Goal: Task Accomplishment & Management: Manage account settings

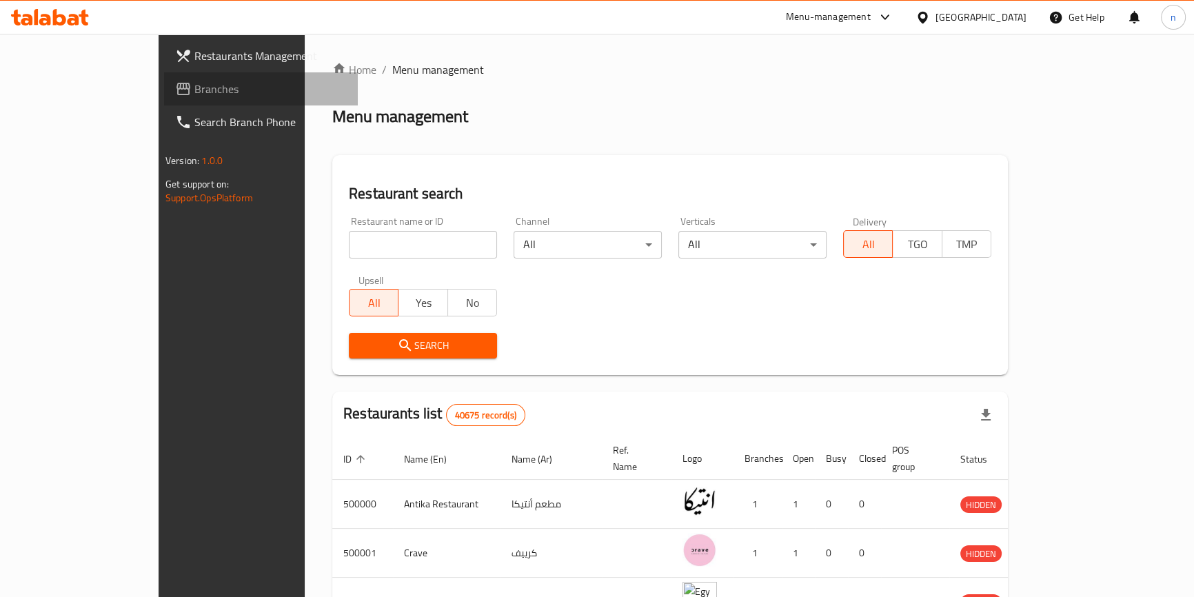
click at [194, 96] on span "Branches" at bounding box center [270, 89] width 152 height 17
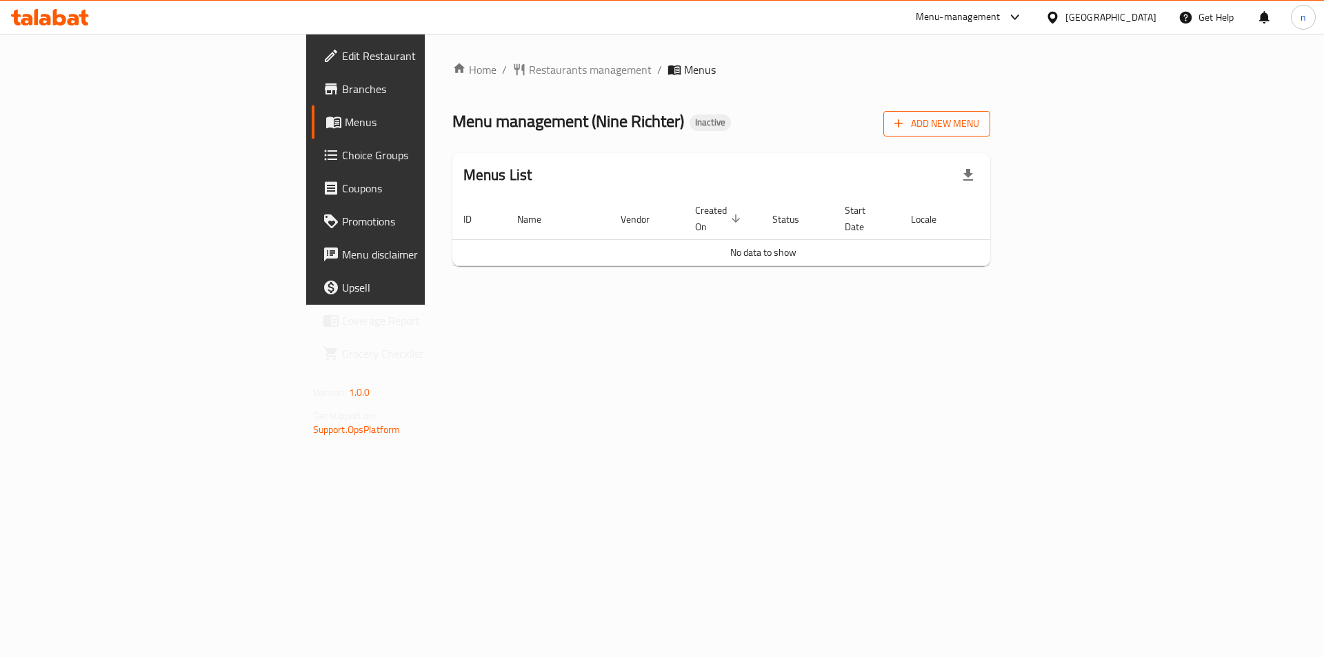
click at [990, 113] on button "Add New Menu" at bounding box center [936, 124] width 107 height 26
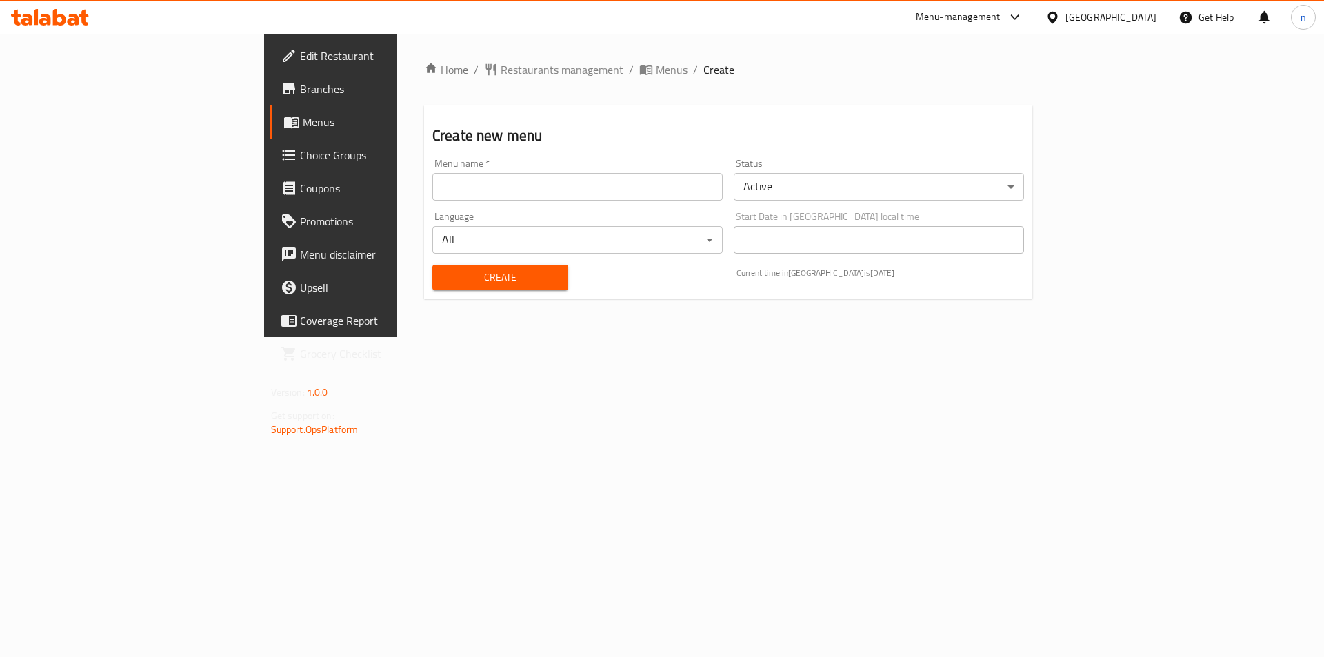
click at [599, 183] on input "text" at bounding box center [577, 187] width 290 height 28
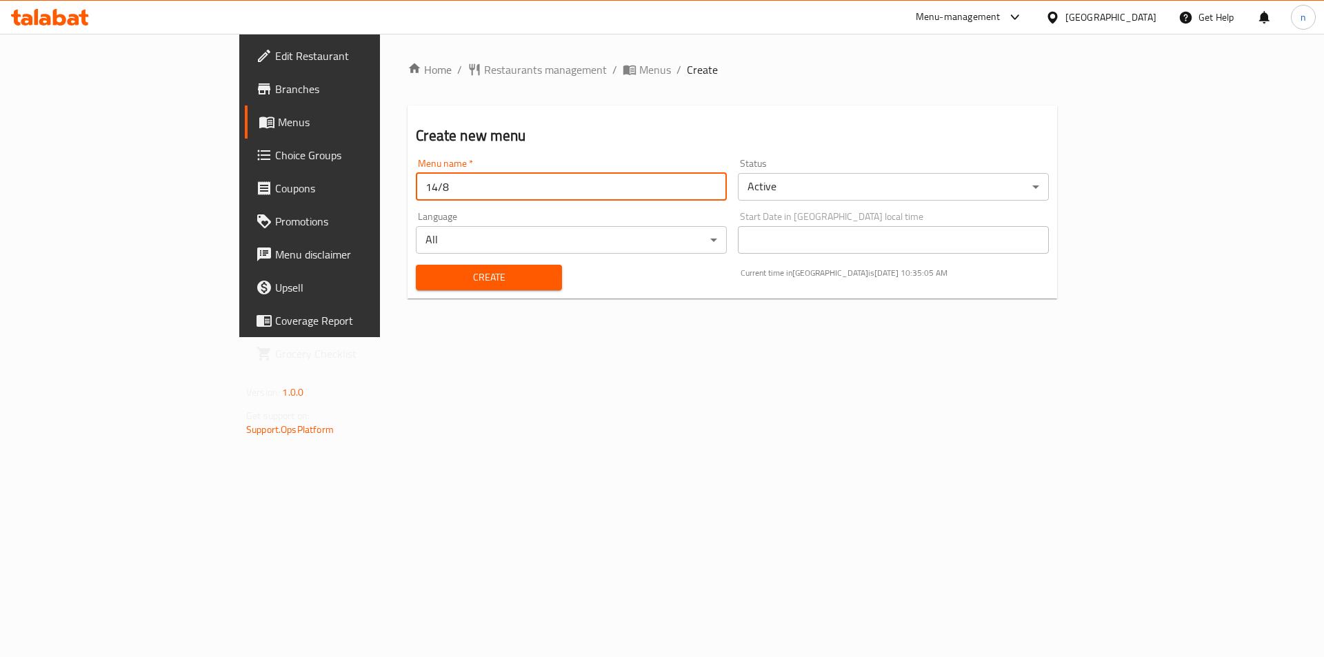
type input "14/8"
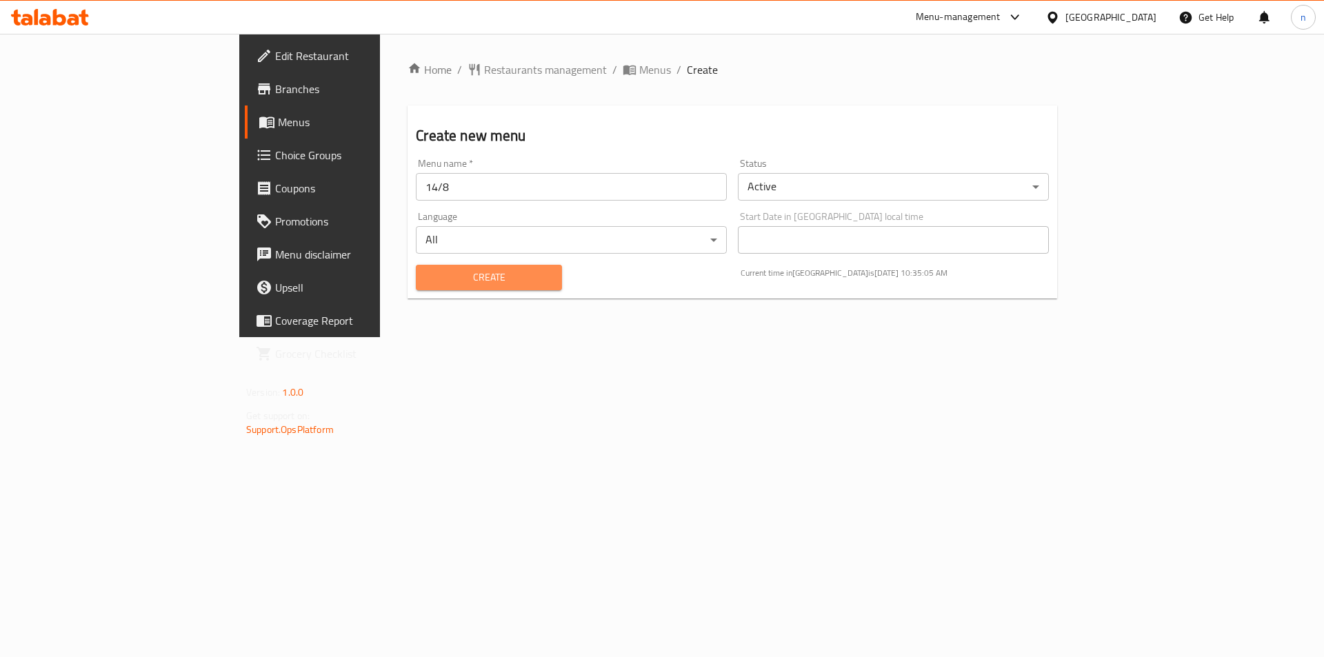
click at [428, 290] on button "Create" at bounding box center [489, 278] width 146 height 26
click at [639, 75] on span "Menus" at bounding box center [655, 69] width 32 height 17
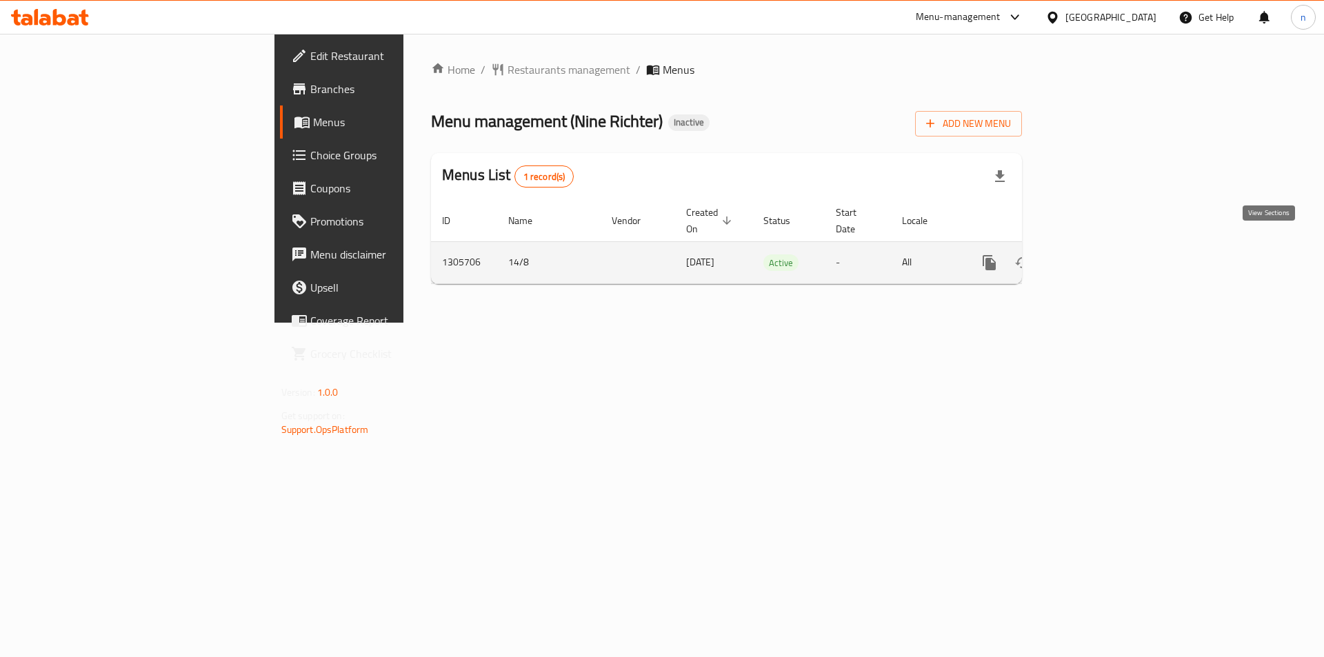
click at [1097, 254] on icon "enhanced table" at bounding box center [1089, 262] width 17 height 17
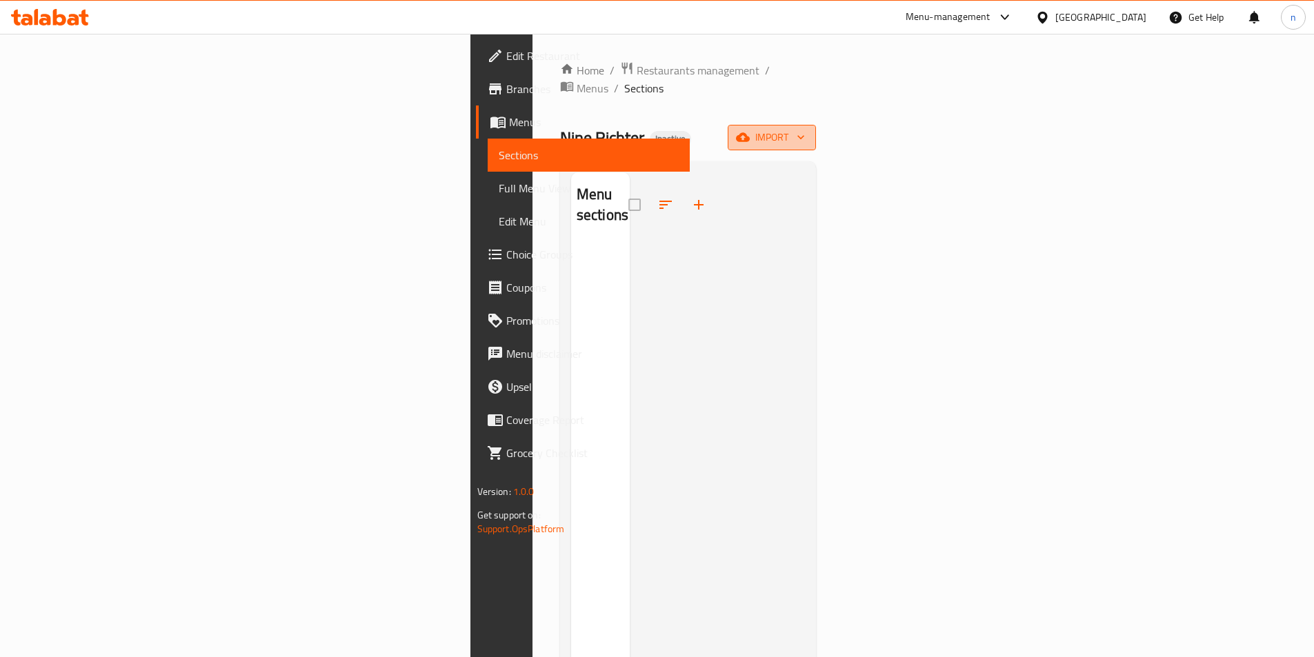
click at [816, 125] on button "import" at bounding box center [772, 138] width 88 height 26
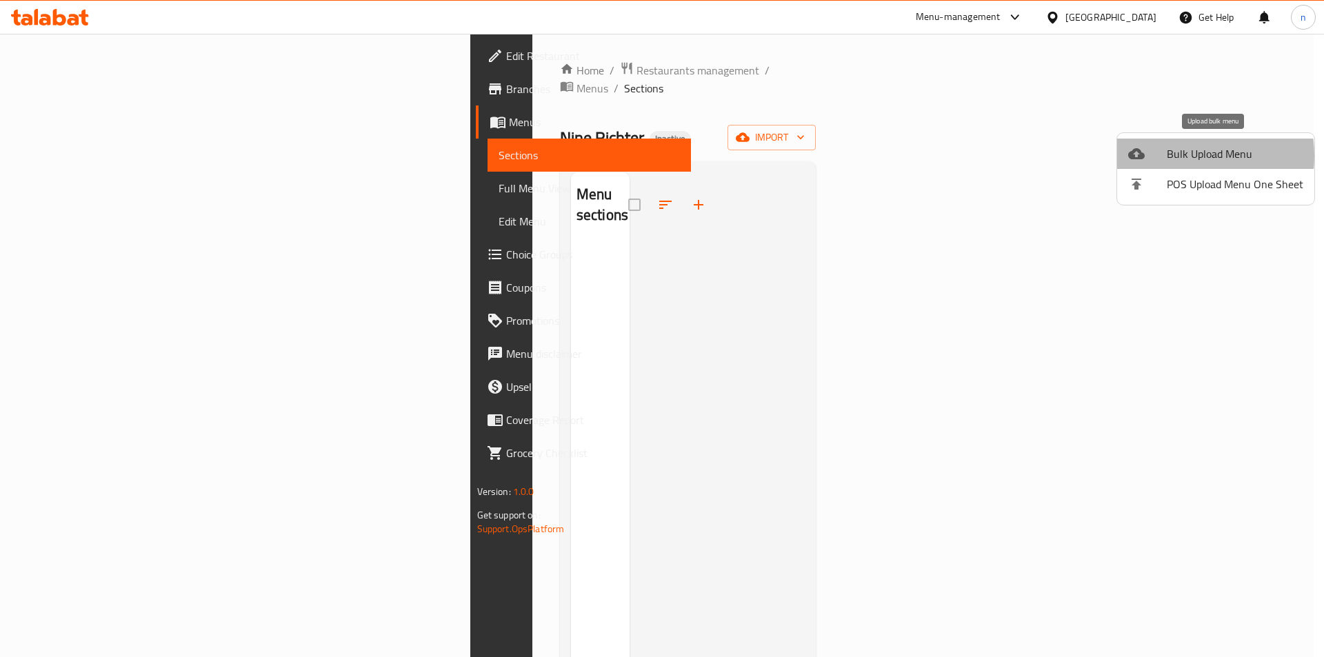
click at [1172, 156] on span "Bulk Upload Menu" at bounding box center [1235, 154] width 137 height 17
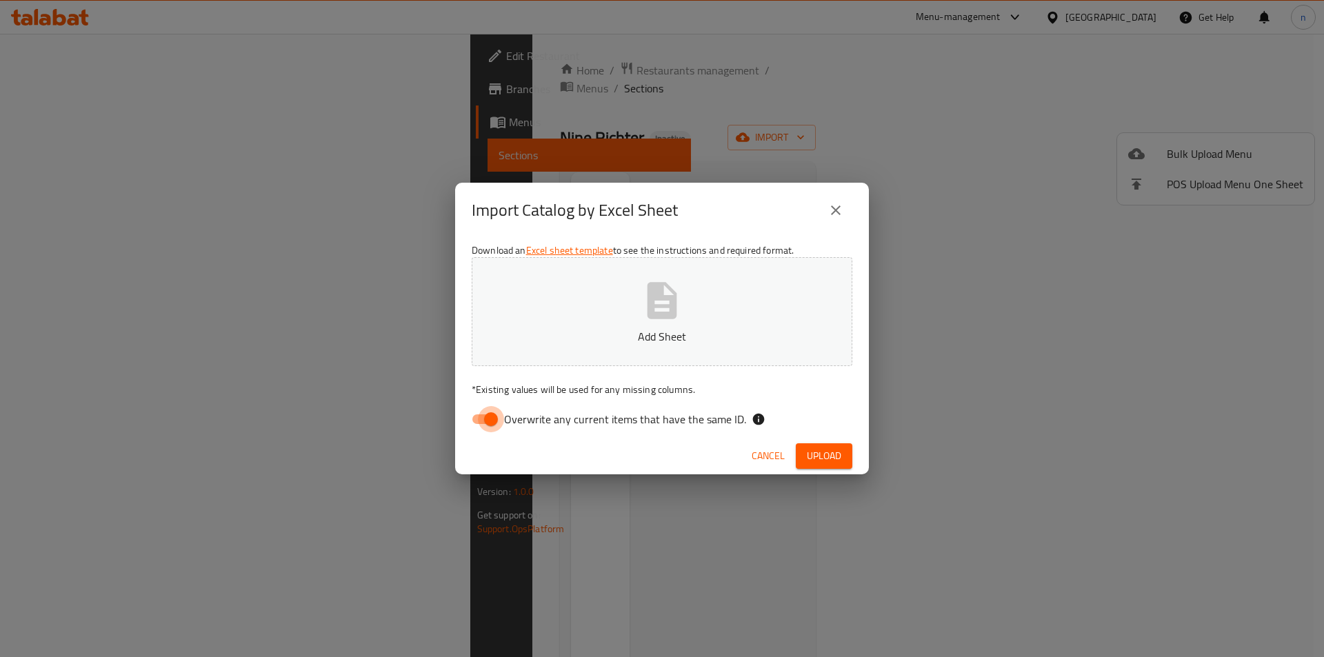
click at [480, 424] on input "Overwrite any current items that have the same ID." at bounding box center [491, 419] width 79 height 26
checkbox input "false"
click at [828, 459] on span "Upload" at bounding box center [824, 456] width 34 height 17
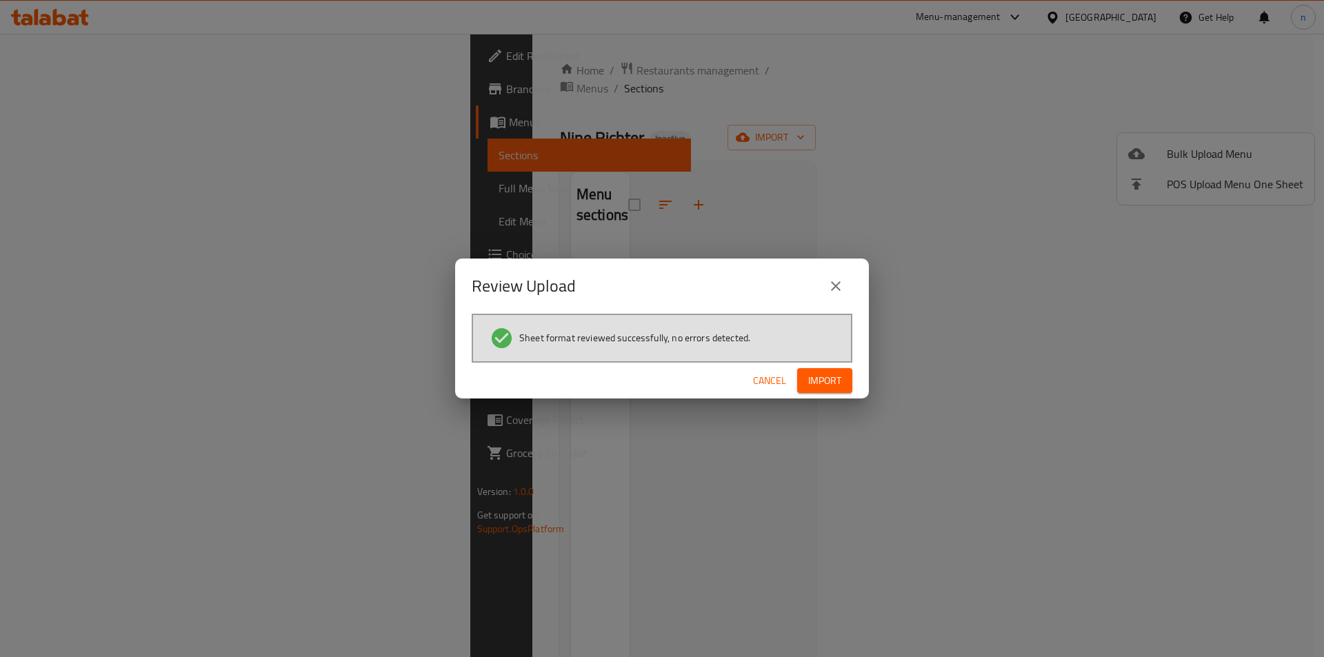
click at [817, 381] on span "Import" at bounding box center [824, 380] width 33 height 17
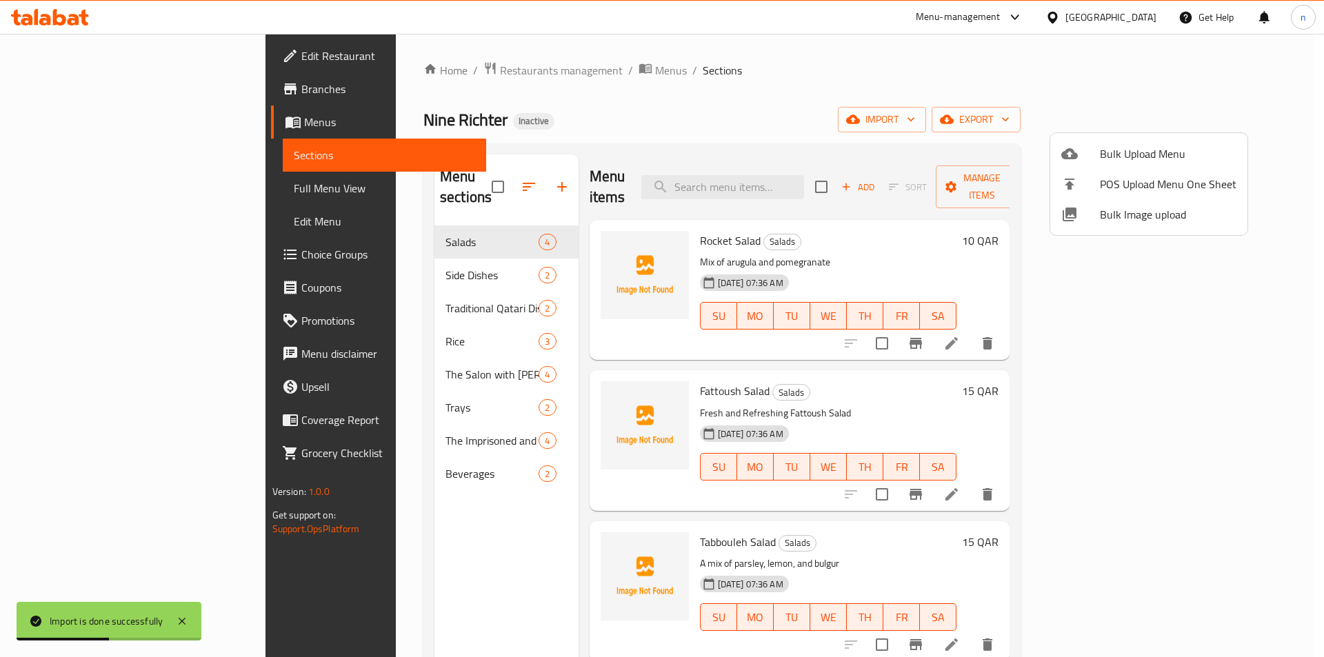
click at [949, 67] on div at bounding box center [662, 328] width 1324 height 657
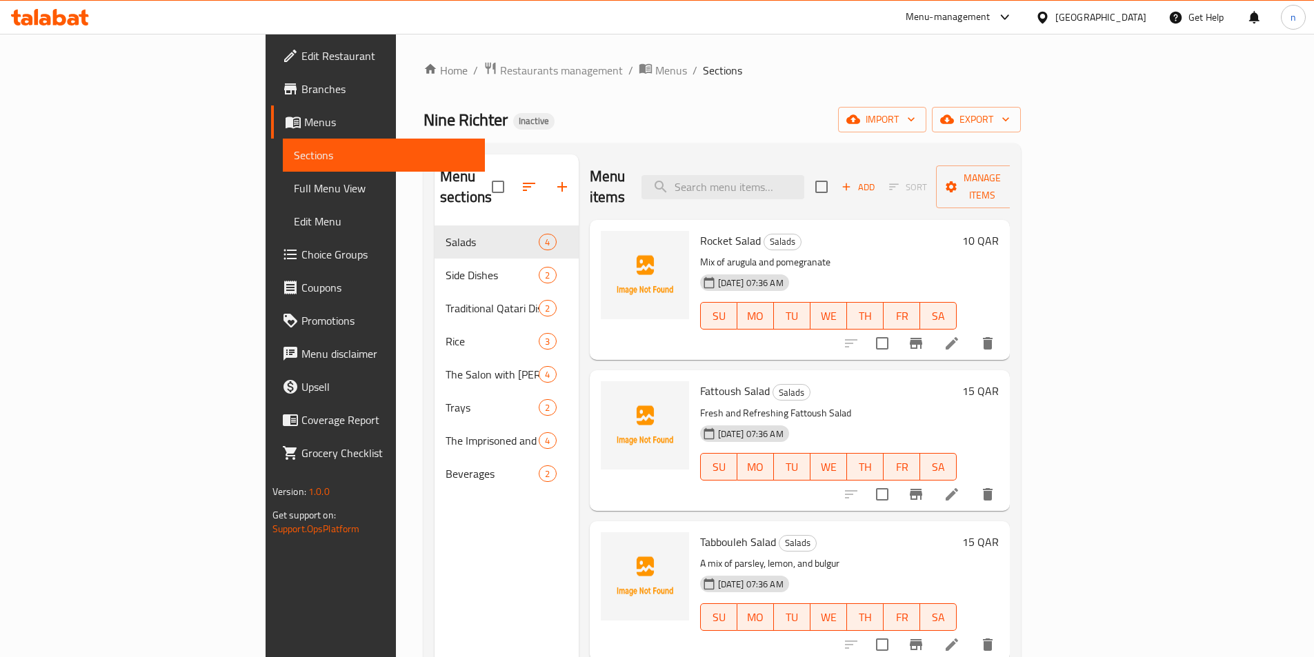
click at [963, 269] on div "14-08-2025 07:36 AM SU MO TU WE TH FR SA" at bounding box center [828, 306] width 268 height 74
click at [960, 335] on icon at bounding box center [951, 343] width 17 height 17
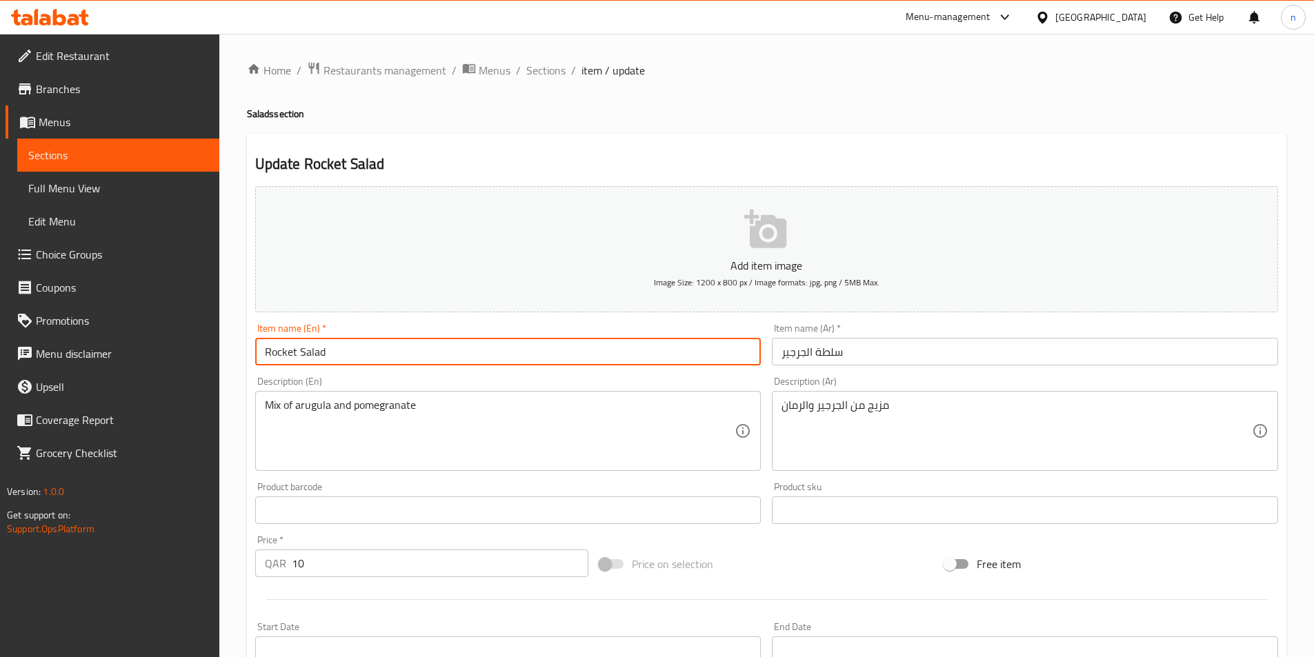
click at [266, 352] on input "Rocket Salad" at bounding box center [508, 352] width 506 height 28
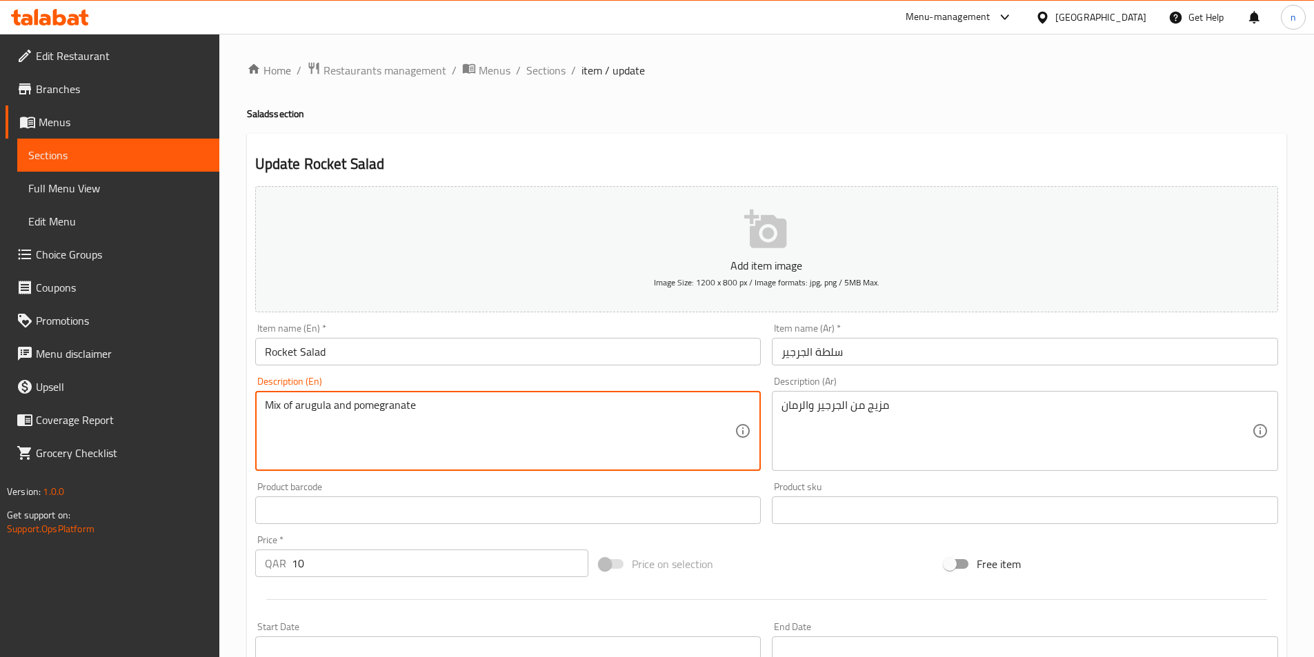
click at [325, 405] on textarea "Mix of arugula and pomegranate" at bounding box center [500, 432] width 470 height 66
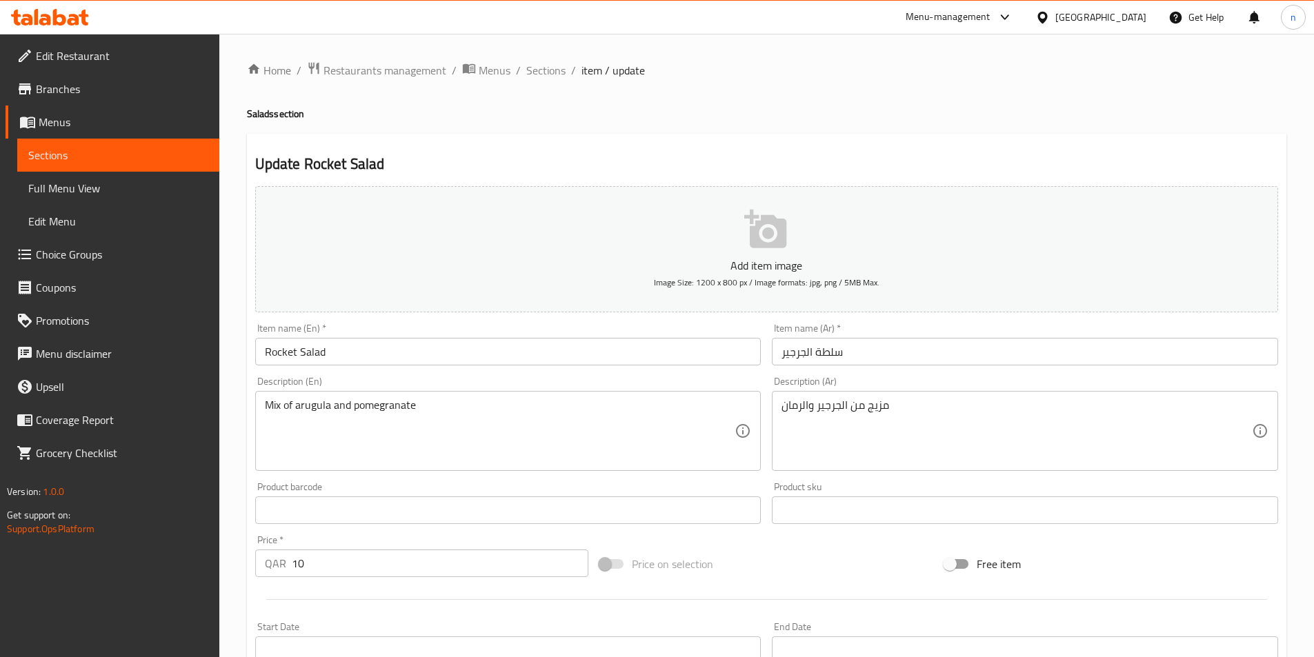
click at [374, 409] on textarea "Mix of arugula and pomegranate" at bounding box center [500, 432] width 470 height 66
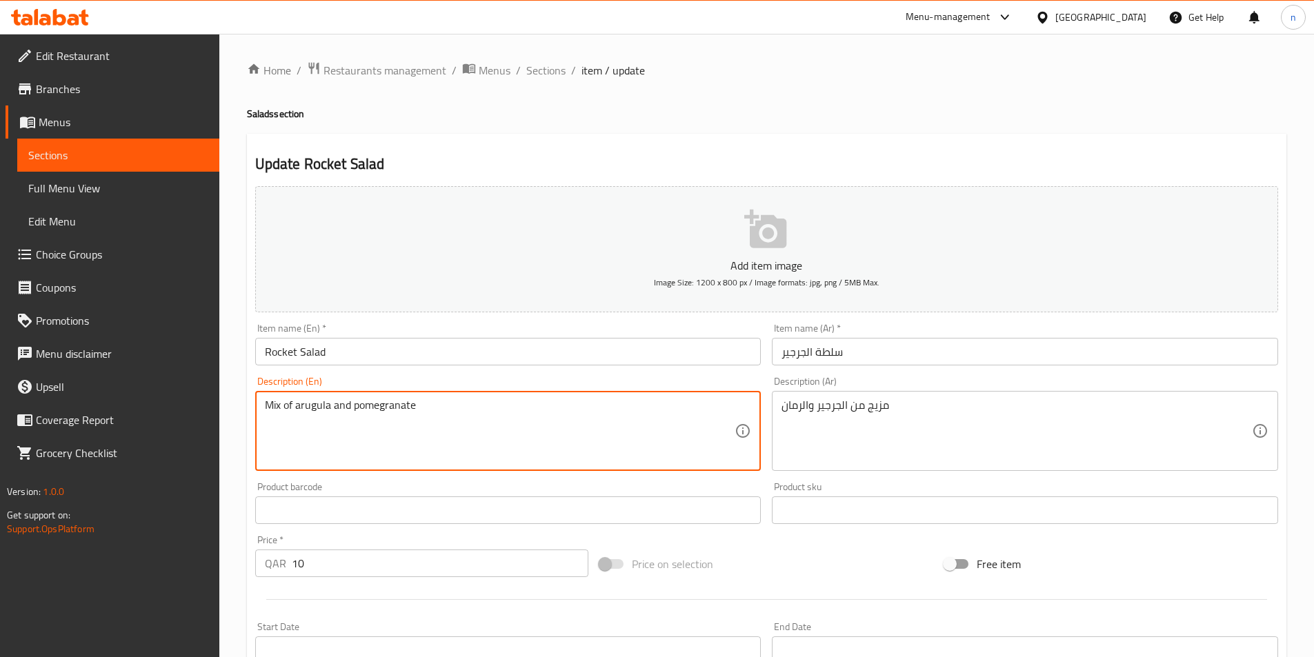
click at [374, 409] on textarea "Mix of arugula and pomegranate" at bounding box center [500, 432] width 470 height 66
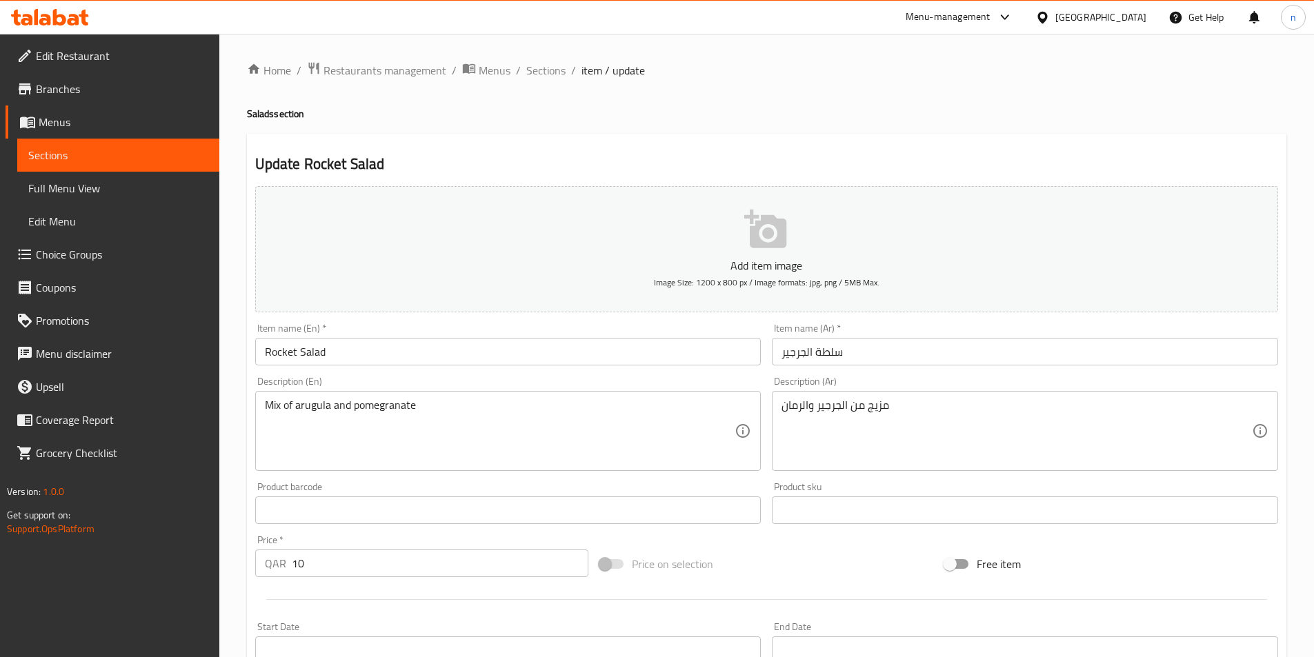
click at [248, 503] on div "Update Rocket Salad Add item image Image Size: 1200 x 800 px / Image formats: j…" at bounding box center [766, 535] width 1039 height 803
click at [236, 600] on div "Home / Restaurants management / Menus / Sections / item / update Salads section…" at bounding box center [766, 504] width 1094 height 941
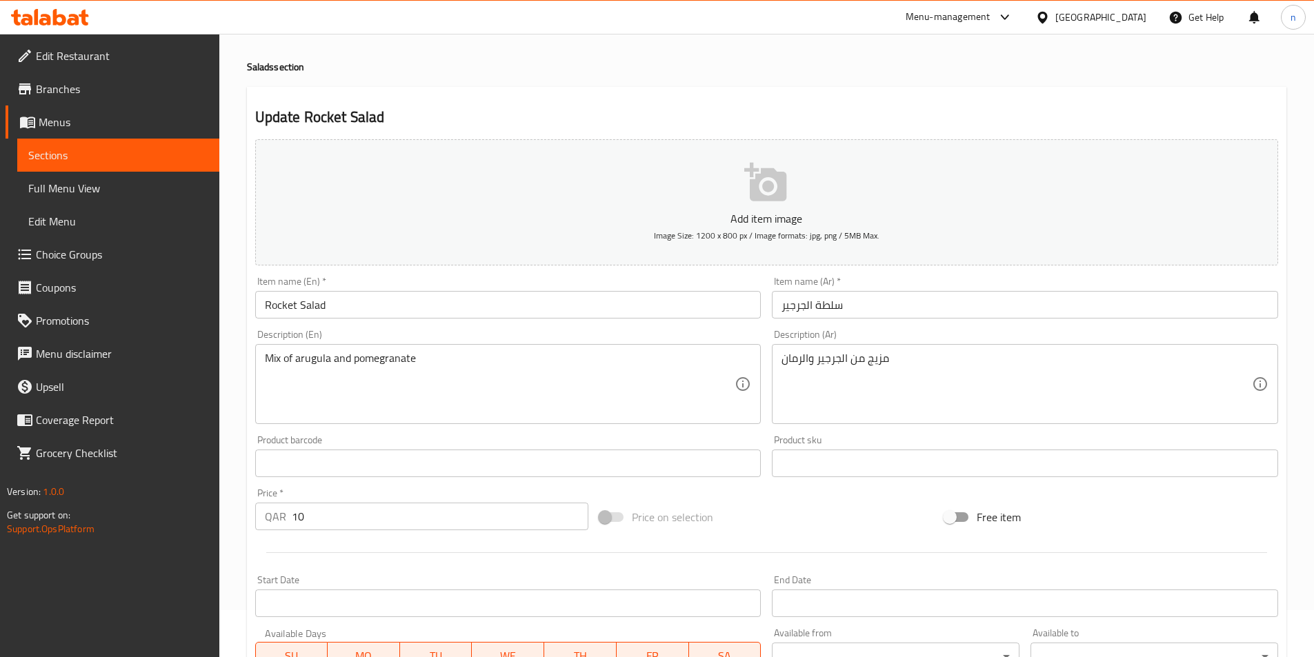
scroll to position [317, 0]
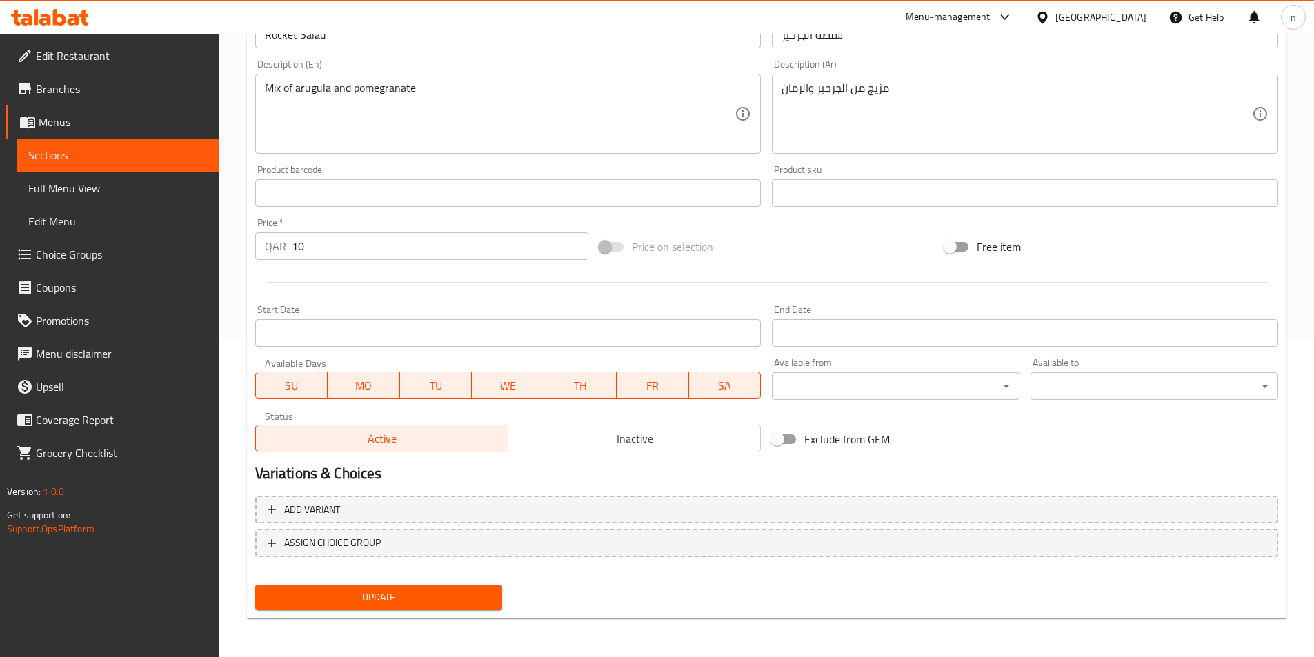
click at [323, 598] on span "Update" at bounding box center [378, 597] width 225 height 17
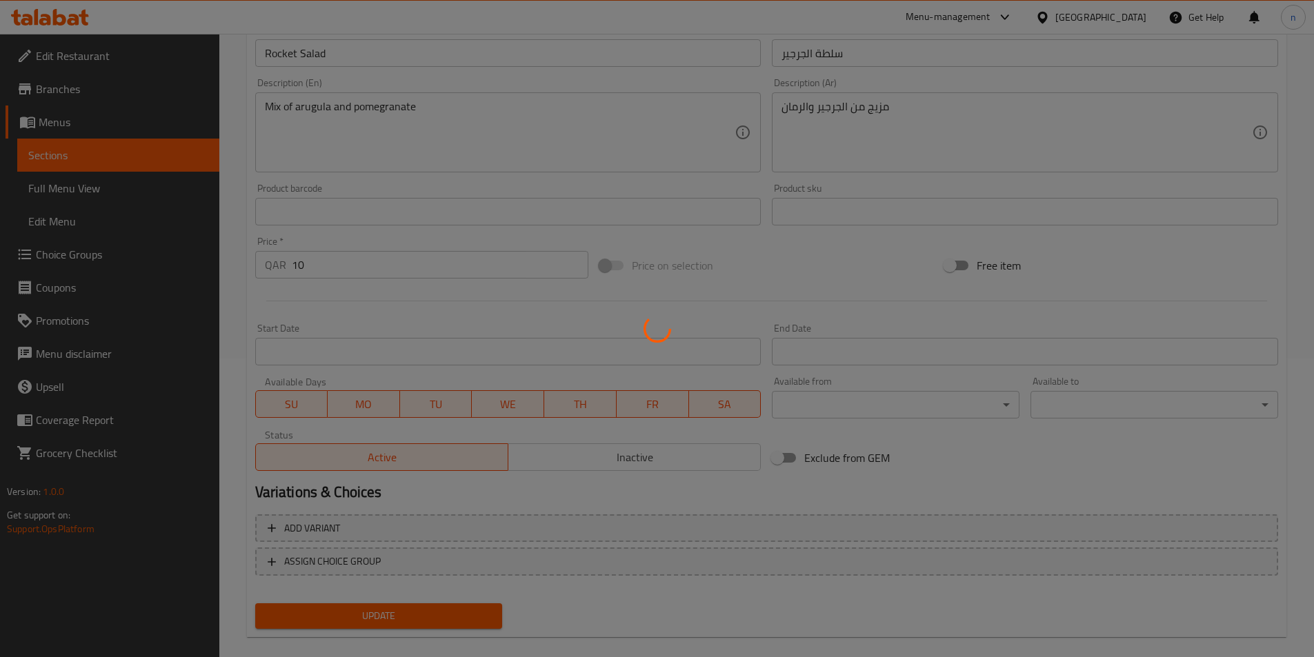
scroll to position [0, 0]
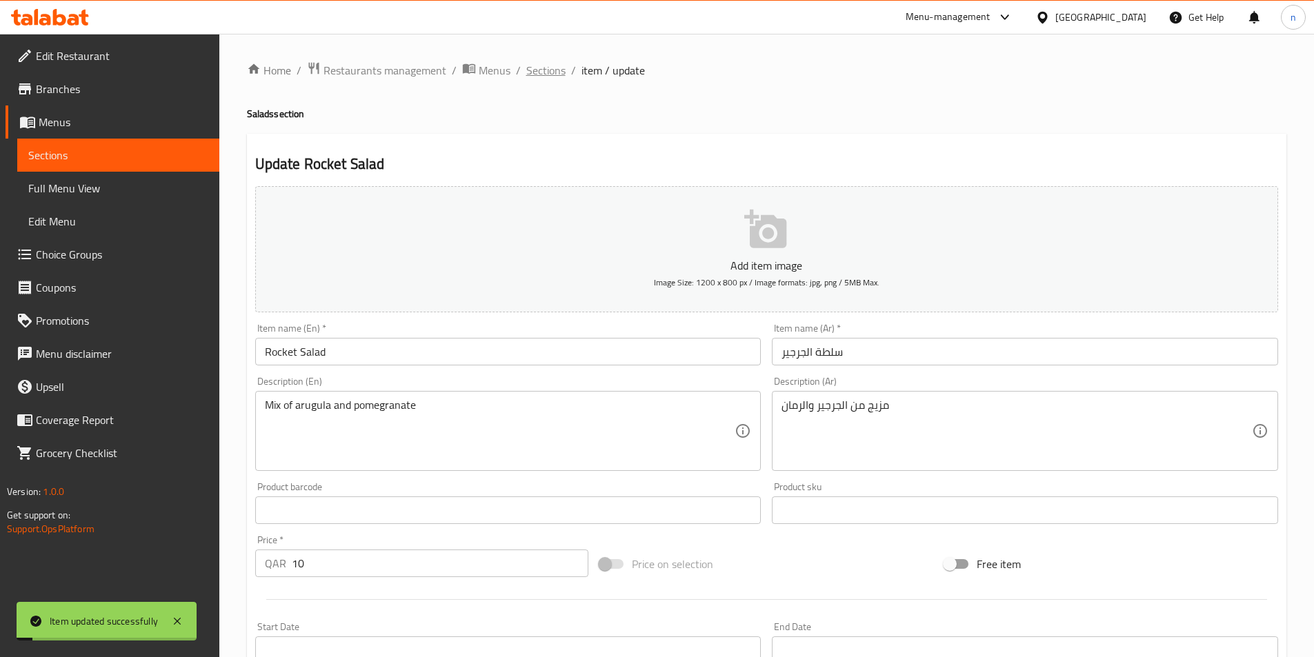
click at [538, 75] on span "Sections" at bounding box center [545, 70] width 39 height 17
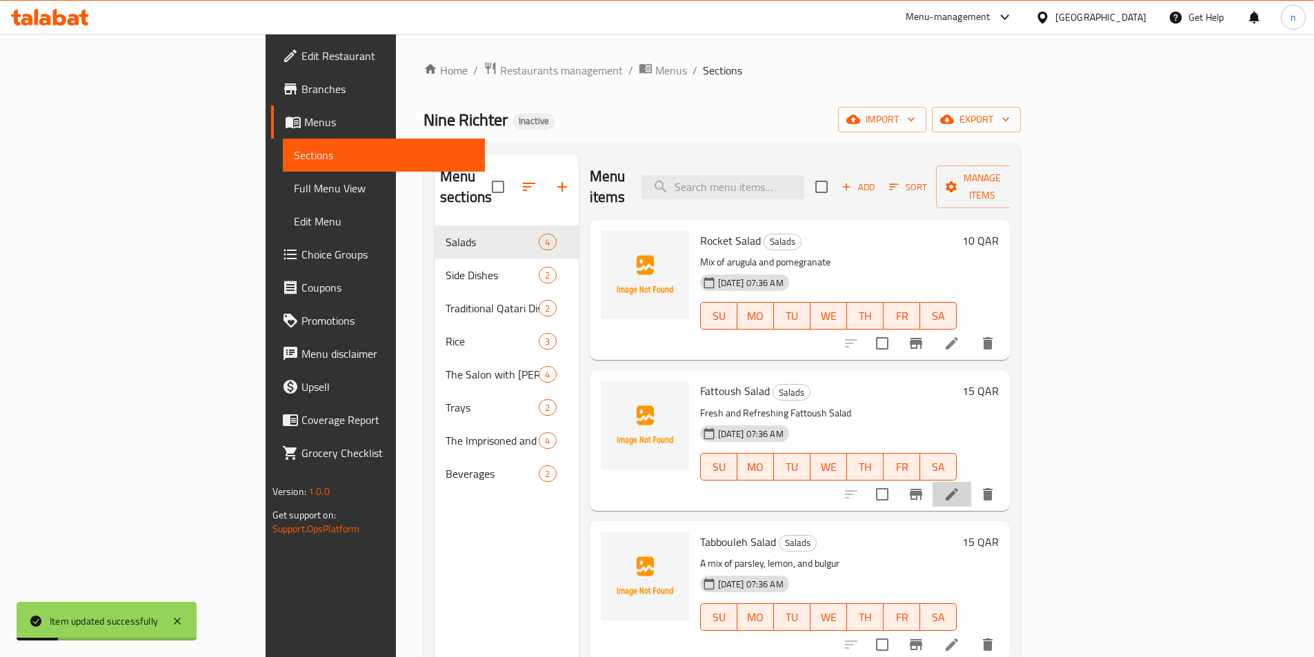
click at [971, 485] on li at bounding box center [951, 494] width 39 height 25
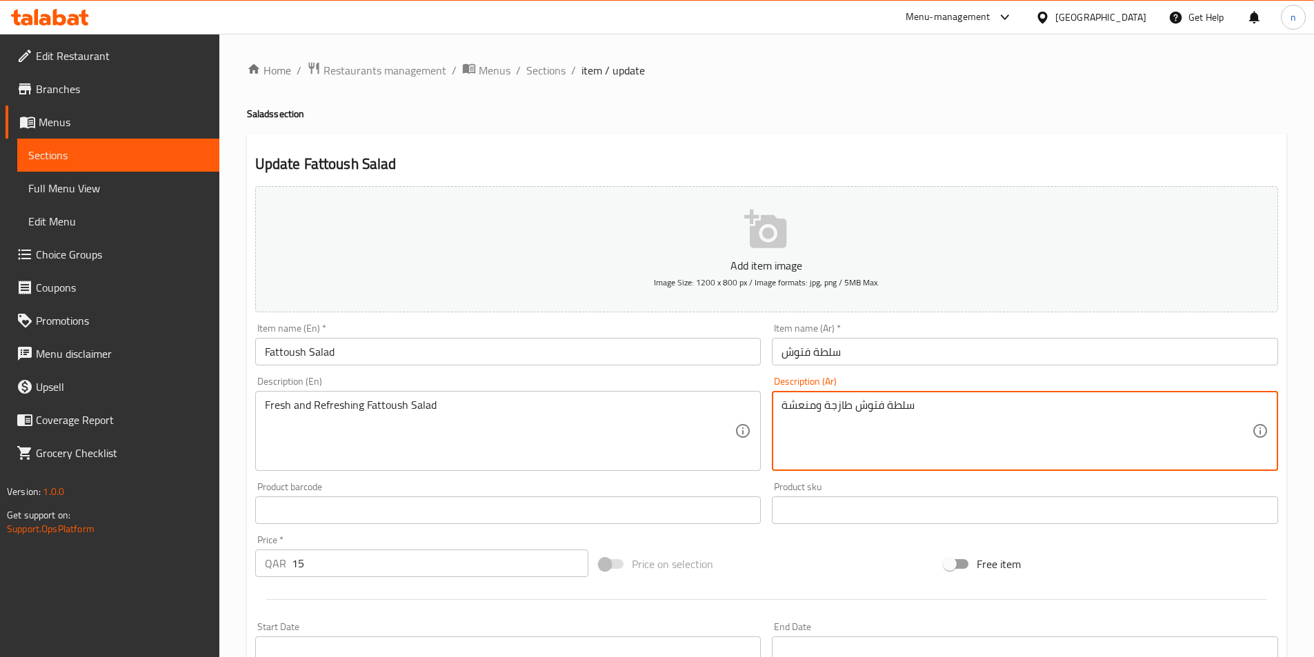
click at [802, 407] on textarea "سلطة فتوش طازجة ومنعشة" at bounding box center [1016, 432] width 470 height 66
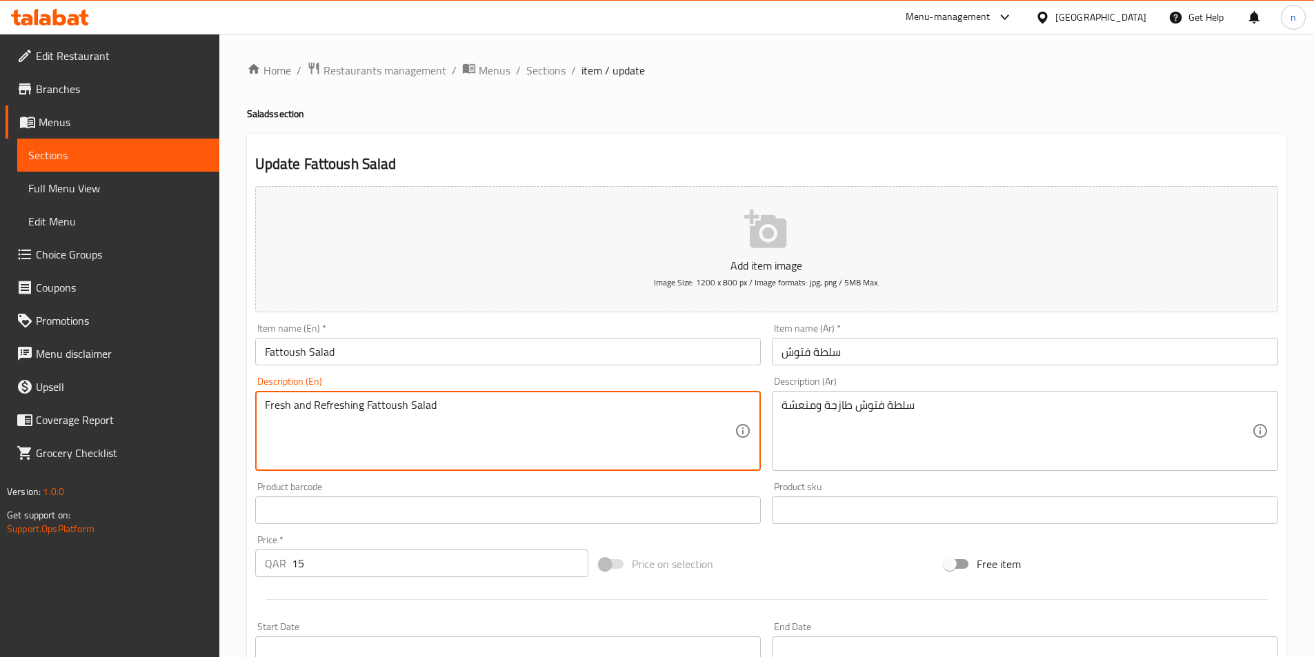
click at [317, 405] on textarea "Fresh and Refreshing Fattoush Salad" at bounding box center [500, 432] width 470 height 66
click at [465, 437] on textarea "Fresh and Refreshing Fattoush Salad" at bounding box center [500, 432] width 470 height 66
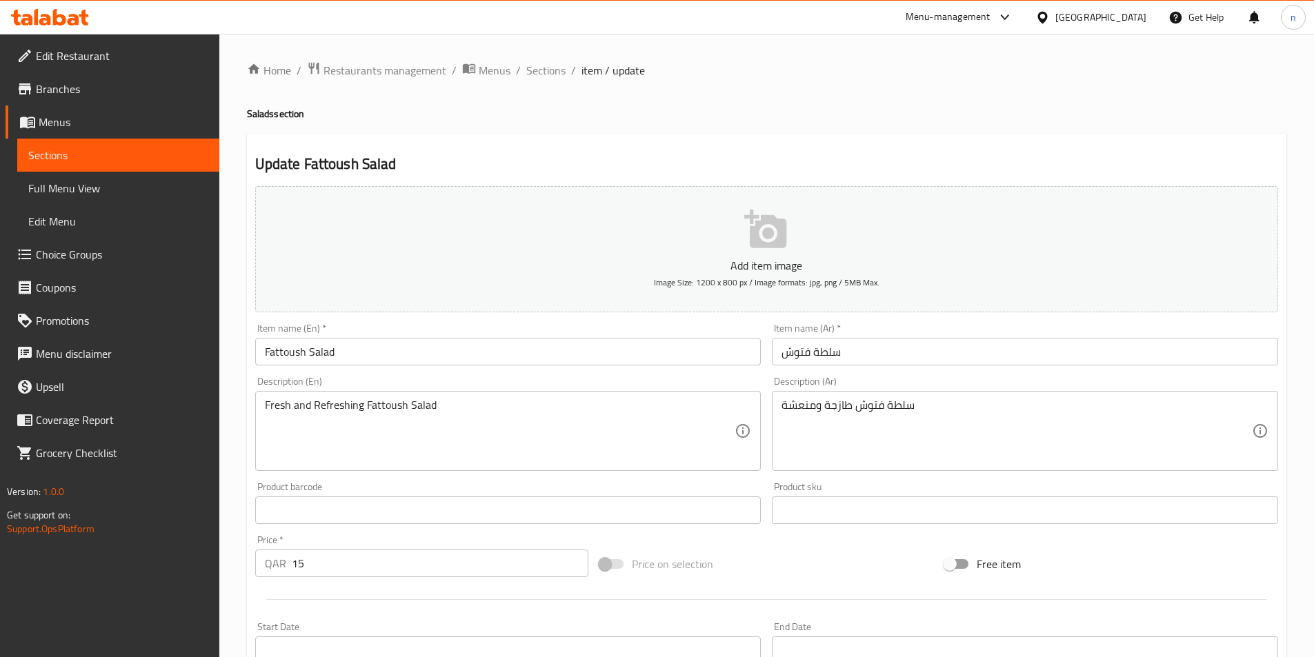
click at [225, 586] on div "Home / Restaurants management / Menus / Sections / item / update Salads section…" at bounding box center [766, 504] width 1094 height 941
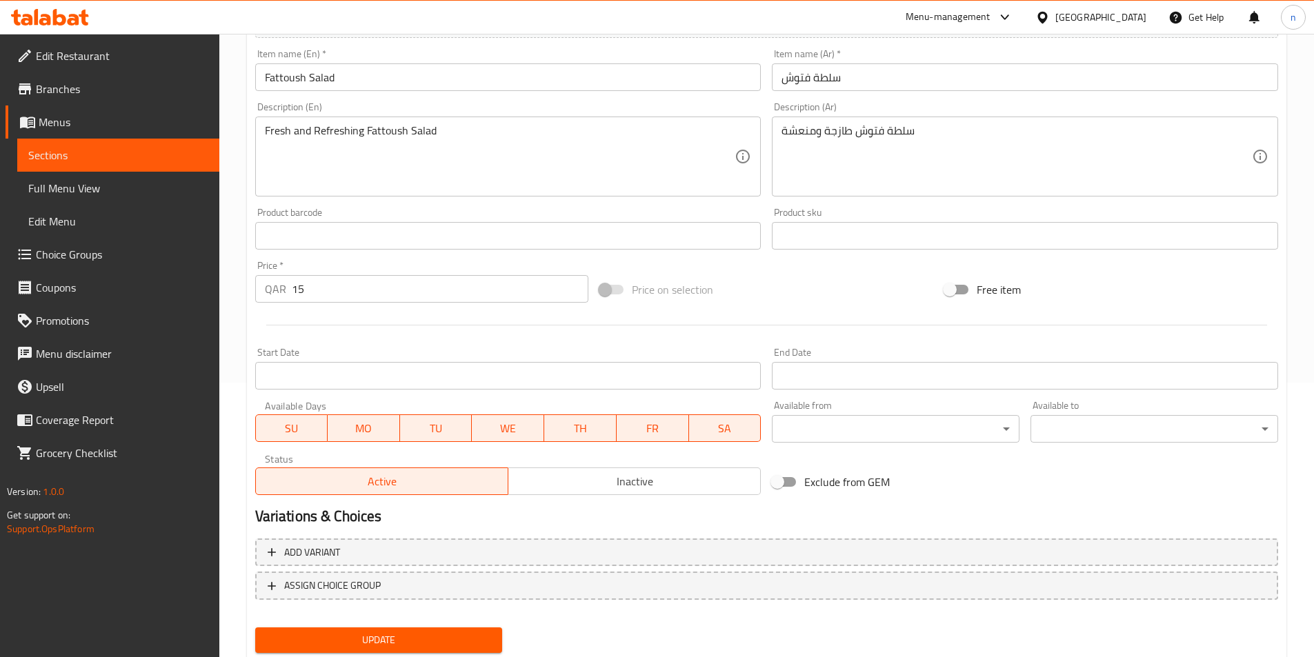
scroll to position [276, 0]
click at [446, 643] on span "Update" at bounding box center [378, 638] width 225 height 17
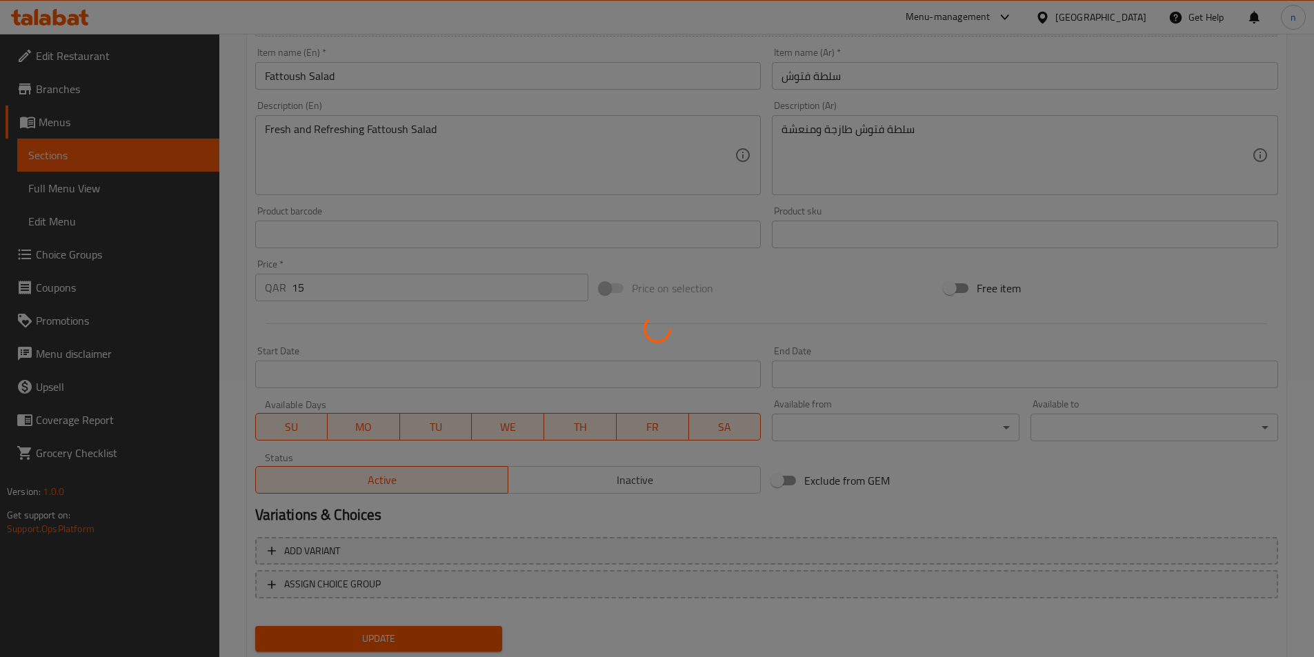
scroll to position [0, 0]
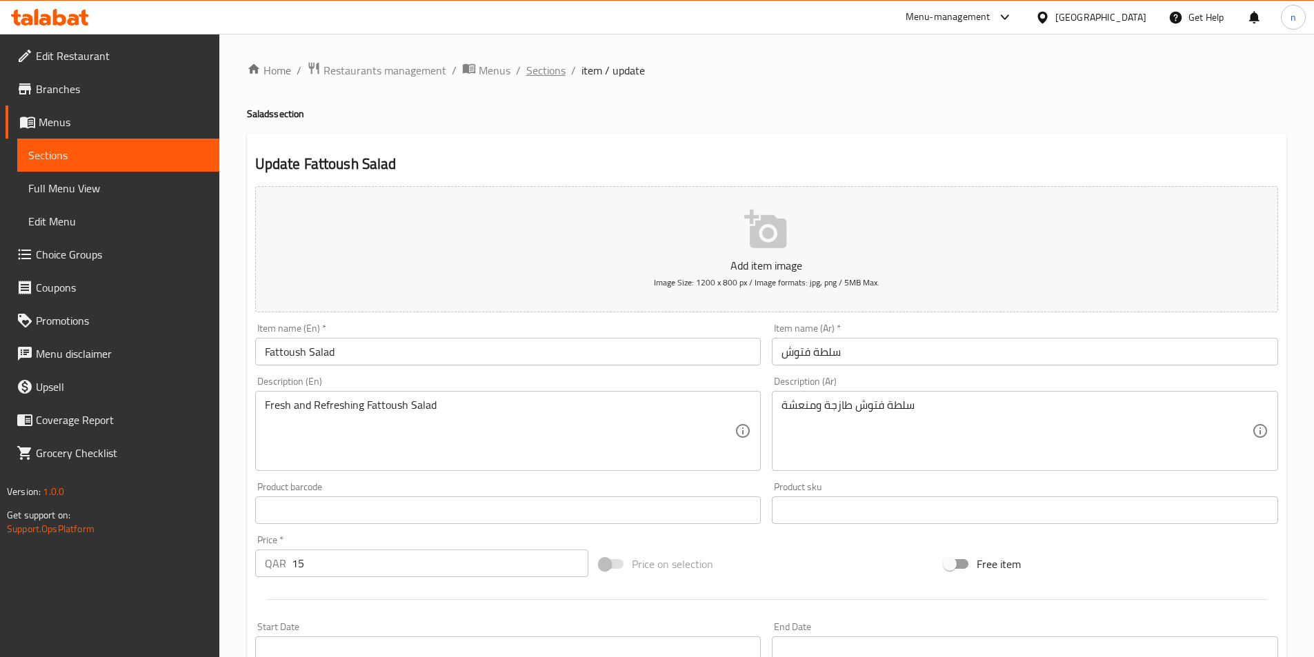
click at [554, 70] on span "Sections" at bounding box center [545, 70] width 39 height 17
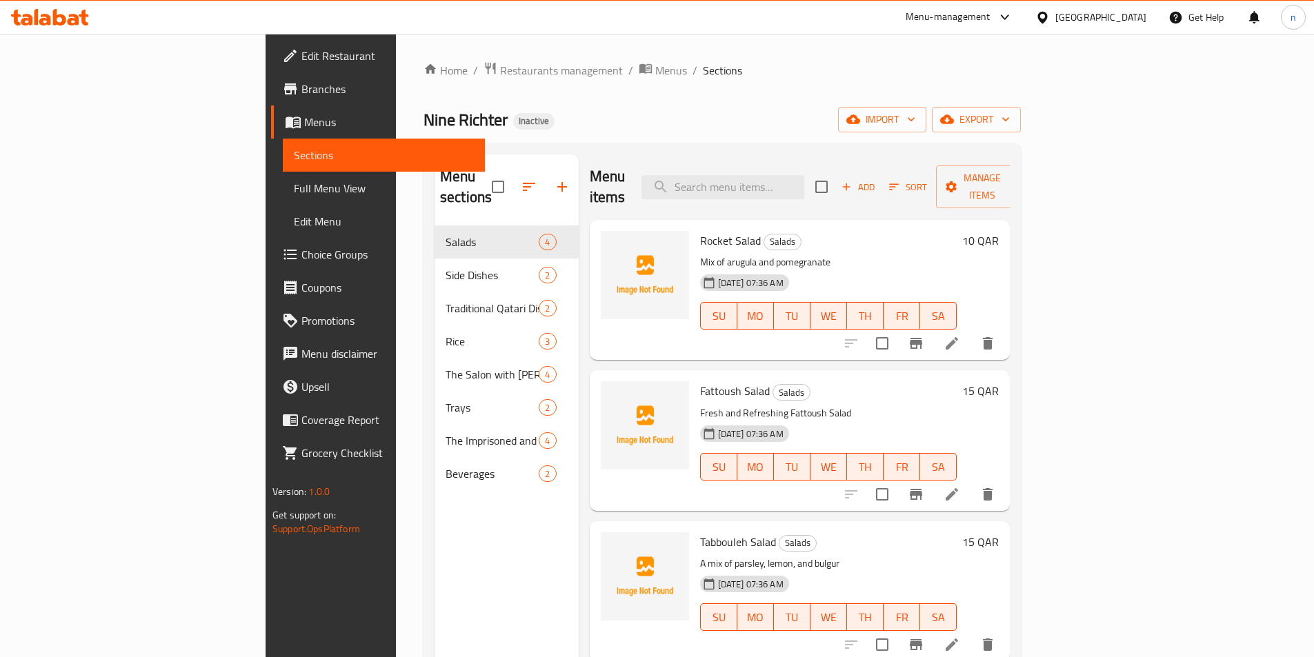
scroll to position [69, 0]
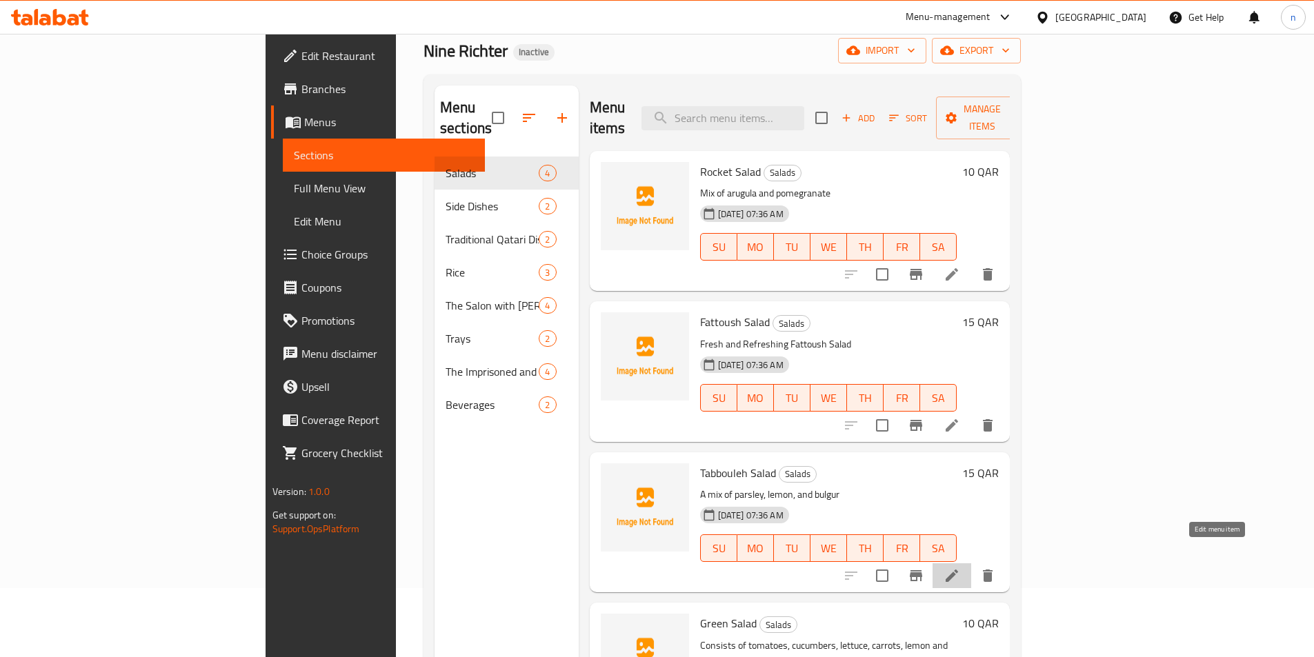
click at [960, 568] on icon at bounding box center [951, 576] width 17 height 17
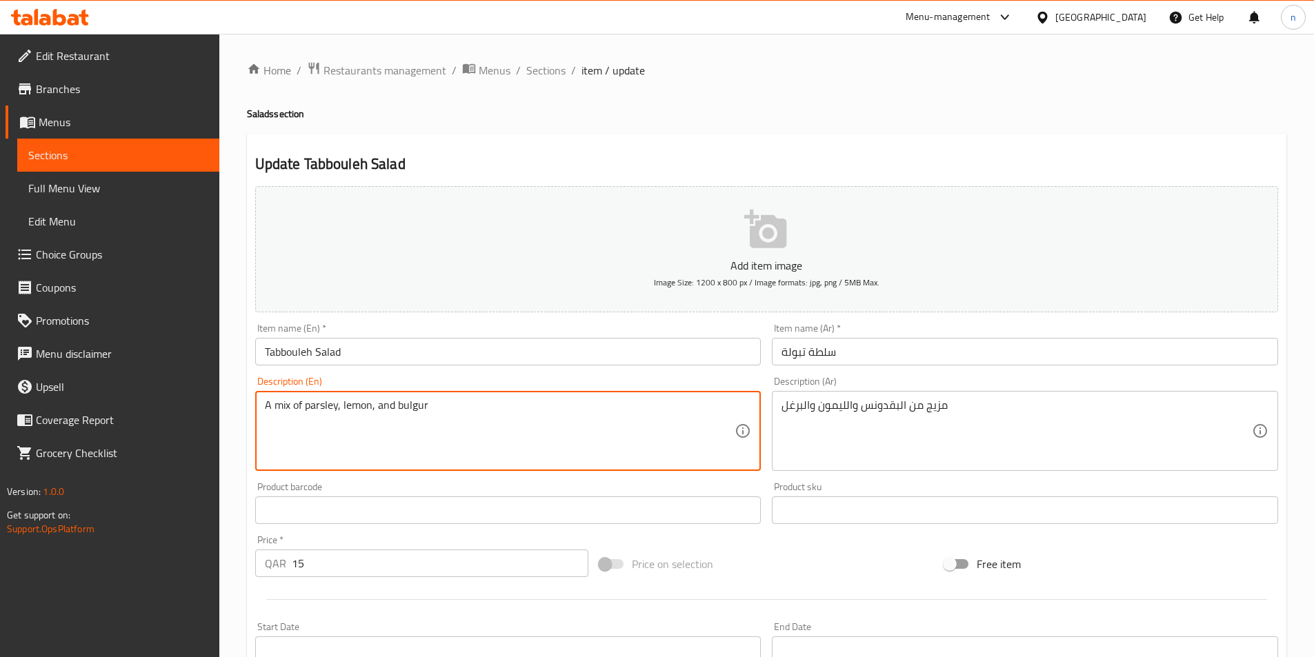
click at [322, 403] on textarea "A mix of parsley, lemon, and bulgur" at bounding box center [500, 432] width 470 height 66
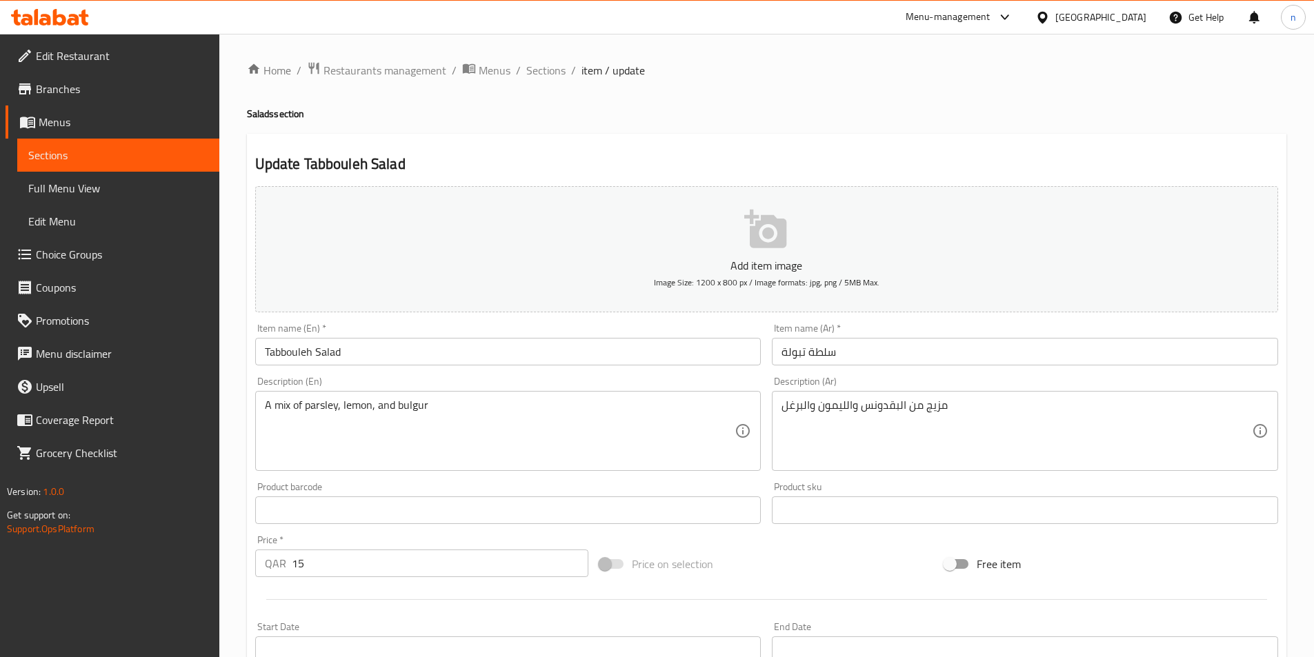
click at [409, 407] on textarea "A mix of parsley, lemon, and bulgur" at bounding box center [500, 432] width 470 height 66
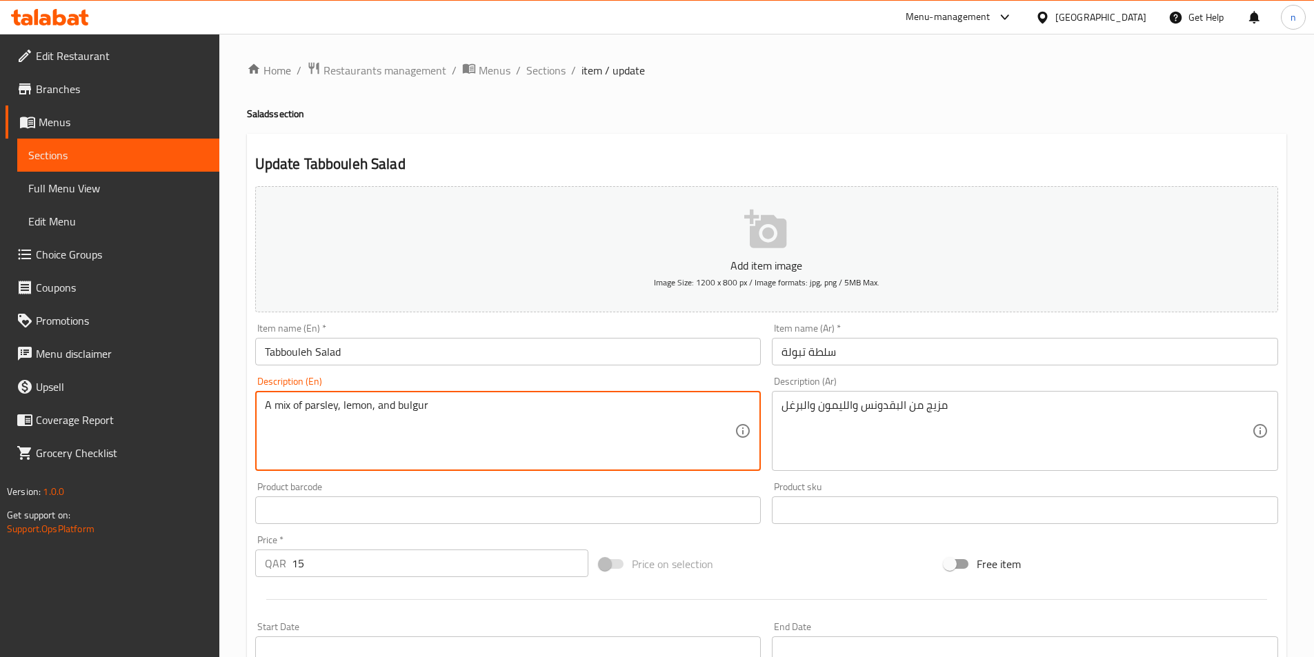
click at [409, 407] on textarea "A mix of parsley, lemon, and bulgur" at bounding box center [500, 432] width 470 height 66
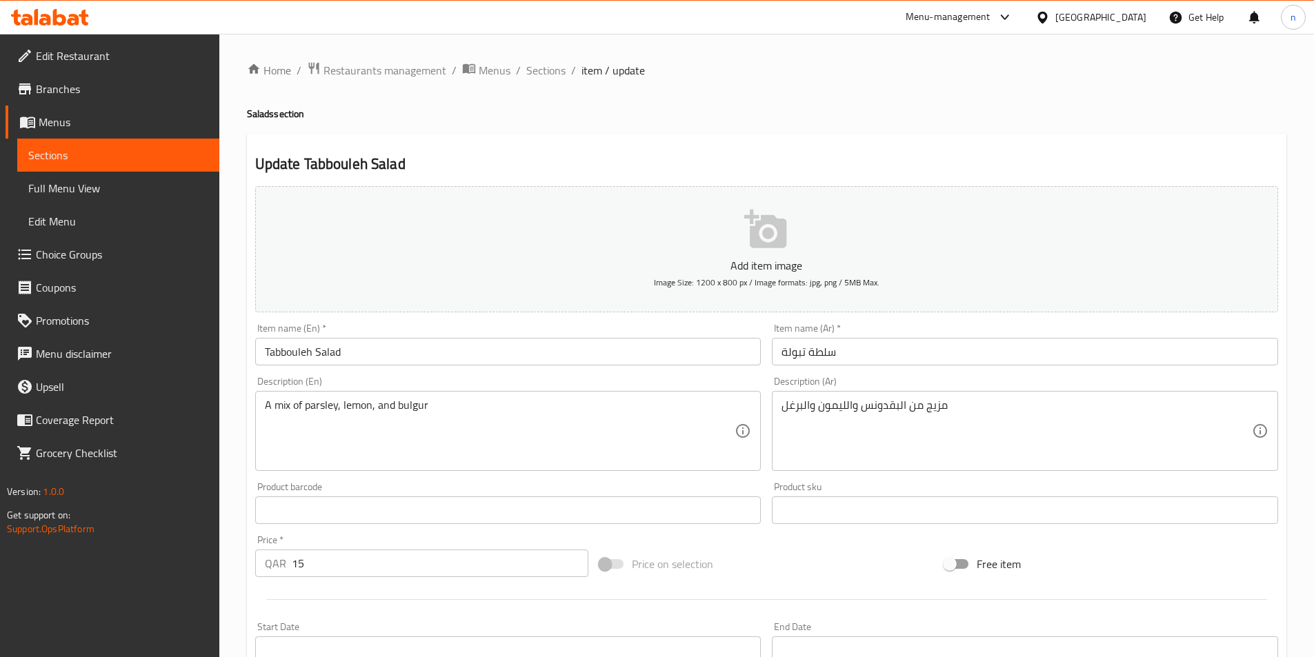
click at [528, 449] on textarea "A mix of parsley, lemon, and bulgur" at bounding box center [500, 432] width 470 height 66
click at [228, 556] on div "Home / Restaurants management / Menus / Sections / item / update Salads section…" at bounding box center [766, 504] width 1094 height 941
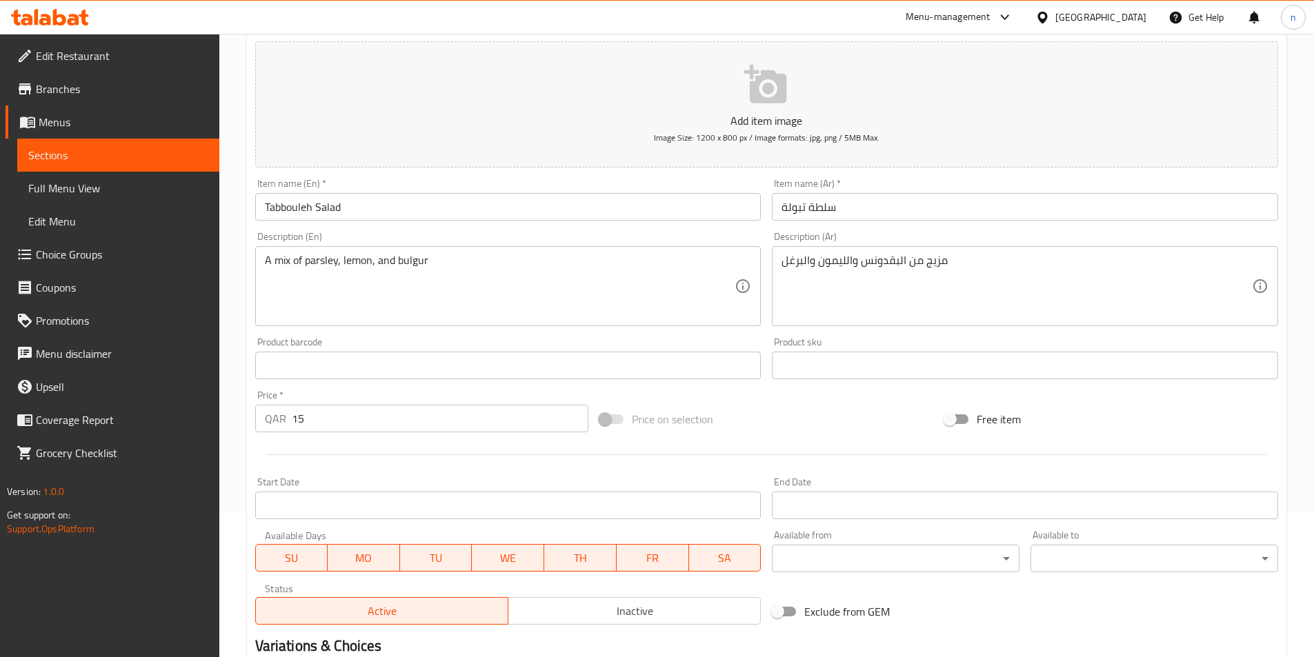
scroll to position [317, 0]
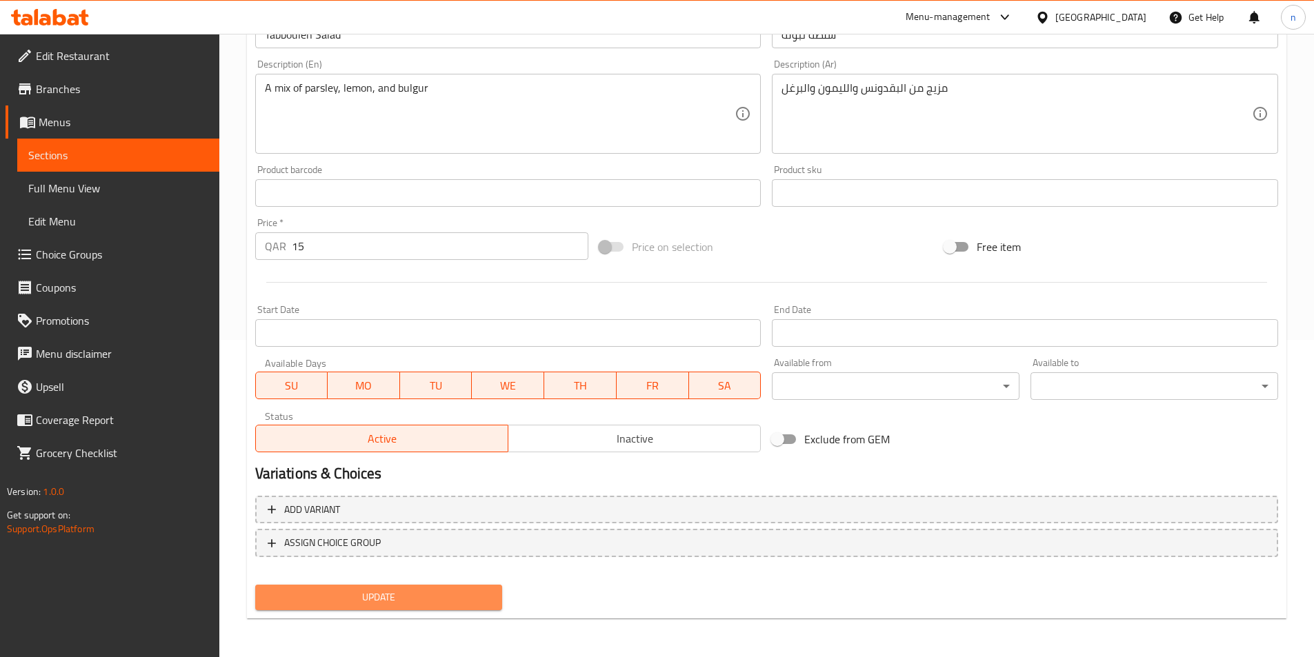
click at [414, 594] on span "Update" at bounding box center [378, 597] width 225 height 17
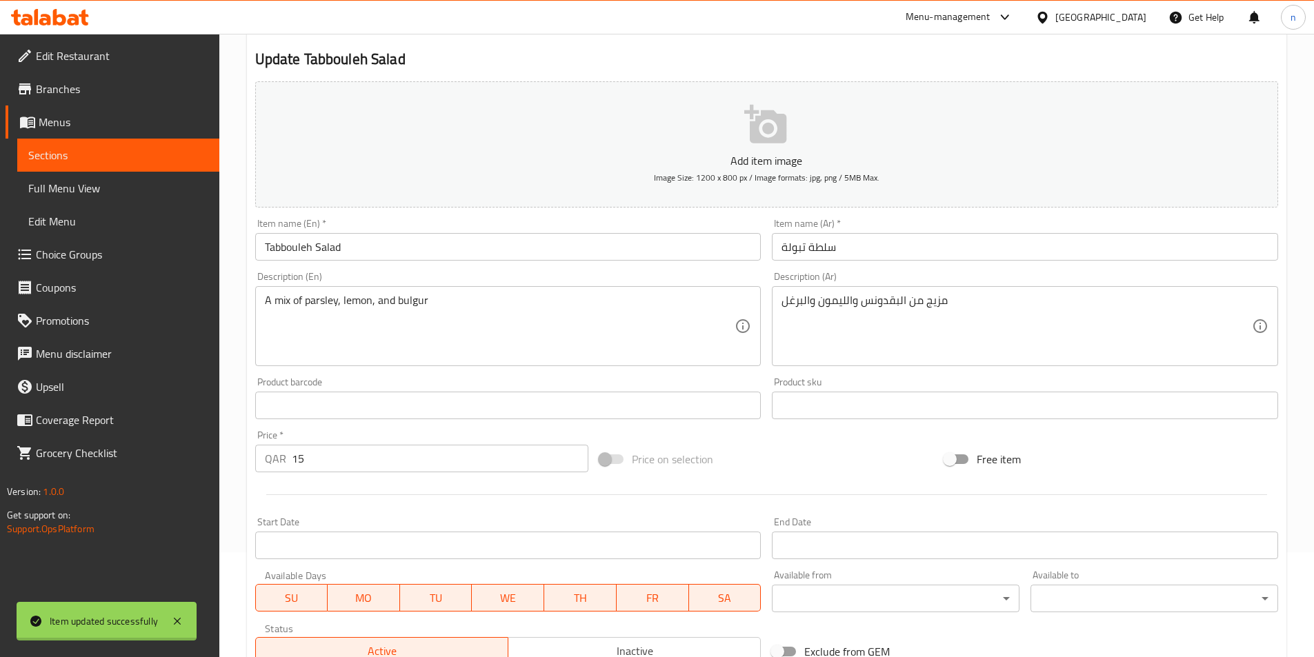
scroll to position [0, 0]
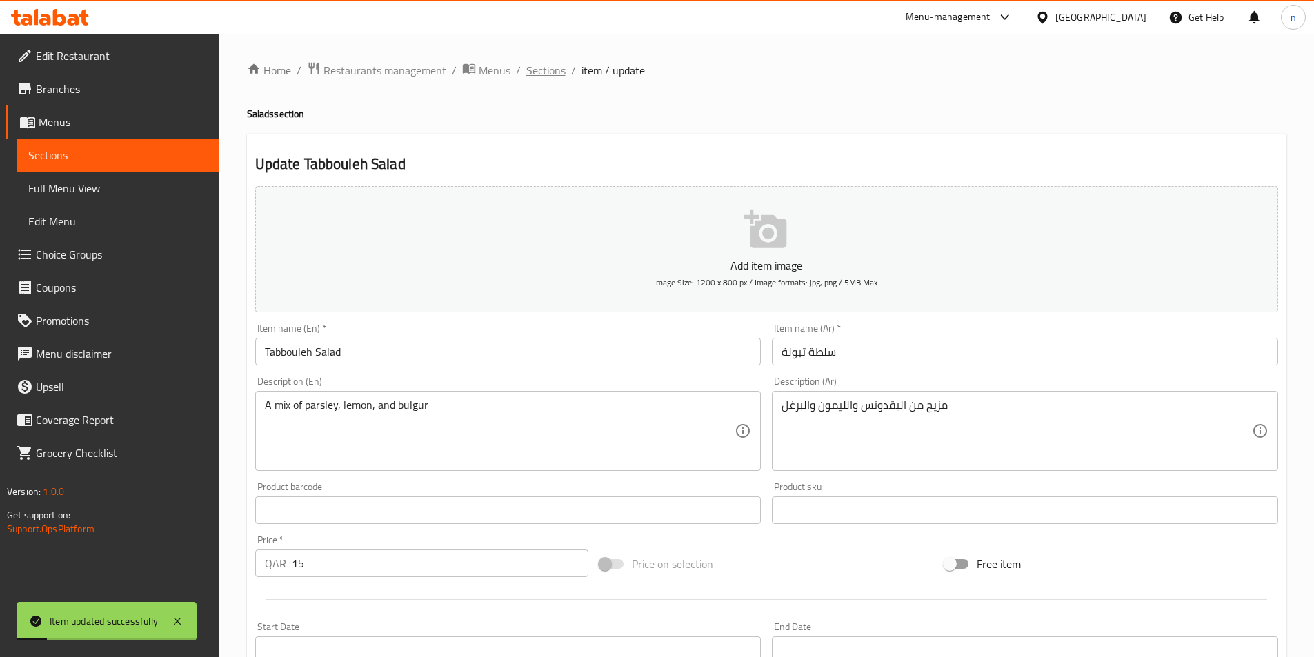
click at [545, 79] on span "Sections" at bounding box center [545, 70] width 39 height 17
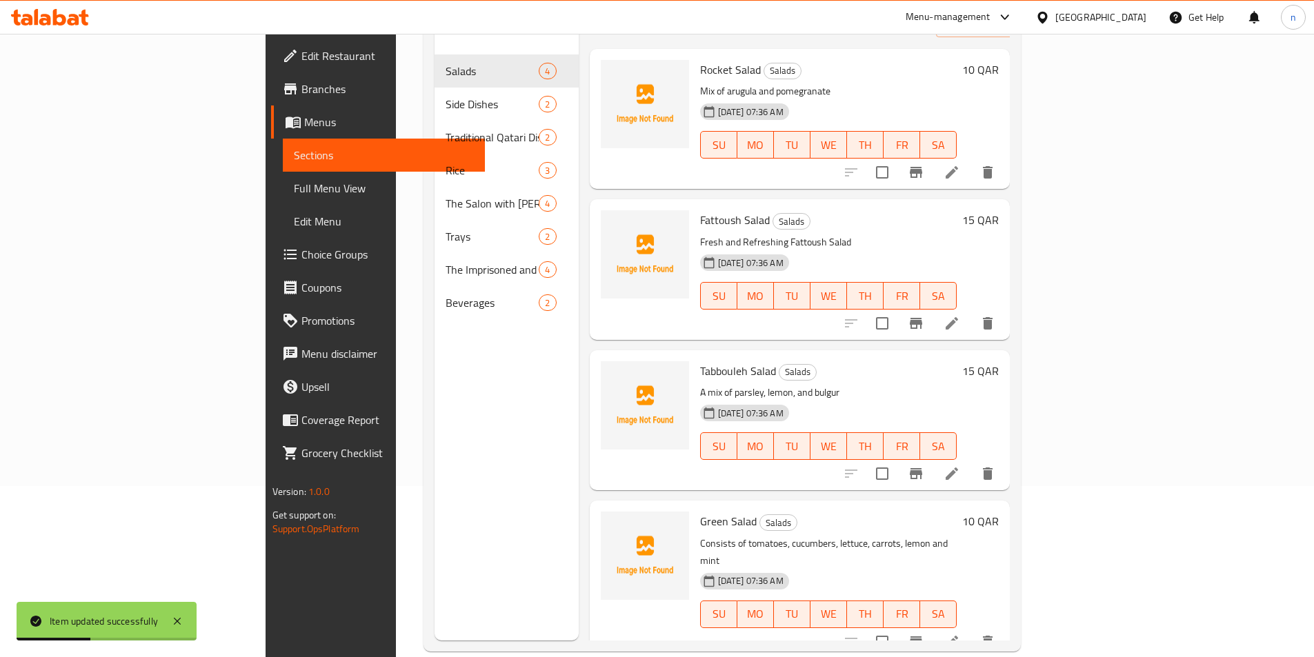
scroll to position [193, 0]
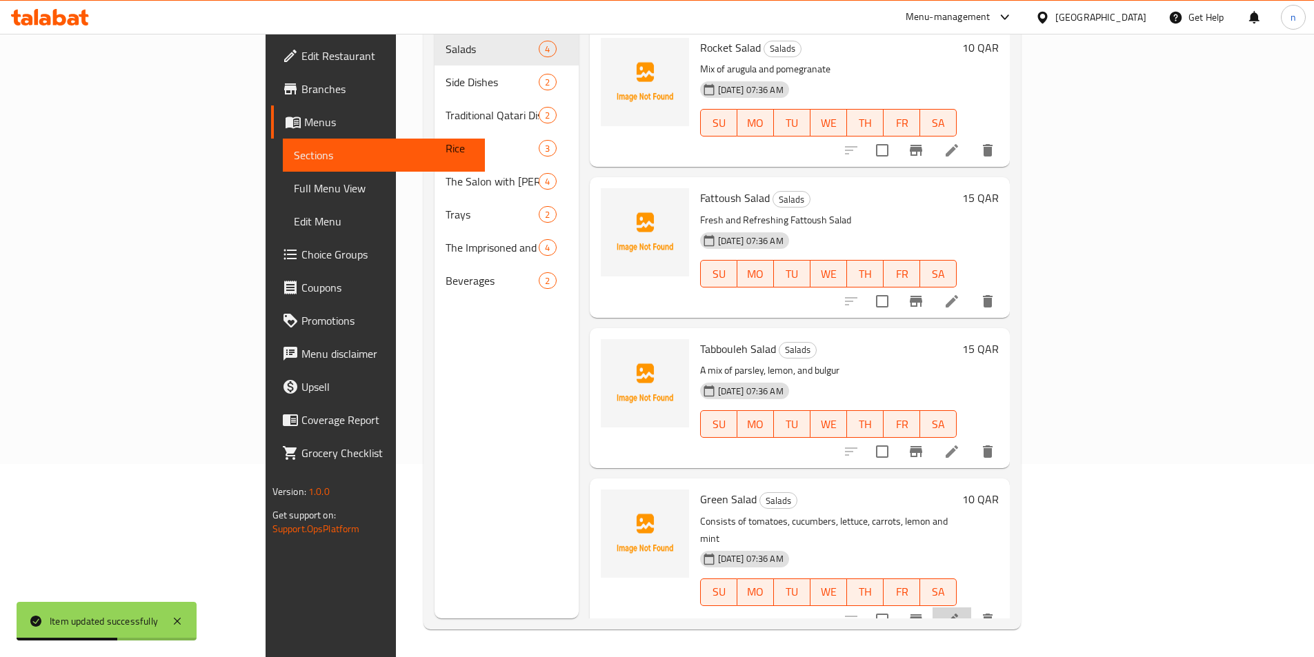
click at [971, 608] on li at bounding box center [951, 620] width 39 height 25
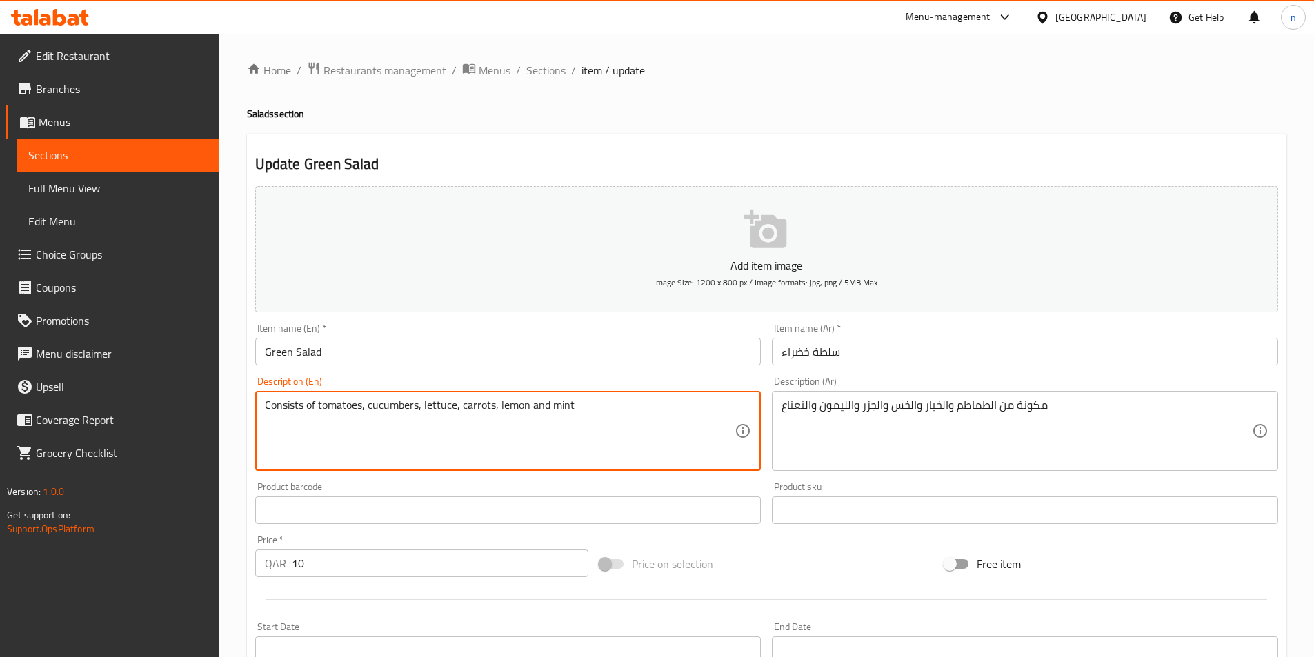
click at [291, 406] on textarea "Consists of tomatoes, cucumbers, lettuce, carrots, lemon and mint" at bounding box center [500, 432] width 470 height 66
click at [572, 412] on textarea "Consists of tomatoes, cucumbers, lettuce, carrots, lemon and mint" at bounding box center [500, 432] width 470 height 66
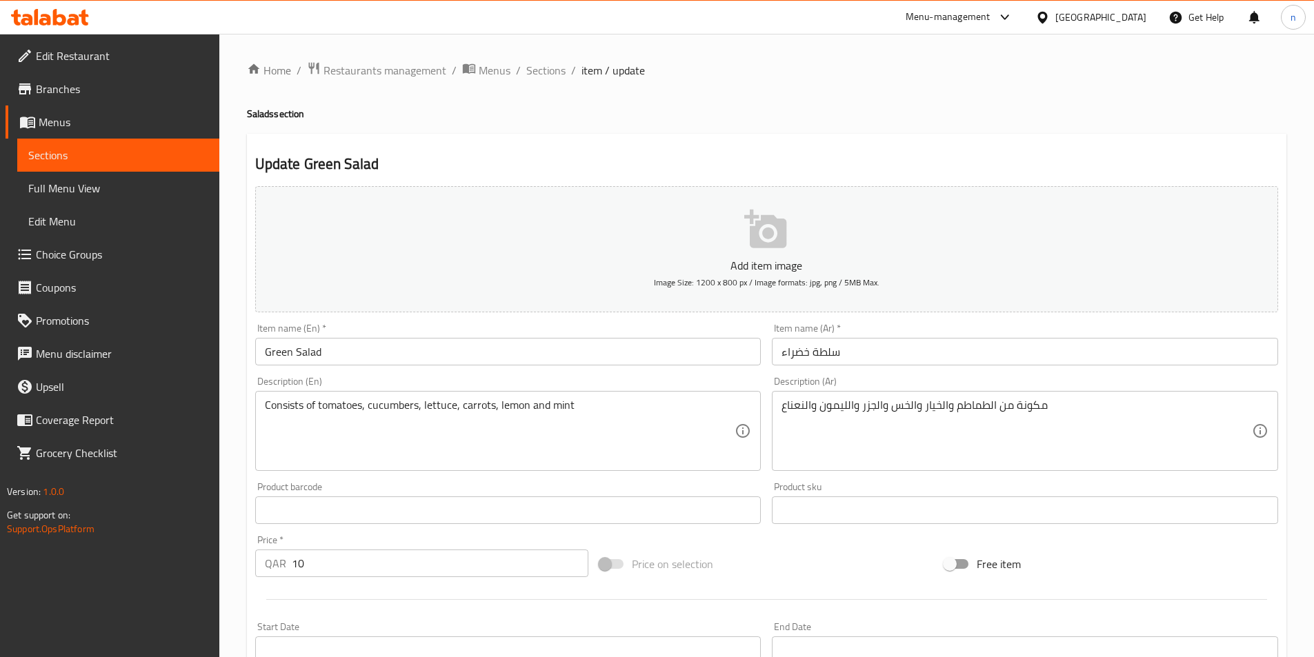
click at [237, 550] on div "Home / Restaurants management / Menus / Sections / item / update Salads section…" at bounding box center [766, 504] width 1094 height 941
click at [251, 583] on div at bounding box center [767, 600] width 1034 height 34
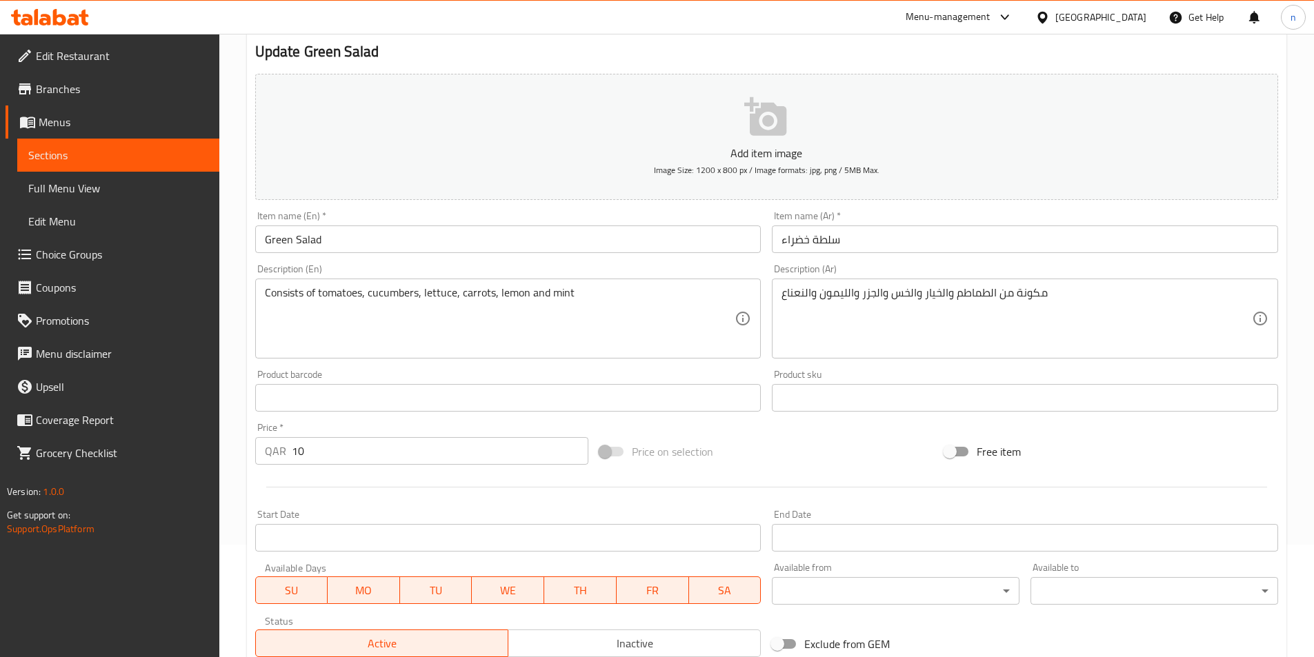
scroll to position [317, 0]
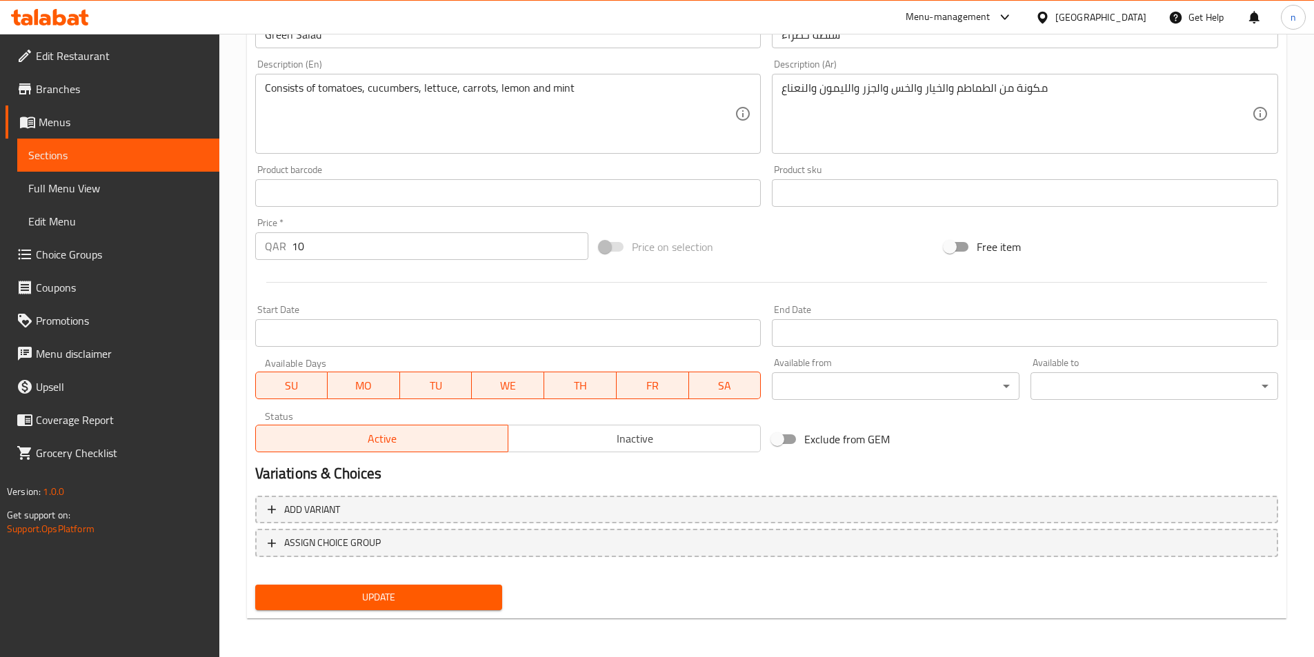
click at [403, 605] on span "Update" at bounding box center [378, 597] width 225 height 17
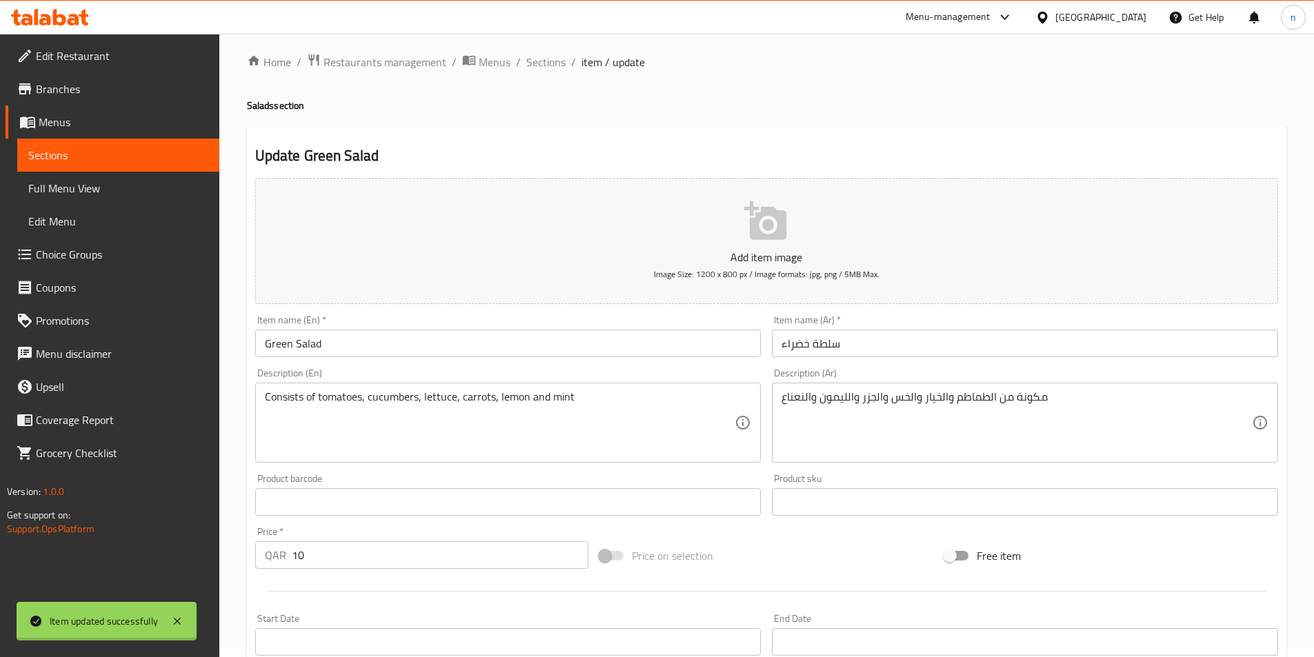
scroll to position [0, 0]
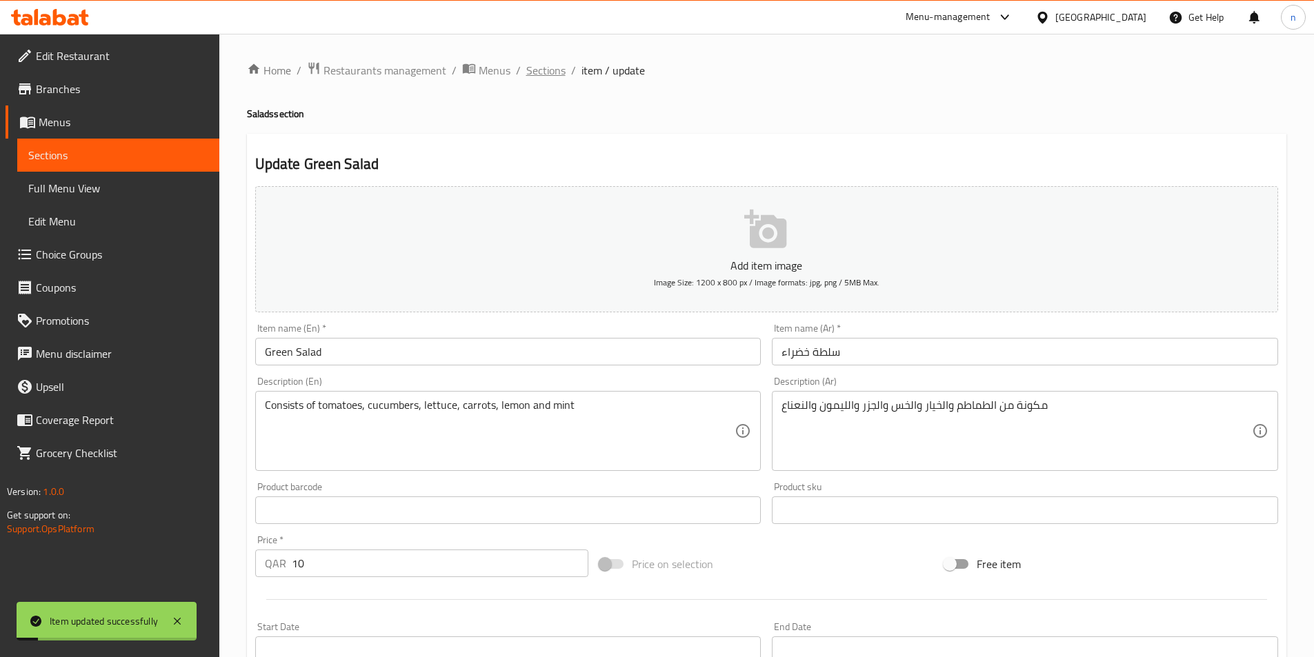
click at [534, 78] on span "Sections" at bounding box center [545, 70] width 39 height 17
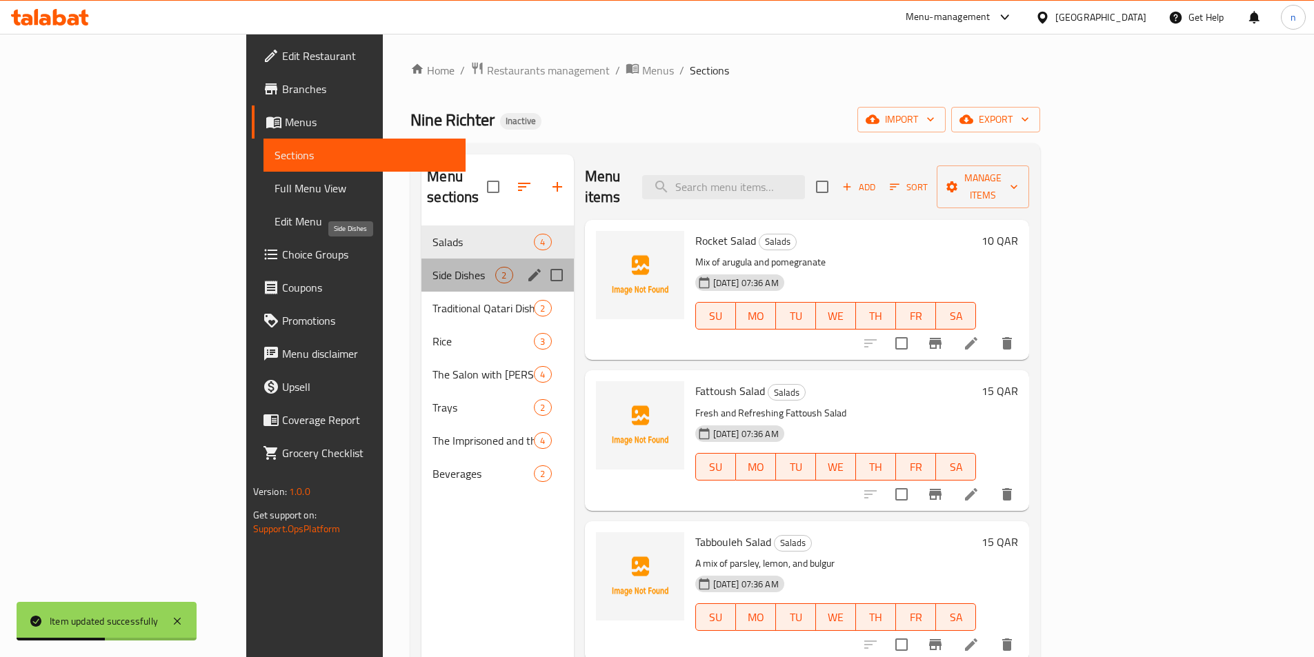
click at [432, 267] on span "Side Dishes" at bounding box center [463, 275] width 63 height 17
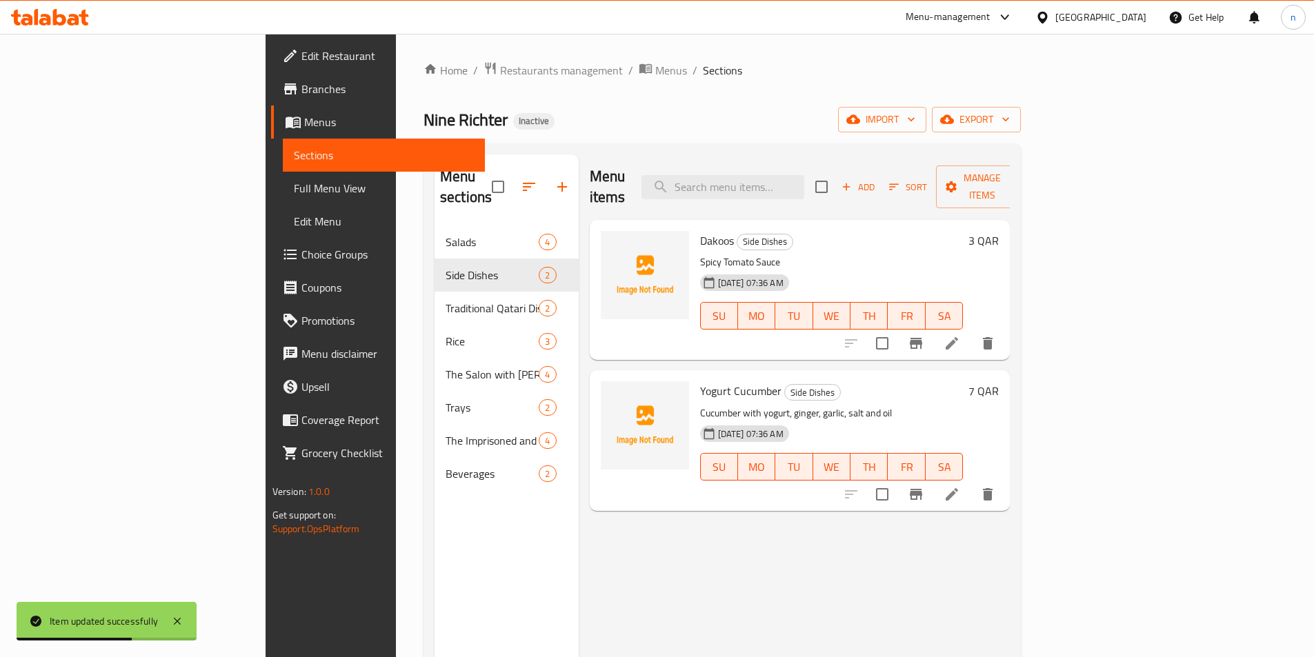
click at [594, 503] on div "Menu items Add Sort Manage items Dakoos Side Dishes Spicy Tomato Sauce 14-08-20…" at bounding box center [795, 482] width 432 height 657
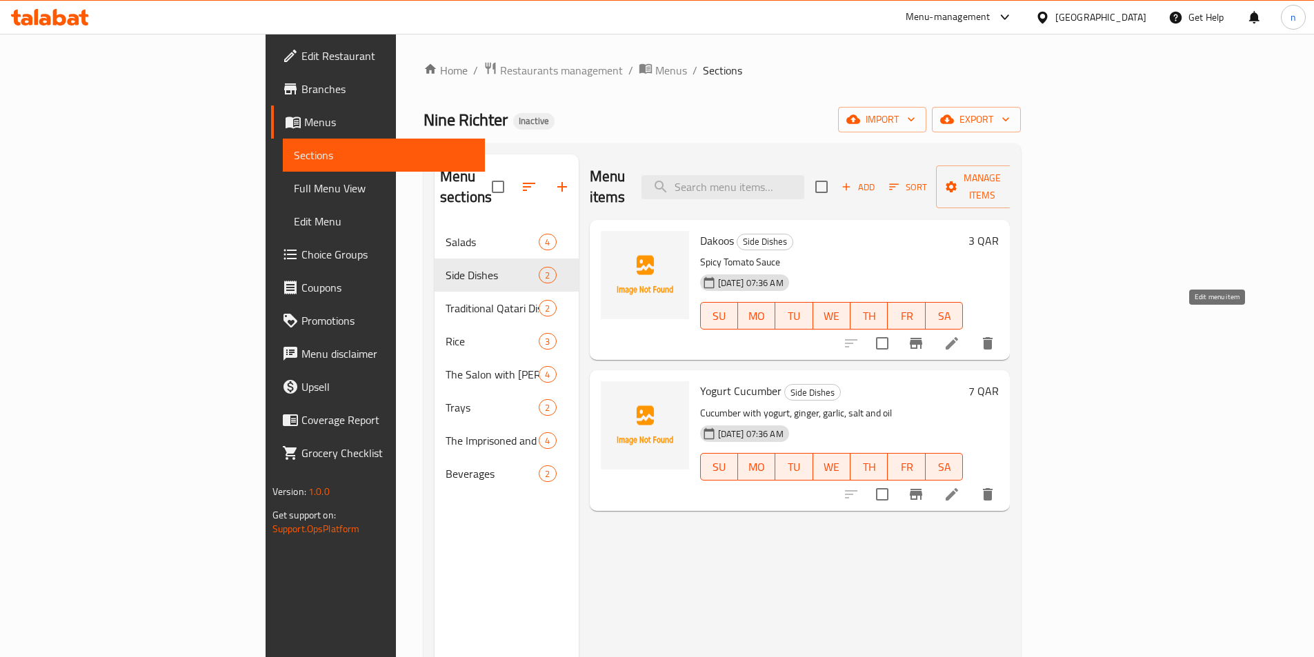
click at [960, 335] on icon at bounding box center [951, 343] width 17 height 17
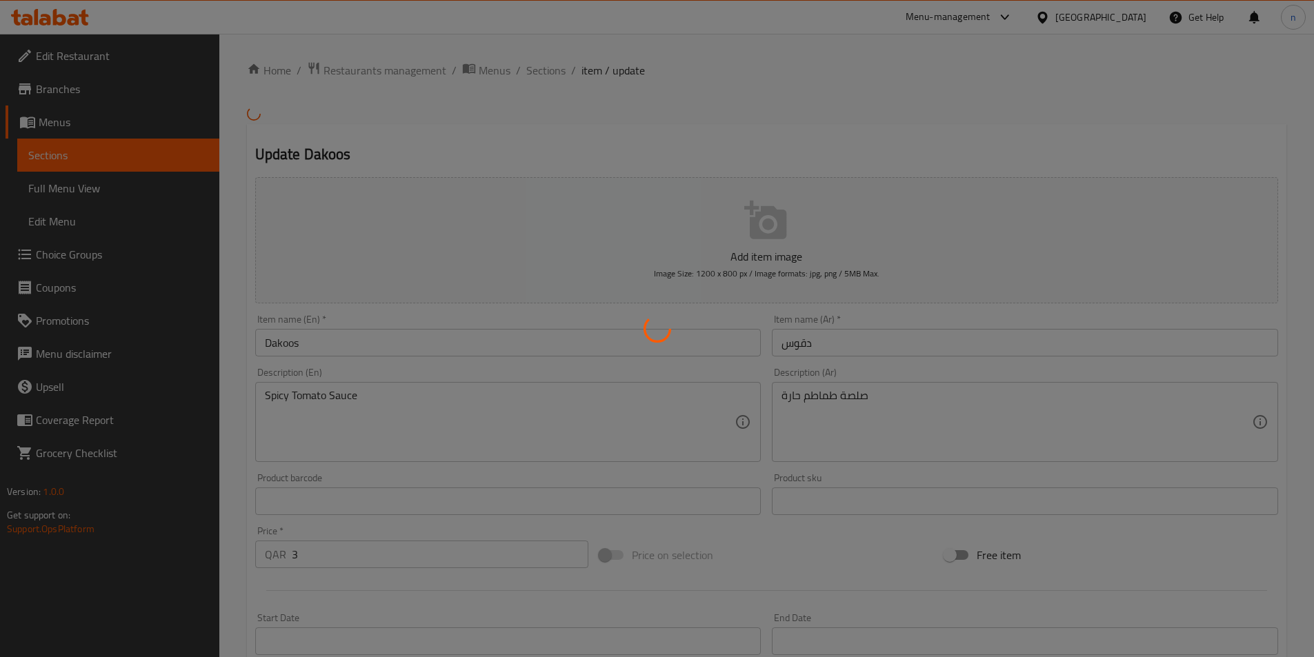
click at [413, 159] on div at bounding box center [657, 328] width 1314 height 657
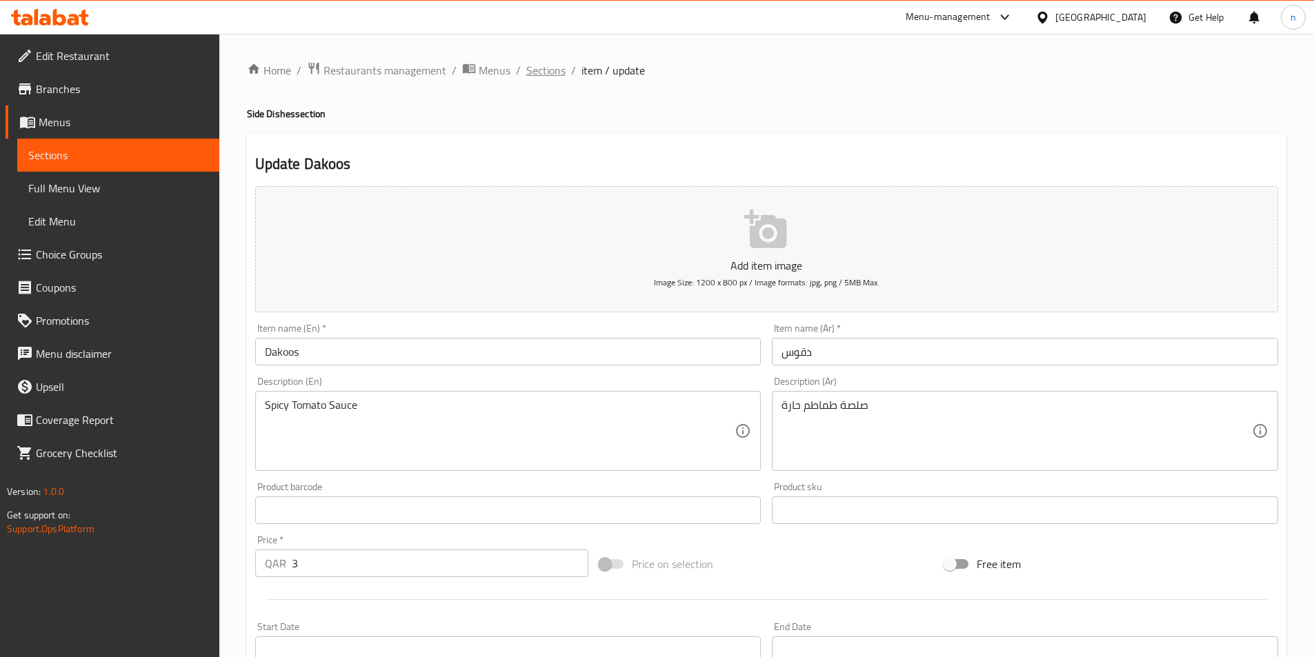
click at [540, 71] on span "Sections" at bounding box center [545, 70] width 39 height 17
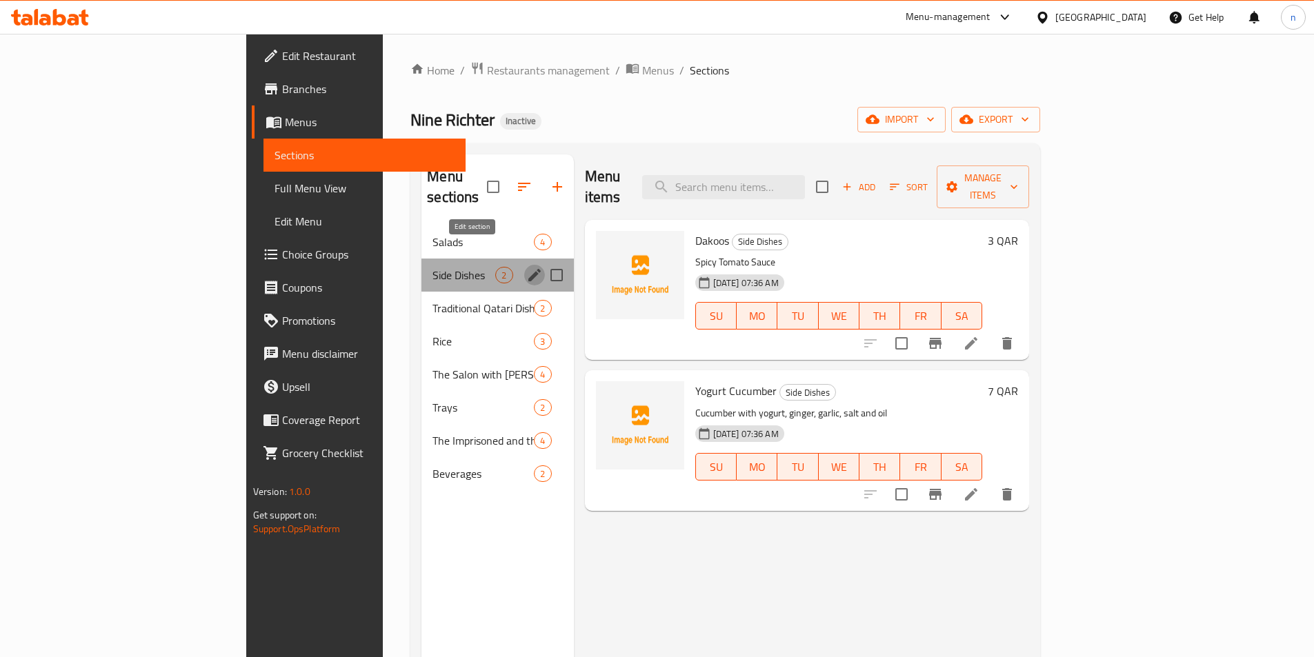
click at [526, 267] on icon "edit" at bounding box center [534, 275] width 17 height 17
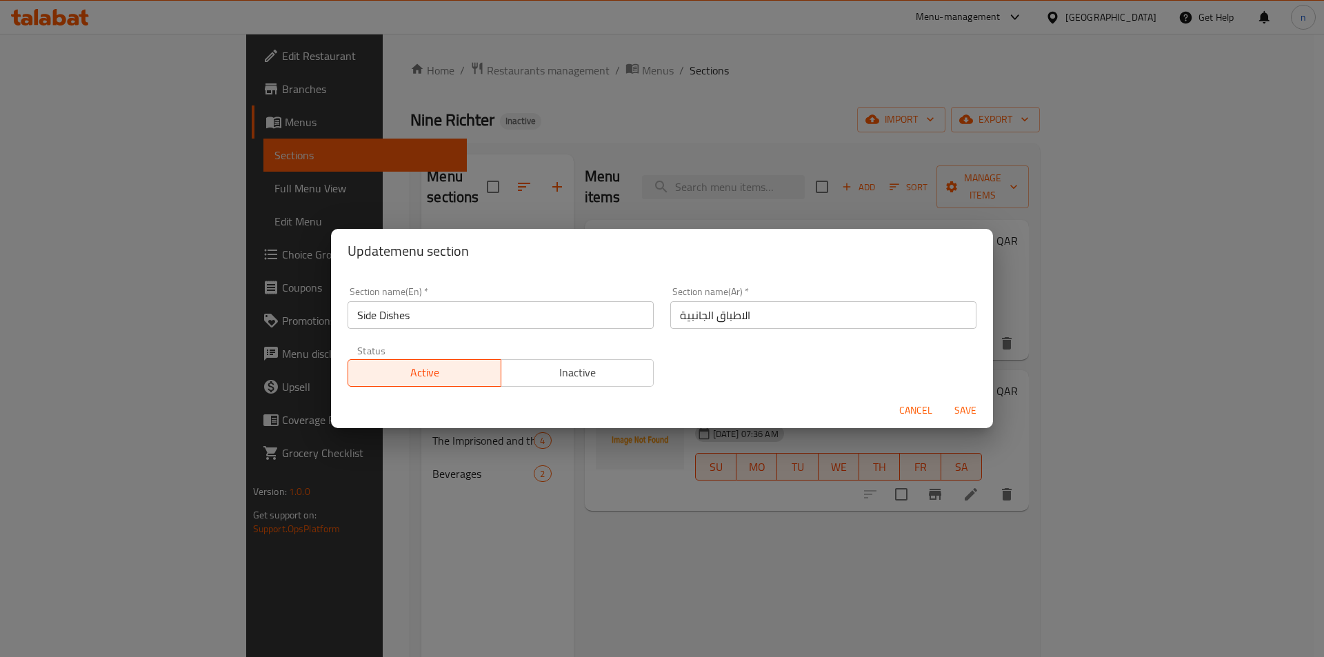
click at [911, 417] on span "Cancel" at bounding box center [915, 410] width 33 height 17
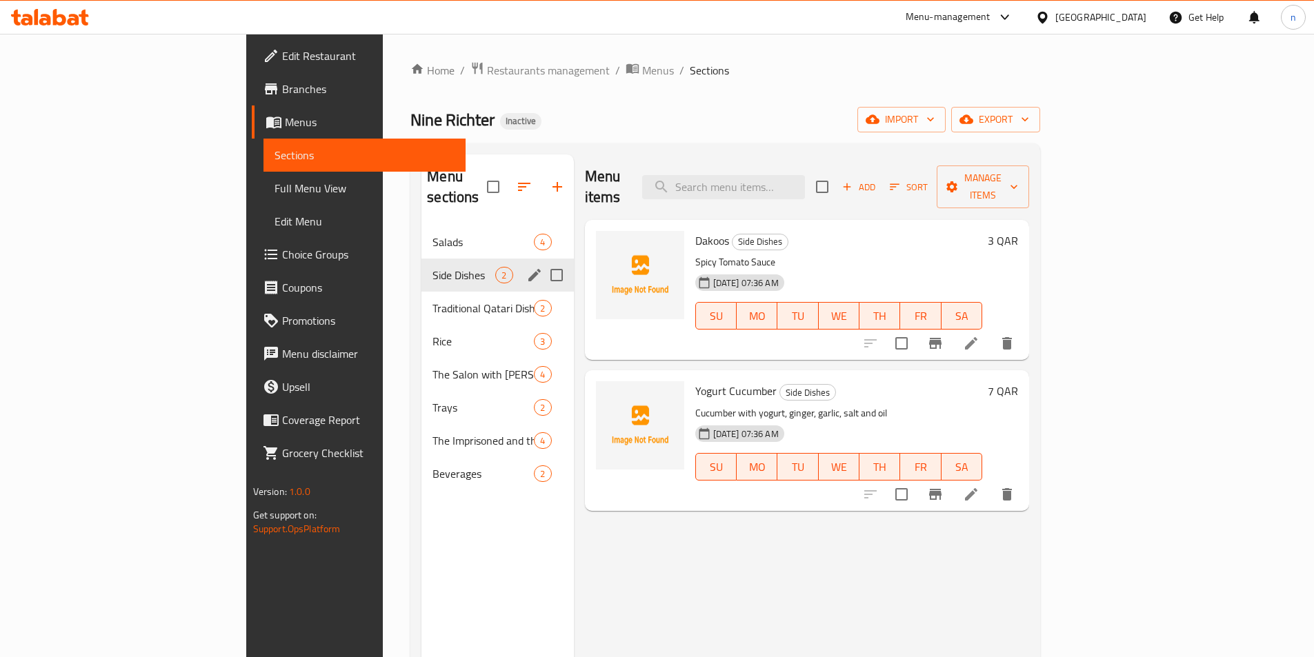
click at [421, 263] on div "Side Dishes 2" at bounding box center [497, 275] width 152 height 33
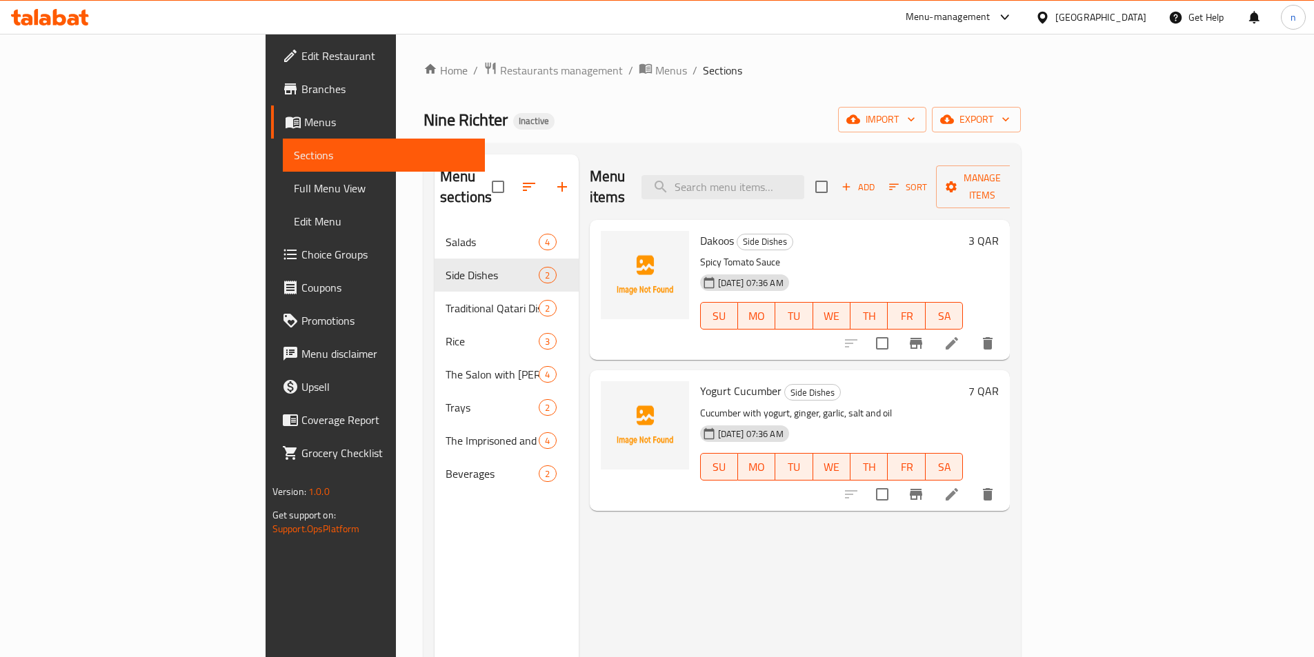
click at [971, 331] on li at bounding box center [951, 343] width 39 height 25
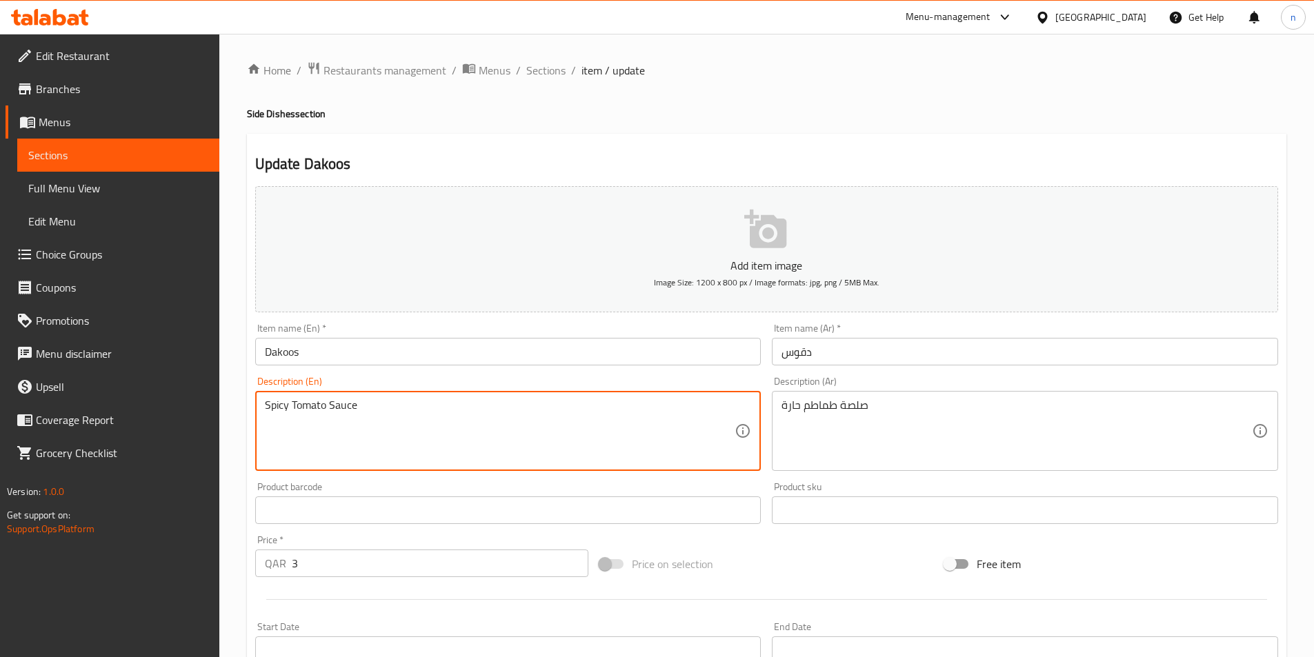
click at [352, 408] on textarea "Spicy Tomato Sauce" at bounding box center [500, 432] width 470 height 66
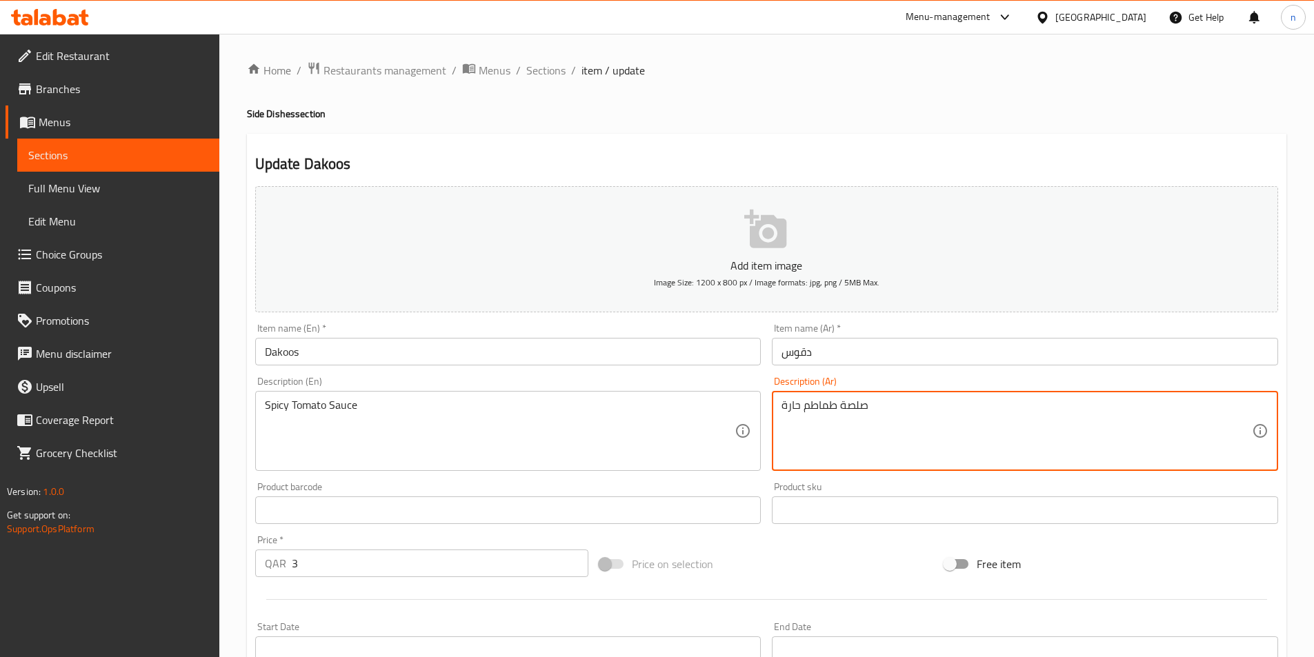
click at [856, 408] on textarea "صلصة طماطم حارة" at bounding box center [1016, 432] width 470 height 66
type textarea "صوص طماطم حارة"
click at [613, 397] on div "Spicy Tomato Sauce Description (En)" at bounding box center [508, 431] width 506 height 80
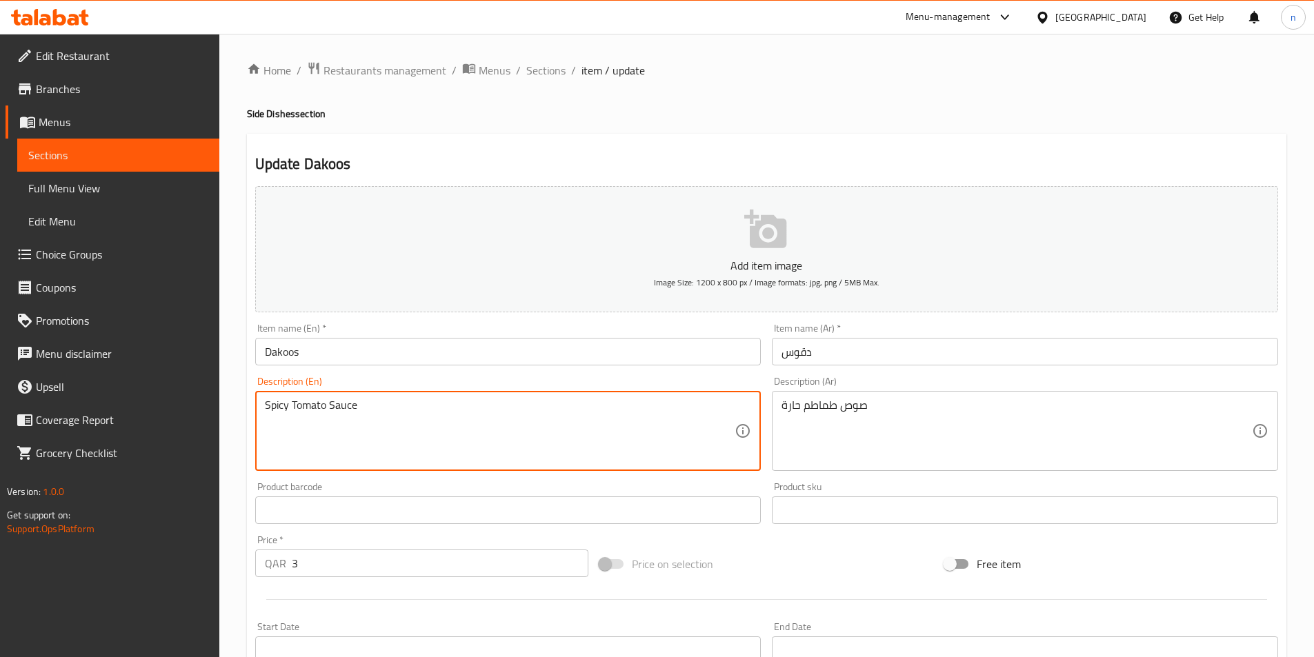
click at [543, 458] on textarea "Spicy Tomato Sauce" at bounding box center [500, 432] width 470 height 66
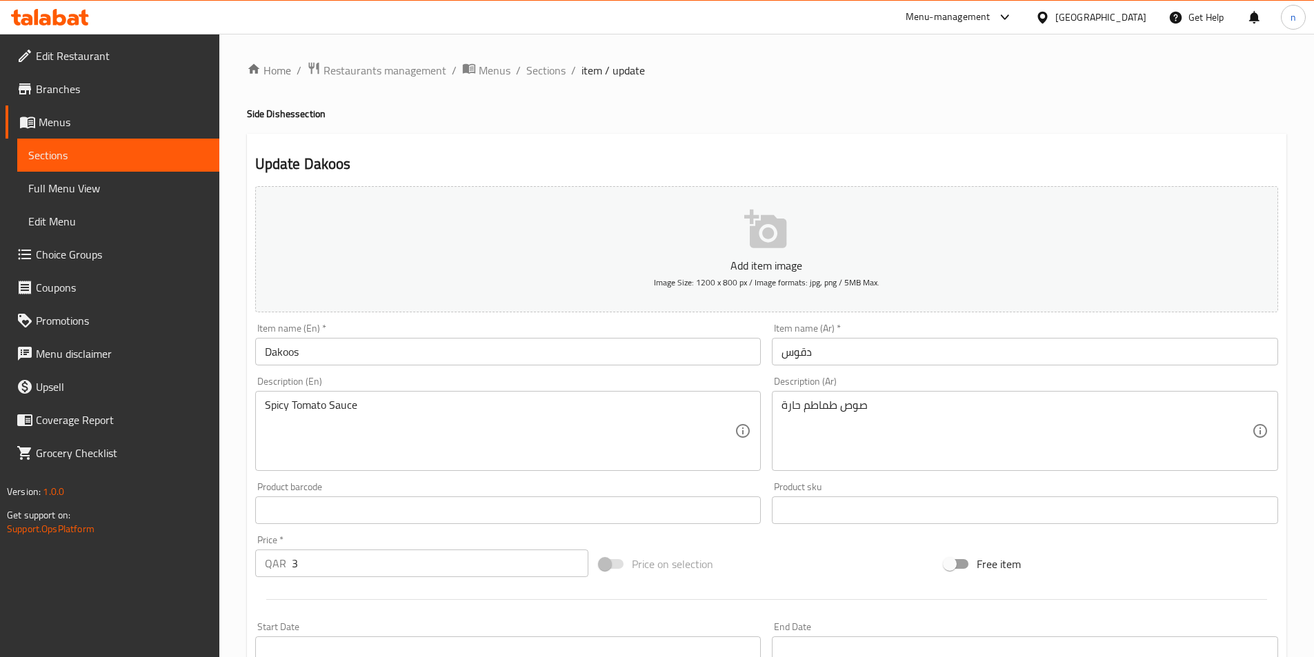
click at [224, 583] on div "Home / Restaurants management / Menus / Sections / item / update Side Dishes se…" at bounding box center [766, 504] width 1094 height 941
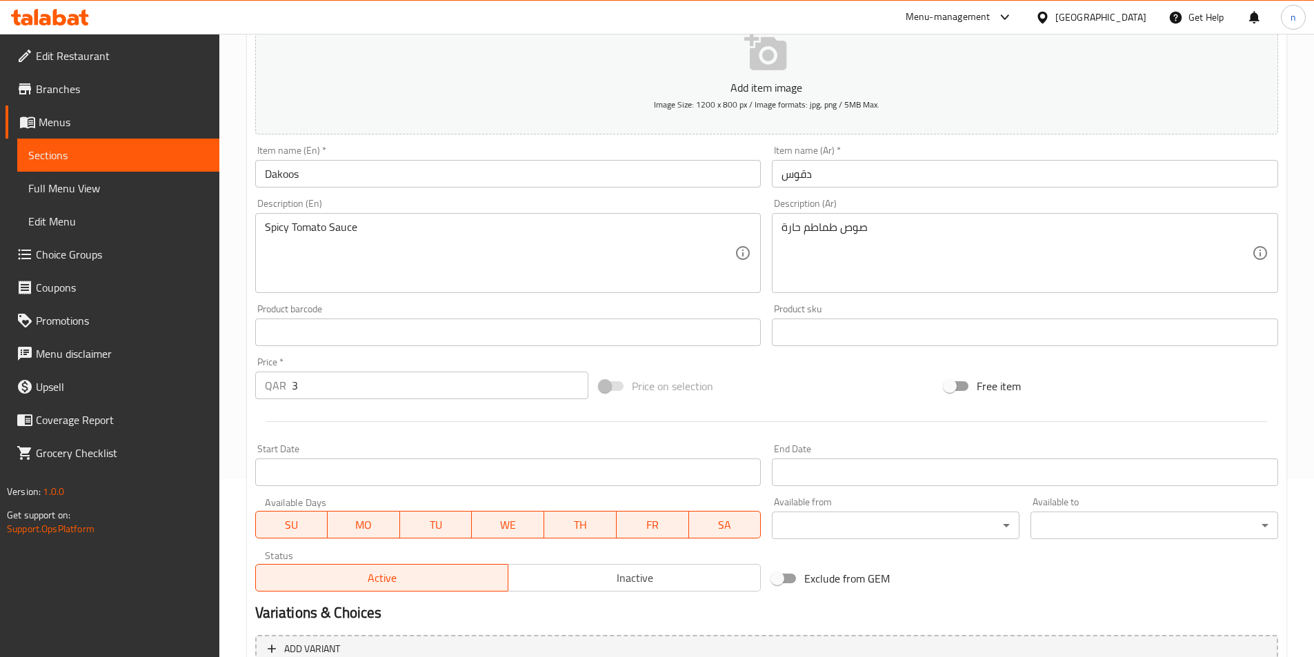
scroll to position [317, 0]
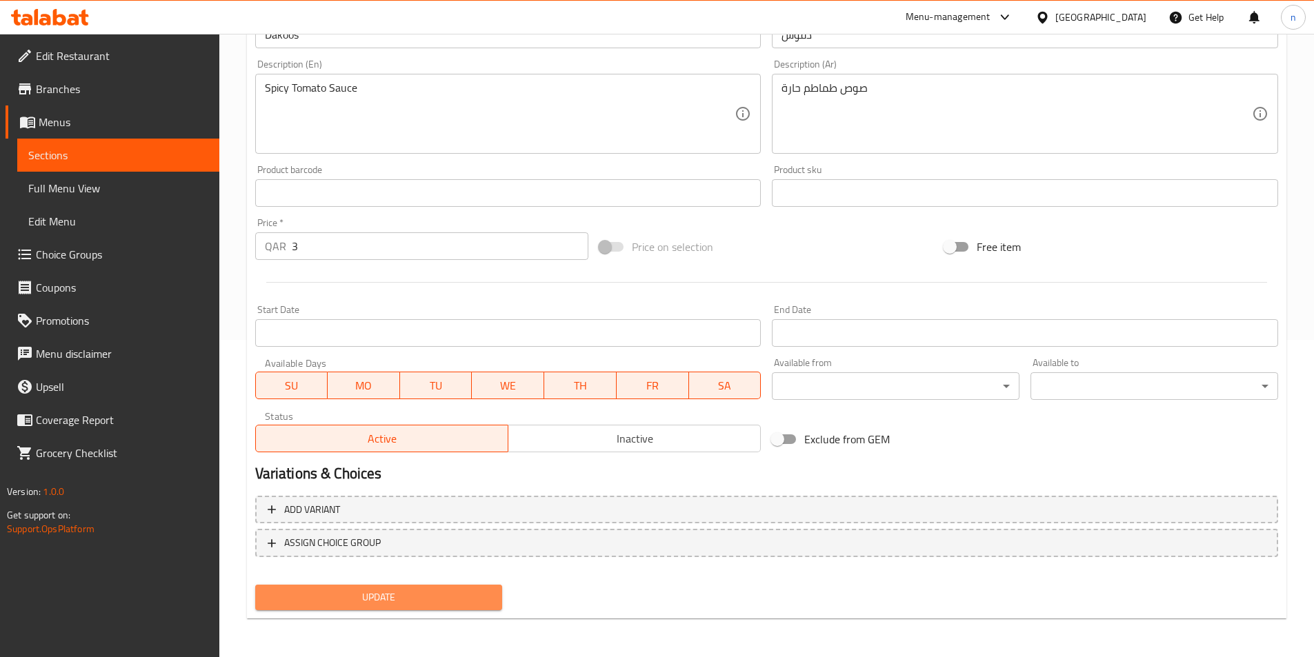
click at [433, 594] on span "Update" at bounding box center [378, 597] width 225 height 17
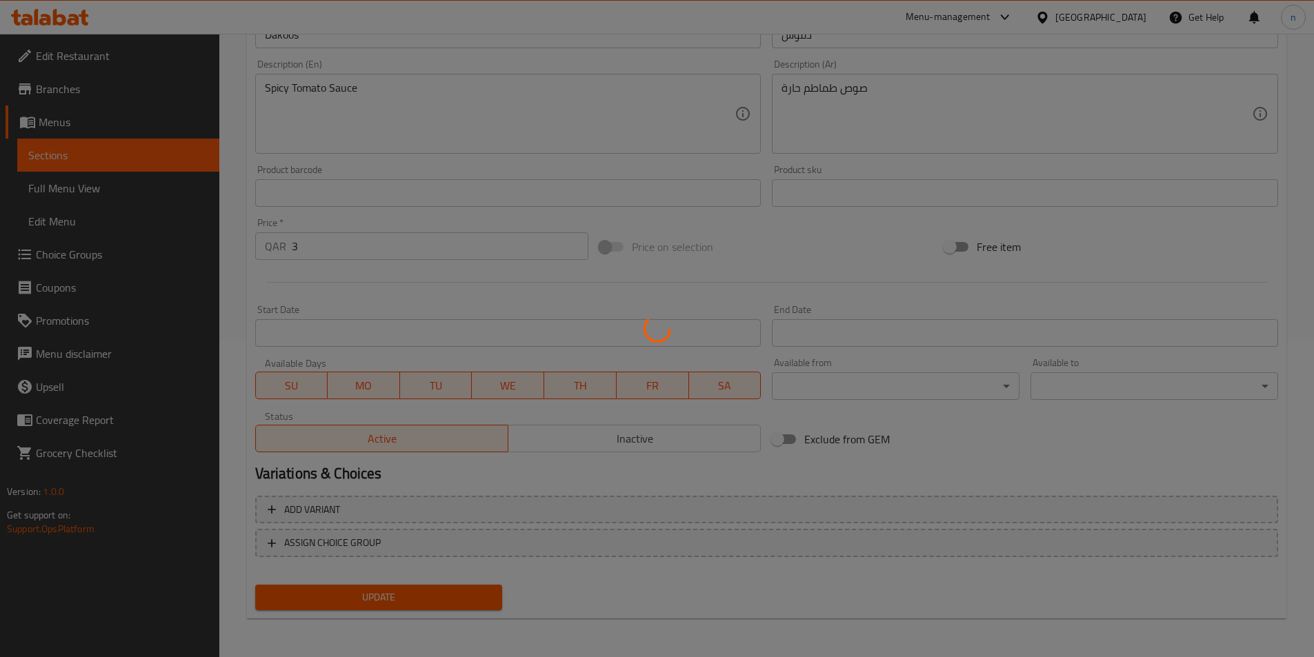
scroll to position [0, 0]
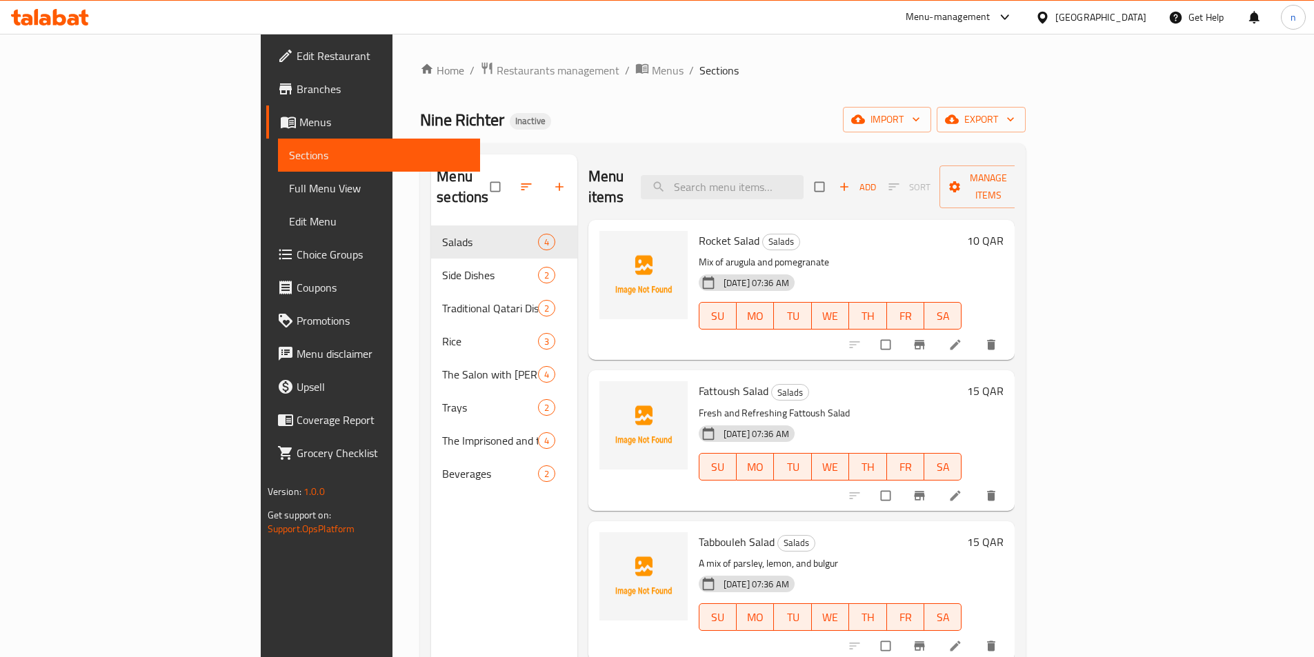
click at [299, 128] on span "Menus" at bounding box center [384, 122] width 170 height 17
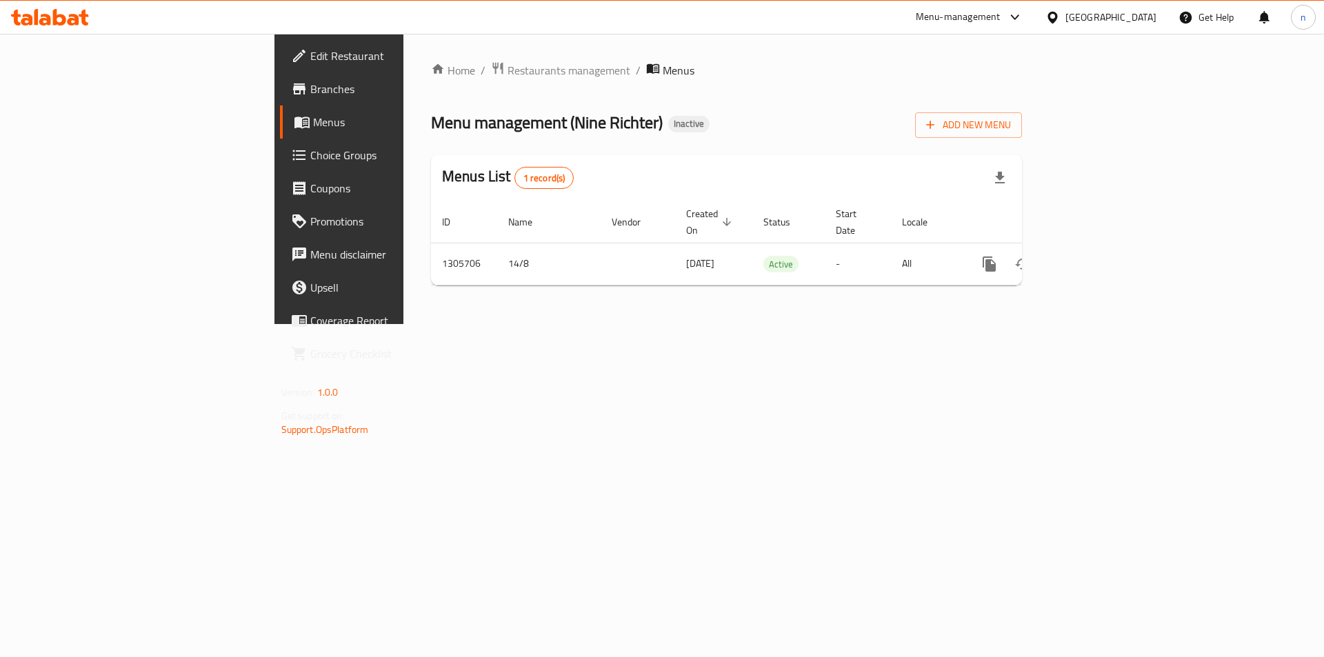
click at [310, 94] on span "Branches" at bounding box center [397, 89] width 174 height 17
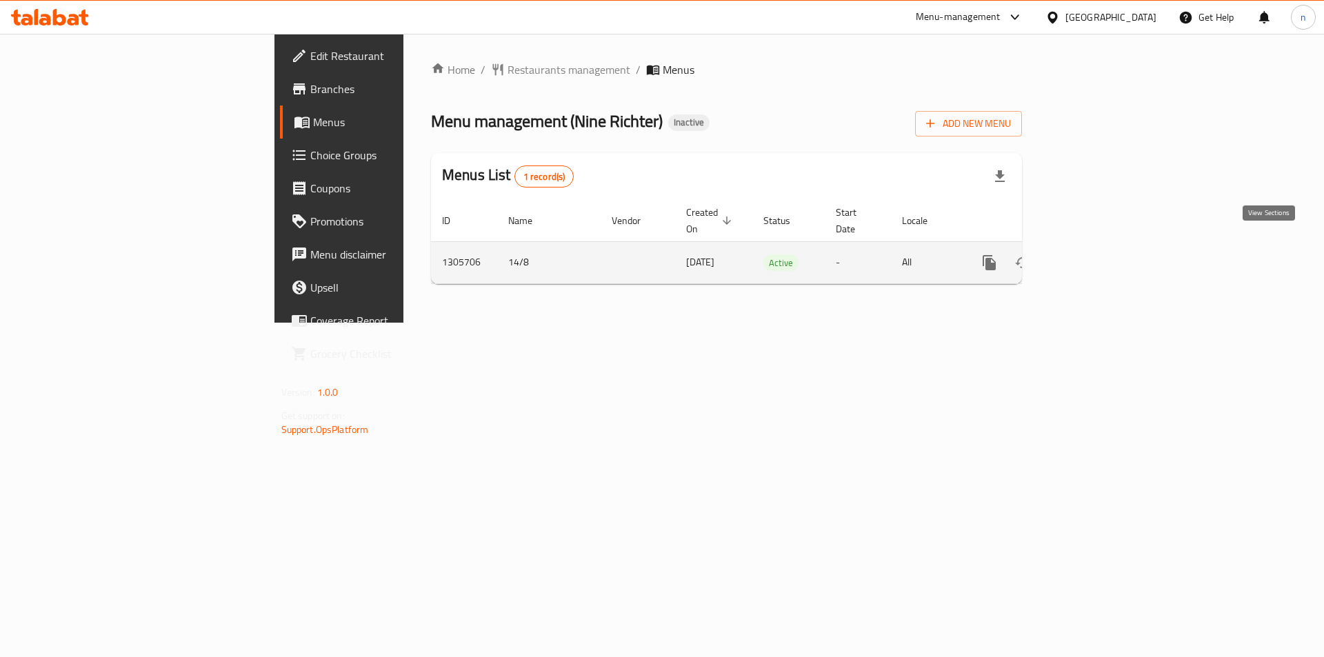
click at [1097, 254] on icon "enhanced table" at bounding box center [1089, 262] width 17 height 17
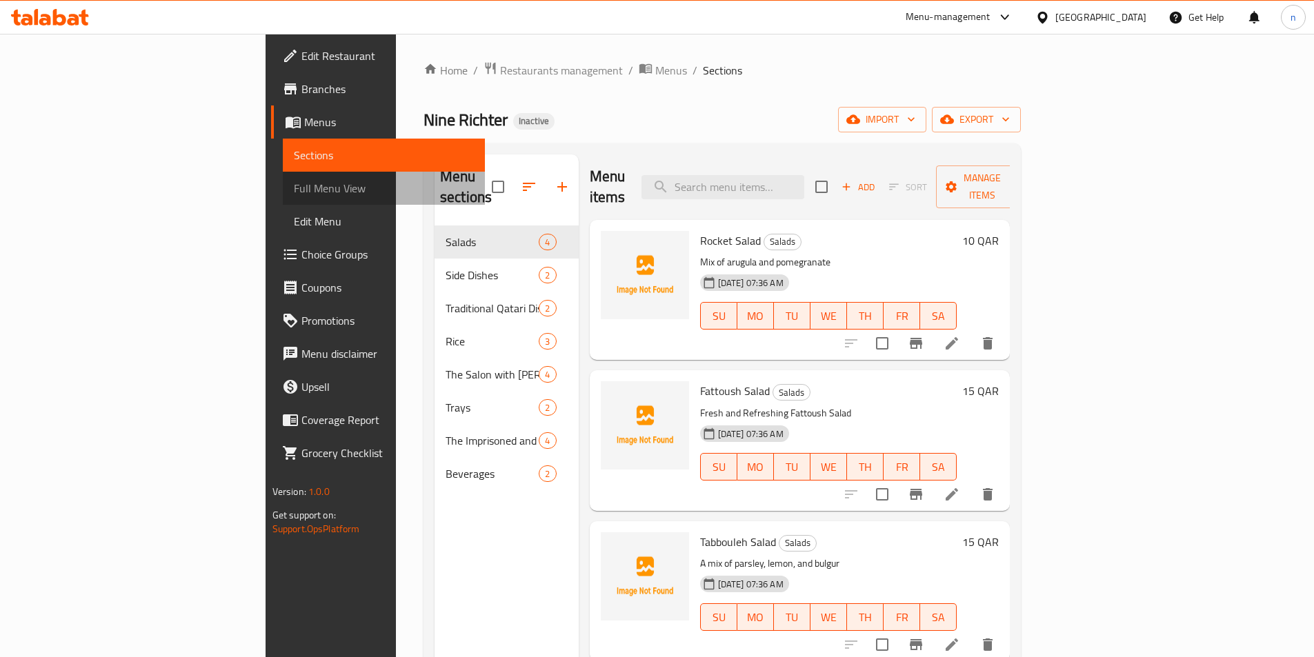
click at [294, 185] on span "Full Menu View" at bounding box center [384, 188] width 180 height 17
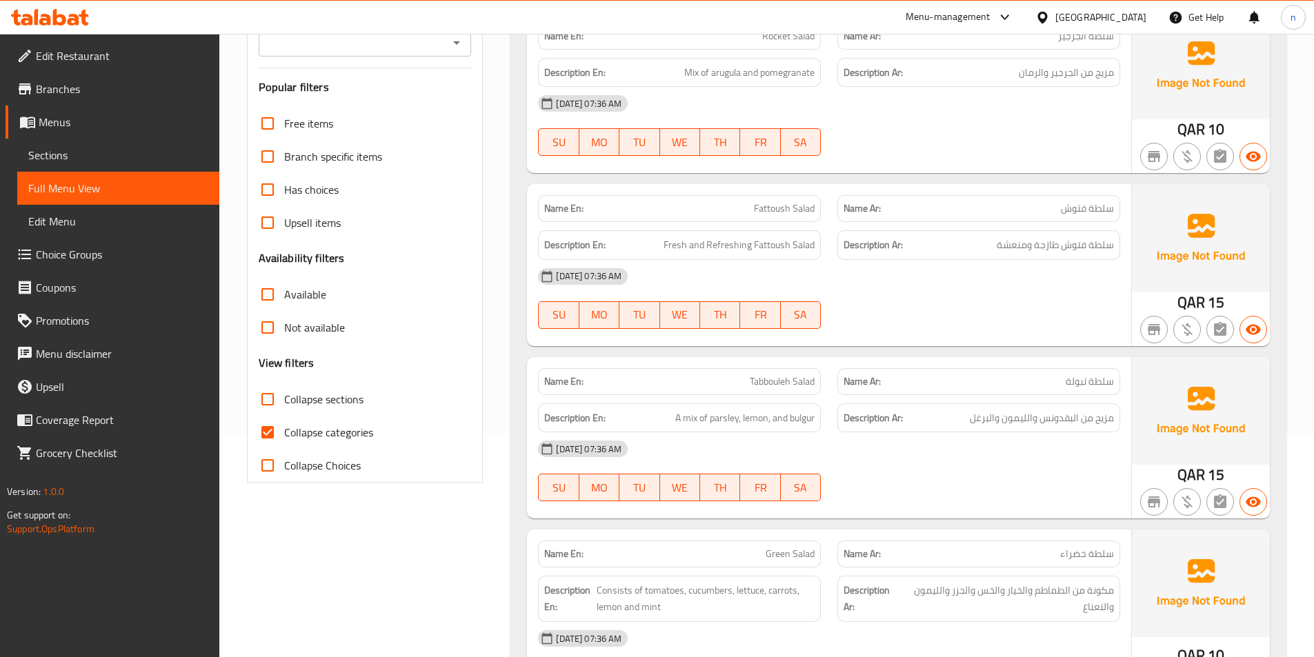
scroll to position [276, 0]
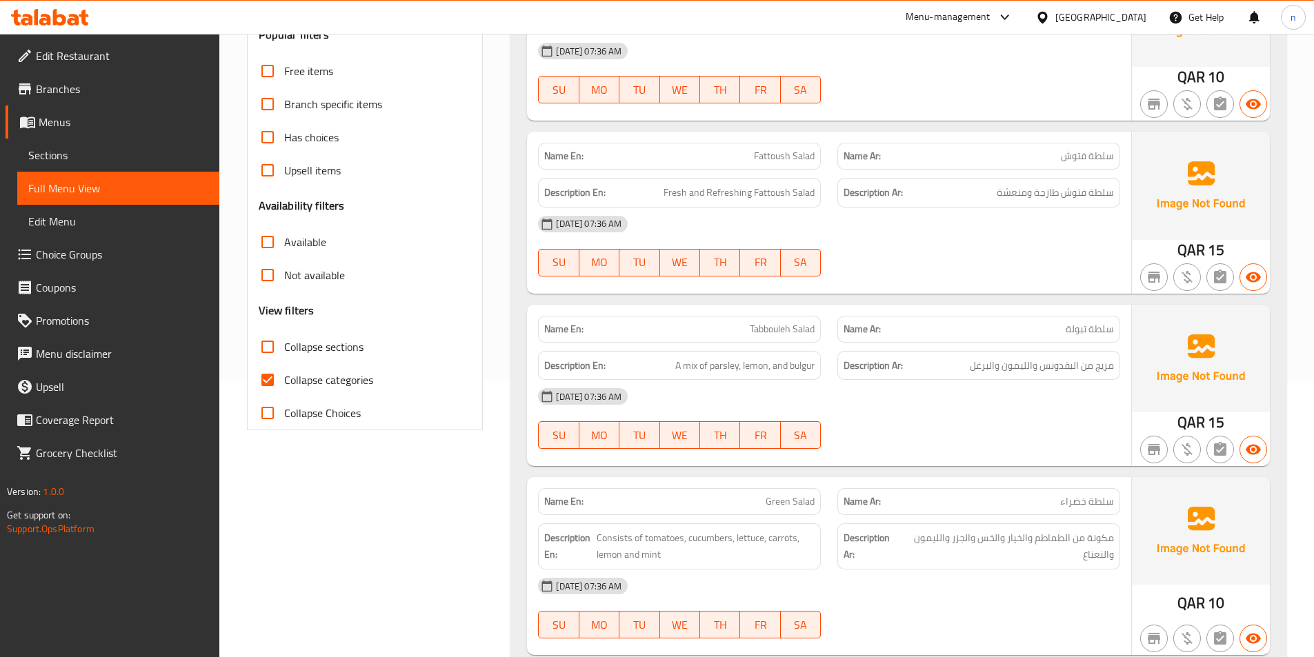
click at [288, 377] on span "Collapse categories" at bounding box center [328, 380] width 89 height 17
click at [284, 377] on input "Collapse categories" at bounding box center [267, 379] width 33 height 33
checkbox input "false"
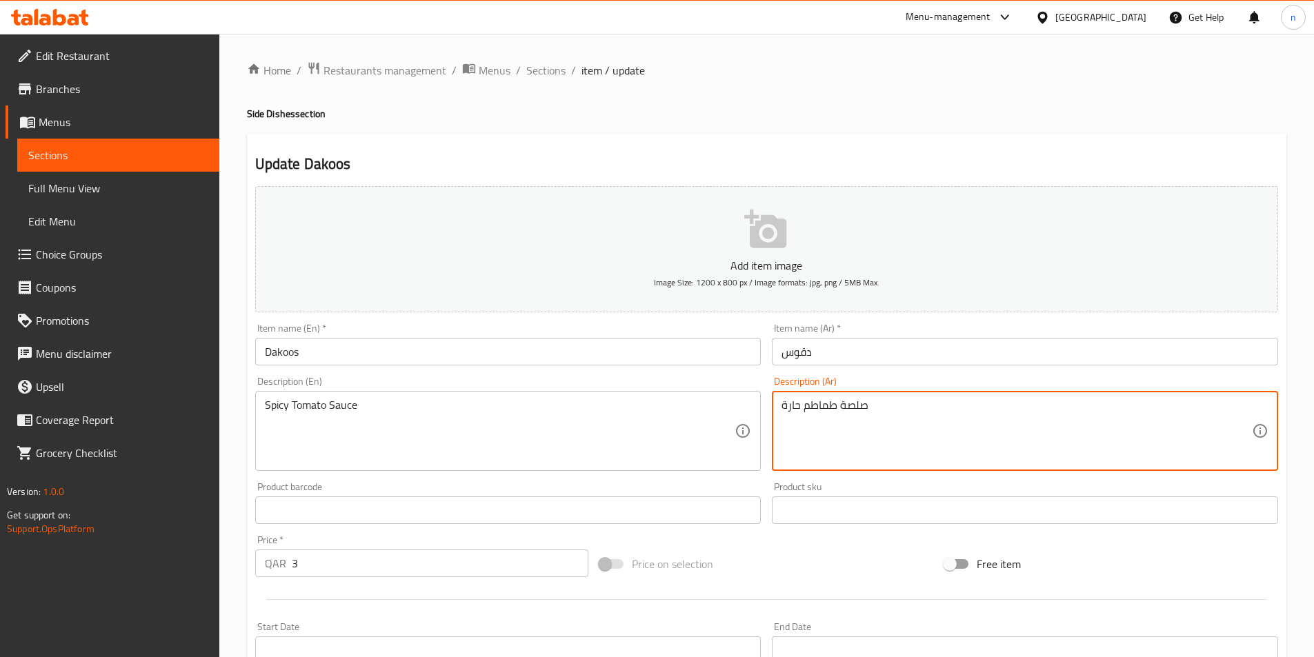
click at [850, 413] on textarea "صلصة طماطم حارة" at bounding box center [1016, 432] width 470 height 66
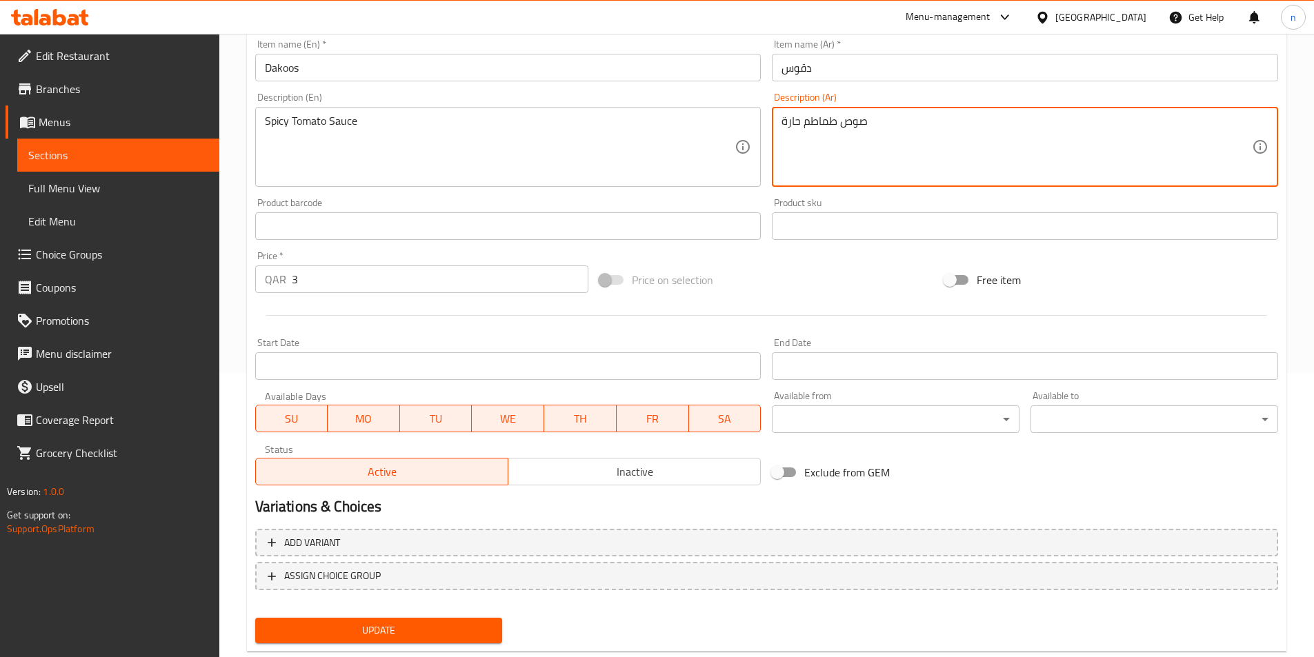
scroll to position [317, 0]
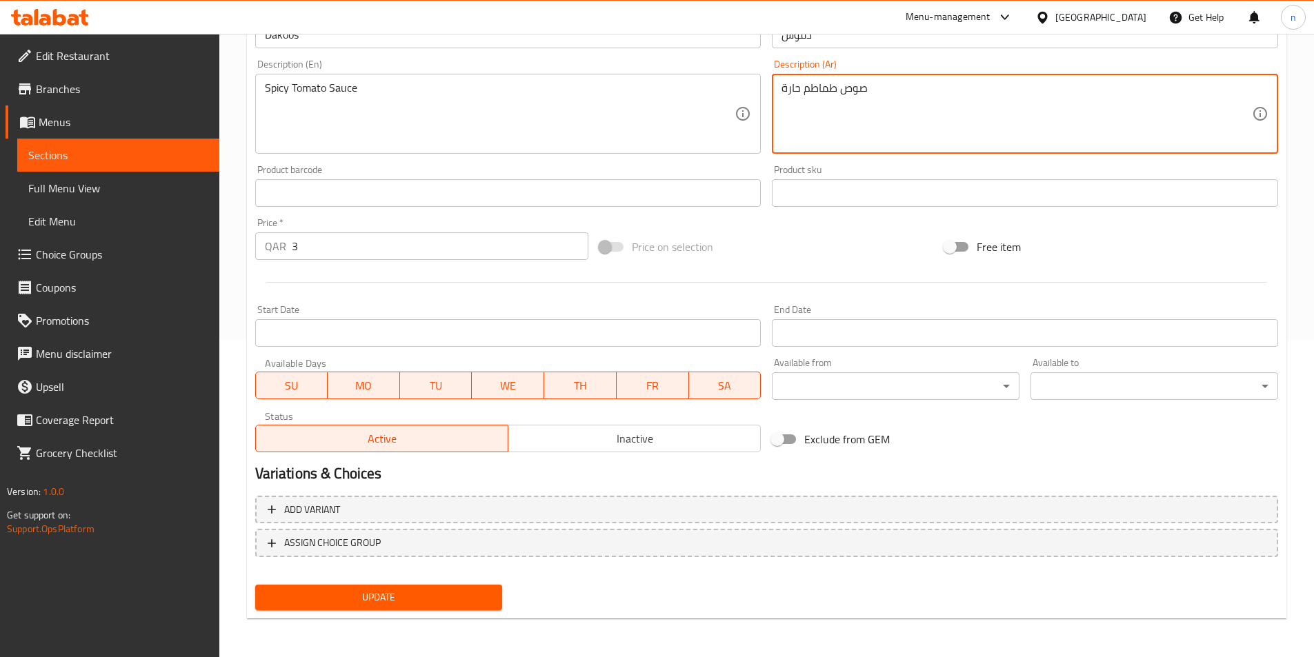
type textarea "صوص طماطم حارة"
click at [448, 585] on button "Update" at bounding box center [379, 598] width 248 height 26
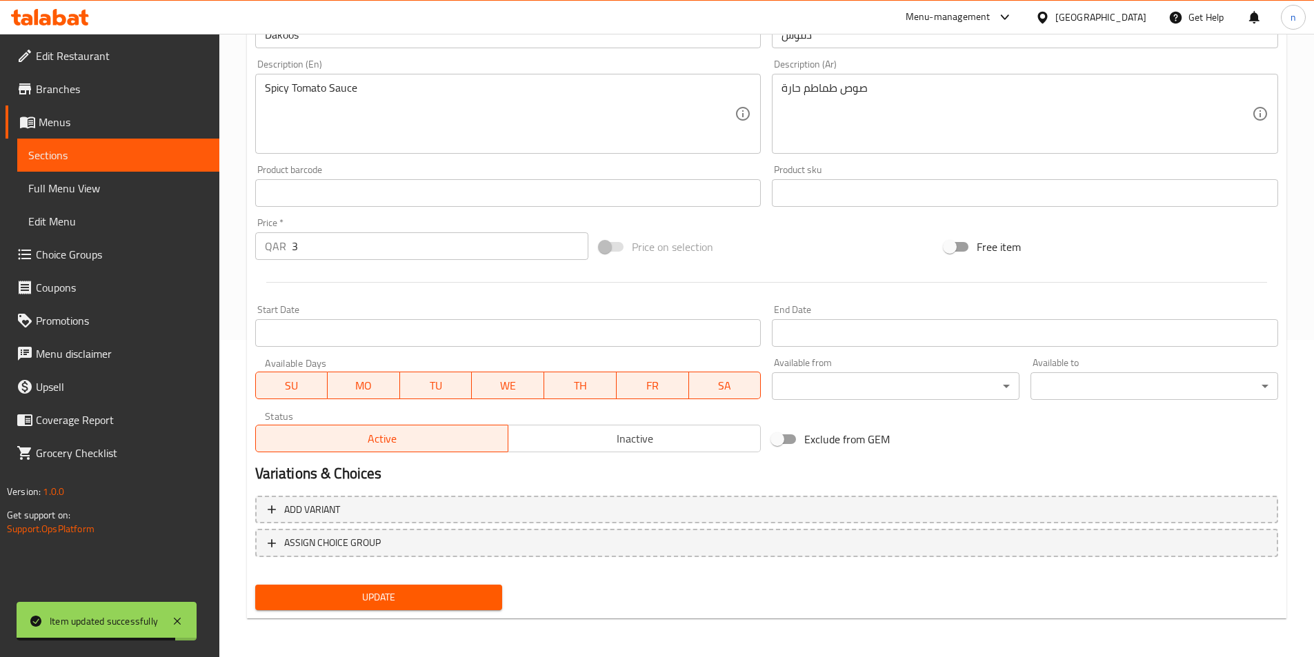
click at [481, 603] on span "Update" at bounding box center [378, 597] width 225 height 17
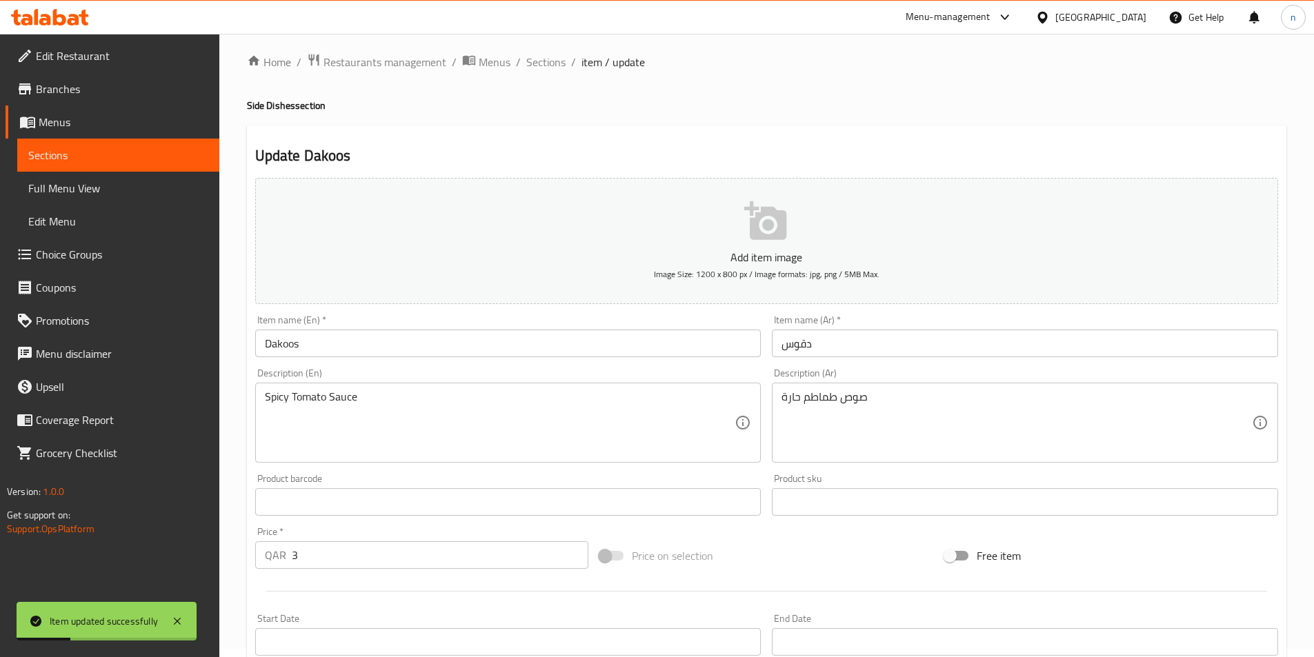
scroll to position [0, 0]
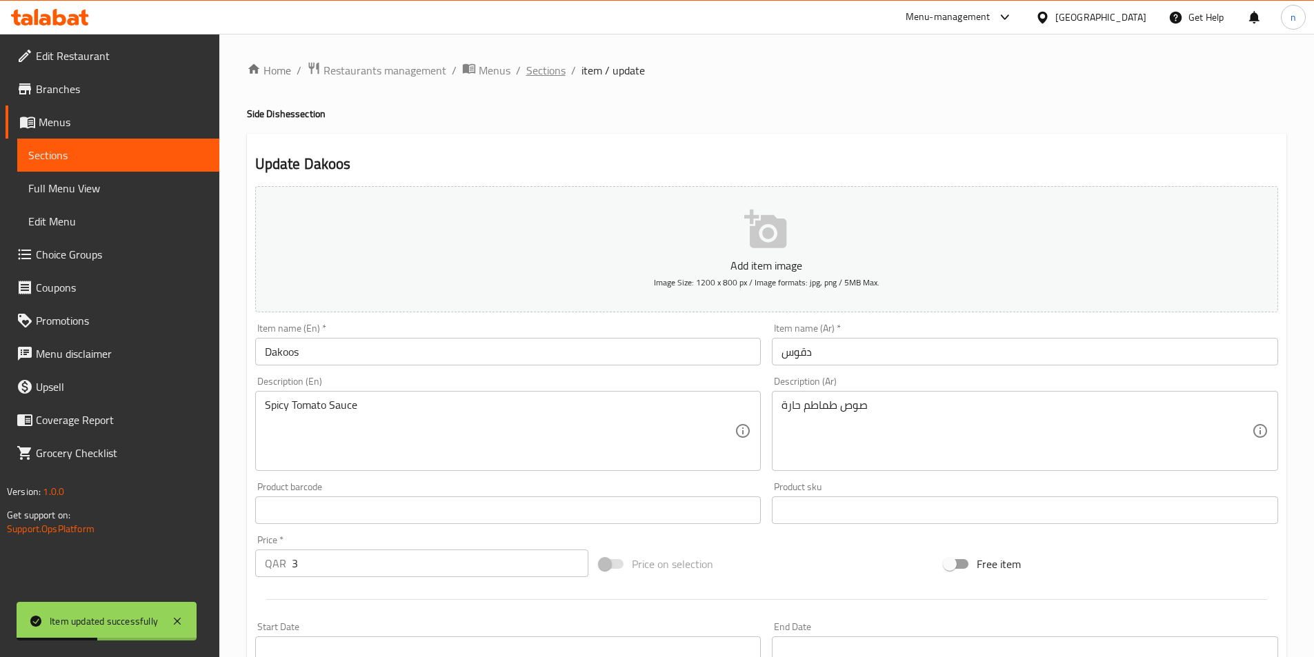
click at [536, 75] on span "Sections" at bounding box center [545, 70] width 39 height 17
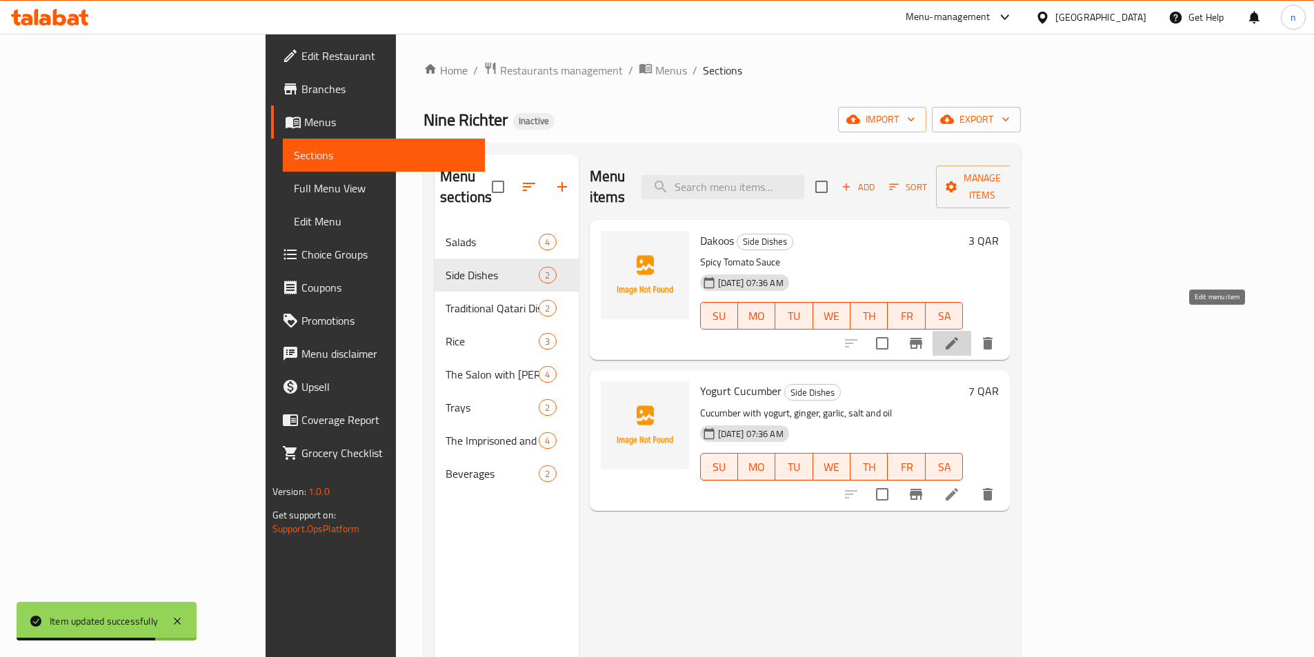
click at [958, 337] on icon at bounding box center [951, 343] width 12 height 12
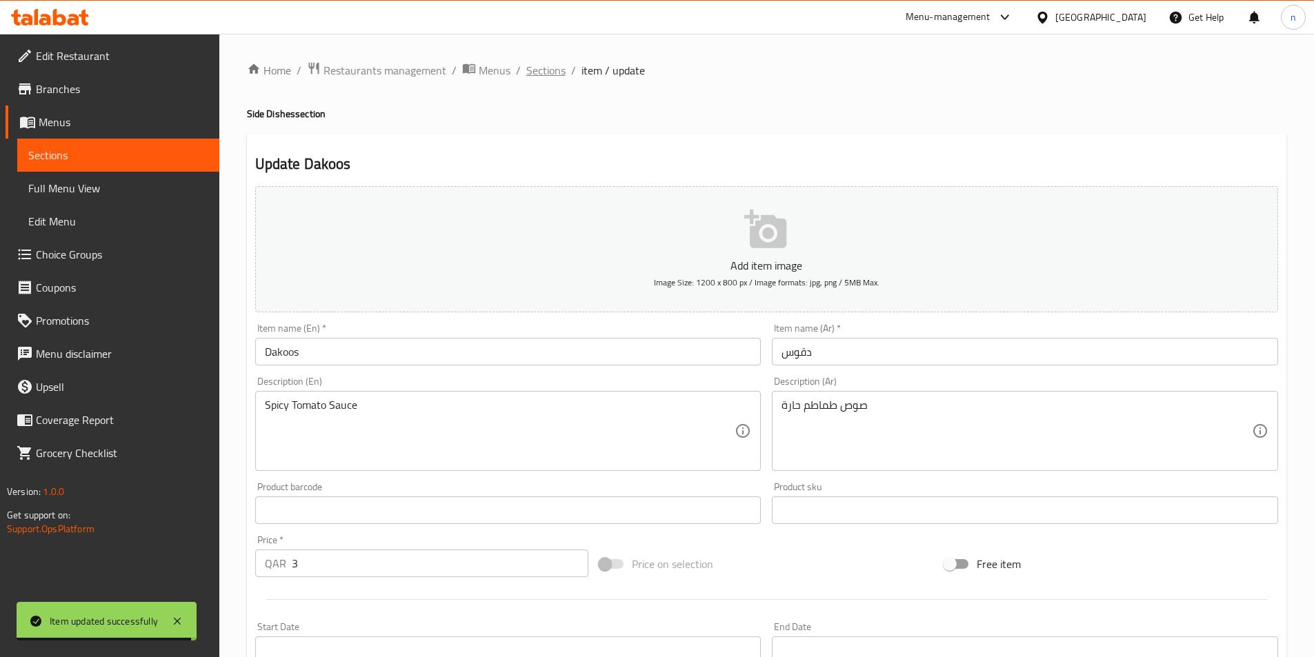
click at [536, 76] on span "Sections" at bounding box center [545, 70] width 39 height 17
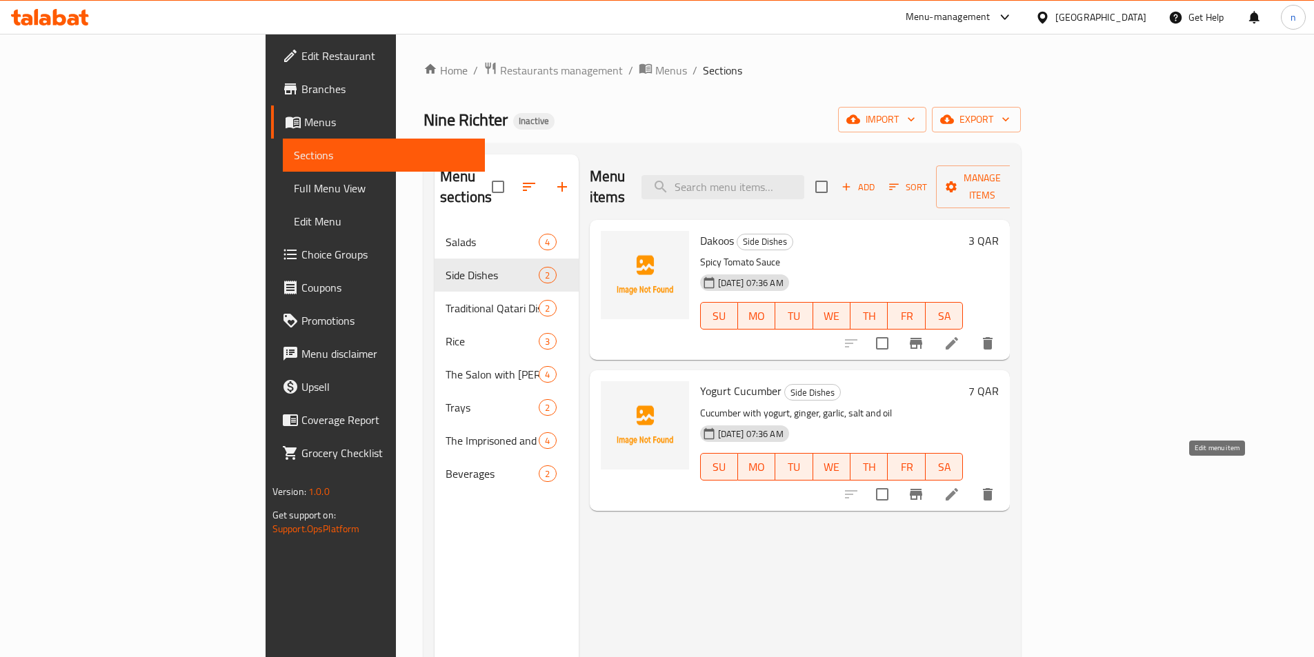
click at [960, 486] on icon at bounding box center [951, 494] width 17 height 17
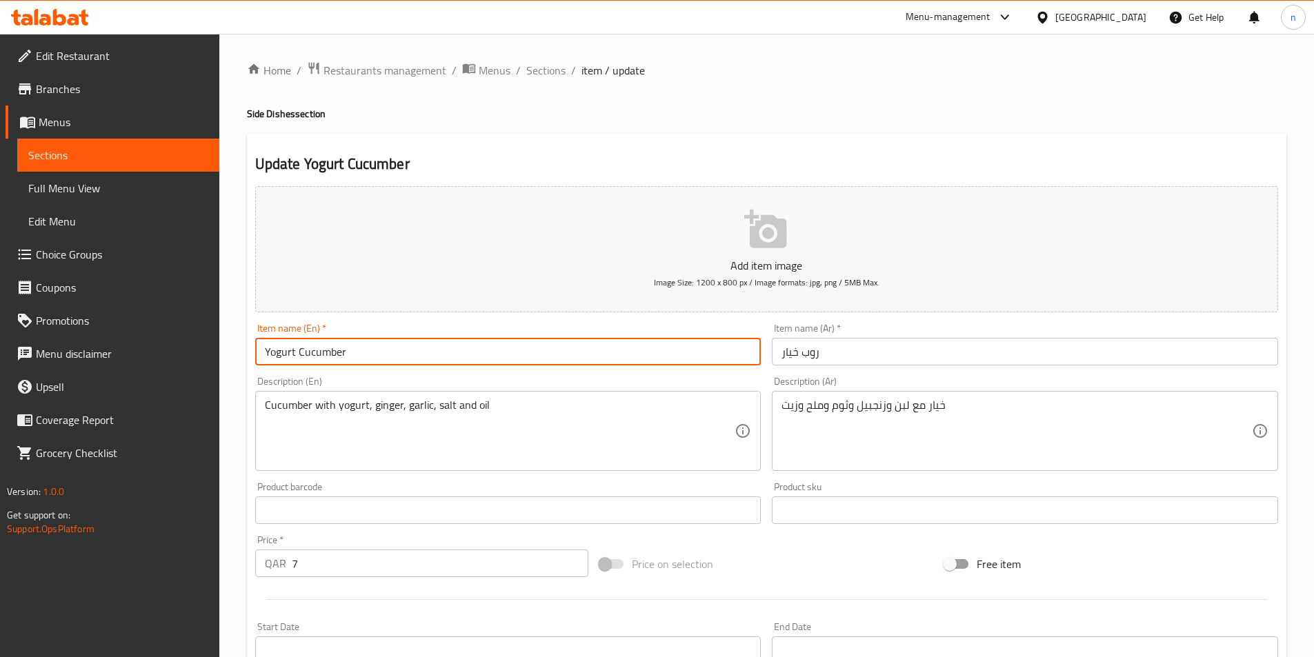
click at [274, 356] on input "Yogurt Cucumber" at bounding box center [508, 352] width 506 height 28
click at [275, 352] on input "Yogurt Cucumber" at bounding box center [508, 352] width 506 height 28
click at [403, 360] on input "Yogurt Cucumber" at bounding box center [508, 352] width 506 height 28
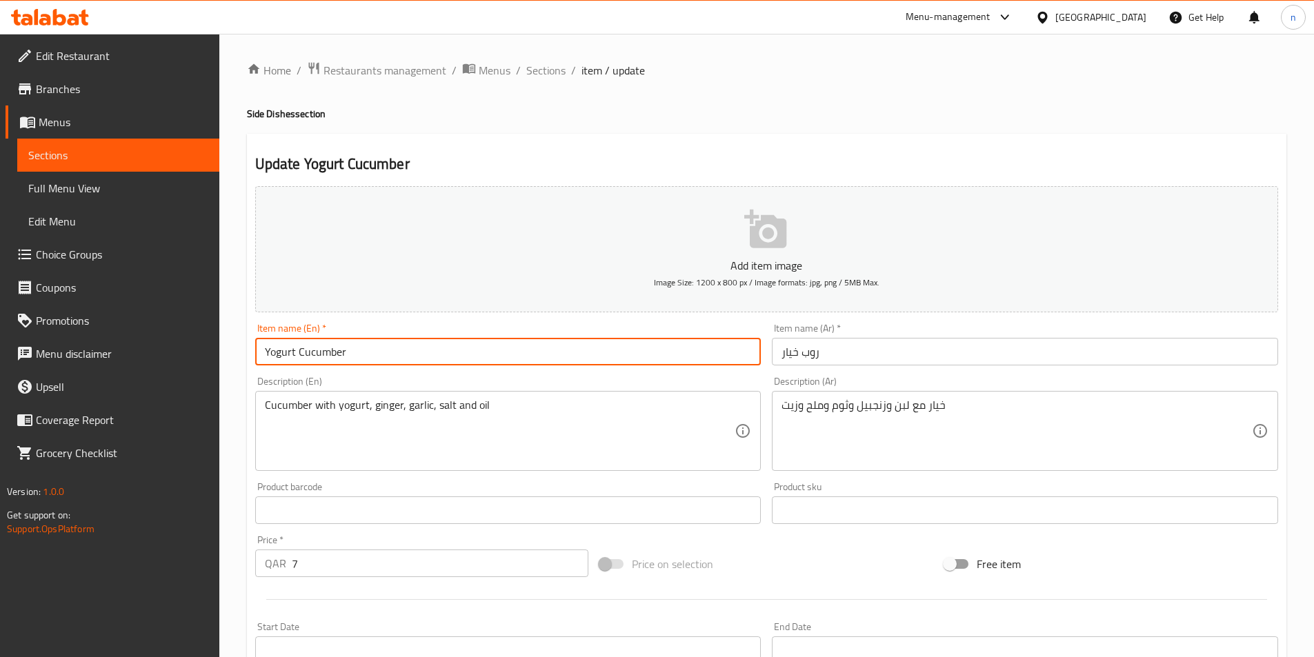
click at [447, 346] on input "Yogurt Cucumber" at bounding box center [508, 352] width 506 height 28
click at [280, 344] on input "Yogurt Cucumber" at bounding box center [508, 352] width 506 height 28
click at [263, 350] on input "Cucumber" at bounding box center [508, 352] width 506 height 28
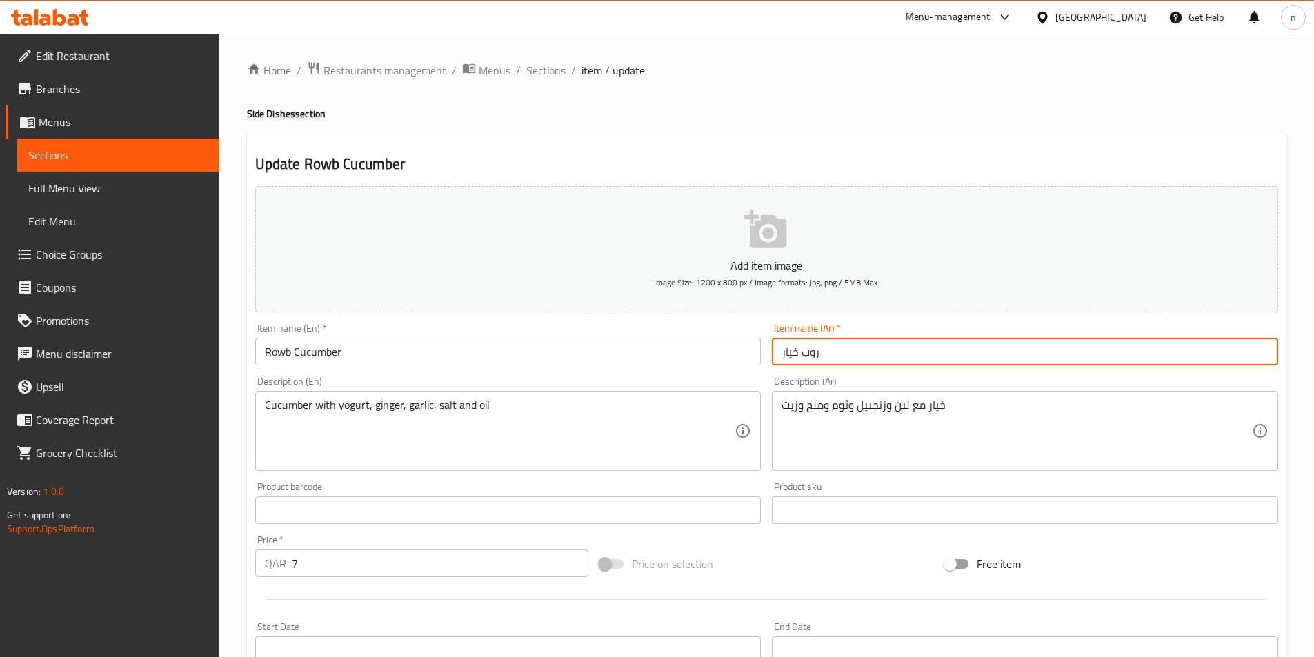
click at [807, 352] on input "روب خيار" at bounding box center [1025, 352] width 506 height 28
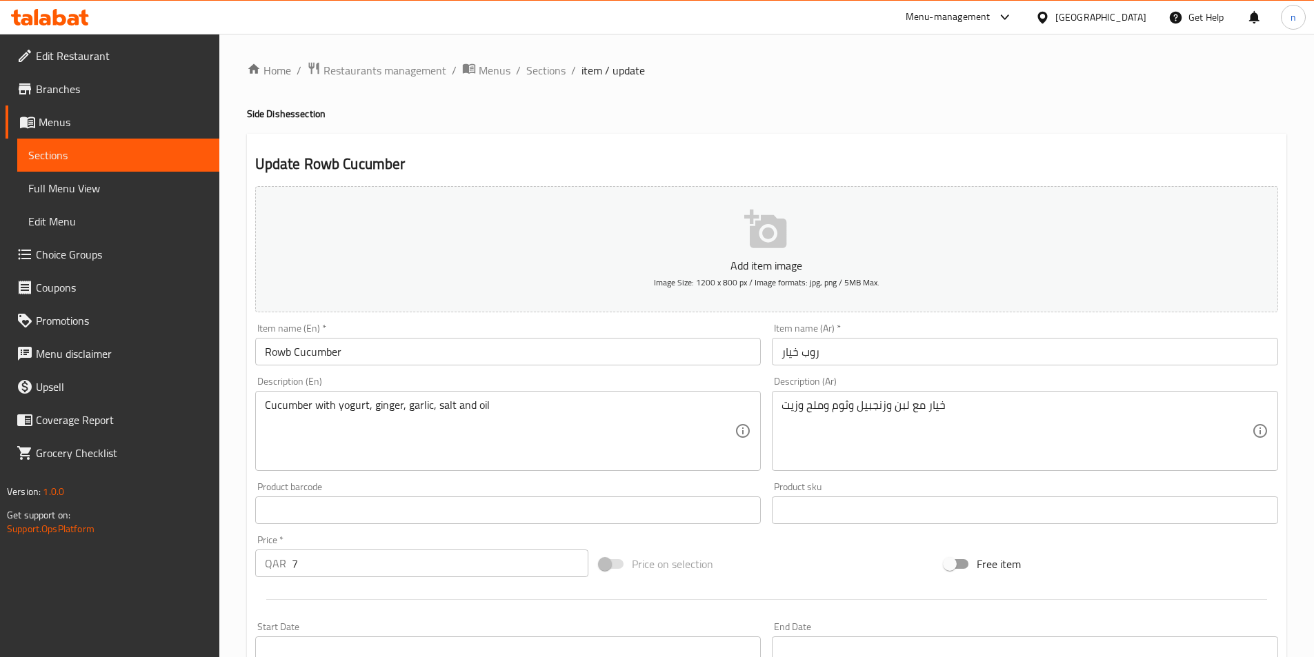
click at [273, 348] on input "Rowb Cucumber" at bounding box center [508, 352] width 506 height 28
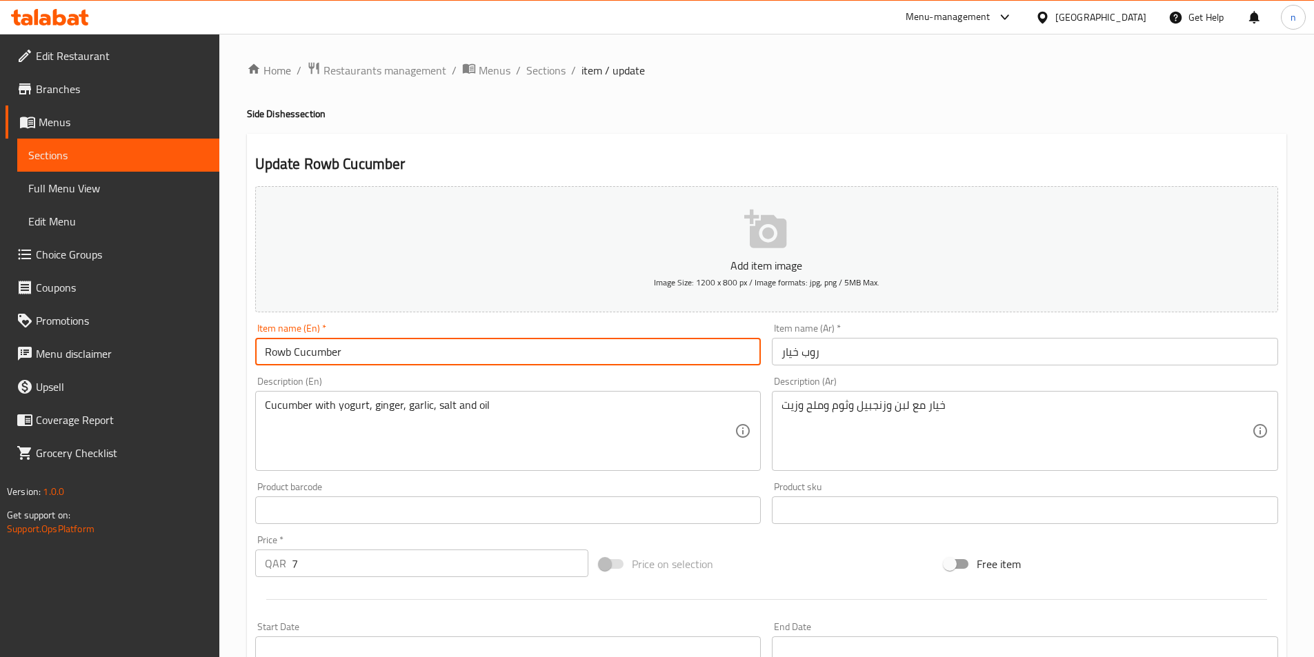
click at [273, 348] on input "Rowb Cucumber" at bounding box center [508, 352] width 506 height 28
paste input "b"
click at [418, 348] on input "Rob Cucumber" at bounding box center [508, 352] width 506 height 28
type input "Rob Cucumber"
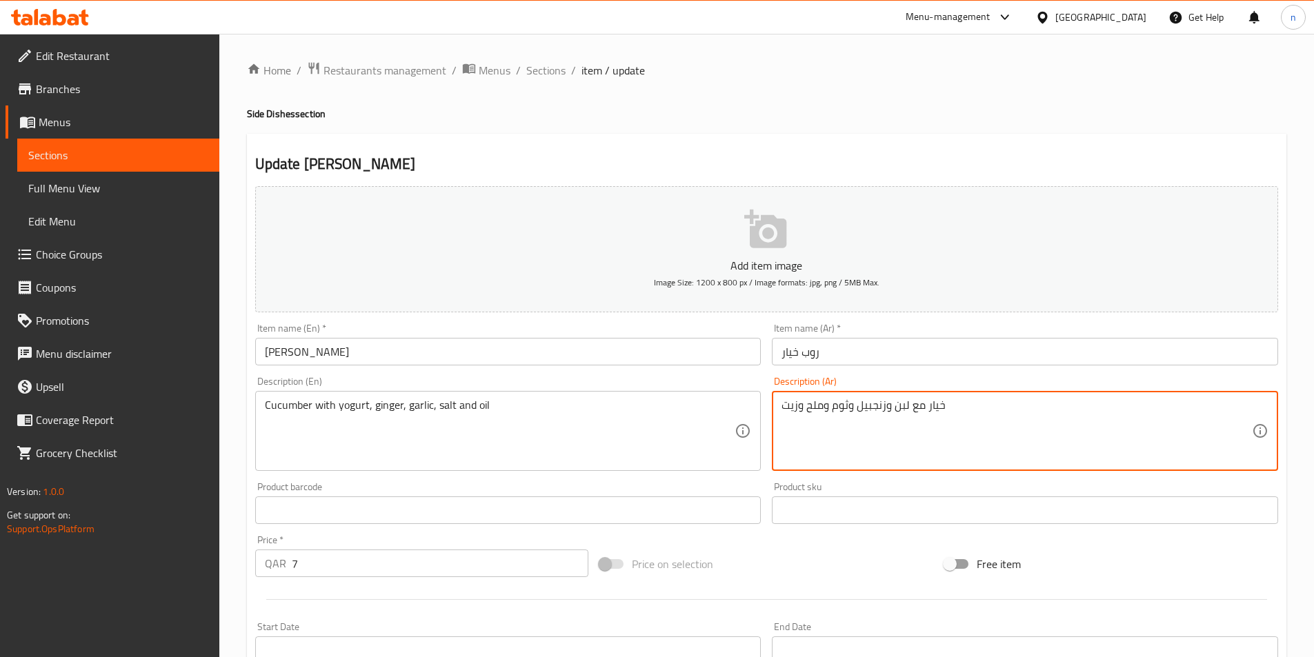
click at [898, 406] on textarea "خيار مع لبن وزنجبيل وثوم وملح وزيت" at bounding box center [1016, 432] width 470 height 66
click at [905, 408] on textarea "خيار مع لبن وزنجبيل وثوم وملح وزيت" at bounding box center [1016, 432] width 470 height 66
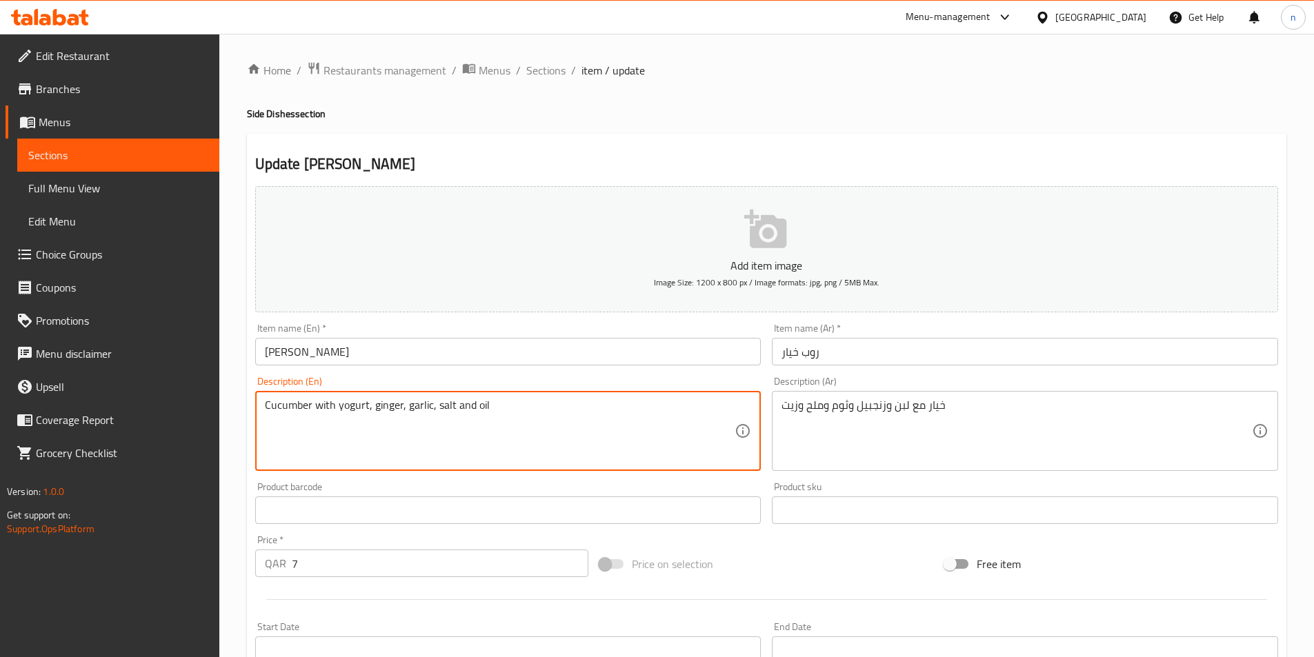
click at [344, 403] on textarea "Cucumber with yogurt, ginger, garlic, salt and oil" at bounding box center [500, 432] width 470 height 66
paste textarea "Milk"
type textarea "Cucumber with Milk, ginger, garlic, salt and oil"
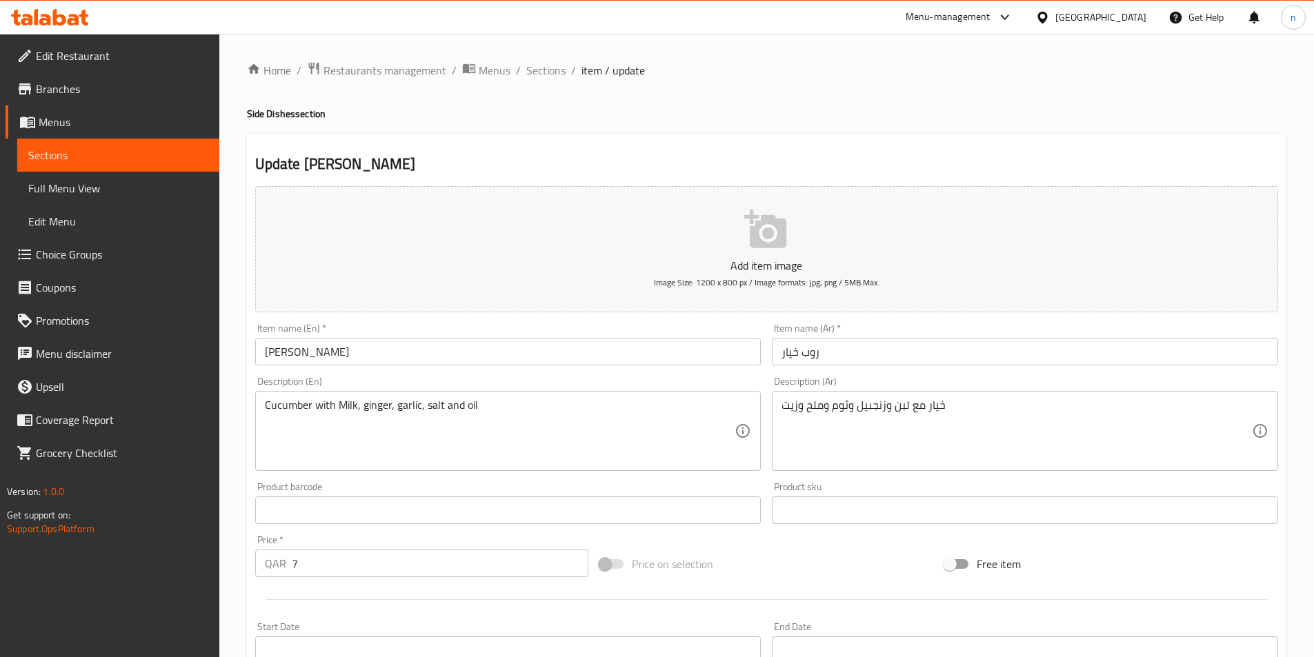
click at [235, 550] on div "Home / Restaurants management / Menus / Sections / item / update Side Dishes se…" at bounding box center [766, 504] width 1094 height 941
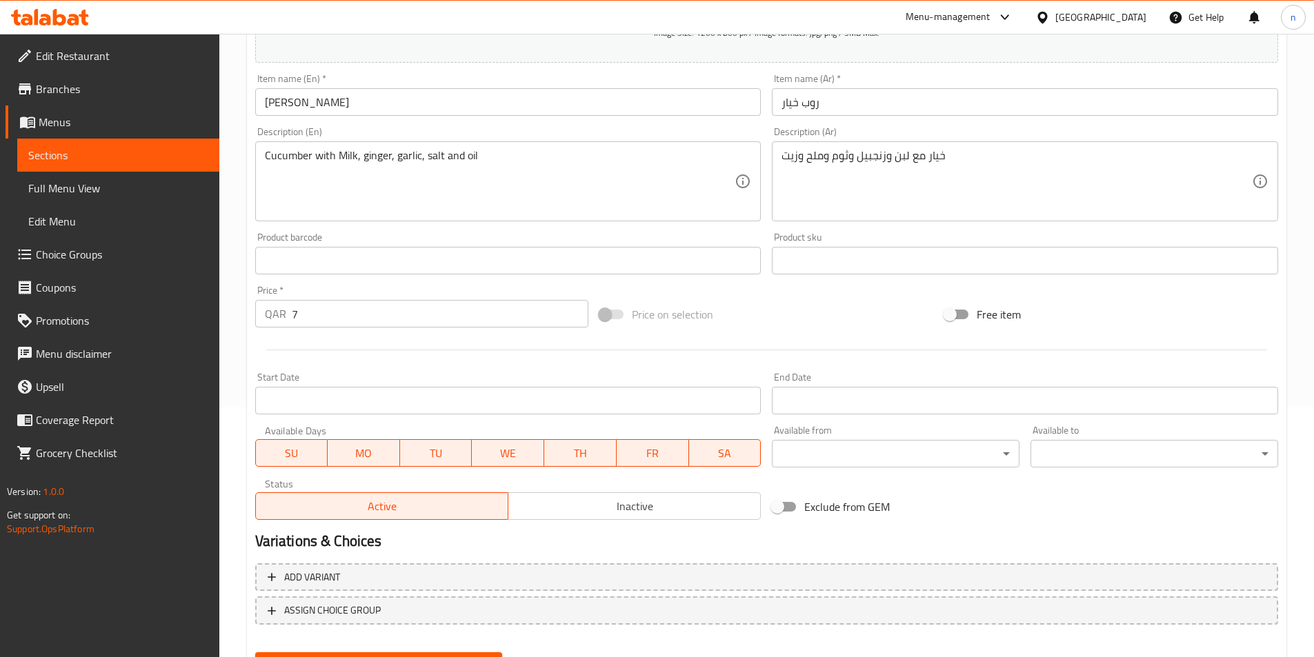
scroll to position [317, 0]
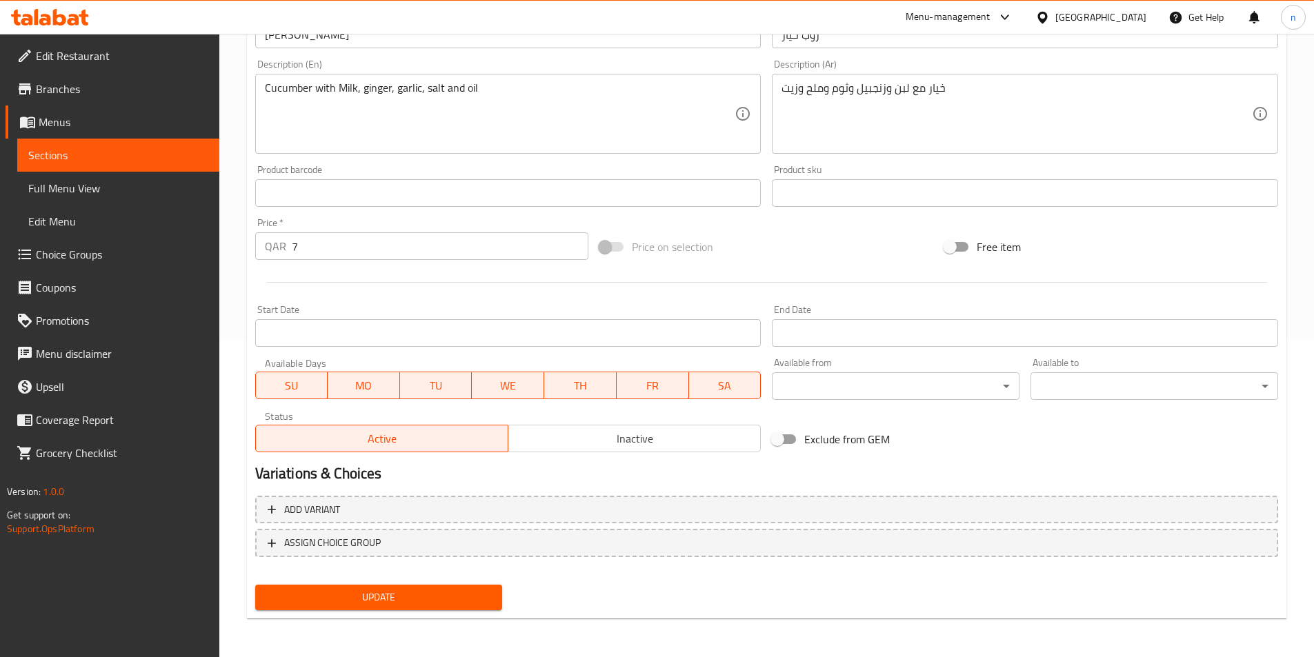
click at [439, 590] on span "Update" at bounding box center [378, 597] width 225 height 17
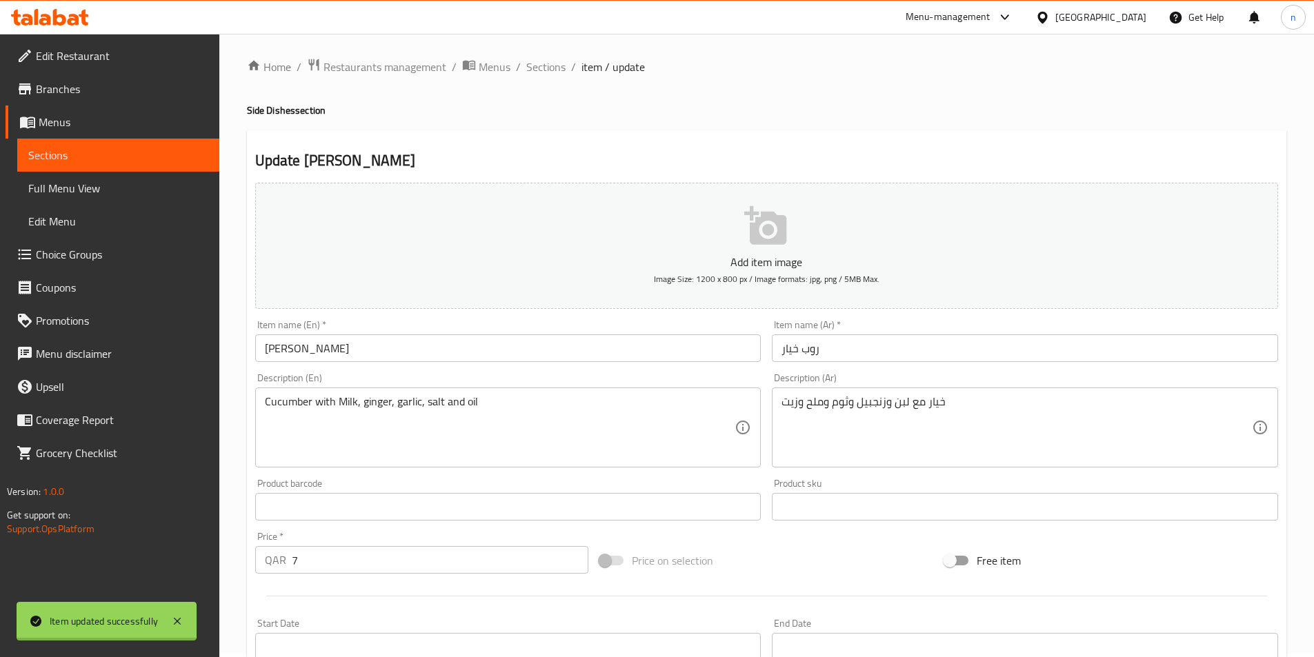
scroll to position [0, 0]
click at [556, 67] on span "Sections" at bounding box center [545, 70] width 39 height 17
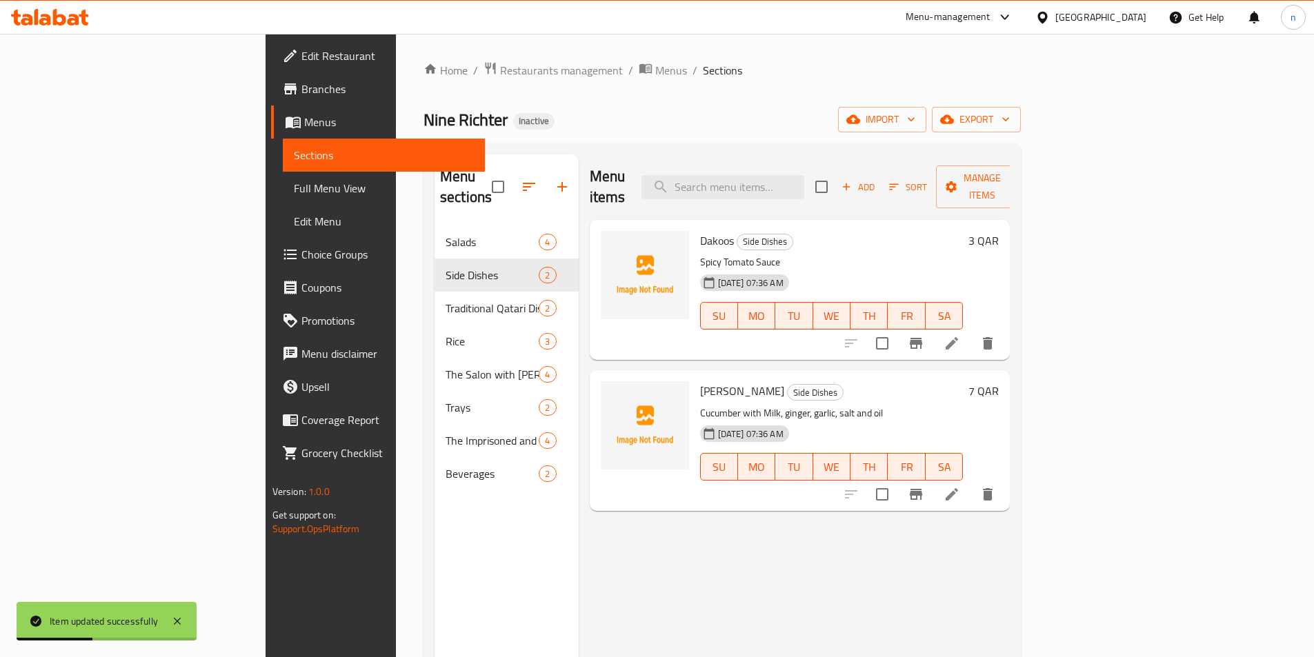
click at [971, 331] on li at bounding box center [951, 343] width 39 height 25
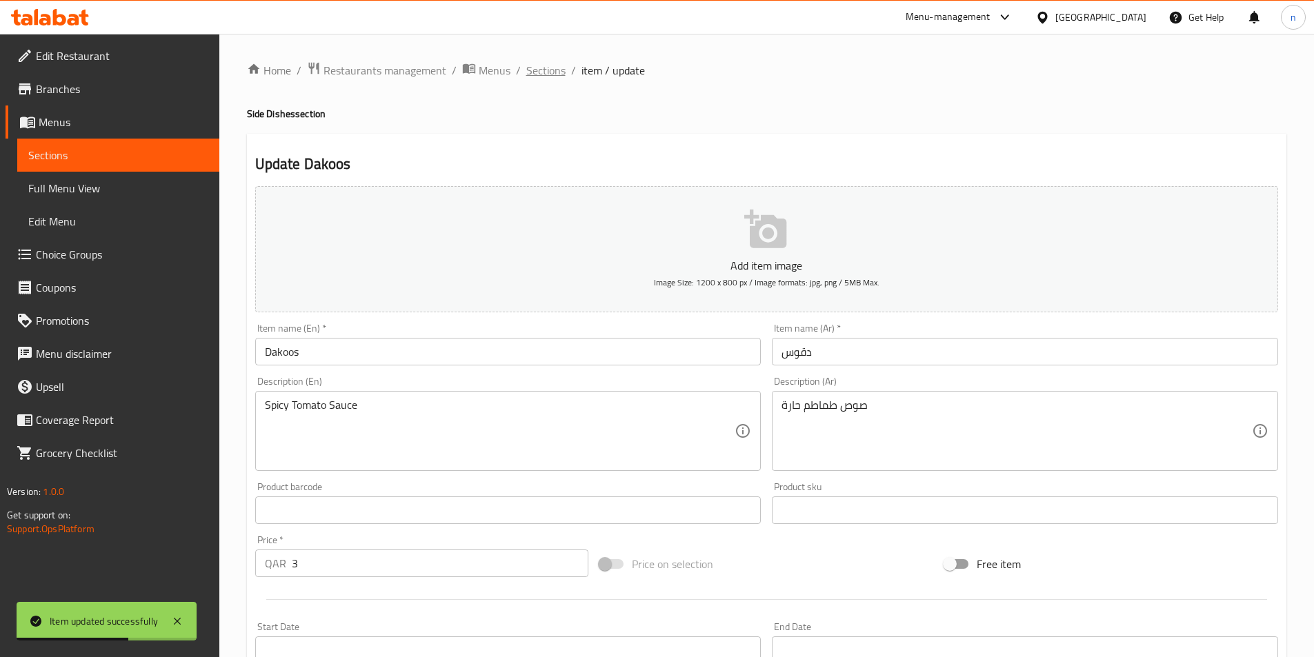
click at [546, 68] on span "Sections" at bounding box center [545, 70] width 39 height 17
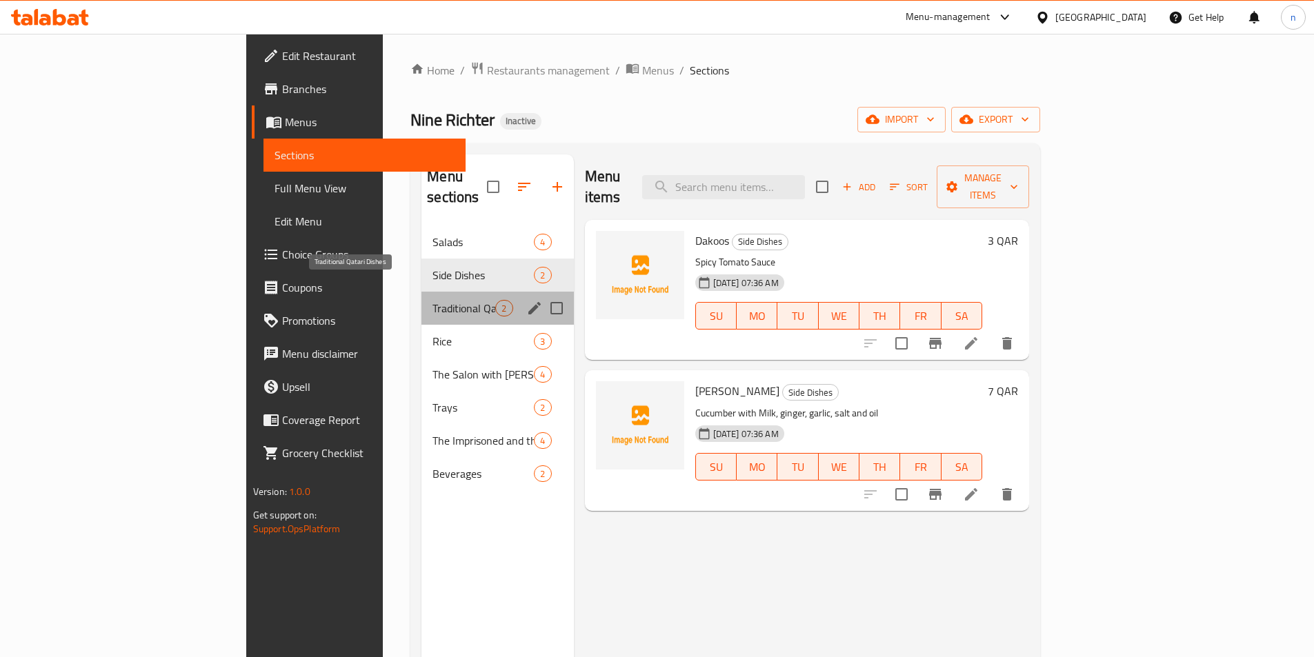
click at [432, 300] on span "Traditional Qatari Dishes" at bounding box center [463, 308] width 63 height 17
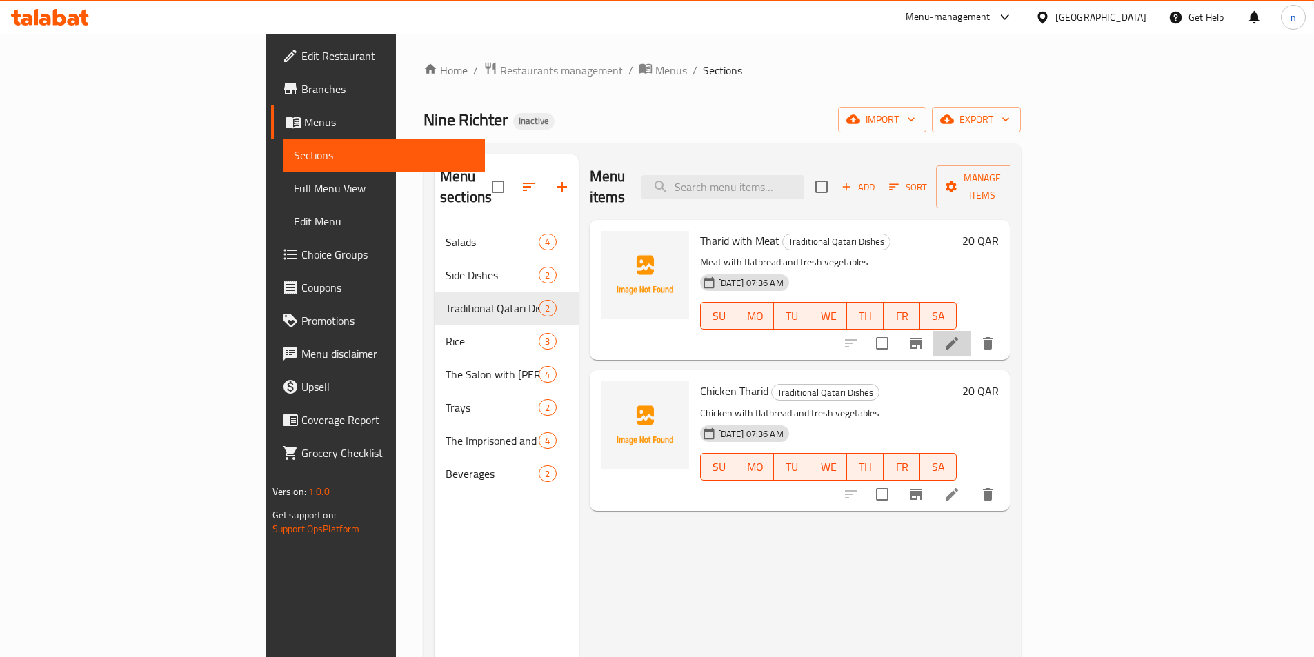
click at [958, 337] on icon at bounding box center [951, 343] width 12 height 12
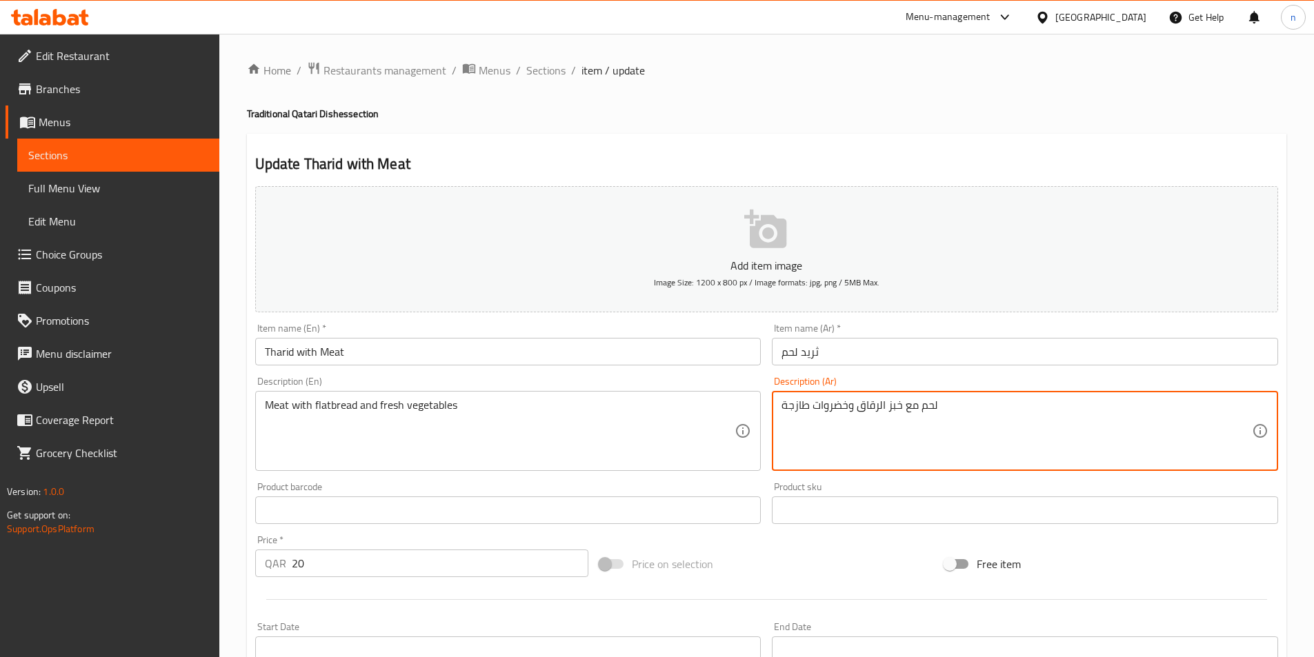
drag, startPoint x: 903, startPoint y: 406, endPoint x: 856, endPoint y: 414, distance: 46.8
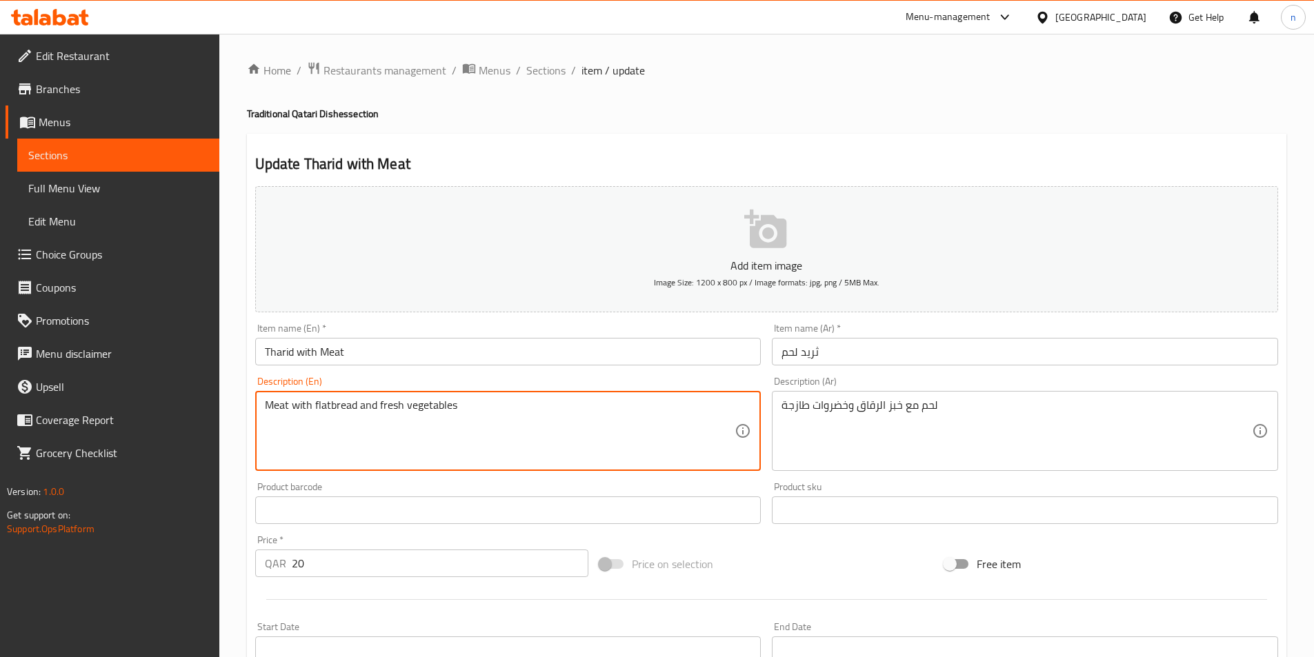
drag, startPoint x: 313, startPoint y: 407, endPoint x: 359, endPoint y: 417, distance: 46.7
paste textarea "Regag Bread"
click at [474, 409] on textarea "Meat with Regag Bread and fresh vegetables" at bounding box center [500, 432] width 470 height 66
type textarea "Meat with Regag Bread and fresh vegetables"
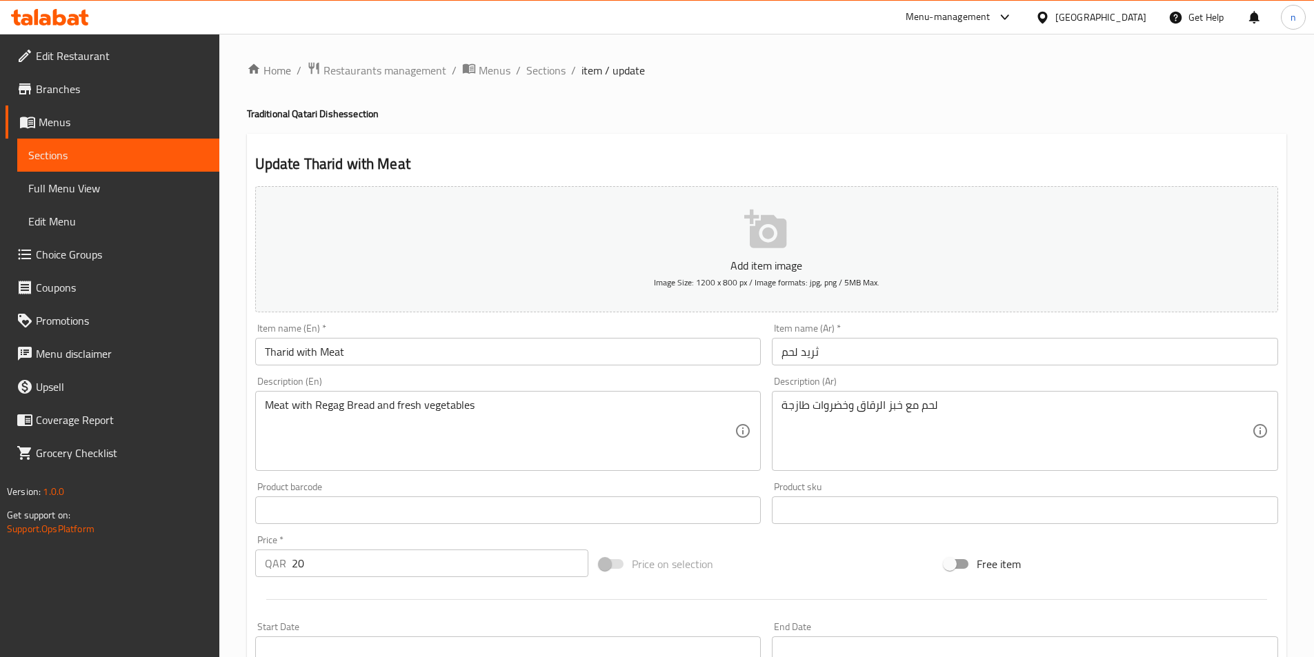
click at [243, 506] on div "Home / Restaurants management / Menus / Sections / item / update Traditional Qa…" at bounding box center [766, 504] width 1094 height 941
click at [220, 634] on div "Home / Restaurants management / Menus / Sections / item / update Traditional Qa…" at bounding box center [766, 504] width 1094 height 941
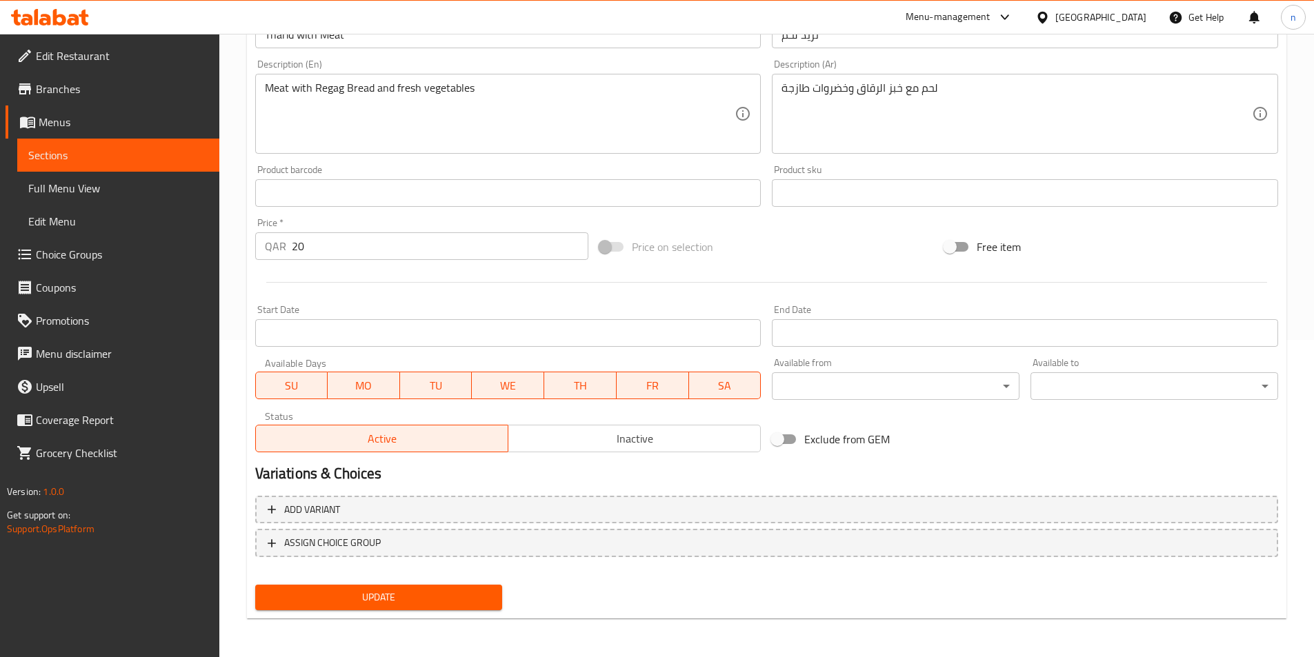
click at [505, 600] on div "Update" at bounding box center [379, 597] width 259 height 37
click at [498, 596] on button "Update" at bounding box center [379, 598] width 248 height 26
click at [412, 589] on span "Update" at bounding box center [378, 597] width 225 height 17
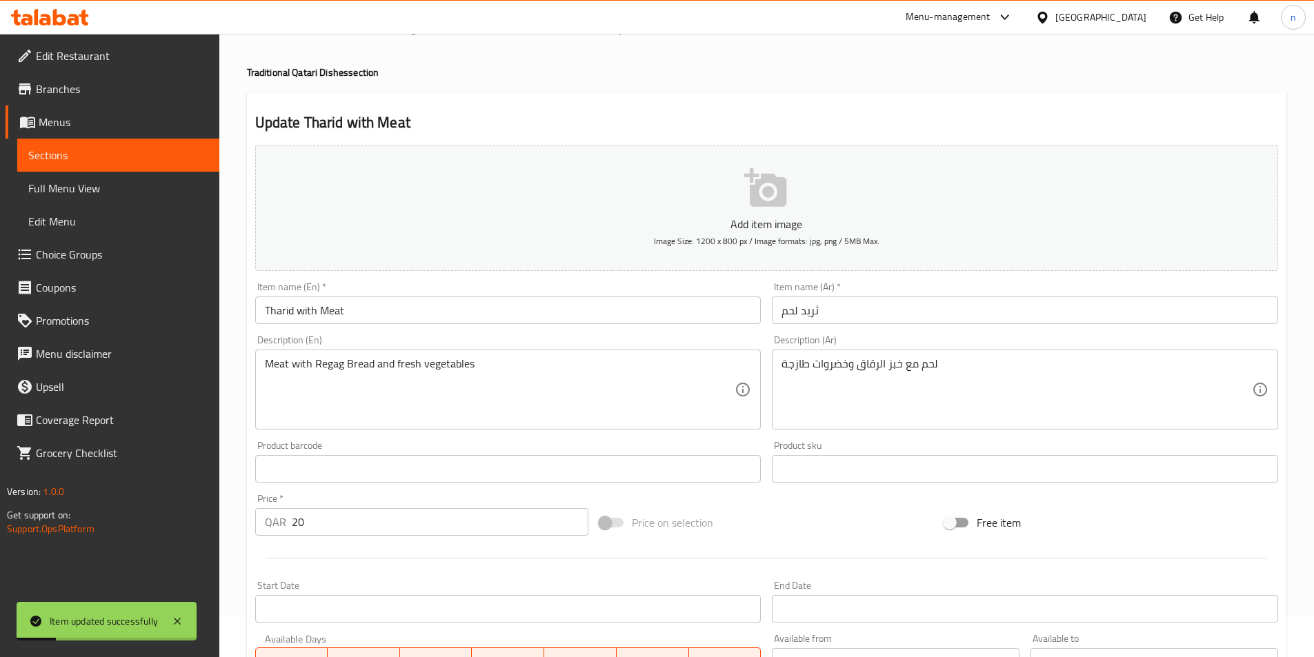
scroll to position [0, 0]
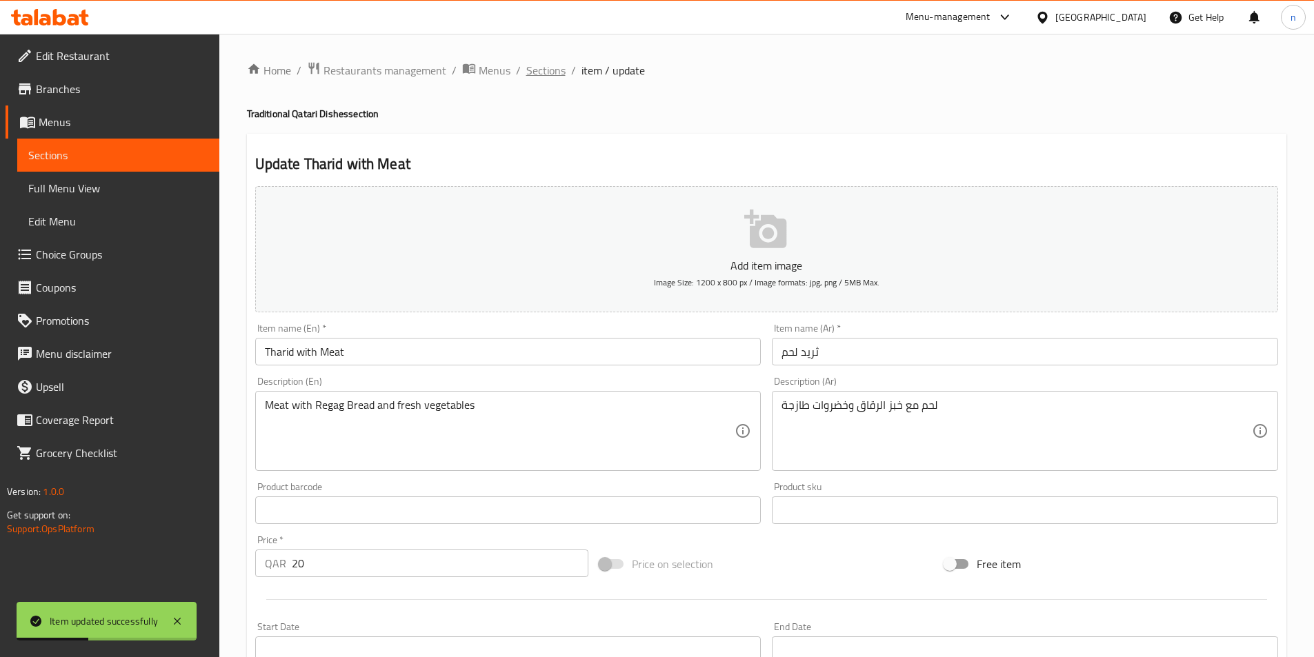
click at [556, 68] on span "Sections" at bounding box center [545, 70] width 39 height 17
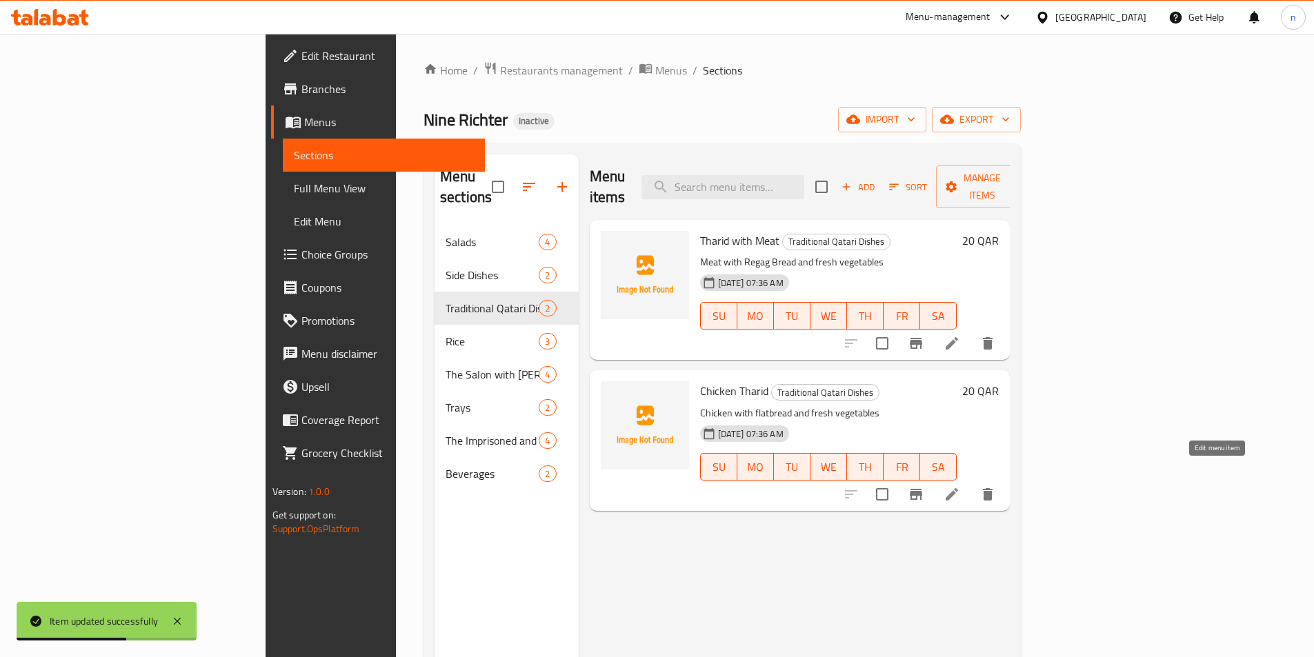
click at [960, 486] on icon at bounding box center [951, 494] width 17 height 17
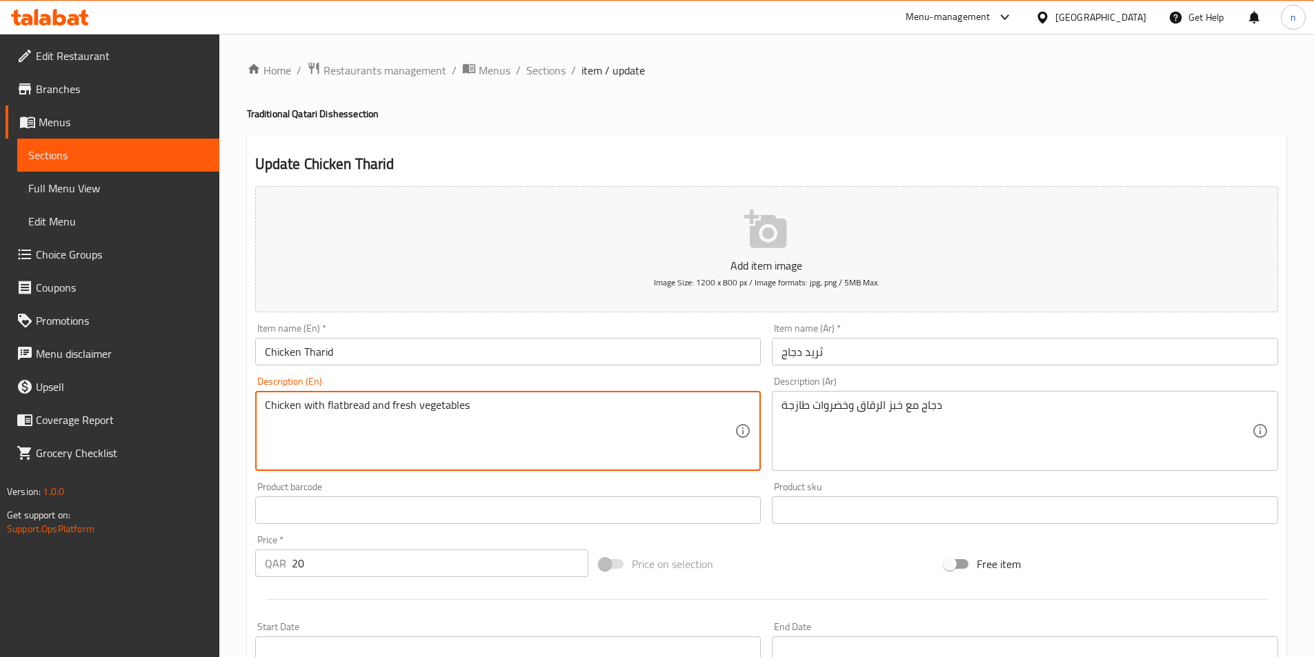
drag, startPoint x: 324, startPoint y: 401, endPoint x: 369, endPoint y: 411, distance: 45.9
paste textarea "Regag Bread"
click at [323, 403] on textarea "Chicken withRegag Breadand fresh vegetables" at bounding box center [500, 432] width 470 height 66
type textarea "Chicken with Regag Bread and fresh vegetables"
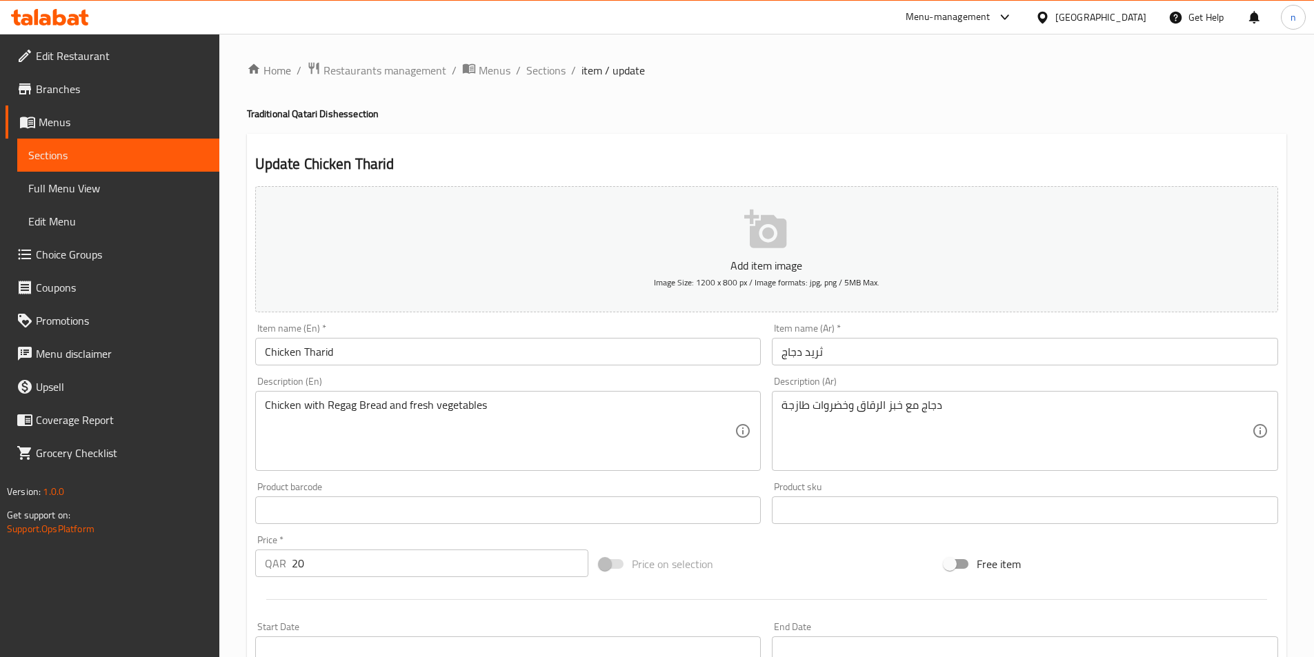
click at [225, 605] on div "Home / Restaurants management / Menus / Sections / item / update Traditional Qa…" at bounding box center [766, 504] width 1094 height 941
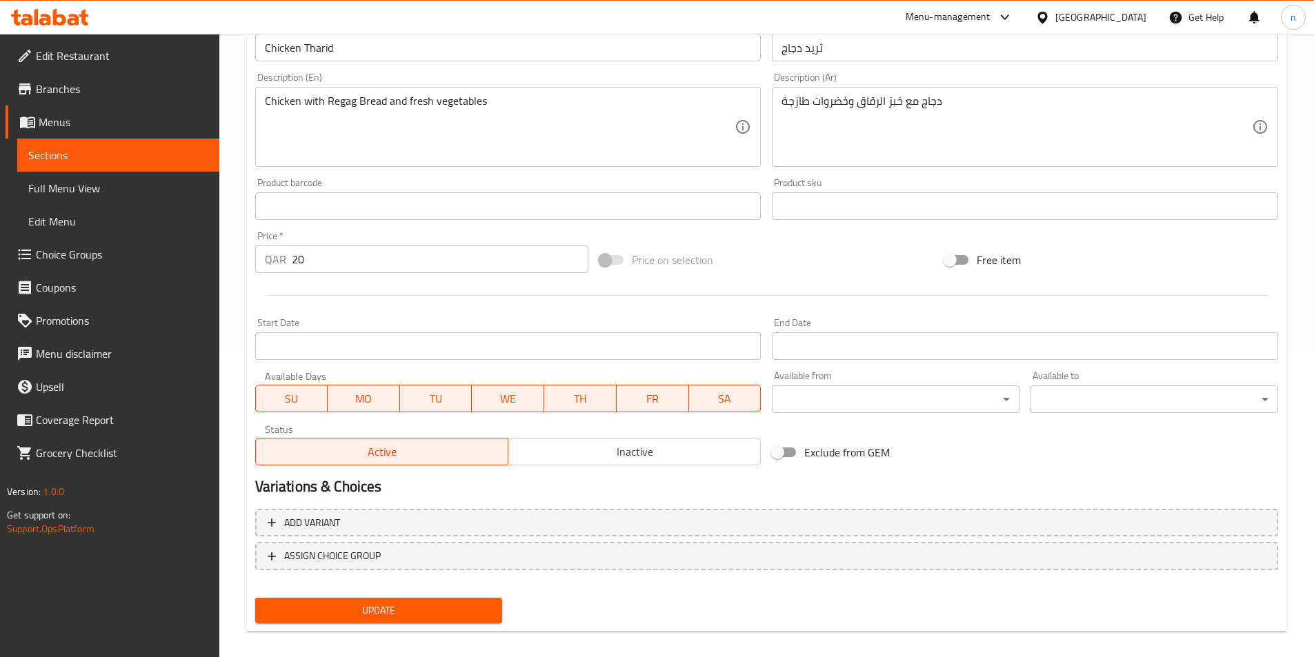
scroll to position [317, 0]
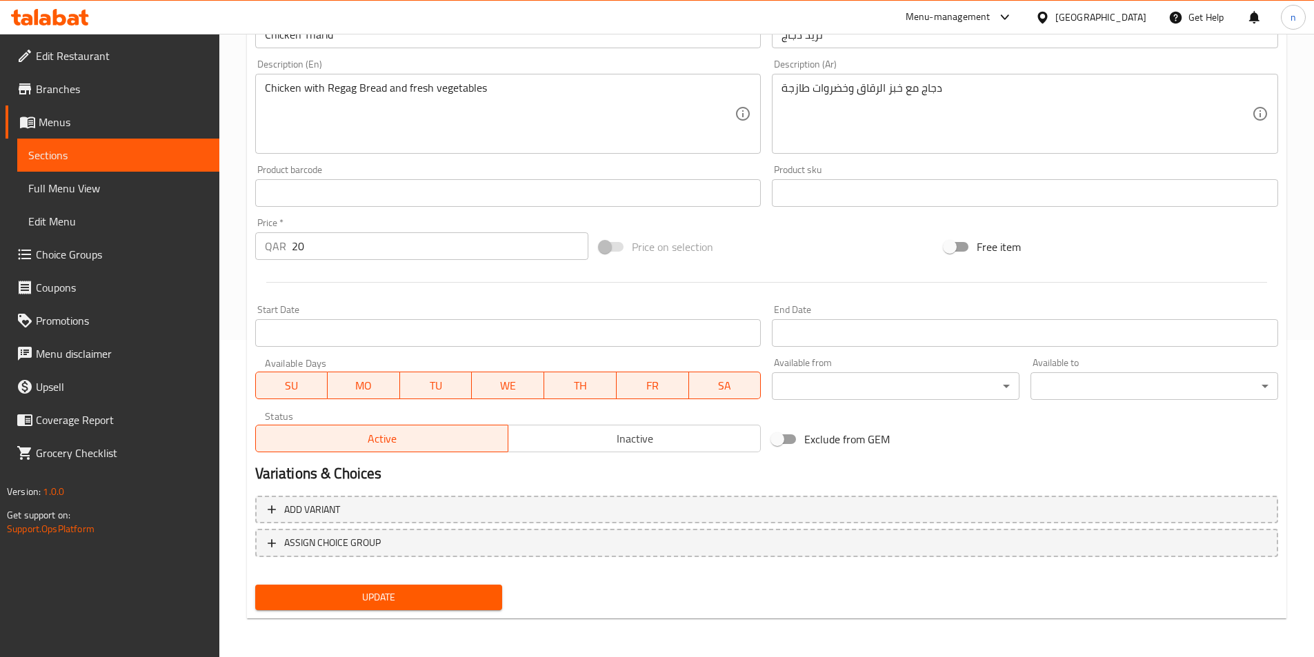
click at [314, 609] on button "Update" at bounding box center [379, 598] width 248 height 26
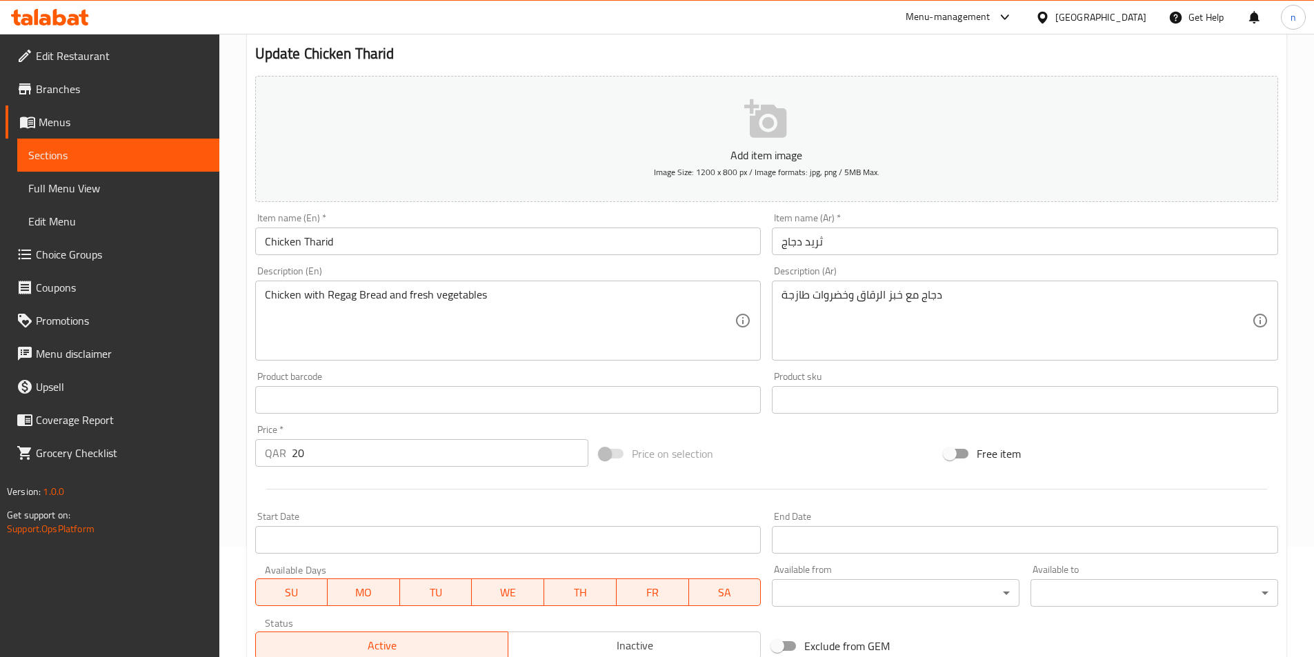
scroll to position [0, 0]
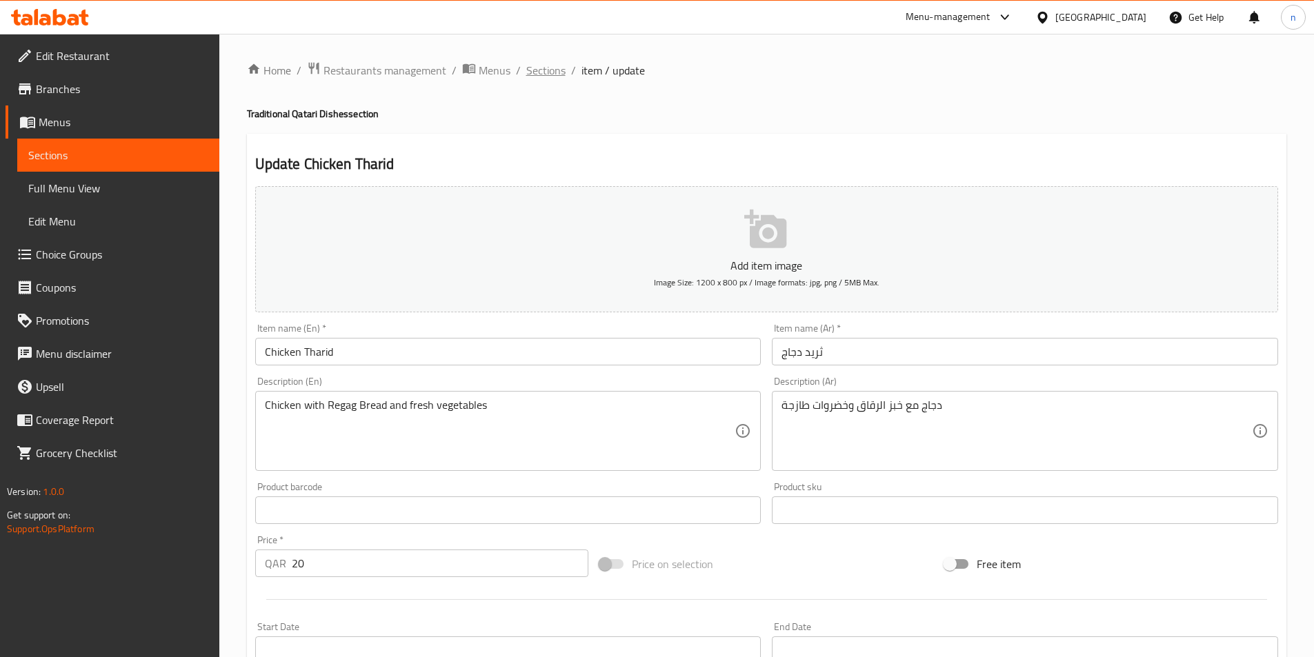
click at [541, 79] on span "Sections" at bounding box center [545, 70] width 39 height 17
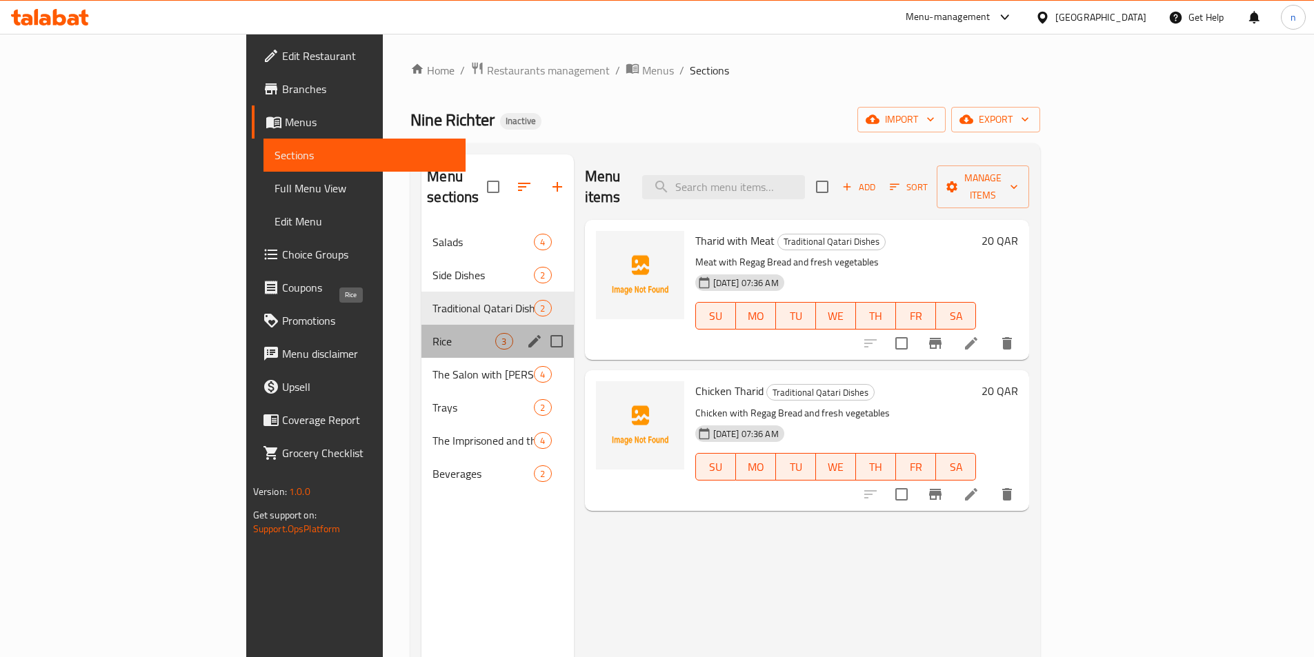
click at [432, 333] on span "Rice" at bounding box center [463, 341] width 63 height 17
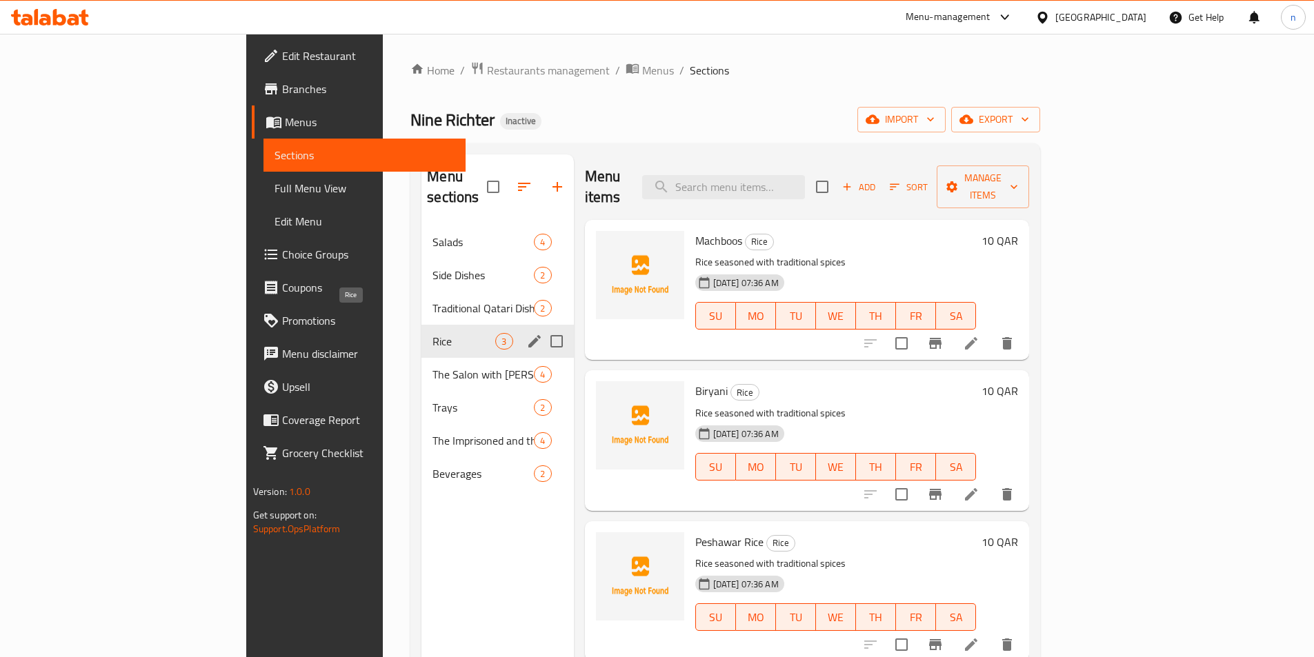
click at [432, 333] on span "Rice" at bounding box center [463, 341] width 63 height 17
drag, startPoint x: 326, startPoint y: 330, endPoint x: 376, endPoint y: 357, distance: 56.5
drag, startPoint x: 376, startPoint y: 357, endPoint x: 245, endPoint y: 421, distance: 145.6
click at [383, 421] on div "Home / Restaurants management / Menus / Sections Nine Richter Inactive import e…" at bounding box center [725, 442] width 685 height 816
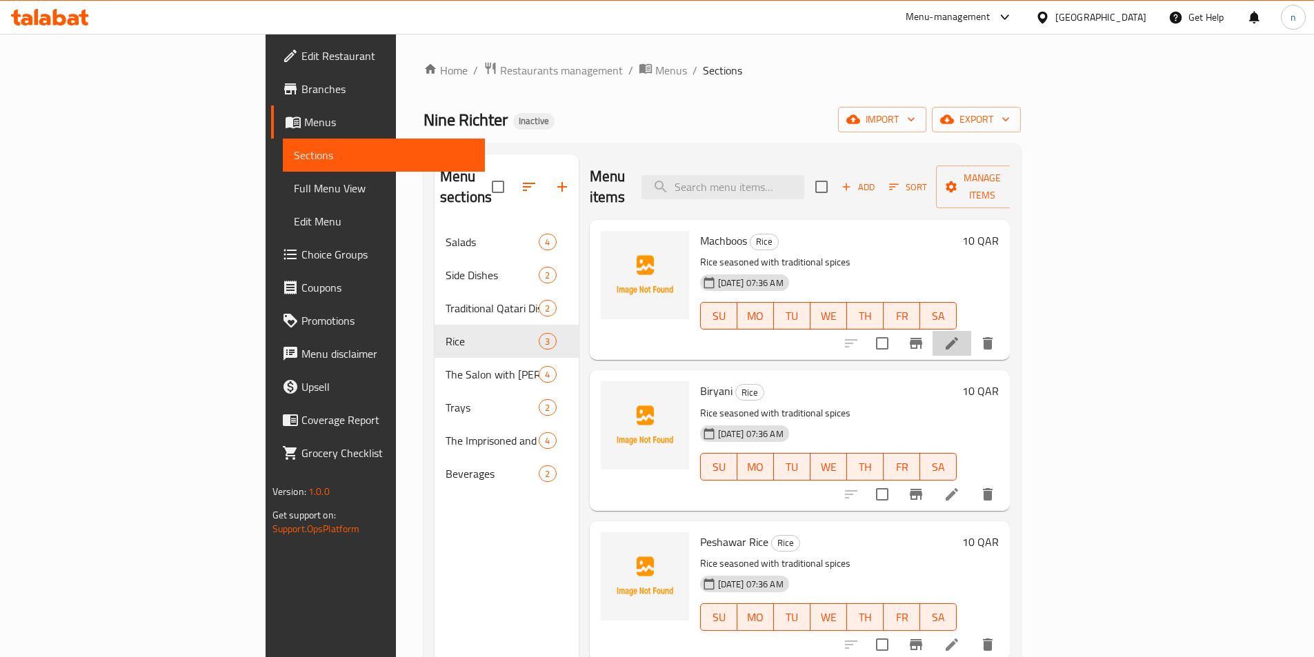
click at [971, 331] on li at bounding box center [951, 343] width 39 height 25
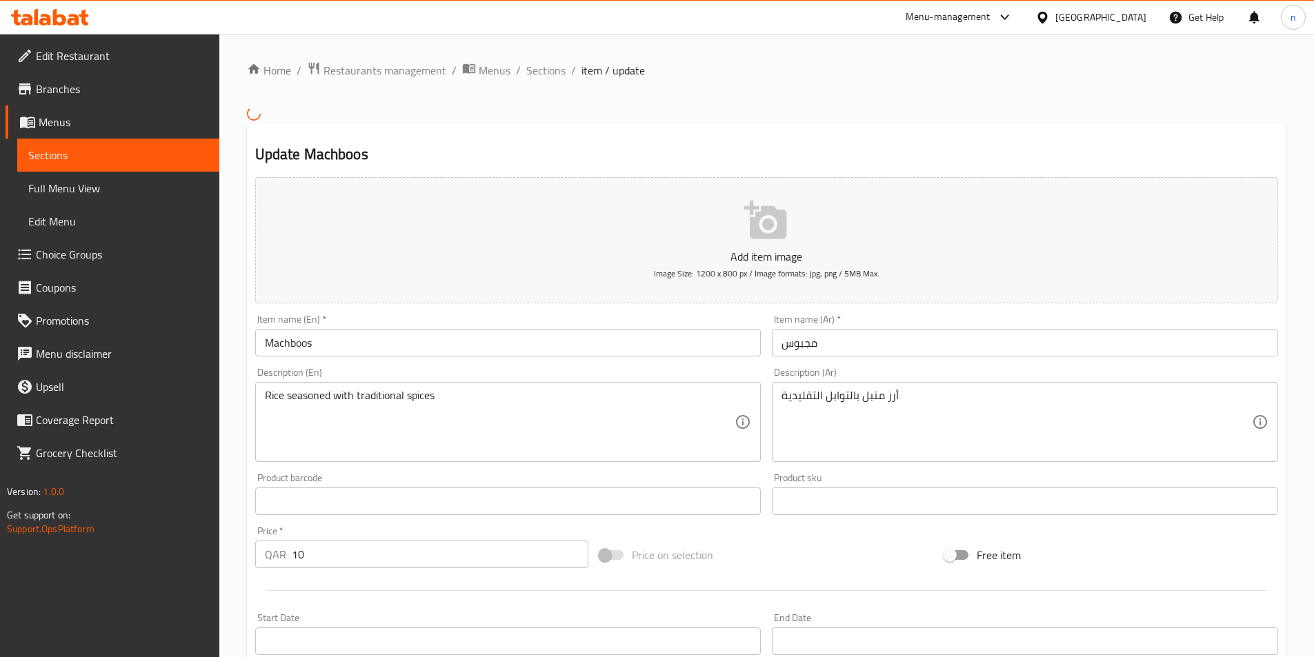
click at [803, 346] on input "مجبوس" at bounding box center [1025, 343] width 506 height 28
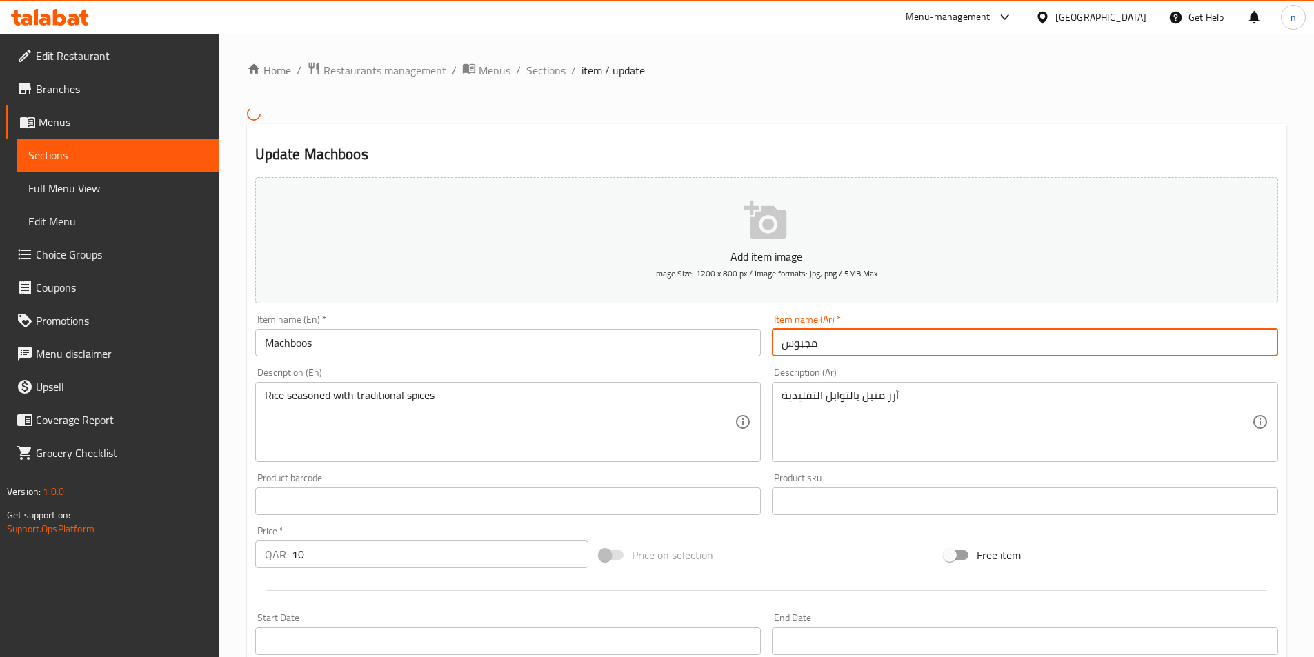
click at [803, 346] on input "مجبوس" at bounding box center [1025, 343] width 506 height 28
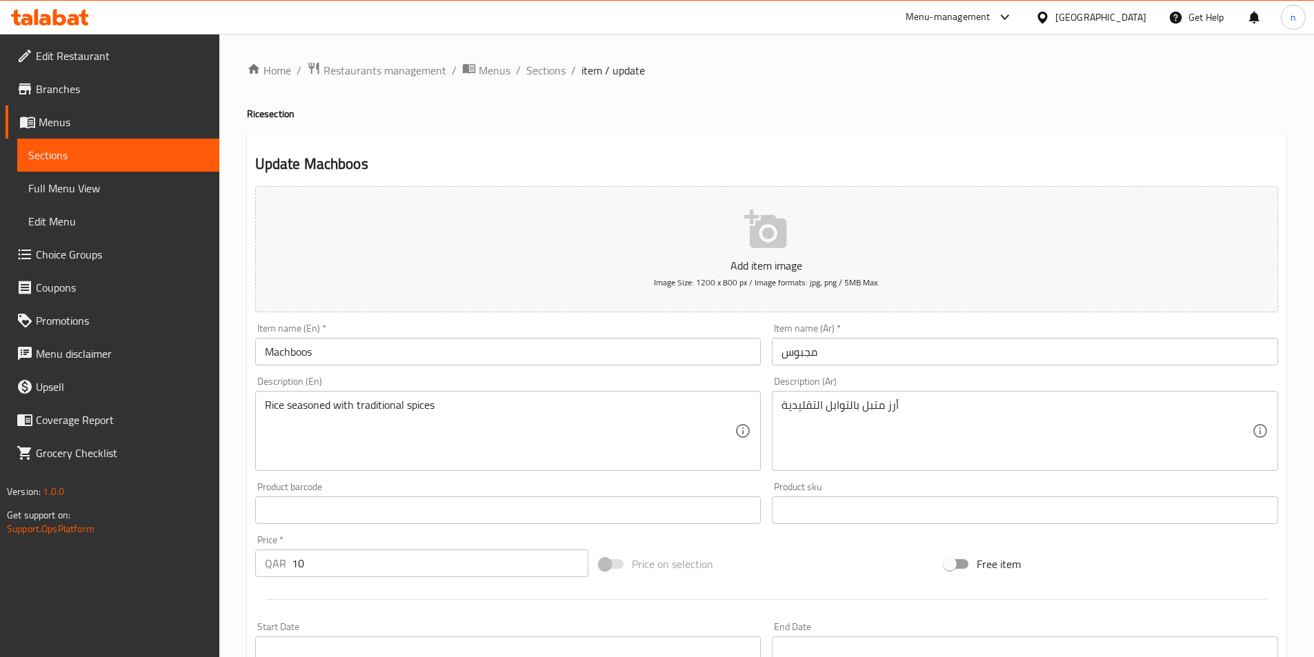
click at [265, 346] on input "Machboos" at bounding box center [508, 352] width 506 height 28
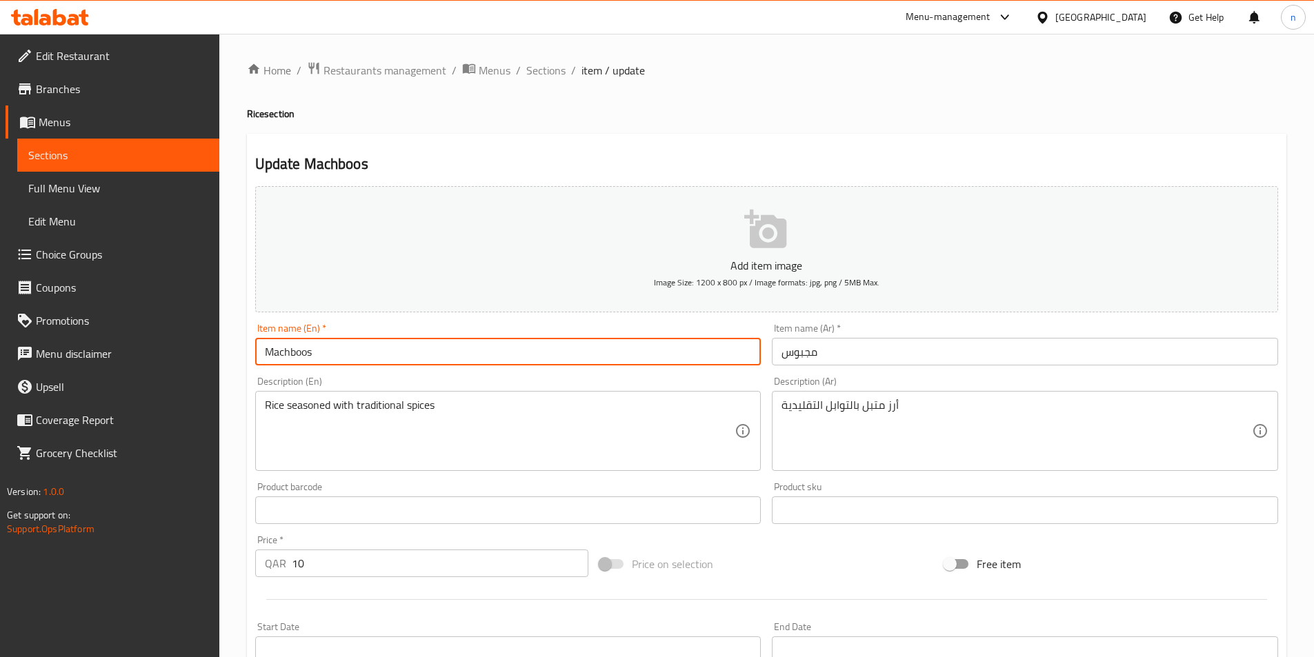
click at [265, 346] on input "Machboos" at bounding box center [508, 352] width 506 height 28
paste input "j"
type input "Majboos"
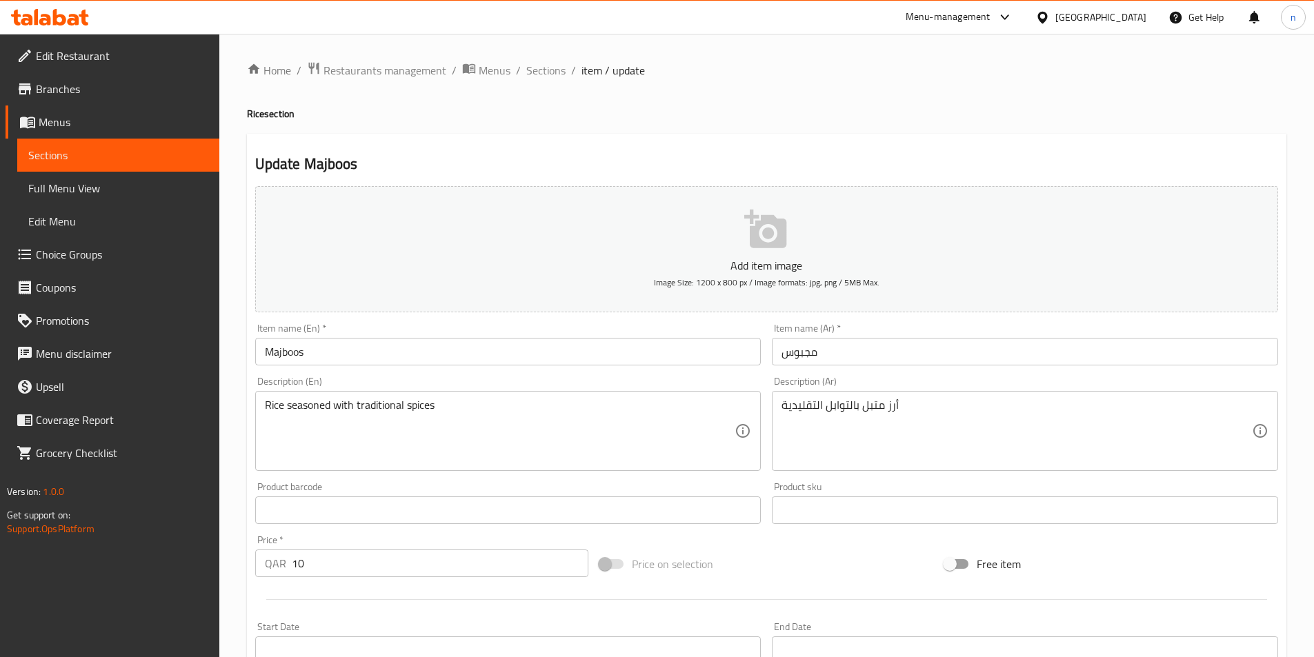
click at [239, 521] on div "Home / Restaurants management / Menus / Sections / item / update Rice section U…" at bounding box center [766, 504] width 1094 height 941
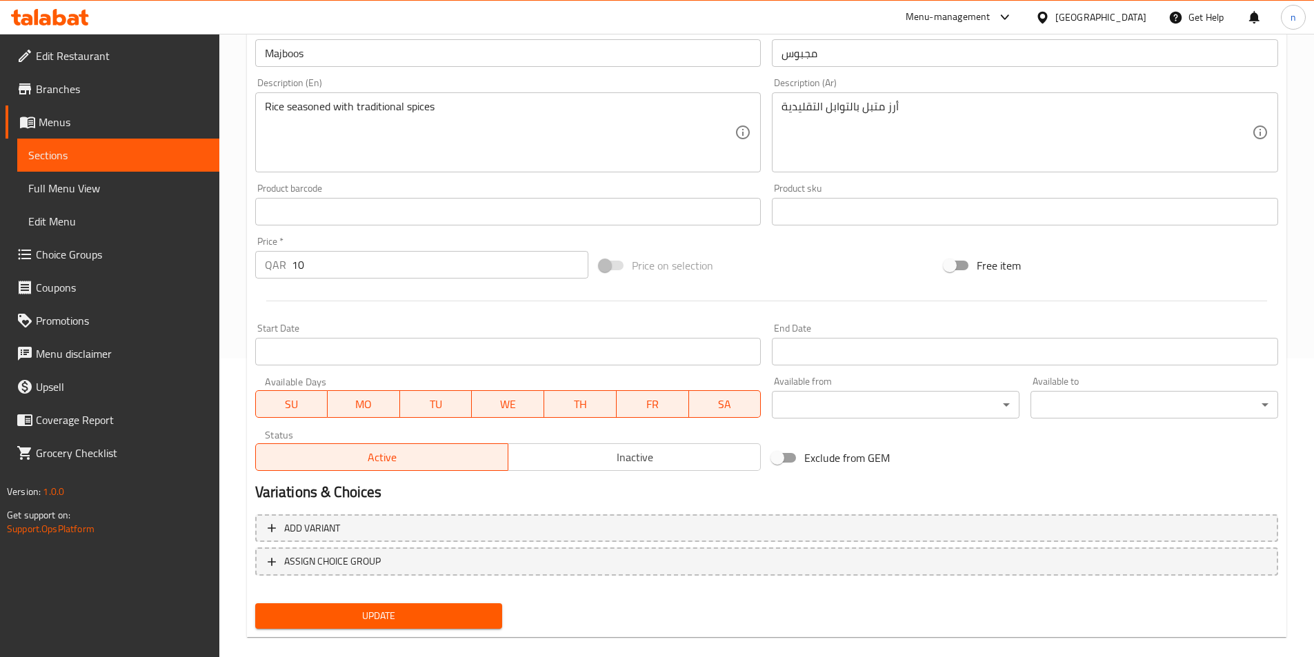
scroll to position [317, 0]
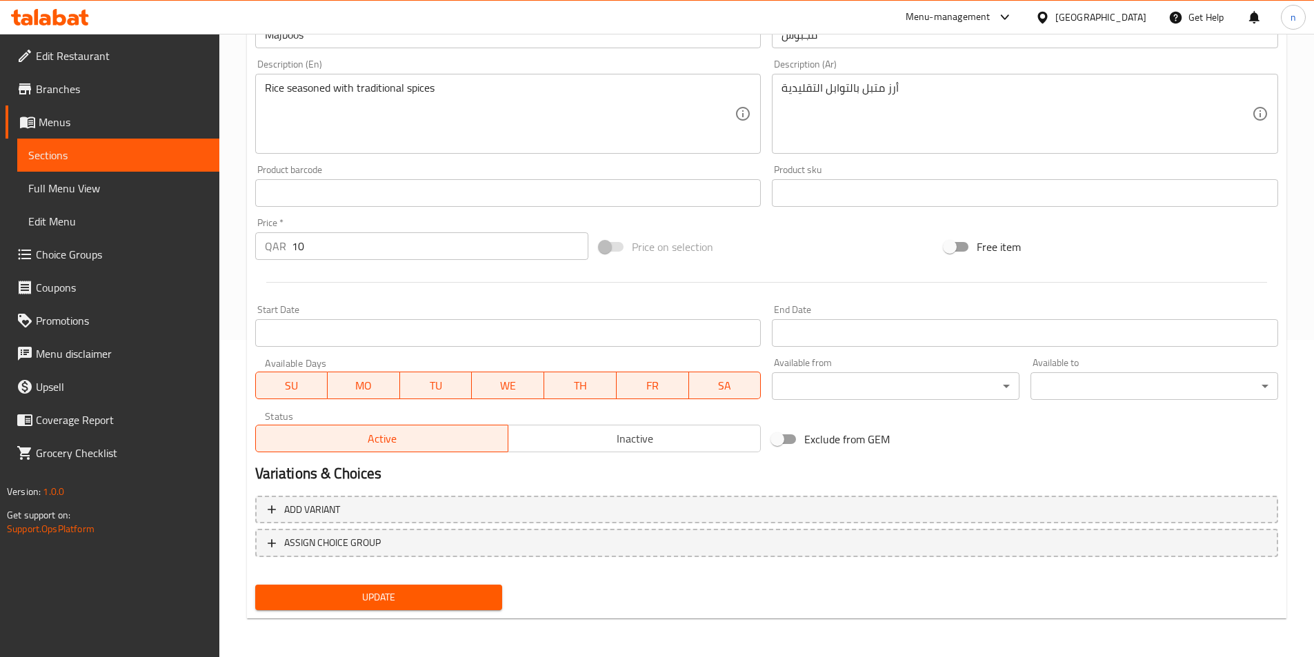
click at [490, 585] on button "Update" at bounding box center [379, 598] width 248 height 26
click at [377, 602] on span "Update" at bounding box center [378, 597] width 225 height 17
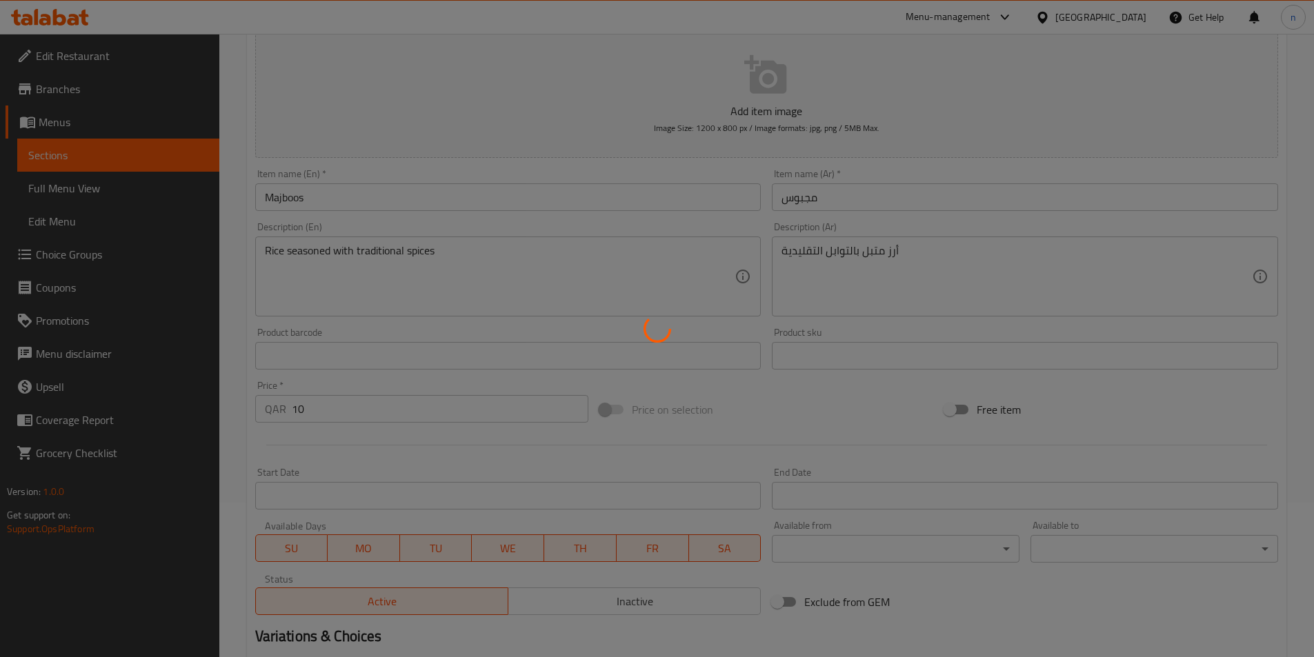
scroll to position [0, 0]
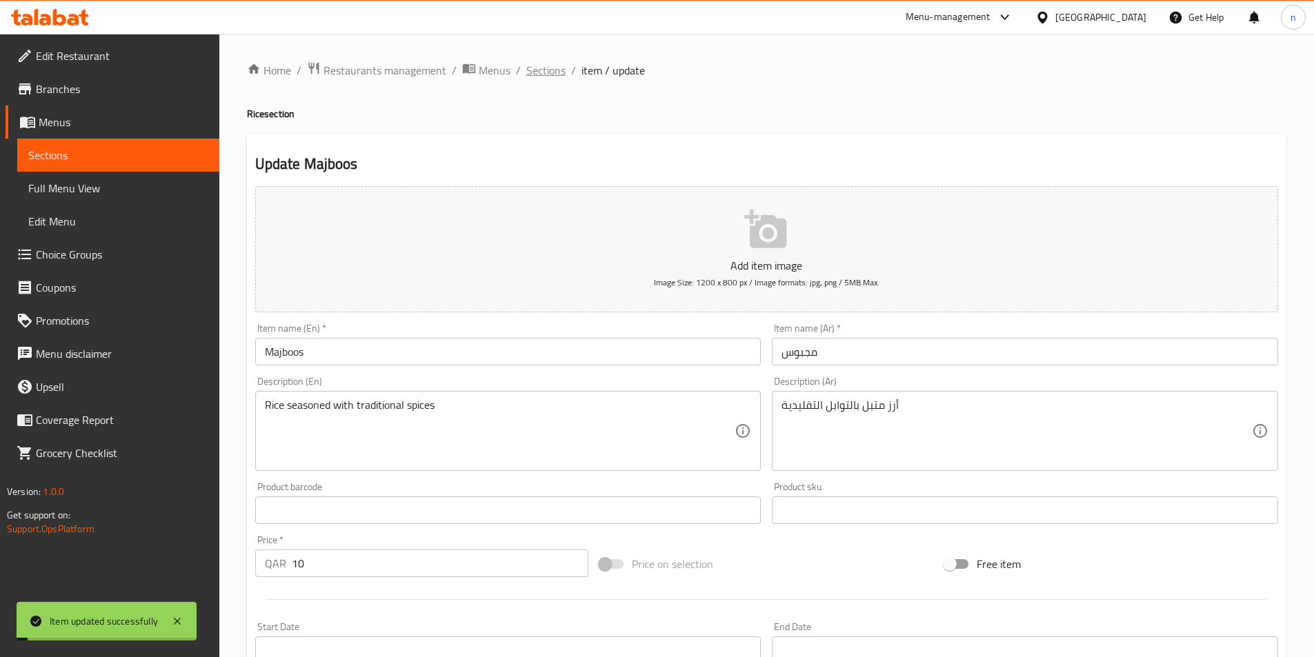
click at [541, 66] on span "Sections" at bounding box center [545, 70] width 39 height 17
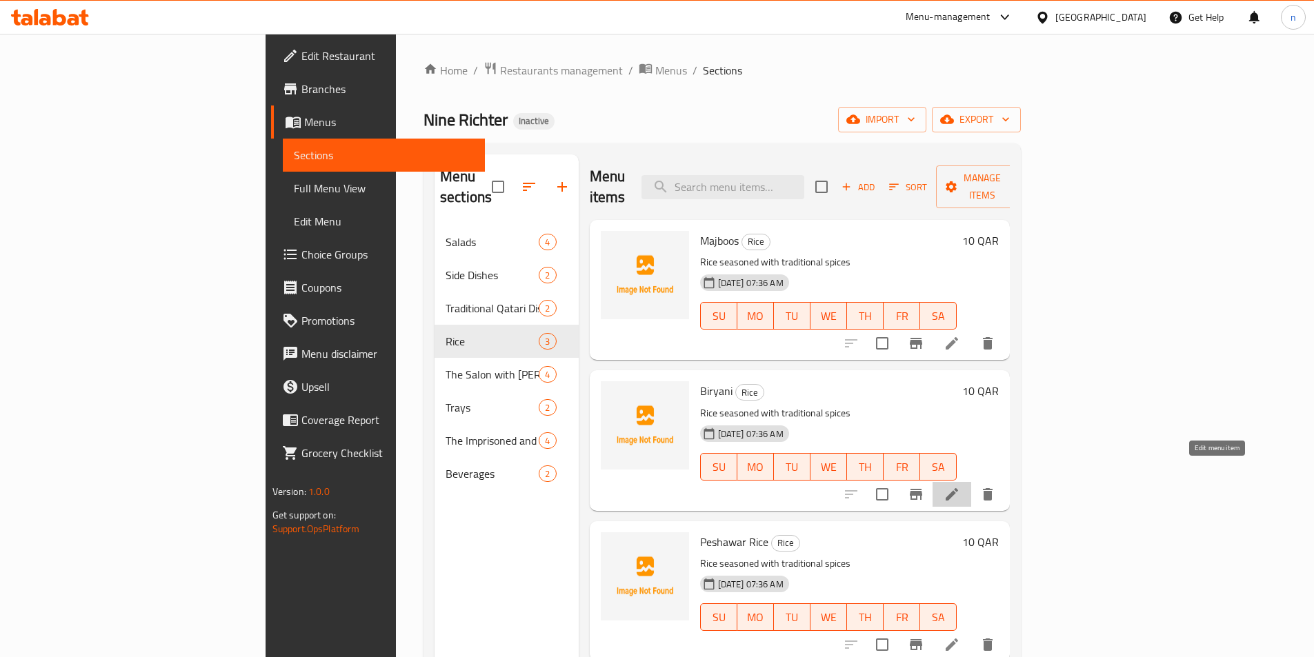
click at [960, 486] on icon at bounding box center [951, 494] width 17 height 17
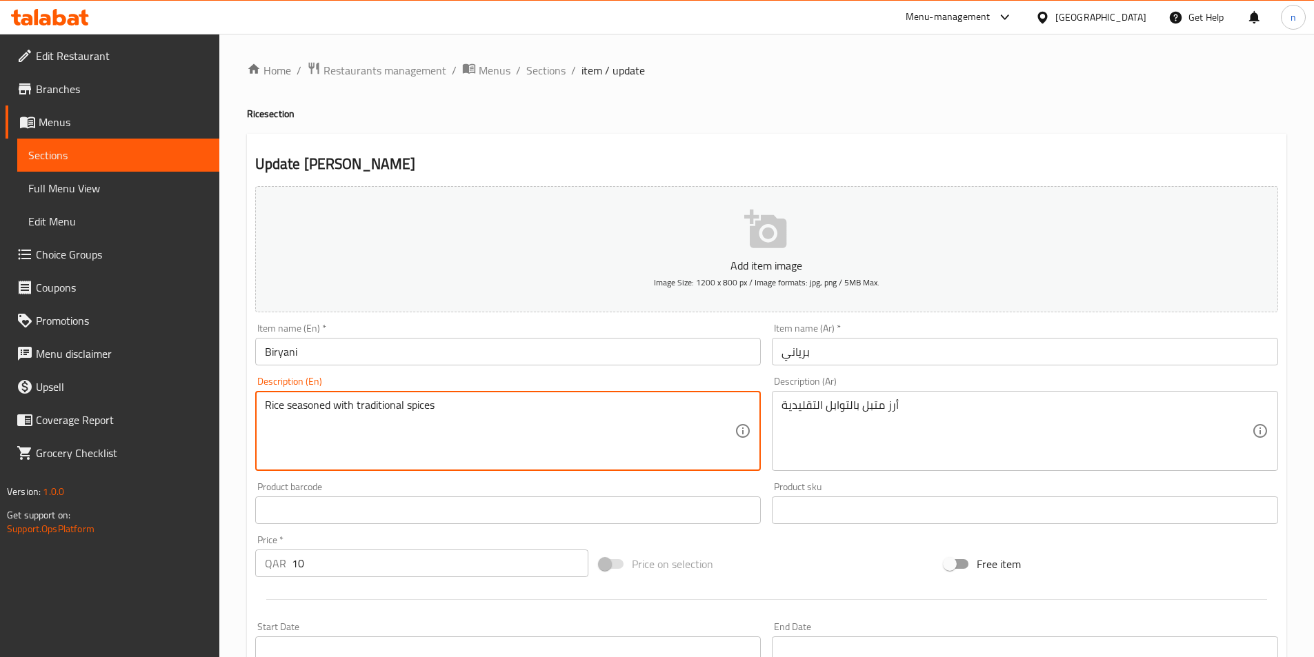
click at [361, 410] on textarea "Rice seasoned with traditional spices" at bounding box center [500, 432] width 470 height 66
drag, startPoint x: 355, startPoint y: 407, endPoint x: 450, endPoint y: 412, distance: 95.3
click at [450, 412] on textarea "Rice seasoned with traditional spices" at bounding box center [500, 432] width 470 height 66
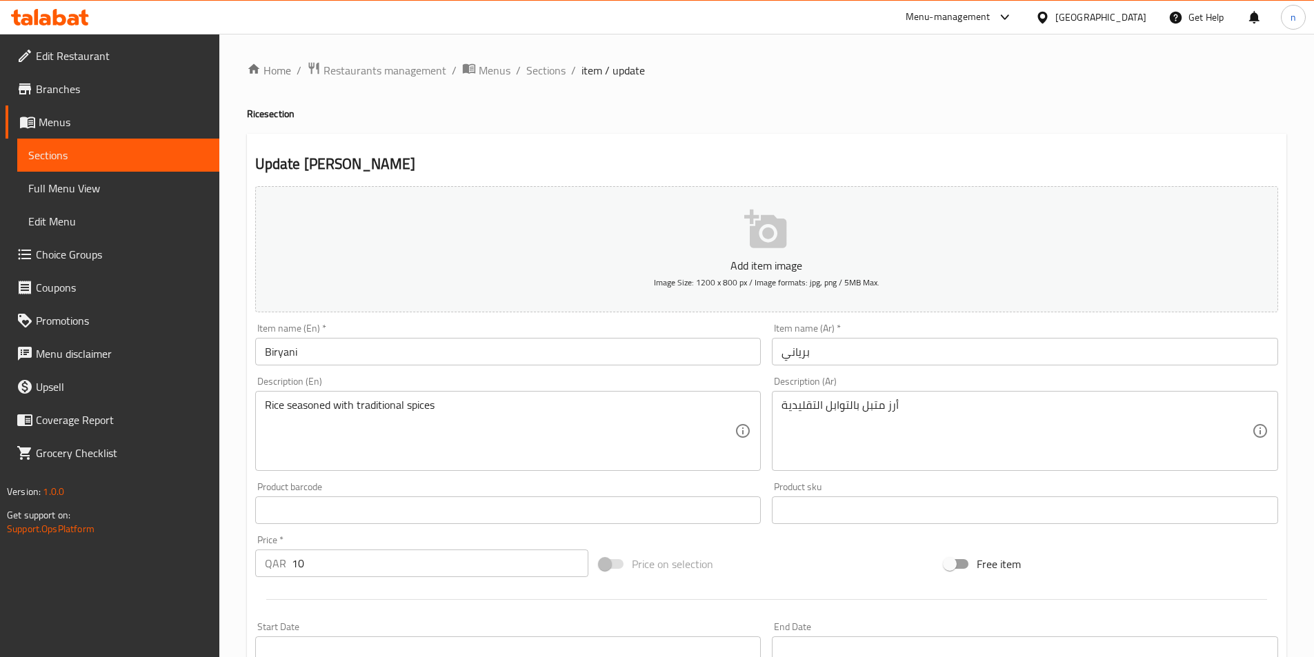
click at [699, 114] on h4 "Rice section" at bounding box center [766, 114] width 1039 height 14
click at [235, 468] on div "Home / Restaurants management / Menus / Sections / item / update Rice section U…" at bounding box center [766, 504] width 1094 height 941
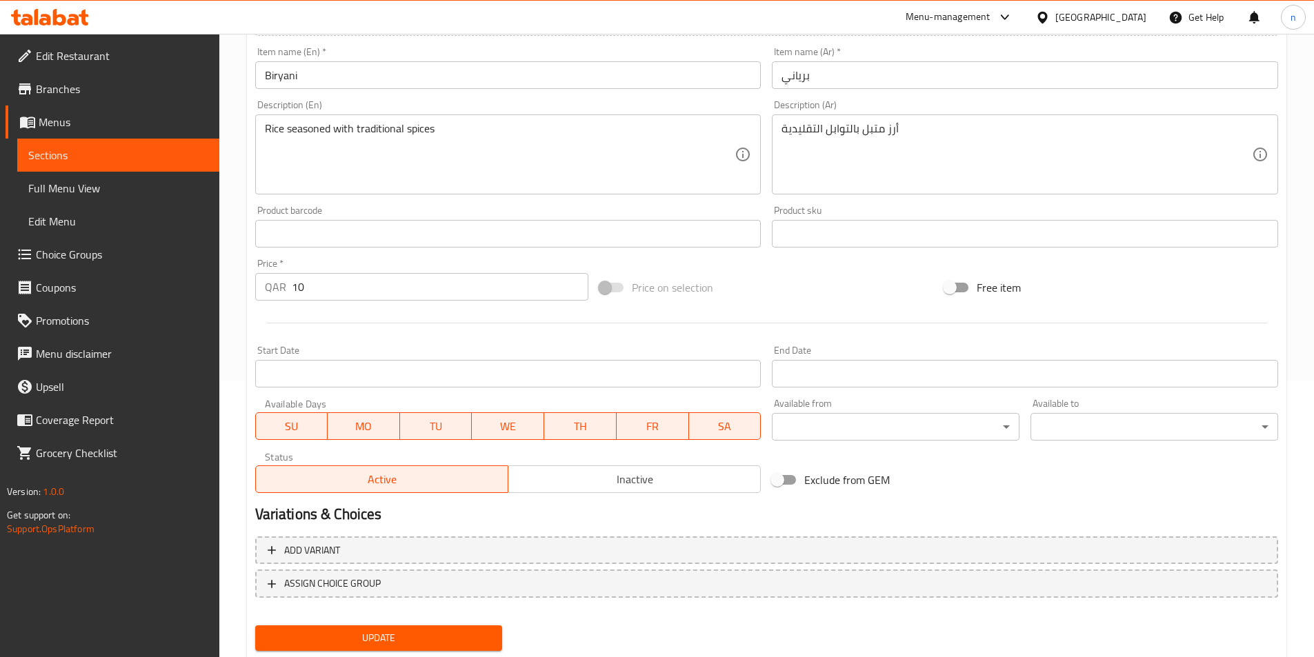
scroll to position [317, 0]
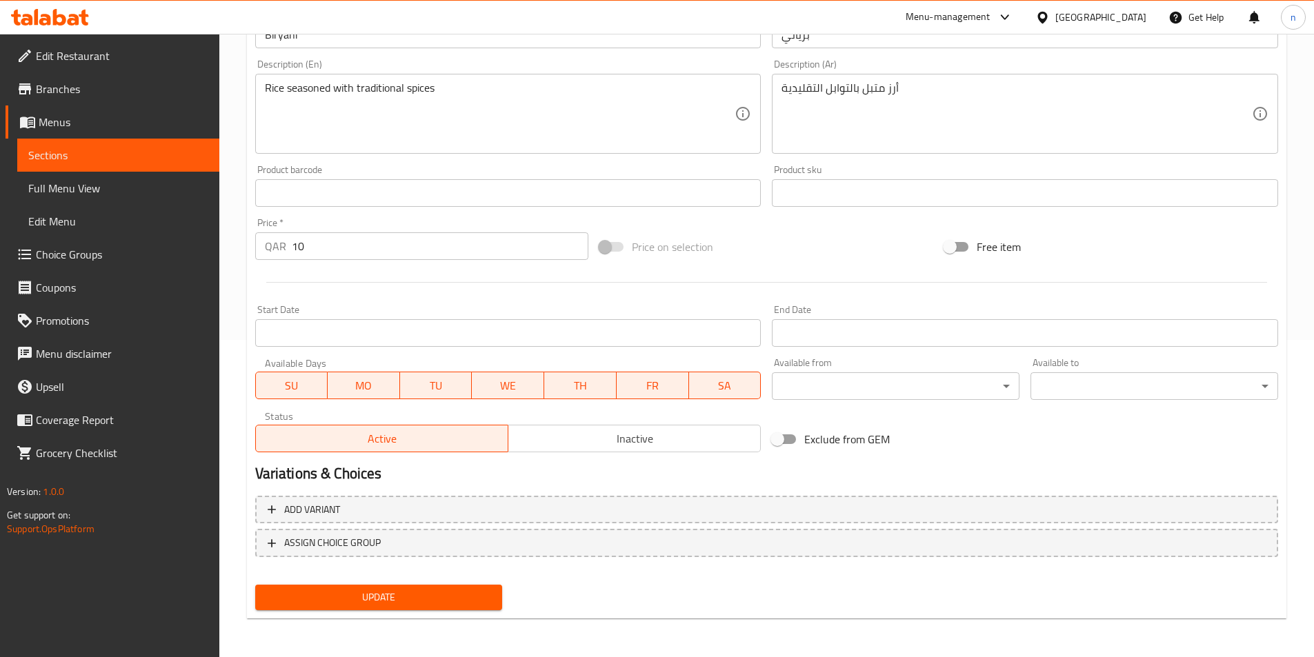
click at [408, 588] on button "Update" at bounding box center [379, 598] width 248 height 26
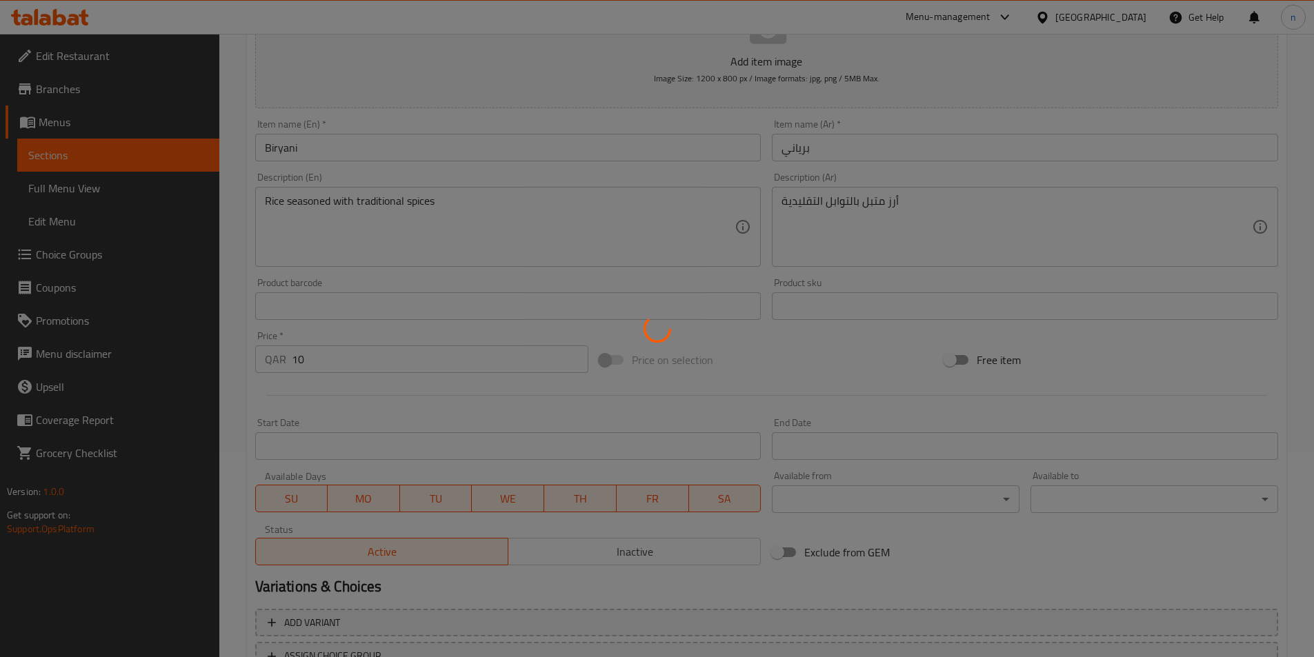
scroll to position [0, 0]
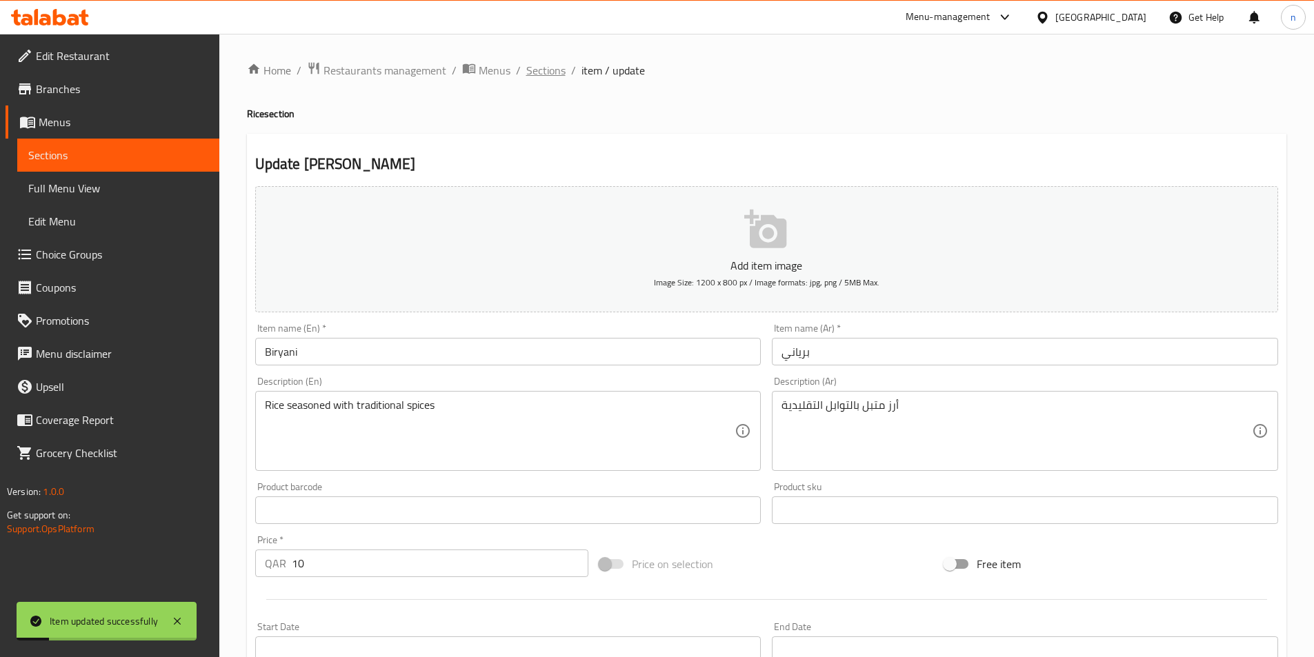
click at [541, 71] on span "Sections" at bounding box center [545, 70] width 39 height 17
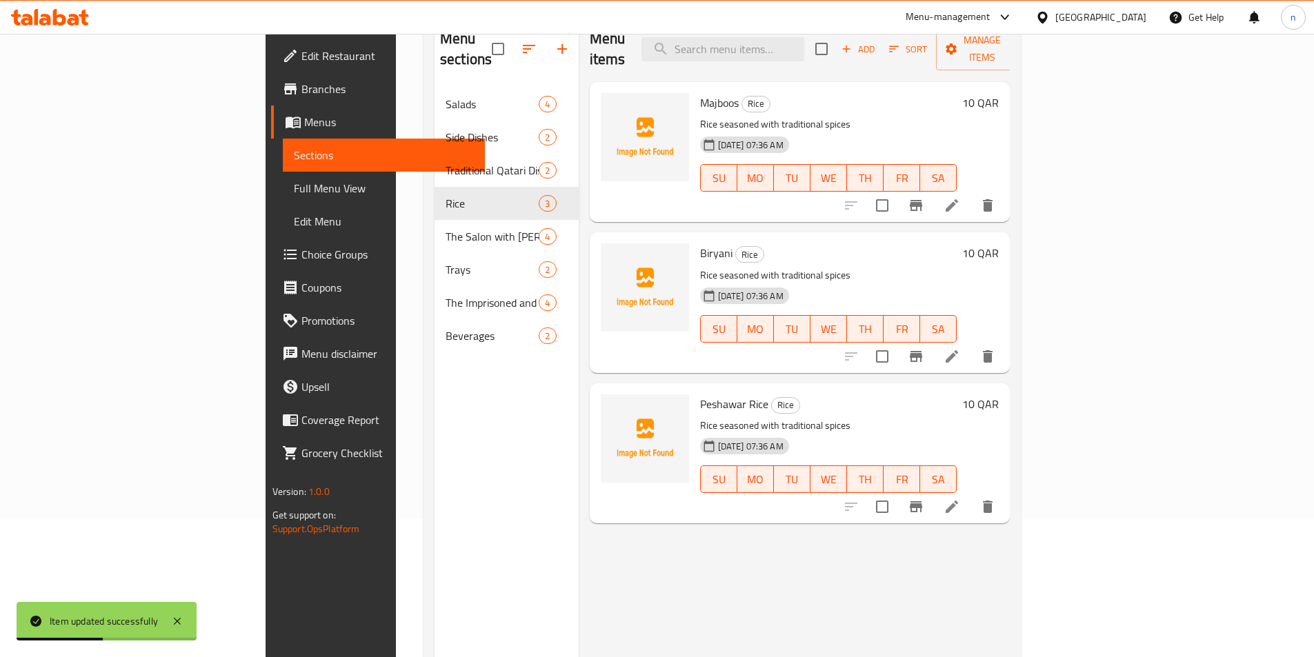
scroll to position [193, 0]
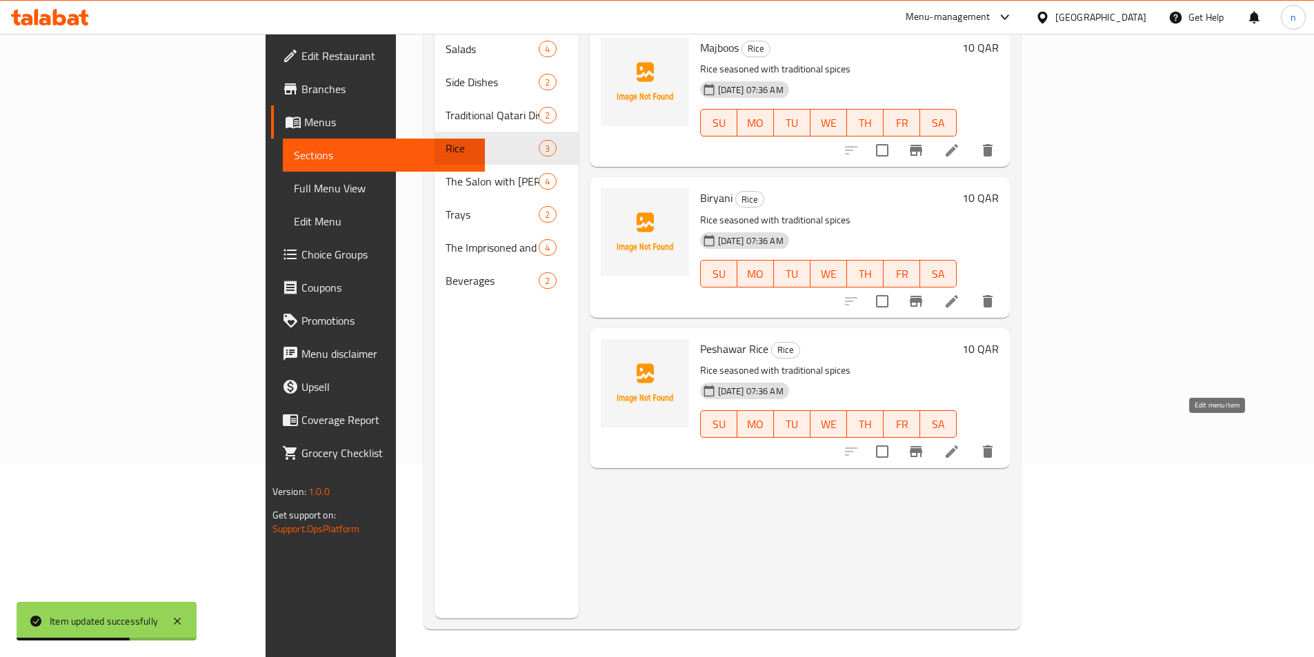
click at [960, 443] on icon at bounding box center [951, 451] width 17 height 17
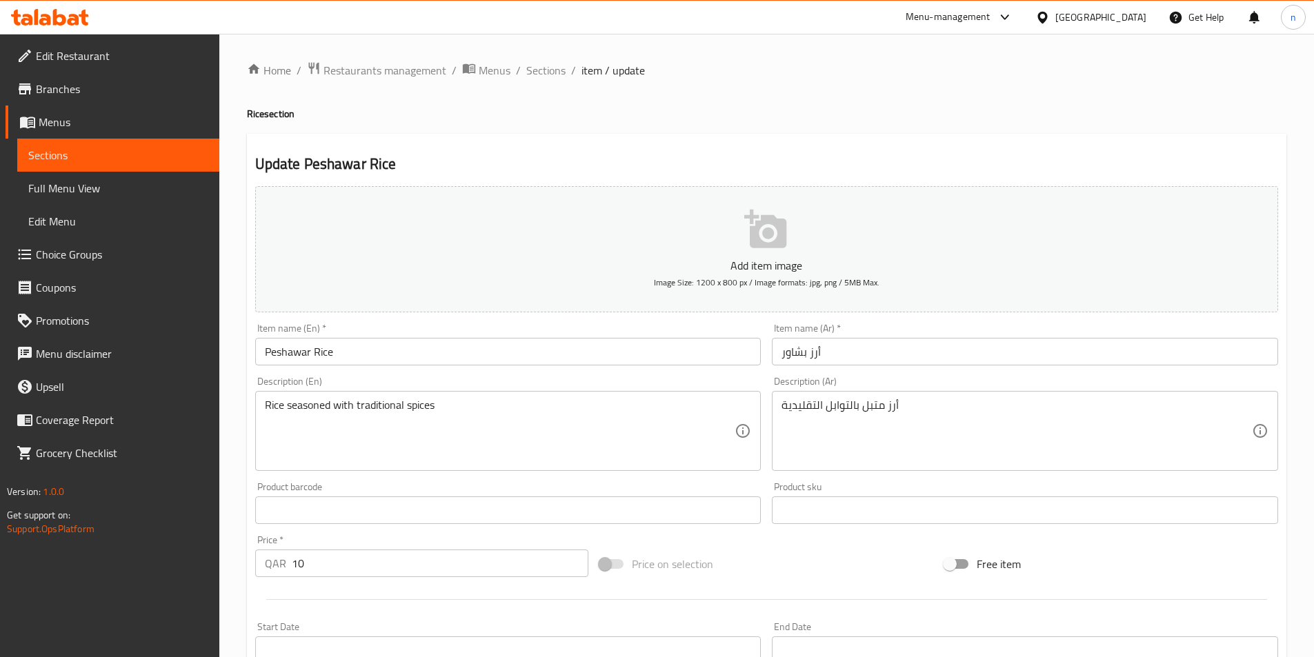
click at [239, 525] on div "Home / Restaurants management / Menus / Sections / item / update Rice section U…" at bounding box center [766, 504] width 1094 height 941
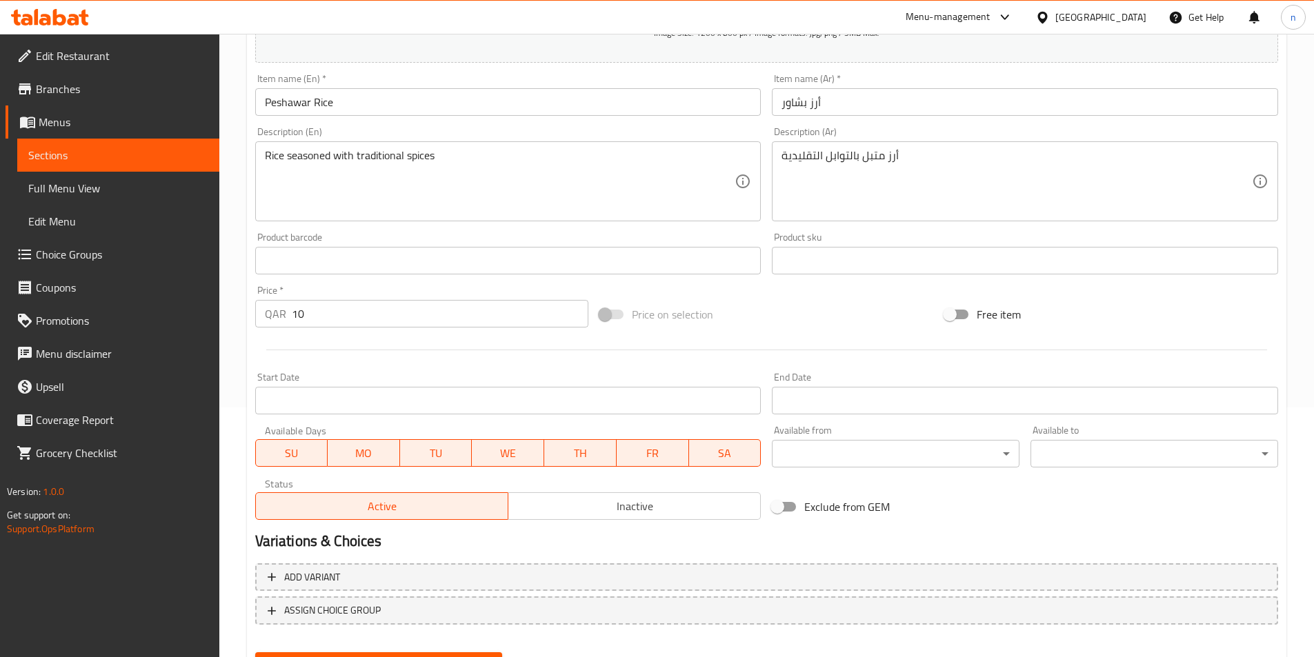
scroll to position [317, 0]
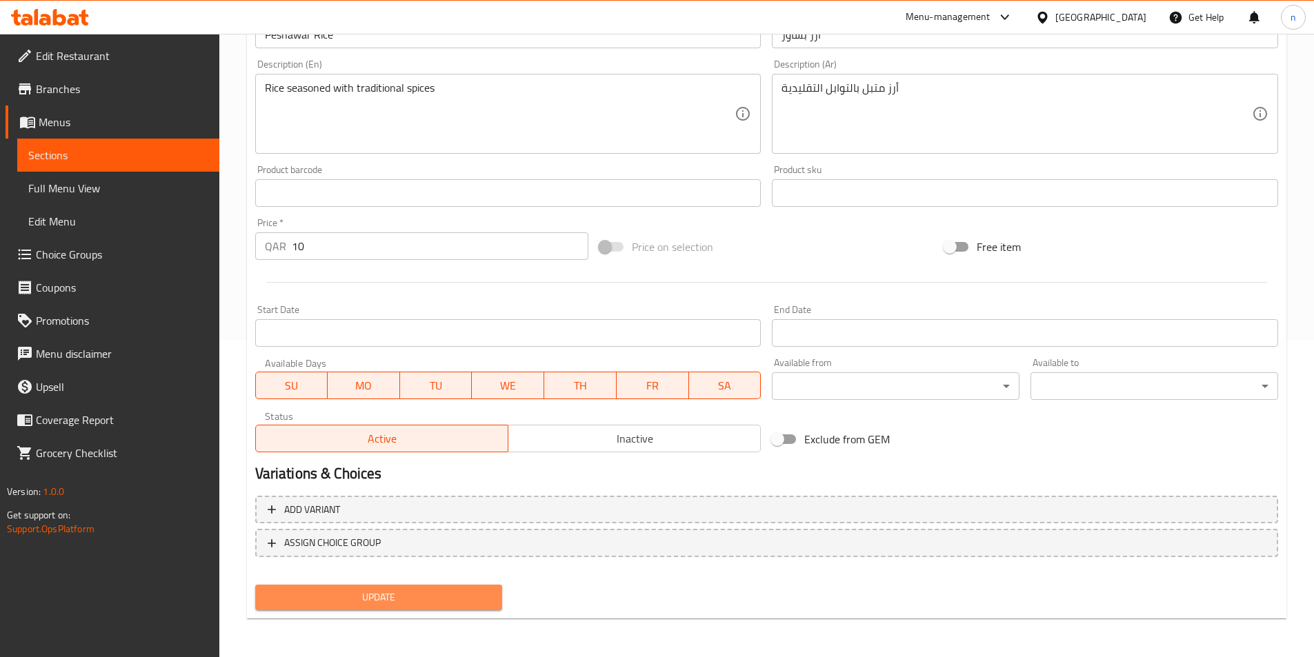
click at [341, 588] on button "Update" at bounding box center [379, 598] width 248 height 26
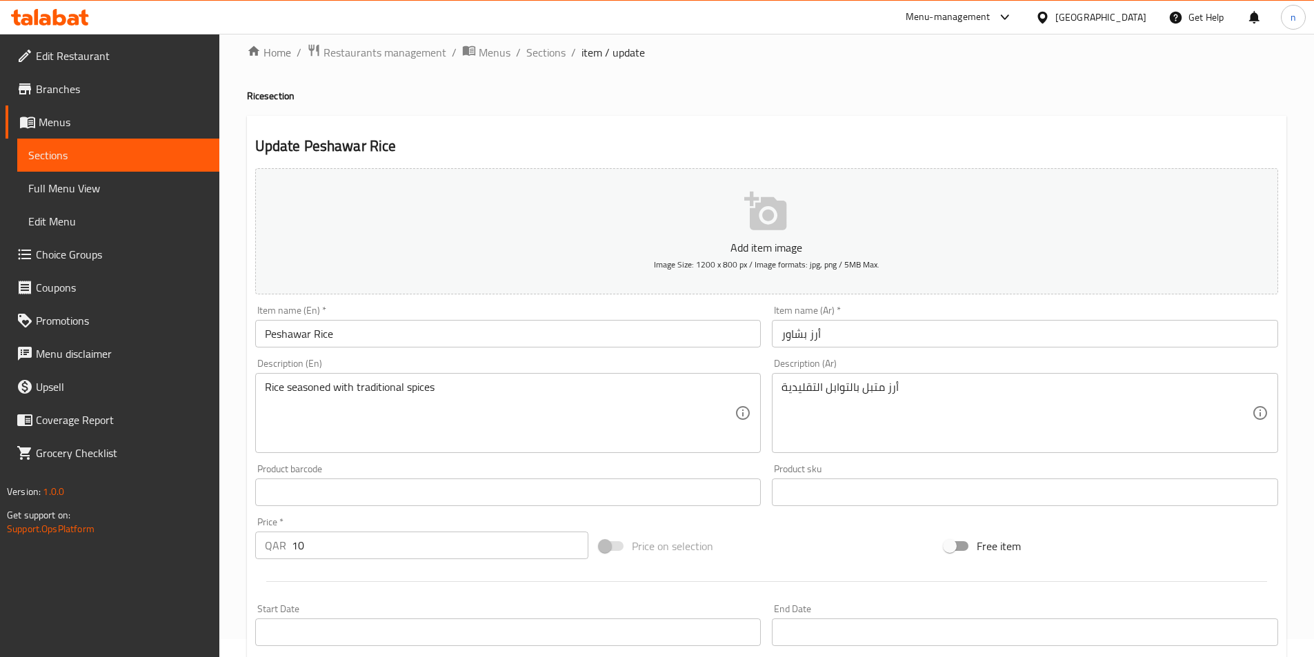
scroll to position [0, 0]
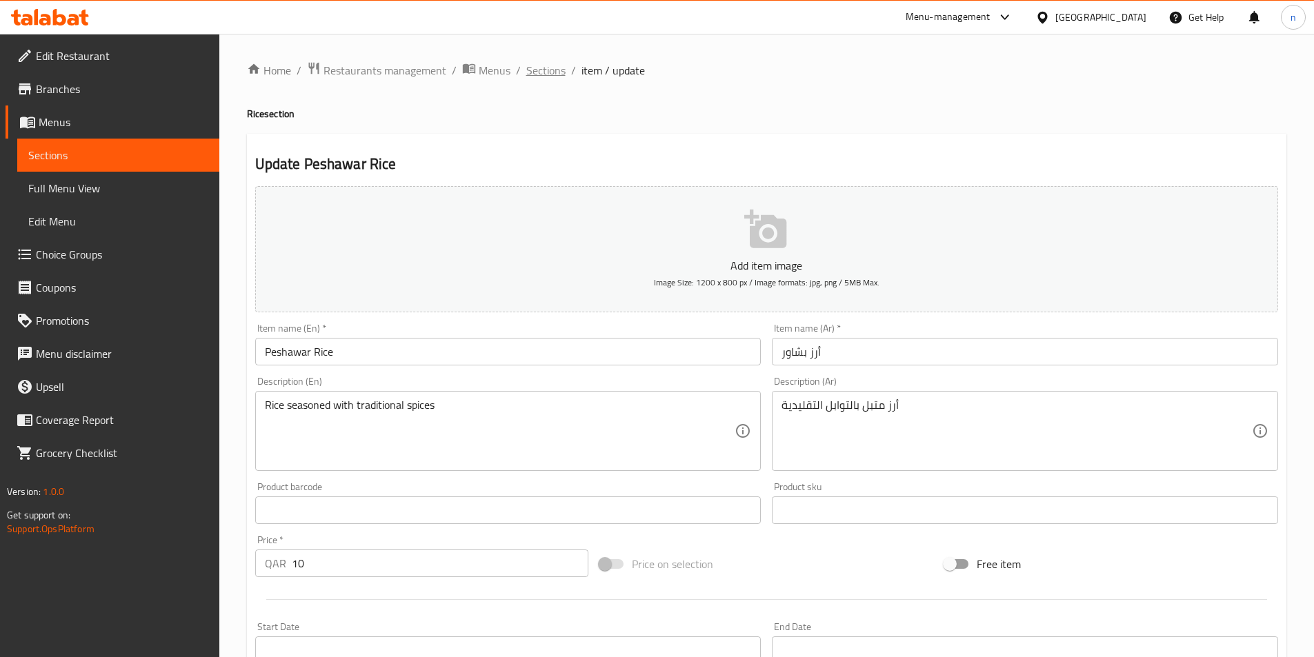
click at [540, 72] on span "Sections" at bounding box center [545, 70] width 39 height 17
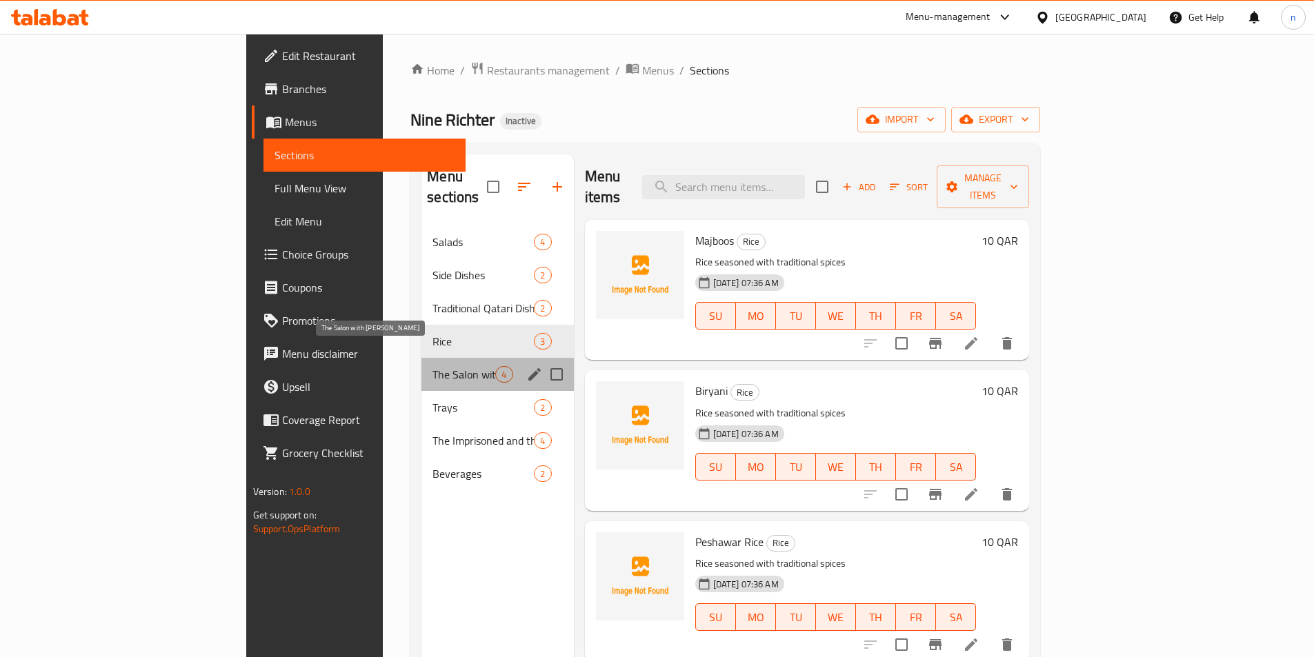
click at [432, 366] on span "The Salon with [PERSON_NAME]" at bounding box center [463, 374] width 63 height 17
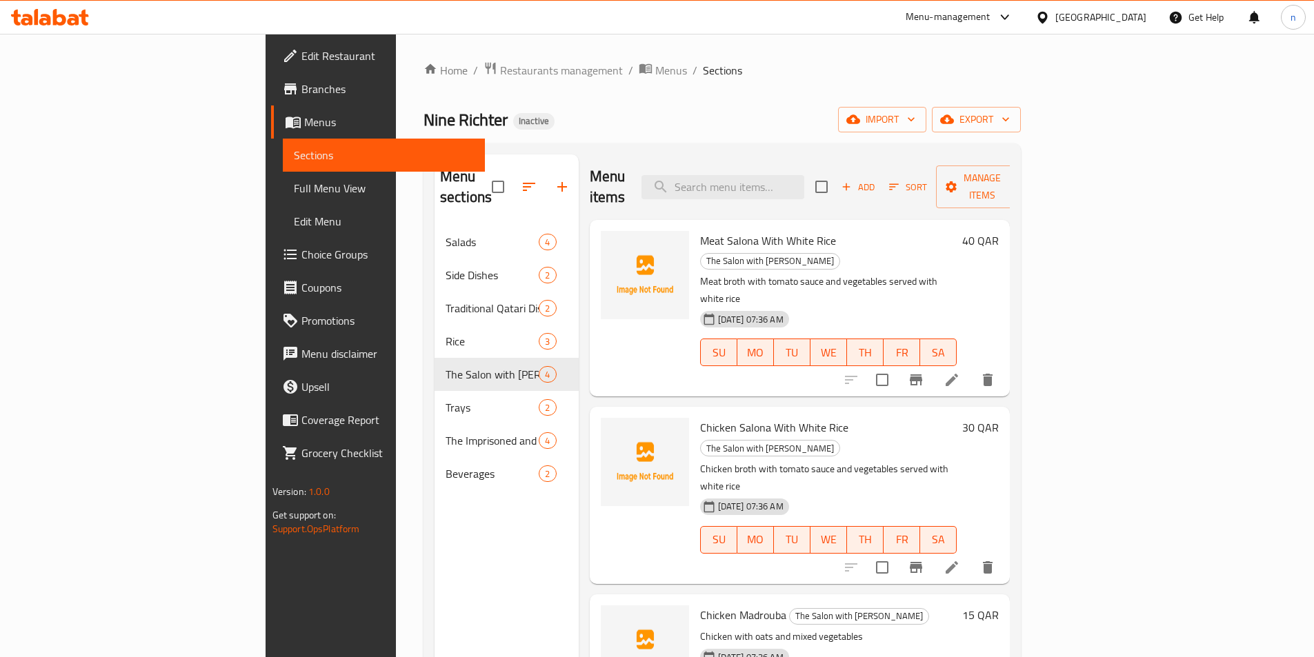
click at [958, 374] on icon at bounding box center [951, 380] width 12 height 12
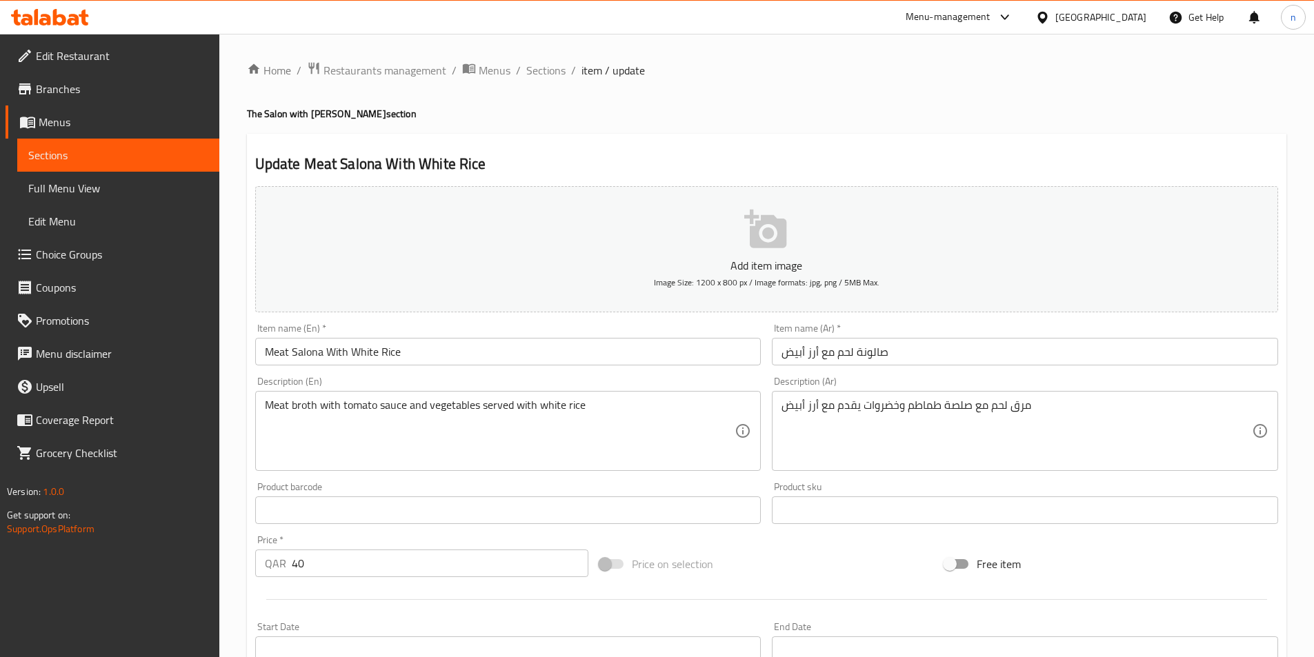
click at [247, 438] on div "Update Meat Salona With White Rice Add item image Image Size: 1200 x 800 px / I…" at bounding box center [766, 535] width 1039 height 803
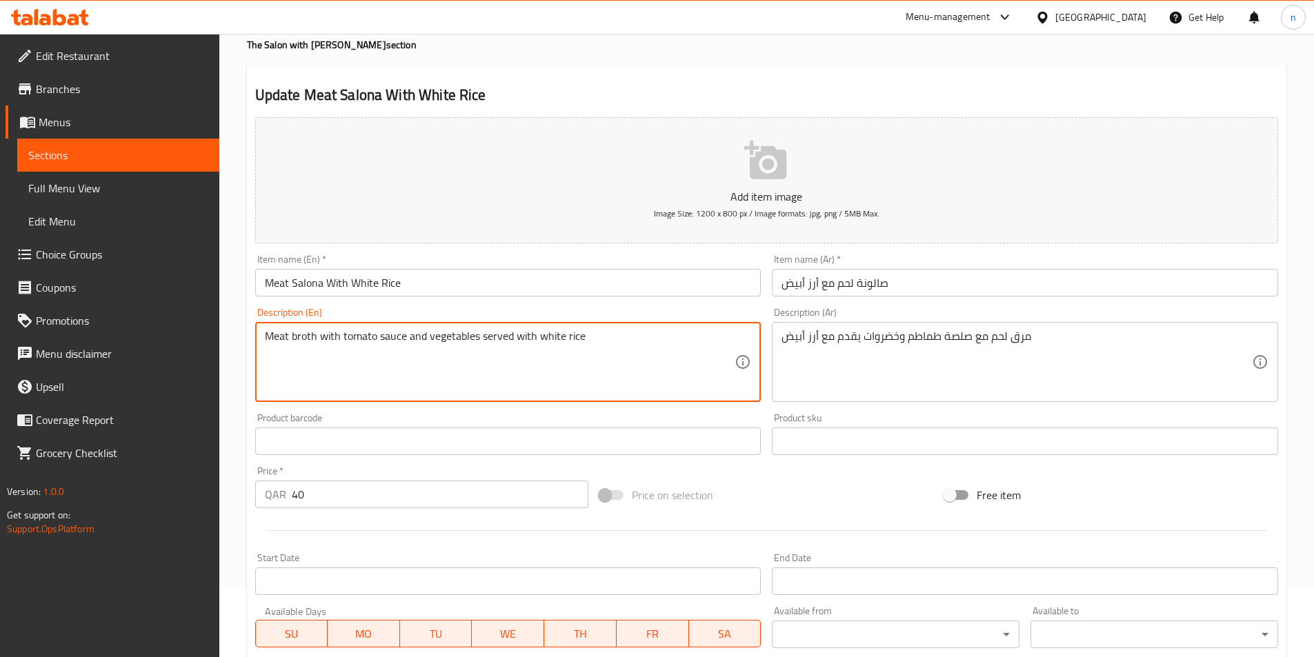
click at [302, 339] on textarea "Meat broth with tomato sauce and vegetables served with white rice" at bounding box center [500, 363] width 470 height 66
drag, startPoint x: 385, startPoint y: 382, endPoint x: 321, endPoint y: 345, distance: 74.4
click at [385, 381] on textarea "Meat broth with tomato sauce and vegetables served with white rice" at bounding box center [500, 363] width 470 height 66
click at [311, 342] on textarea "Meat broth with tomato sauce and vegetables served with white rice" at bounding box center [500, 363] width 470 height 66
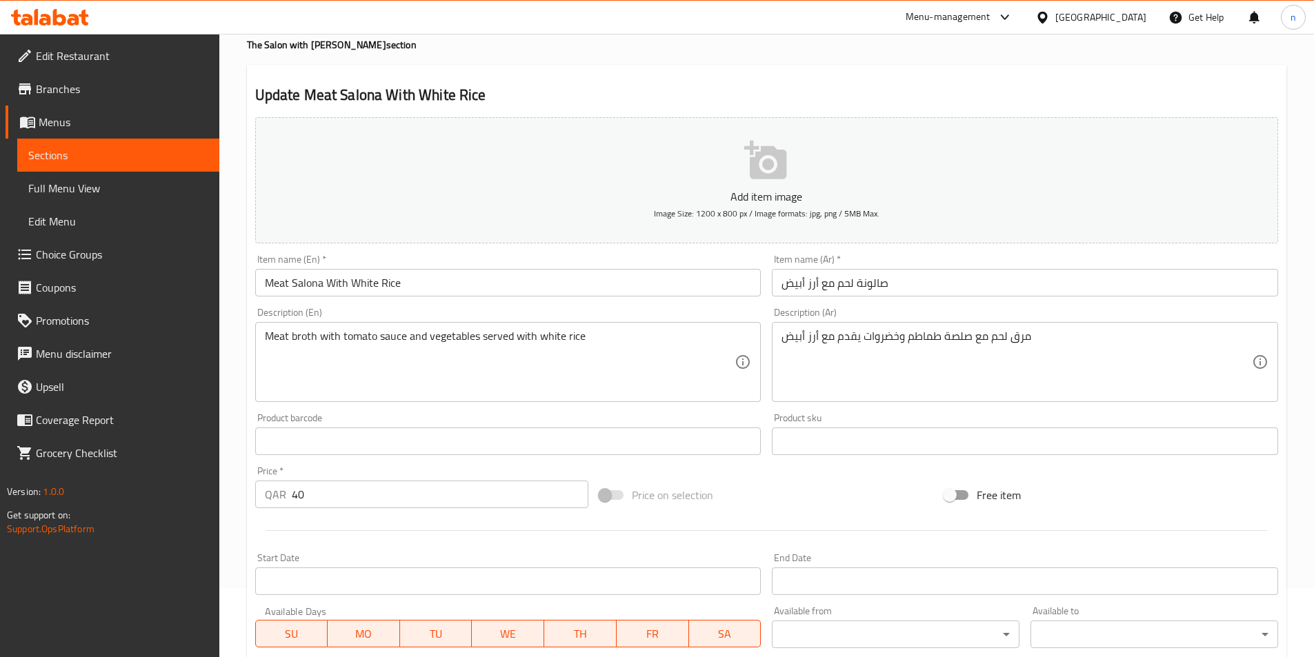
click at [583, 338] on textarea "Meat broth with tomato sauce and vegetables served with white rice" at bounding box center [500, 363] width 470 height 66
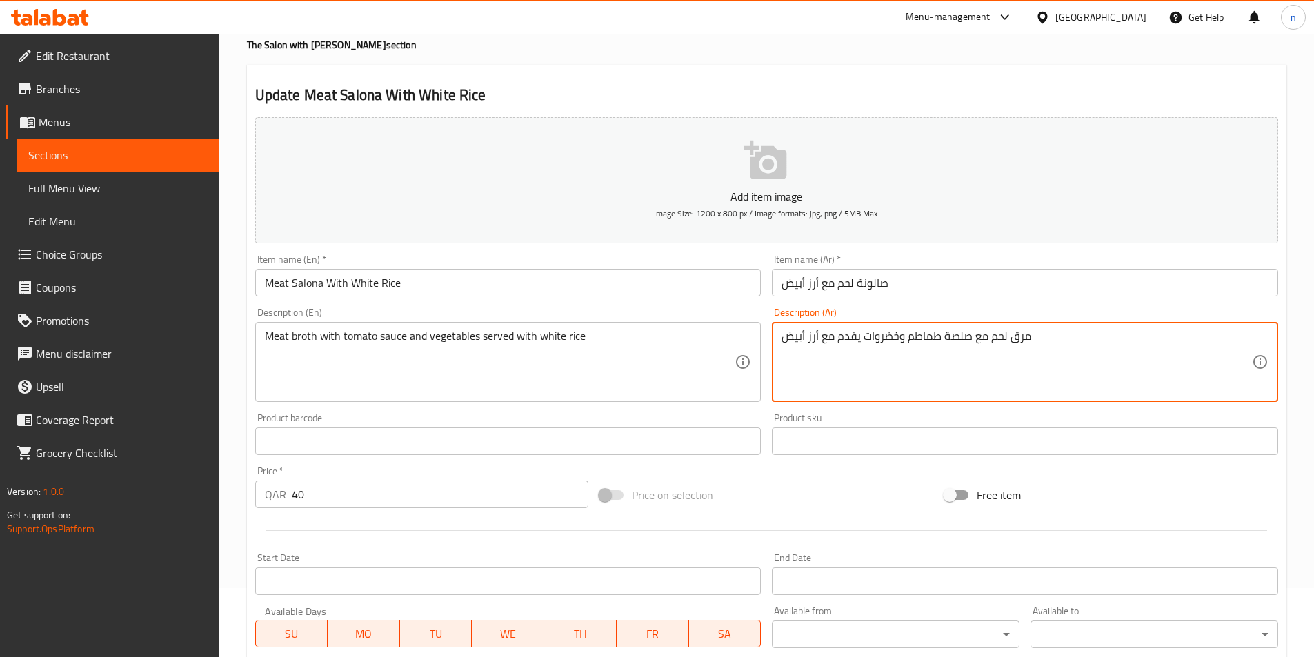
click at [963, 339] on textarea "مرق لحم مع صلصة طماطم وخضروات يقدم مع أرز أبيض" at bounding box center [1016, 363] width 470 height 66
type textarea "مرق لحم مع صوص طماطم وخضروات يقدم مع أرز أبيض"
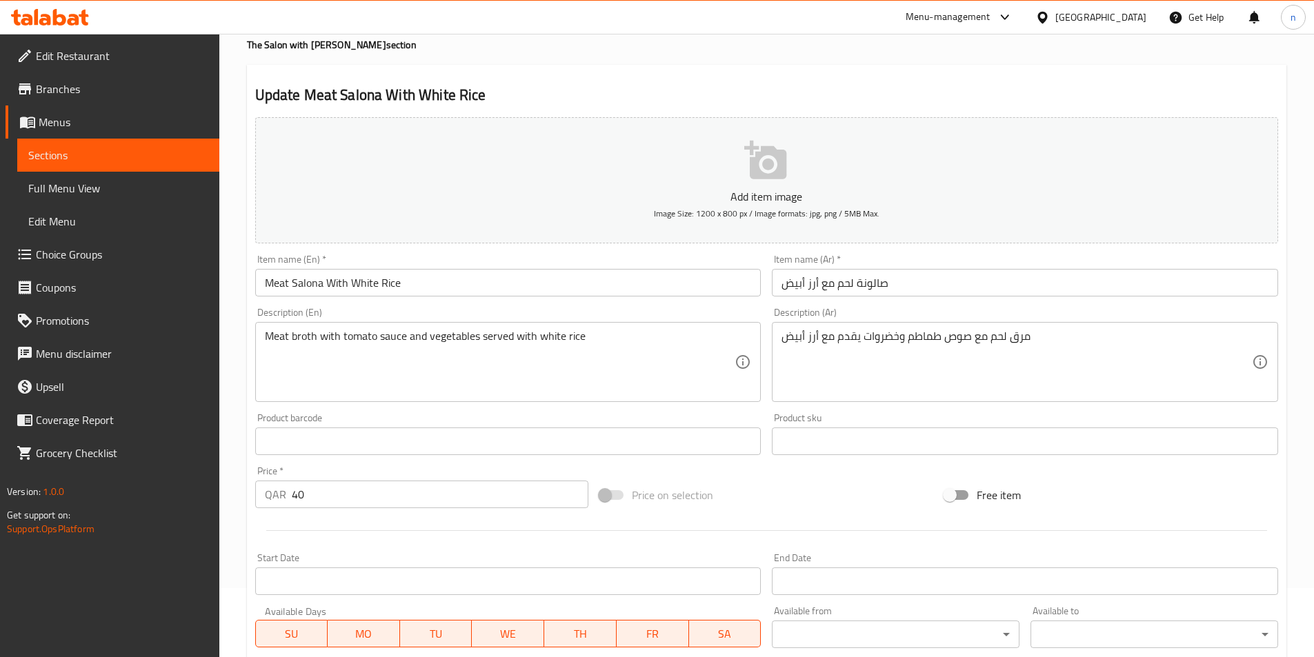
click at [232, 481] on div "Home / Restaurants management / Menus / Sections / item / update The Salon with…" at bounding box center [766, 435] width 1094 height 941
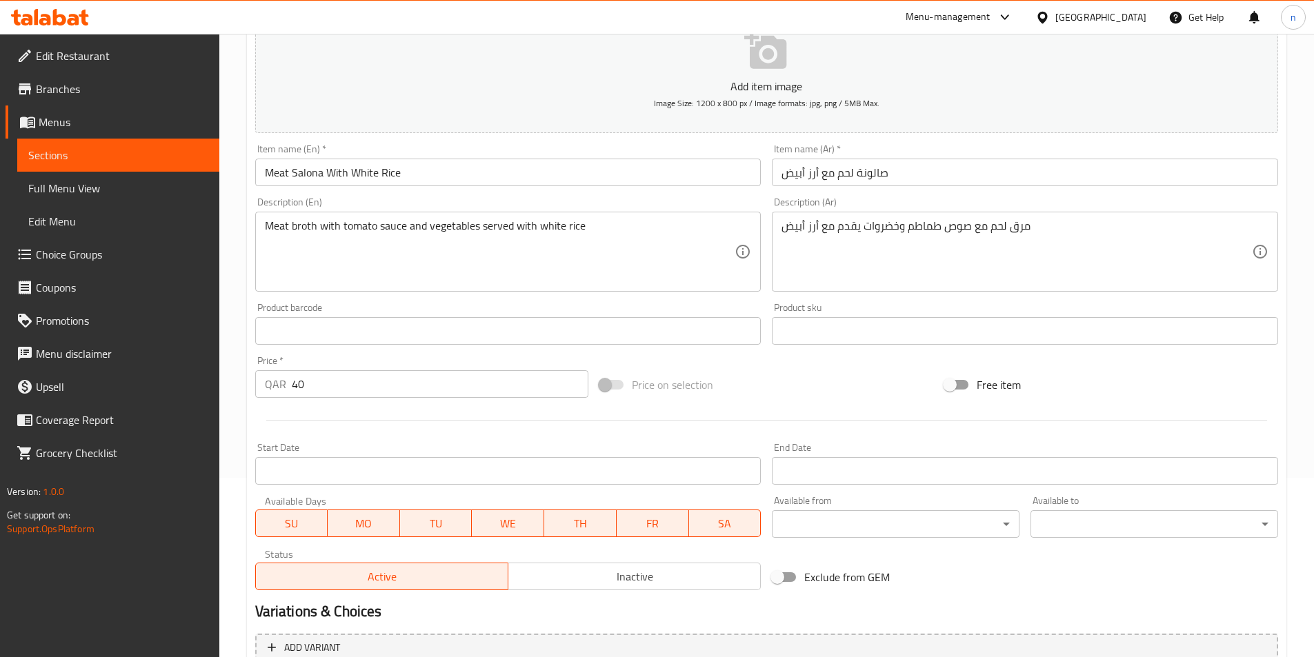
scroll to position [317, 0]
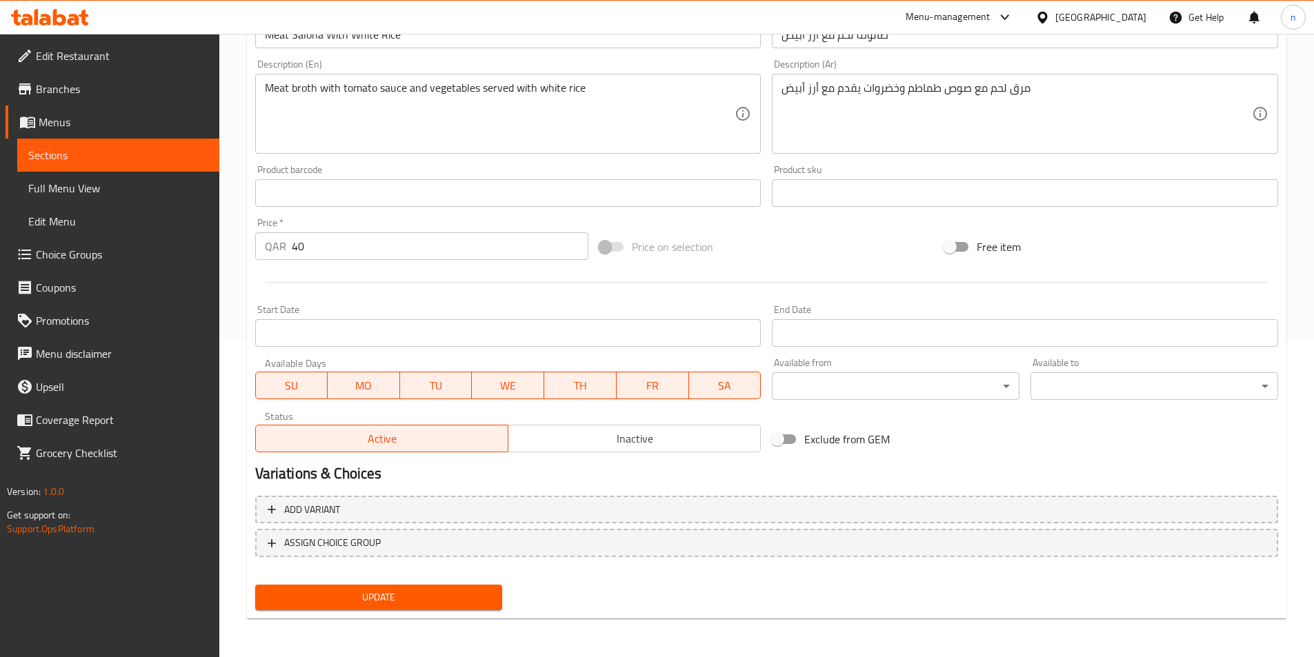
click at [387, 601] on span "Update" at bounding box center [378, 597] width 225 height 17
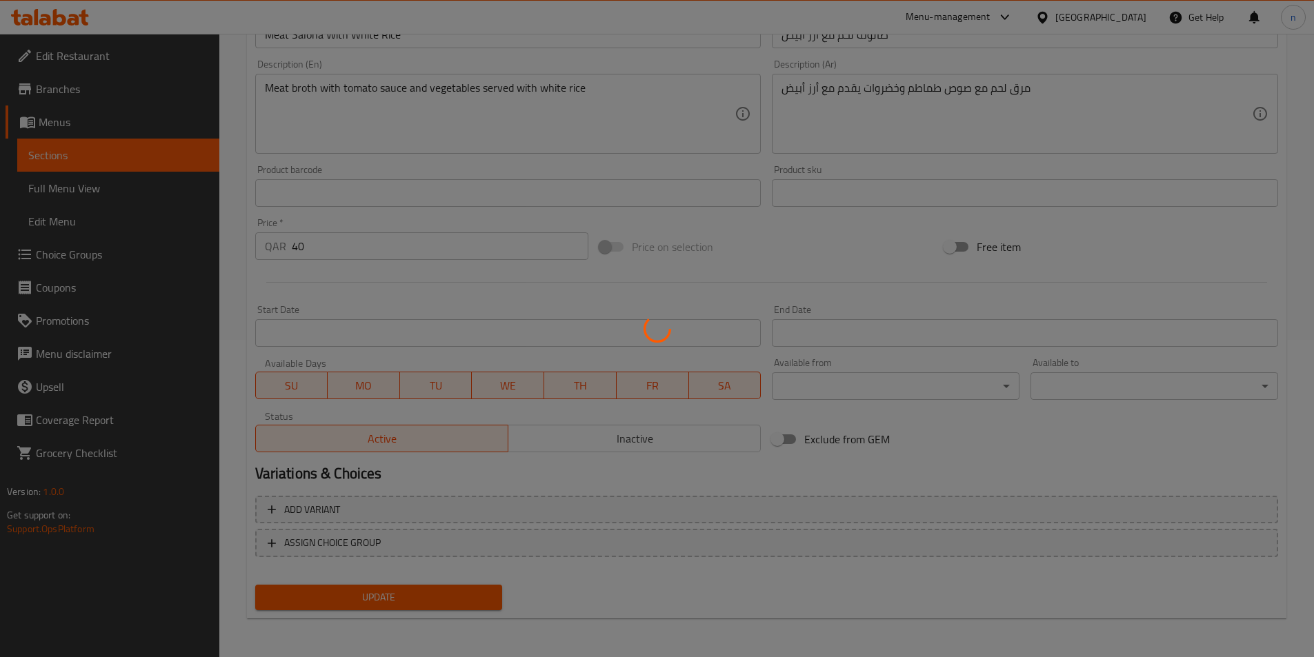
scroll to position [0, 0]
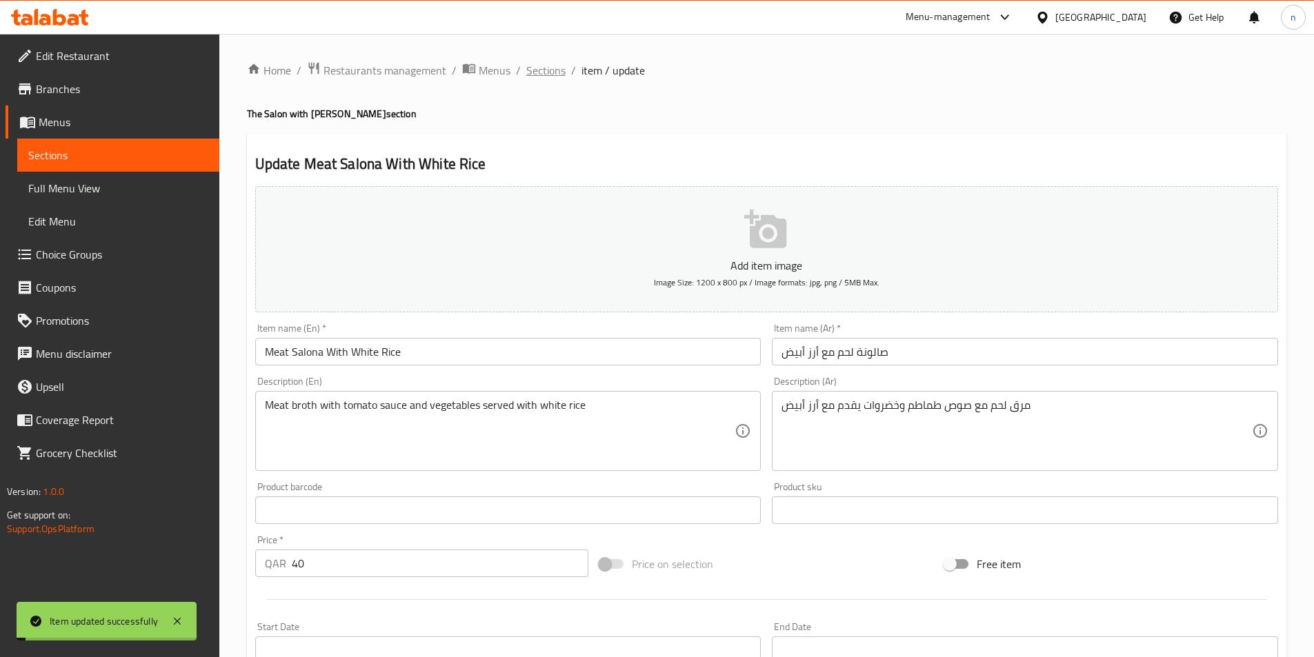
click at [545, 65] on span "Sections" at bounding box center [545, 70] width 39 height 17
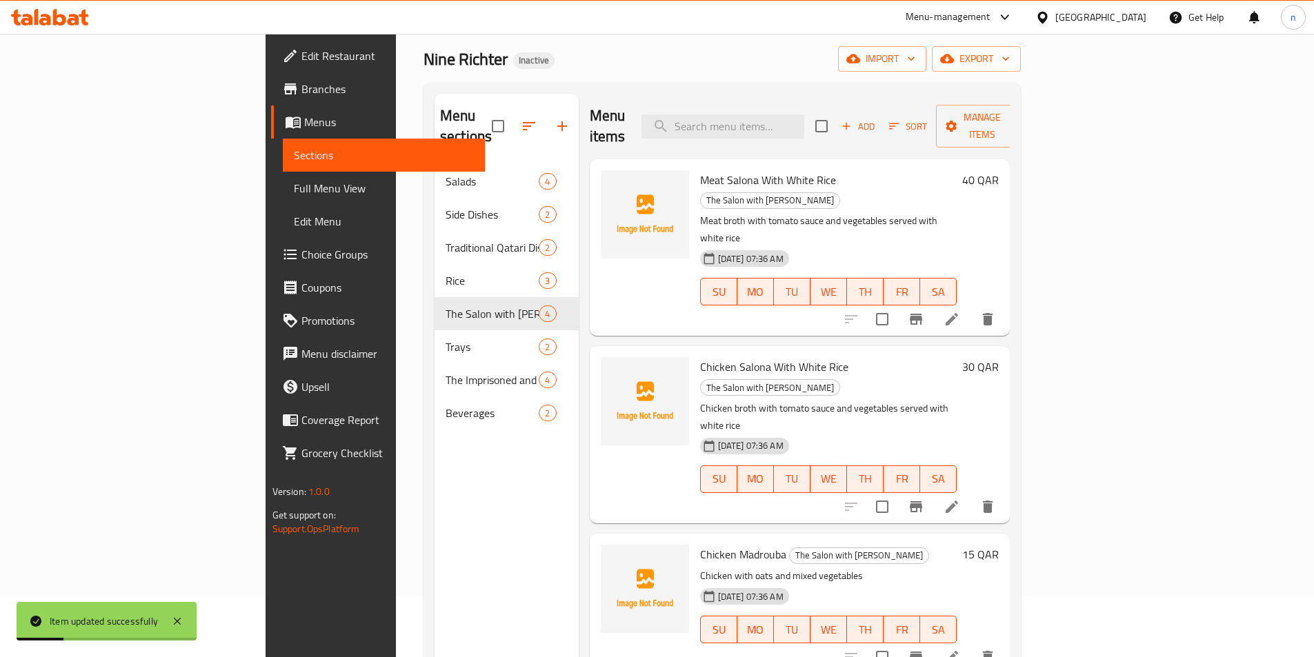
scroll to position [55, 0]
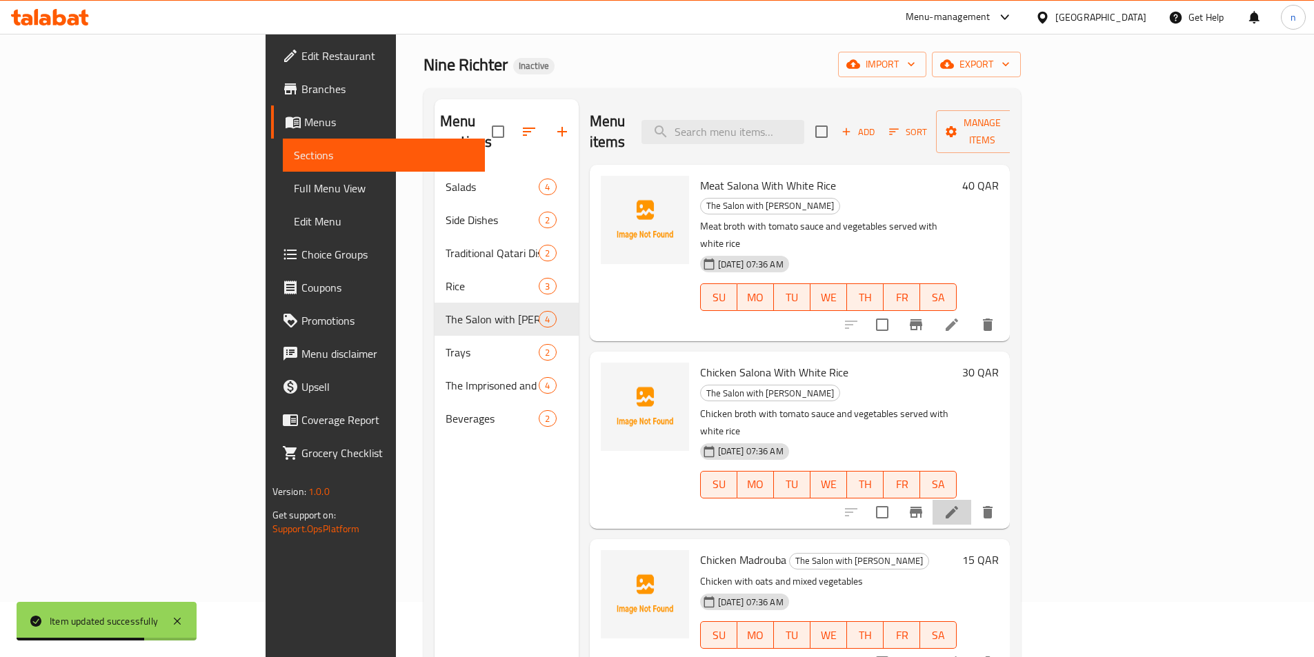
click at [971, 500] on li at bounding box center [951, 512] width 39 height 25
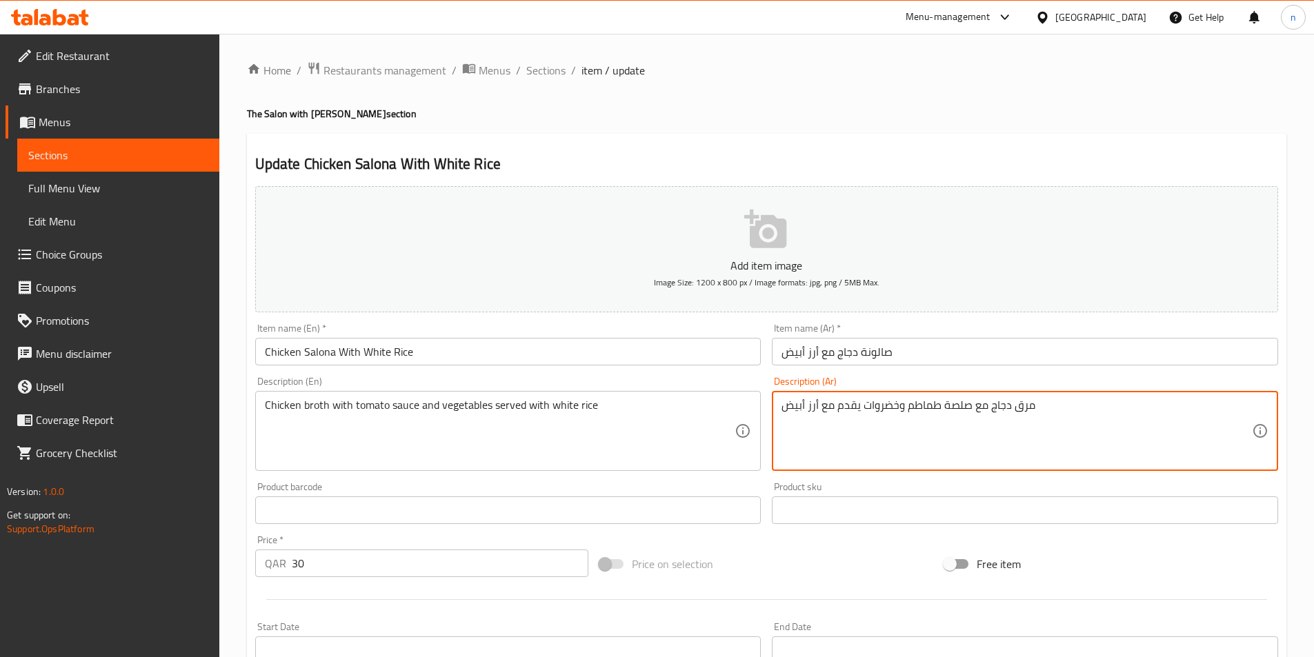
click at [964, 404] on textarea "مرق دجاج مع صلصة طماطم وخضروات يقدم مع أرز أبيض" at bounding box center [1016, 432] width 470 height 66
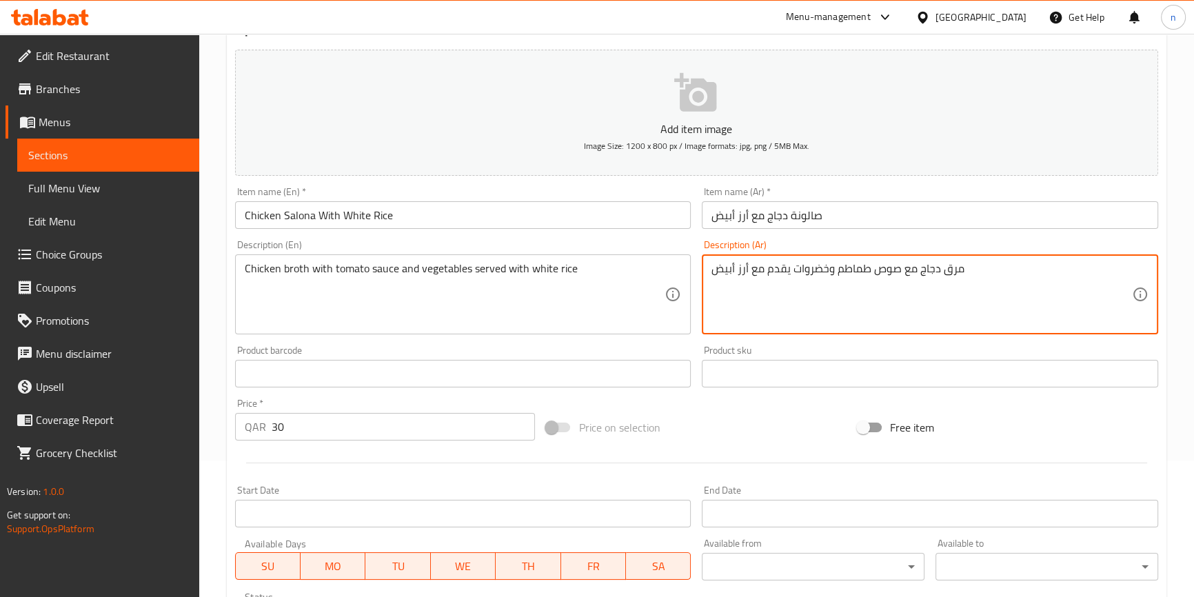
scroll to position [376, 0]
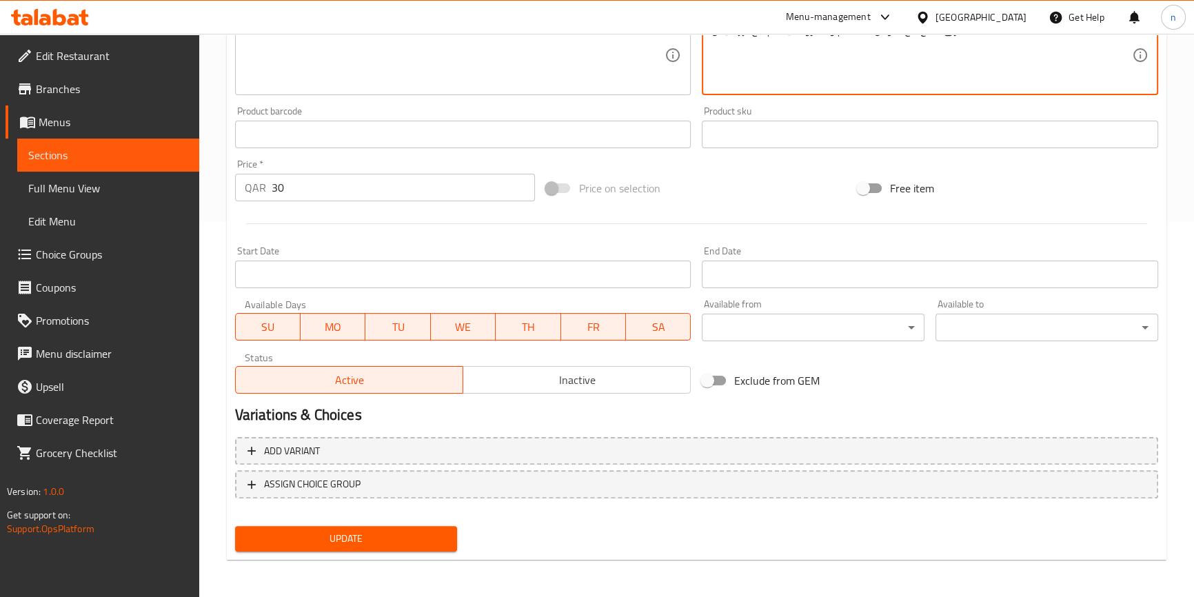
type textarea "مرق دجاج مع صوص طماطم وخضروات يقدم مع أرز أبيض"
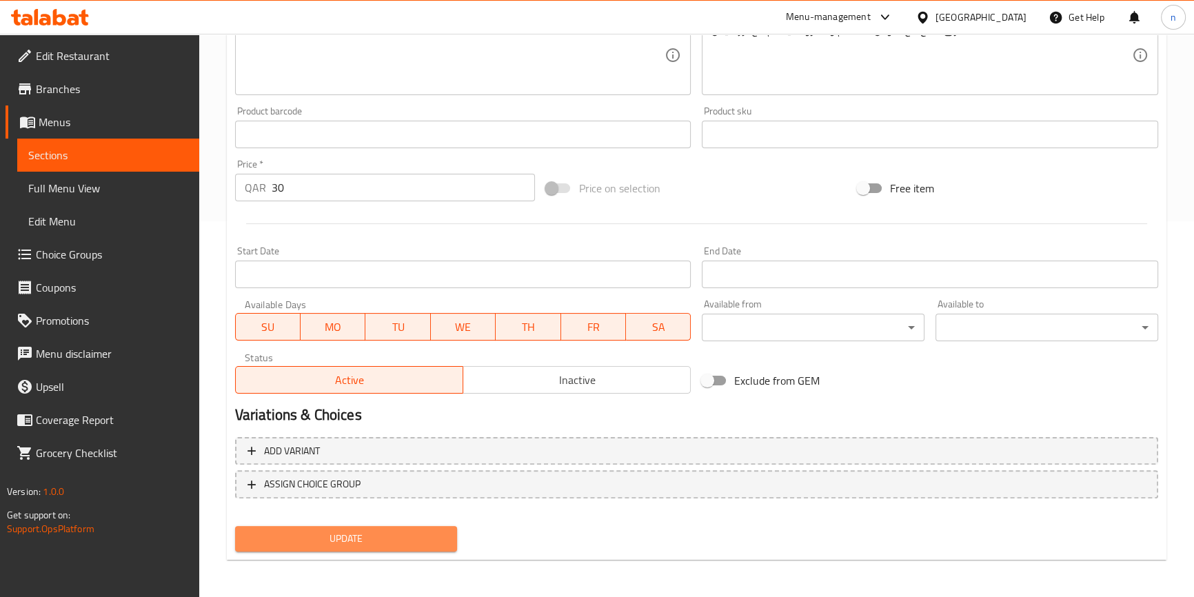
click at [306, 528] on button "Update" at bounding box center [346, 539] width 223 height 26
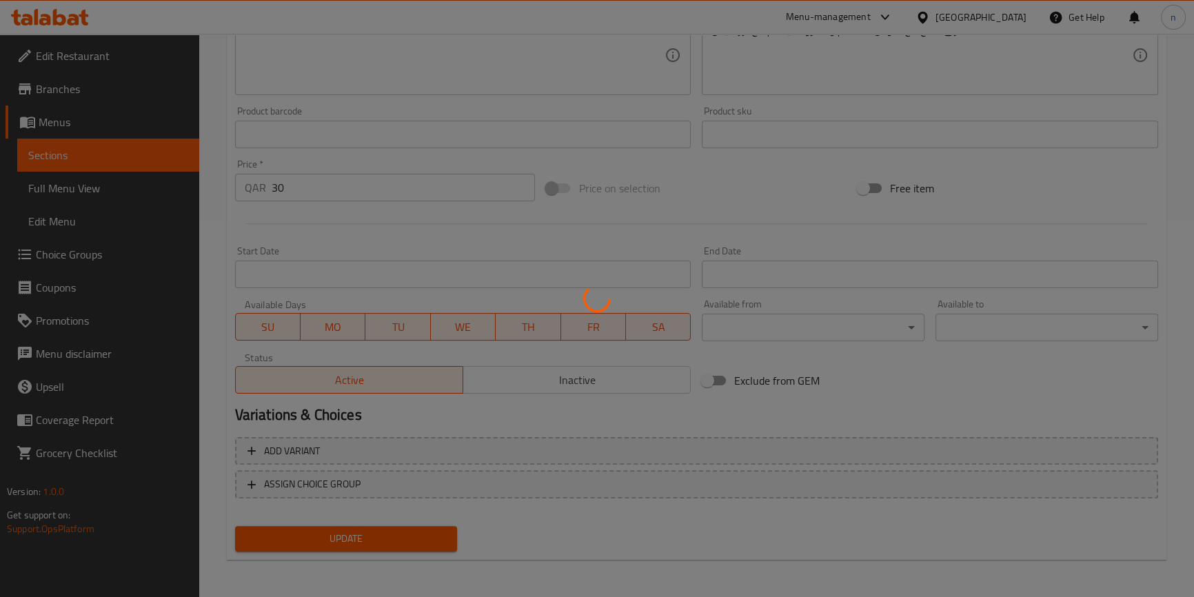
scroll to position [0, 0]
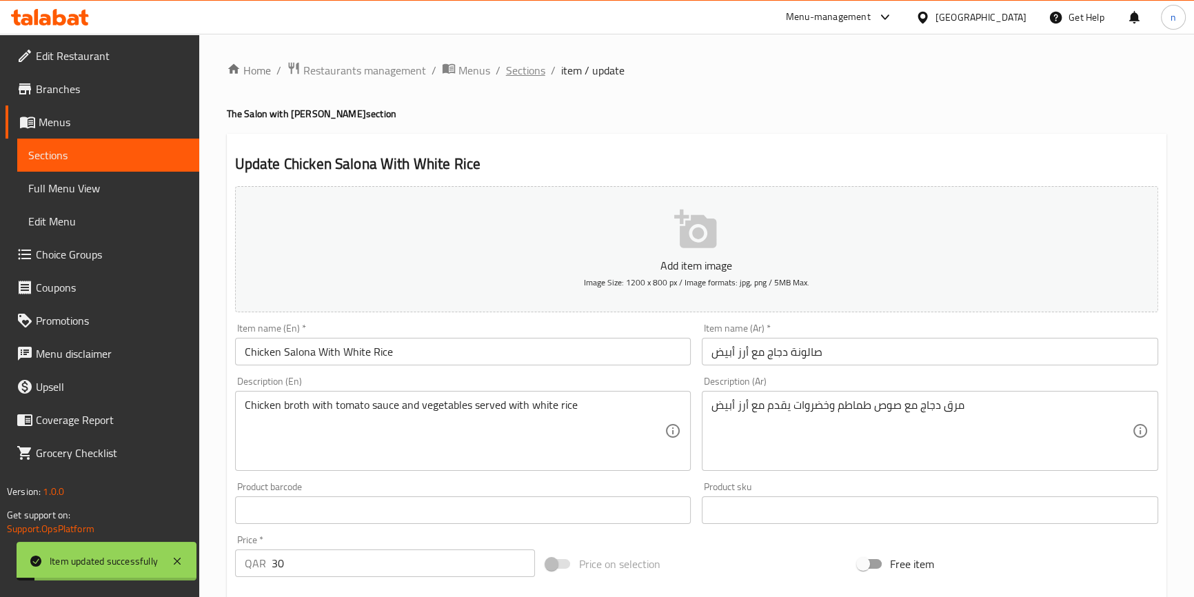
click at [532, 63] on span "Sections" at bounding box center [525, 70] width 39 height 17
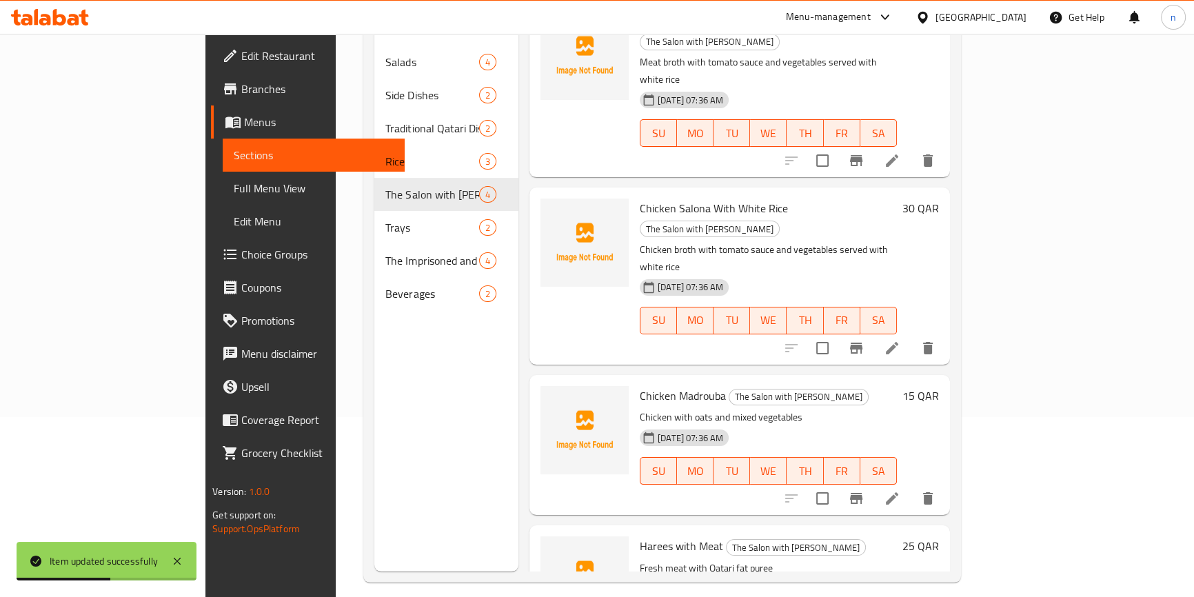
scroll to position [193, 0]
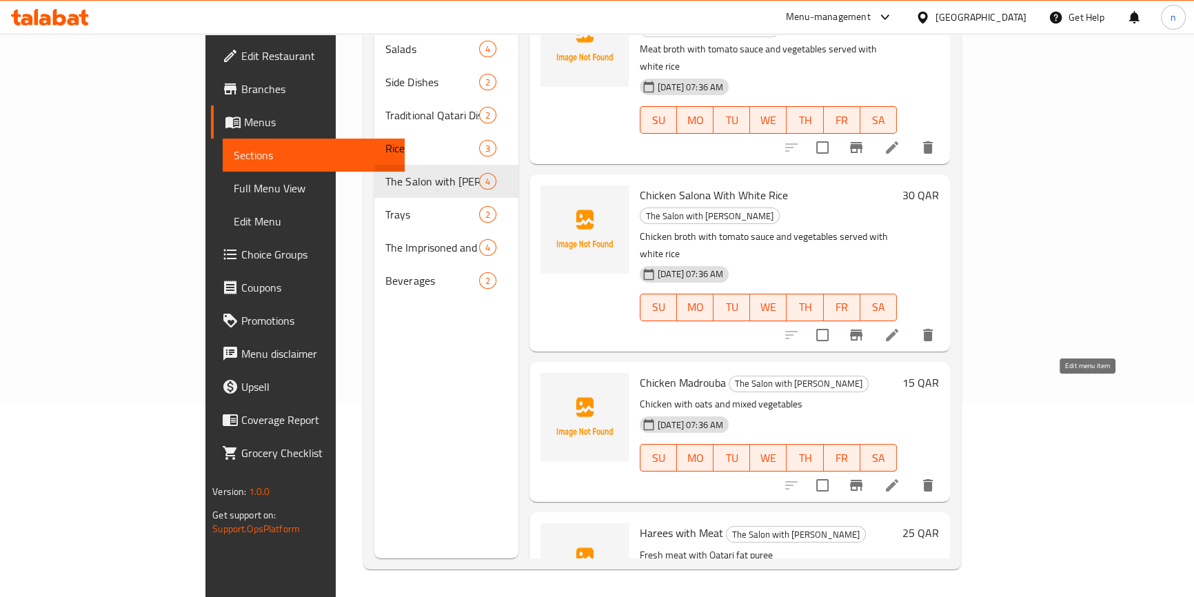
click at [901, 477] on icon at bounding box center [892, 485] width 17 height 17
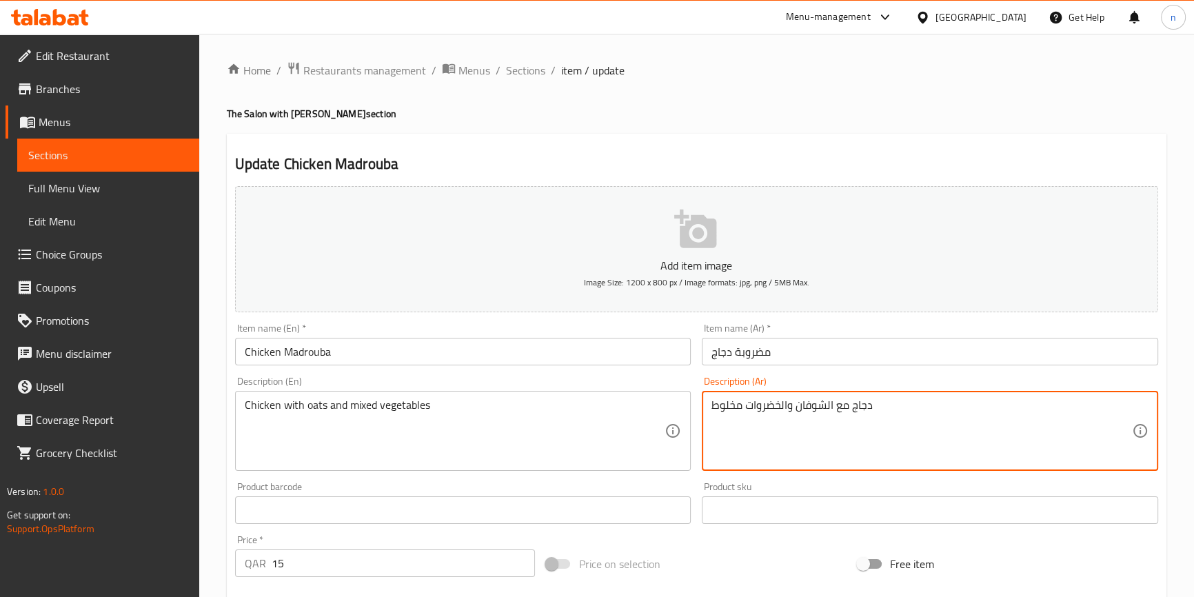
click at [809, 408] on textarea "دجاج مع الشوفان والخضروات مخلوط" at bounding box center [922, 432] width 421 height 66
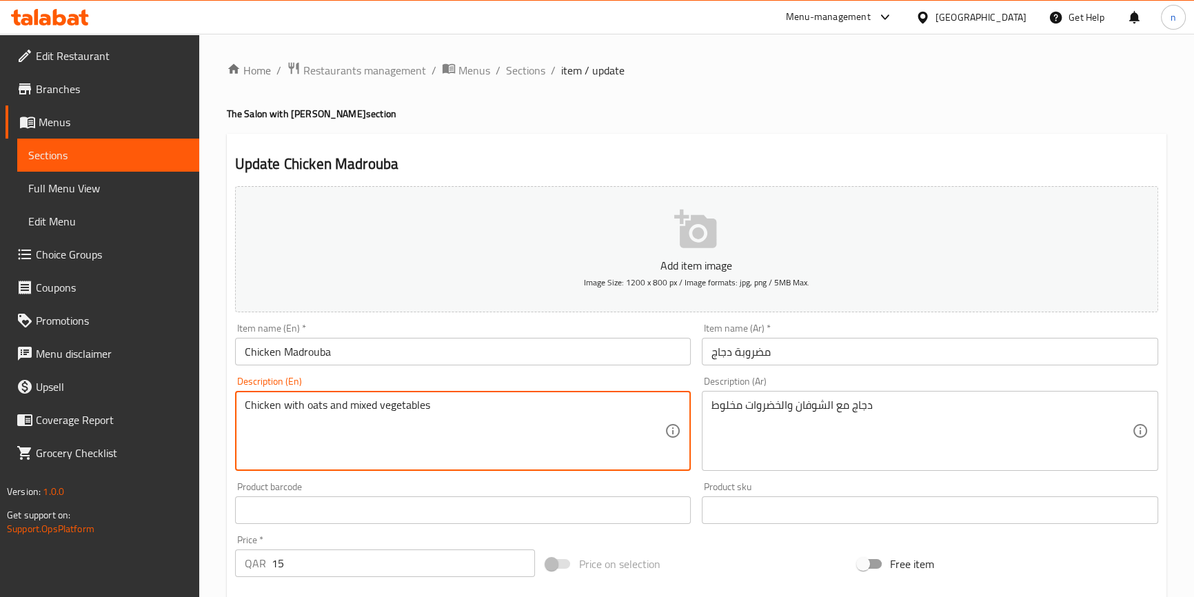
click at [315, 407] on textarea "Chicken with oats and mixed vegetables" at bounding box center [455, 432] width 421 height 66
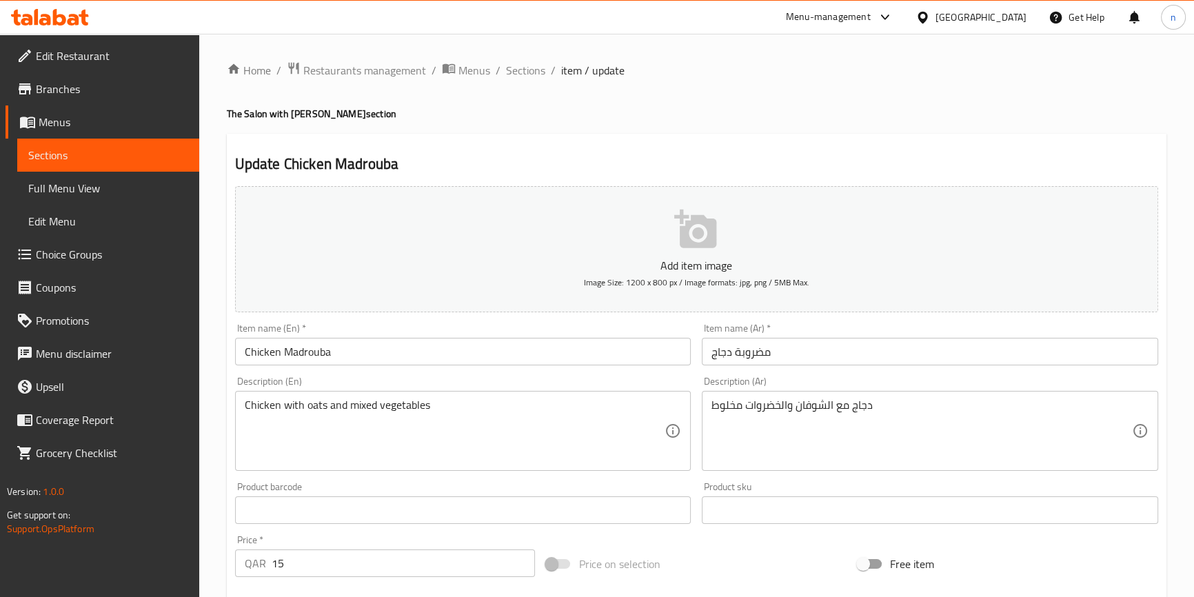
click at [324, 405] on textarea "Chicken with oats and mixed vegetables" at bounding box center [455, 432] width 421 height 66
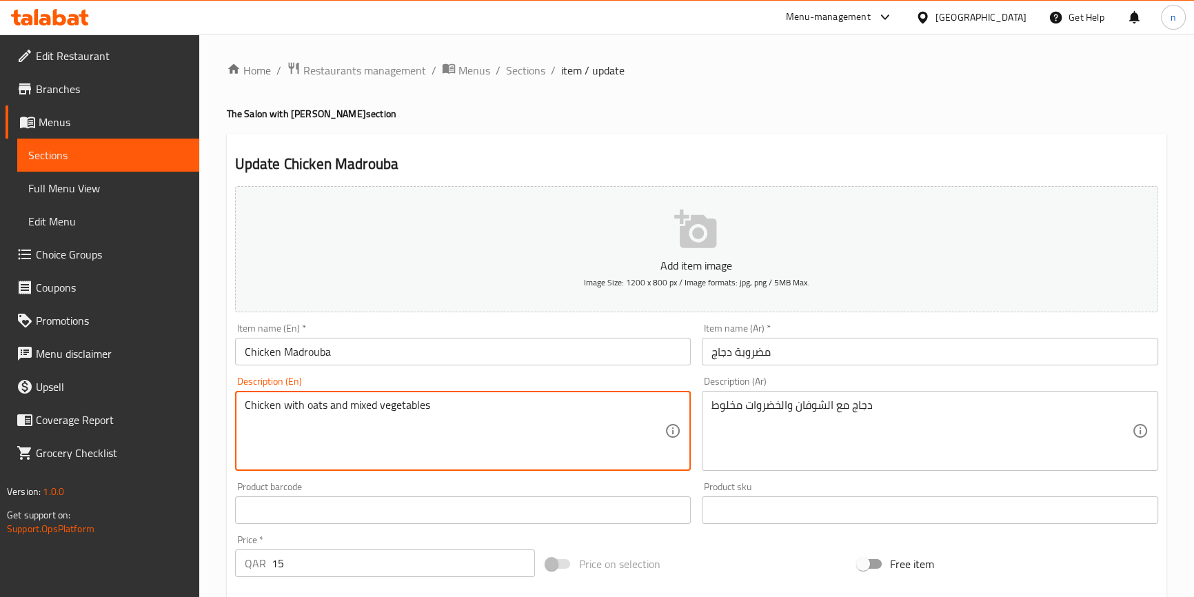
click at [324, 405] on textarea "Chicken with oats and mixed vegetables" at bounding box center [455, 432] width 421 height 66
click at [321, 405] on textarea "Chicken with oats and mixed vegetables" at bounding box center [455, 432] width 421 height 66
click at [647, 417] on textarea "Chicken with oats and mixed vegetables" at bounding box center [455, 432] width 421 height 66
click at [358, 404] on textarea "Chicken with oats and mixed vegetables" at bounding box center [455, 432] width 421 height 66
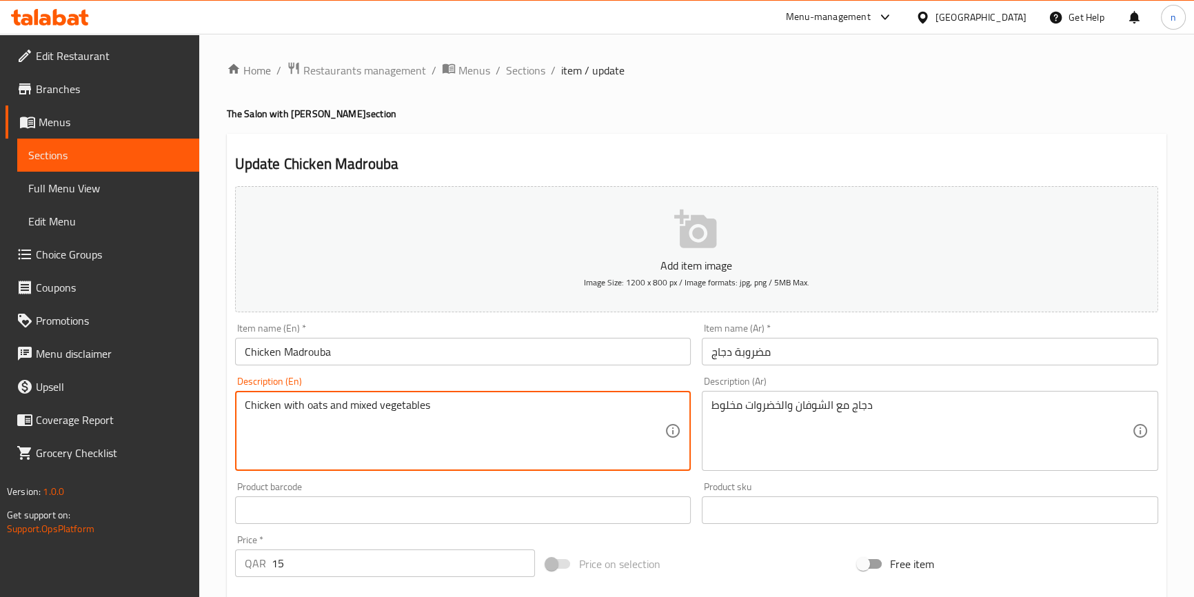
click at [358, 404] on textarea "Chicken with oats and mixed vegetables" at bounding box center [455, 432] width 421 height 66
drag, startPoint x: 358, startPoint y: 404, endPoint x: 834, endPoint y: 387, distance: 476.8
click at [596, 441] on textarea "Chicken with oats and mixed vegetables" at bounding box center [455, 432] width 421 height 66
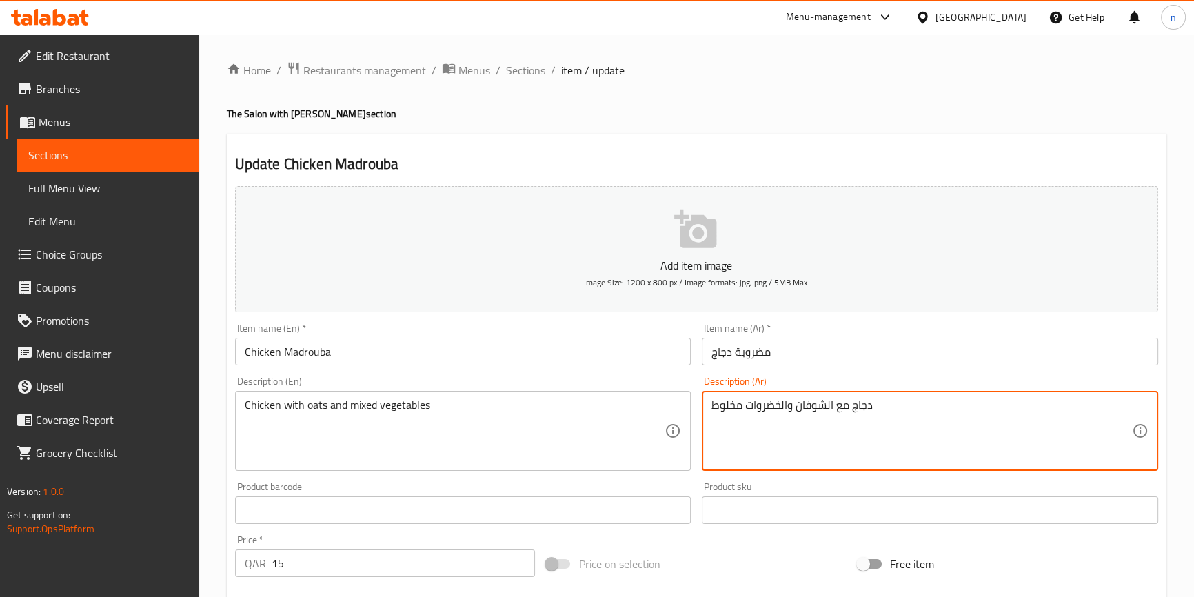
click at [736, 406] on textarea "دجاج مع الشوفان والخضروات مخلوط" at bounding box center [922, 432] width 421 height 66
click at [812, 412] on textarea "دجاج مع الشوفان والخضروات مخلوط" at bounding box center [922, 432] width 421 height 66
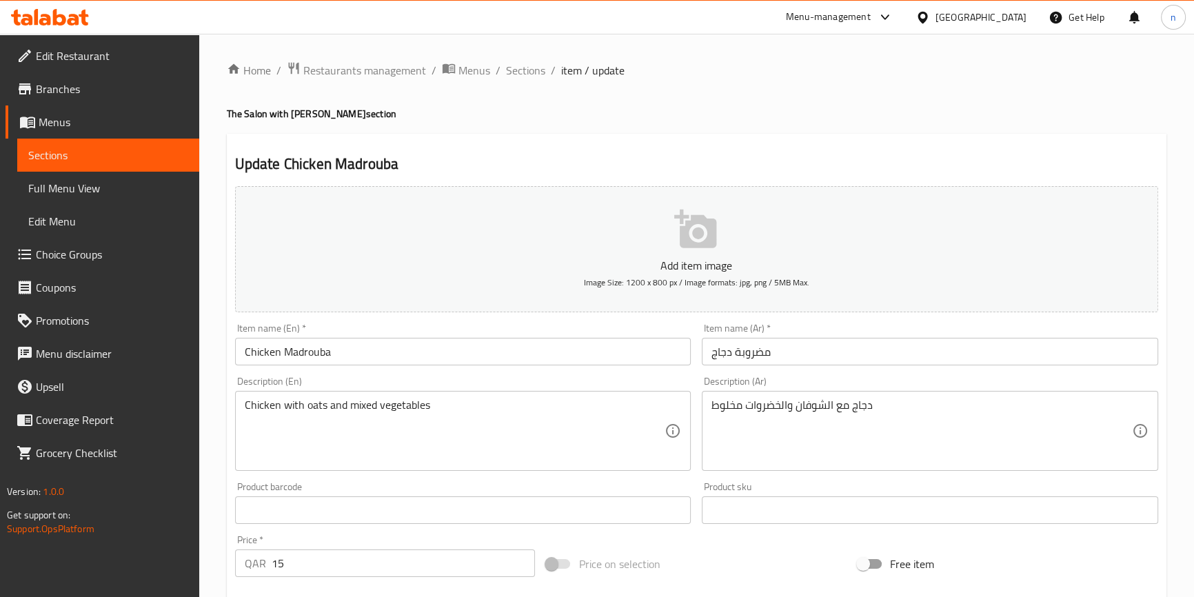
click at [208, 550] on div "Home / Restaurants management / Menus / Sections / item / update The Salon with…" at bounding box center [696, 504] width 995 height 941
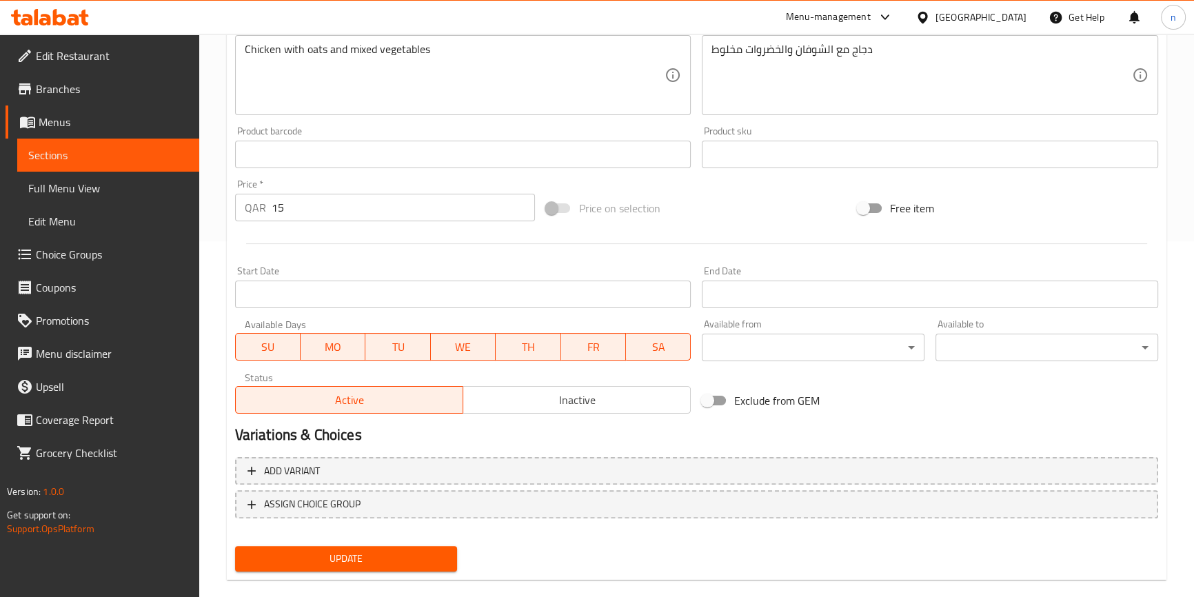
scroll to position [376, 0]
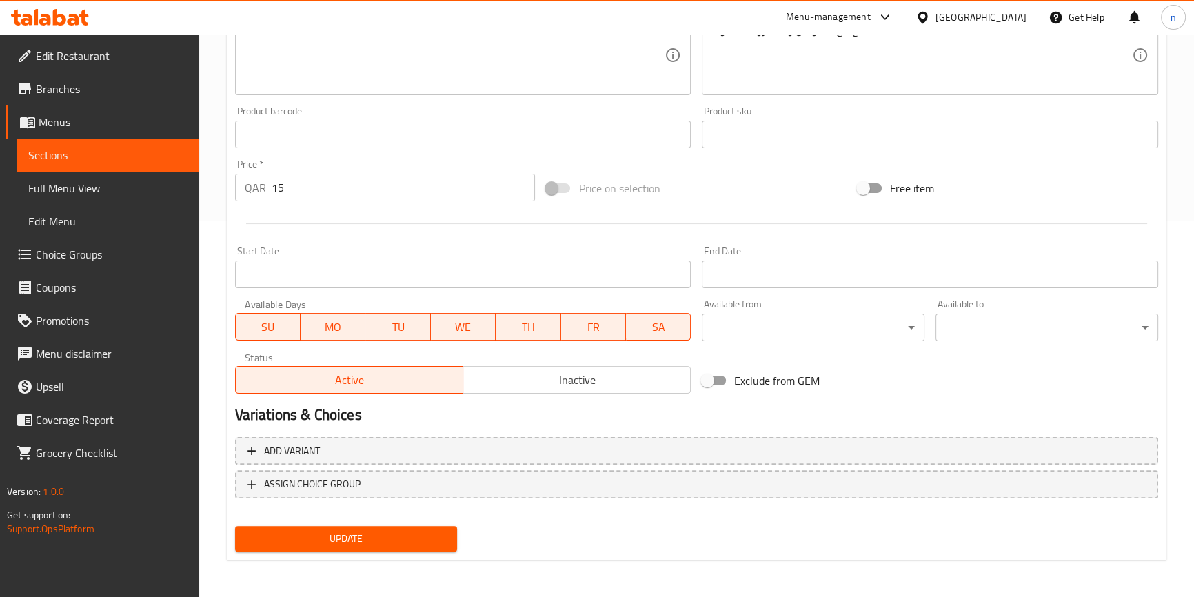
click at [386, 528] on button "Update" at bounding box center [346, 539] width 223 height 26
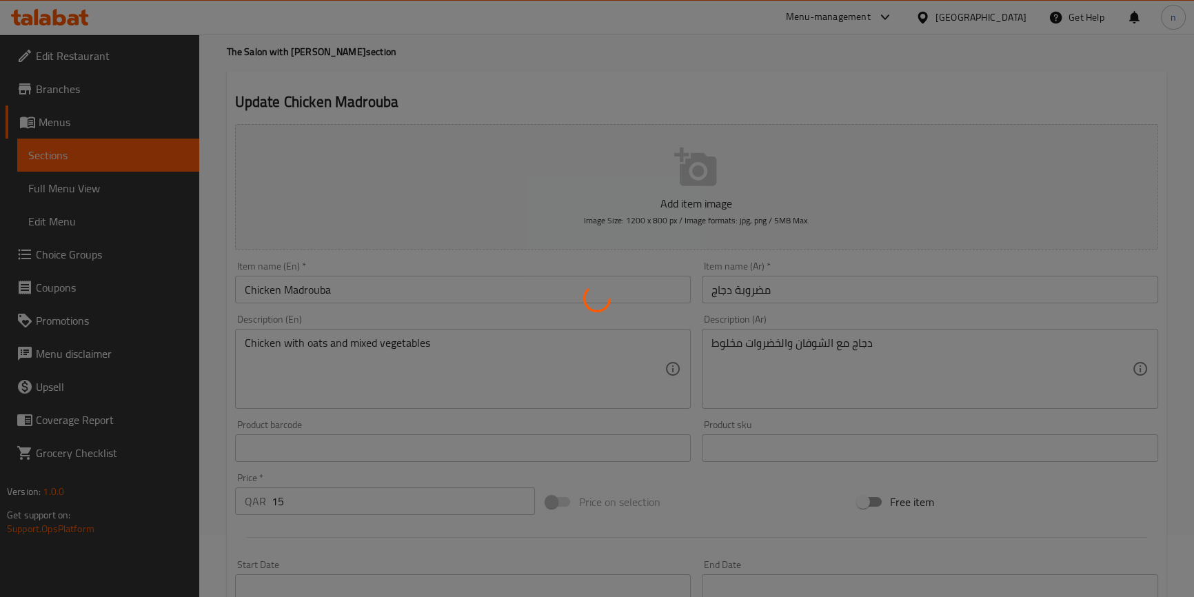
scroll to position [0, 0]
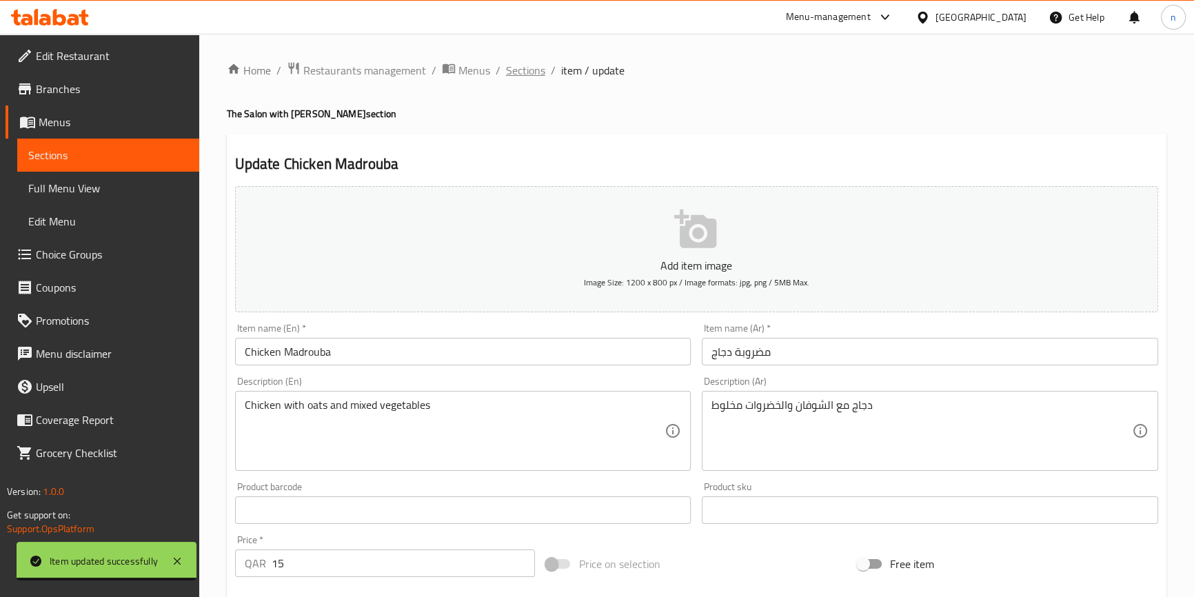
click at [519, 79] on span "Sections" at bounding box center [525, 70] width 39 height 17
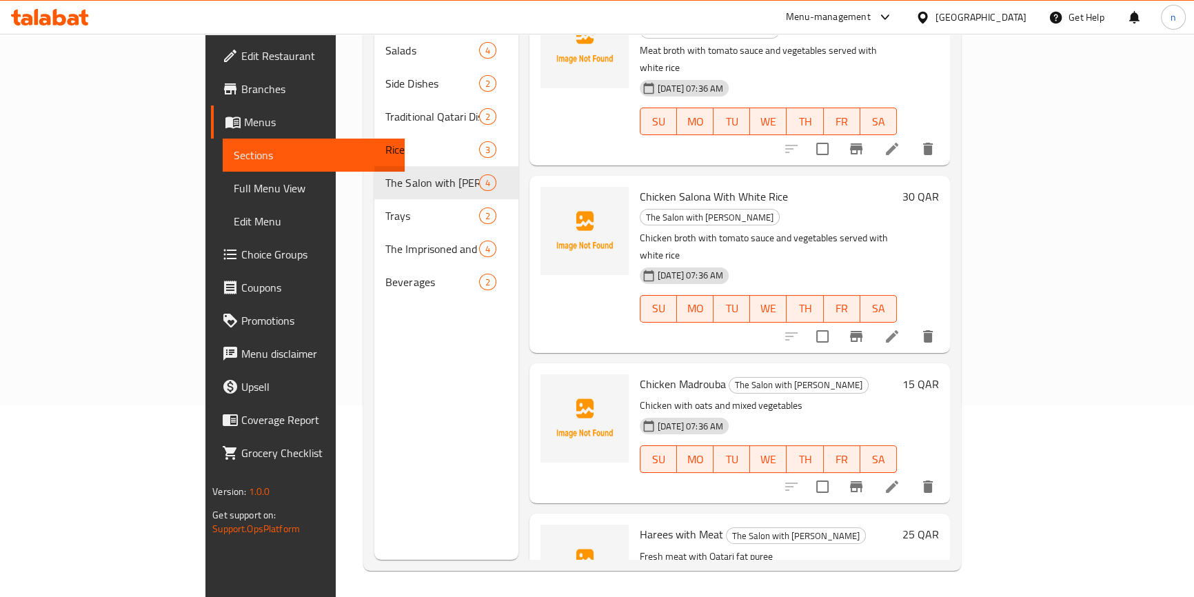
scroll to position [193, 0]
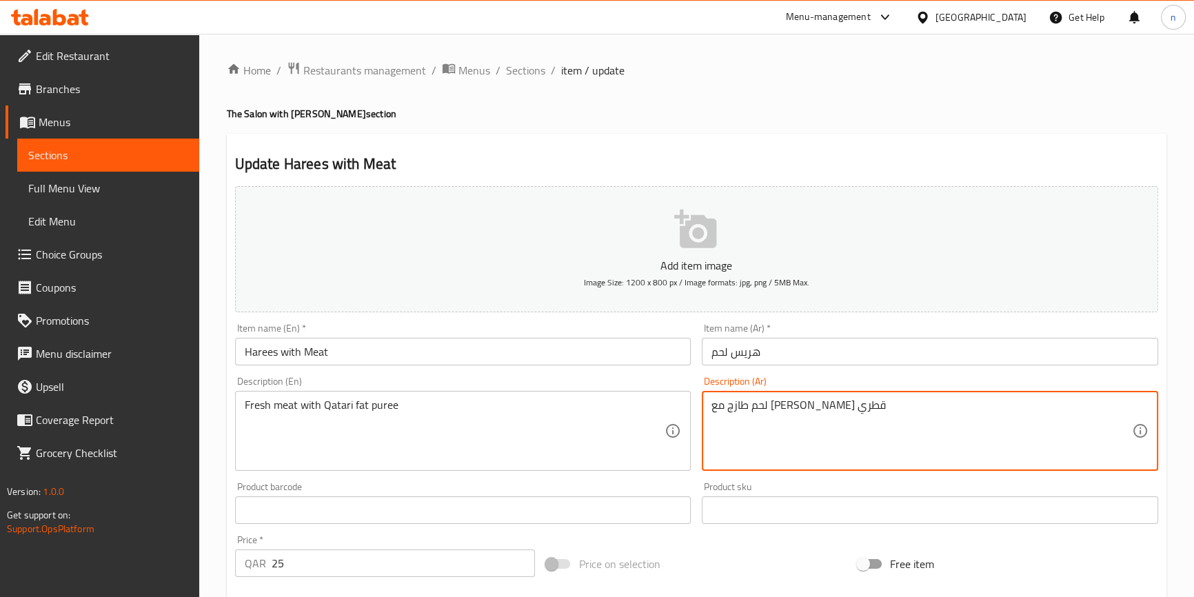
click at [780, 400] on textarea "لحم طازج مع [PERSON_NAME] قطري" at bounding box center [922, 432] width 421 height 66
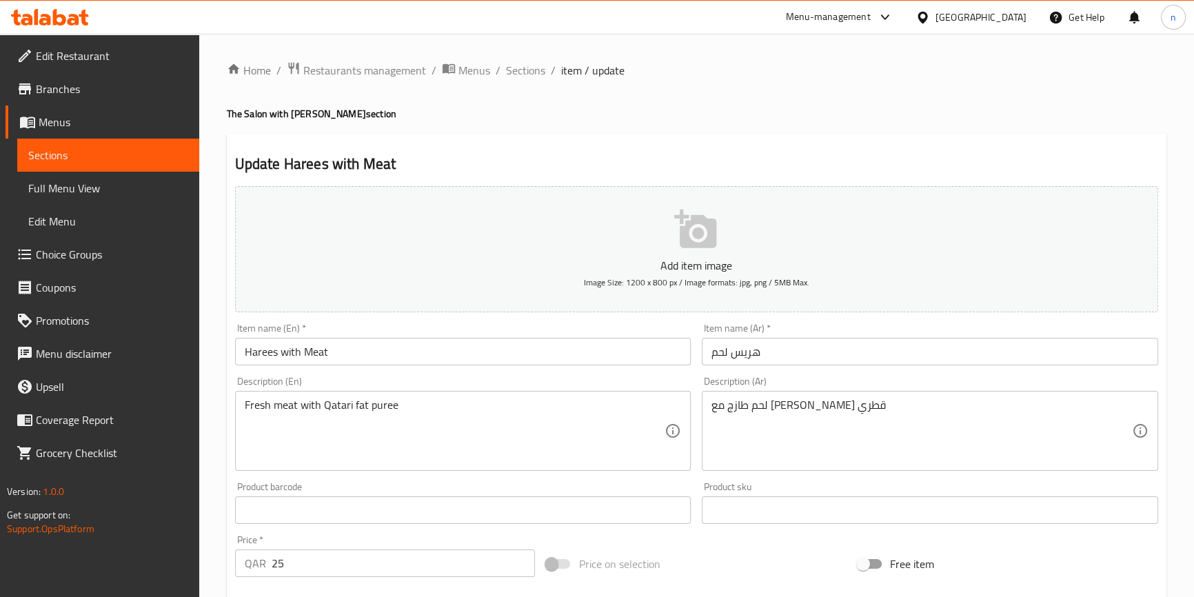
click at [750, 405] on textarea "لحم طازج مع [PERSON_NAME] قطري" at bounding box center [922, 432] width 421 height 66
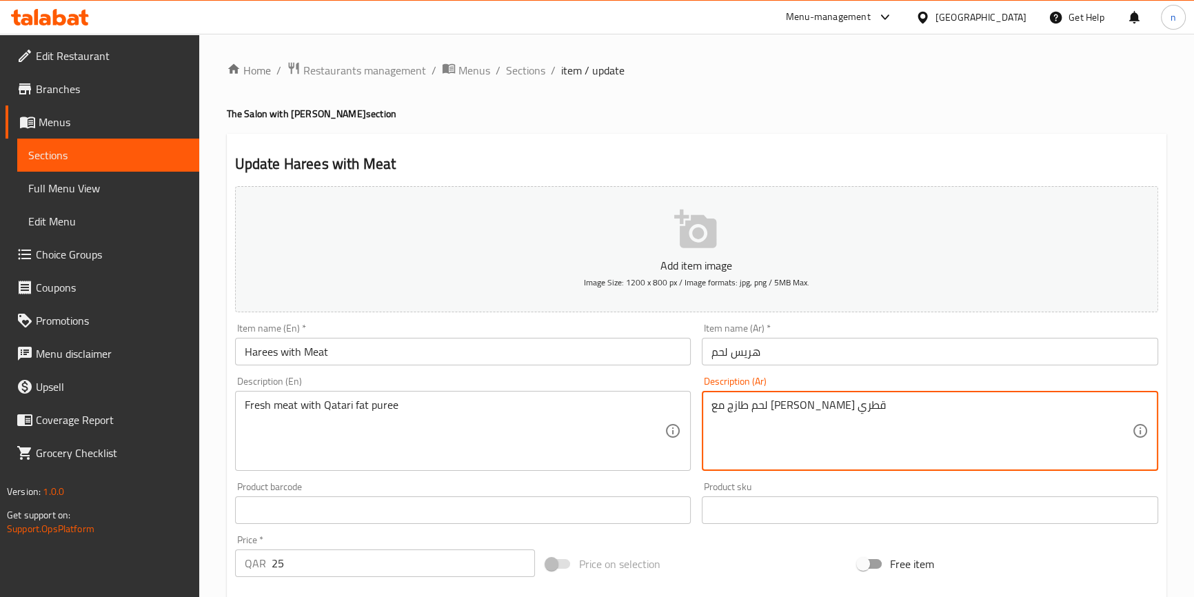
click at [750, 405] on textarea "لحم طازج مع [PERSON_NAME] قطري" at bounding box center [922, 432] width 421 height 66
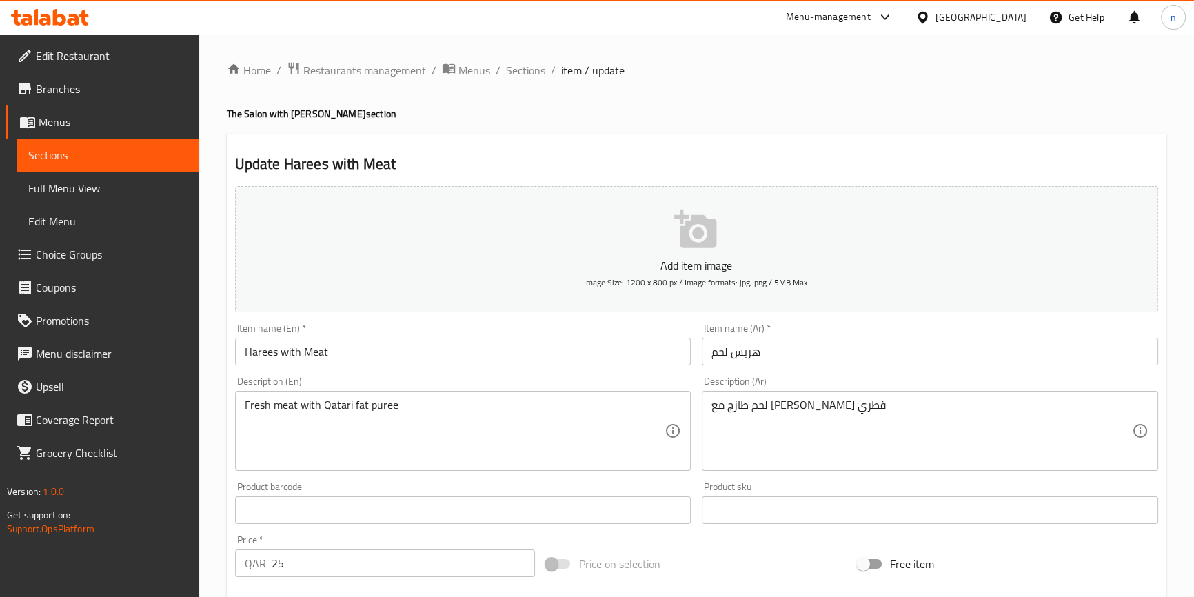
click at [225, 431] on div "Home / Restaurants management / Menus / Sections / item / update The Salon with…" at bounding box center [696, 504] width 995 height 941
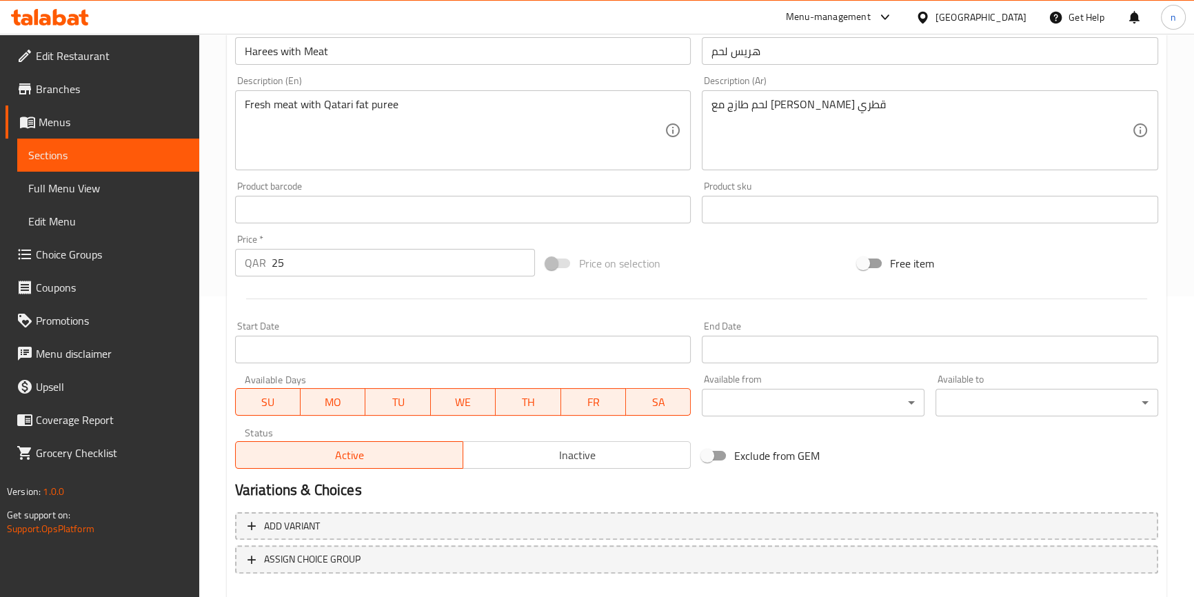
scroll to position [376, 0]
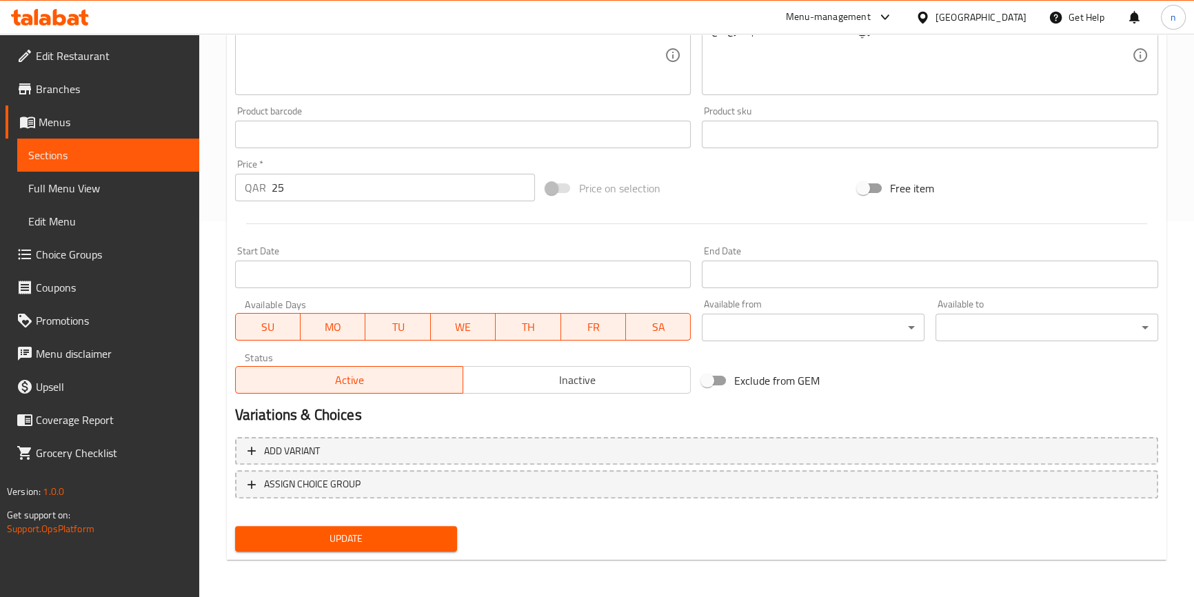
click at [219, 433] on div "Home / Restaurants management / Menus / Sections / item / update The Salon with…" at bounding box center [696, 128] width 995 height 941
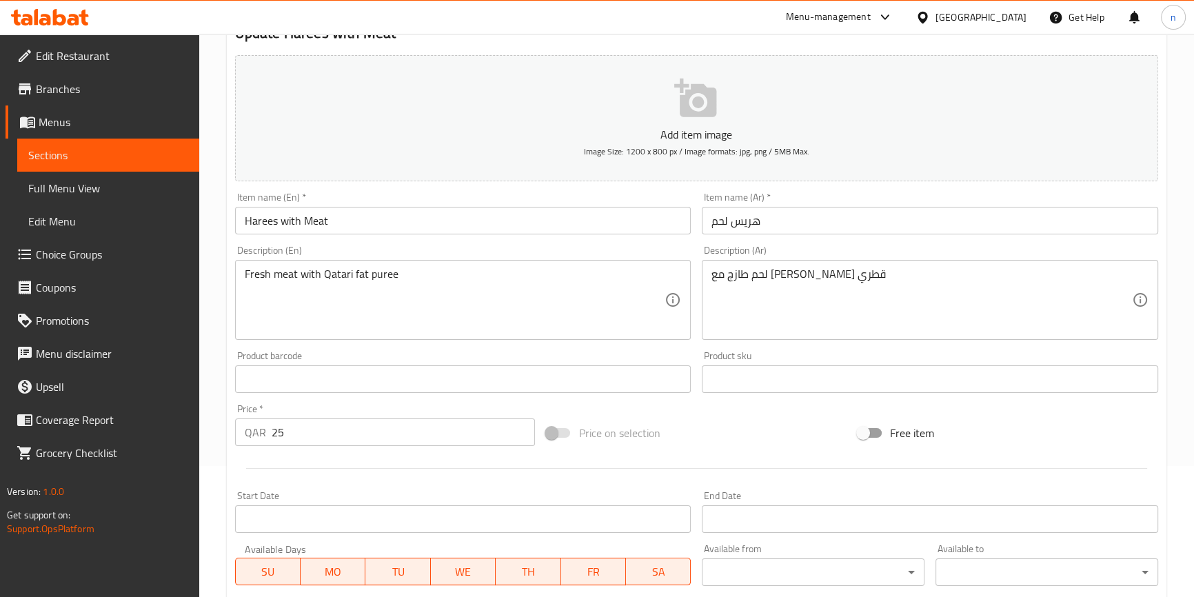
scroll to position [0, 0]
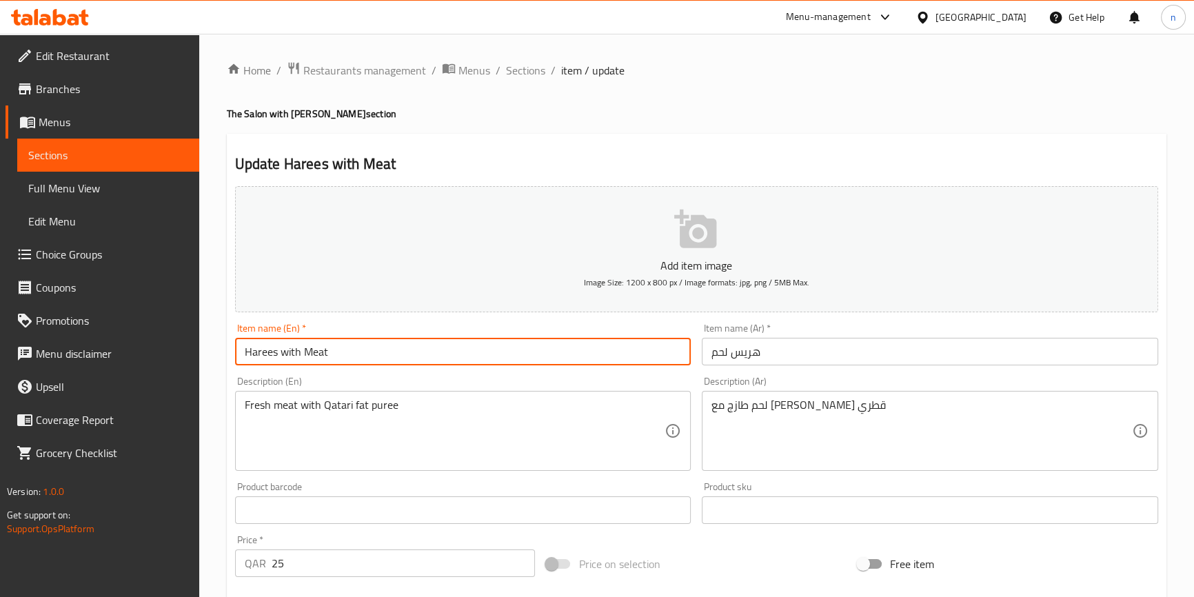
click at [270, 358] on input "Harees with Meat" at bounding box center [463, 352] width 457 height 28
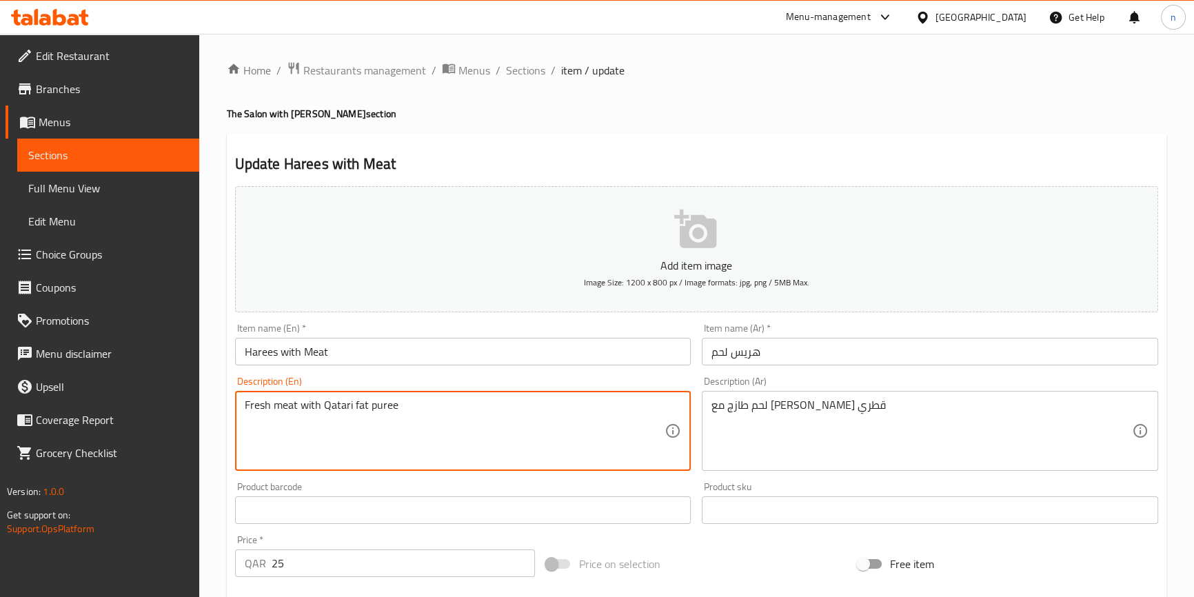
click at [385, 405] on textarea "Fresh meat with Qatari fat puree" at bounding box center [455, 432] width 421 height 66
paste textarea "Harees"
click at [359, 405] on textarea "Fresh meat with Qatari fat Harees" at bounding box center [455, 432] width 421 height 66
type textarea "Fresh meat with Qatari fat Harees"
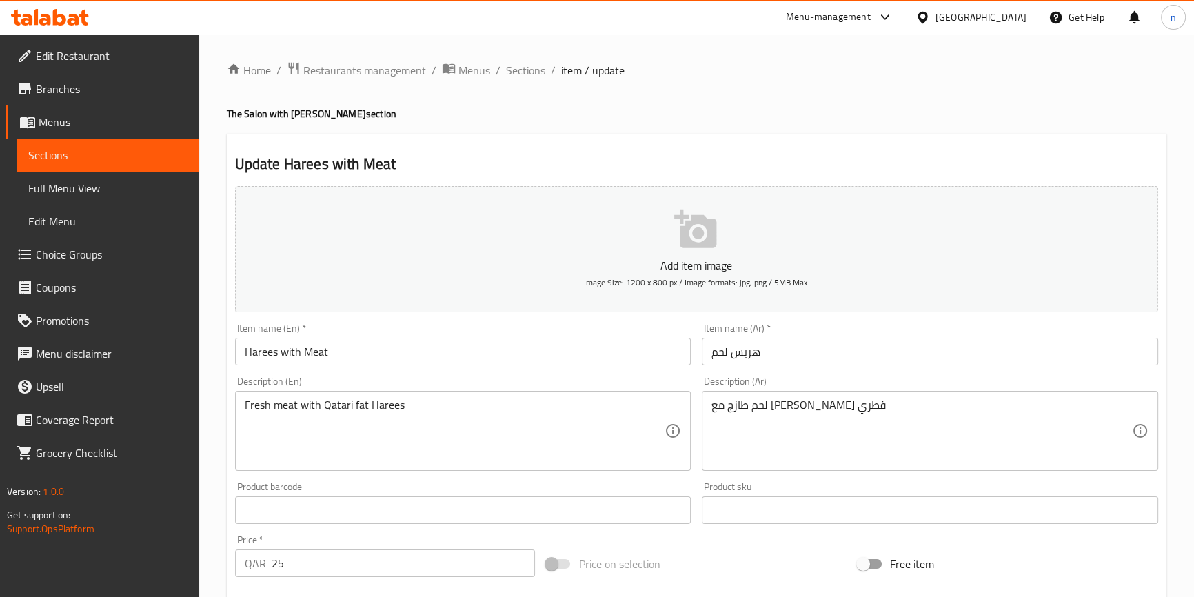
click at [230, 481] on div "Product barcode Product barcode" at bounding box center [464, 503] width 468 height 53
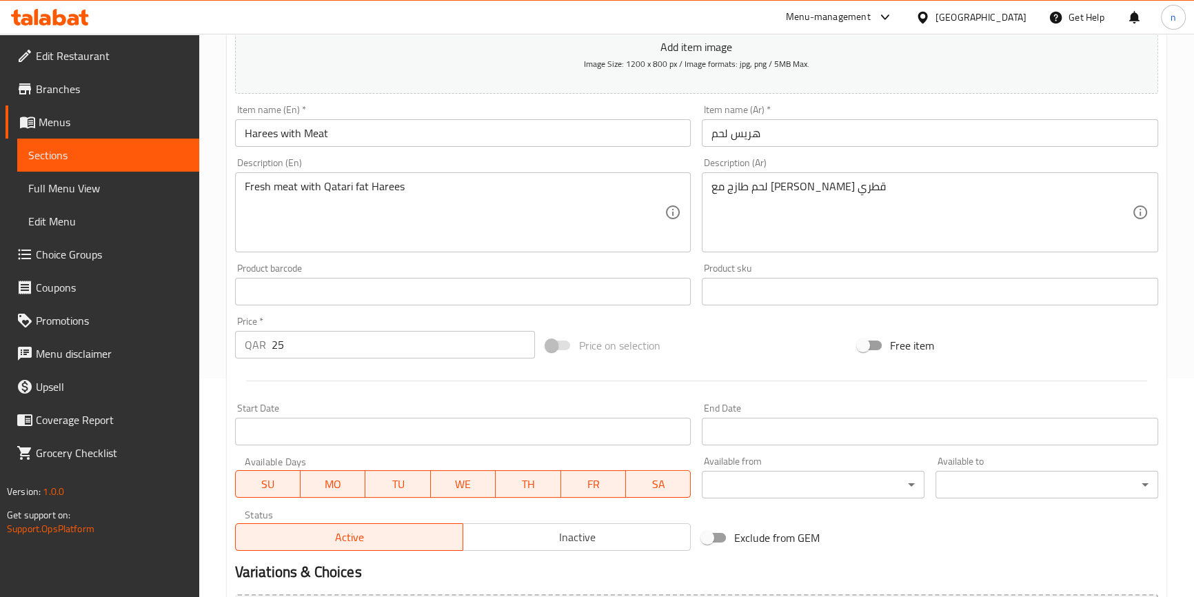
scroll to position [376, 0]
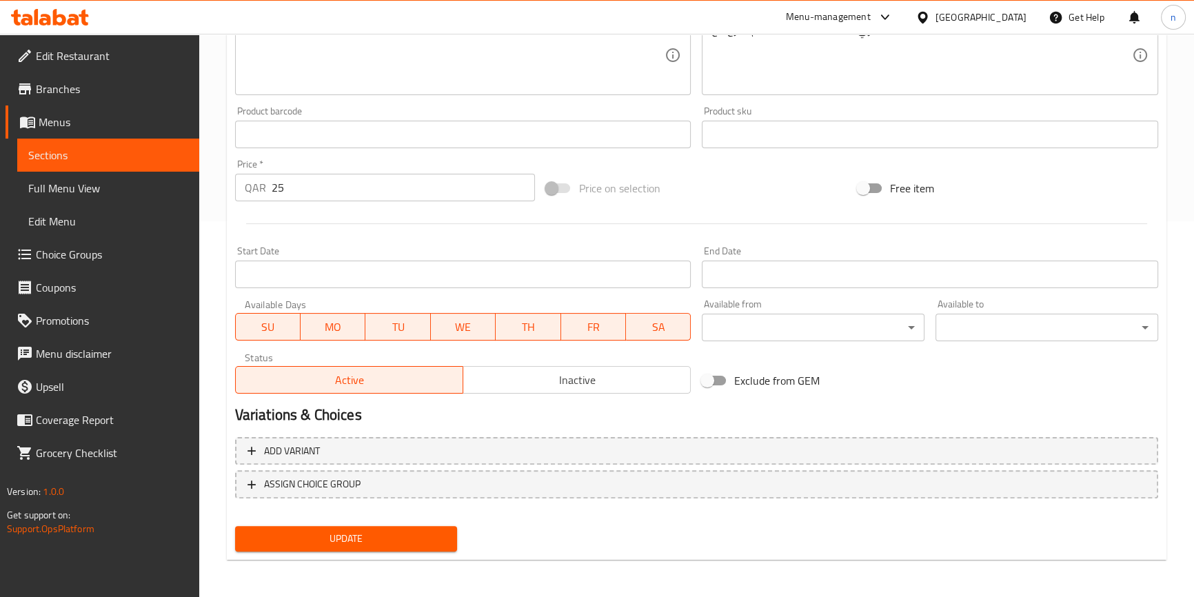
click at [312, 528] on button "Update" at bounding box center [346, 539] width 223 height 26
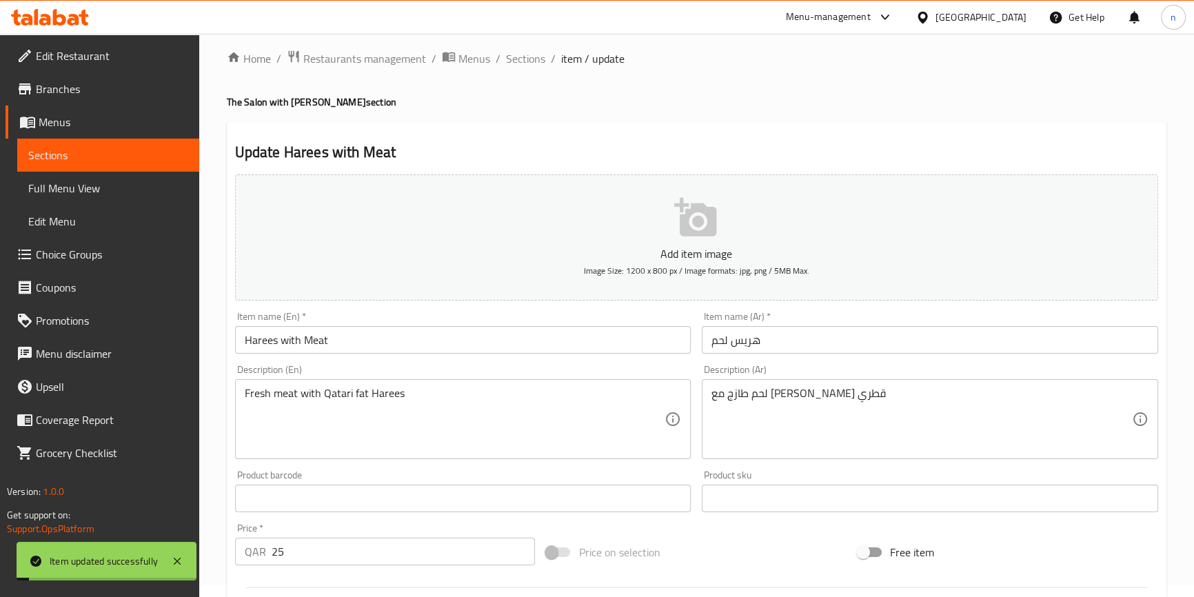
scroll to position [0, 0]
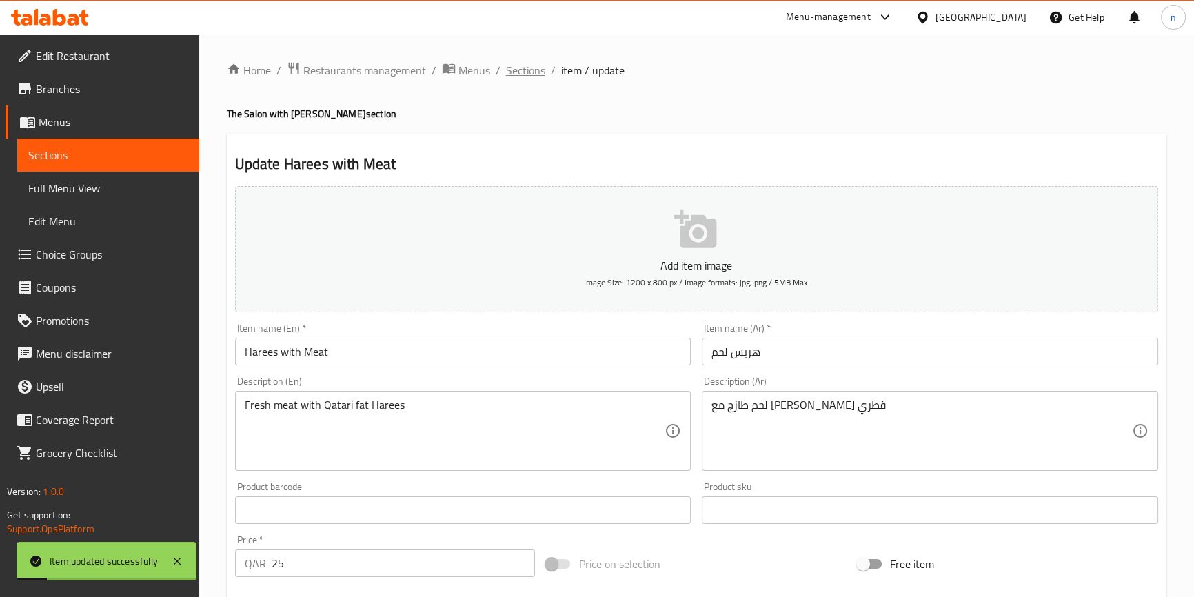
click at [512, 72] on span "Sections" at bounding box center [525, 70] width 39 height 17
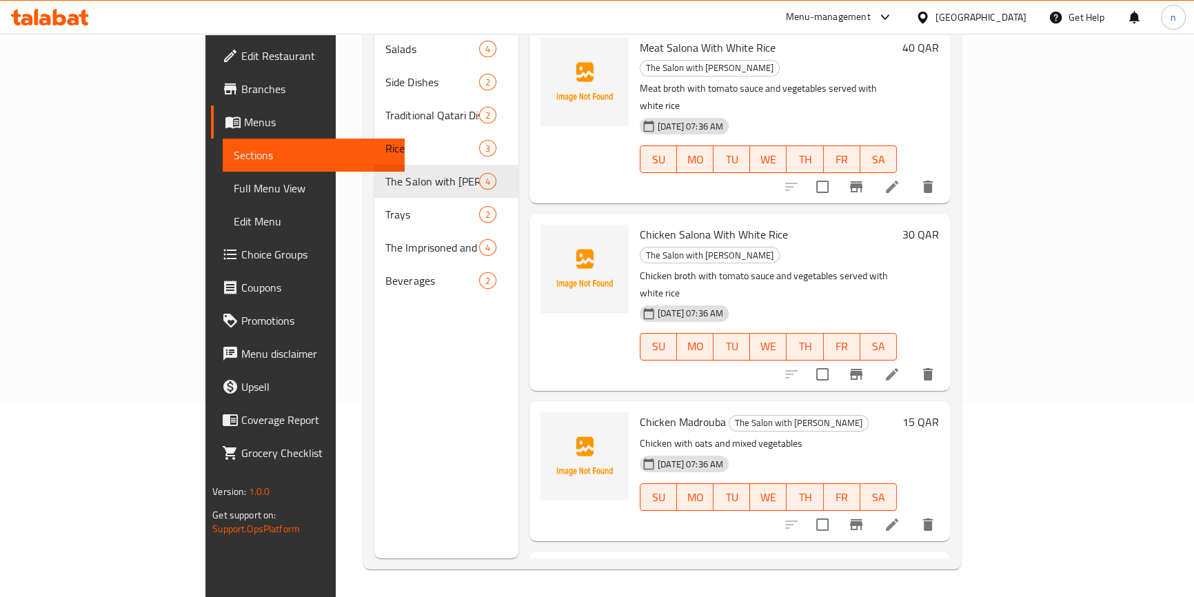
scroll to position [39, 0]
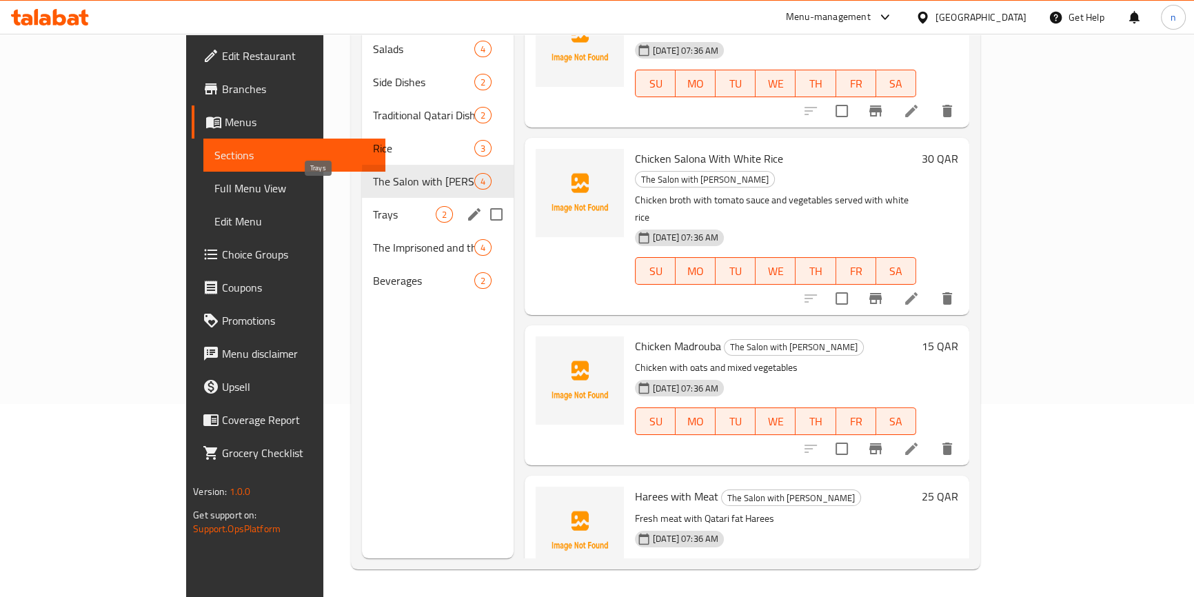
click at [373, 206] on span "Trays" at bounding box center [404, 214] width 63 height 17
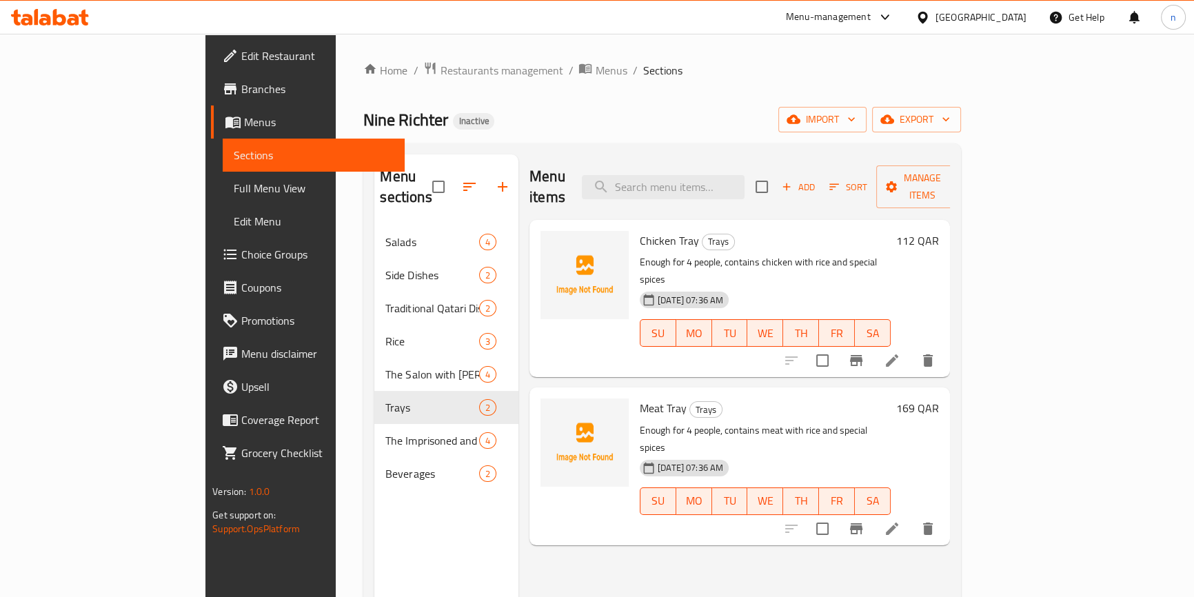
click at [912, 348] on li at bounding box center [892, 360] width 39 height 25
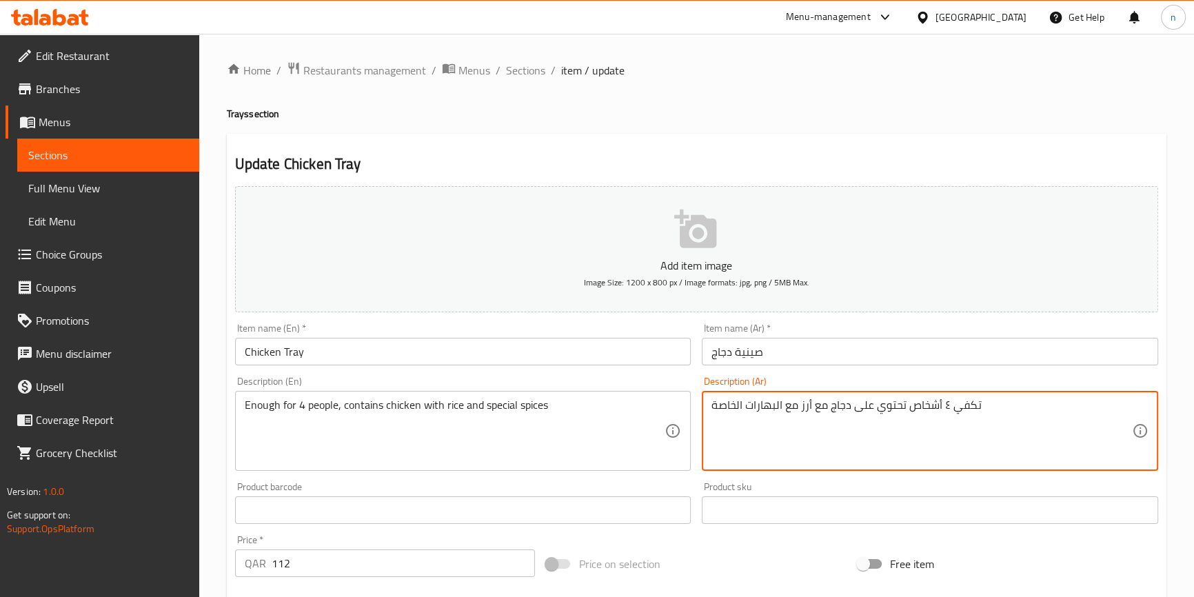
click at [925, 408] on textarea "تكفي ٤ أشخاص تحتوي على دجاج مع أرز مع البهارات الخاصة" at bounding box center [922, 432] width 421 height 66
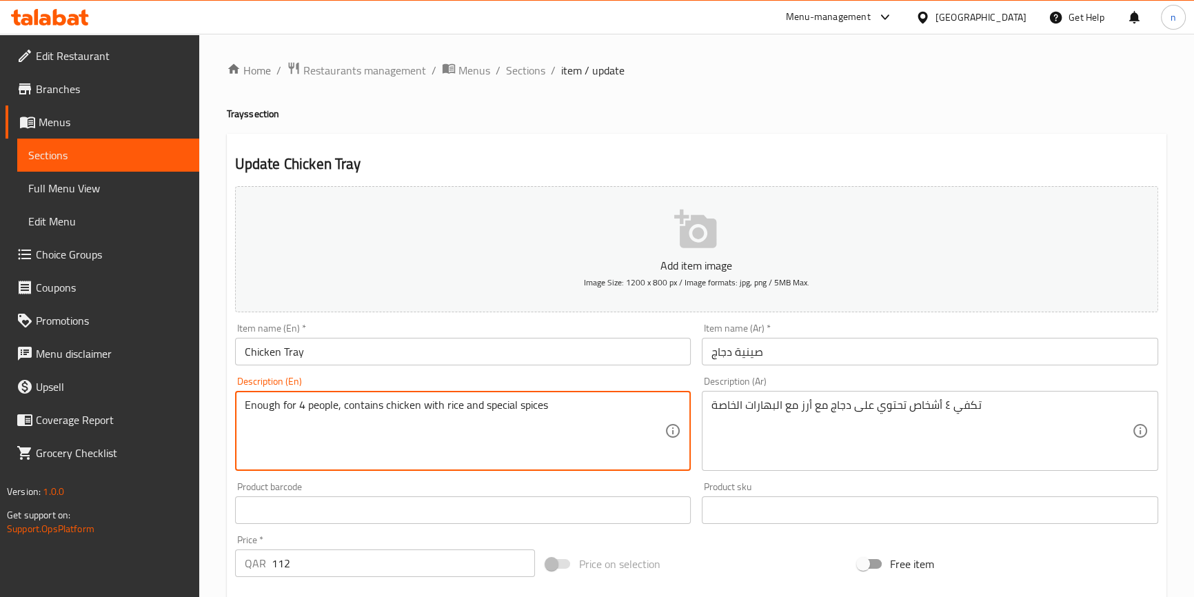
click at [361, 407] on textarea "Enough for 4 people, contains chicken with rice and special spices" at bounding box center [455, 432] width 421 height 66
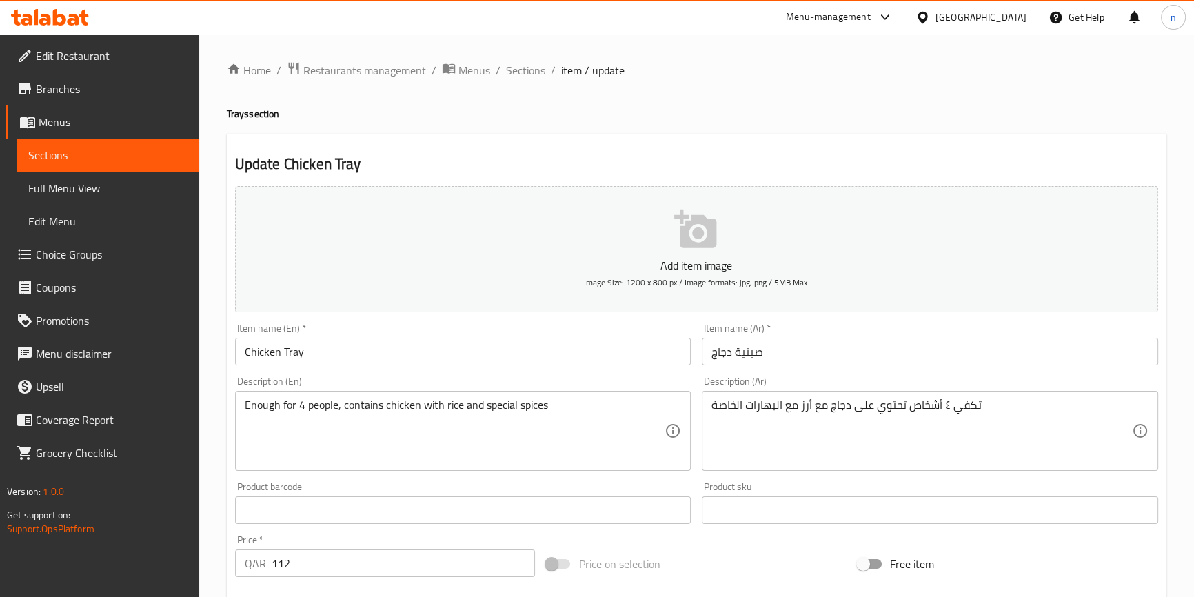
click at [575, 115] on h4 "Trays section" at bounding box center [697, 114] width 940 height 14
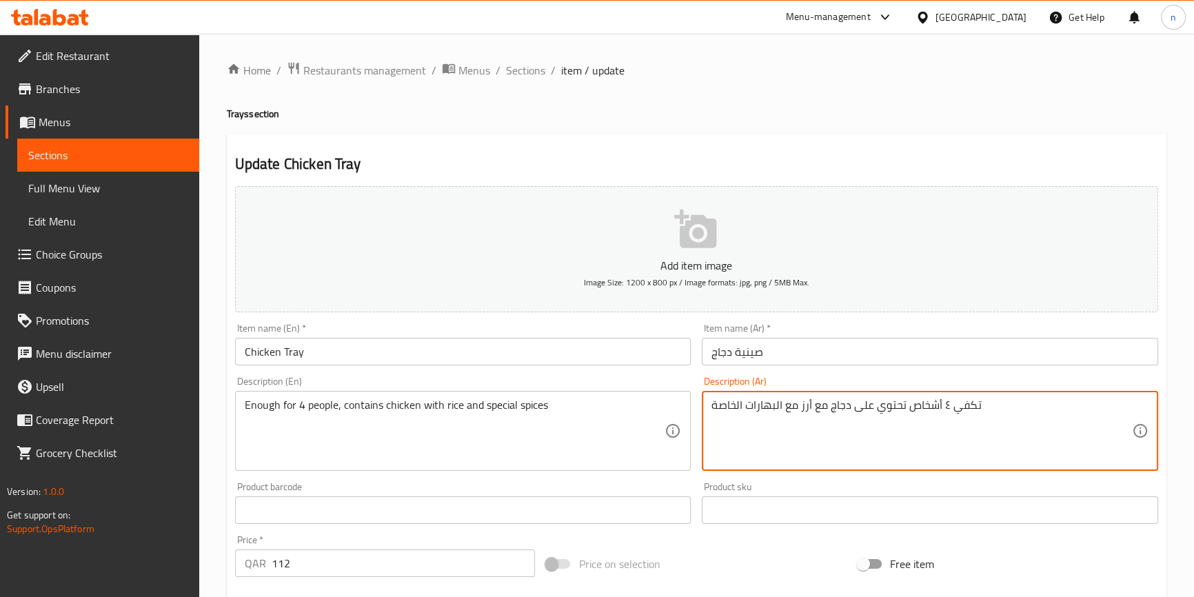
drag, startPoint x: 903, startPoint y: 406, endPoint x: 855, endPoint y: 414, distance: 48.3
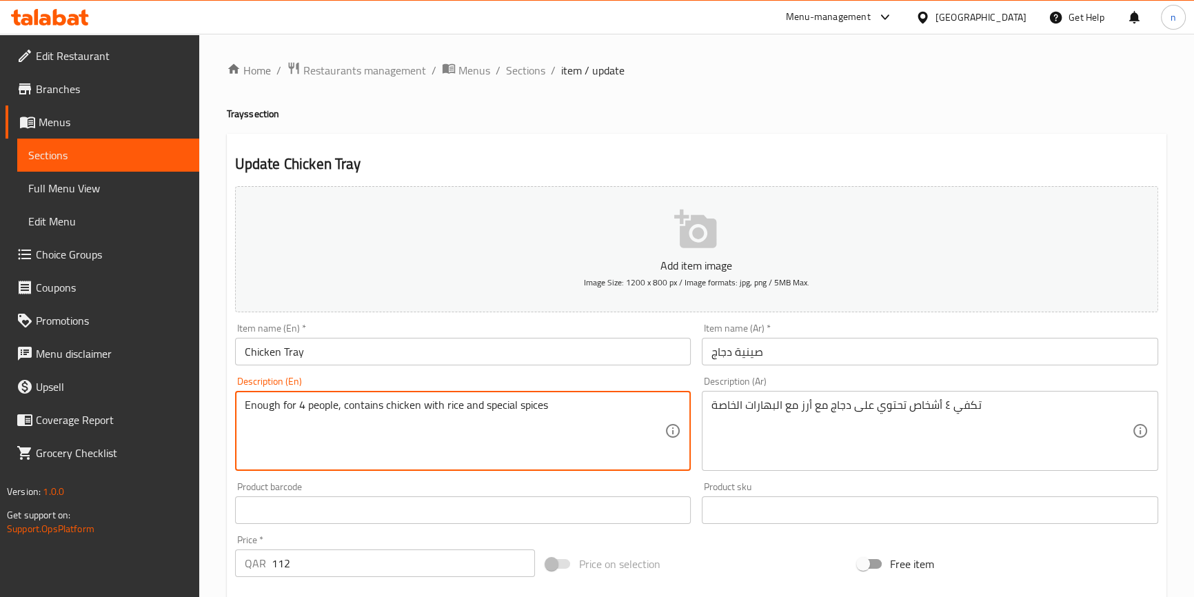
click at [369, 403] on textarea "Enough for 4 people, contains chicken with rice and special spices" at bounding box center [455, 432] width 421 height 66
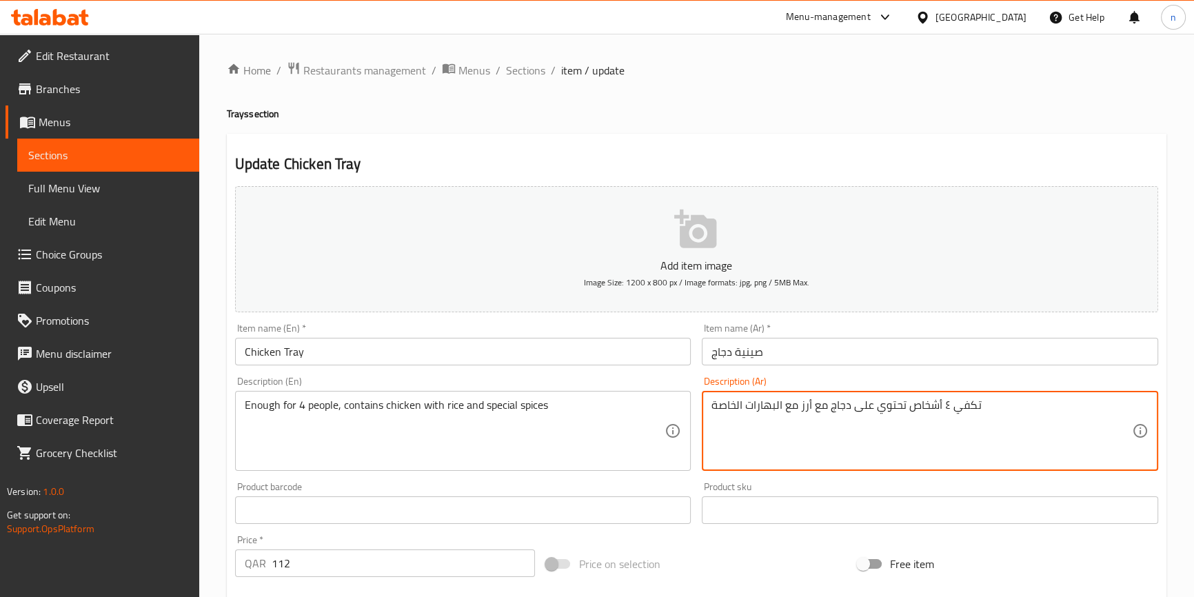
drag, startPoint x: 904, startPoint y: 408, endPoint x: 855, endPoint y: 413, distance: 49.3
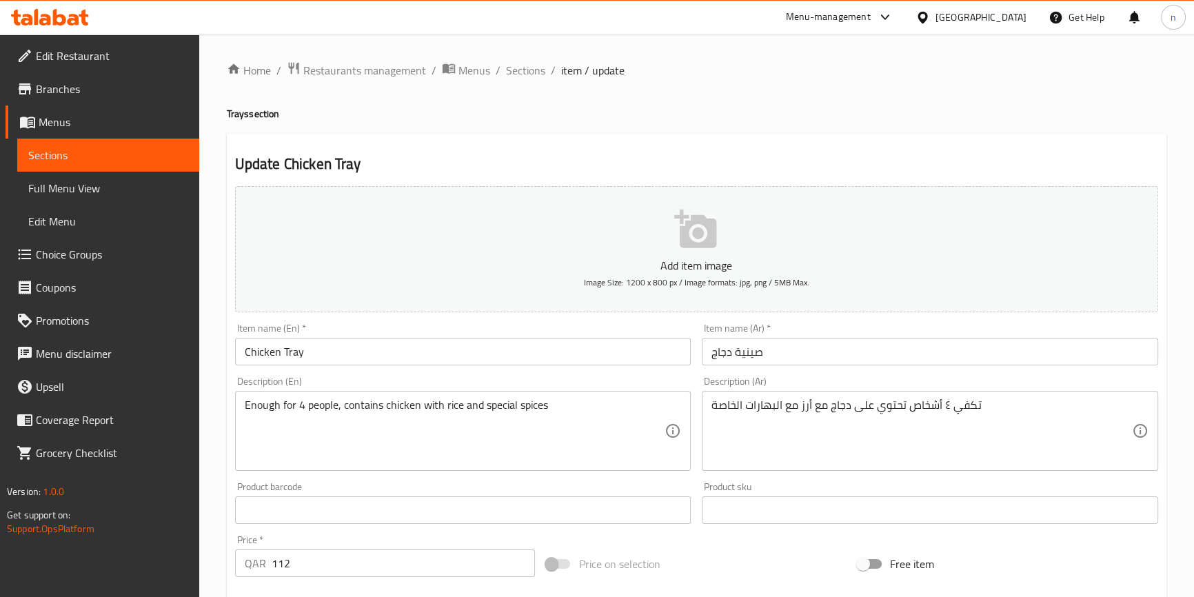
click at [228, 457] on div "Update Chicken Tray Add item image Image Size: 1200 x 800 px / Image formats: j…" at bounding box center [697, 535] width 940 height 803
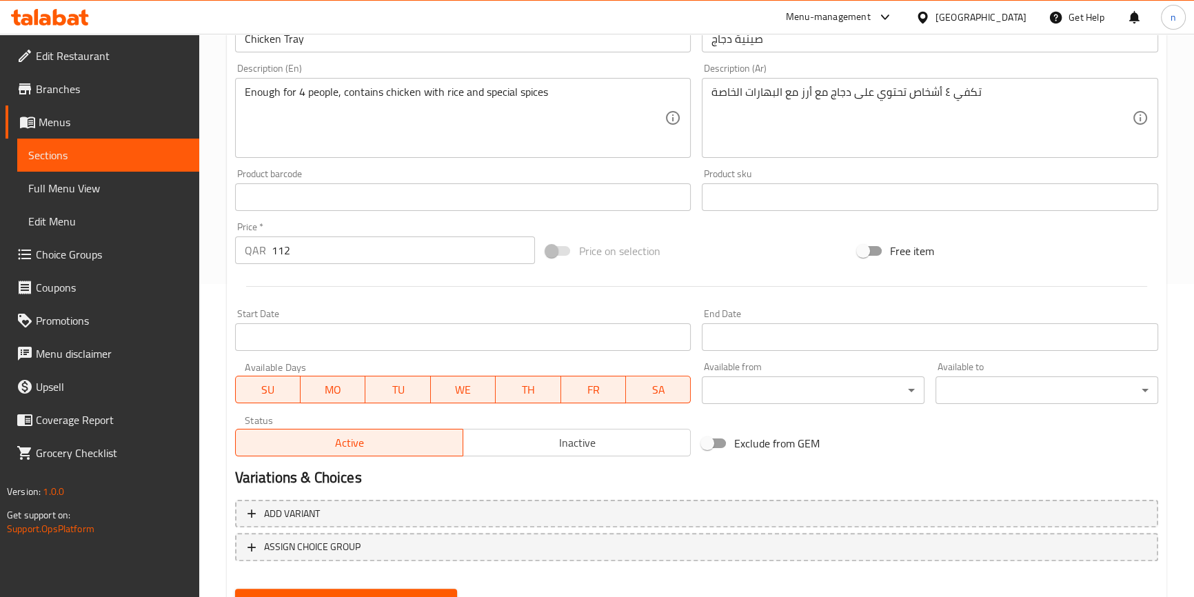
scroll to position [376, 0]
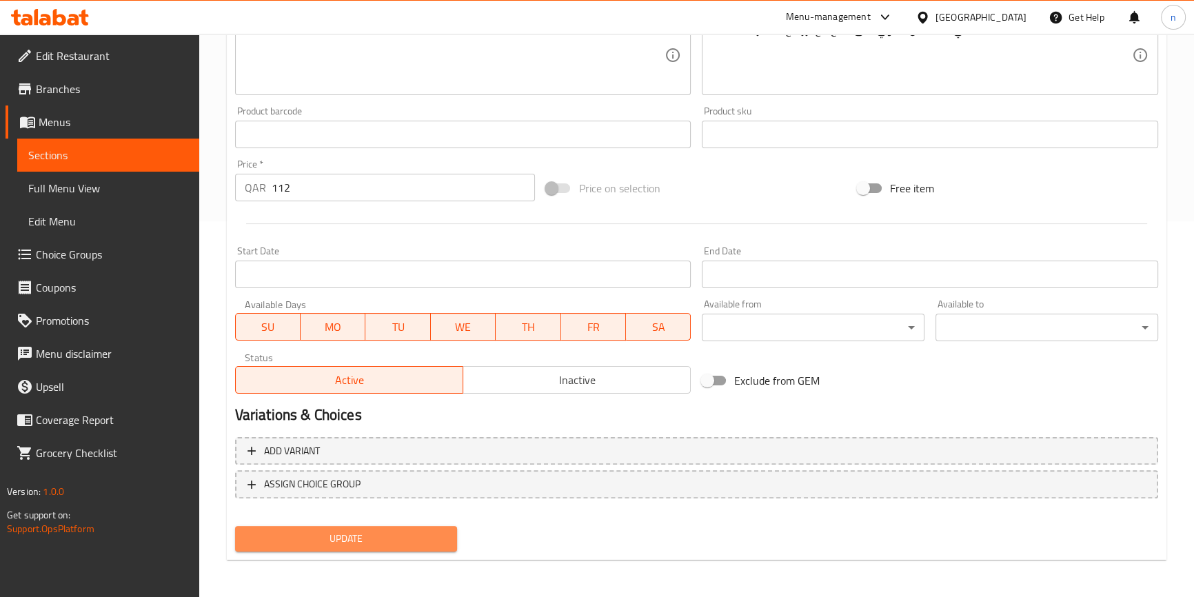
click at [297, 548] on button "Update" at bounding box center [346, 539] width 223 height 26
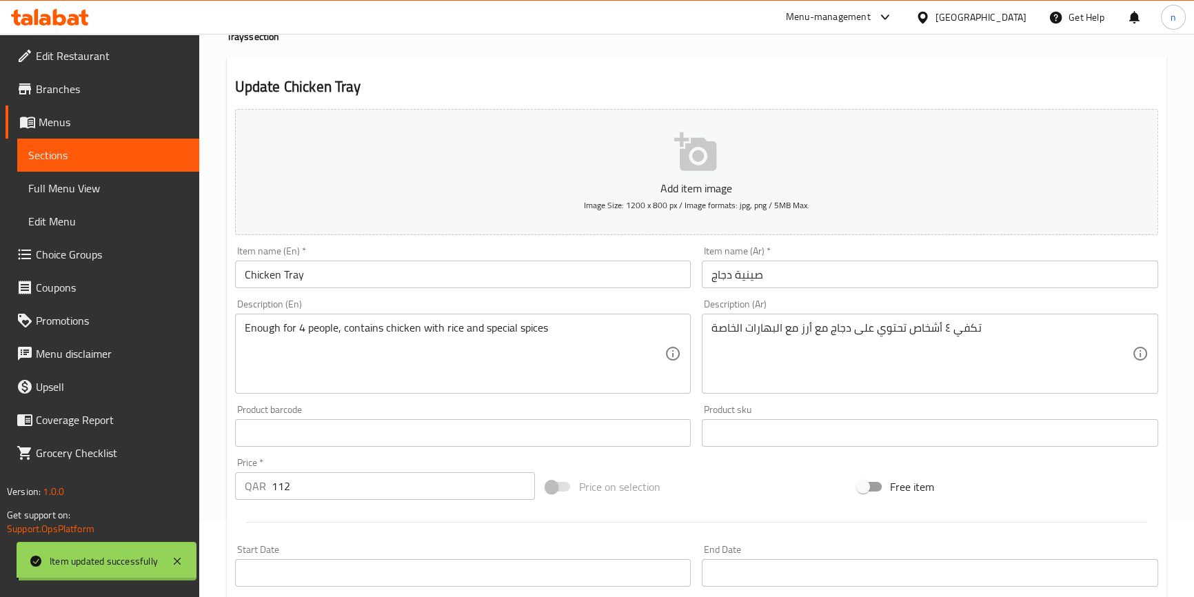
scroll to position [0, 0]
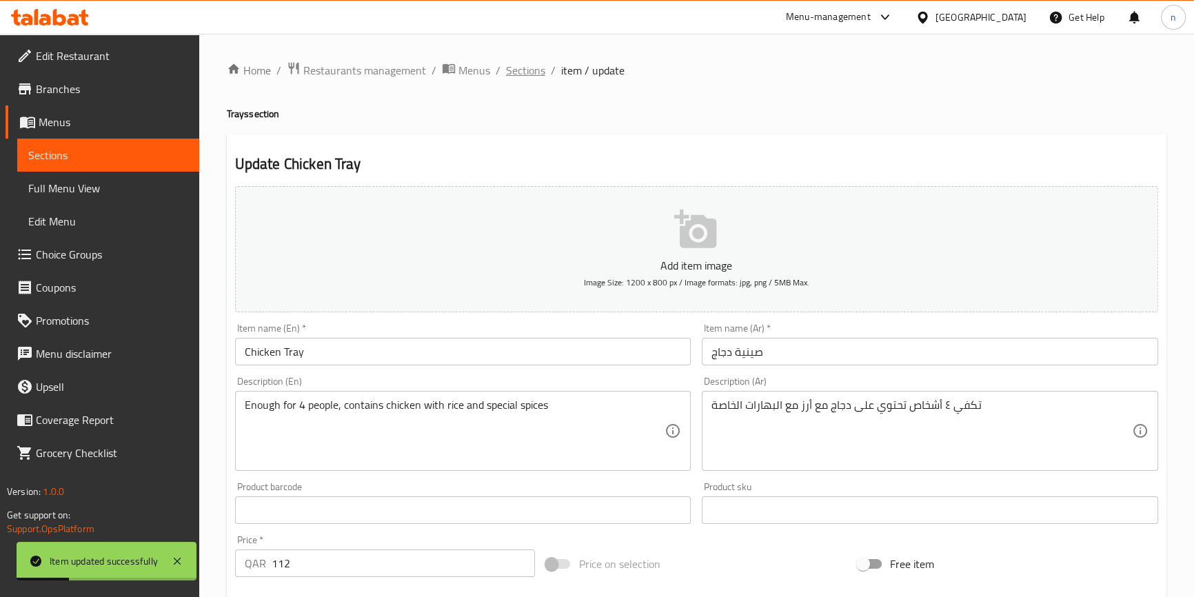
click at [513, 69] on span "Sections" at bounding box center [525, 70] width 39 height 17
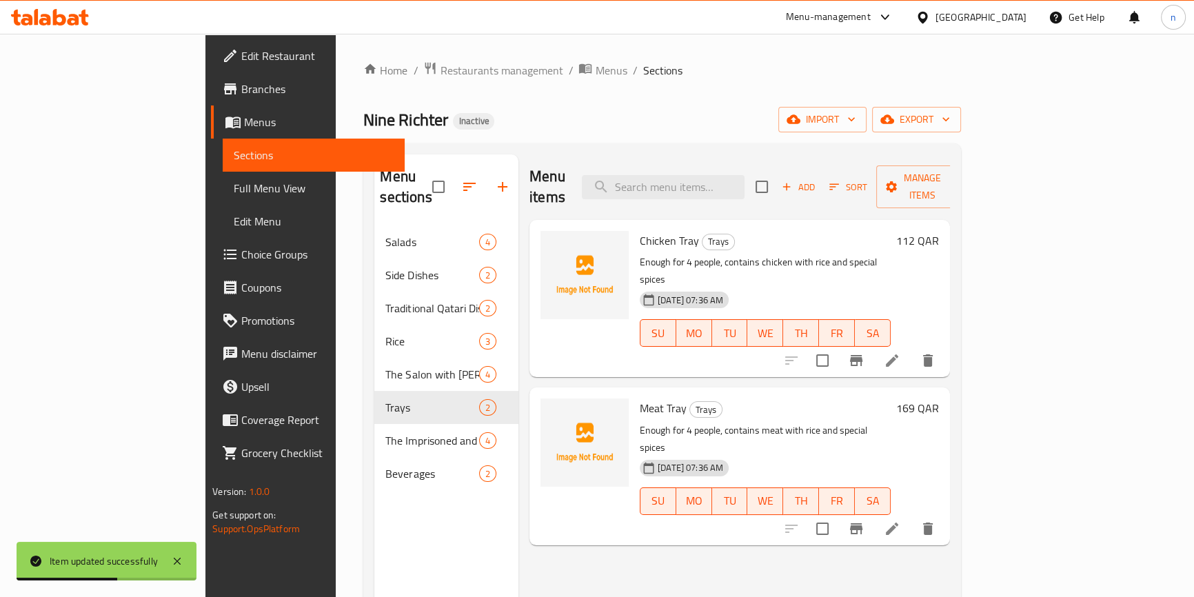
click at [912, 516] on li at bounding box center [892, 528] width 39 height 25
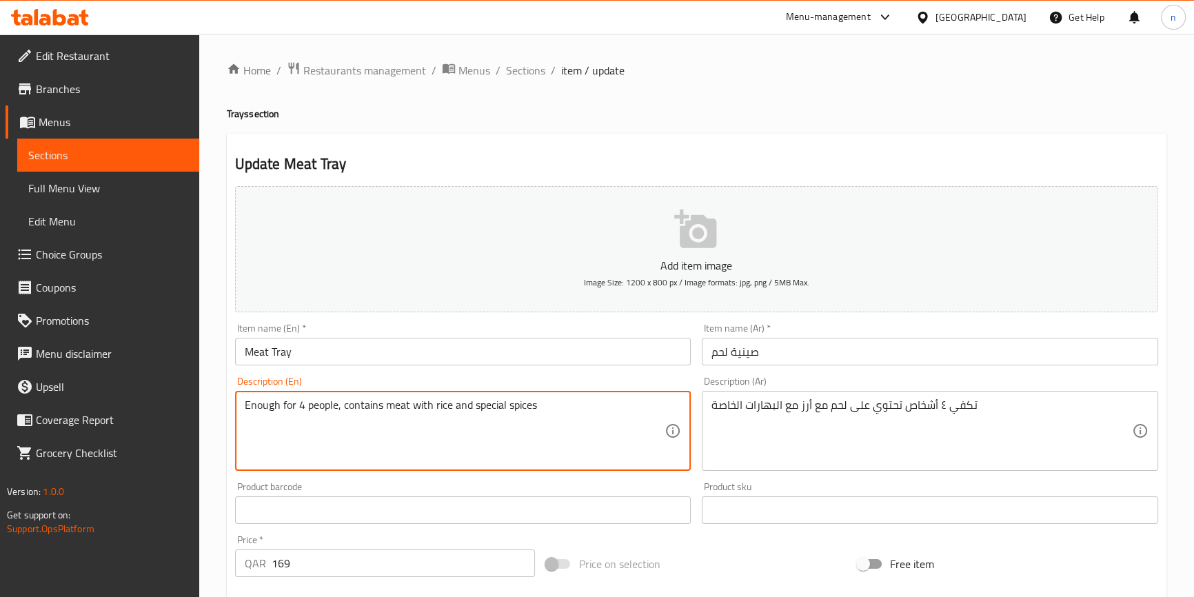
click at [363, 400] on textarea "Enough for 4 people, contains meat with rice and special spices" at bounding box center [455, 432] width 421 height 66
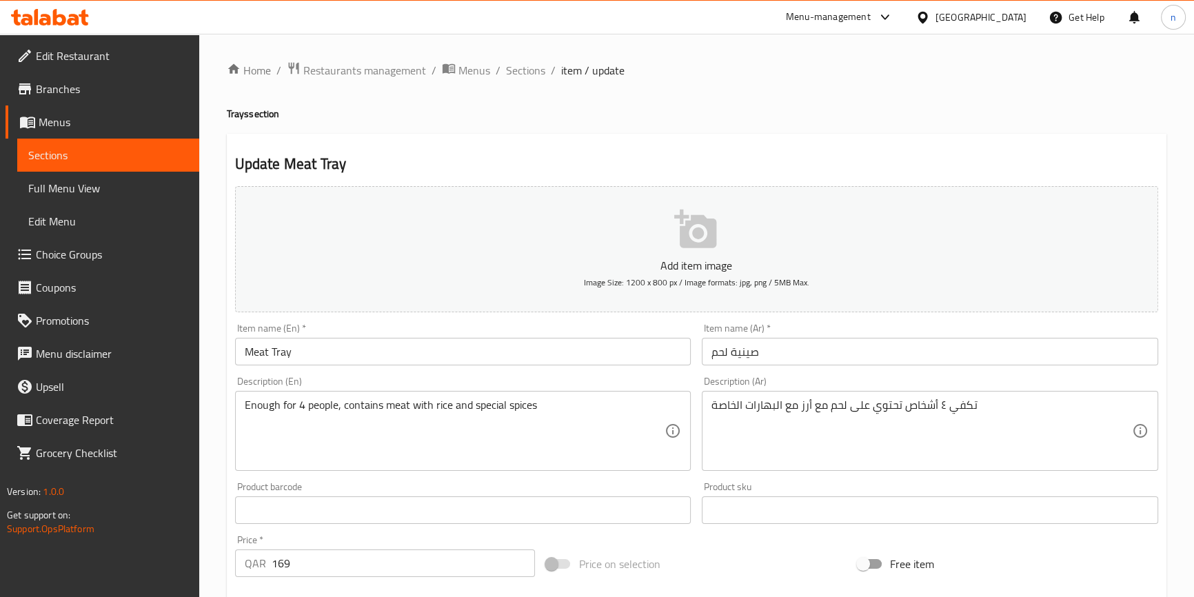
click at [207, 559] on div "Home / Restaurants management / Menus / Sections / item / update Trays section …" at bounding box center [696, 504] width 995 height 941
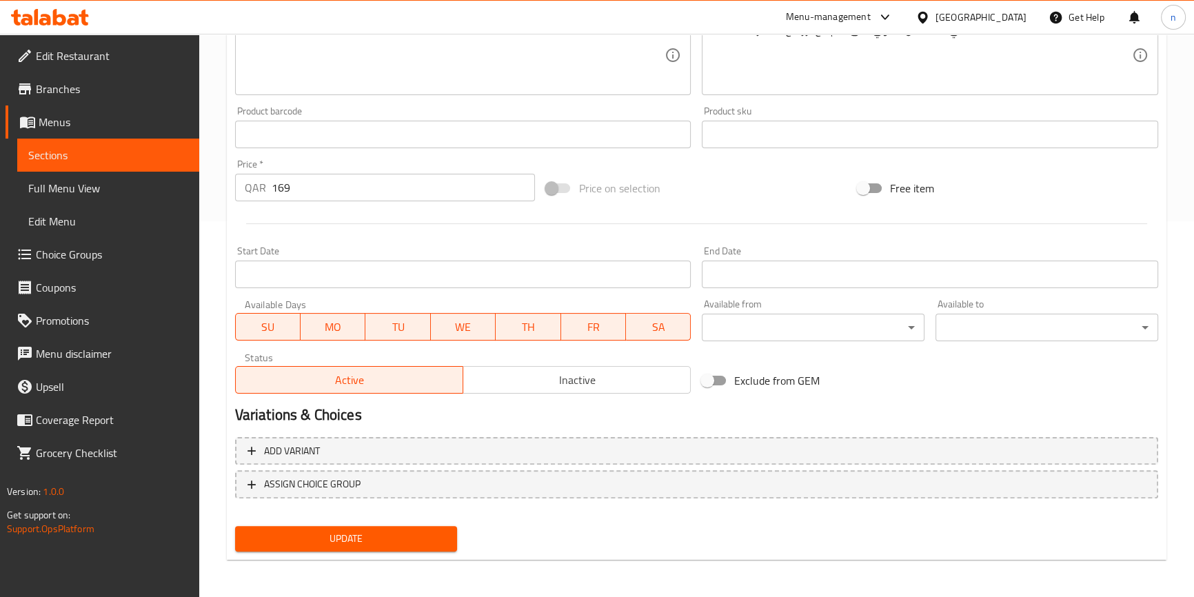
click at [323, 535] on span "Update" at bounding box center [346, 538] width 201 height 17
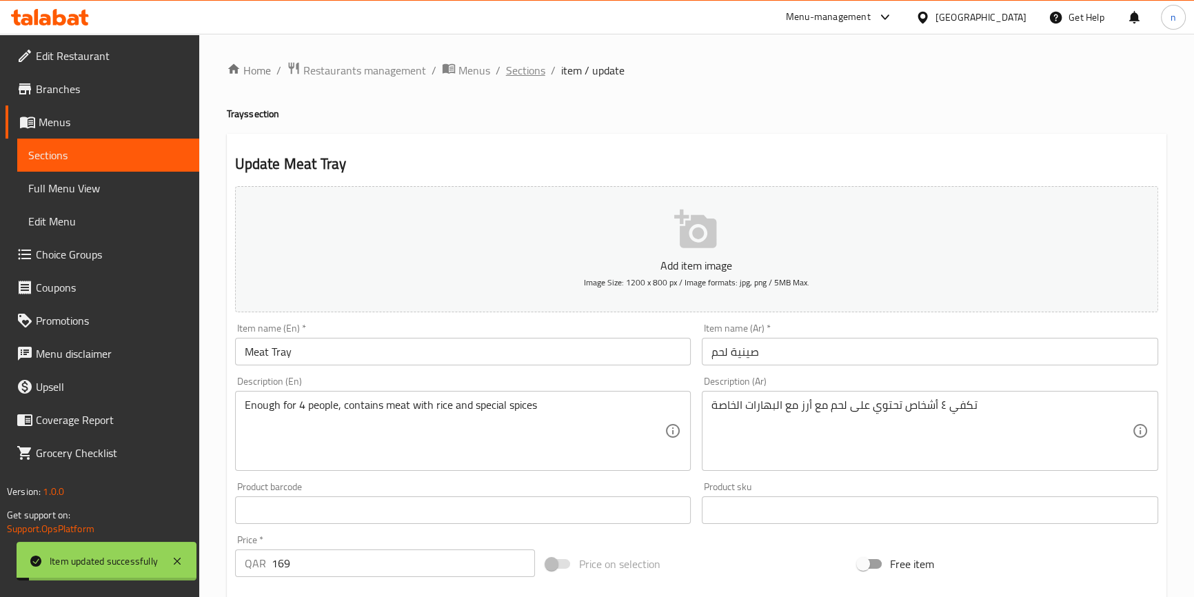
click at [512, 65] on span "Sections" at bounding box center [525, 70] width 39 height 17
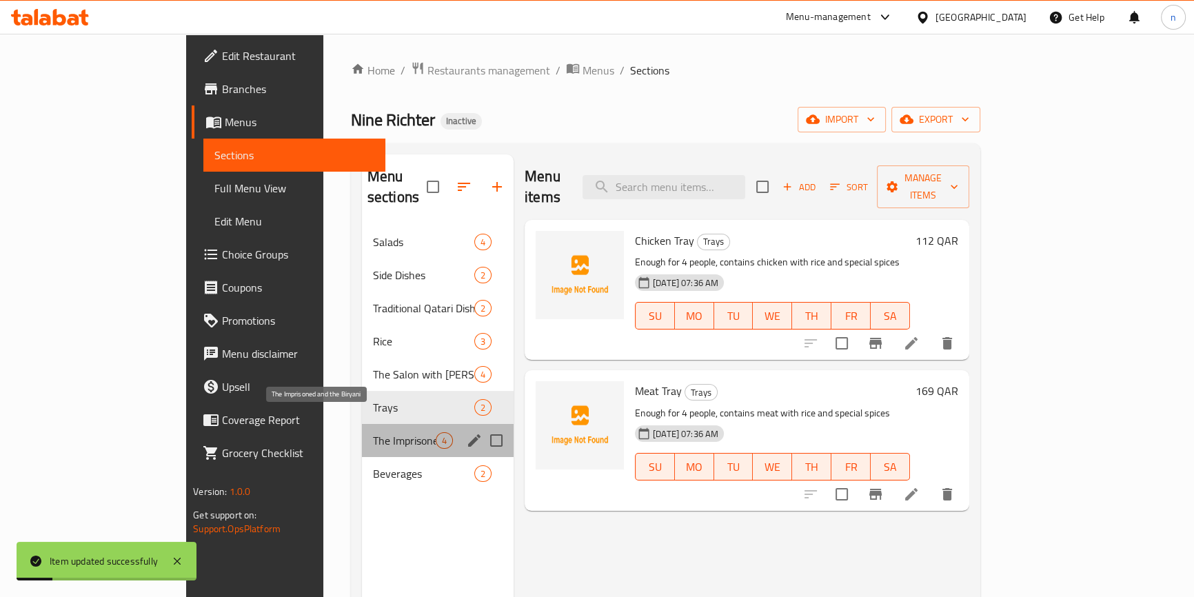
click at [373, 432] on span "The Imprisoned and the Biryani" at bounding box center [404, 440] width 63 height 17
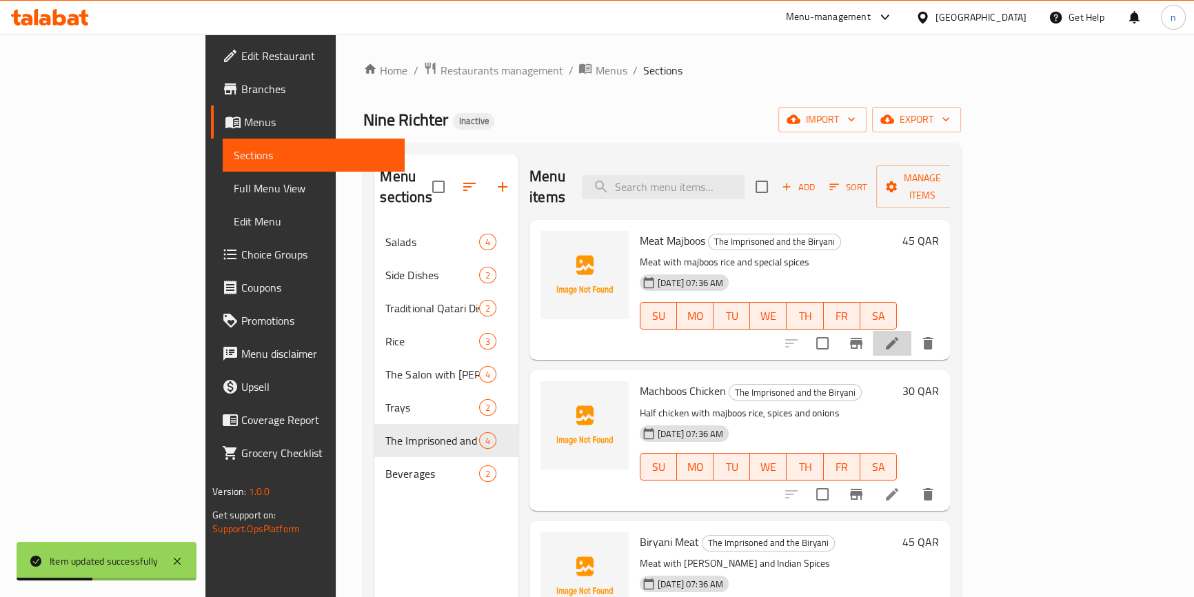
click at [912, 331] on li at bounding box center [892, 343] width 39 height 25
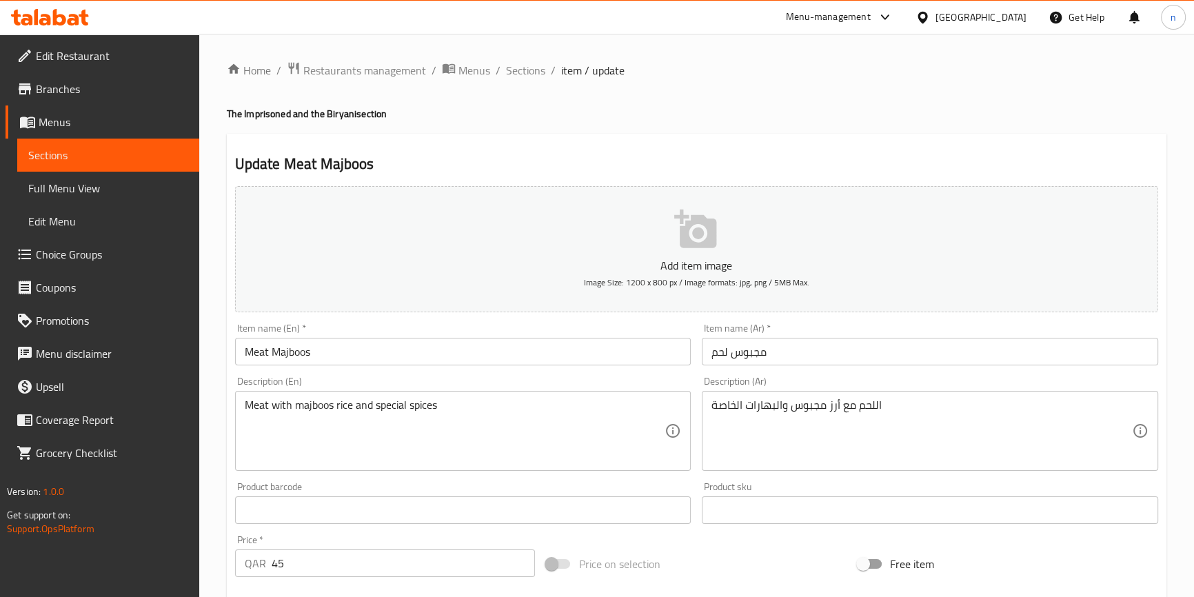
click at [219, 463] on div "Home / Restaurants management / Menus / Sections / item / update The Imprisoned…" at bounding box center [696, 504] width 995 height 941
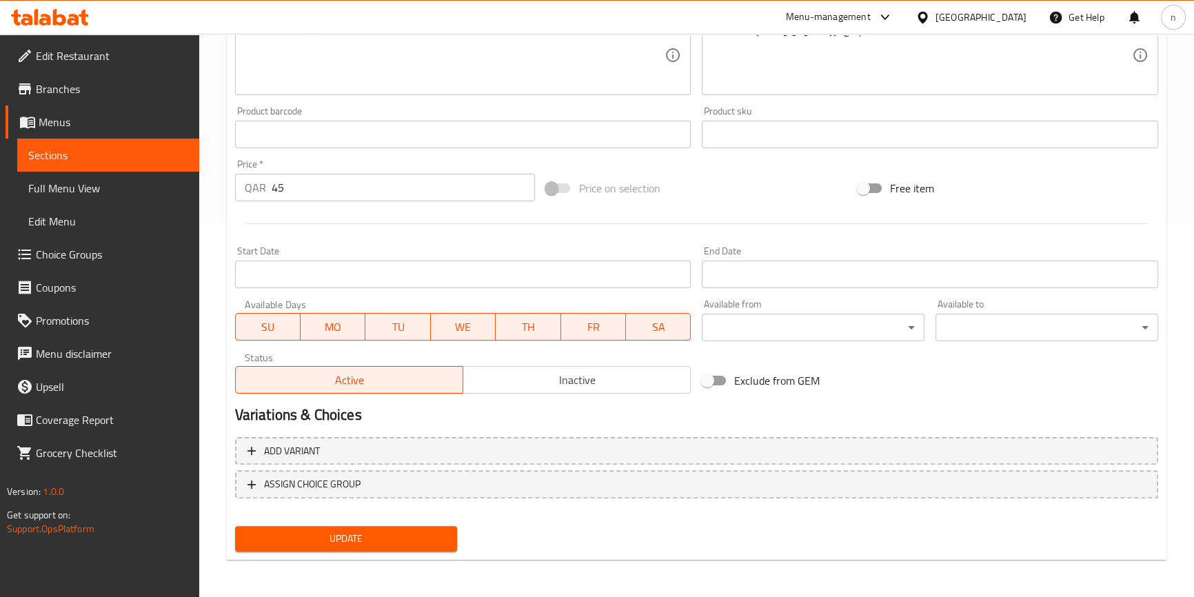
click at [324, 527] on button "Update" at bounding box center [346, 539] width 223 height 26
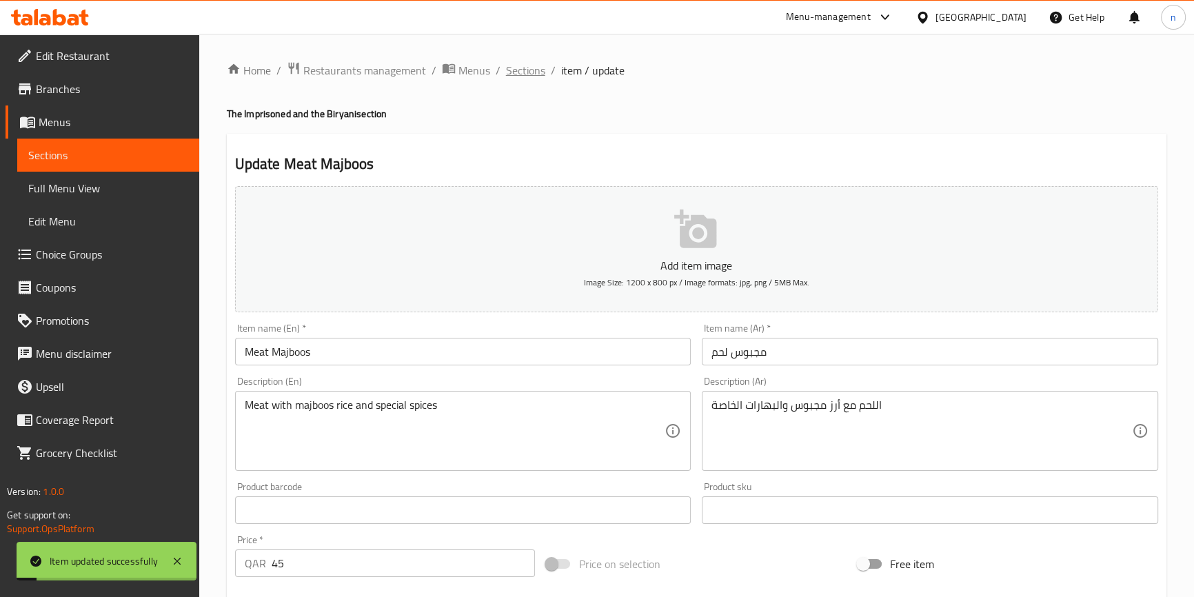
click at [523, 70] on span "Sections" at bounding box center [525, 70] width 39 height 17
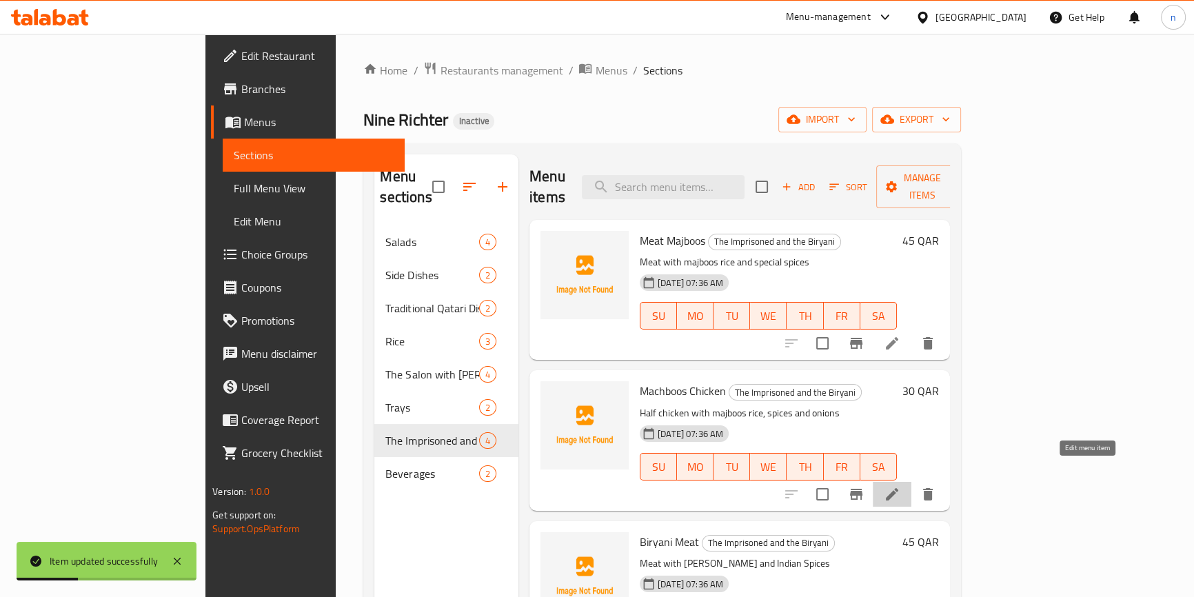
click at [901, 486] on icon at bounding box center [892, 494] width 17 height 17
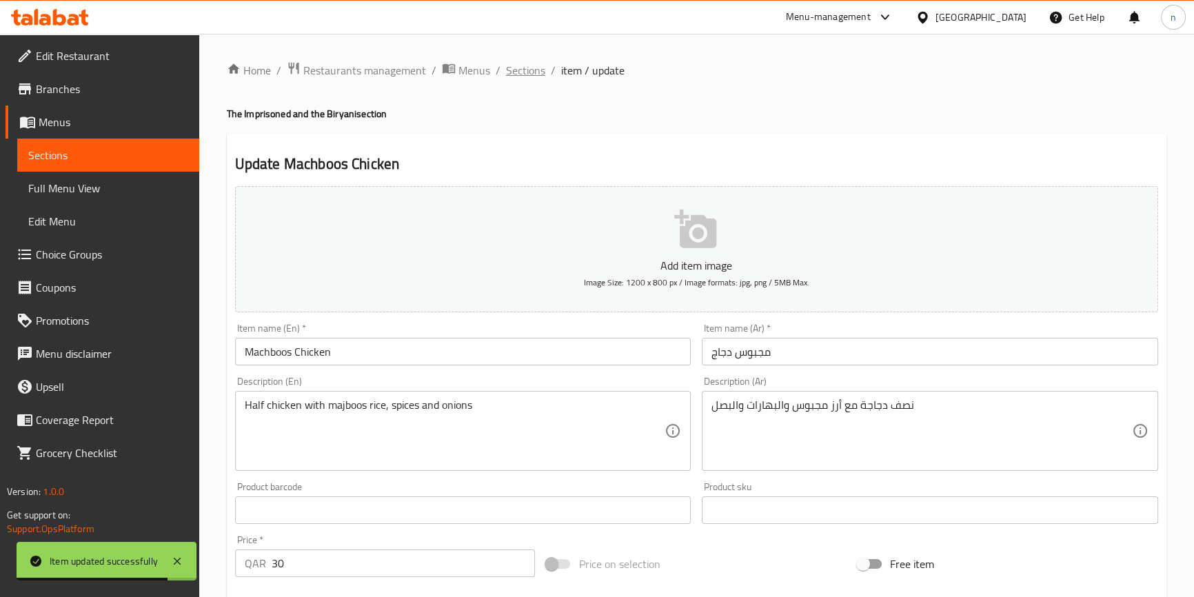
click at [531, 63] on span "Sections" at bounding box center [525, 70] width 39 height 17
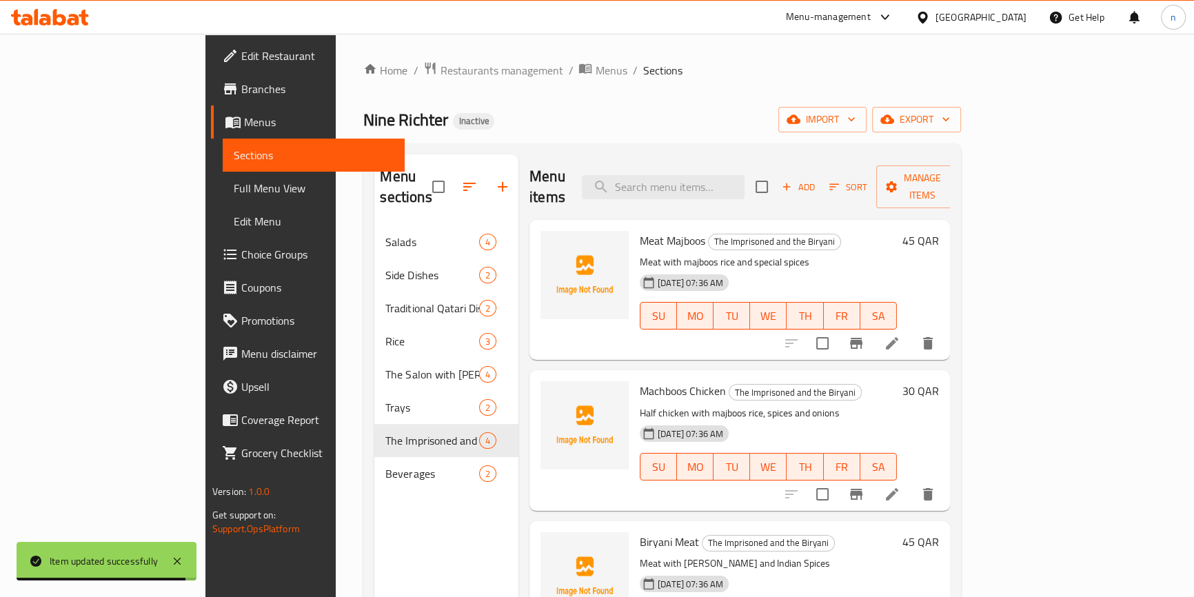
click at [640, 230] on span "Meat Majboos" at bounding box center [673, 240] width 66 height 21
copy h6 "Majboos"
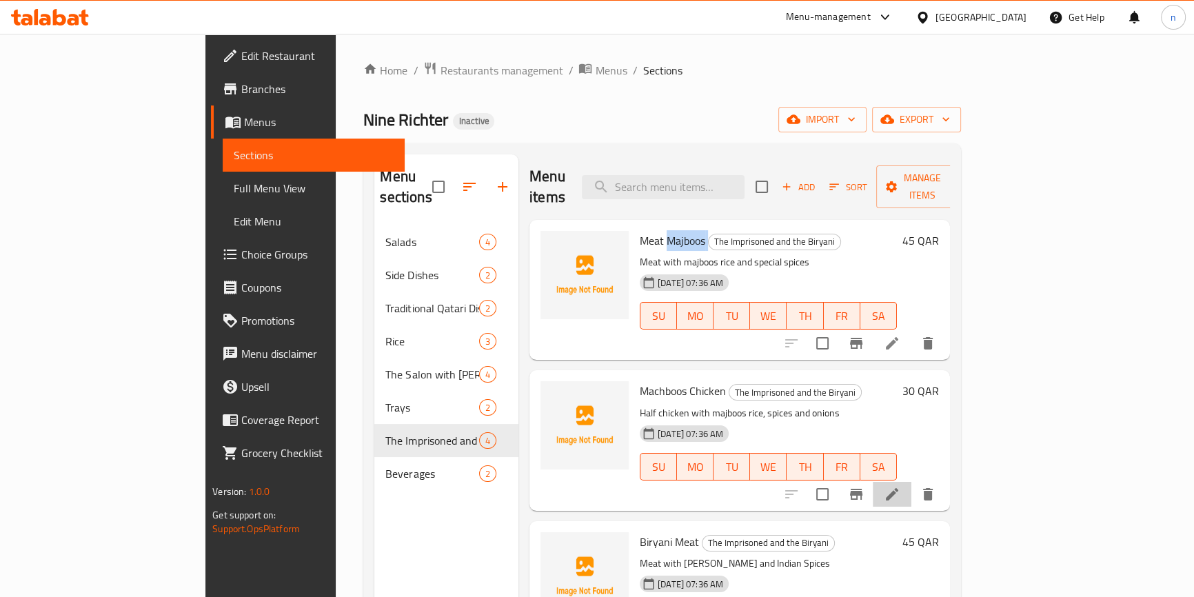
click at [912, 482] on li at bounding box center [892, 494] width 39 height 25
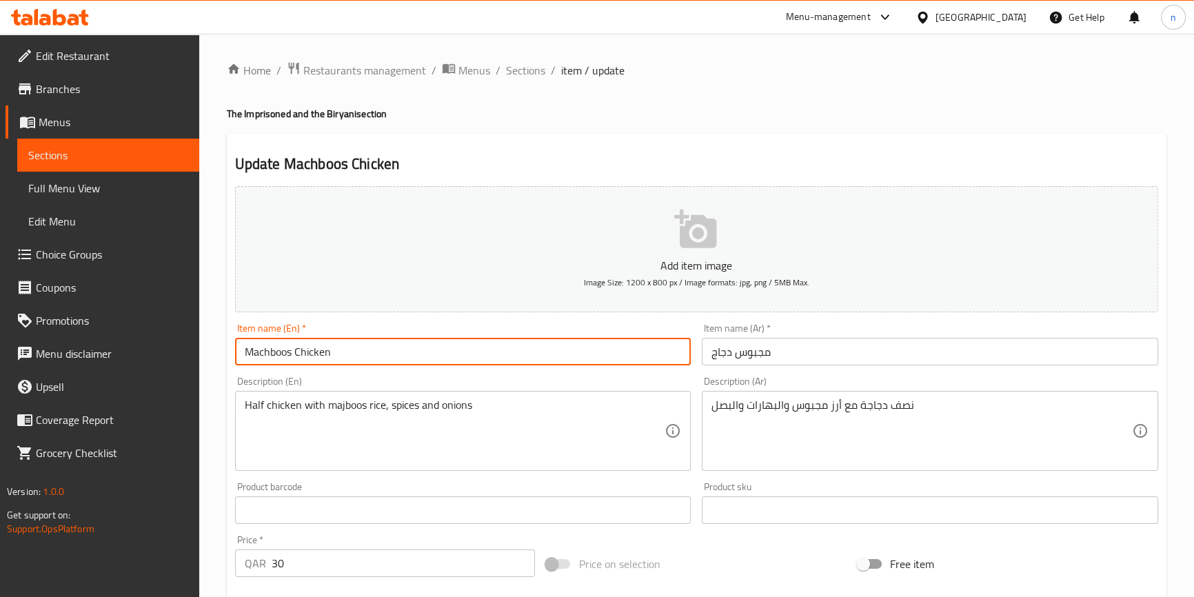
click at [267, 348] on input "Machboos Chicken" at bounding box center [463, 352] width 457 height 28
paste input "j"
type input "Majboos Chicken"
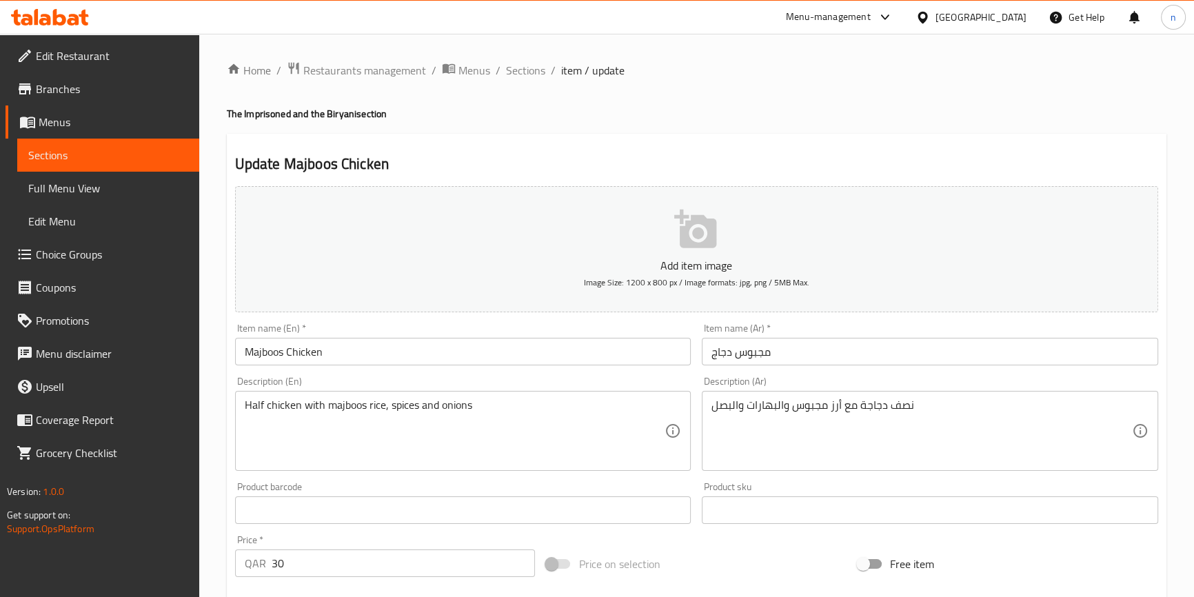
click at [230, 503] on div "Product barcode Product barcode" at bounding box center [464, 503] width 468 height 53
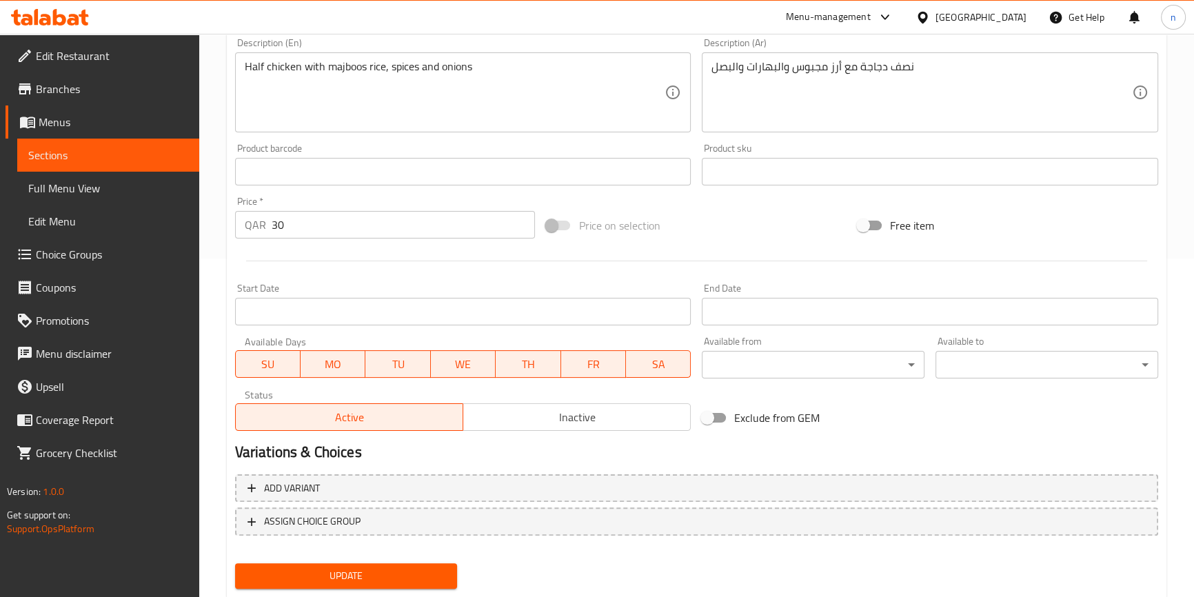
scroll to position [376, 0]
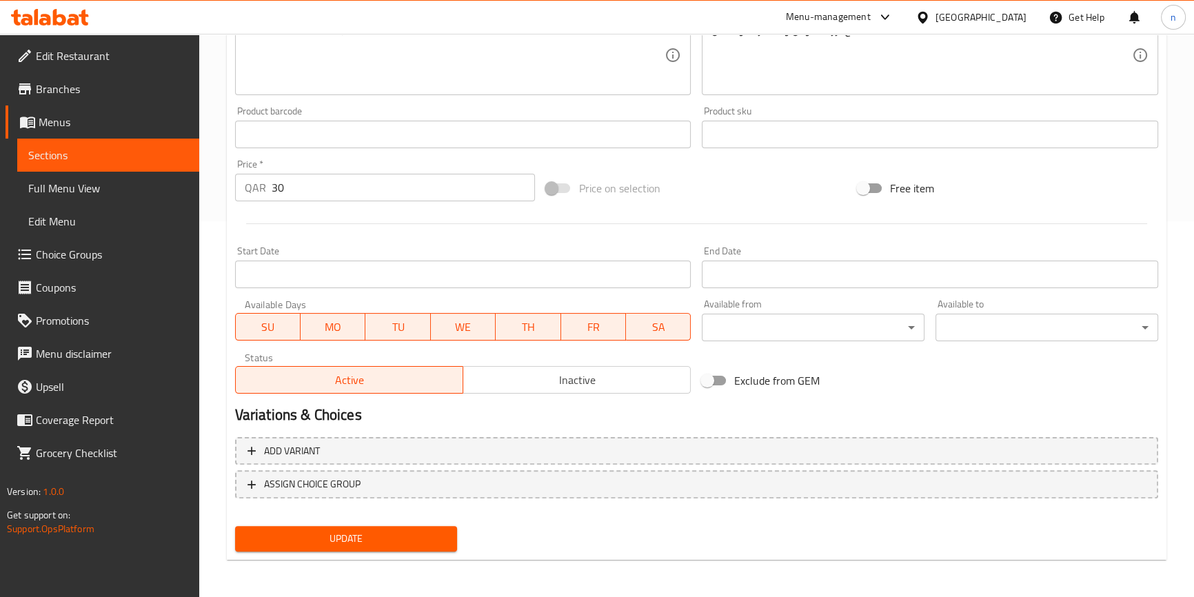
click at [285, 538] on span "Update" at bounding box center [346, 538] width 201 height 17
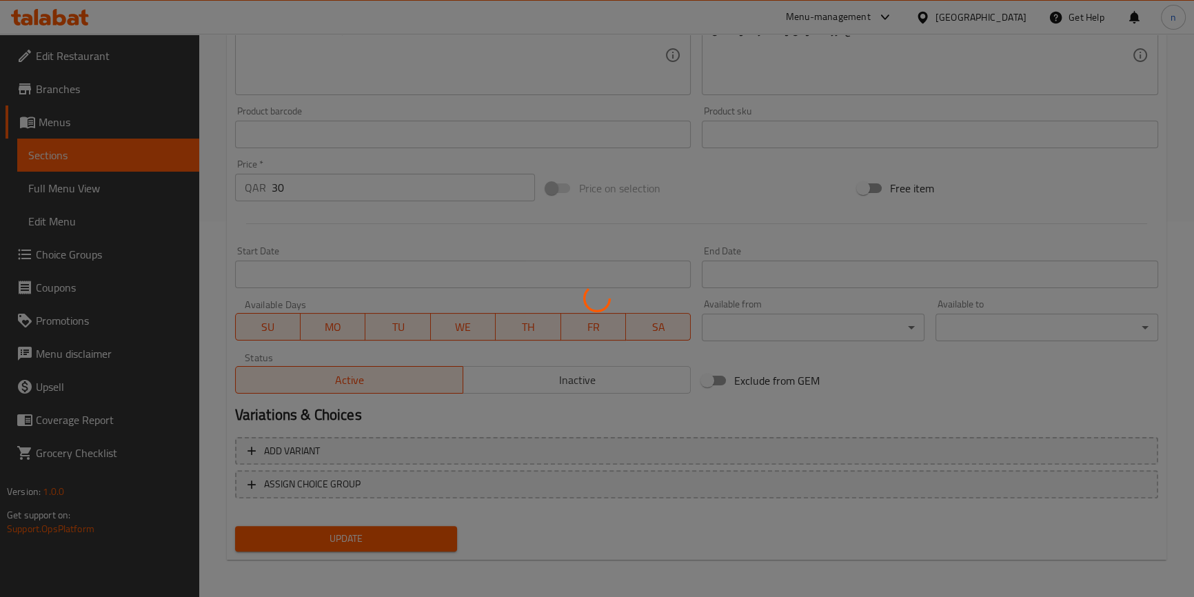
scroll to position [0, 0]
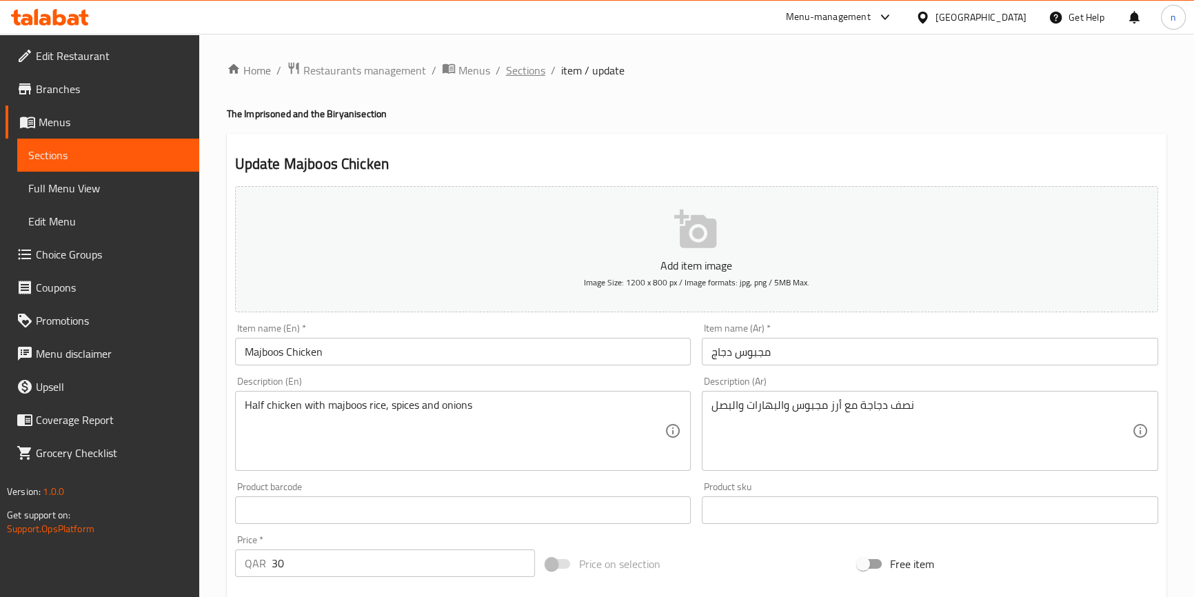
click at [519, 74] on span "Sections" at bounding box center [525, 70] width 39 height 17
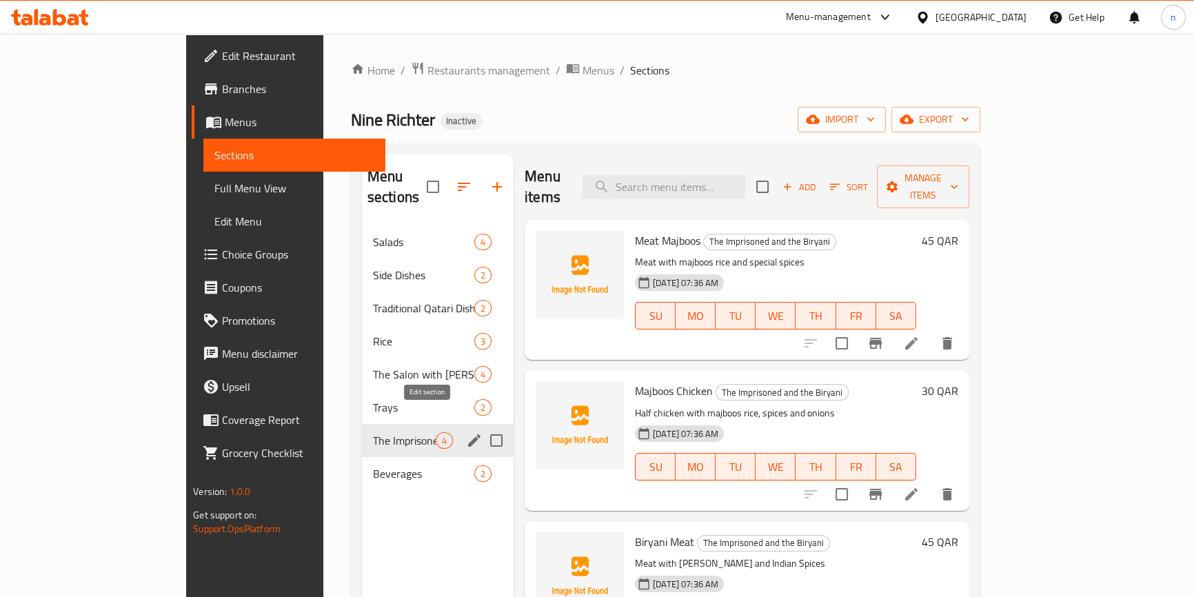
click at [468, 434] on icon "edit" at bounding box center [474, 440] width 12 height 12
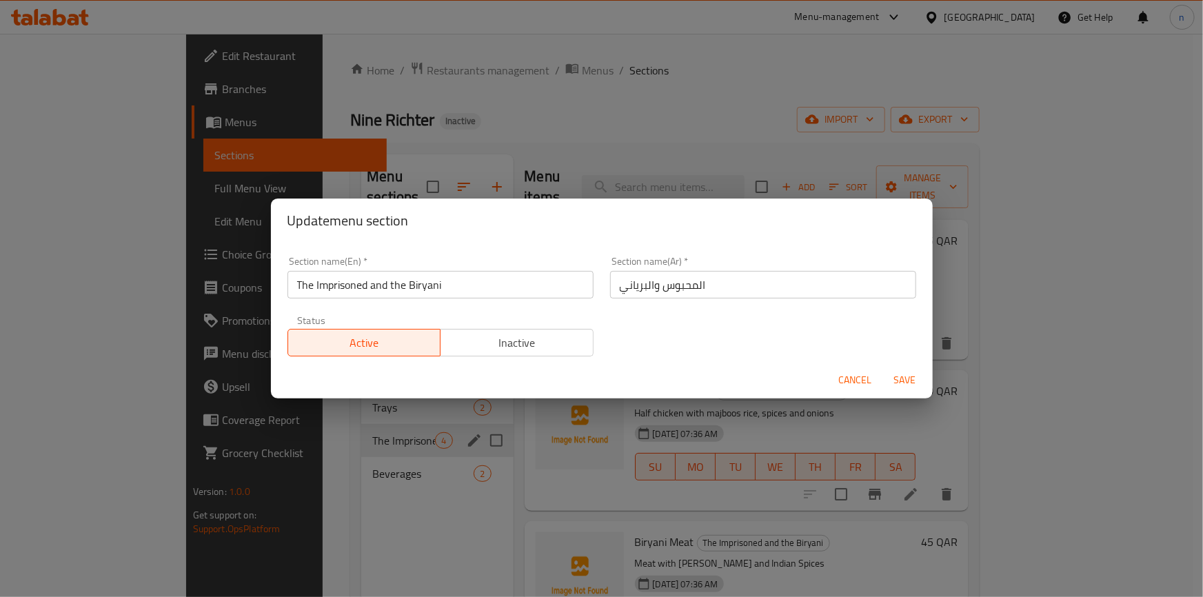
click at [634, 414] on div "Update menu section Section name(En)   * The Imprisoned and the Biryani Section…" at bounding box center [601, 298] width 1203 height 597
click at [862, 379] on span "Cancel" at bounding box center [855, 380] width 33 height 17
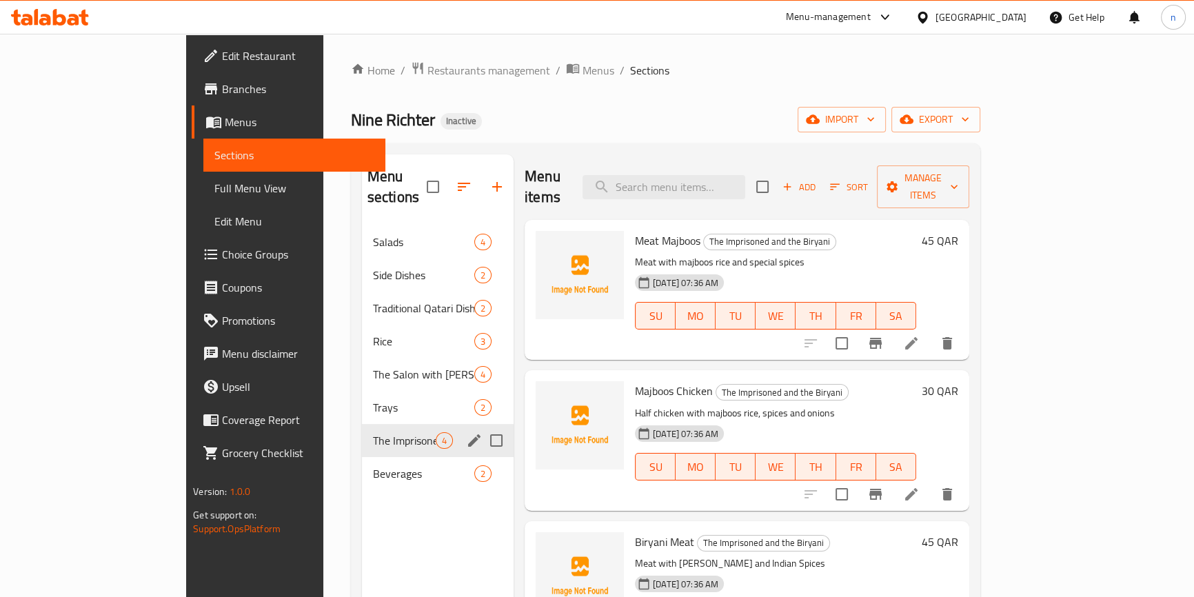
click at [644, 230] on span "Meat Majboos" at bounding box center [668, 240] width 66 height 21
copy h6 "Majboos"
click at [466, 432] on icon "edit" at bounding box center [474, 440] width 17 height 17
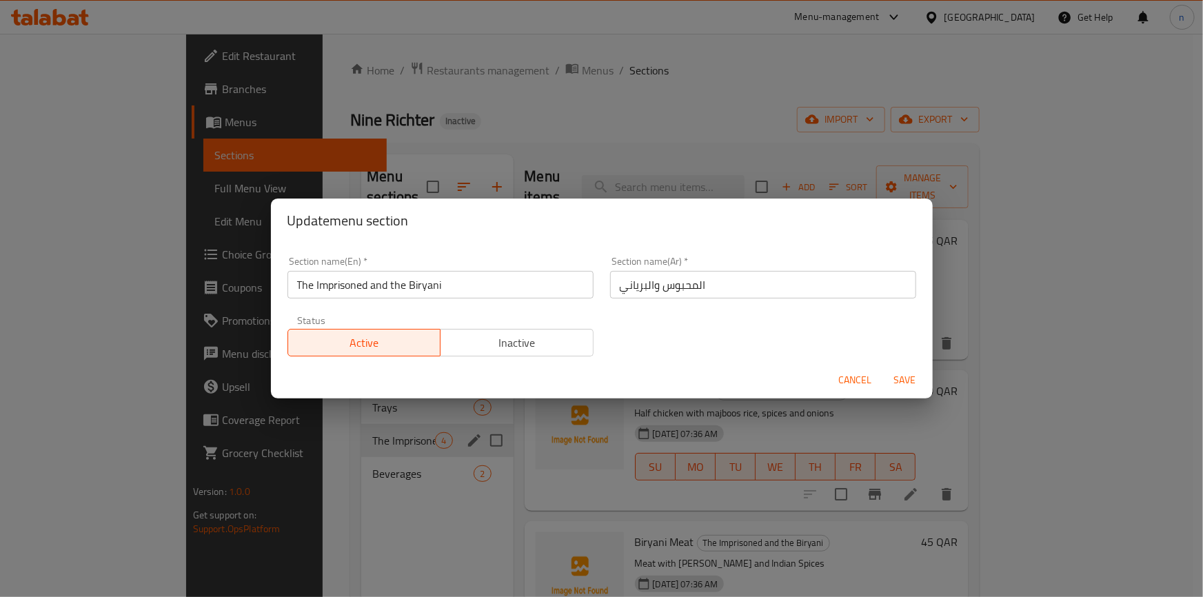
click at [332, 290] on input "The Imprisoned and the Biryani" at bounding box center [441, 285] width 306 height 28
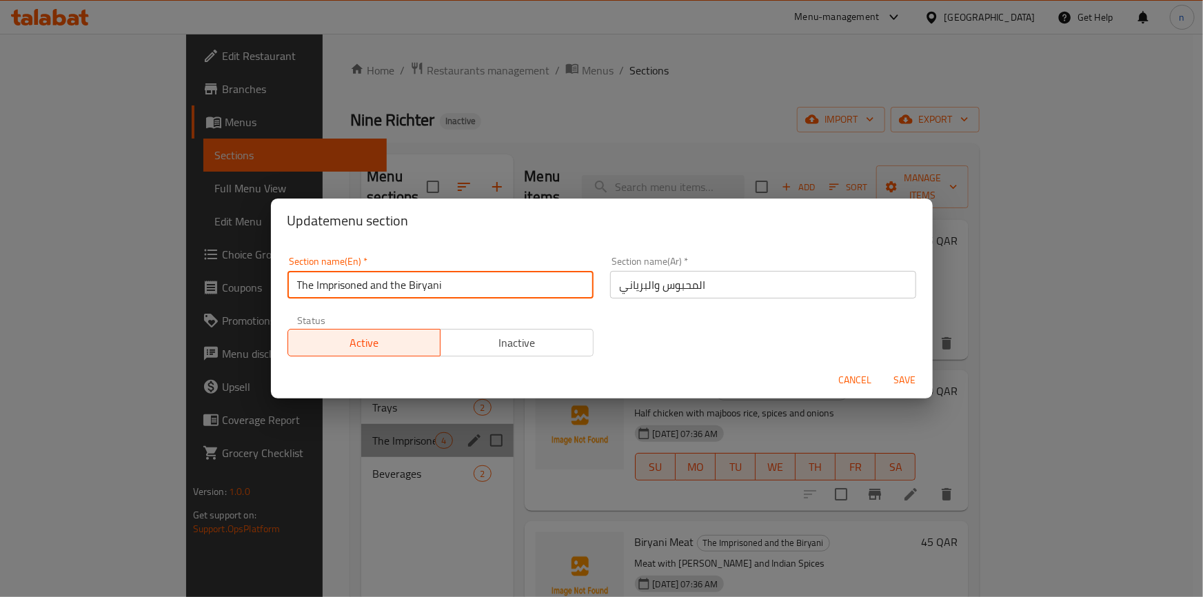
click at [332, 290] on input "The Imprisoned and the Biryani" at bounding box center [441, 285] width 306 height 28
paste input "Majboos"
type input "The Majboos and the Biryani"
click at [683, 285] on input "المحبوس والبرياني" at bounding box center [763, 285] width 306 height 28
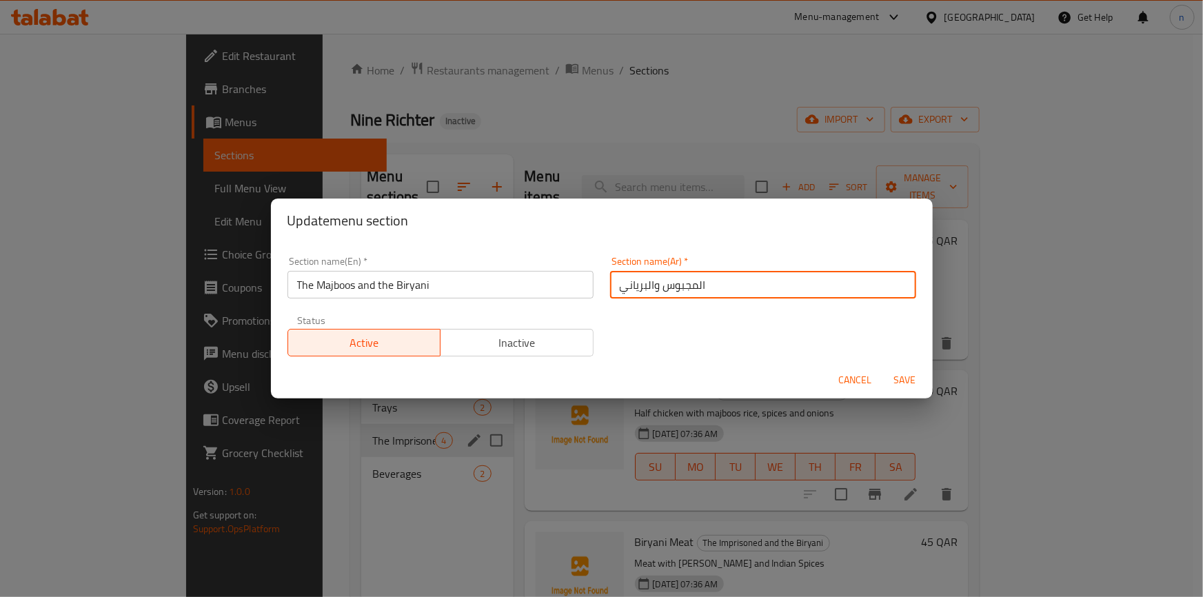
type input "المجبوس والبرياني"
click at [905, 383] on span "Save" at bounding box center [905, 380] width 33 height 17
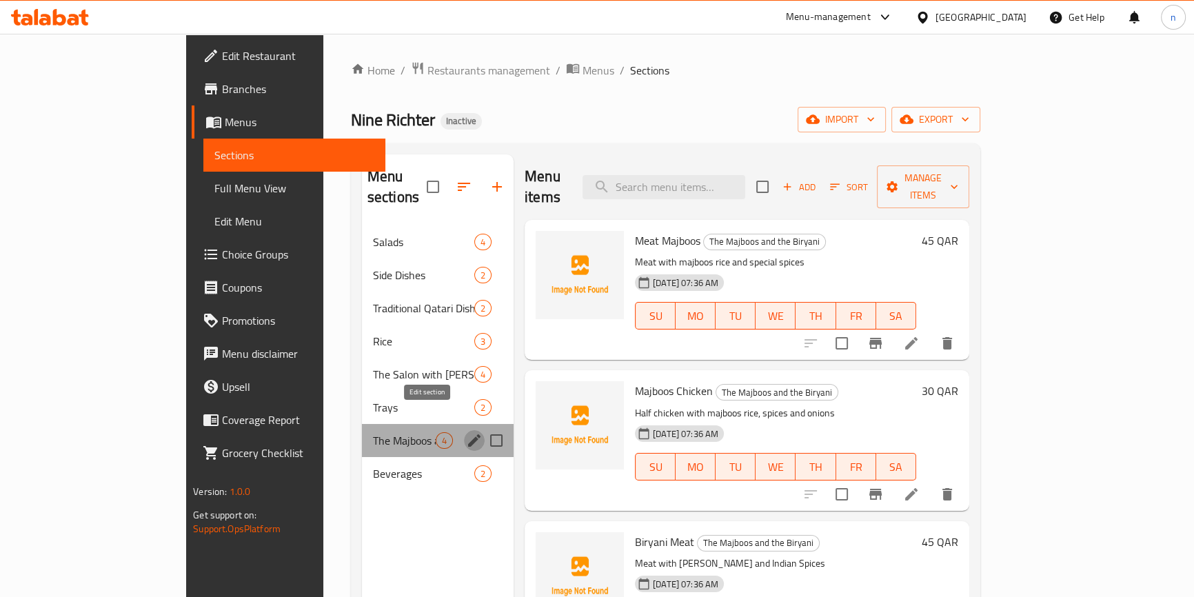
click at [466, 432] on icon "edit" at bounding box center [474, 440] width 17 height 17
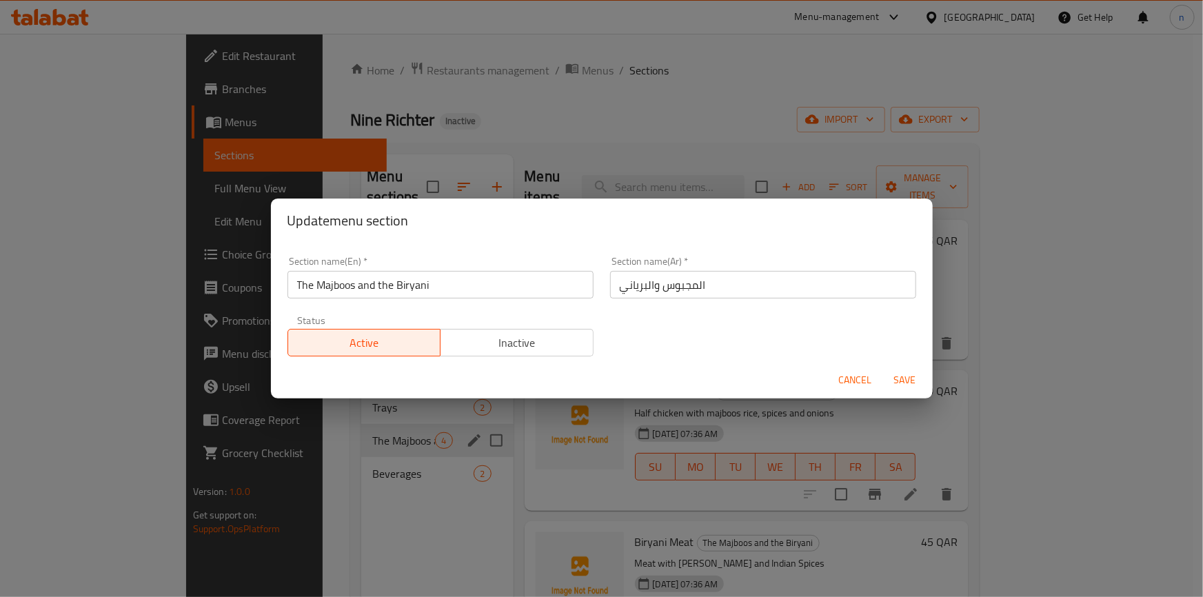
click at [348, 288] on input "The Majboos and the Biryani" at bounding box center [441, 285] width 306 height 28
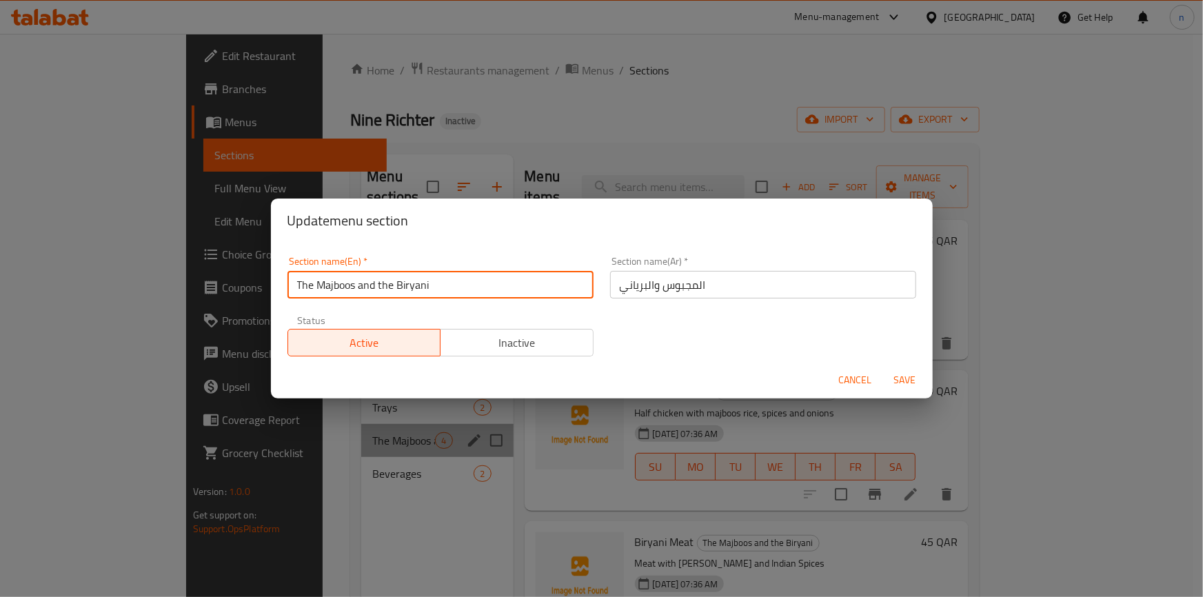
click at [348, 288] on input "The Majboos and the Biryani" at bounding box center [441, 285] width 306 height 28
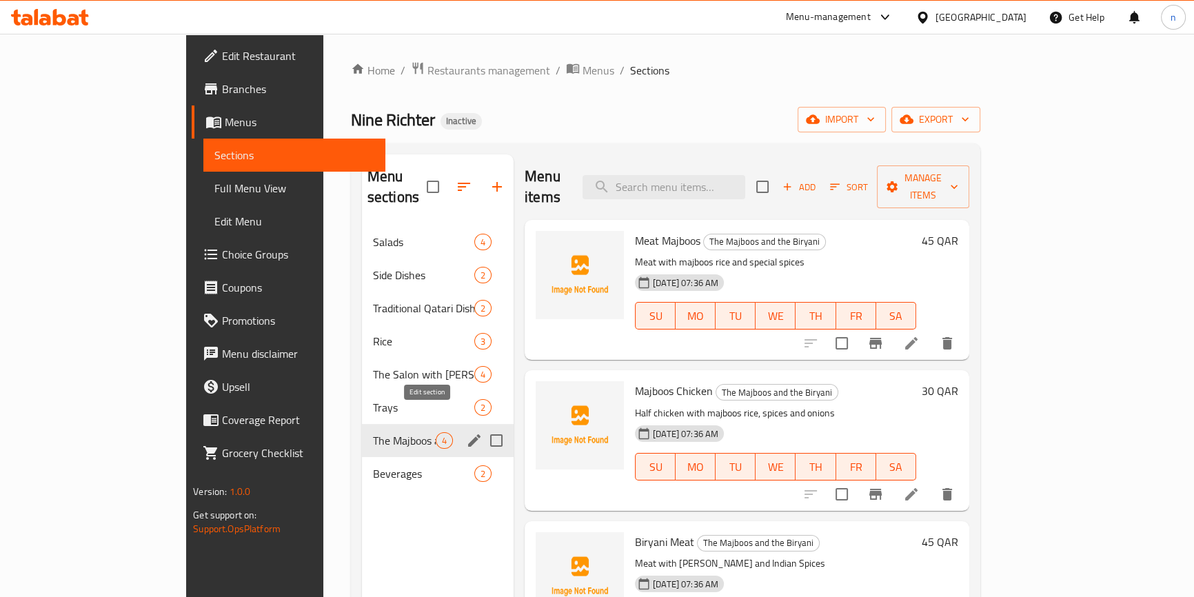
click at [466, 432] on icon "edit" at bounding box center [474, 440] width 17 height 17
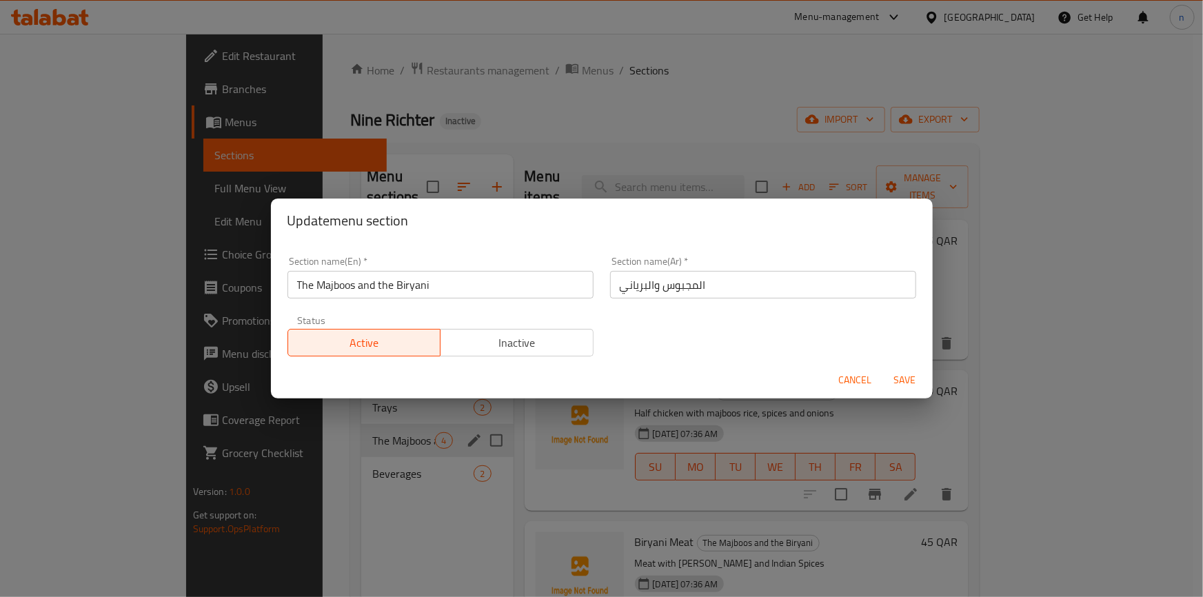
click at [660, 282] on input "المجبوس والبرياني" at bounding box center [763, 285] width 306 height 28
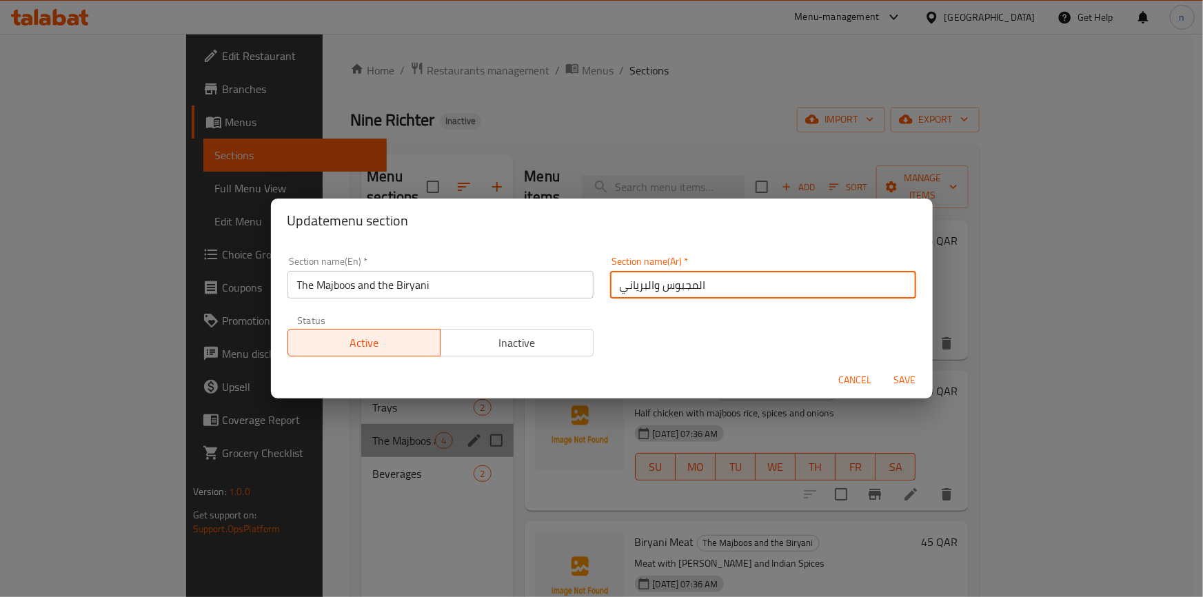
click at [660, 282] on input "المجبوس والبرياني" at bounding box center [763, 285] width 306 height 28
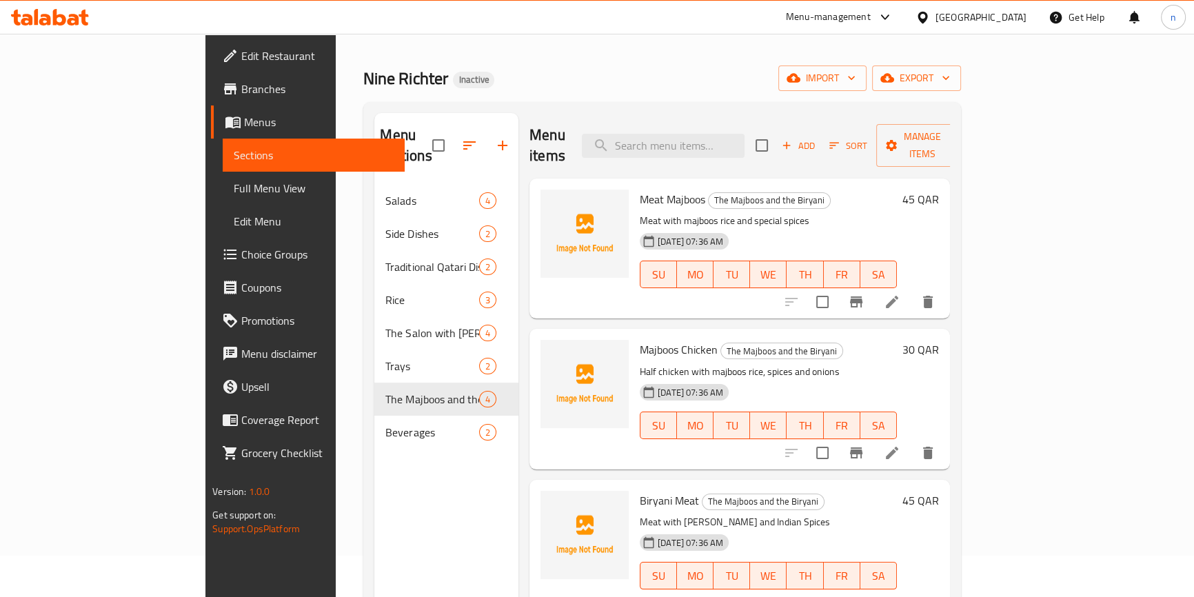
scroll to position [62, 0]
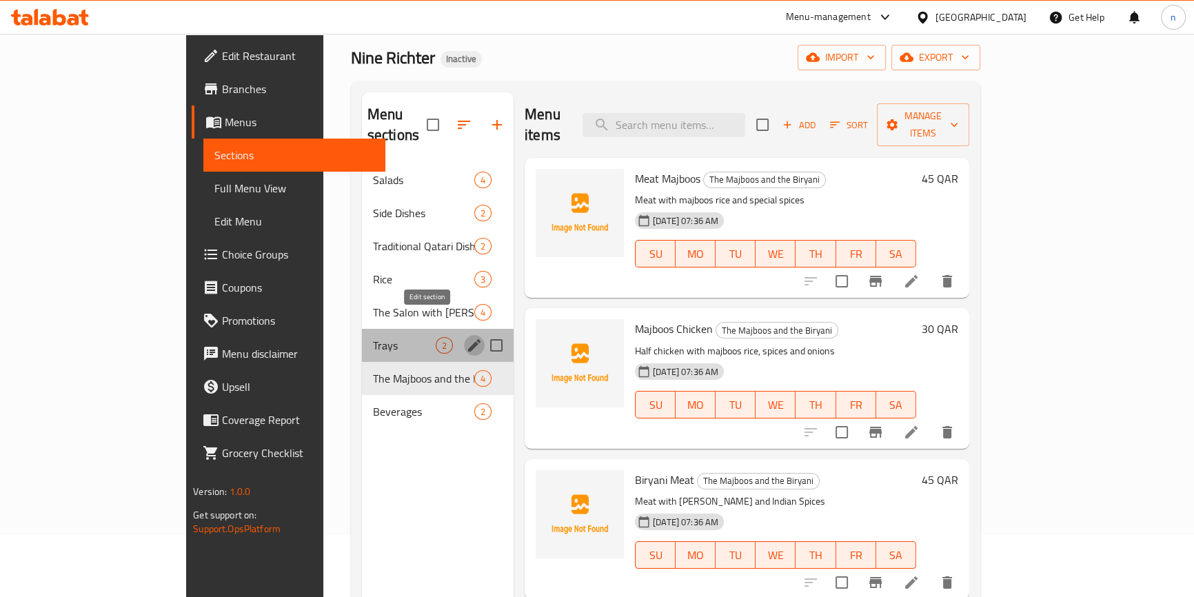
click at [466, 337] on icon "edit" at bounding box center [474, 345] width 17 height 17
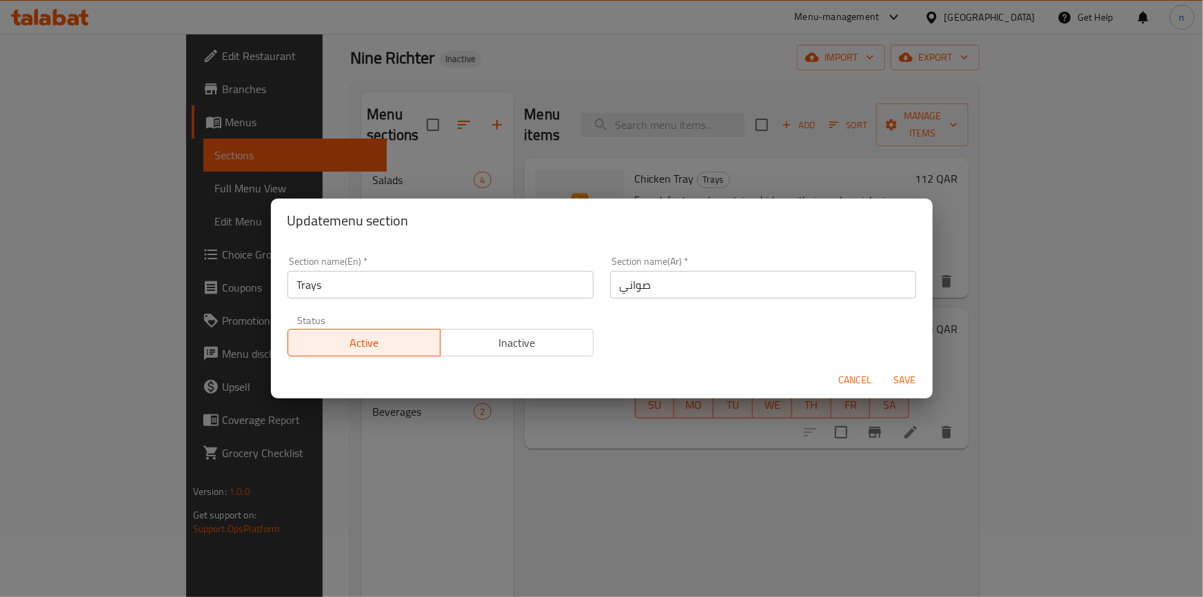
click at [408, 455] on div "Update menu section Section name(En)   * Trays Section name(En) * Section name(…" at bounding box center [601, 298] width 1203 height 597
click at [852, 375] on span "Cancel" at bounding box center [855, 380] width 33 height 17
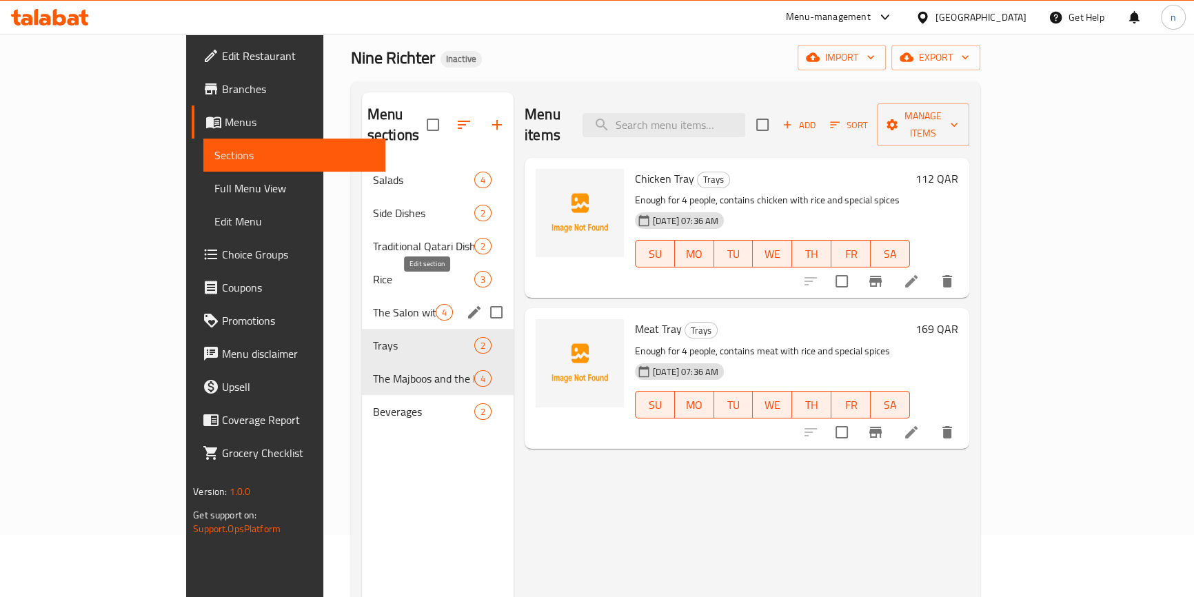
click at [466, 304] on icon "edit" at bounding box center [474, 312] width 17 height 17
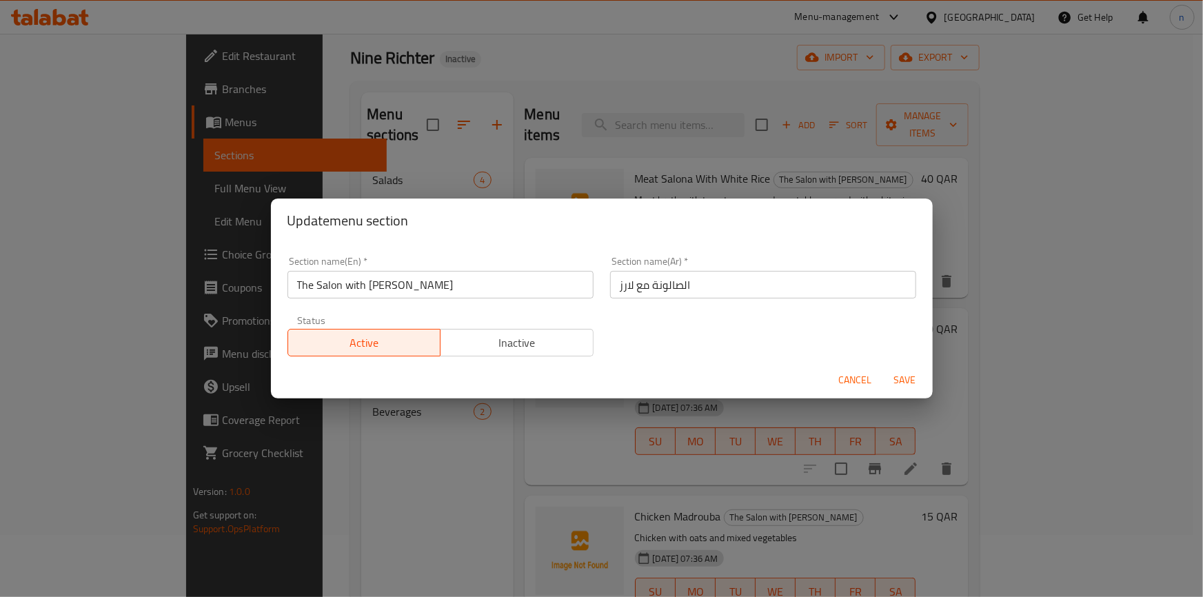
click at [836, 376] on button "Cancel" at bounding box center [856, 381] width 44 height 26
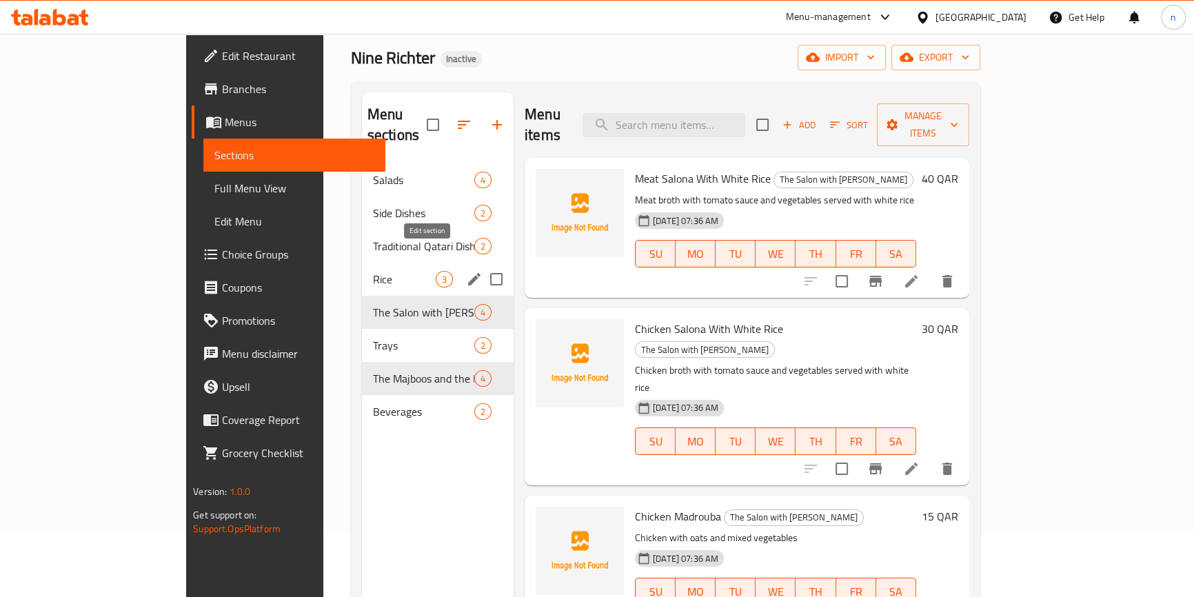
click at [466, 271] on icon "edit" at bounding box center [474, 279] width 17 height 17
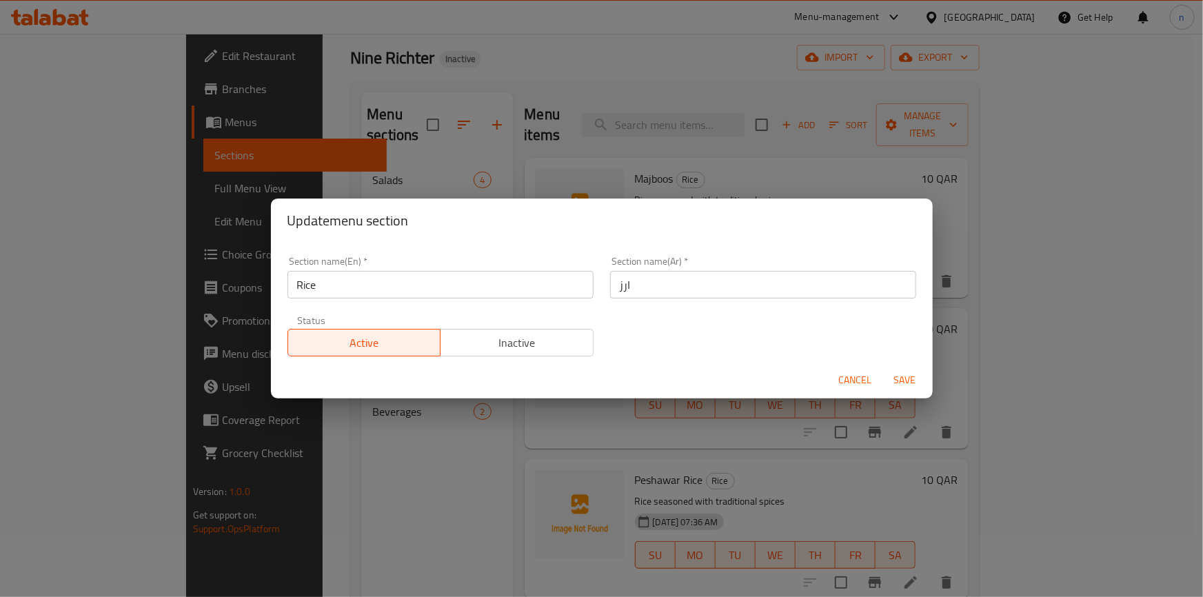
click at [859, 381] on span "Cancel" at bounding box center [855, 380] width 33 height 17
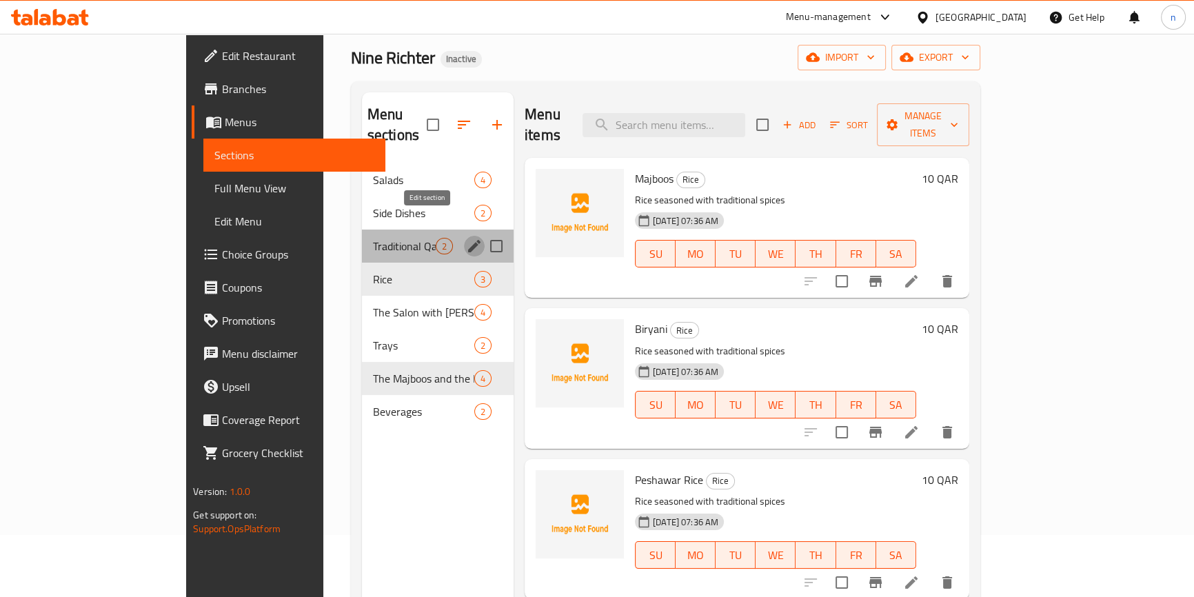
click at [466, 238] on icon "edit" at bounding box center [474, 246] width 17 height 17
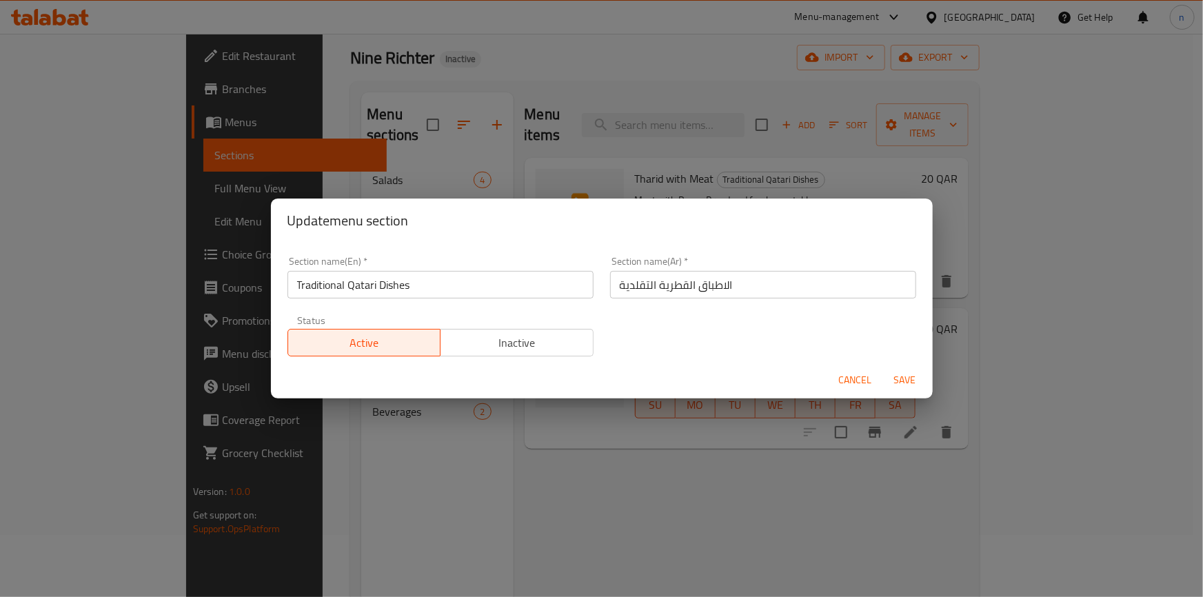
click at [839, 379] on span "Cancel" at bounding box center [855, 380] width 33 height 17
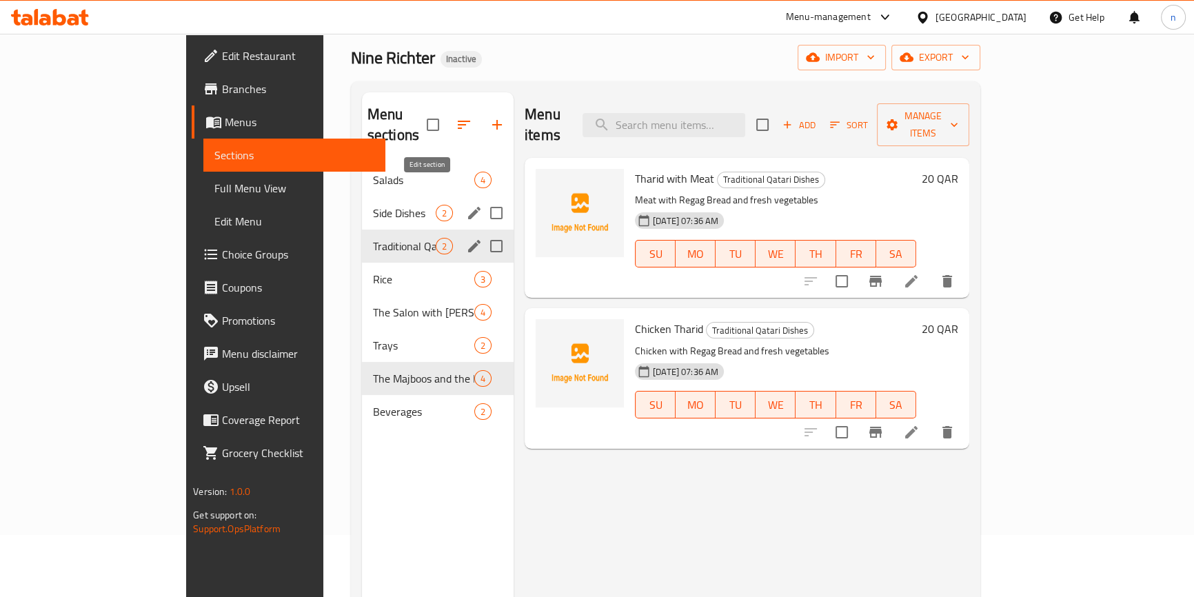
click at [468, 207] on icon "edit" at bounding box center [474, 213] width 12 height 12
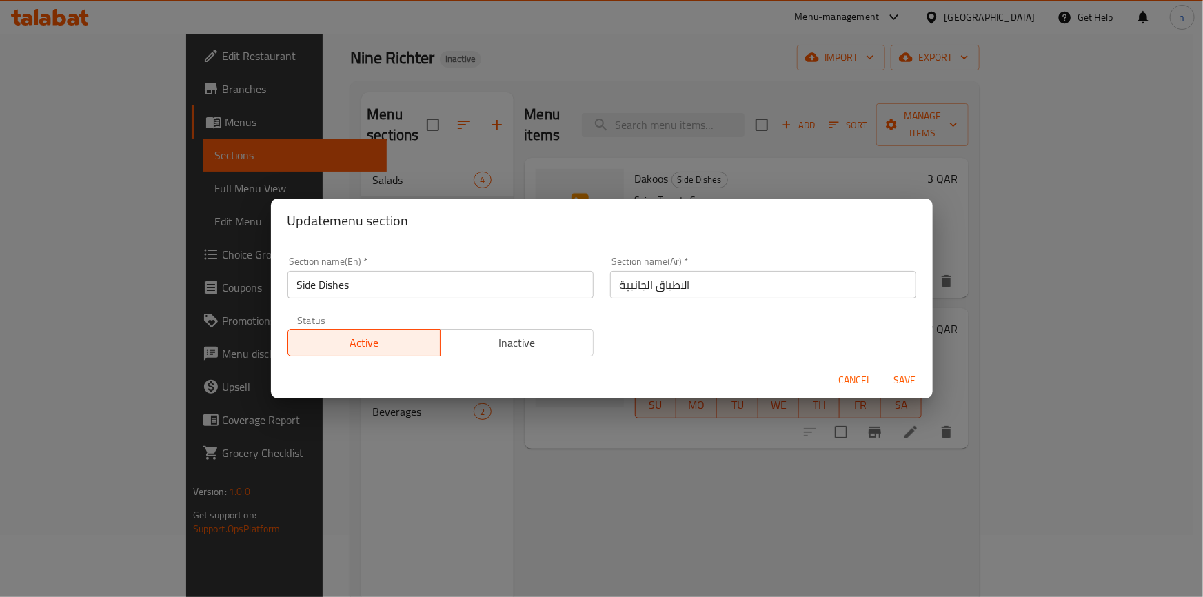
click at [856, 372] on span "Cancel" at bounding box center [855, 380] width 33 height 17
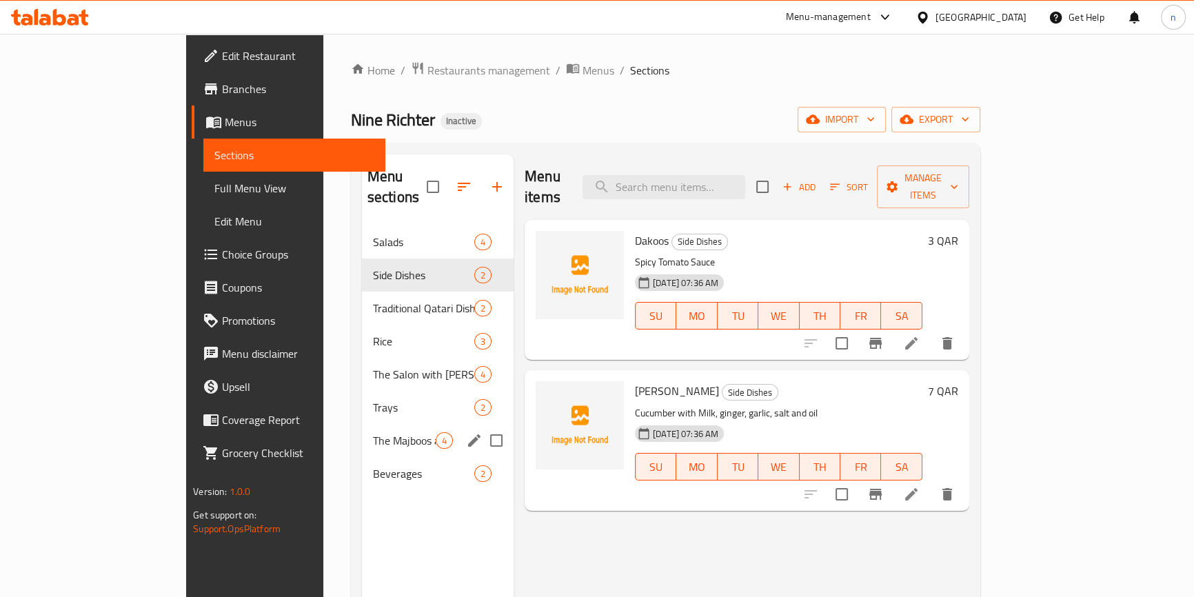
click at [373, 432] on span "The Majboos and the Biryani" at bounding box center [404, 440] width 63 height 17
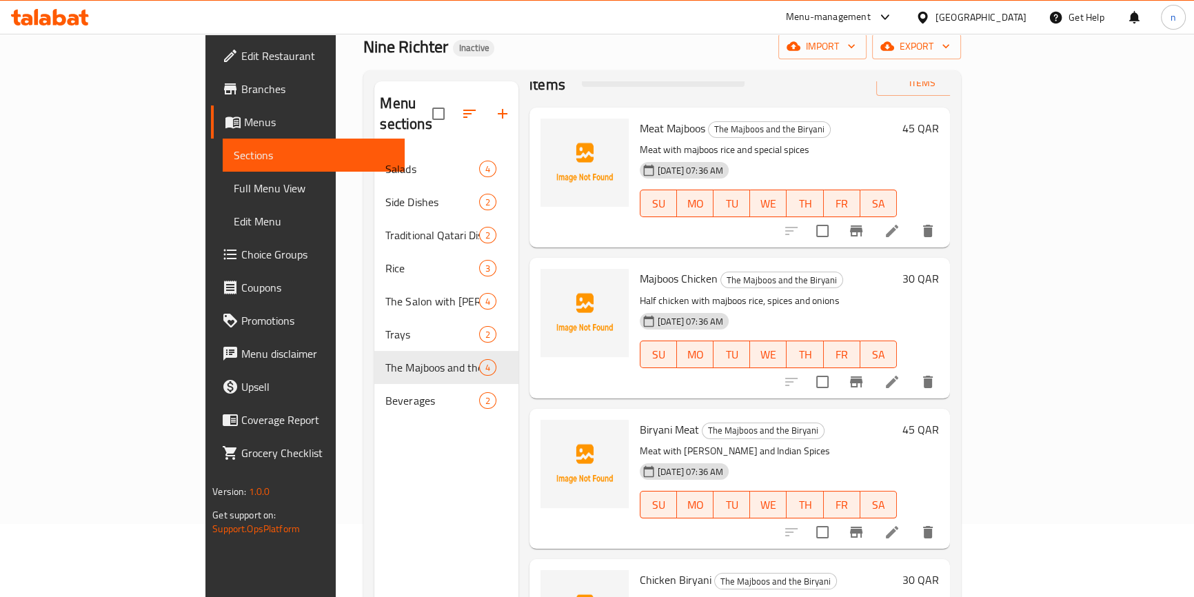
scroll to position [193, 0]
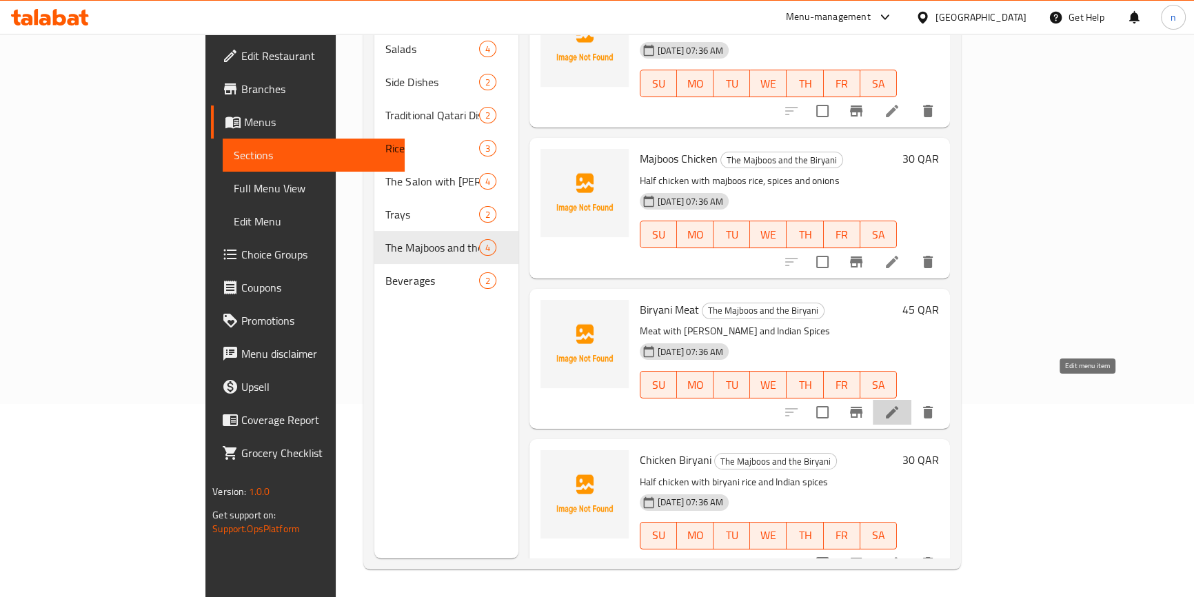
click at [901, 404] on icon at bounding box center [892, 412] width 17 height 17
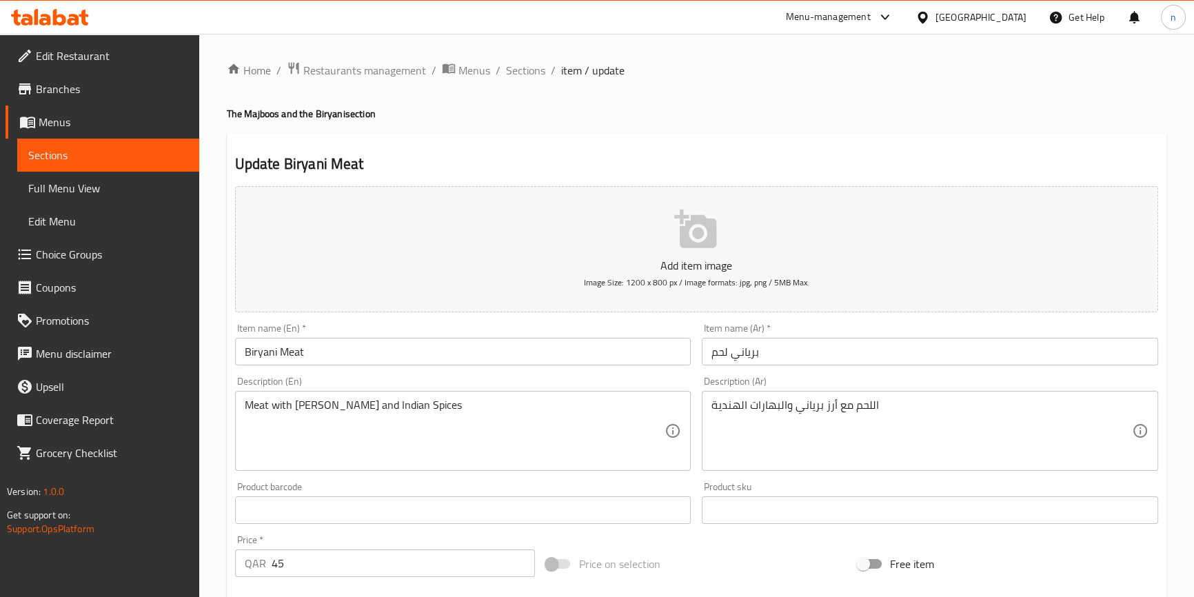
click at [234, 395] on div "Description (En) Meat with Biryani Rice and Indian Spices Description (En)" at bounding box center [464, 424] width 468 height 106
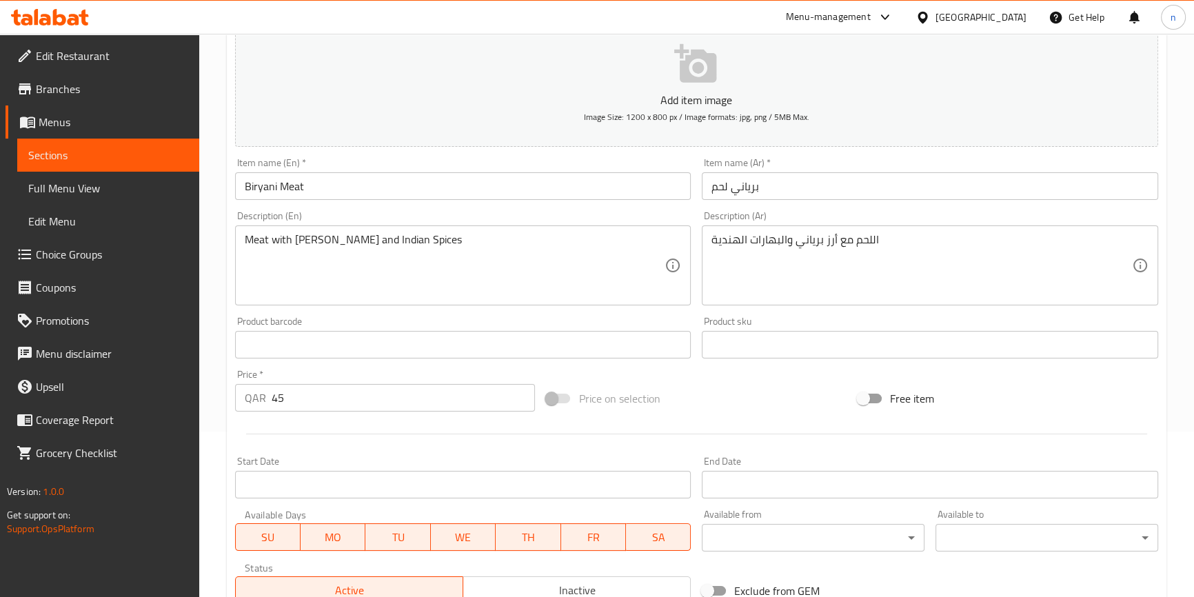
scroll to position [376, 0]
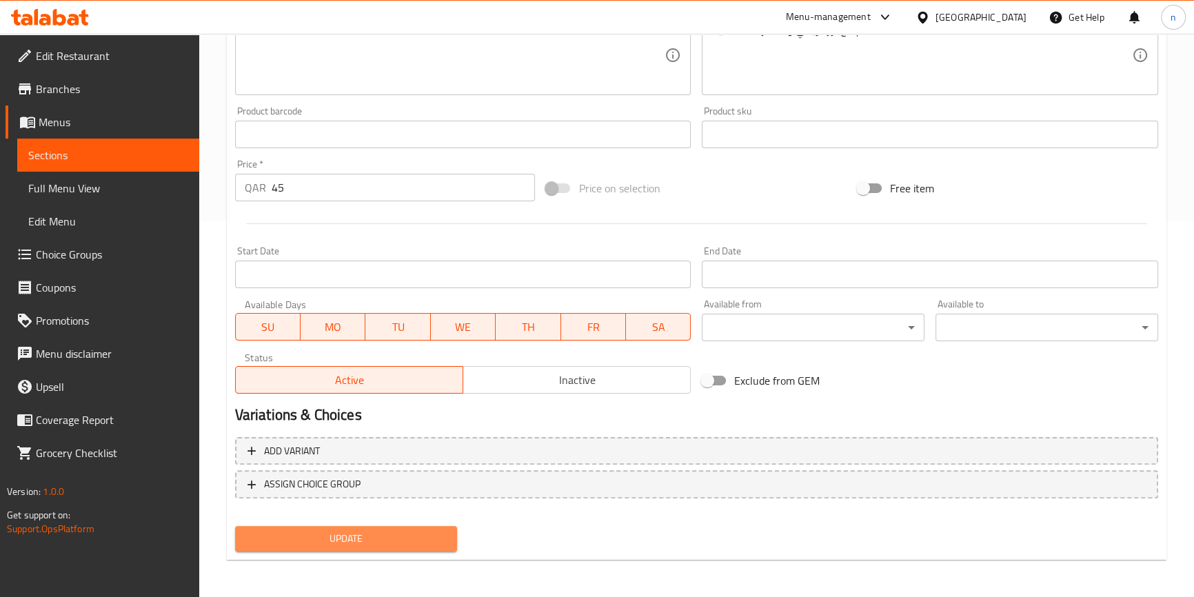
click at [359, 538] on span "Update" at bounding box center [346, 538] width 201 height 17
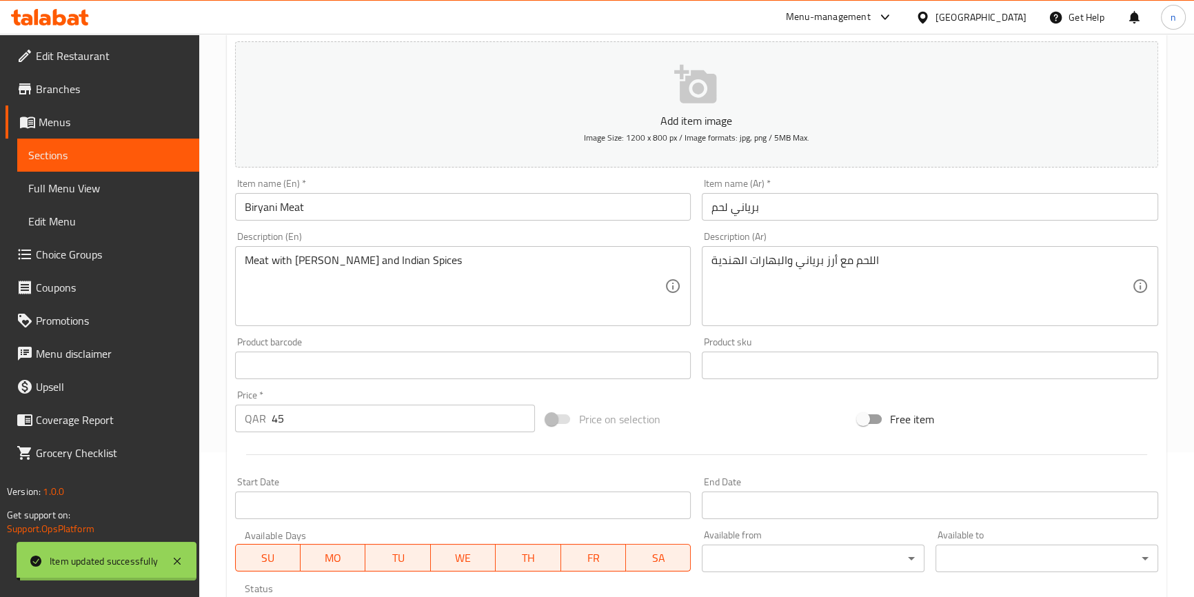
scroll to position [0, 0]
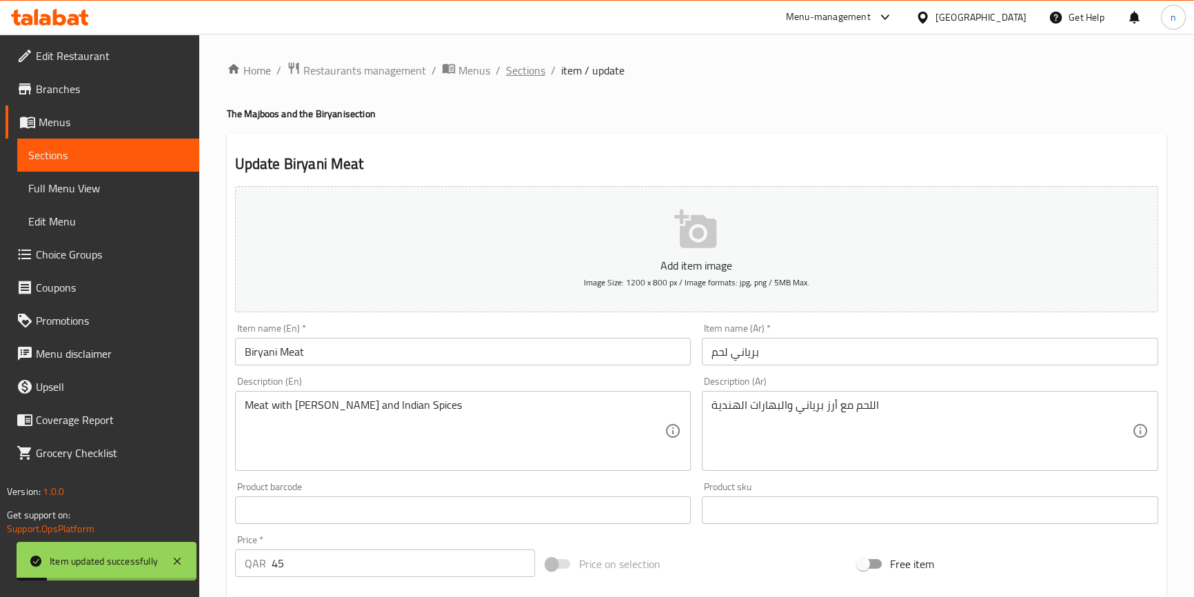
click at [524, 69] on span "Sections" at bounding box center [525, 70] width 39 height 17
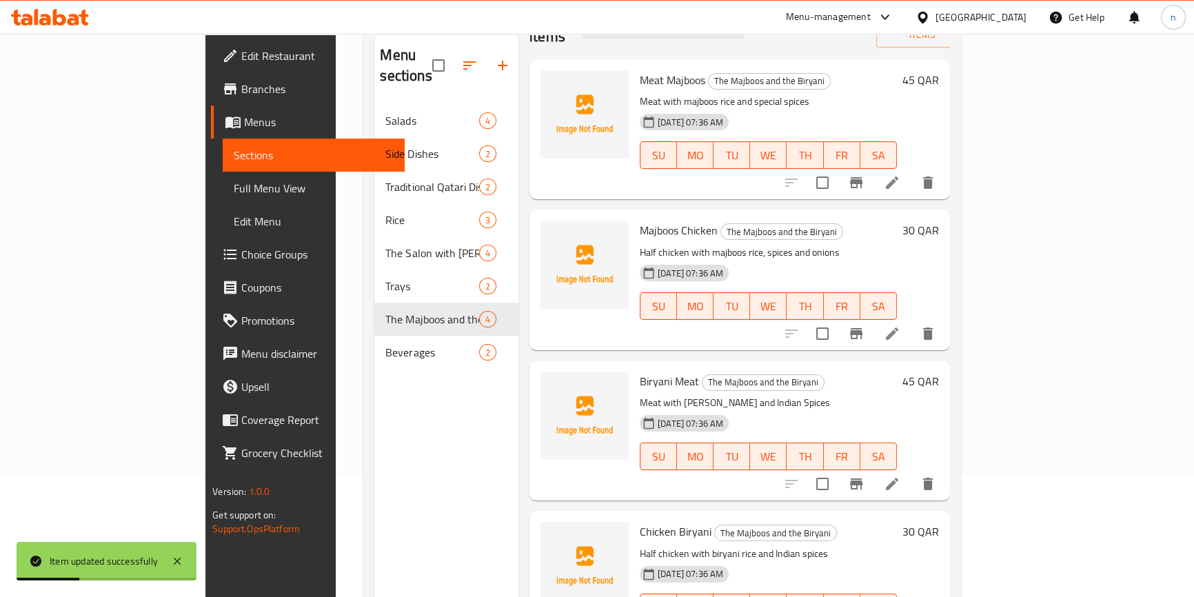
scroll to position [193, 0]
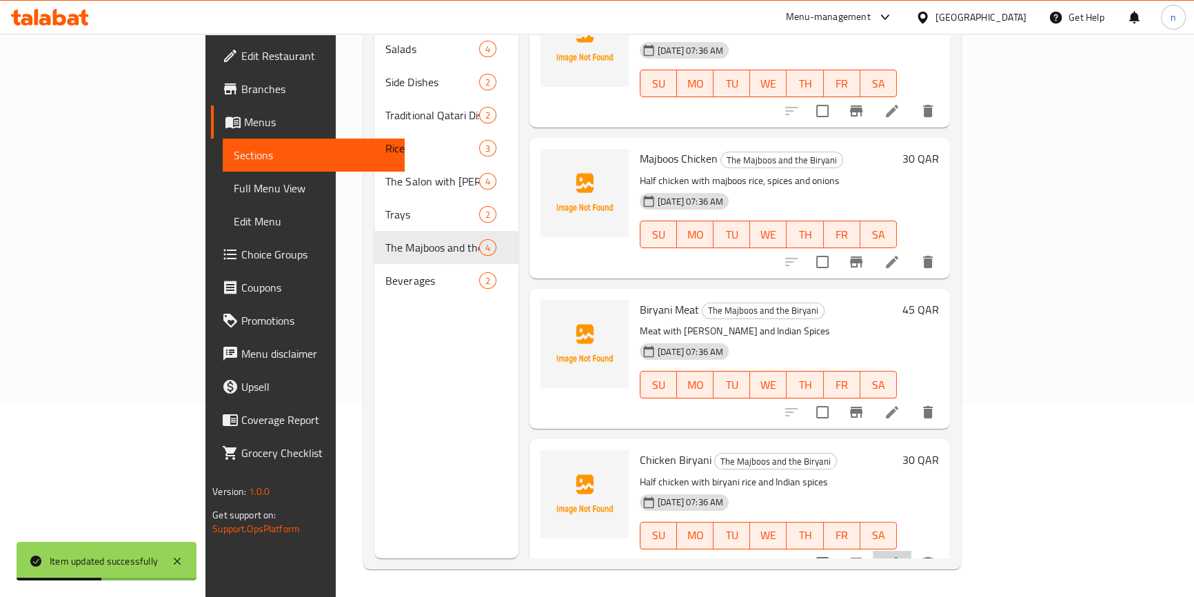
click at [901, 555] on icon at bounding box center [892, 563] width 17 height 17
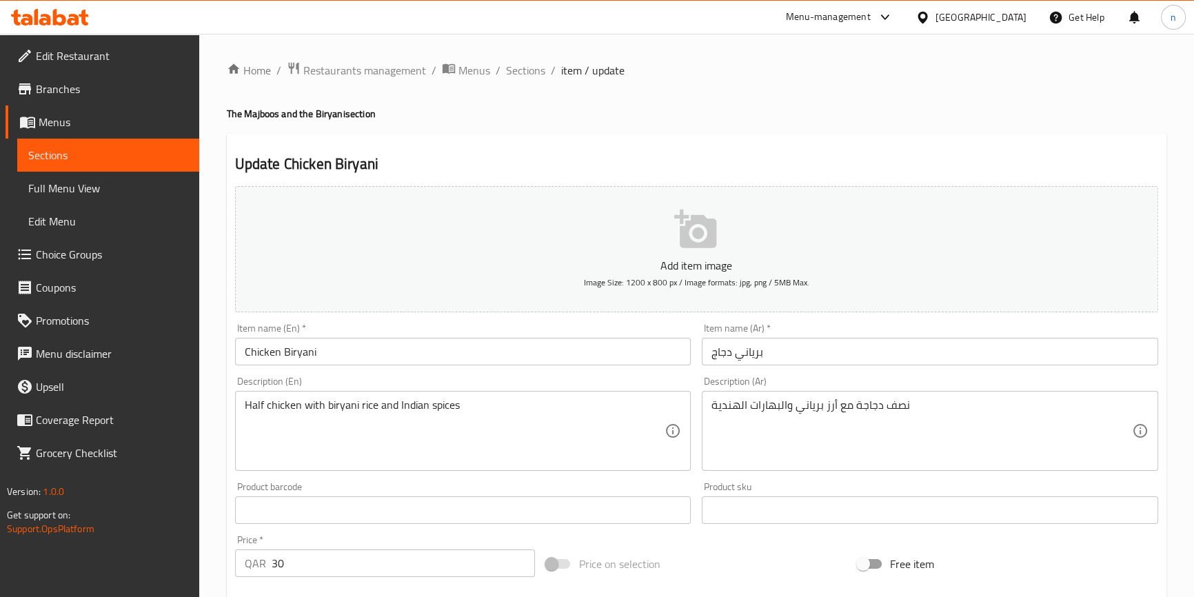
click at [206, 484] on div "Home / Restaurants management / Menus / Sections / item / update The Majboos an…" at bounding box center [696, 504] width 995 height 941
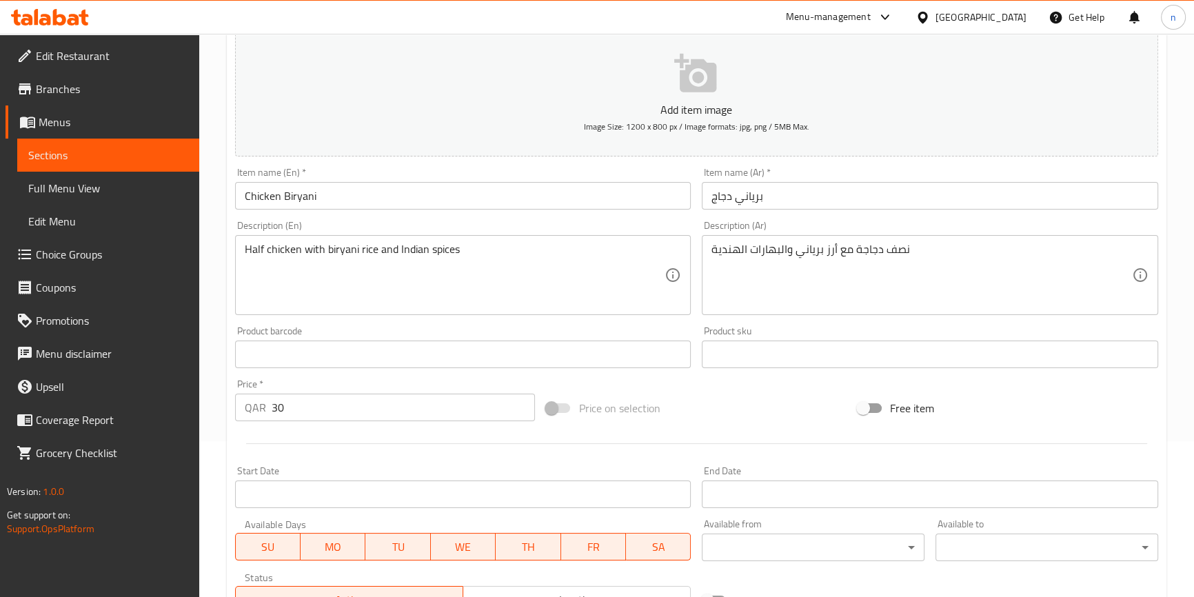
scroll to position [376, 0]
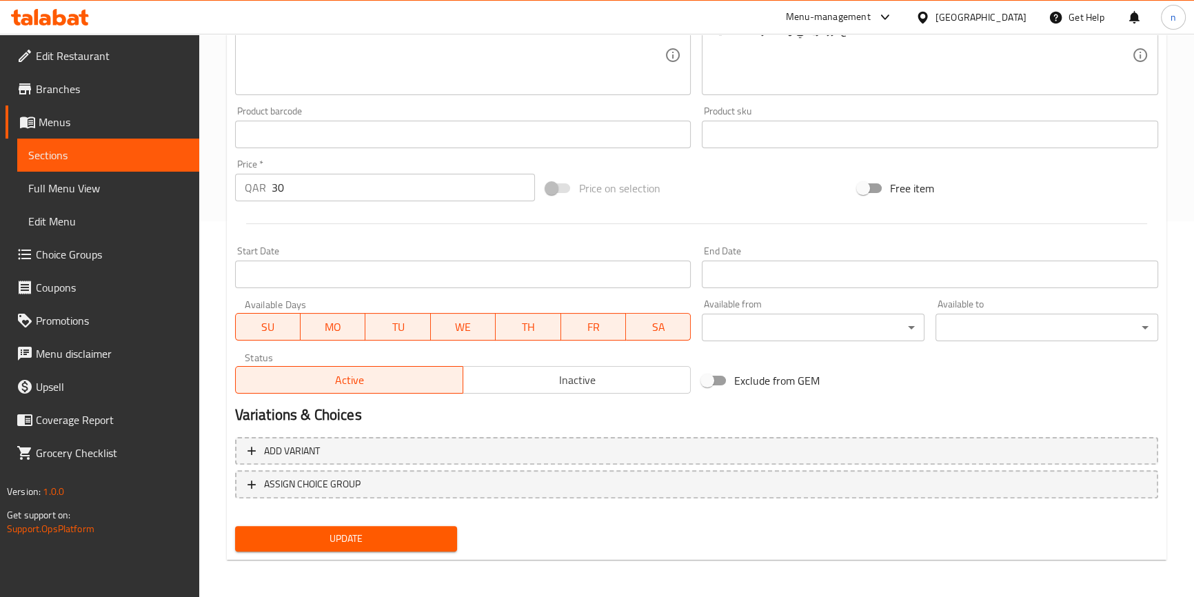
click at [326, 526] on button "Update" at bounding box center [346, 539] width 223 height 26
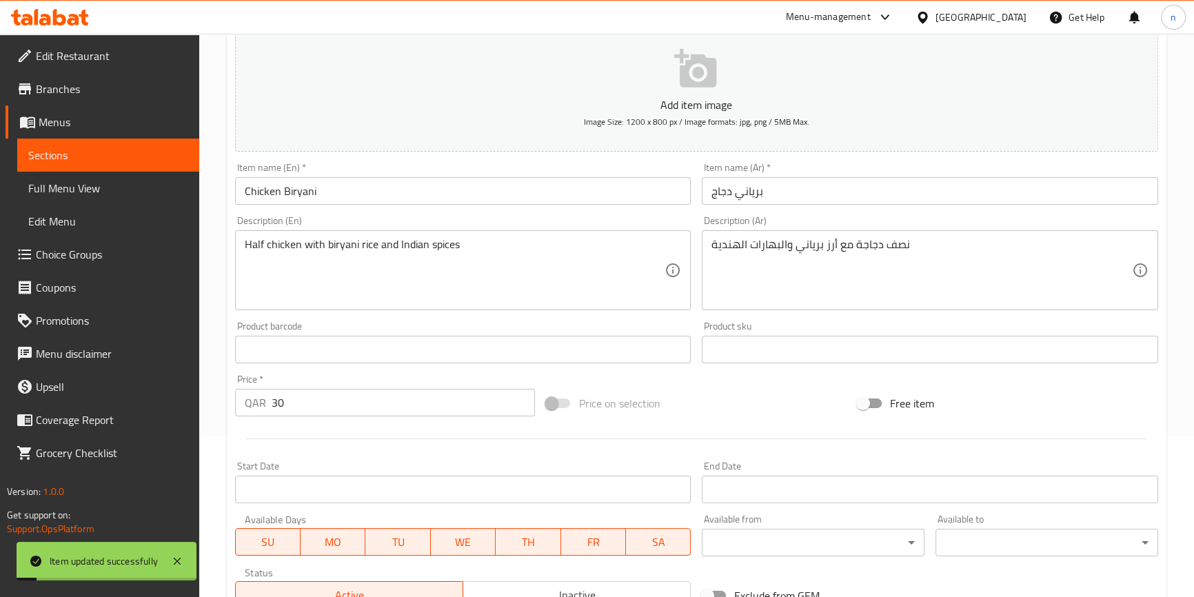
scroll to position [0, 0]
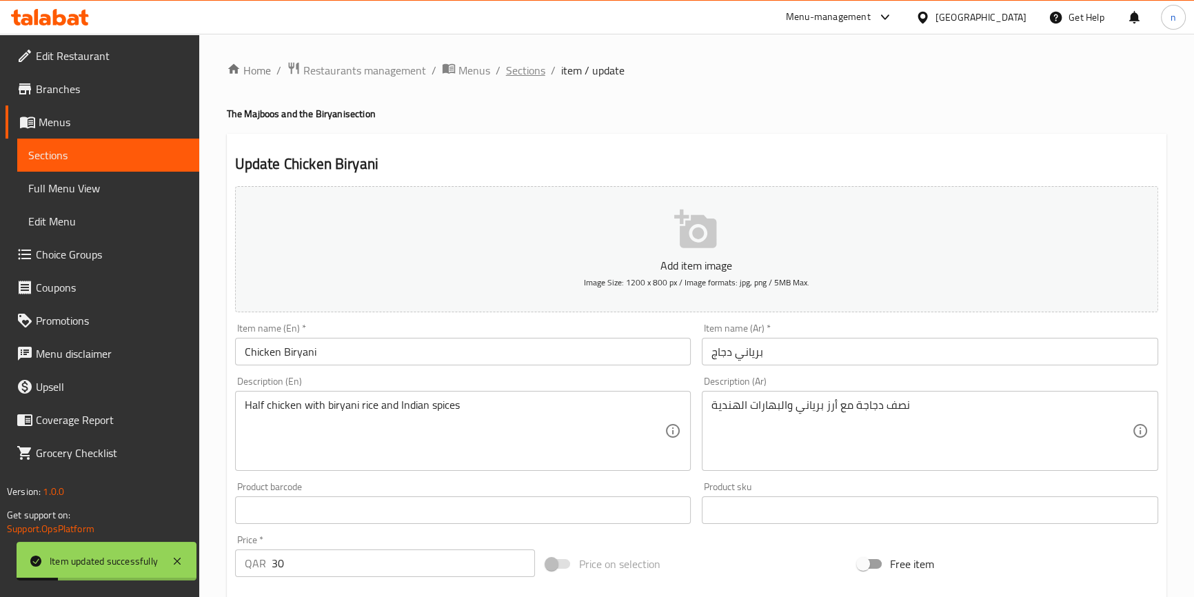
click at [538, 70] on span "Sections" at bounding box center [525, 70] width 39 height 17
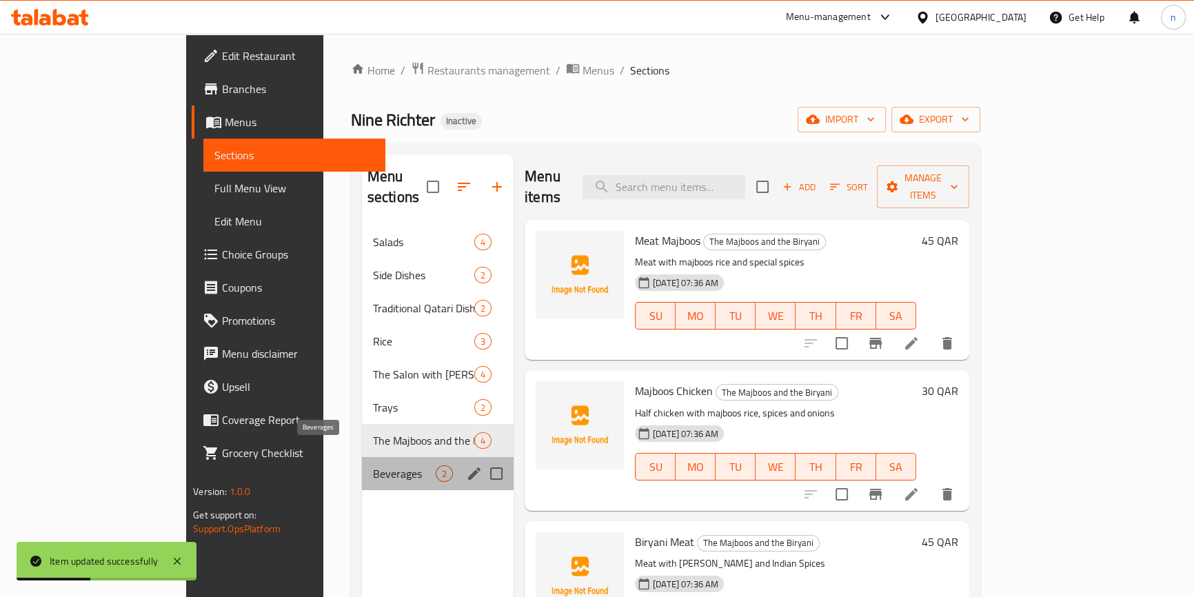
click at [373, 465] on span "Beverages" at bounding box center [404, 473] width 63 height 17
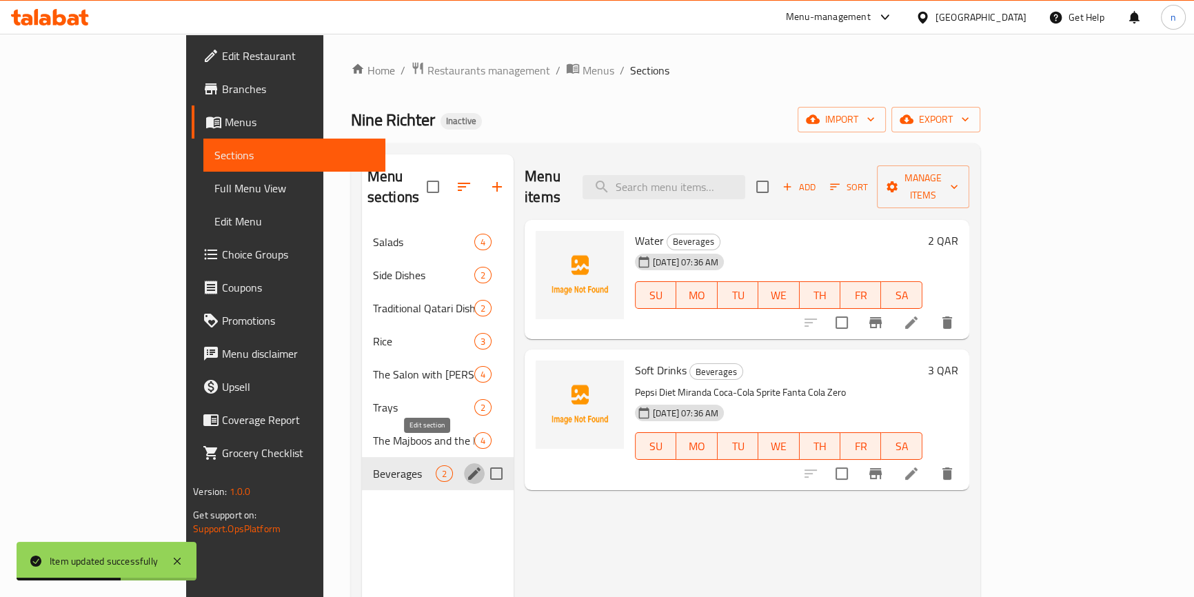
click at [466, 465] on icon "edit" at bounding box center [474, 473] width 17 height 17
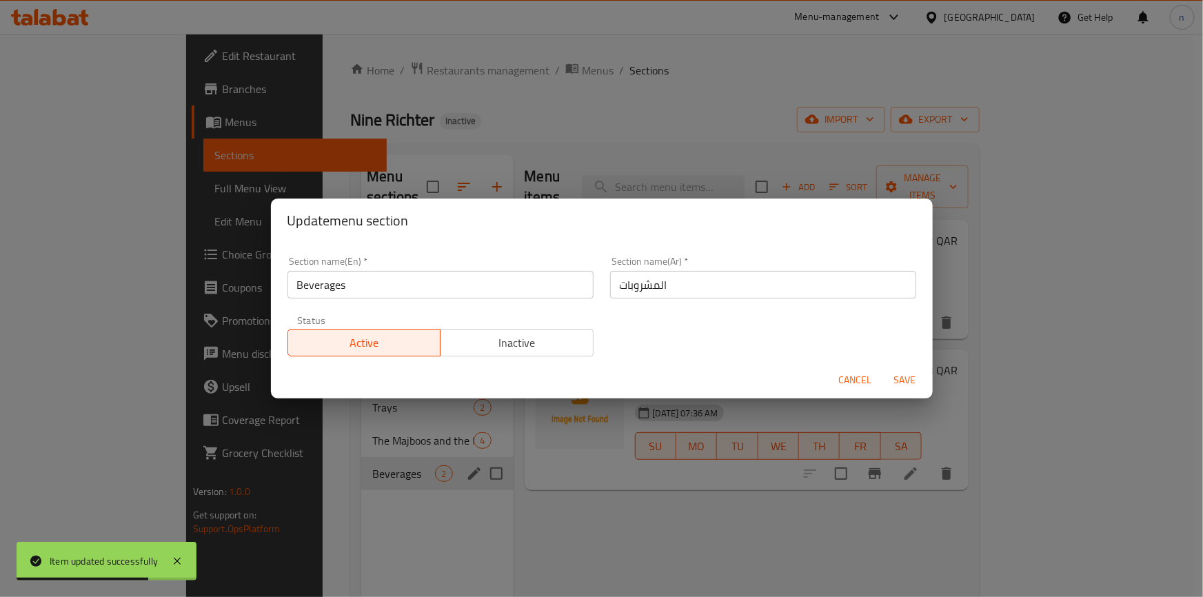
click at [303, 283] on input "Beverages" at bounding box center [441, 285] width 306 height 28
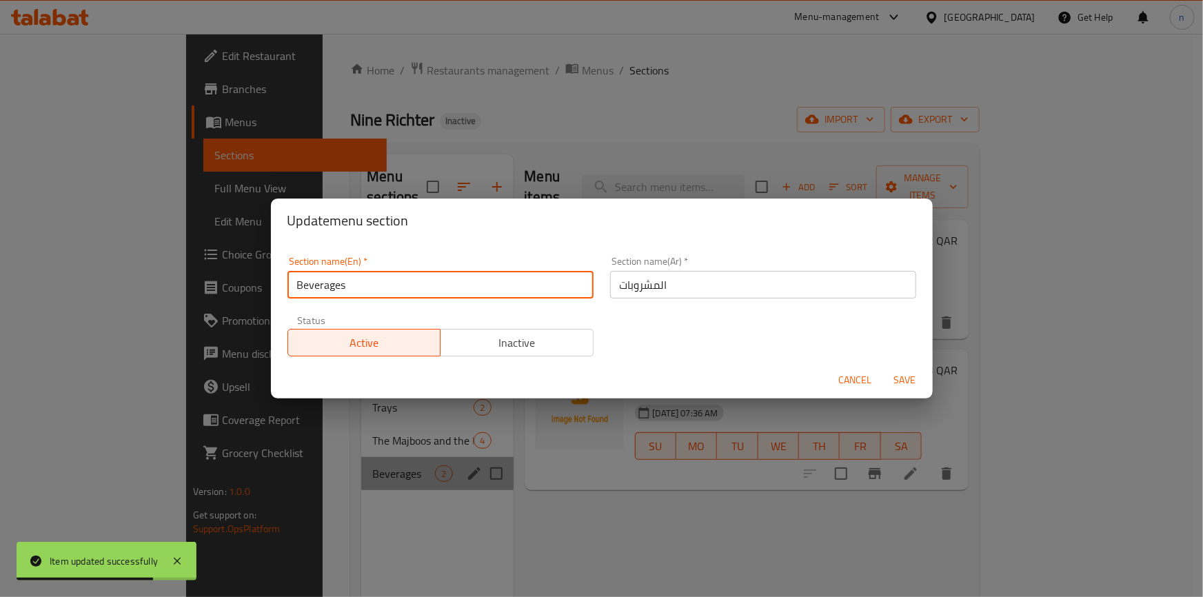
click at [303, 283] on input "Beverages" at bounding box center [441, 285] width 306 height 28
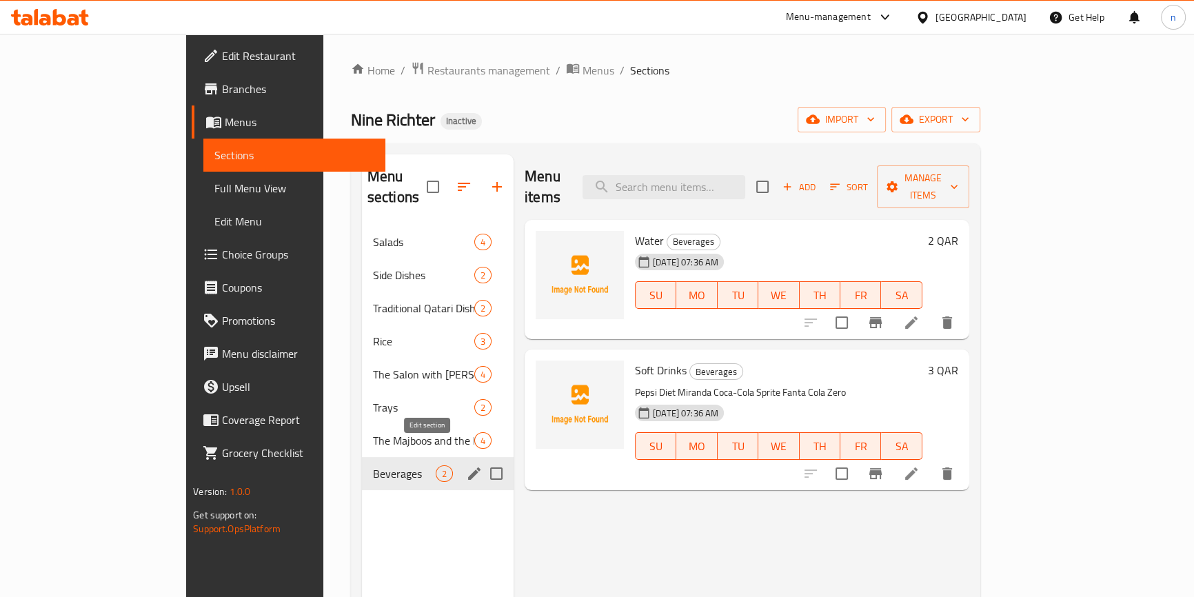
click at [466, 465] on icon "edit" at bounding box center [474, 473] width 17 height 17
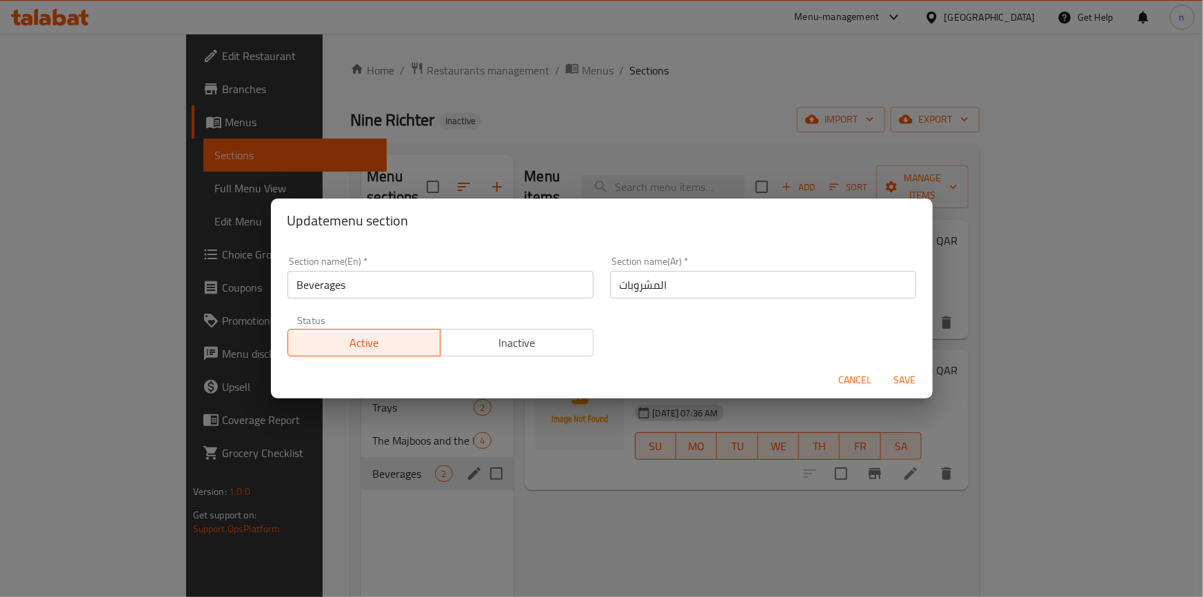
click at [430, 452] on div "Update menu section Section name(En)   * Beverages Section name(En) * Section n…" at bounding box center [601, 298] width 1203 height 597
click at [870, 388] on span "Cancel" at bounding box center [855, 380] width 33 height 17
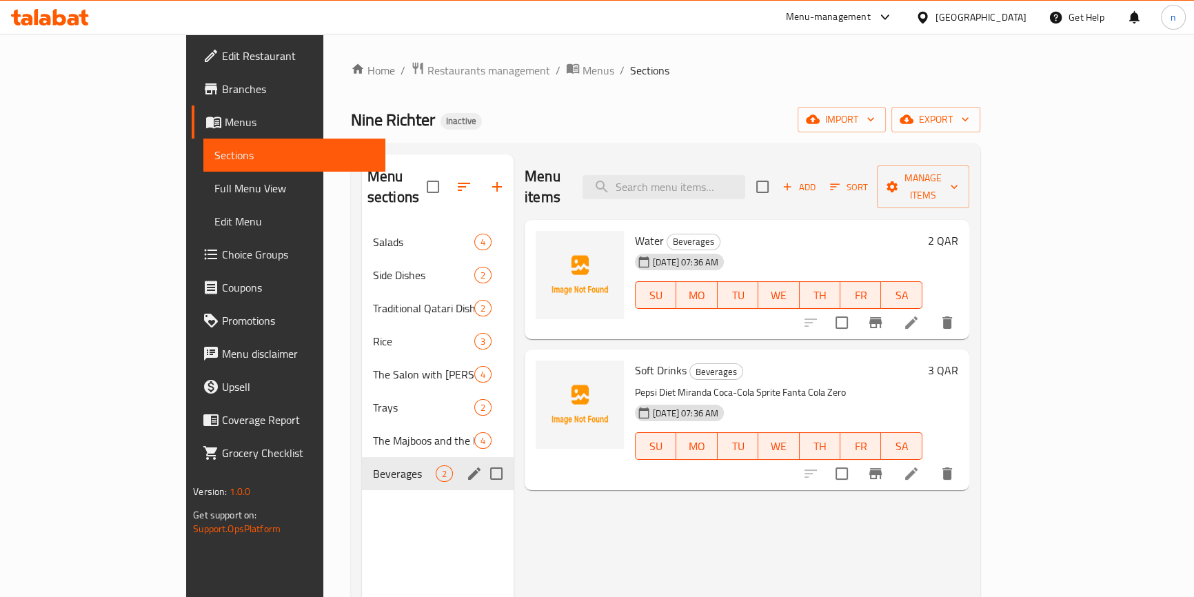
click at [931, 312] on li at bounding box center [911, 322] width 39 height 25
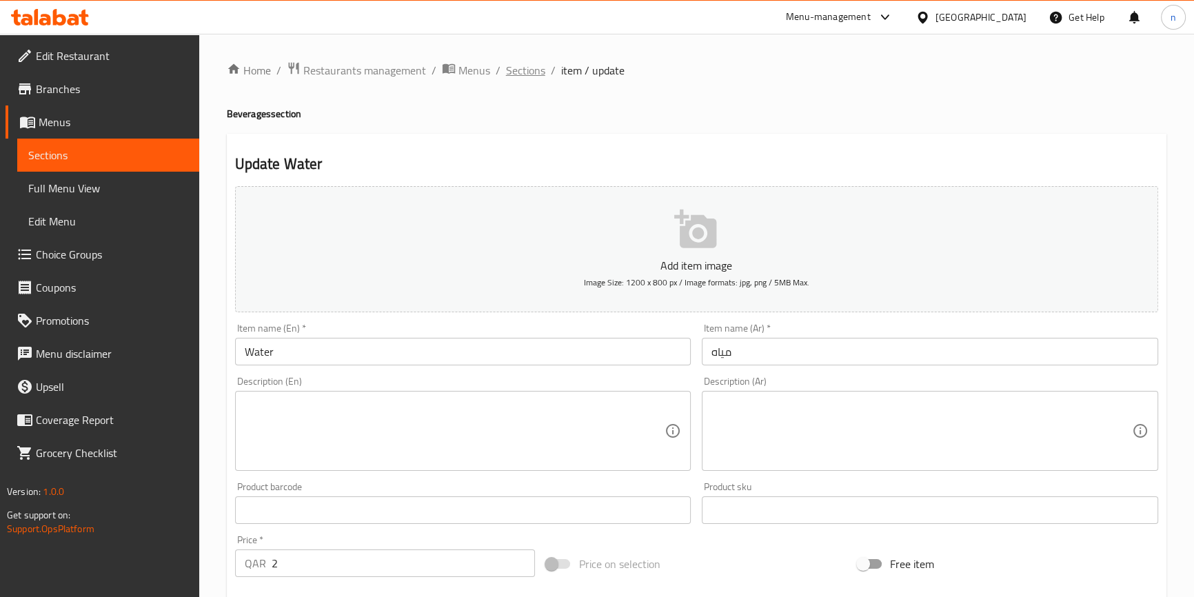
click at [519, 75] on span "Sections" at bounding box center [525, 70] width 39 height 17
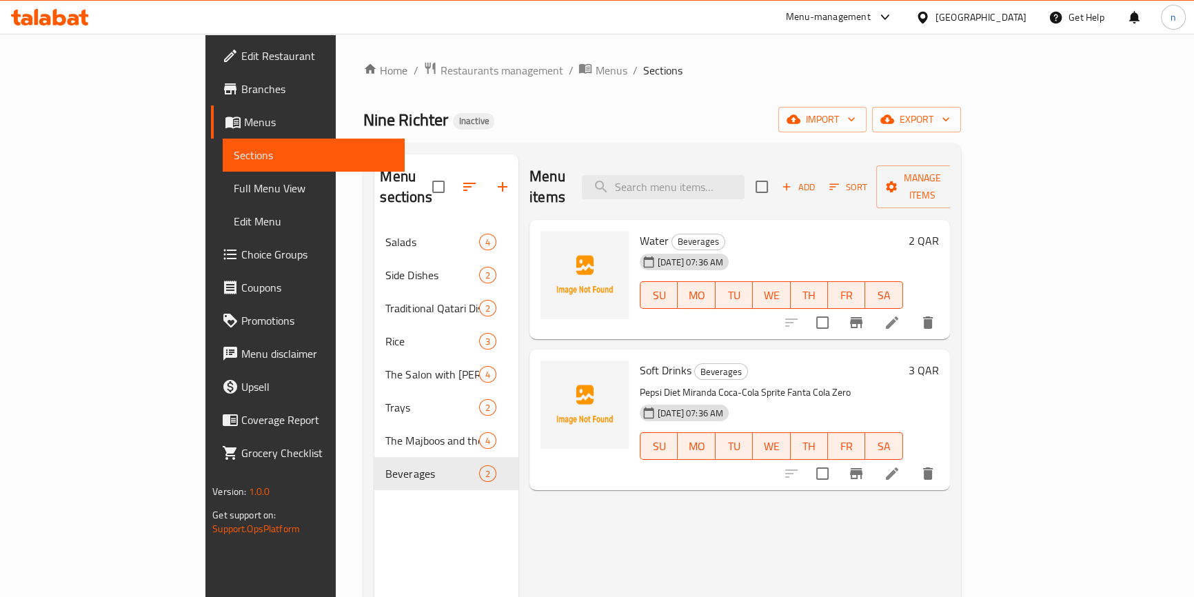
click at [912, 461] on li at bounding box center [892, 473] width 39 height 25
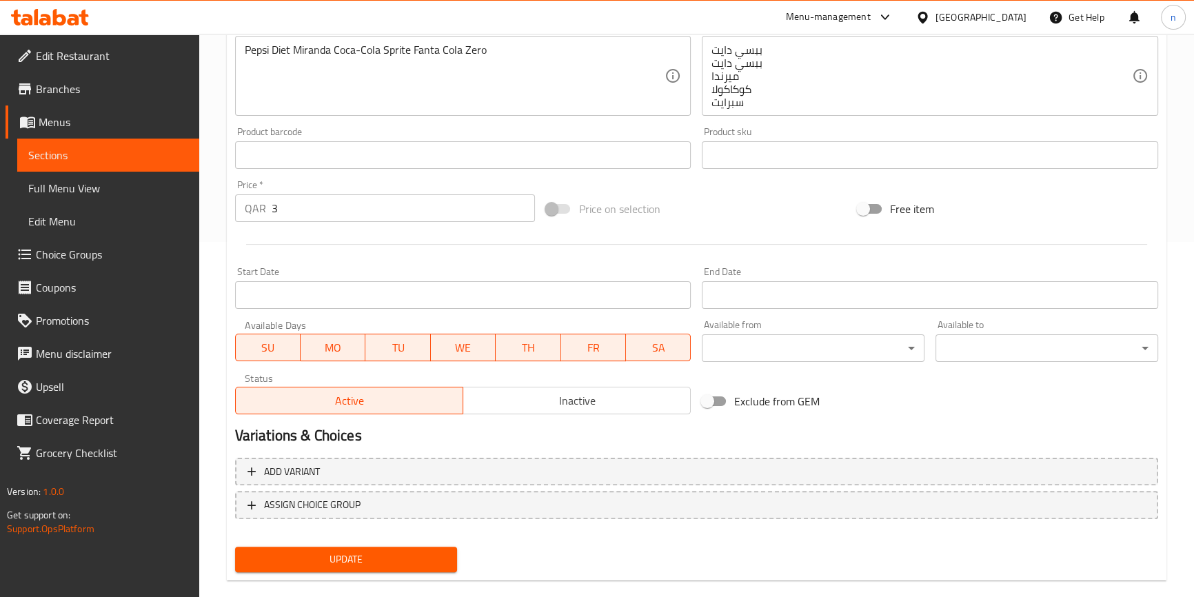
scroll to position [376, 0]
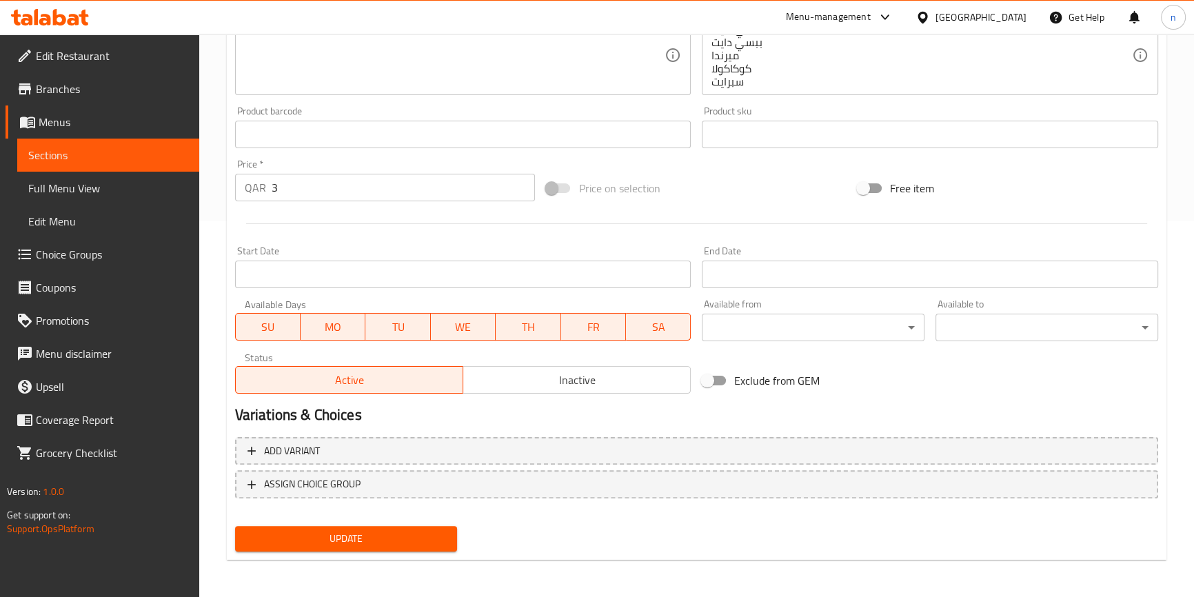
click at [452, 438] on button "Add variant" at bounding box center [696, 451] width 923 height 28
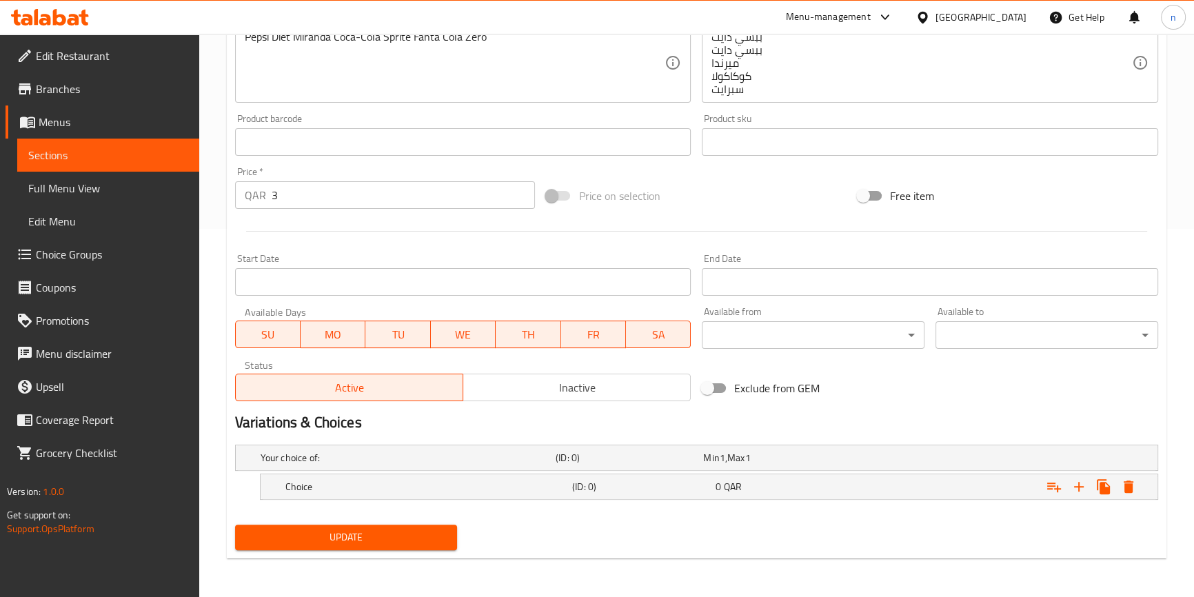
scroll to position [366, 0]
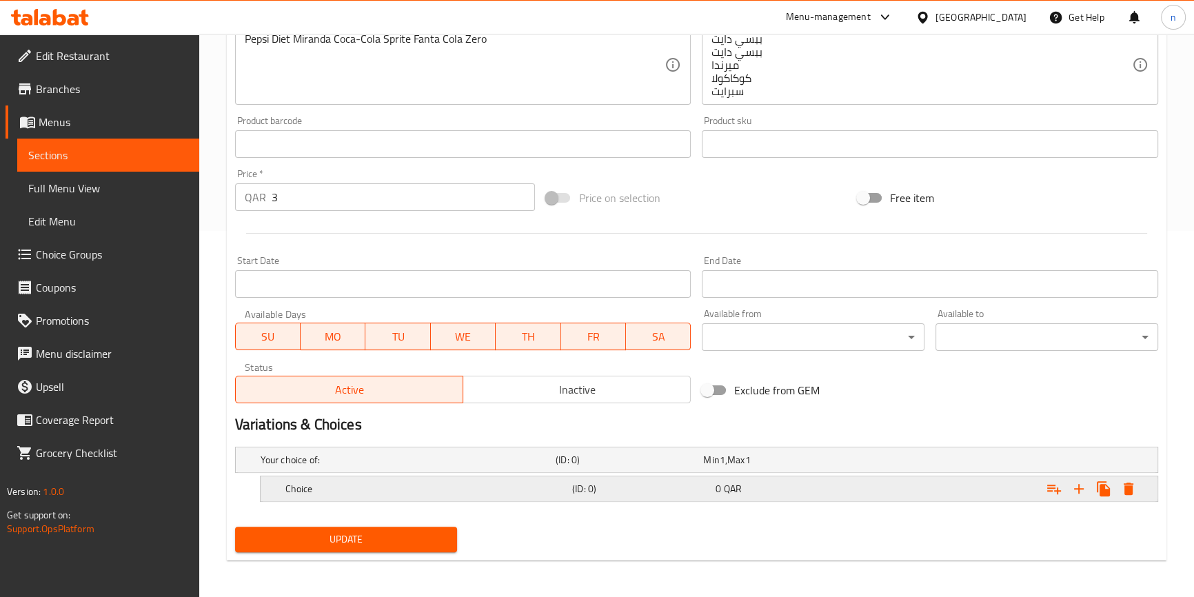
click at [479, 467] on h5 "Choice" at bounding box center [406, 460] width 290 height 14
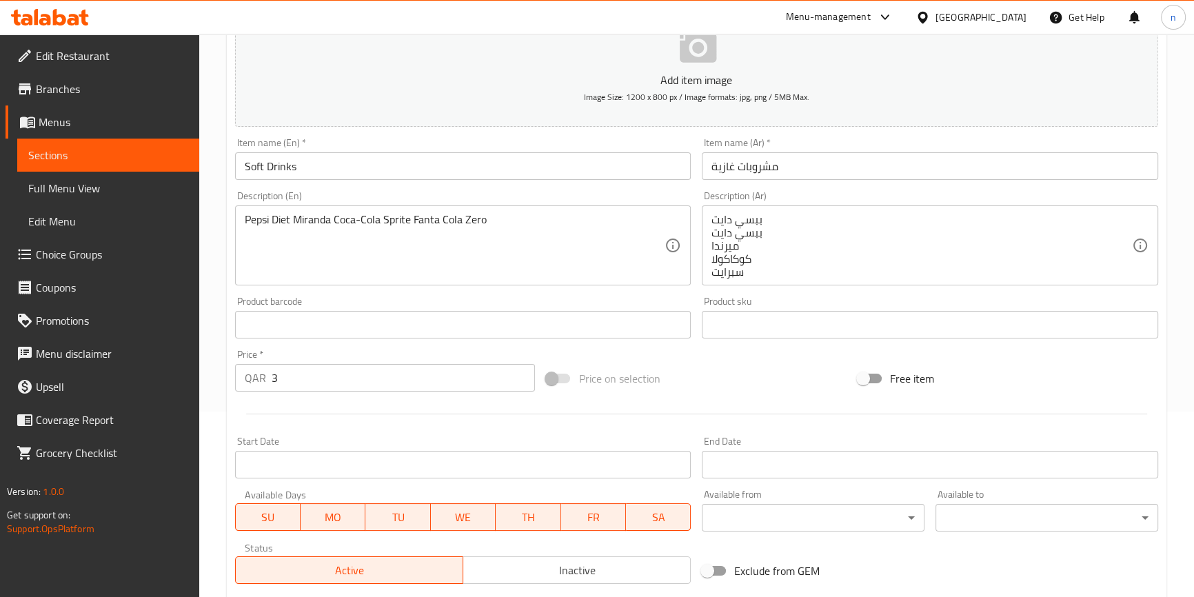
scroll to position [179, 0]
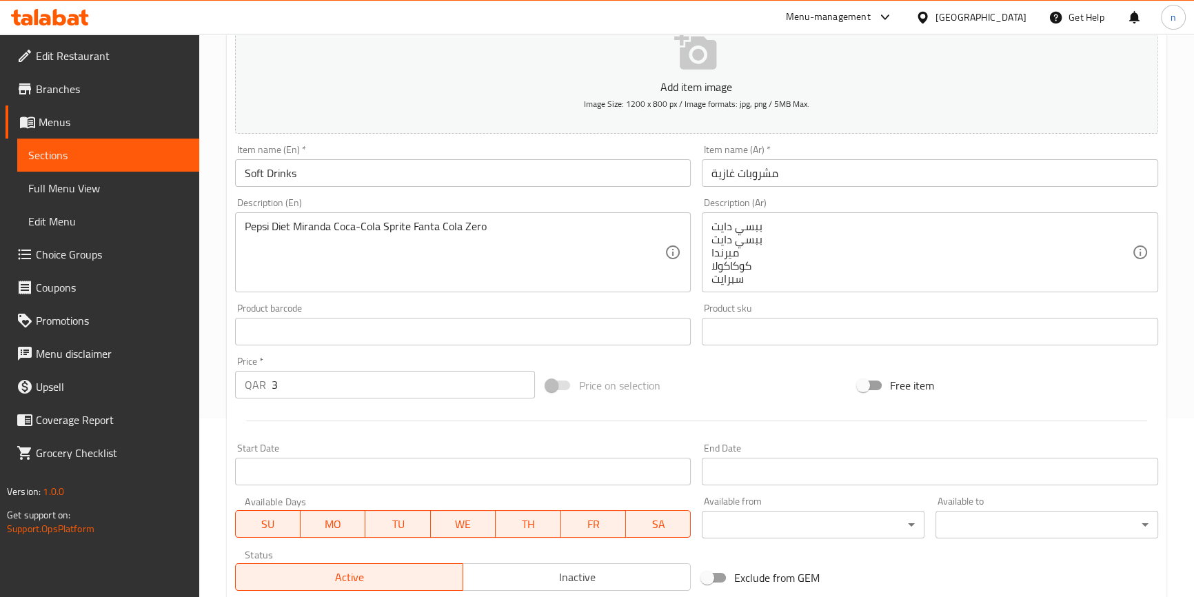
drag, startPoint x: 243, startPoint y: 226, endPoint x: 267, endPoint y: 235, distance: 25.7
click at [270, 234] on div "Pepsi Diet Miranda Coca-Cola Sprite Fanta Cola Zero Description (En)" at bounding box center [463, 252] width 457 height 80
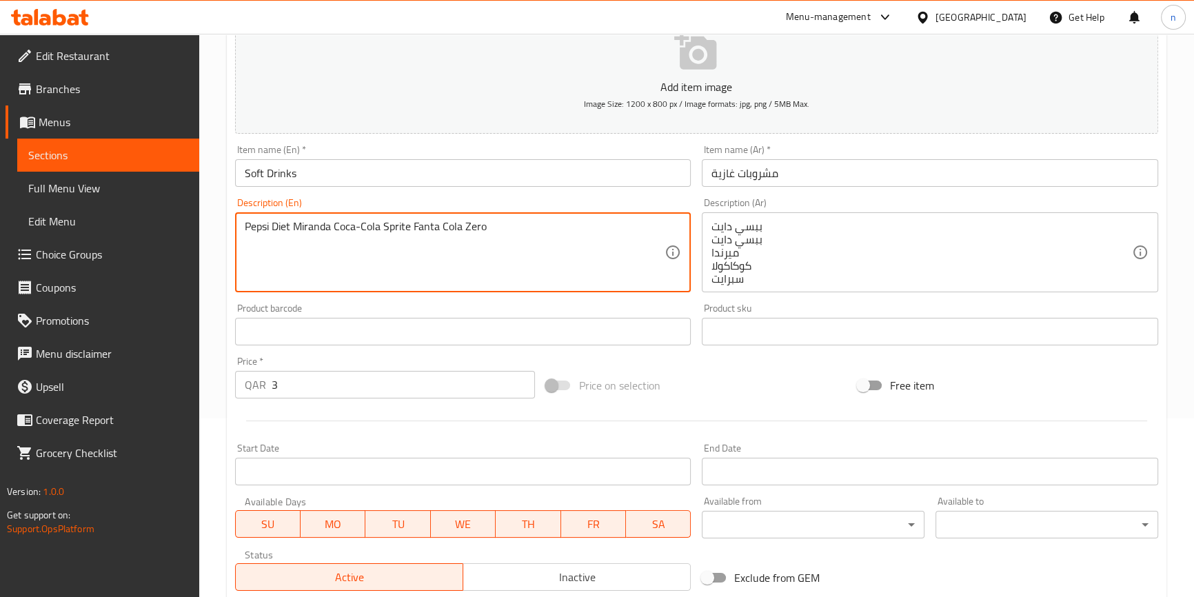
drag, startPoint x: 288, startPoint y: 228, endPoint x: 234, endPoint y: 228, distance: 53.8
click at [235, 228] on div "Pepsi Diet Miranda Coca-Cola Sprite Fanta Cola Zero Description (En)" at bounding box center [463, 252] width 457 height 80
click at [292, 265] on textarea "Pepsi Diet Miranda Coca-Cola Sprite Fanta Cola Zero" at bounding box center [455, 253] width 421 height 66
drag, startPoint x: 247, startPoint y: 221, endPoint x: 292, endPoint y: 233, distance: 47.2
click at [292, 233] on textarea "Pepsi Diet Miranda Coca-Cola Sprite Fanta Cola Zero" at bounding box center [455, 253] width 421 height 66
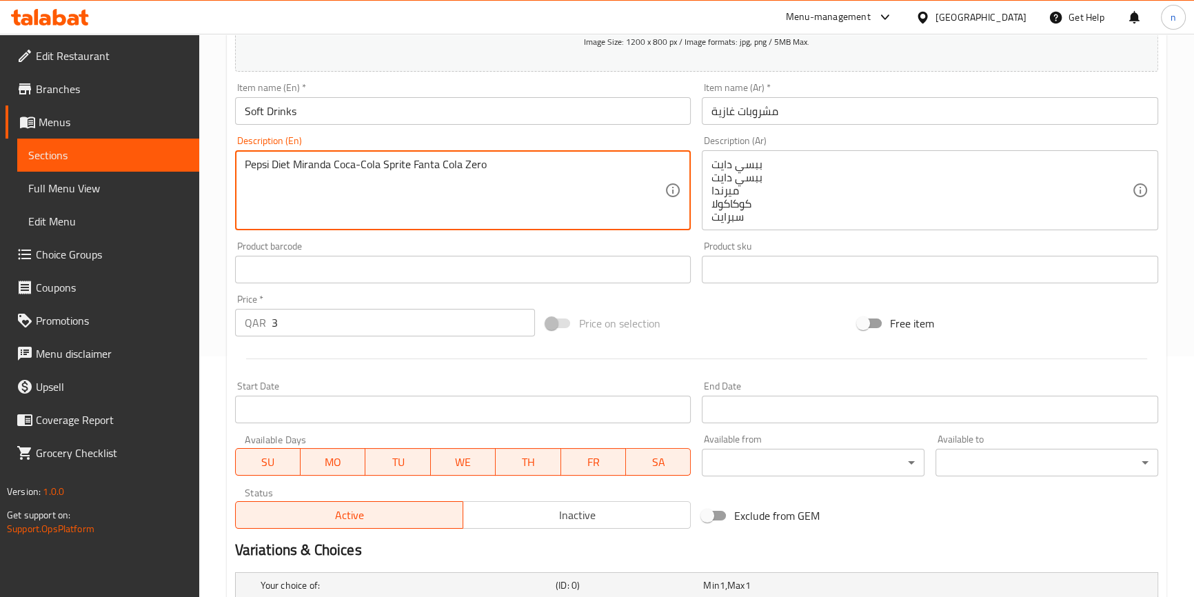
scroll to position [426, 0]
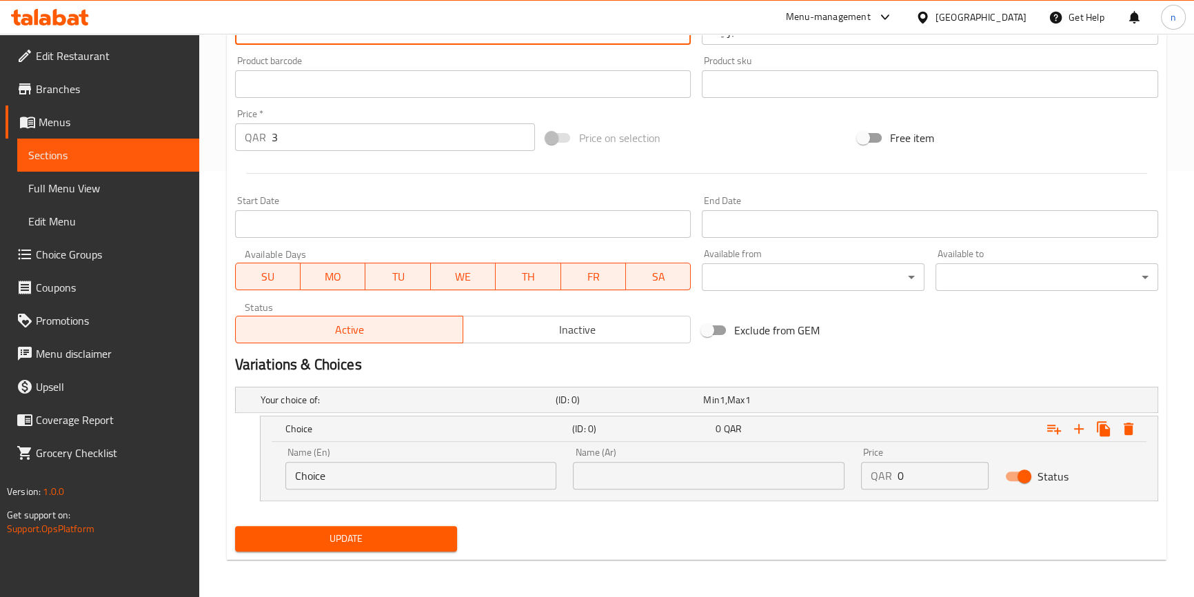
click at [399, 479] on input "Choice" at bounding box center [421, 476] width 272 height 28
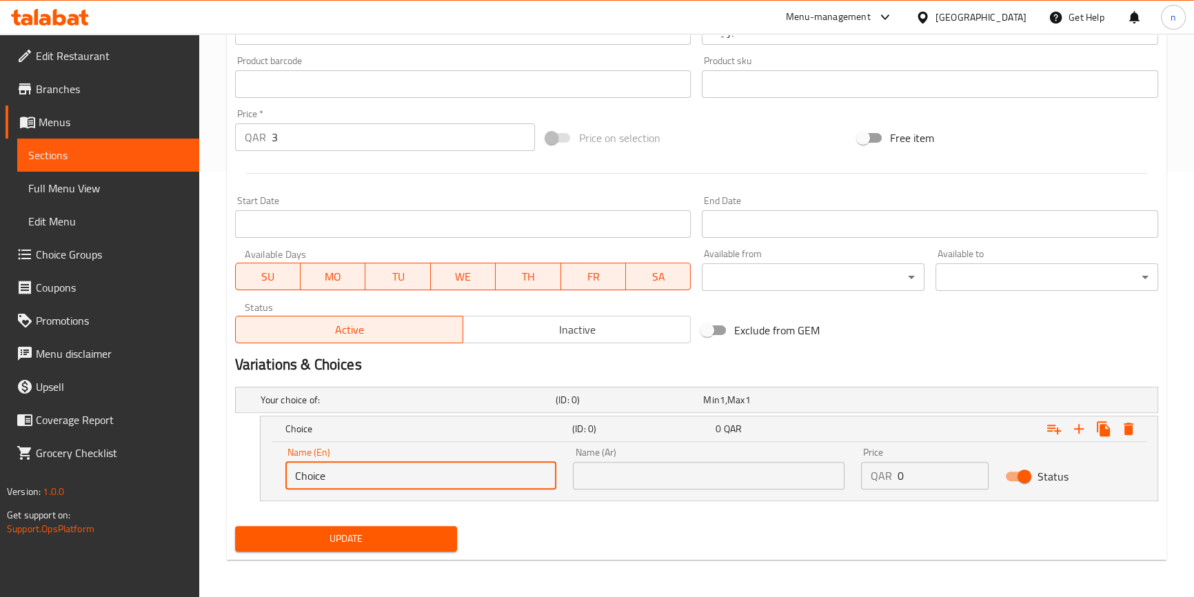
click at [399, 479] on input "Choice" at bounding box center [421, 476] width 272 height 28
click at [397, 479] on input "Choice" at bounding box center [421, 476] width 272 height 28
paste input "Pepsi Diet"
click at [394, 479] on input "ChoicePepsi Diet" at bounding box center [421, 476] width 272 height 28
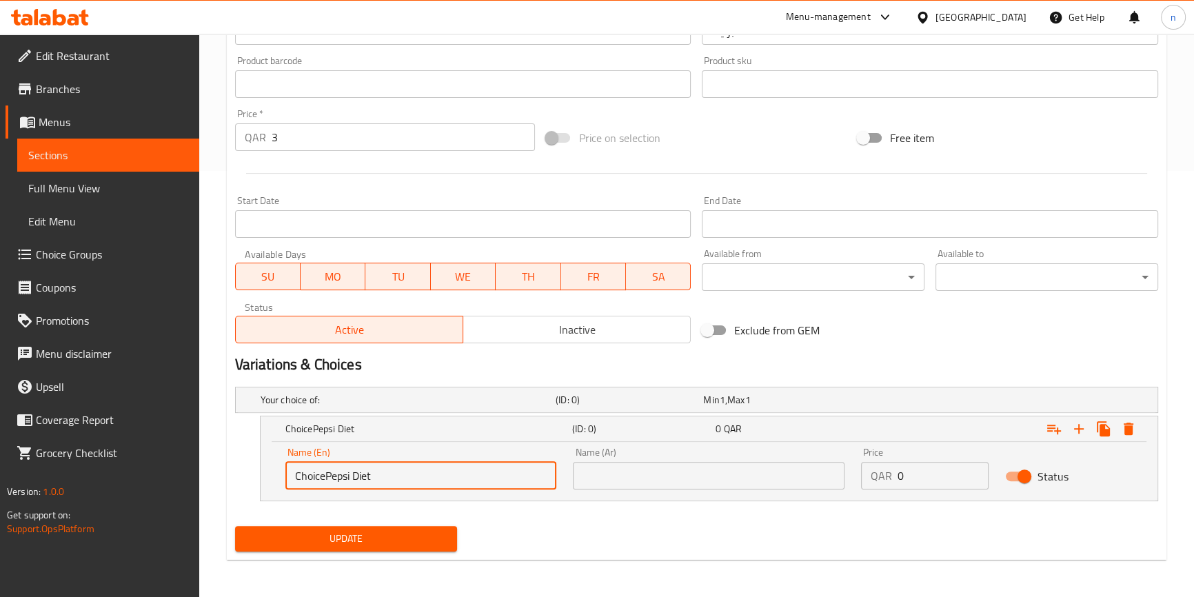
click at [394, 479] on input "ChoicePepsi Diet" at bounding box center [421, 476] width 272 height 28
paste input "text"
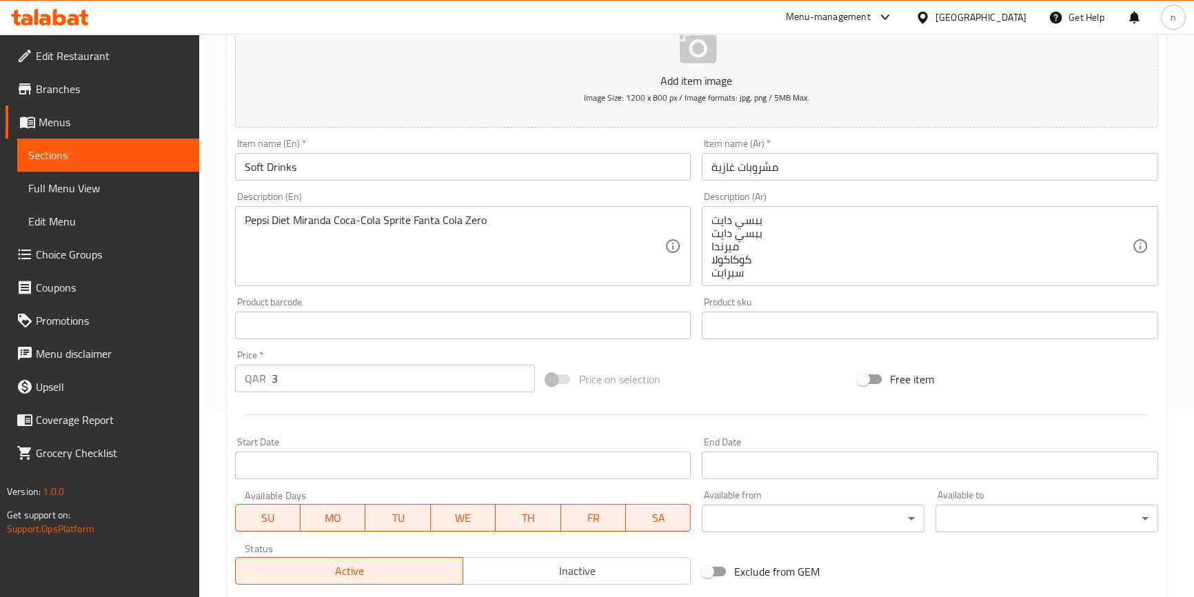
scroll to position [175, 0]
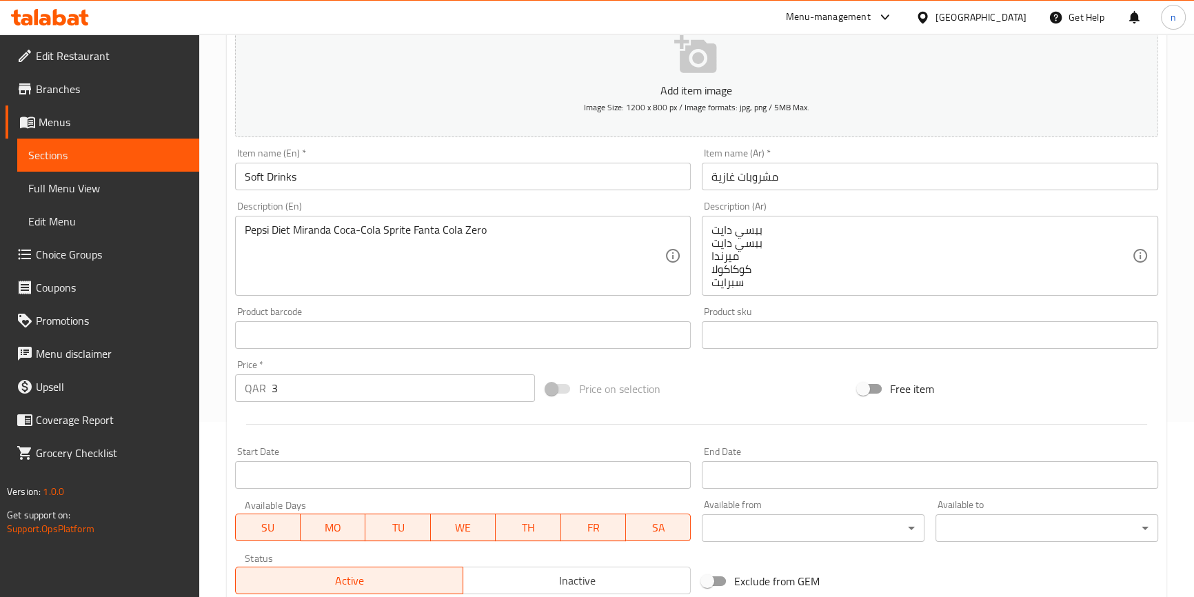
type input "Pepsi Diet"
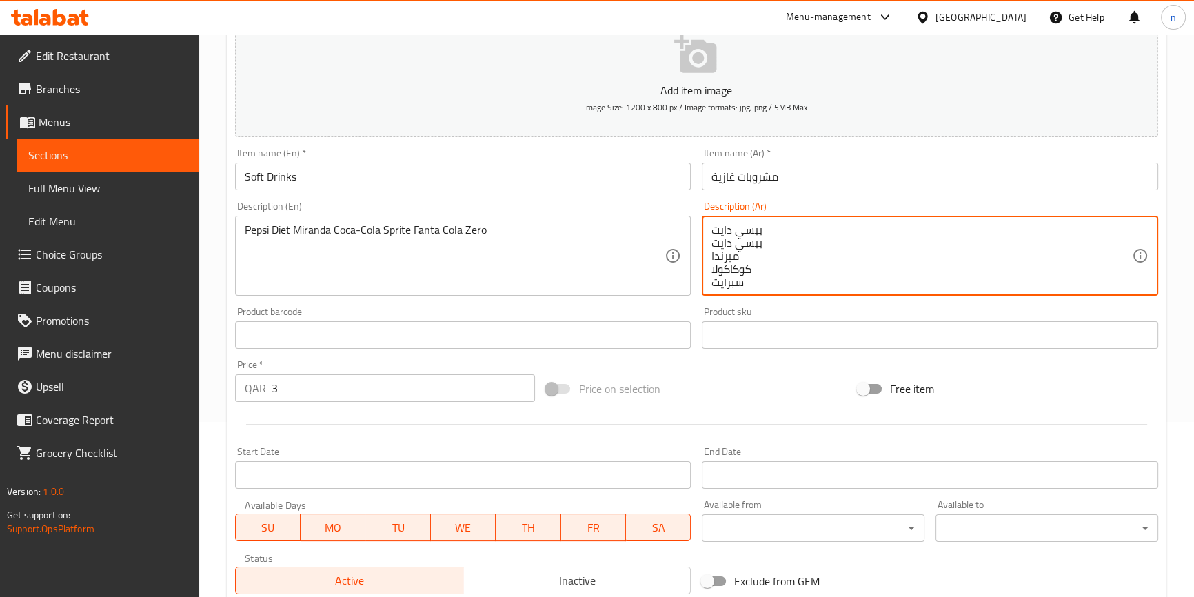
drag, startPoint x: 761, startPoint y: 232, endPoint x: 715, endPoint y: 222, distance: 46.5
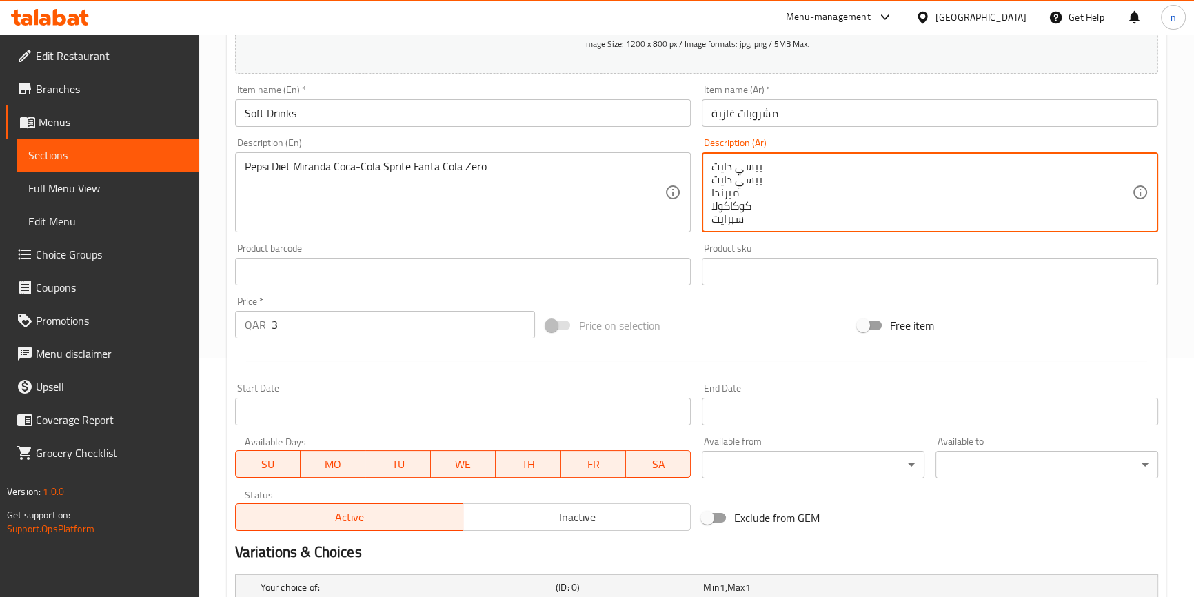
scroll to position [426, 0]
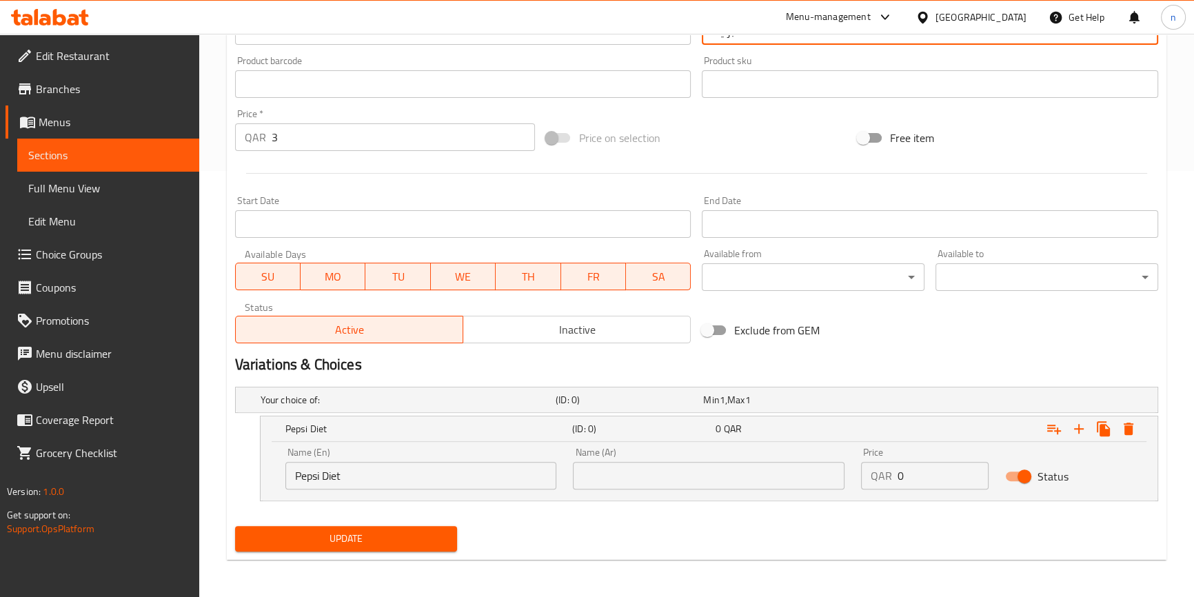
click at [641, 468] on input "text" at bounding box center [709, 476] width 272 height 28
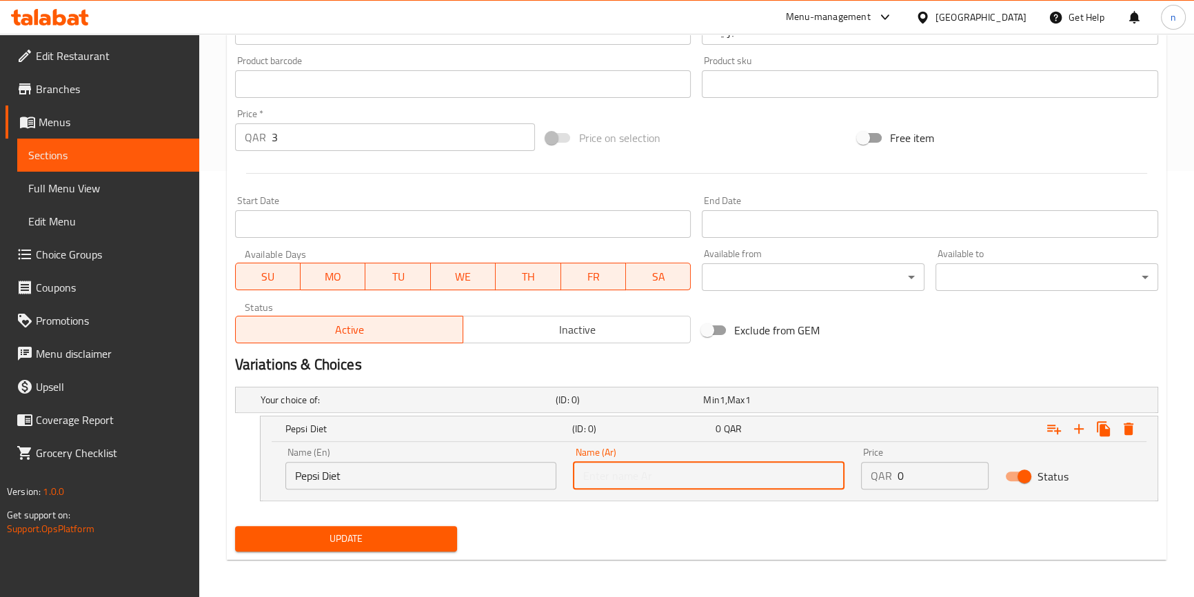
click at [641, 468] on input "text" at bounding box center [709, 476] width 272 height 28
paste input "ببسي دايت"
type input "ببسي دايت"
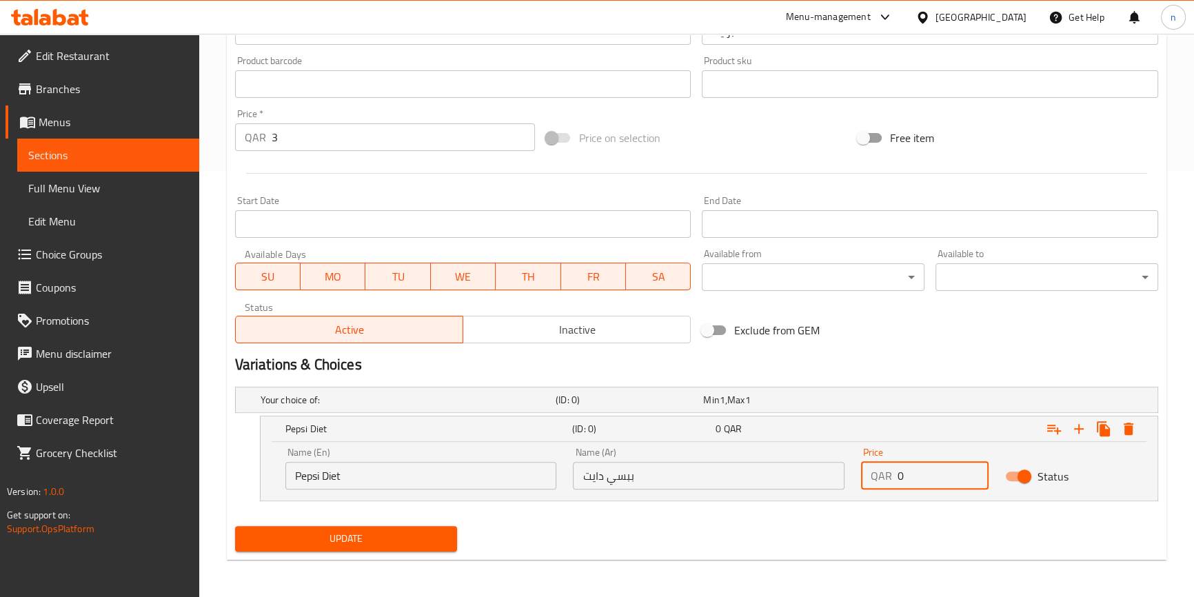
click at [901, 481] on input "0" at bounding box center [943, 476] width 91 height 28
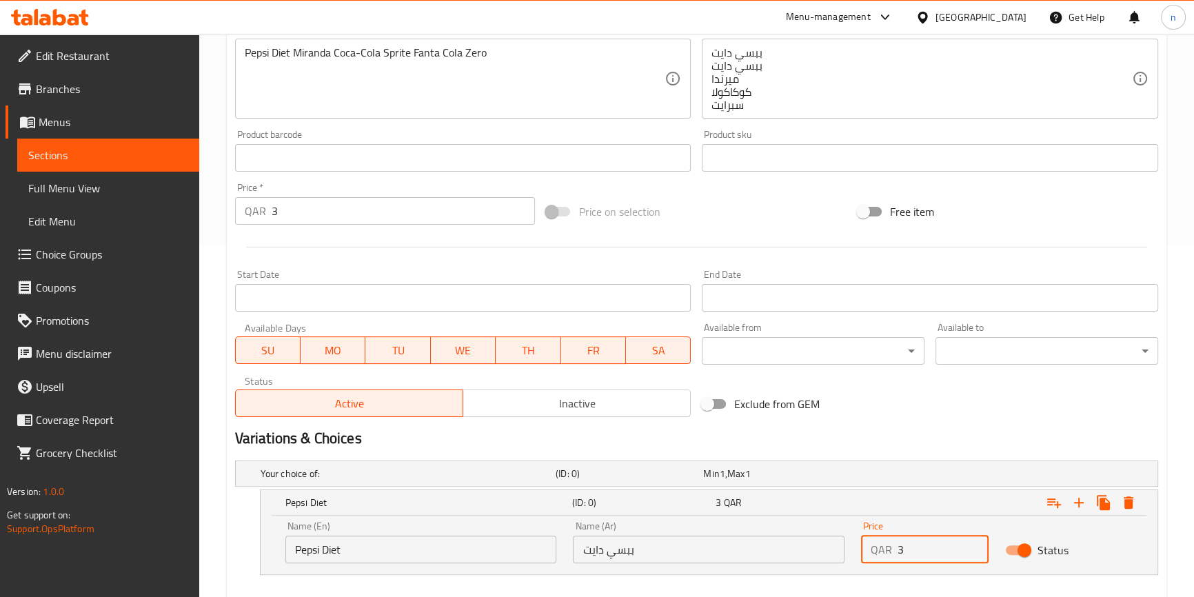
scroll to position [175, 0]
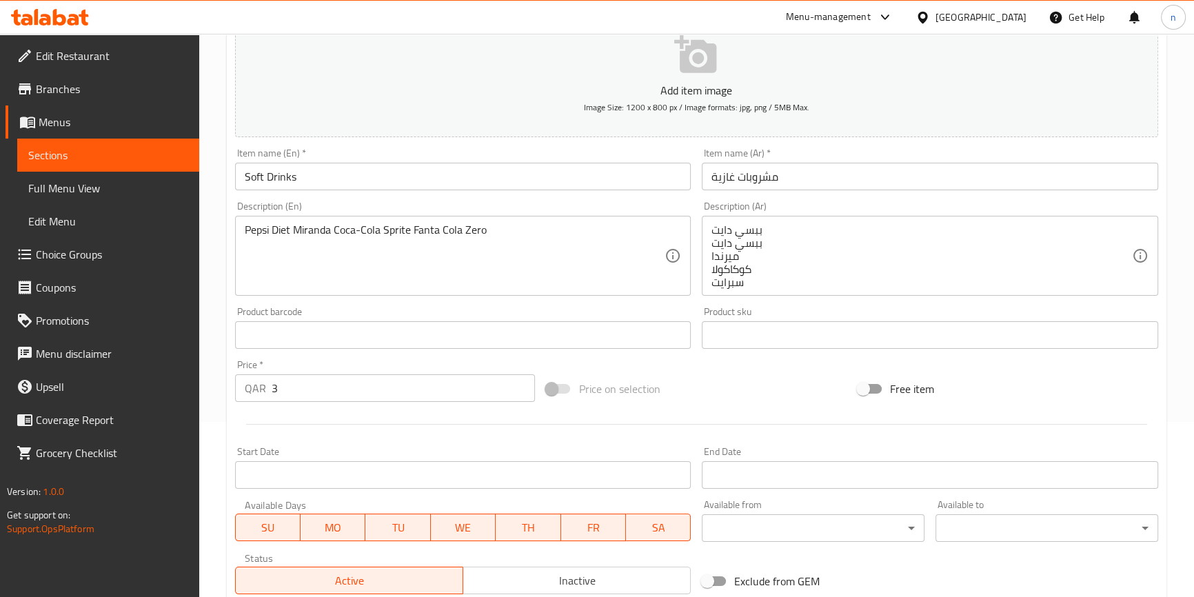
type input "3"
click at [385, 386] on input "3" at bounding box center [404, 388] width 264 height 28
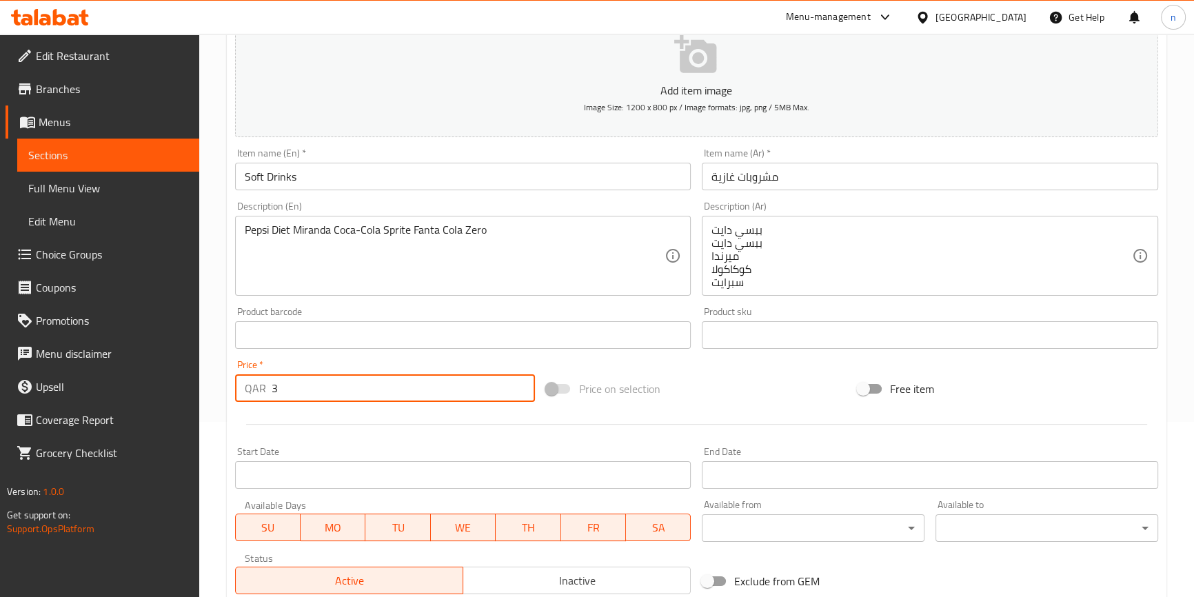
click at [385, 386] on input "3" at bounding box center [404, 388] width 264 height 28
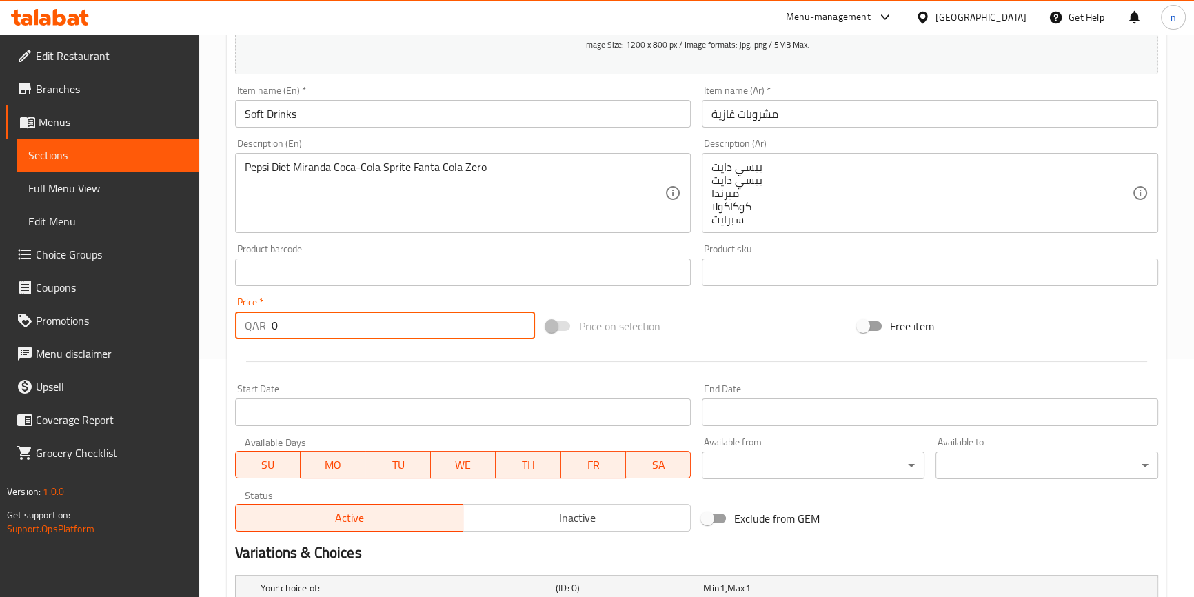
scroll to position [426, 0]
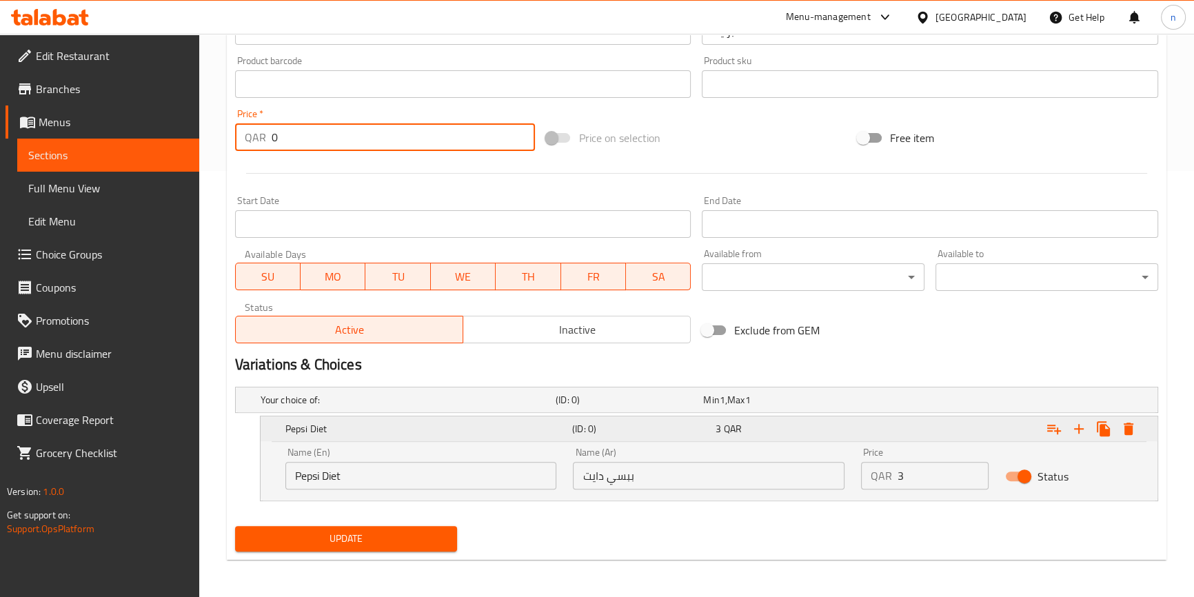
type input "0"
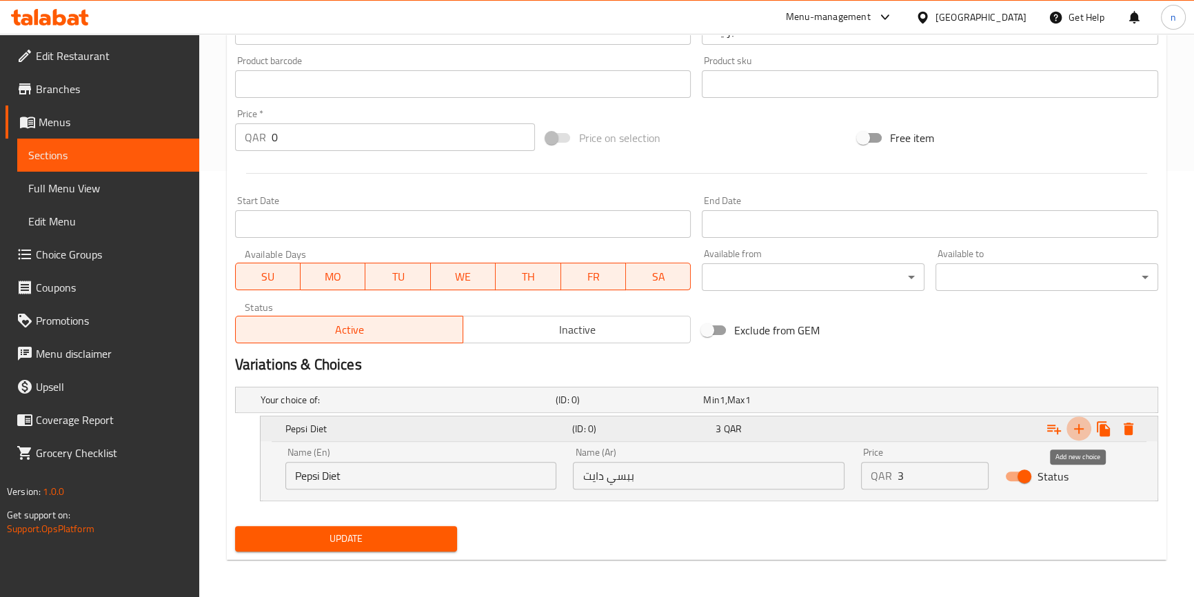
click at [1082, 430] on icon "Expand" at bounding box center [1079, 429] width 17 height 17
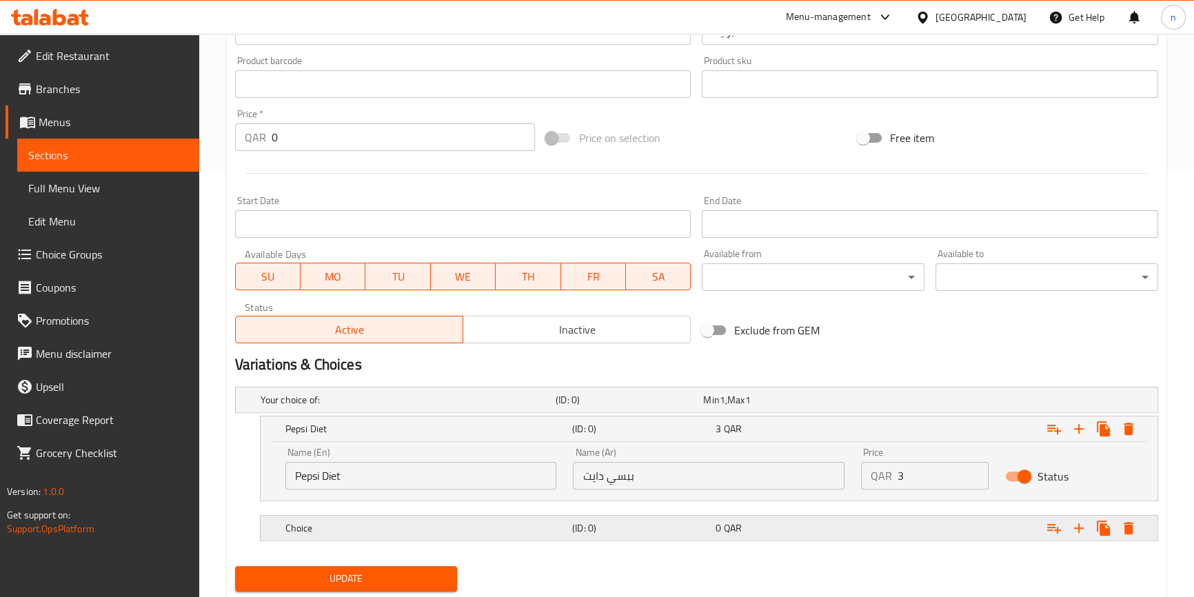
click at [625, 407] on h5 "(ID: 0)" at bounding box center [627, 400] width 142 height 14
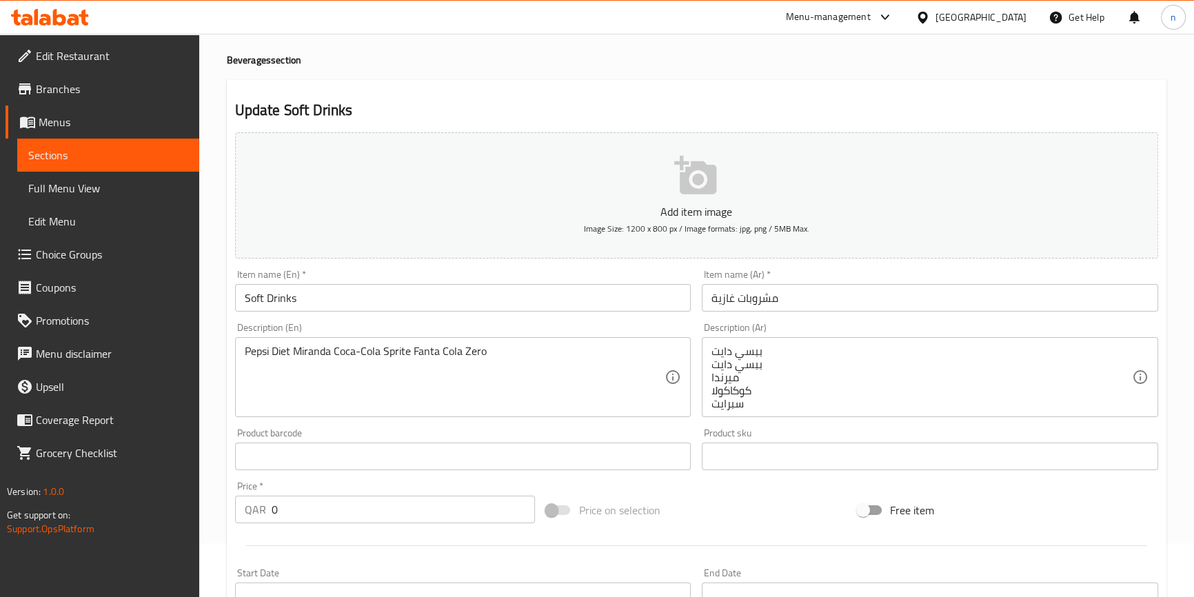
scroll to position [50, 0]
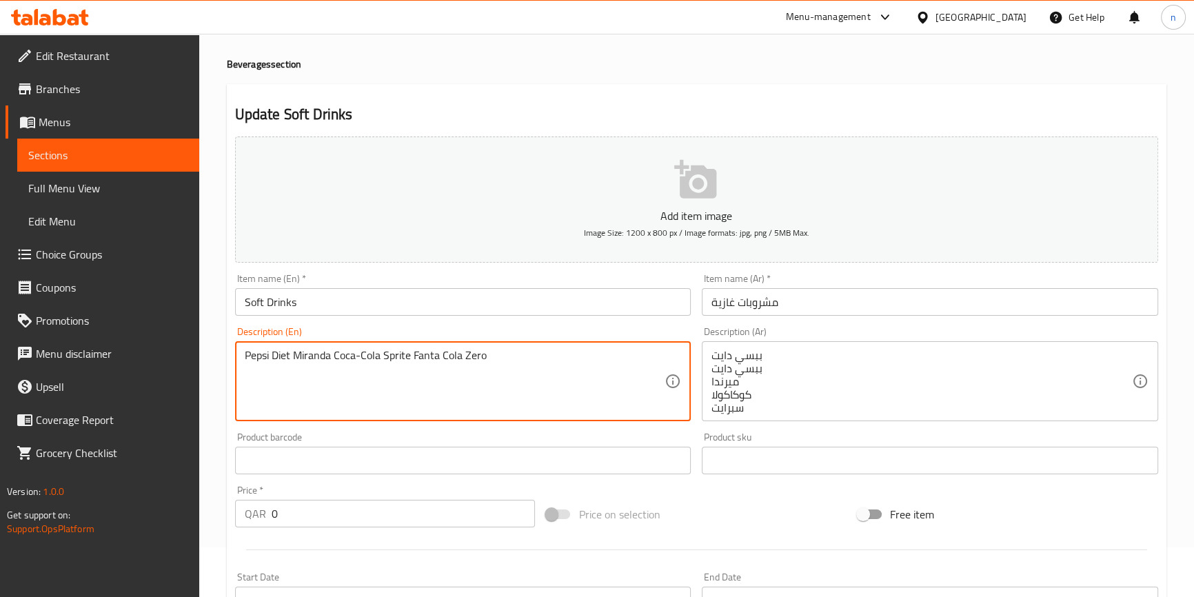
drag, startPoint x: 293, startPoint y: 352, endPoint x: 354, endPoint y: 370, distance: 63.5
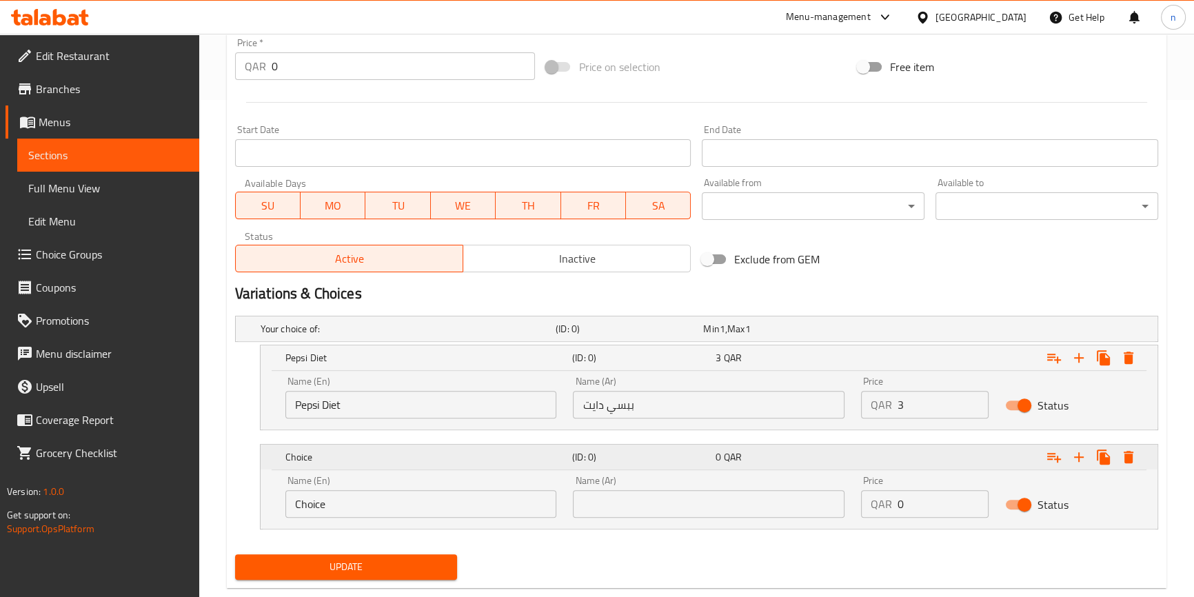
scroll to position [525, 0]
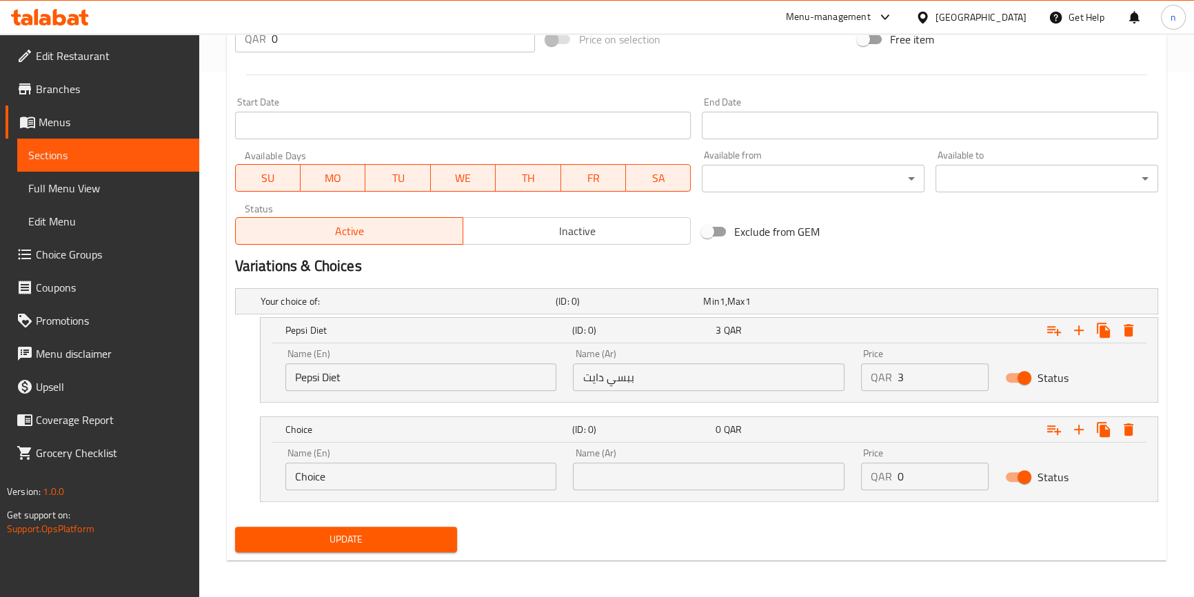
click at [358, 479] on input "Choice" at bounding box center [421, 477] width 272 height 28
paste input "Miranda Coca"
click at [392, 470] on input "Miranda Coca" at bounding box center [421, 477] width 272 height 28
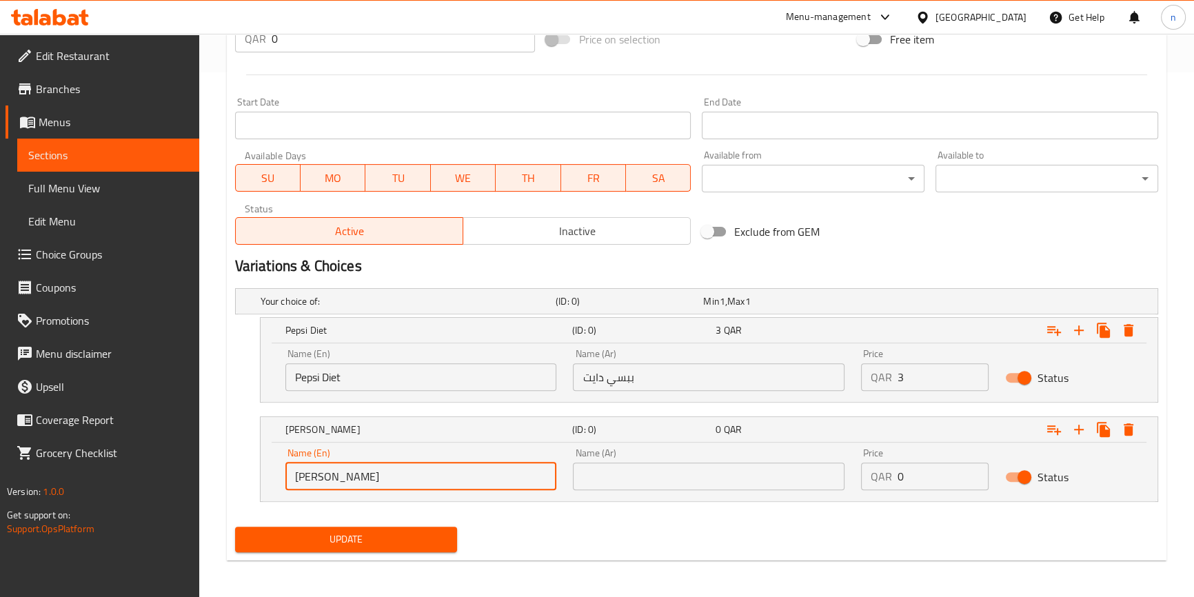
click at [305, 475] on input "Miranda" at bounding box center [421, 477] width 272 height 28
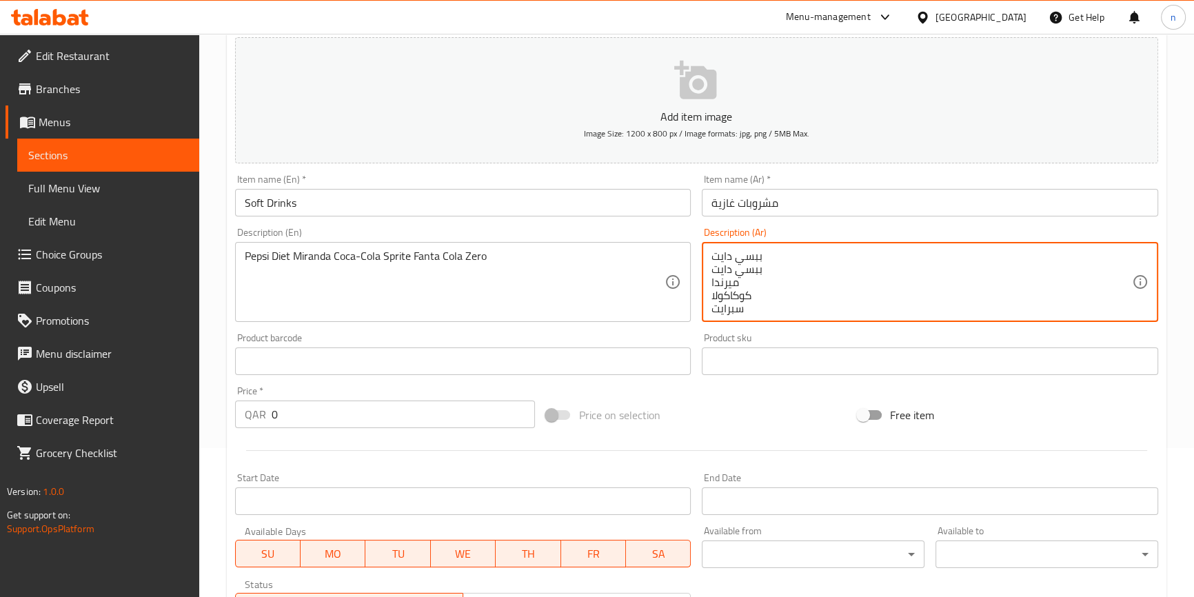
click at [720, 281] on textarea "ببسي دايت ببسي دايت ميرندا كوكاكولا سبرايت فانتا كولا زيرو" at bounding box center [922, 283] width 421 height 66
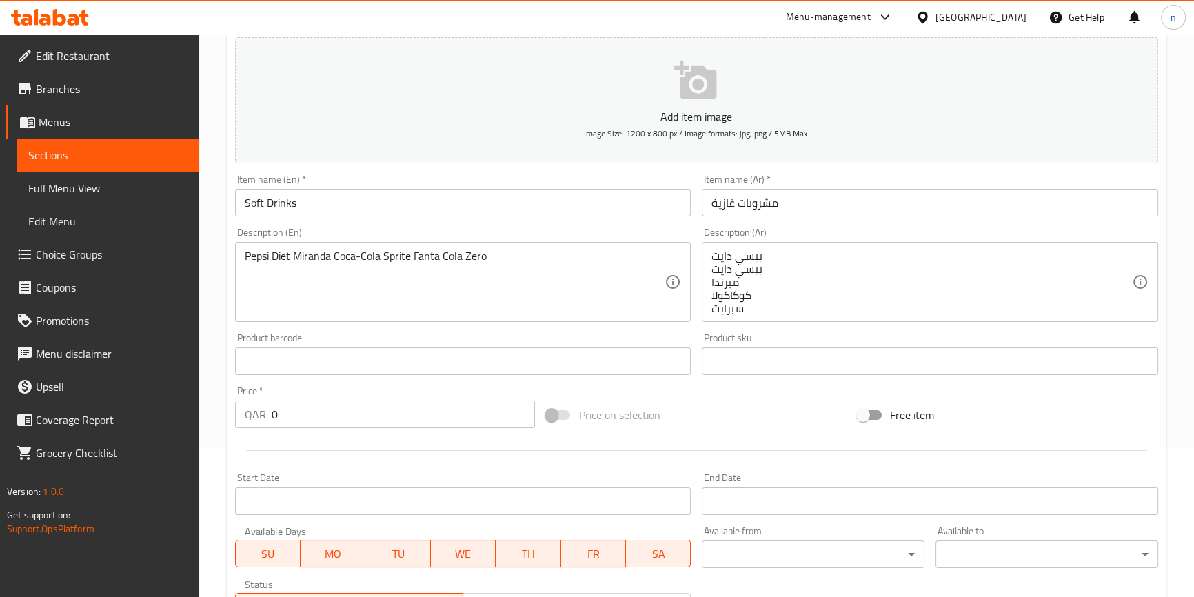
click at [688, 410] on div "Price on selection" at bounding box center [697, 415] width 312 height 37
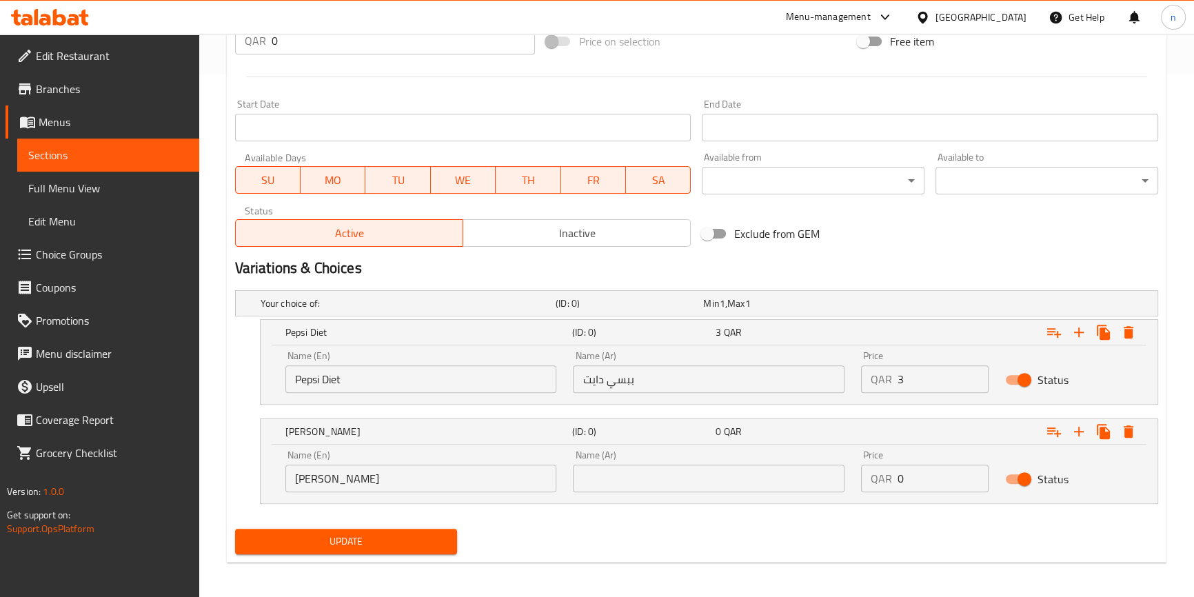
scroll to position [525, 0]
click at [316, 472] on input "Miranda" at bounding box center [421, 477] width 272 height 28
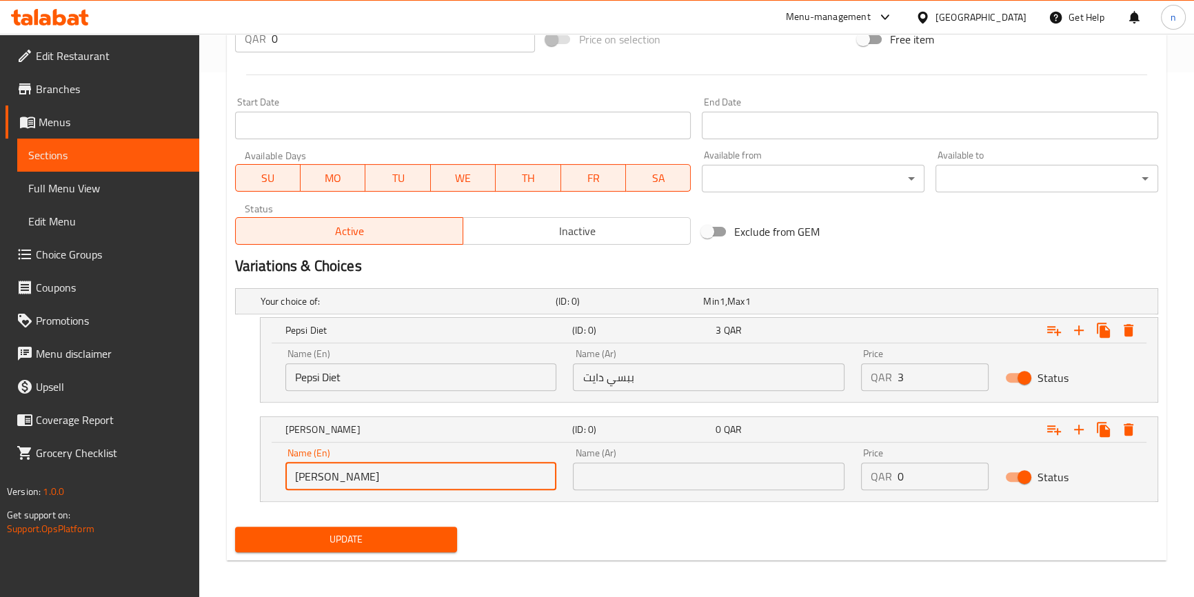
click at [316, 472] on input "Miranda" at bounding box center [421, 477] width 272 height 28
paste input "inda"
type input "Mirinda"
click at [676, 467] on input "text" at bounding box center [709, 477] width 272 height 28
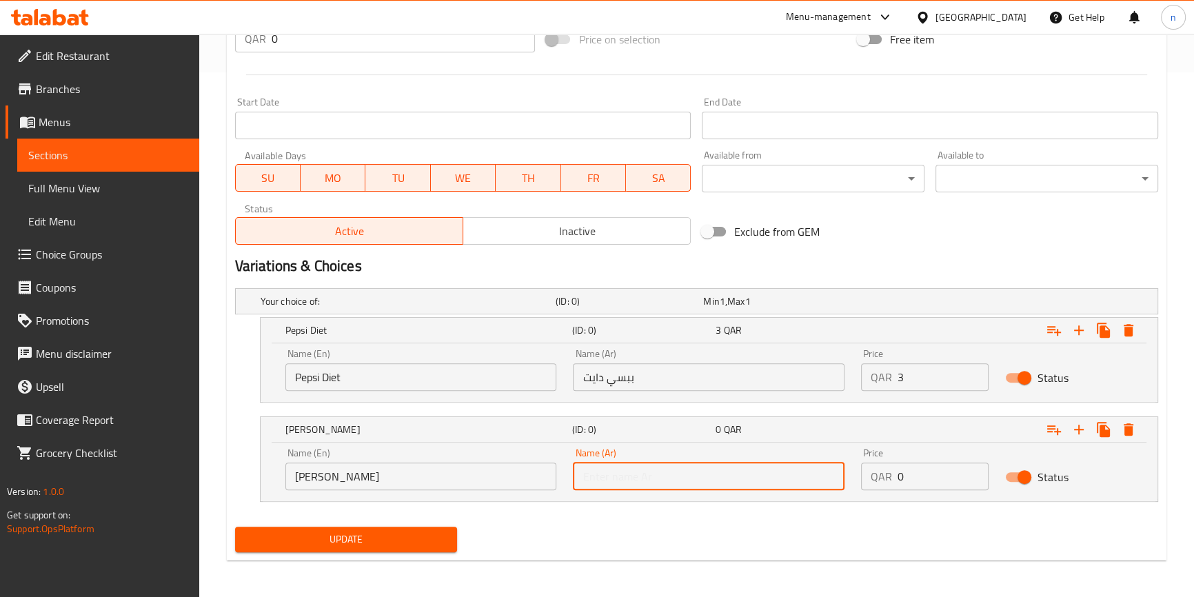
paste input "ميرندا"
type input "ميرندا"
click at [552, 517] on div "Your choice of: (ID: 0) Min 1 , Max 1 Name (En) Your choice of: Name (En) Name …" at bounding box center [697, 402] width 934 height 239
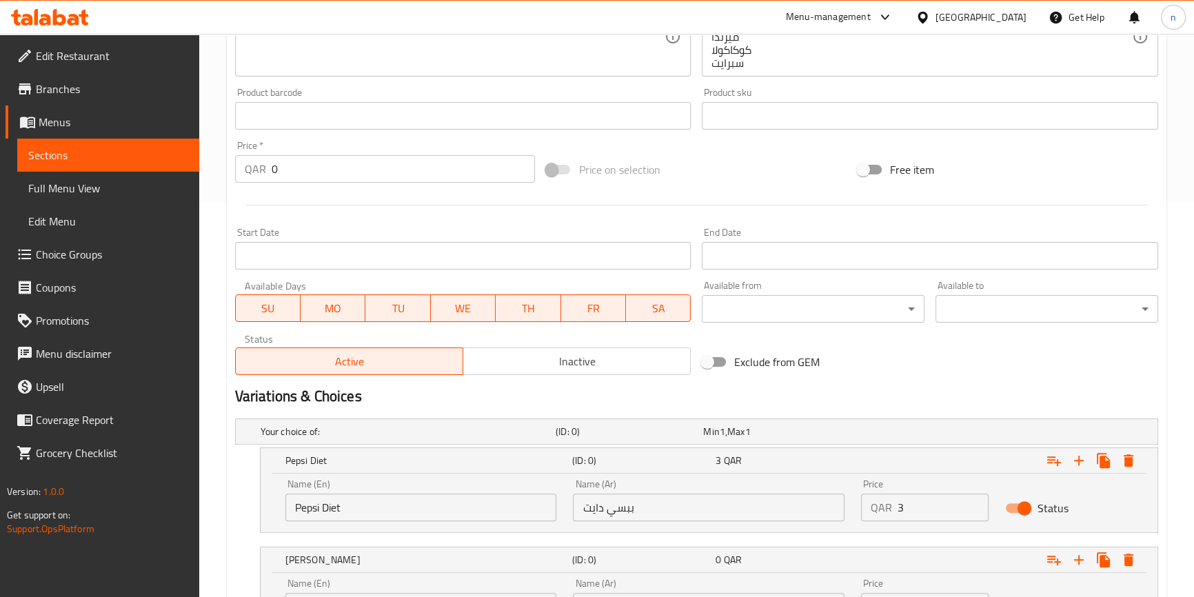
scroll to position [149, 0]
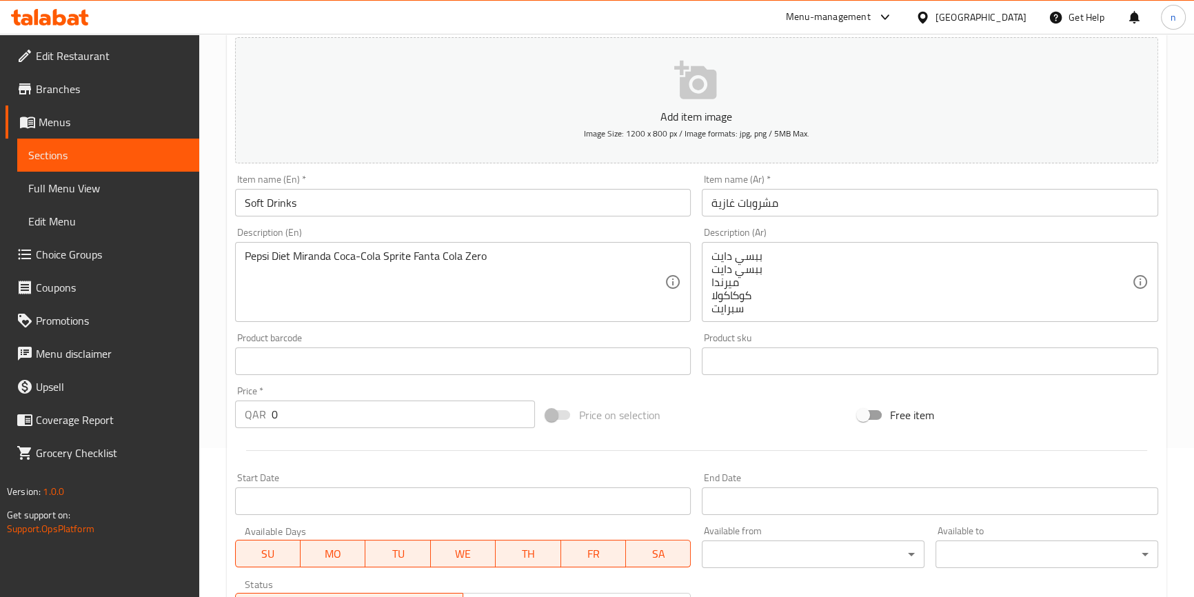
click at [731, 412] on div "Price on selection" at bounding box center [697, 415] width 312 height 37
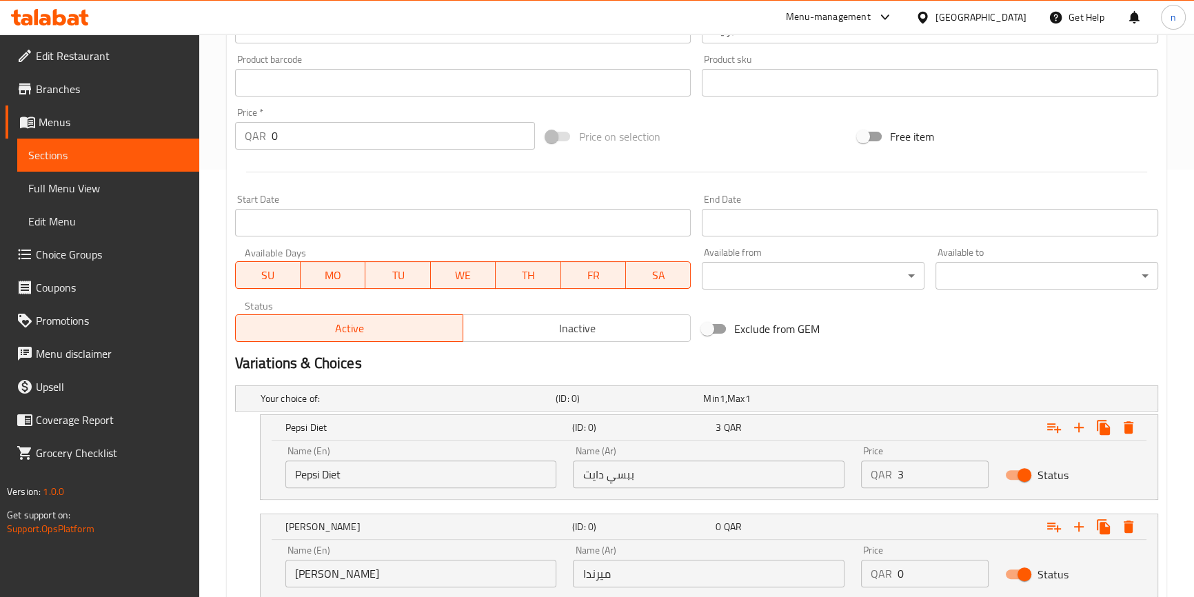
scroll to position [525, 0]
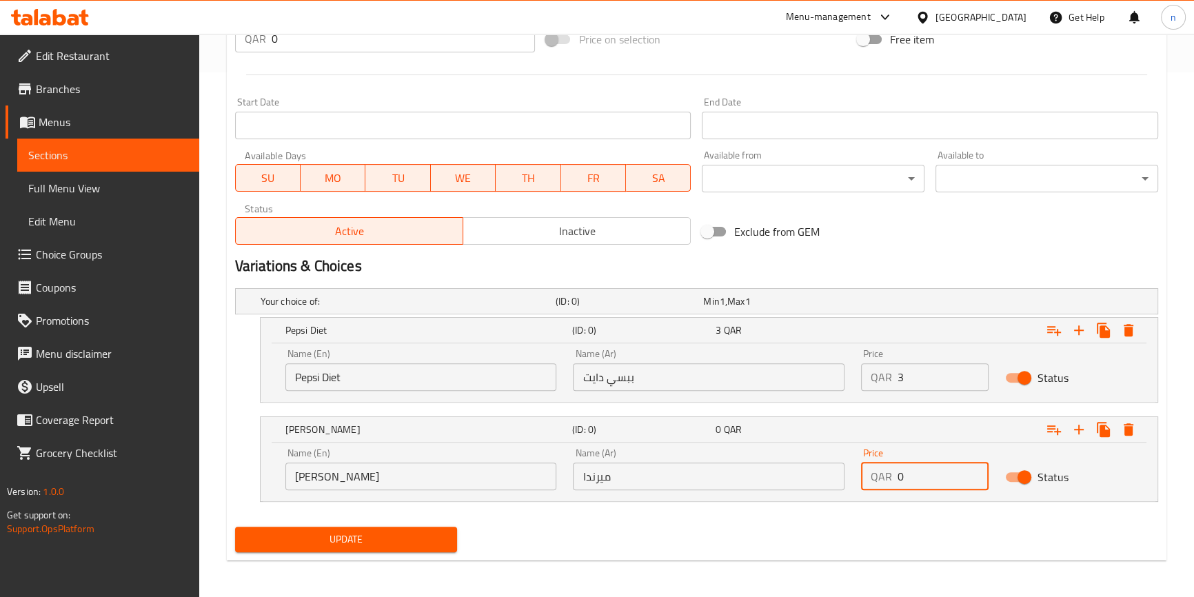
click at [925, 468] on input "0" at bounding box center [943, 477] width 91 height 28
type input "3"
click at [963, 537] on div "Update" at bounding box center [697, 539] width 934 height 37
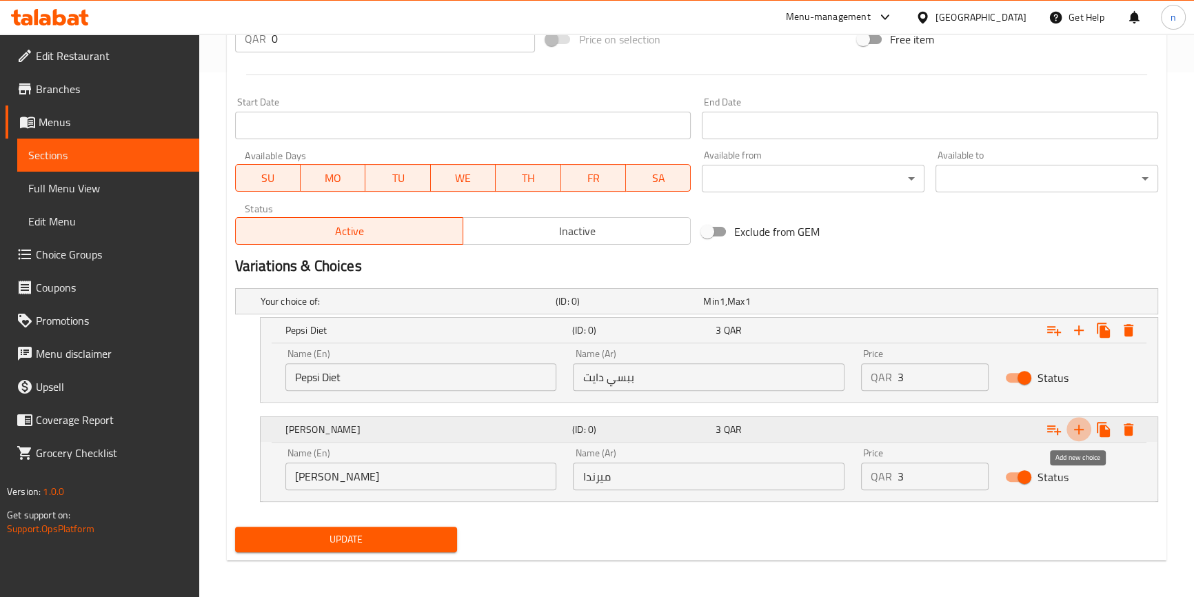
click at [1073, 421] on icon "Expand" at bounding box center [1079, 429] width 17 height 17
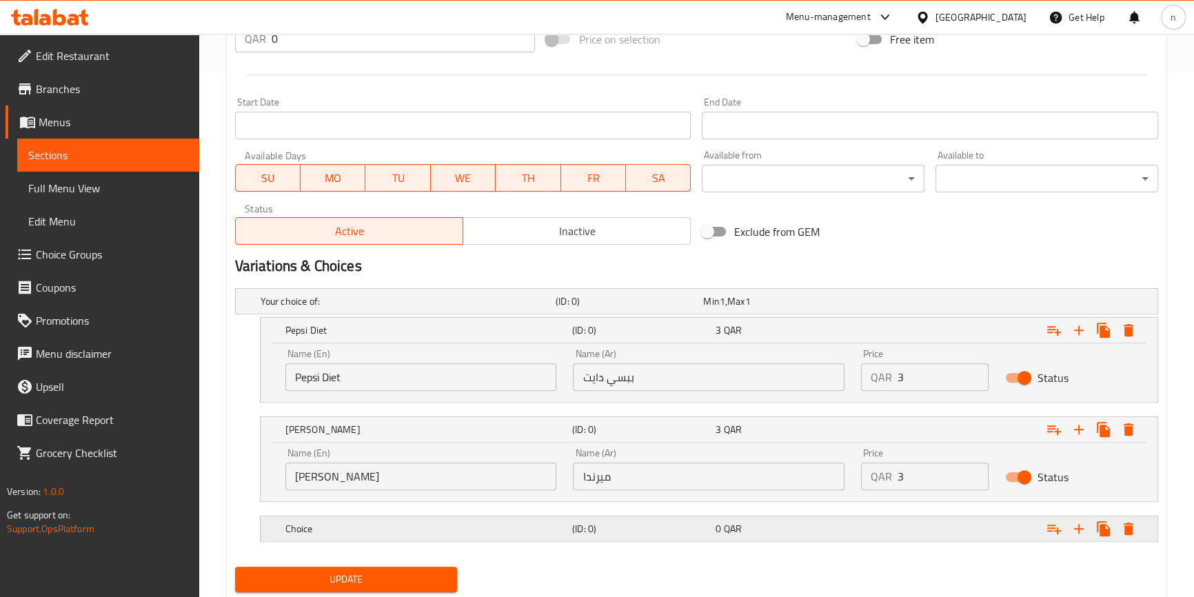
click at [834, 308] on div "0 QAR" at bounding box center [774, 301] width 142 height 14
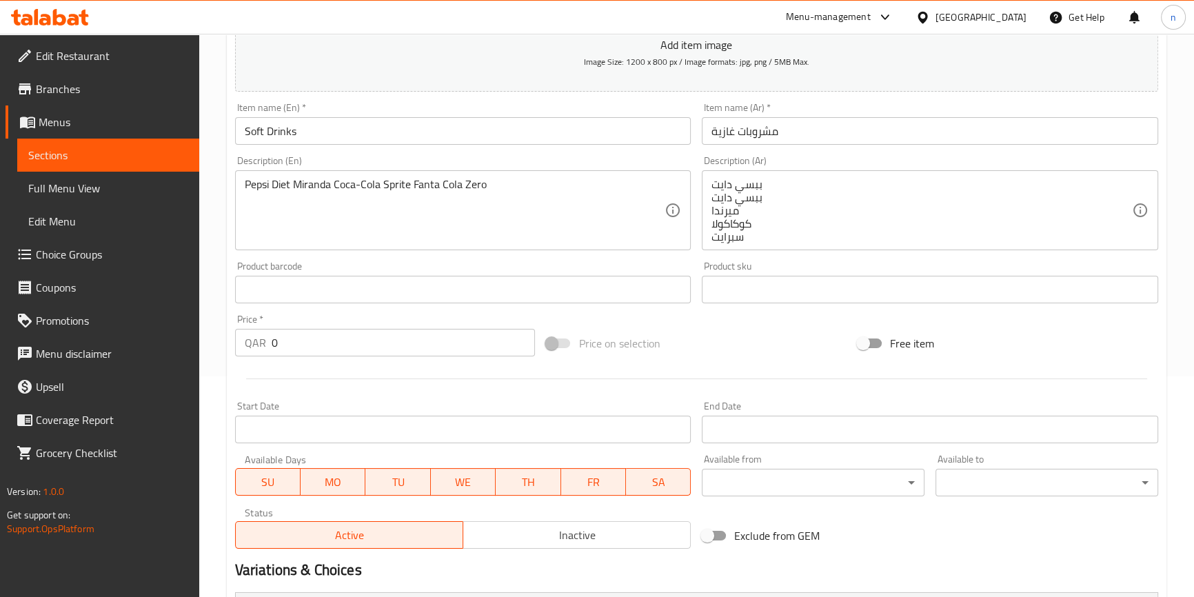
scroll to position [212, 0]
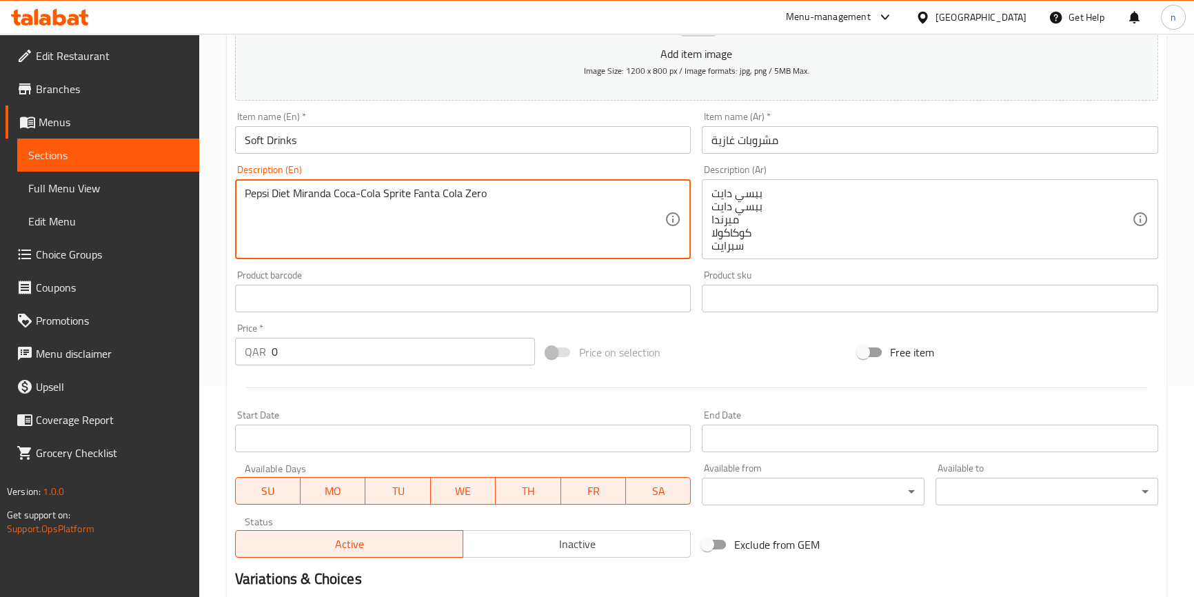
drag, startPoint x: 333, startPoint y: 193, endPoint x: 382, endPoint y: 208, distance: 51.3
click at [203, 417] on div "Home / Restaurants management / Menus / Sections / item / update Beverages sect…" at bounding box center [696, 417] width 995 height 1190
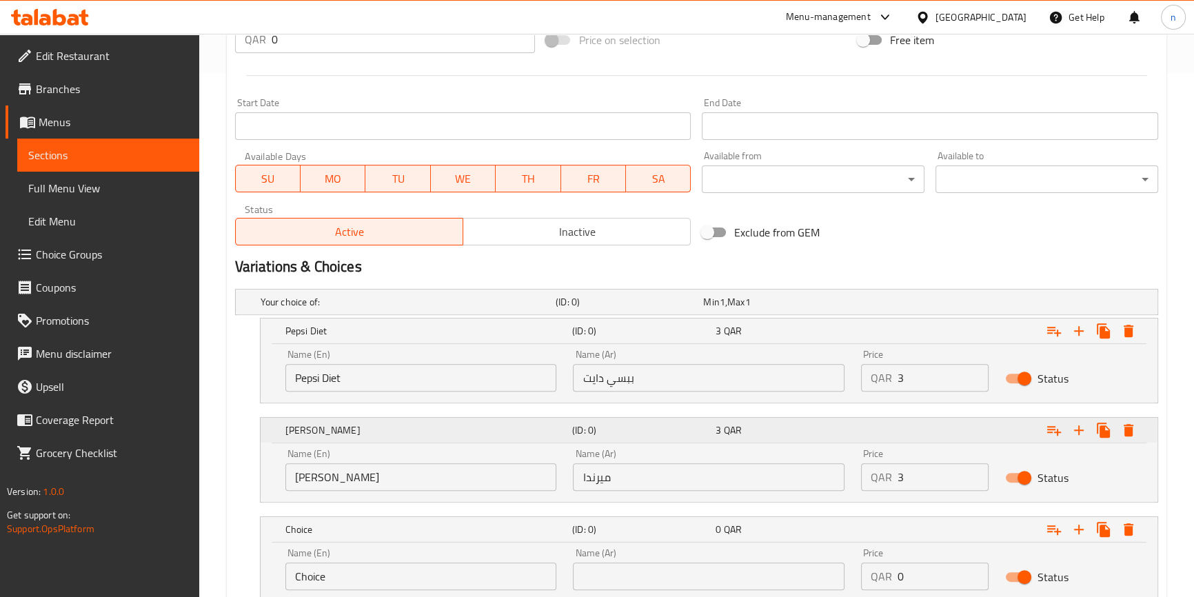
scroll to position [624, 0]
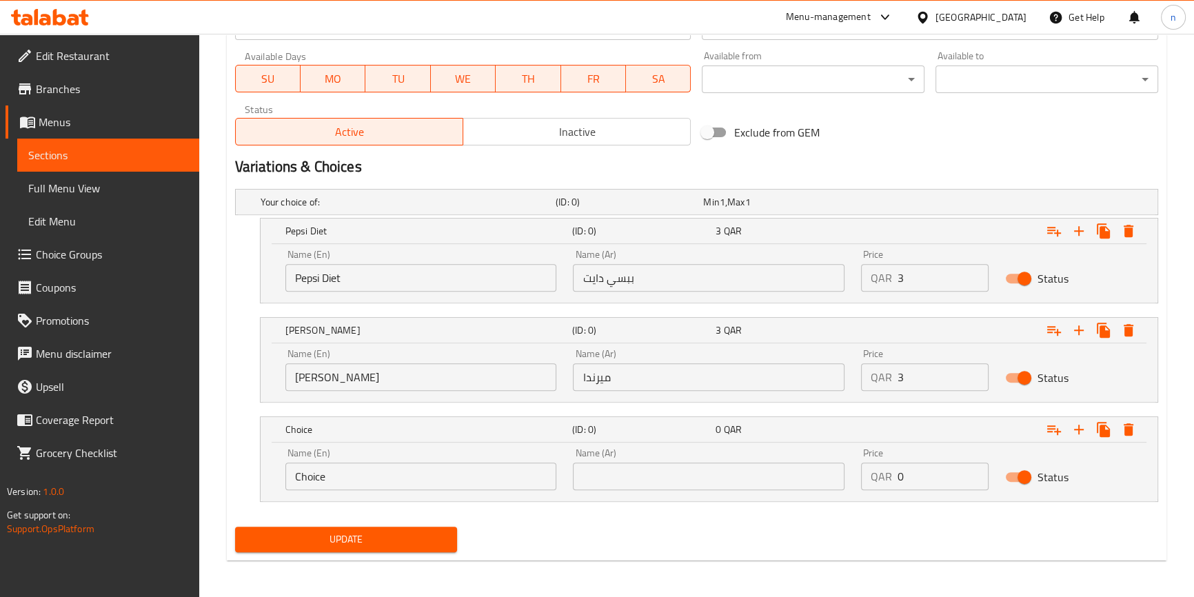
click at [368, 476] on input "Choice" at bounding box center [421, 477] width 272 height 28
paste input "oca-Cola"
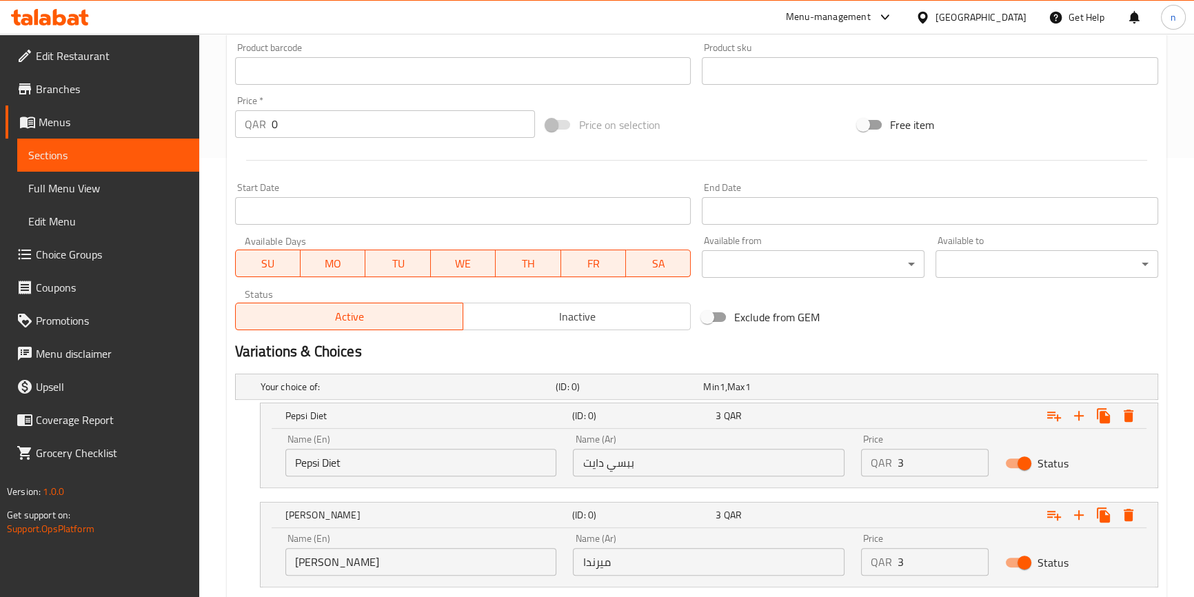
scroll to position [436, 0]
type input "Coca-Cola"
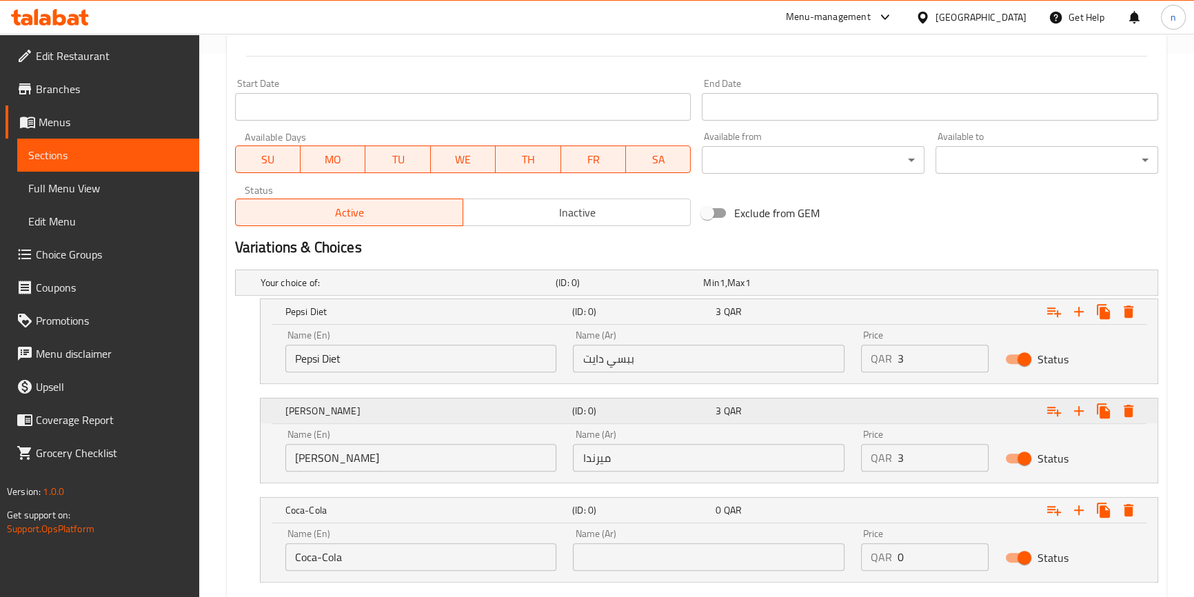
scroll to position [624, 0]
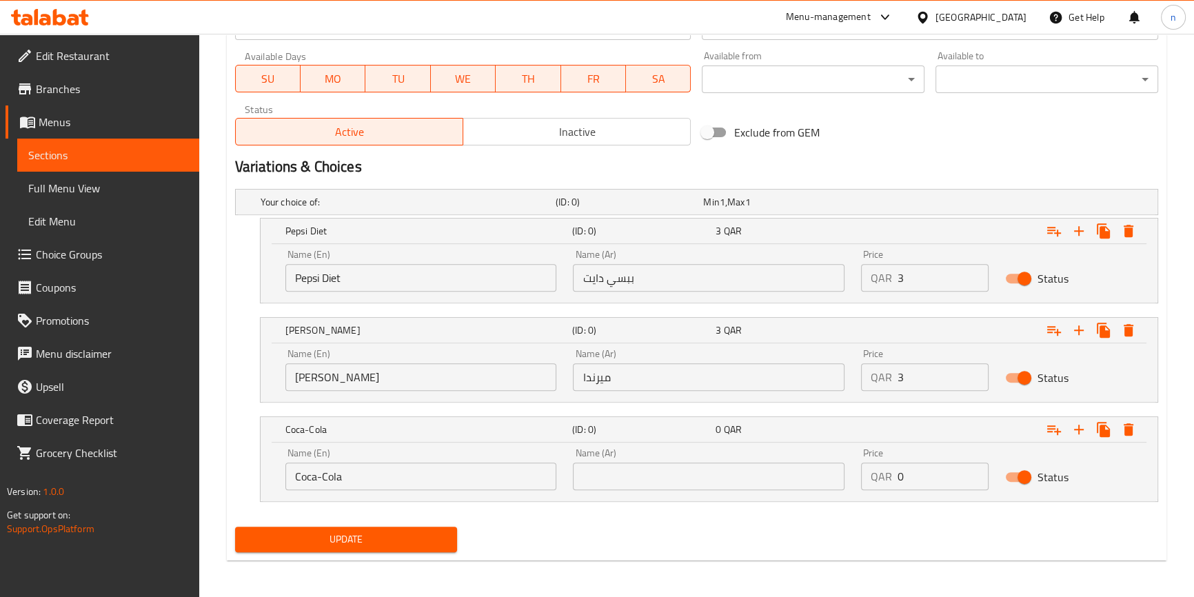
click at [647, 474] on input "text" at bounding box center [709, 477] width 272 height 28
paste input "Coca-Cola"
click at [605, 475] on input "Coca-Cola" at bounding box center [709, 477] width 272 height 28
type input "Coca-Cola"
click at [608, 472] on input "Coca-Cola" at bounding box center [709, 477] width 272 height 28
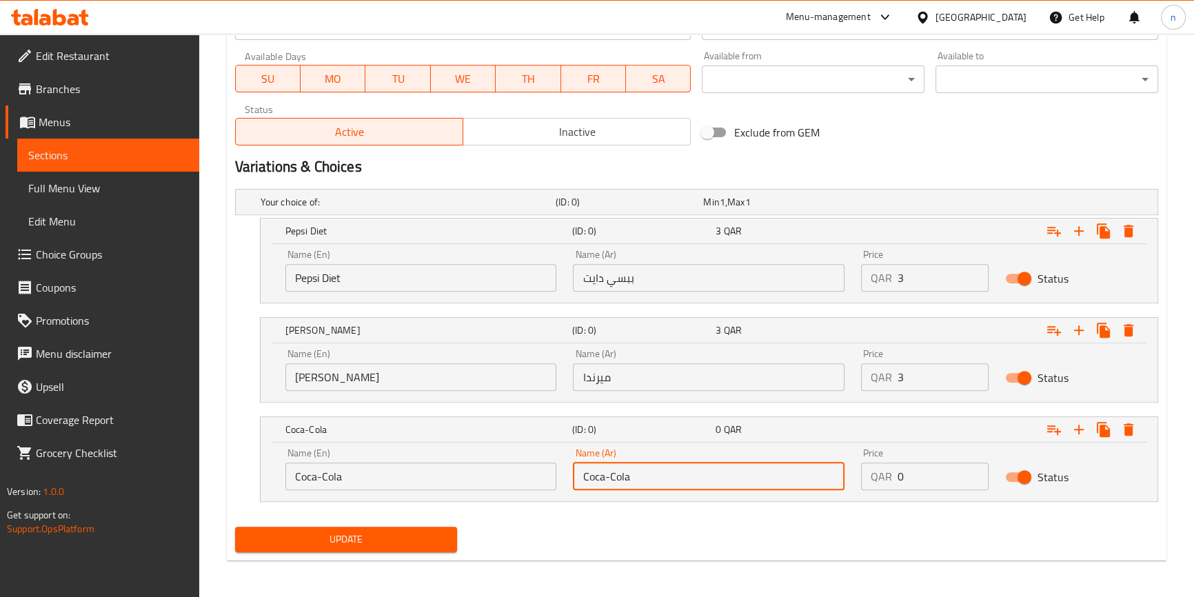
click at [608, 472] on input "Coca-Cola" at bounding box center [709, 477] width 272 height 28
click at [645, 483] on input "text" at bounding box center [709, 477] width 272 height 28
paste input "كوكاكولا"
type input "كوكاكولا"
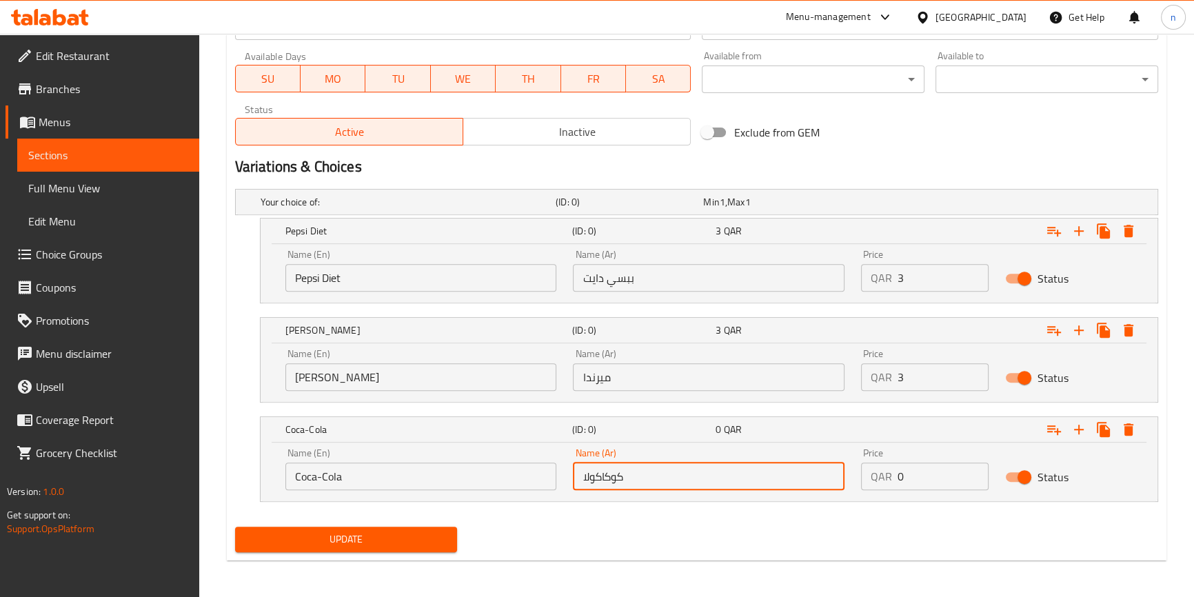
click at [512, 535] on div "Update" at bounding box center [697, 539] width 934 height 37
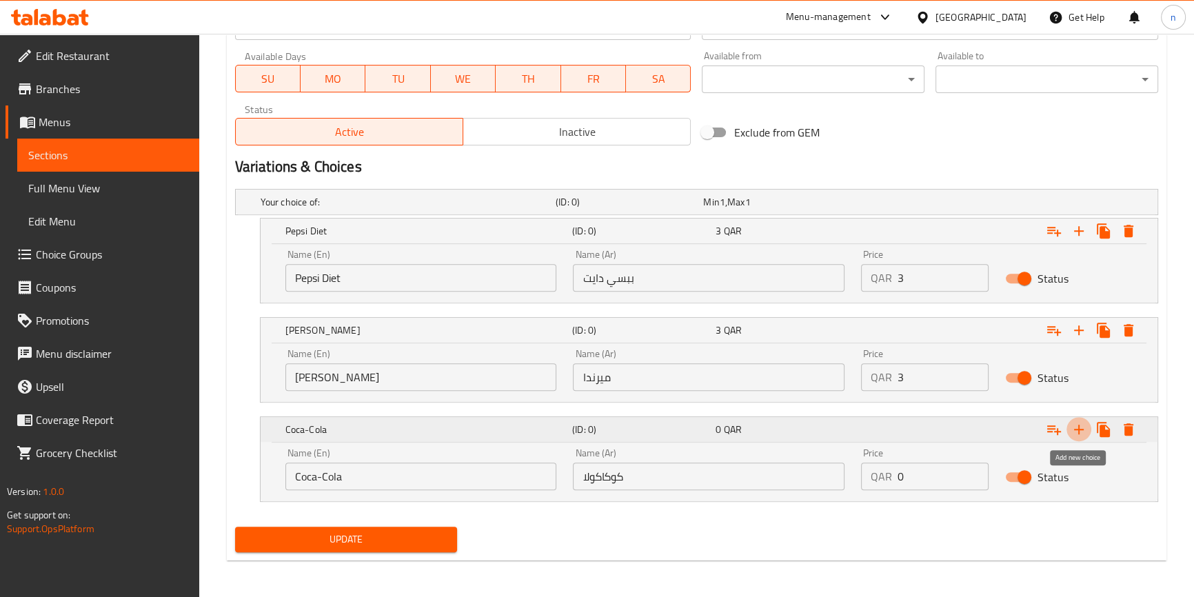
click at [1083, 430] on icon "Expand" at bounding box center [1079, 429] width 17 height 17
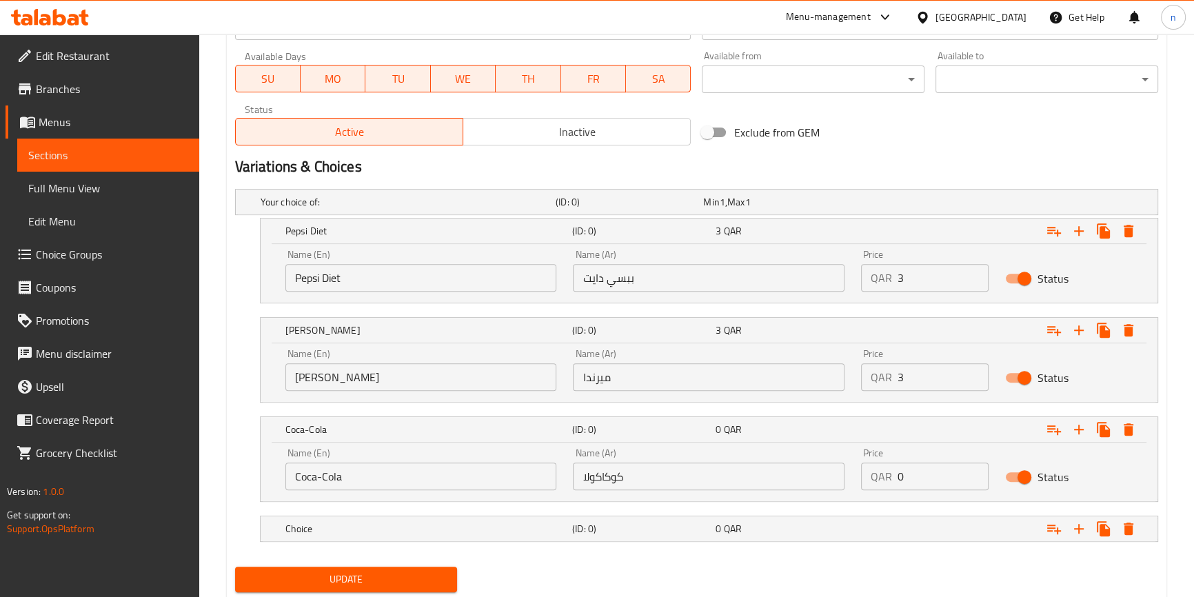
click at [919, 475] on input "0" at bounding box center [943, 477] width 91 height 28
type input "3"
click at [866, 578] on div "Update" at bounding box center [697, 579] width 934 height 37
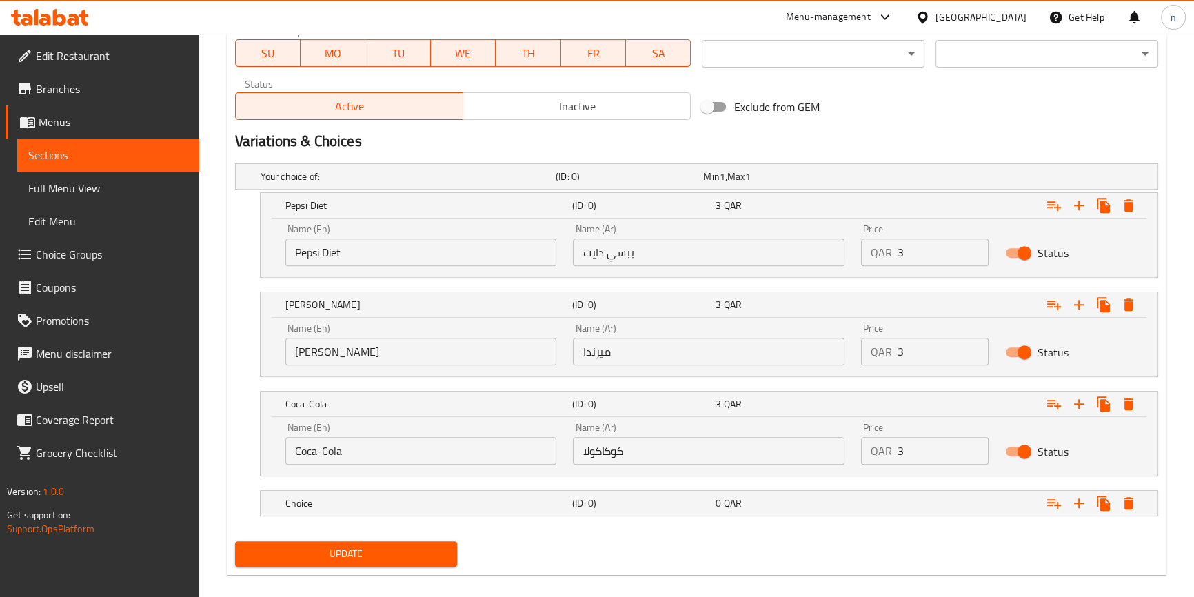
scroll to position [663, 0]
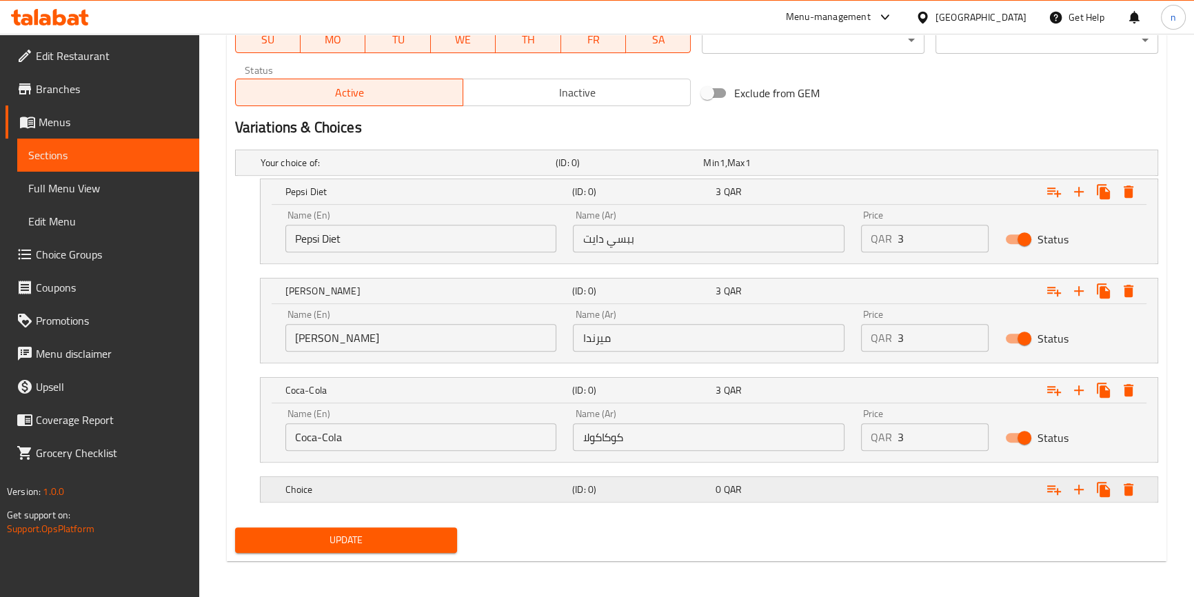
click at [818, 170] on div "0 QAR" at bounding box center [774, 163] width 142 height 14
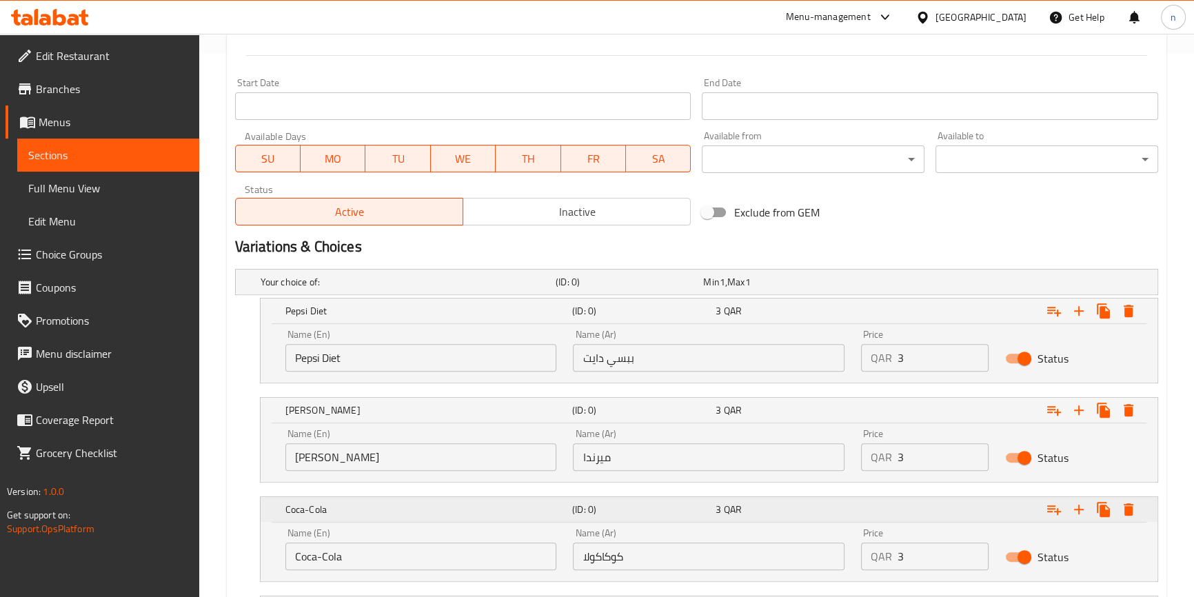
scroll to position [723, 0]
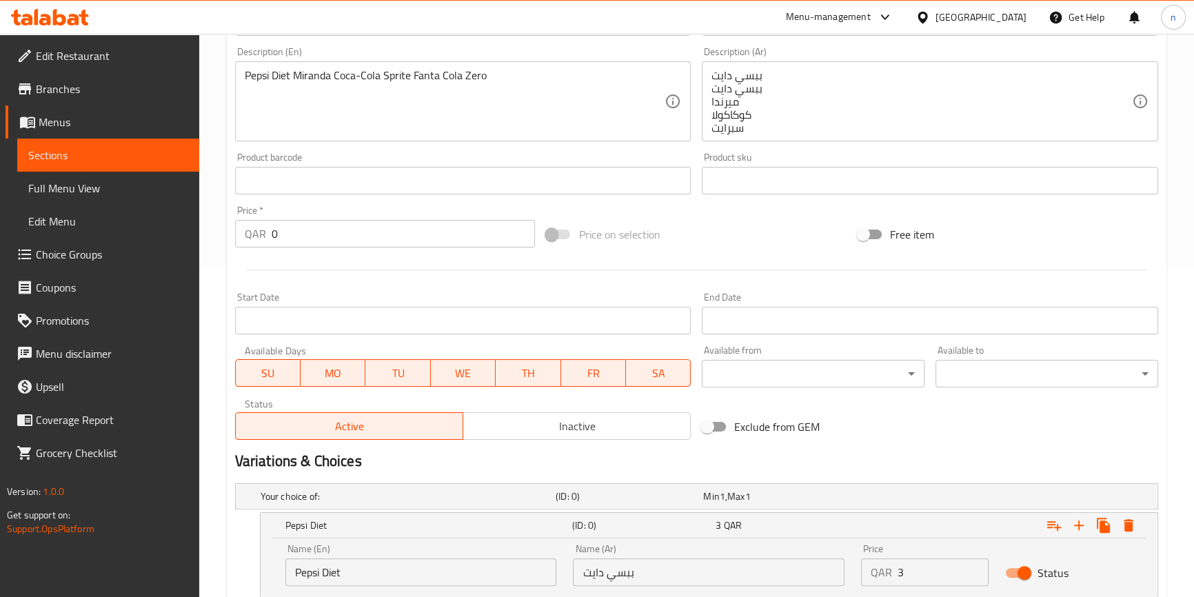
scroll to position [221, 0]
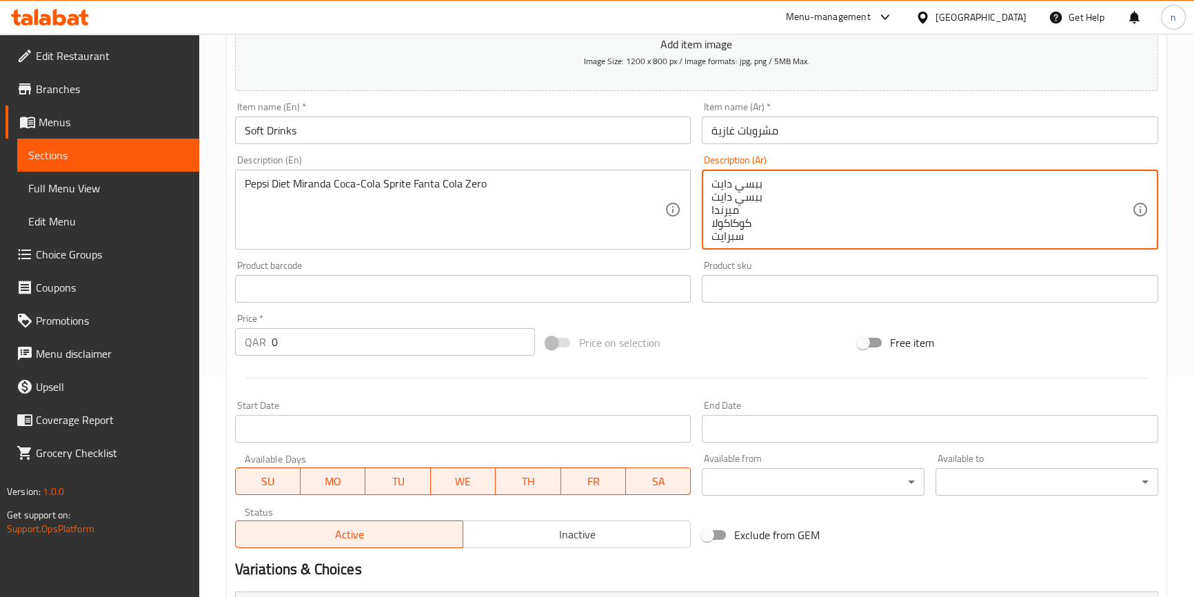
click at [725, 236] on textarea "ببسي دايت ببسي دايت ميرندا كوكاكولا سبرايت فانتا كولا زيرو" at bounding box center [922, 210] width 421 height 66
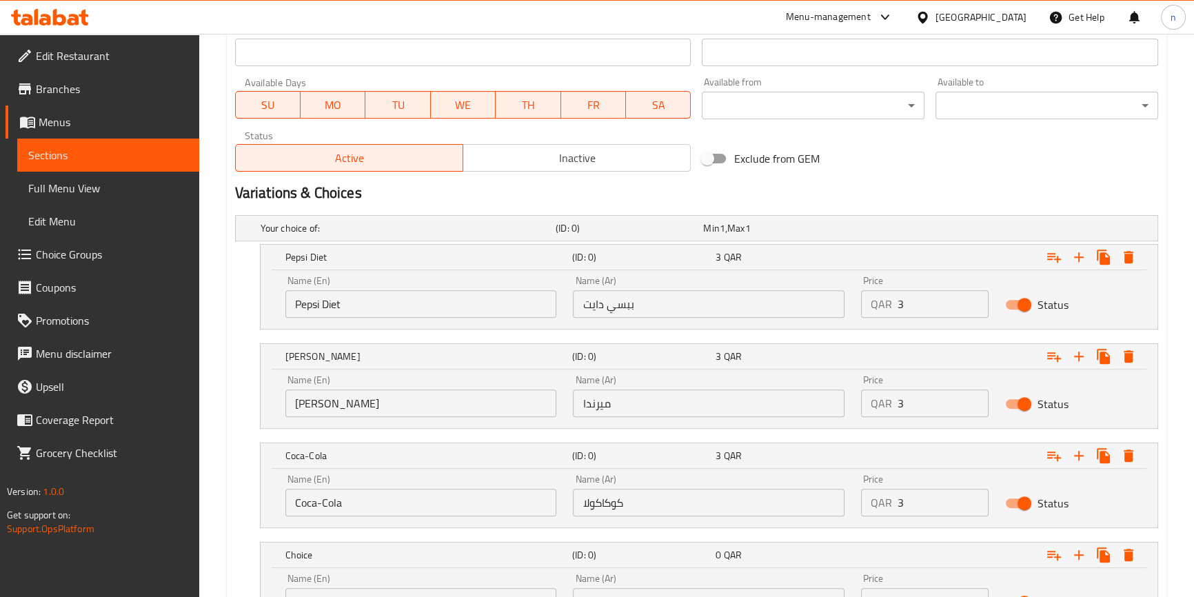
scroll to position [723, 0]
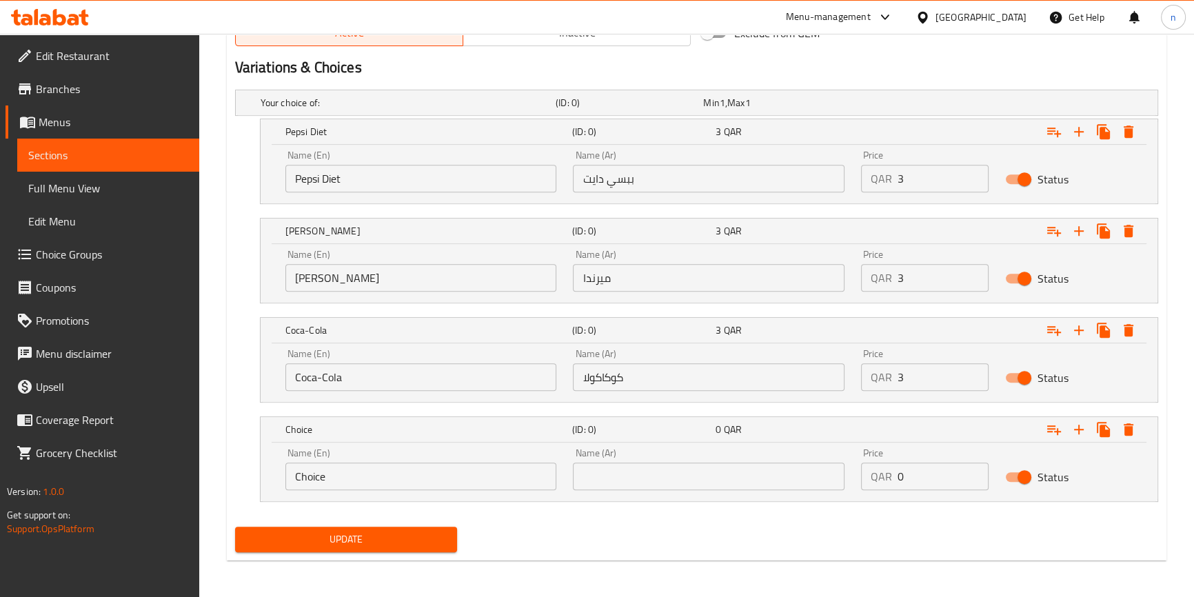
click at [442, 483] on input "Choice" at bounding box center [421, 477] width 272 height 28
paste input "Sprit"
type input "Sprite"
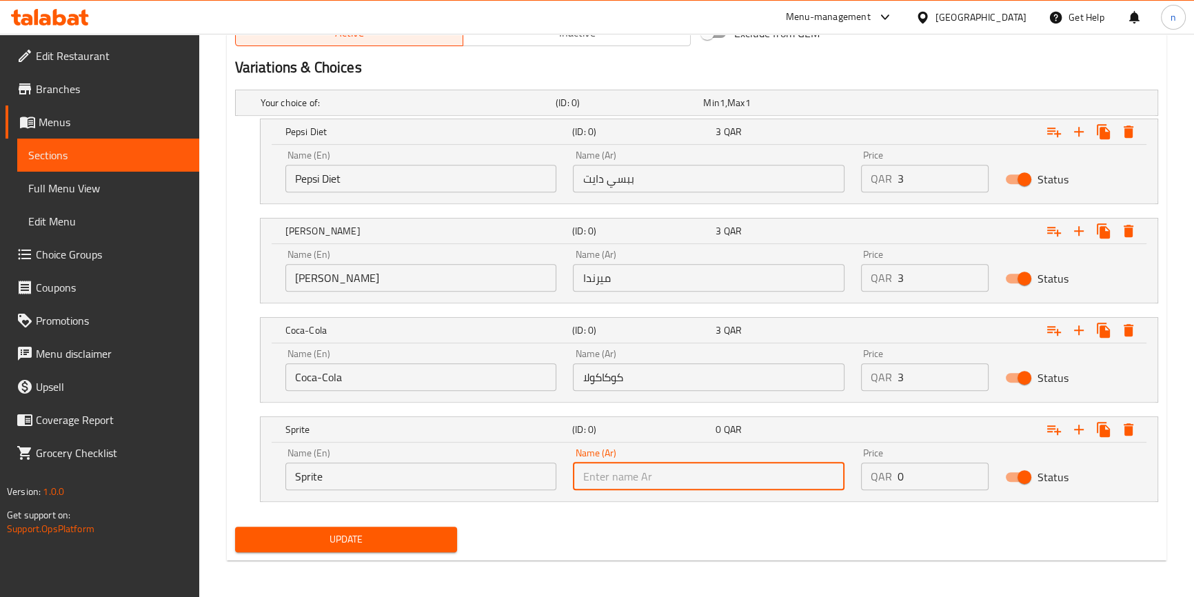
click at [741, 483] on input "text" at bounding box center [709, 477] width 272 height 28
paste input "سبرايت"
type input "سبرايت"
click at [962, 469] on input "0" at bounding box center [943, 477] width 91 height 28
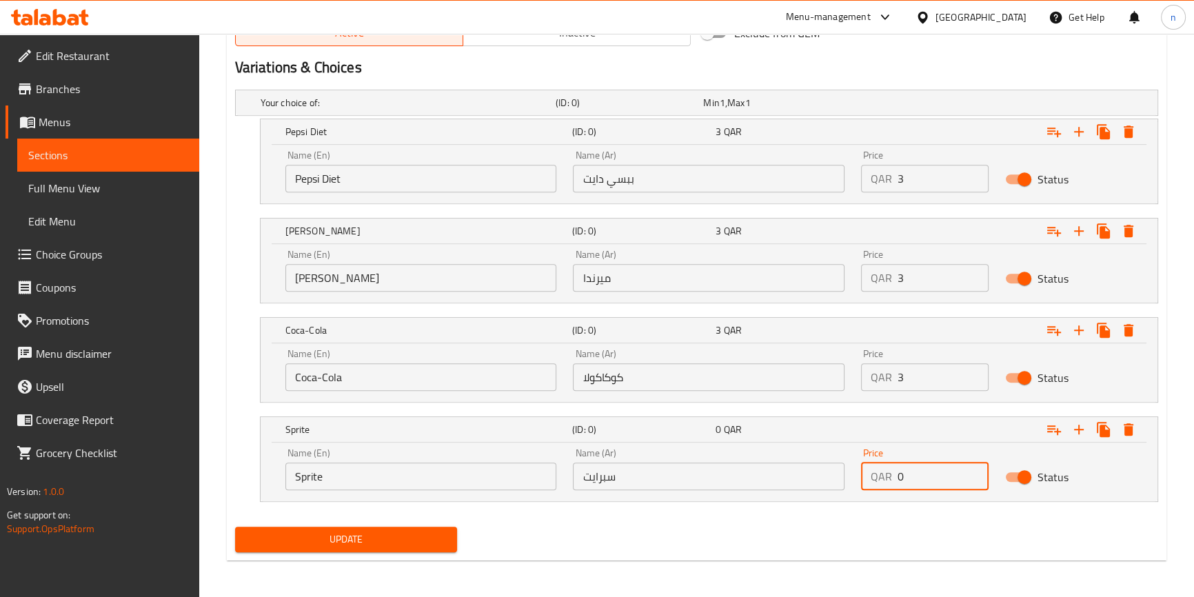
click at [962, 469] on input "0" at bounding box center [943, 477] width 91 height 28
type input "3"
click at [1079, 428] on icon "Expand" at bounding box center [1079, 430] width 10 height 10
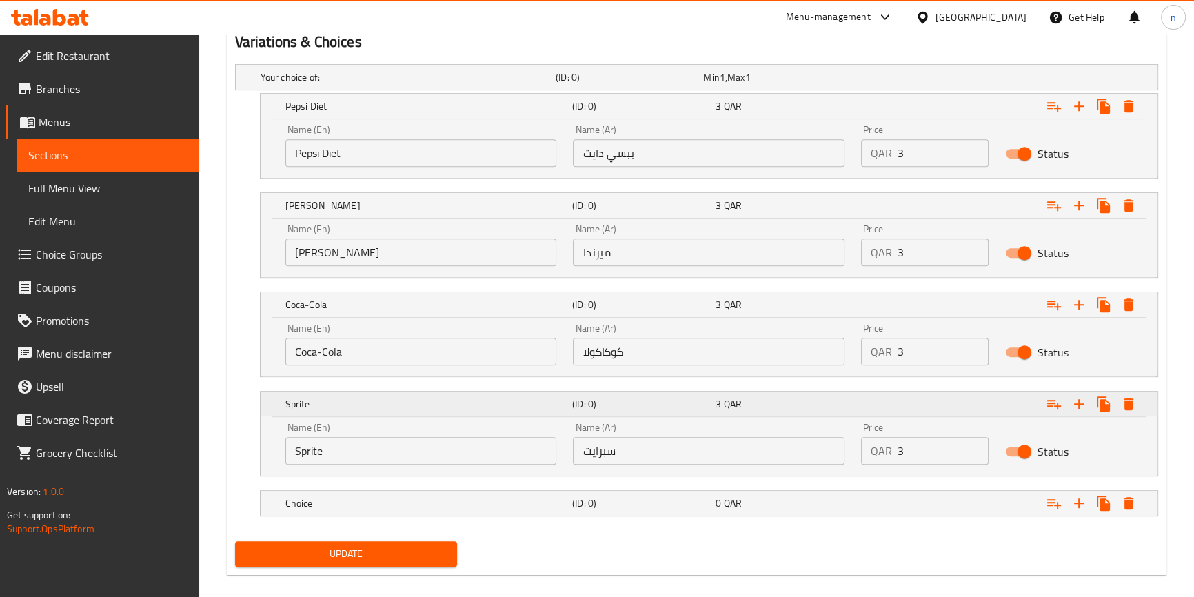
scroll to position [763, 0]
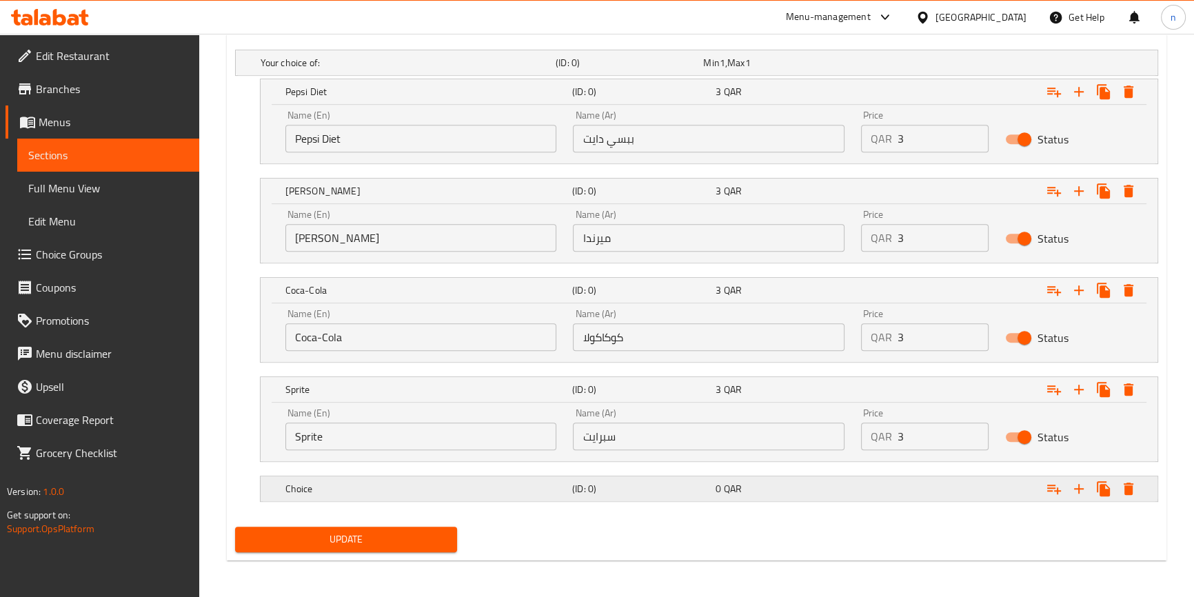
click at [898, 66] on div "Expand" at bounding box center [996, 63] width 295 height 6
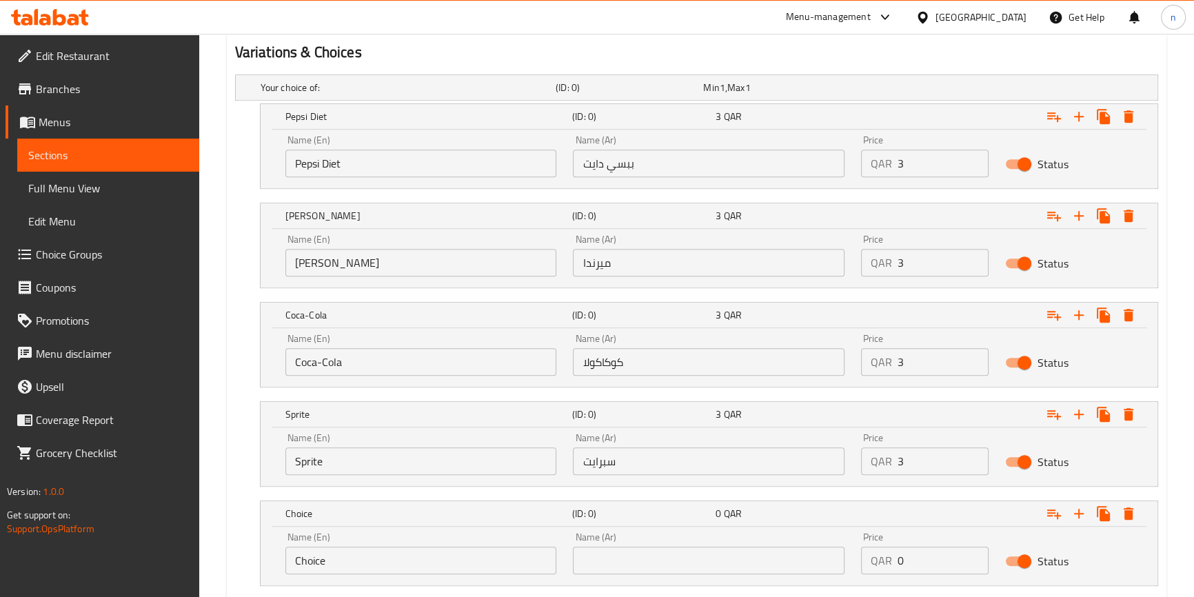
scroll to position [634, 0]
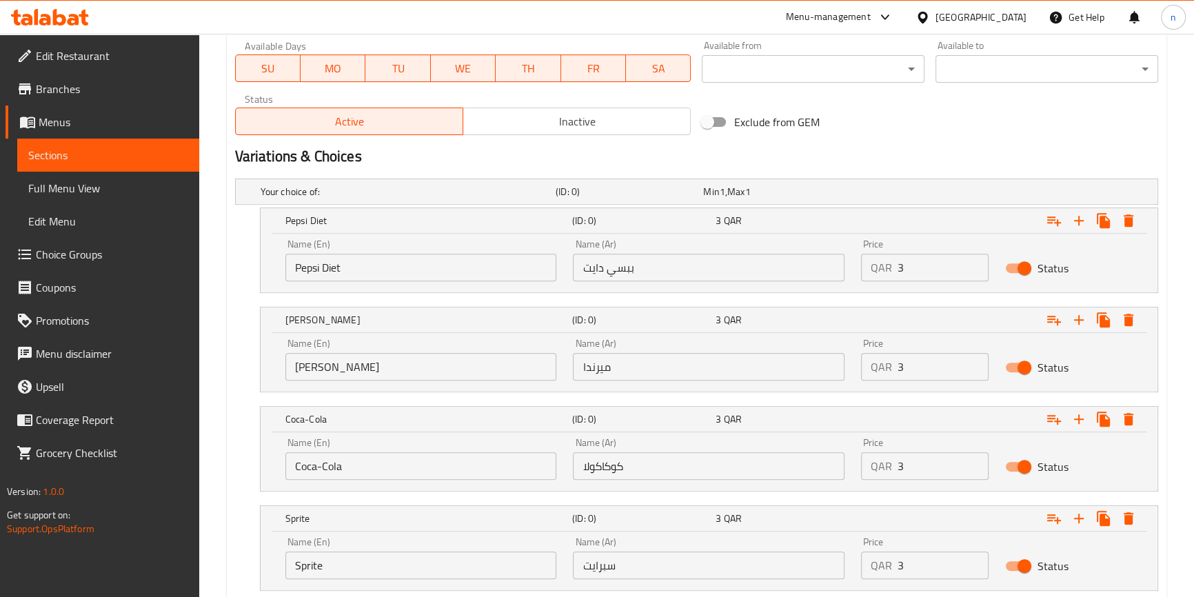
click at [230, 457] on div "Your choice of: (ID: 0) Min 1 , Max 1 Name (En) Your choice of: Name (En) Name …" at bounding box center [697, 441] width 934 height 536
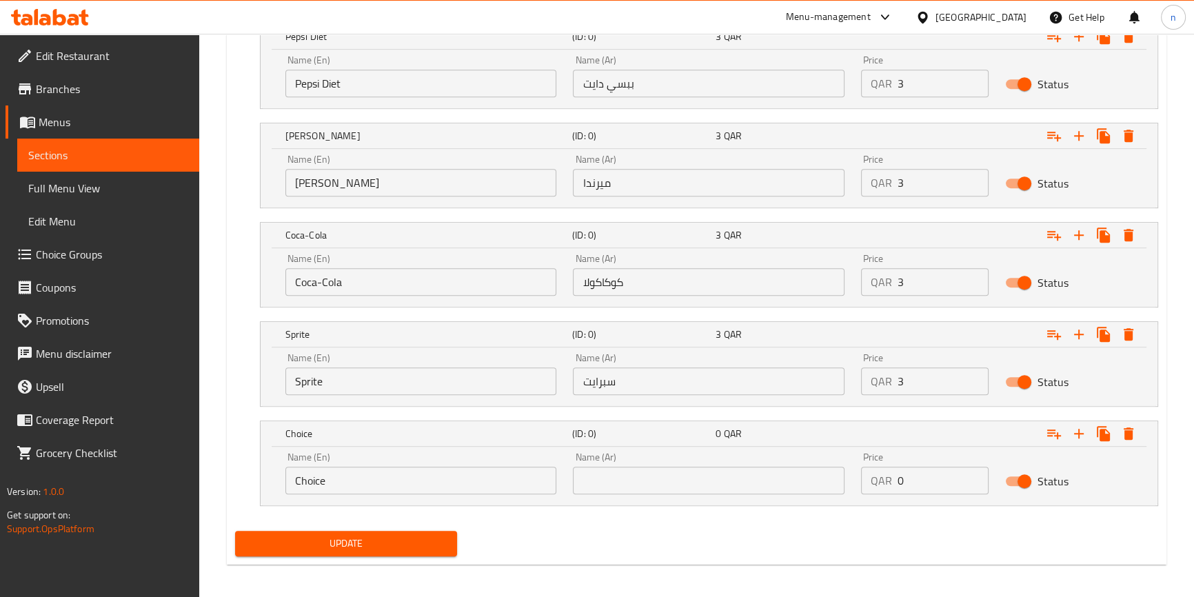
scroll to position [822, 0]
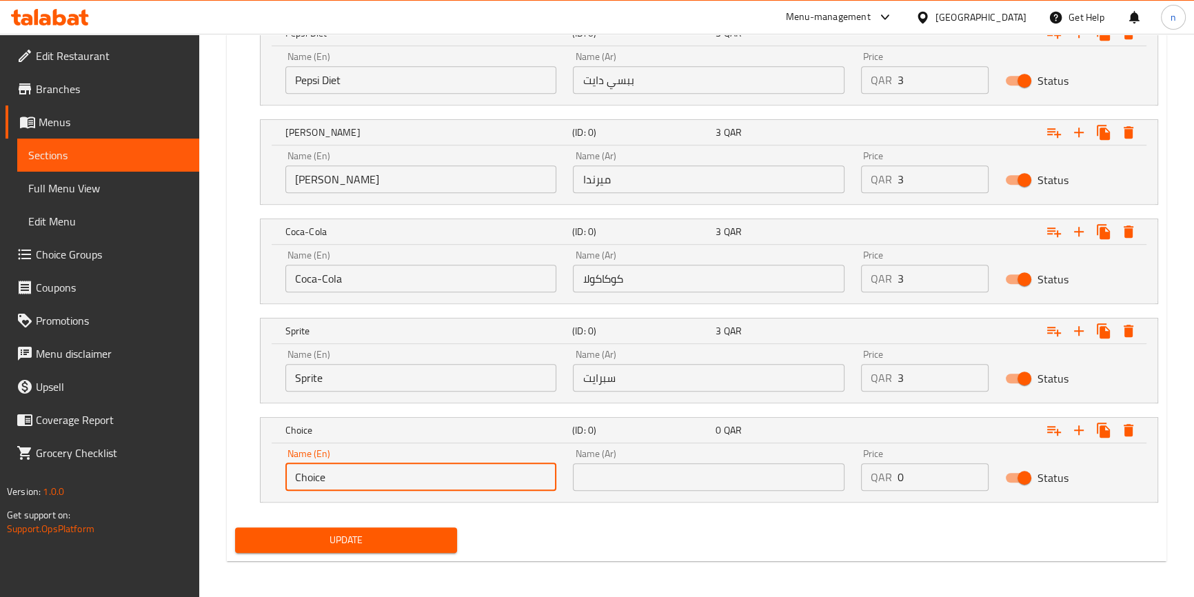
click at [410, 468] on input "Choice" at bounding box center [421, 477] width 272 height 28
paste input "Fanta"
type input "Fanta"
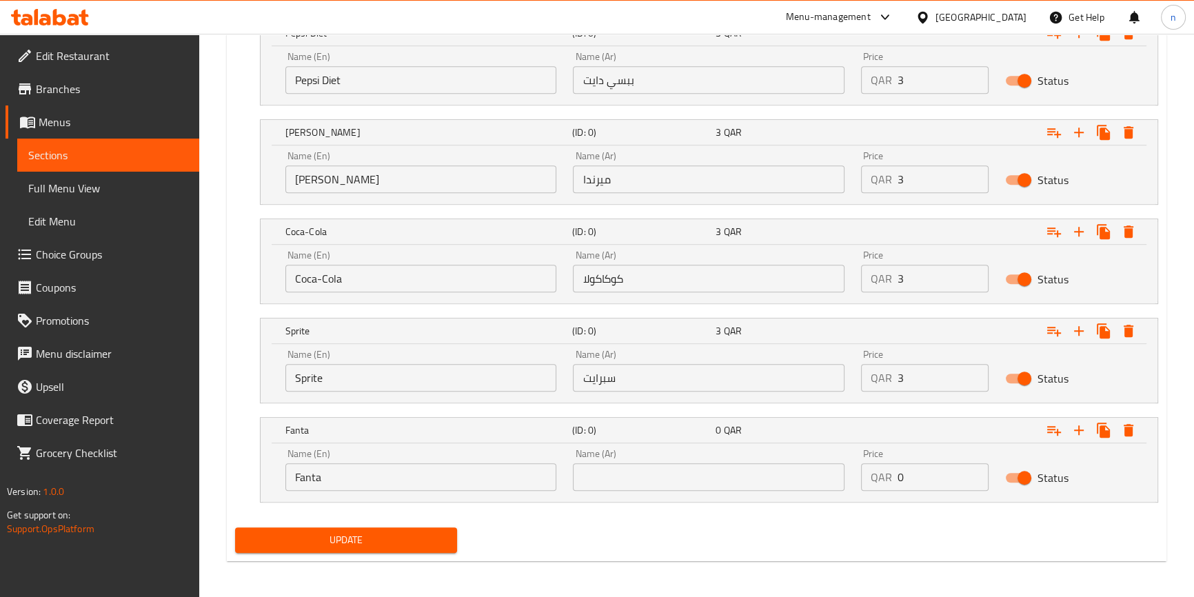
click at [613, 482] on input "text" at bounding box center [709, 477] width 272 height 28
paste input "فانتا"
type input "فانتا"
click at [956, 481] on input "0" at bounding box center [943, 477] width 91 height 28
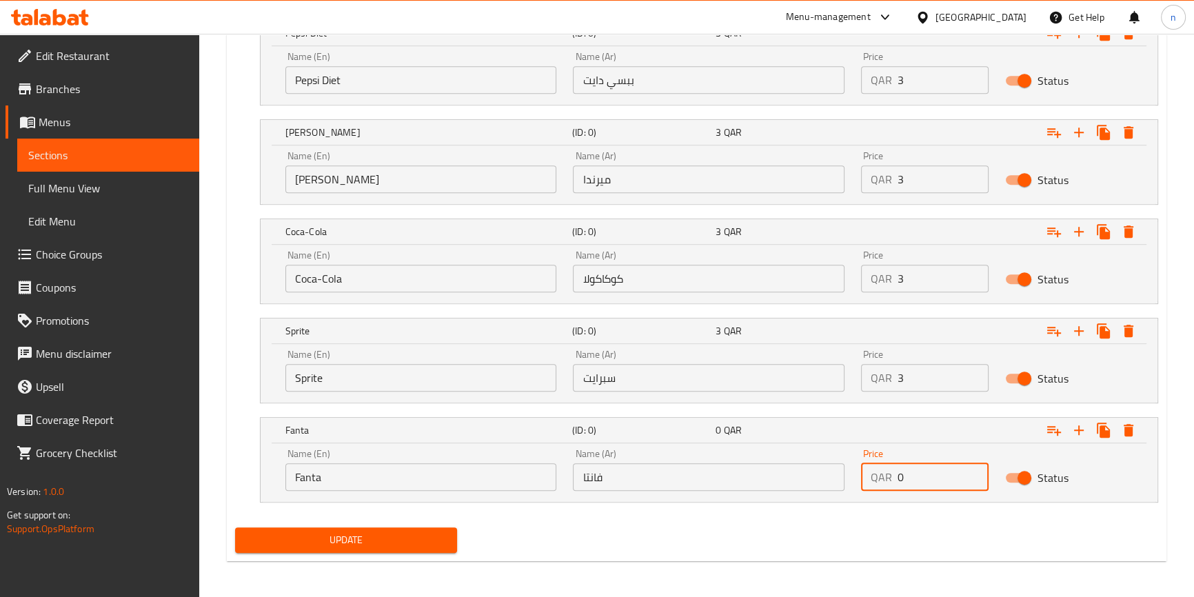
click at [956, 481] on input "0" at bounding box center [943, 477] width 91 height 28
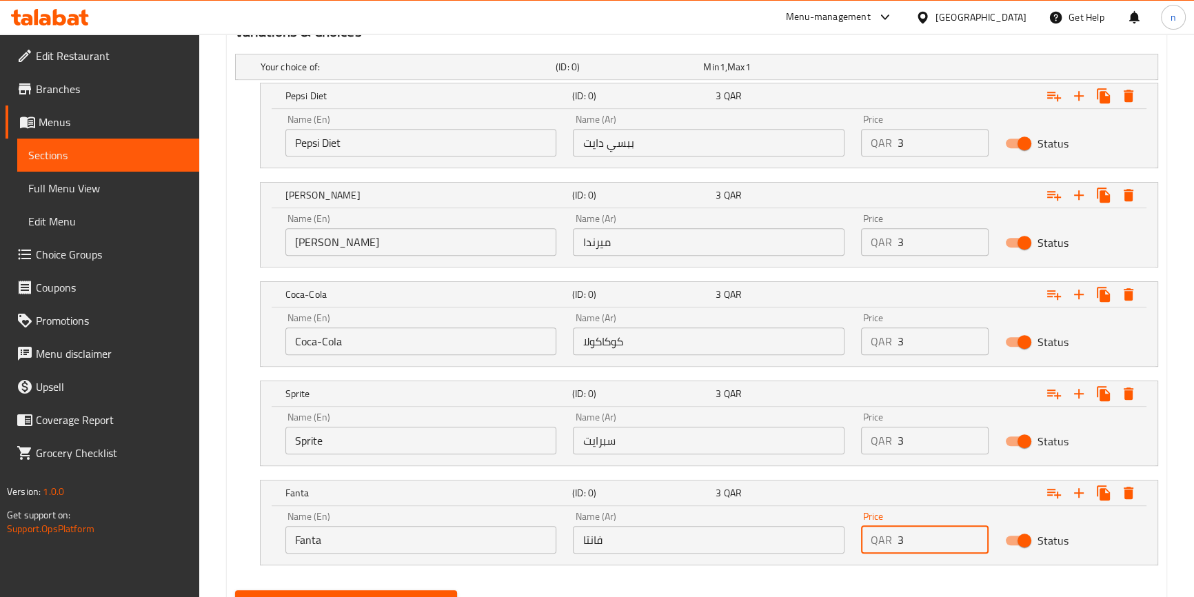
type input "3"
click at [696, 580] on div "Your choice of: (ID: 0) Min 1 , Max 1 Name (En) Your choice of: Name (En) Name …" at bounding box center [697, 316] width 934 height 536
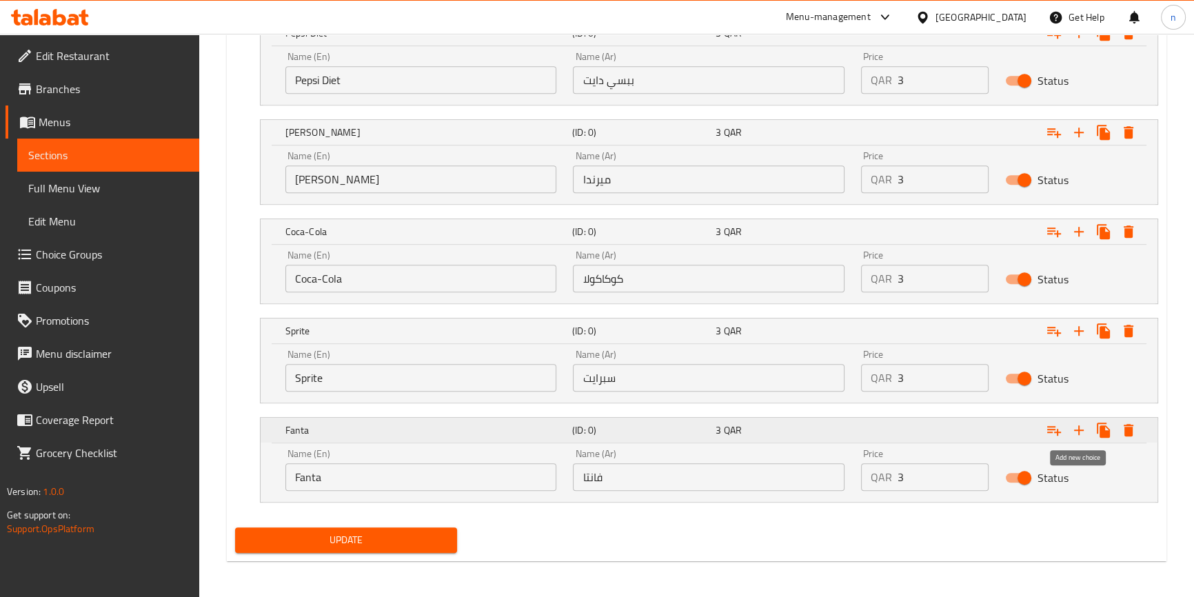
click at [1072, 427] on icon "Expand" at bounding box center [1079, 430] width 17 height 17
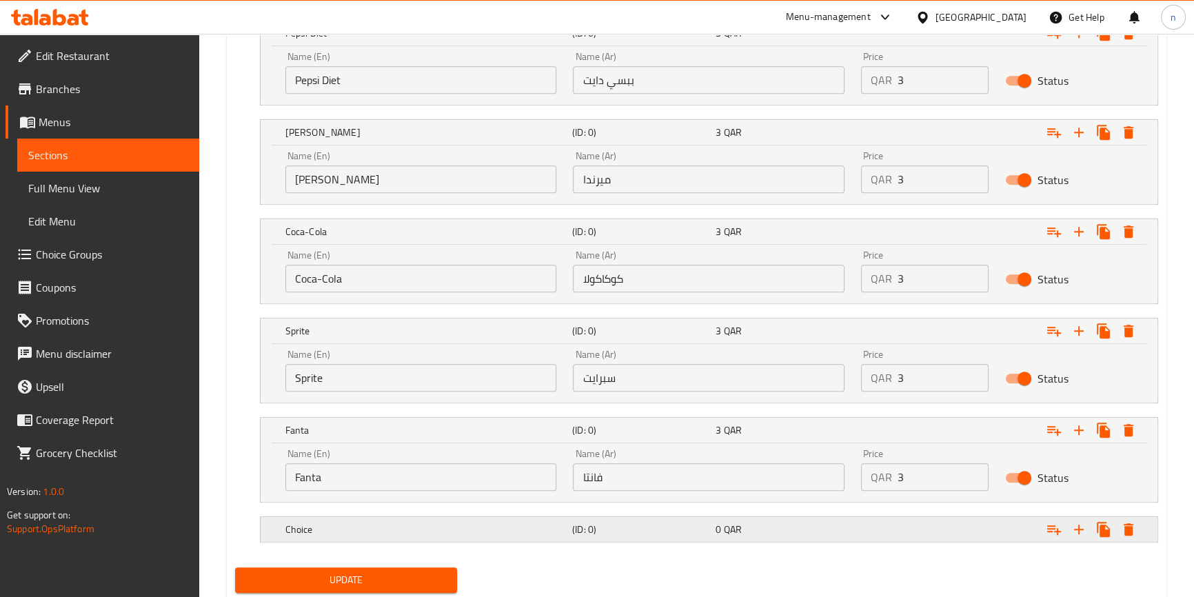
click at [550, 11] on h5 "Choice" at bounding box center [406, 4] width 290 height 14
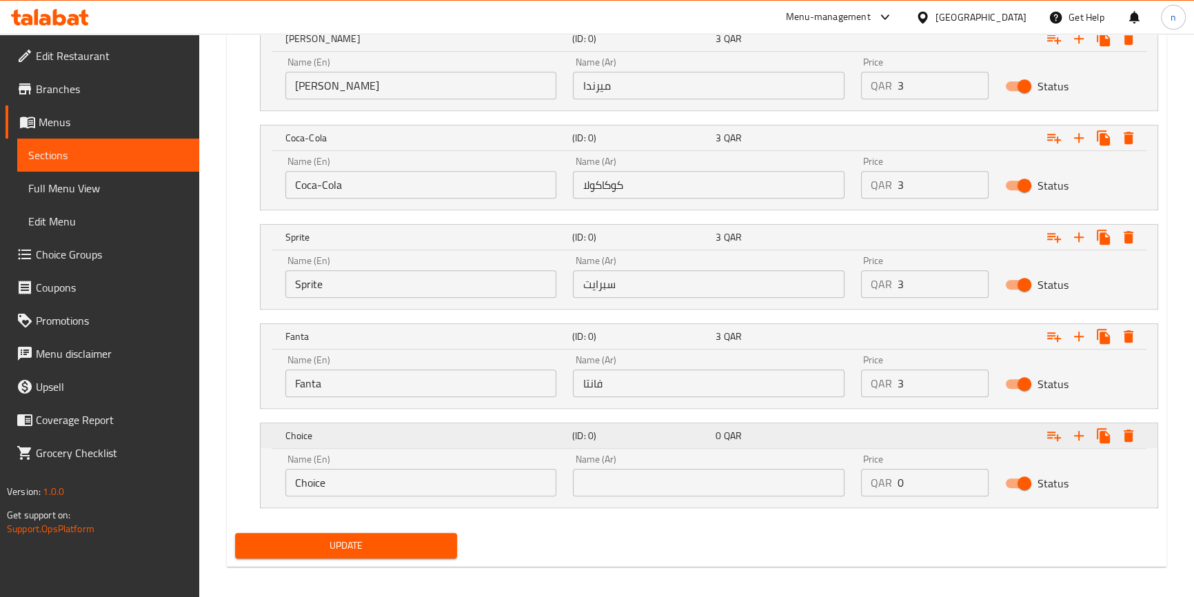
scroll to position [921, 0]
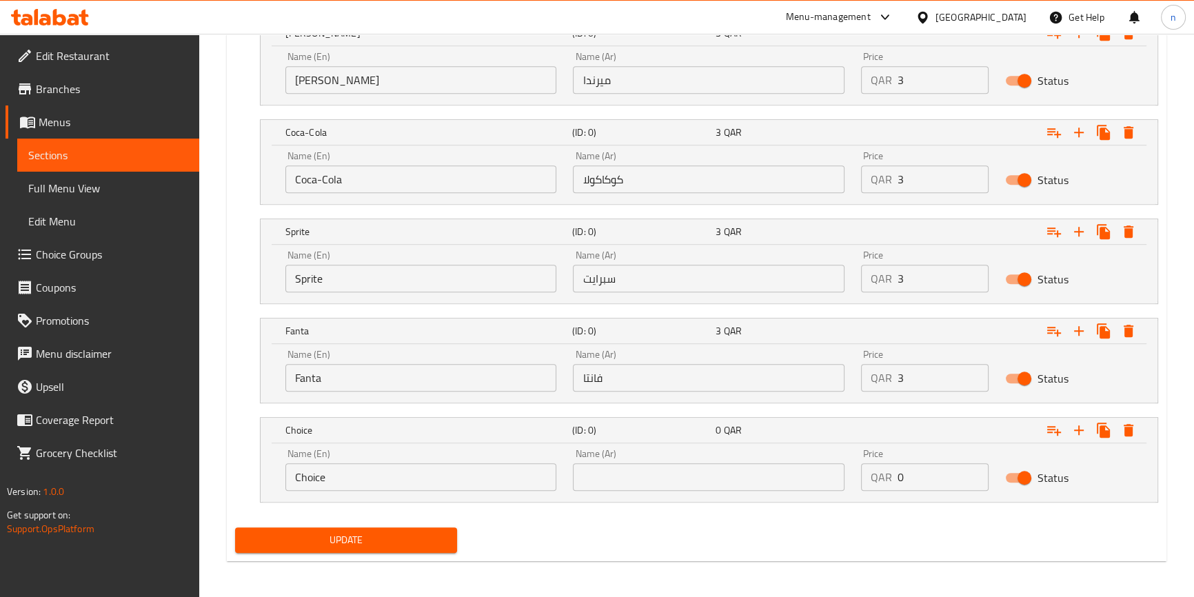
click at [455, 485] on input "Choice" at bounding box center [421, 477] width 272 height 28
click at [712, 483] on input "text" at bounding box center [709, 477] width 272 height 28
paste input "Cola Zero"
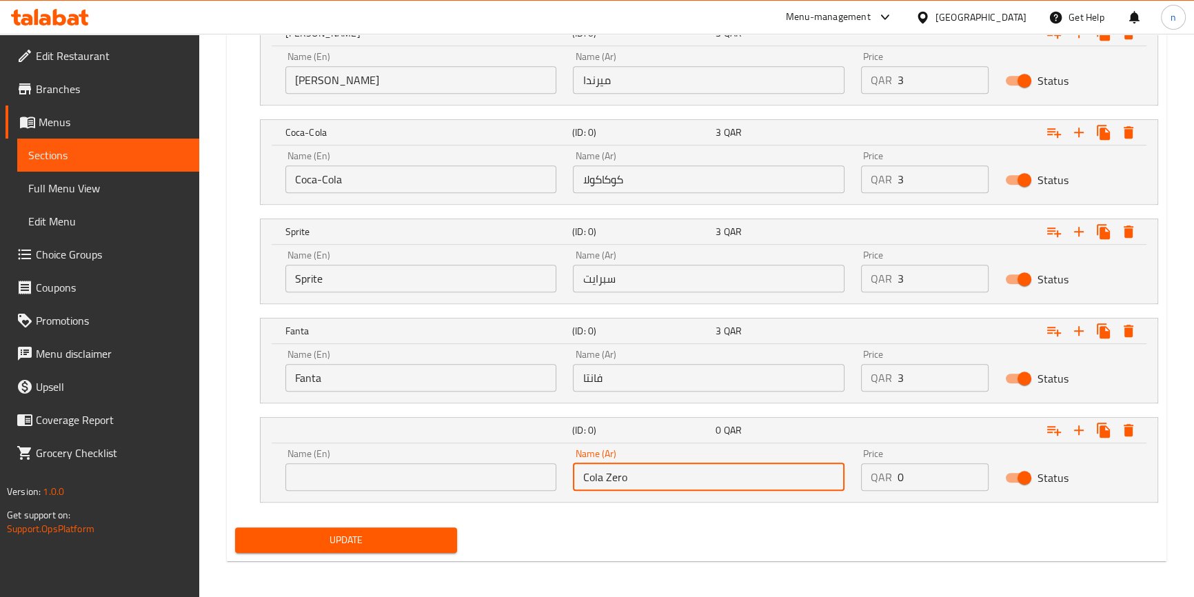
type input "Cola Zero"
click at [477, 476] on input "text" at bounding box center [421, 477] width 272 height 28
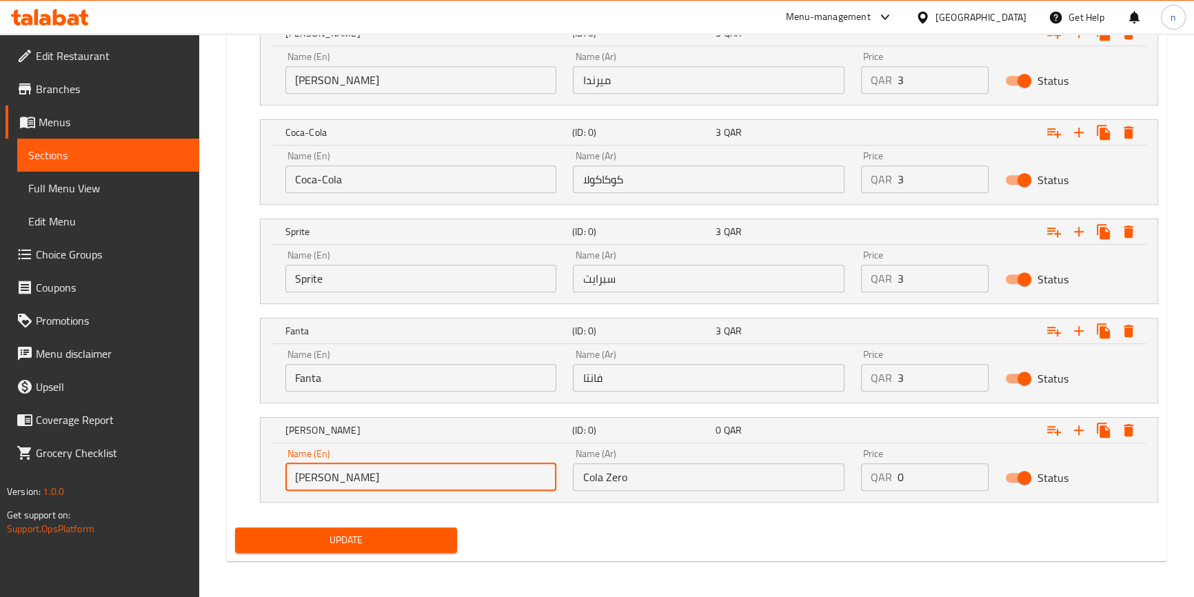
type input "كولا زيرو"
click at [654, 534] on div "Update" at bounding box center [697, 540] width 934 height 37
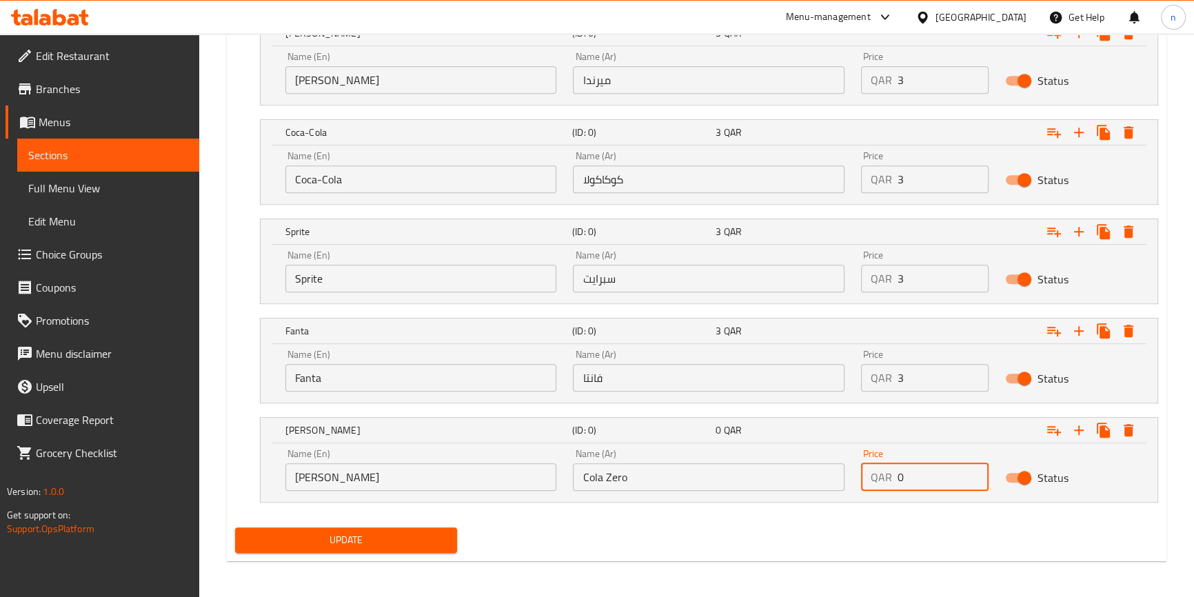
click at [906, 473] on input "0" at bounding box center [943, 477] width 91 height 28
type input "3"
click at [836, 544] on div "Update" at bounding box center [697, 540] width 934 height 37
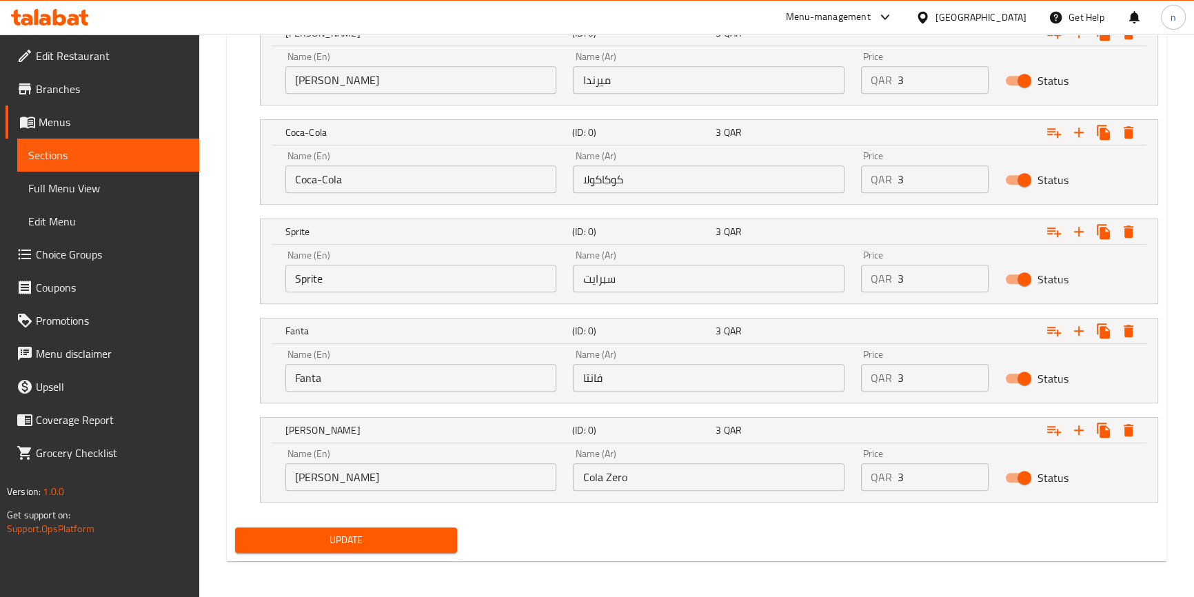
click at [552, 536] on div "Update" at bounding box center [697, 540] width 934 height 37
drag, startPoint x: 345, startPoint y: 481, endPoint x: 283, endPoint y: 496, distance: 64.1
click at [283, 496] on div "Name (En) كولا زيرو Name (En) Name (Ar) Cola Zero Name (Ar) Price QAR 3 Price S…" at bounding box center [709, 472] width 897 height 59
drag, startPoint x: 627, startPoint y: 476, endPoint x: 579, endPoint y: 483, distance: 48.8
click at [579, 483] on input "Cola Zero" at bounding box center [709, 477] width 272 height 28
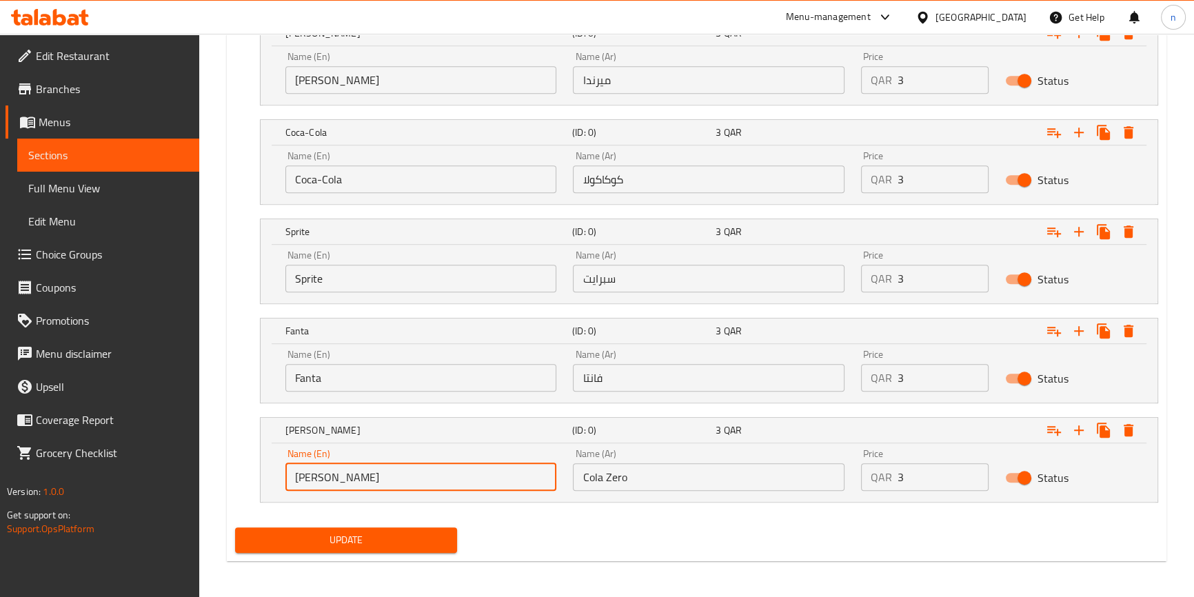
drag, startPoint x: 332, startPoint y: 475, endPoint x: 285, endPoint y: 480, distance: 47.8
click at [285, 480] on input "كولا زيرو" at bounding box center [421, 477] width 272 height 28
paste input "Cola Zero"
type input "Cola Zero"
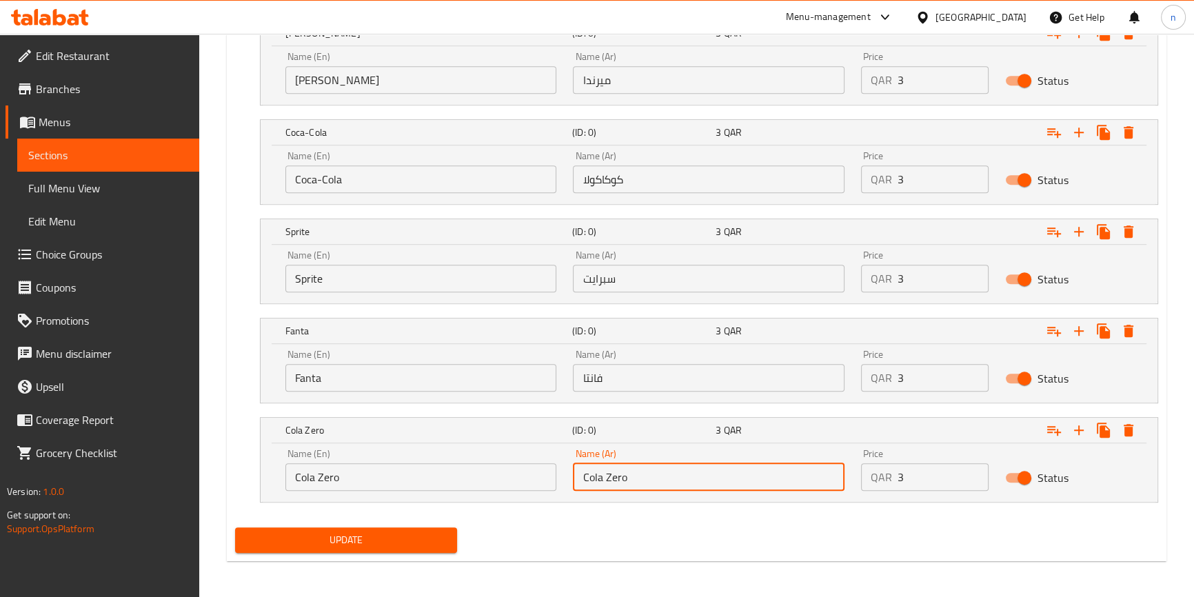
drag, startPoint x: 628, startPoint y: 479, endPoint x: 581, endPoint y: 477, distance: 46.9
click at [581, 477] on input "Cola Zero" at bounding box center [709, 477] width 272 height 28
type input ";"
type input "كولا زيرو"
click at [656, 507] on nav at bounding box center [696, 510] width 923 height 11
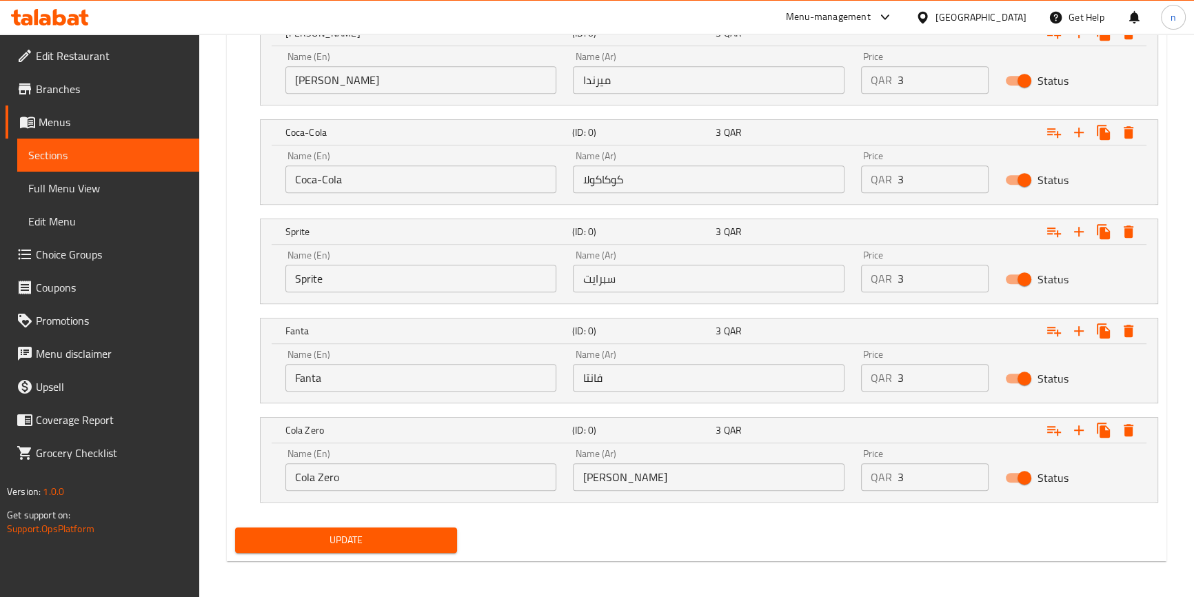
click at [834, 539] on div "Update" at bounding box center [697, 540] width 934 height 37
click at [339, 541] on span "Update" at bounding box center [346, 540] width 201 height 17
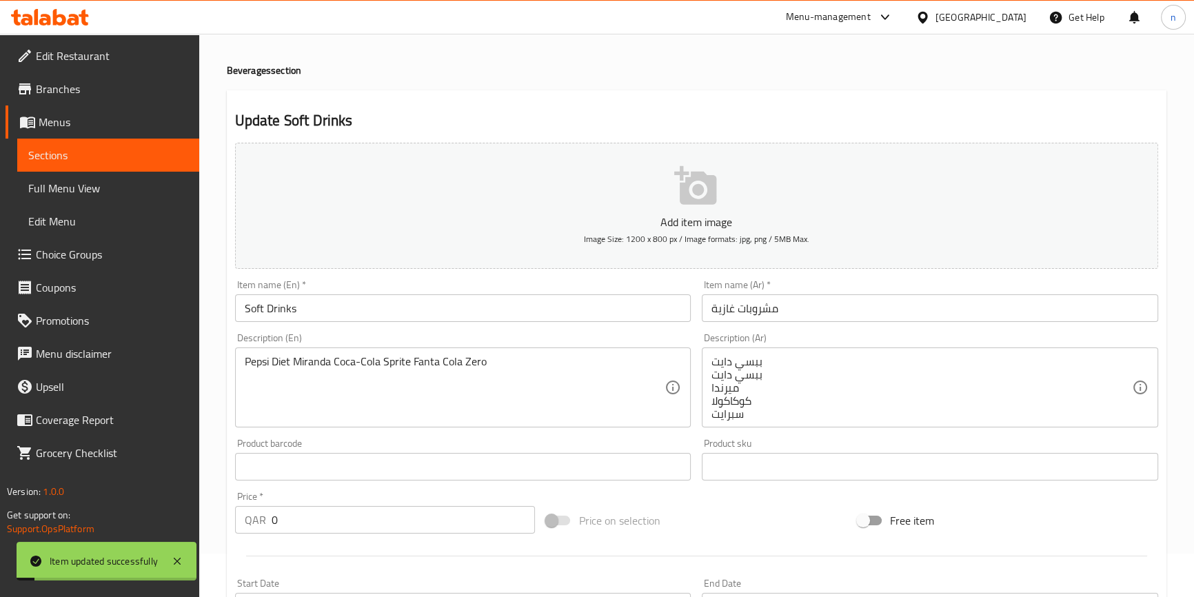
scroll to position [0, 0]
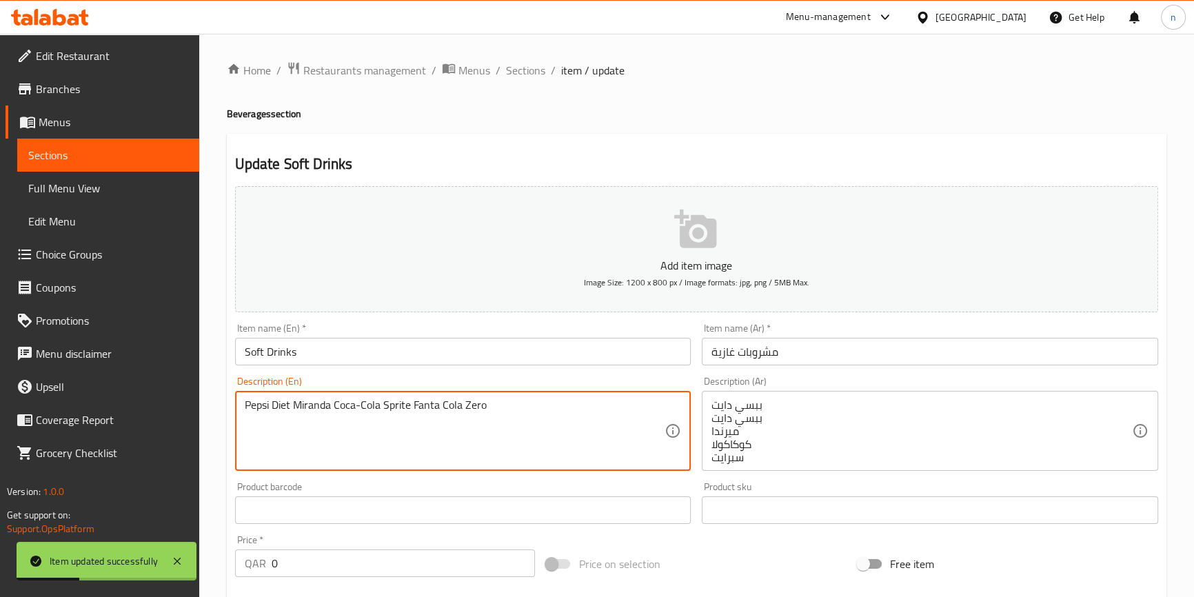
click at [565, 425] on textarea "Pepsi Diet Miranda Coca-Cola Sprite Fanta Cola Zero" at bounding box center [455, 432] width 421 height 66
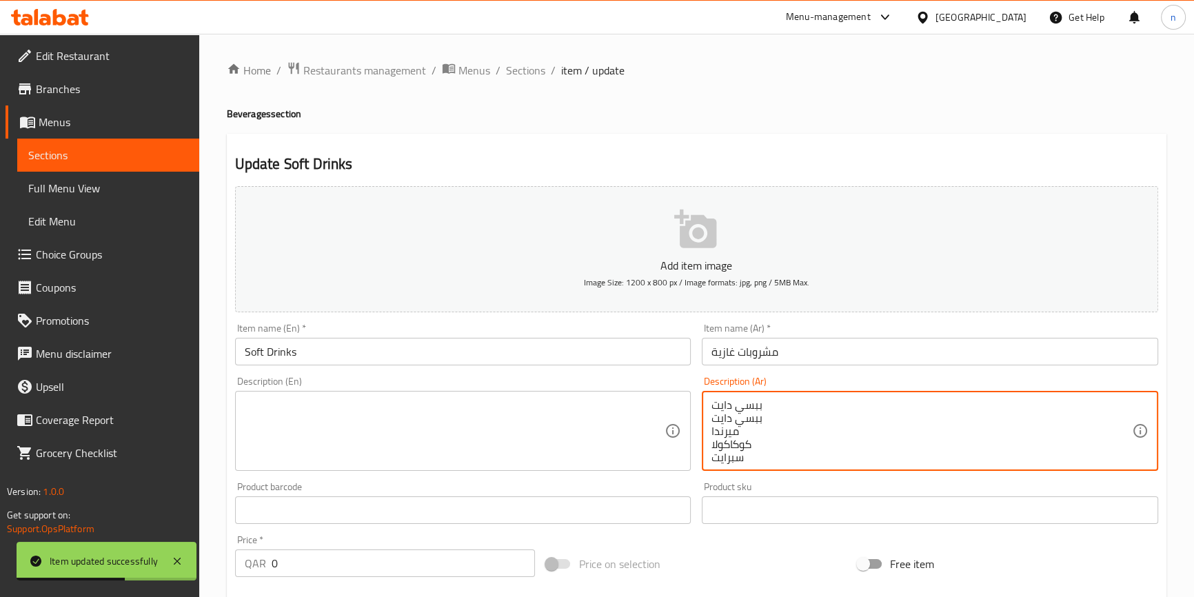
click at [723, 428] on textarea "ببسي دايت ببسي دايت ميرندا كوكاكولا سبرايت فانتا كولا زيرو" at bounding box center [922, 432] width 421 height 66
click at [779, 417] on textarea "ببسي دايت ببسي دايت ميرندا كوكاكولا سبرايت فانتا كولا زيرو" at bounding box center [922, 432] width 421 height 66
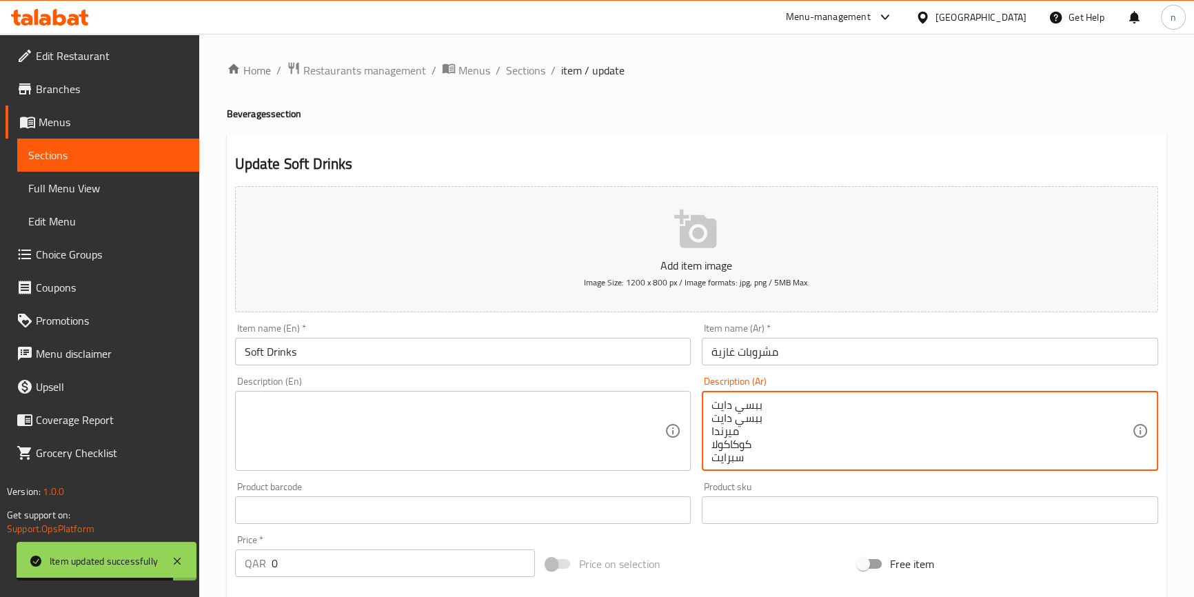
scroll to position [29, 0]
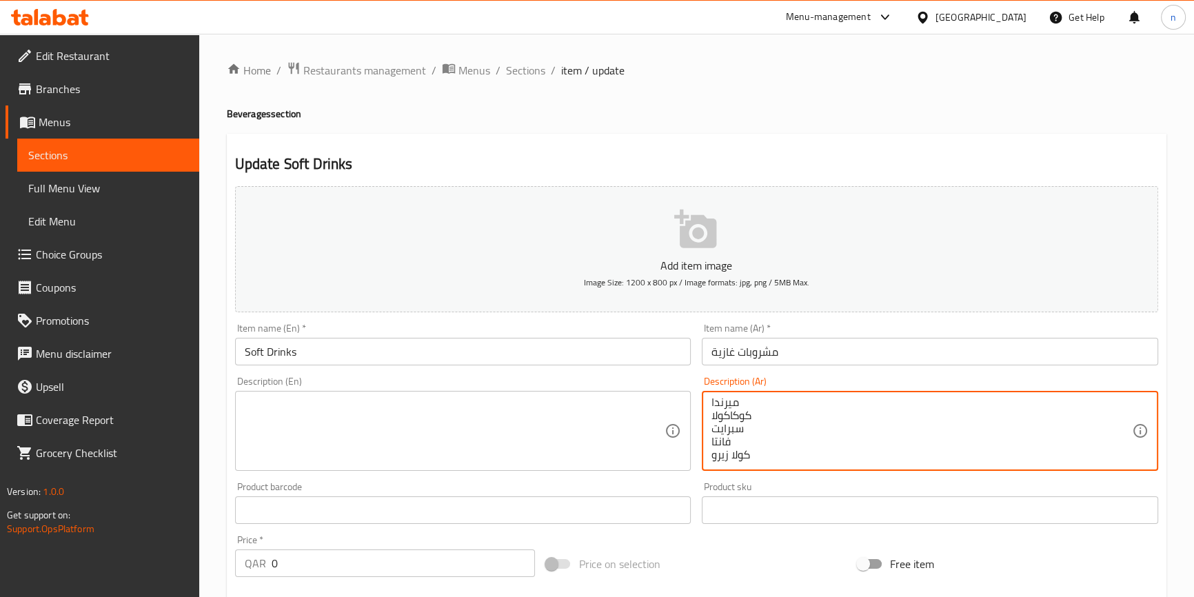
type textarea "ببسي دايتكولا زيرو"
drag, startPoint x: 772, startPoint y: 408, endPoint x: 714, endPoint y: 464, distance: 81.0
drag, startPoint x: 828, startPoint y: 410, endPoint x: 696, endPoint y: 427, distance: 132.8
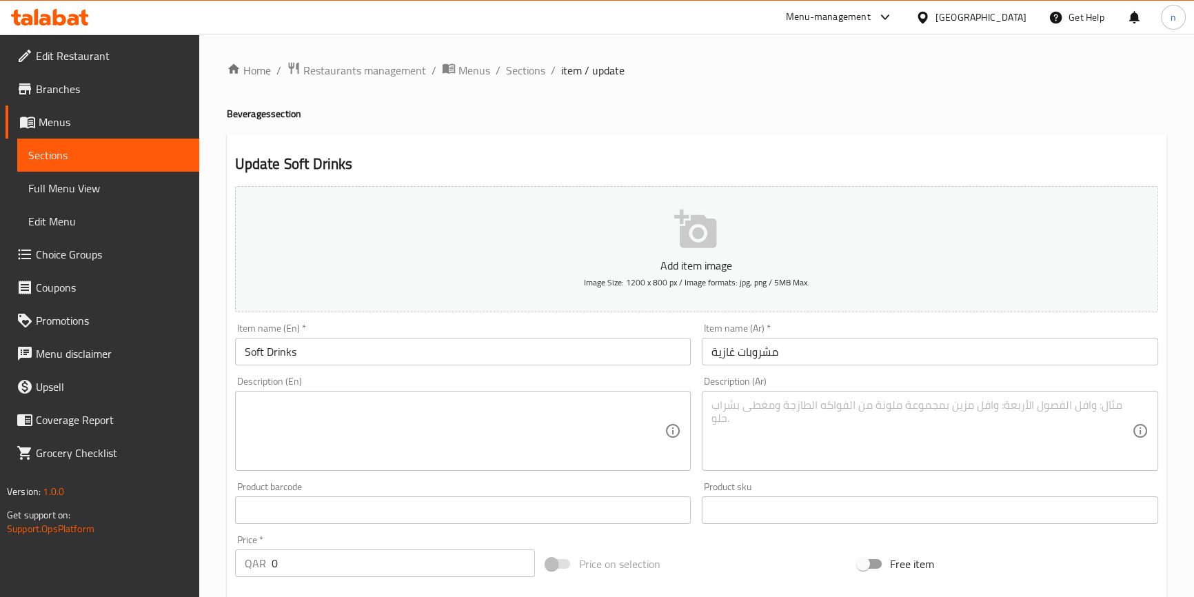
click at [681, 543] on div "Add item image Image Size: 1200 x 800 px / Image formats: jpg, png / 5MB Max. I…" at bounding box center [697, 478] width 934 height 594
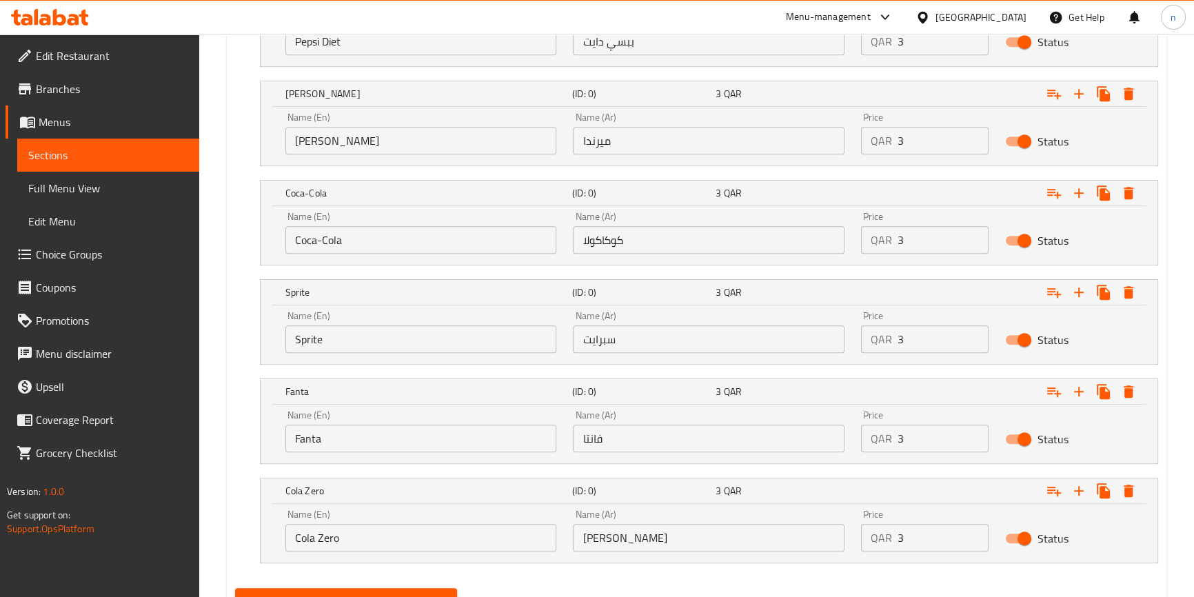
scroll to position [921, 0]
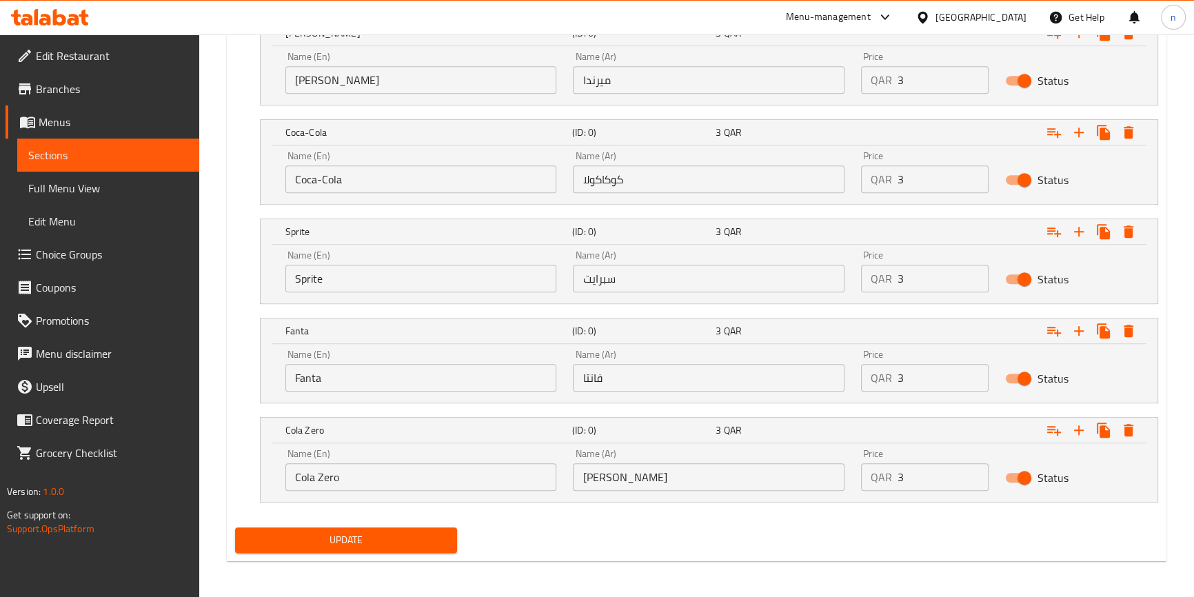
click at [425, 533] on span "Update" at bounding box center [346, 540] width 201 height 17
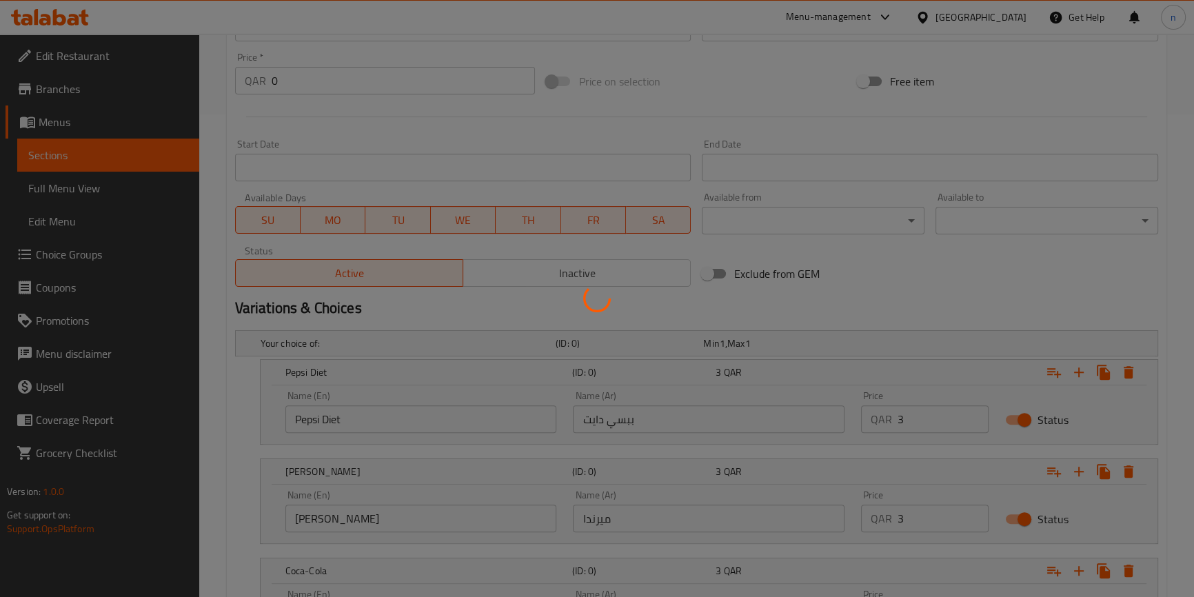
scroll to position [169, 0]
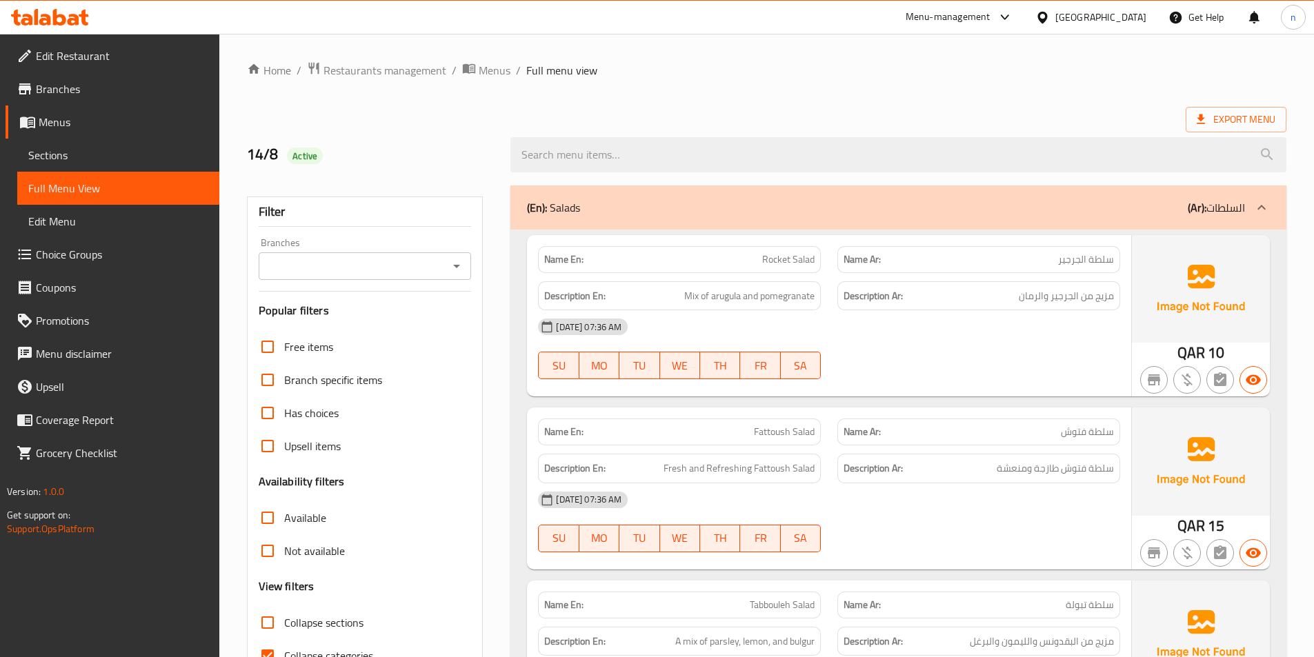
click at [945, 107] on div "Export Menu" at bounding box center [766, 120] width 1039 height 26
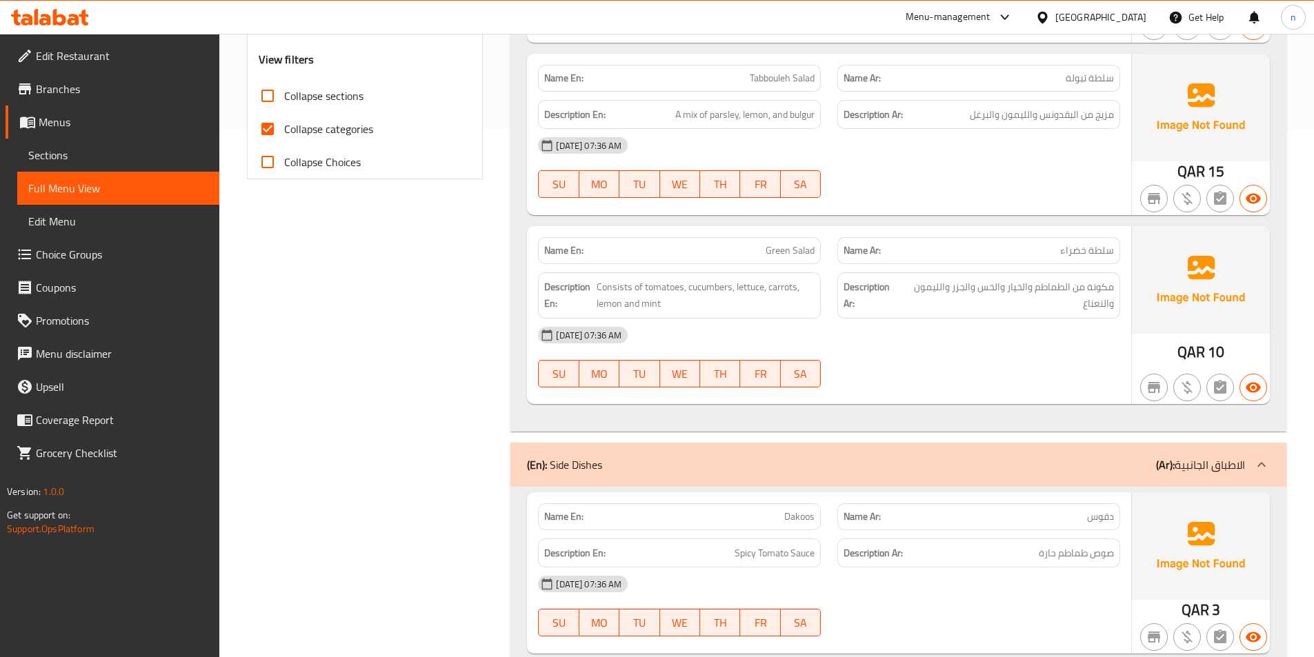
scroll to position [552, 0]
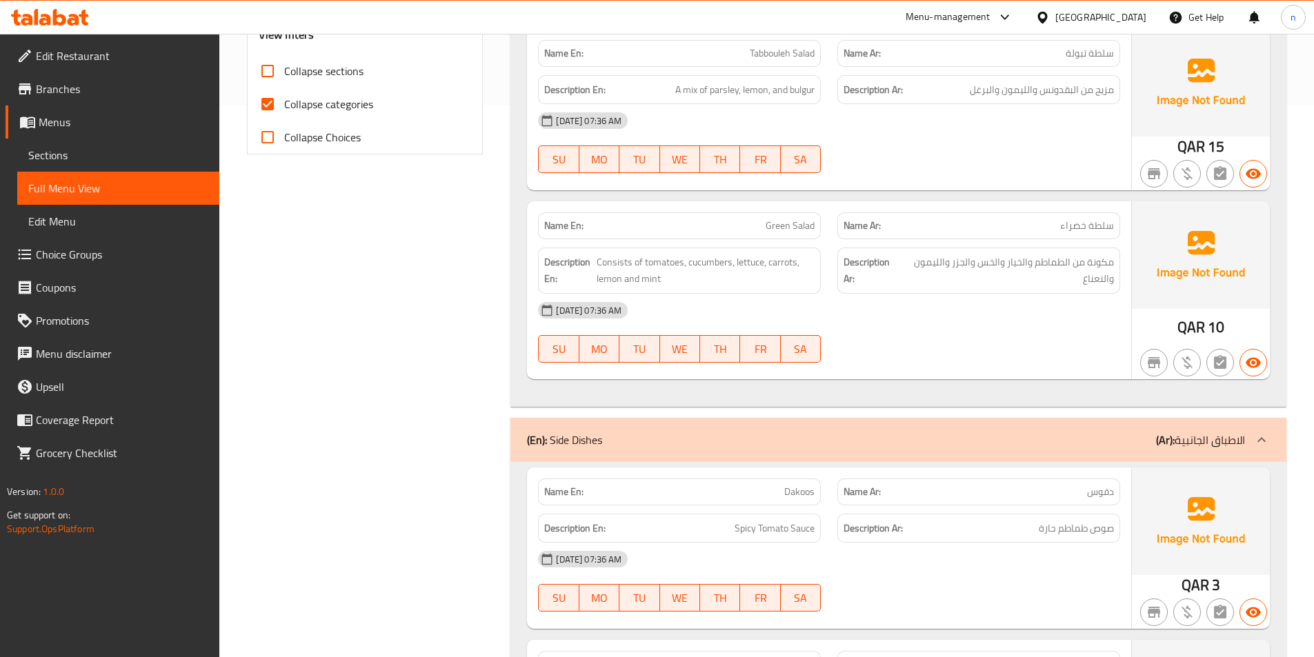
click at [852, 359] on div at bounding box center [978, 362] width 299 height 17
click at [1005, 321] on div "[DATE] 07:36 AM" at bounding box center [829, 310] width 599 height 33
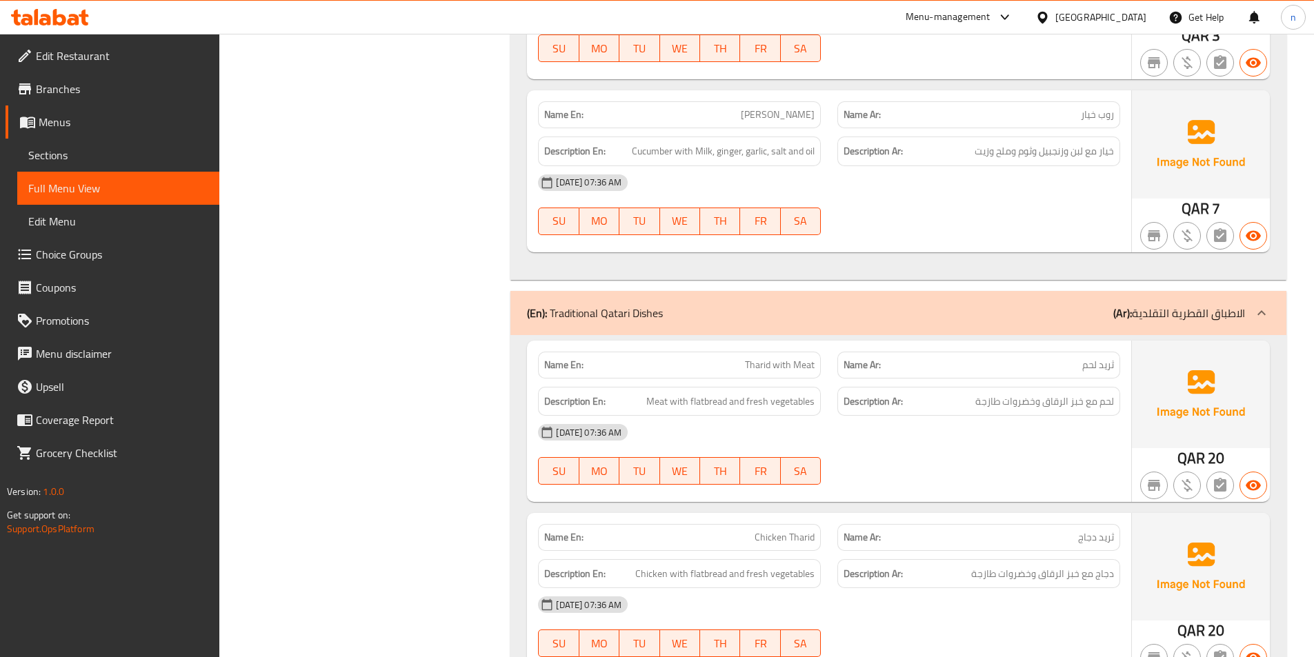
scroll to position [1103, 0]
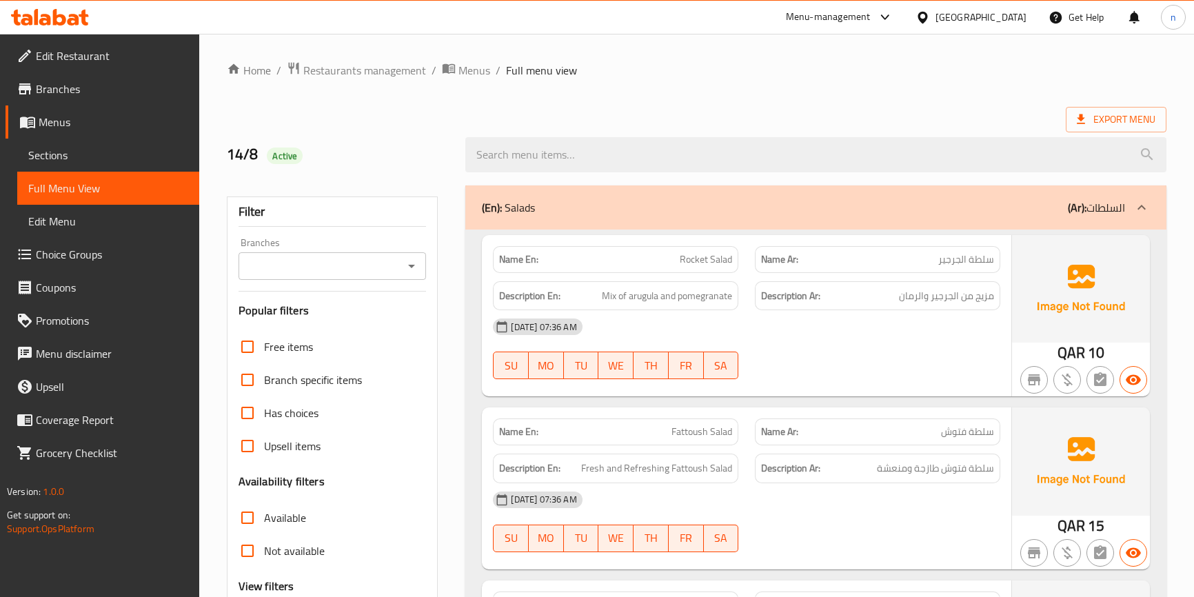
scroll to position [1103, 0]
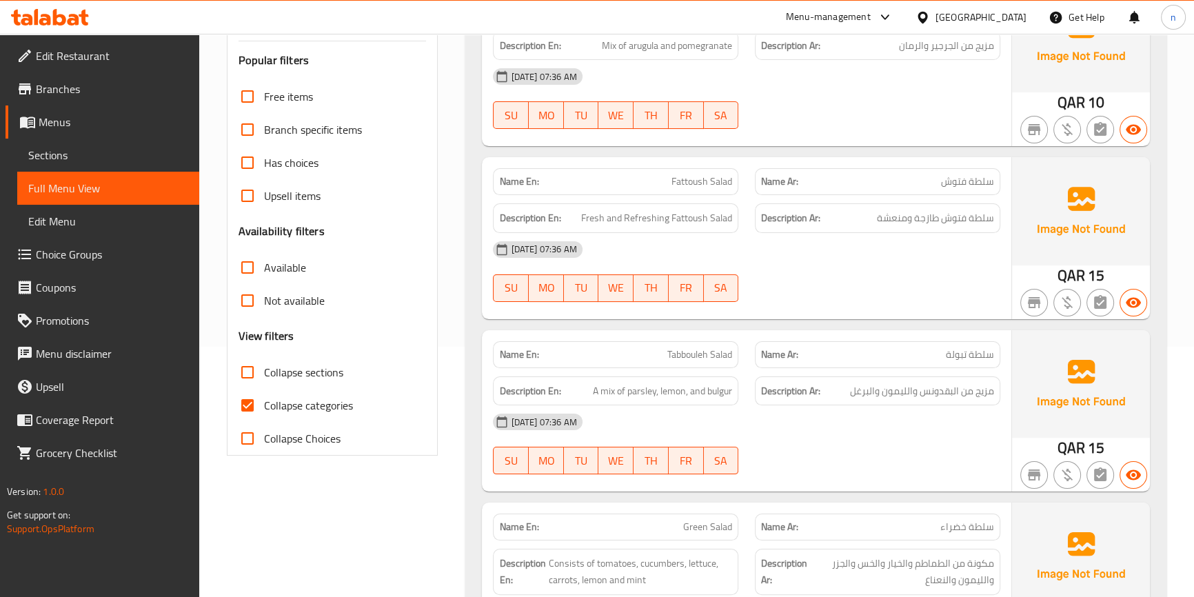
drag, startPoint x: 259, startPoint y: 401, endPoint x: 409, endPoint y: 365, distance: 154.5
click at [259, 401] on input "Collapse categories" at bounding box center [247, 405] width 33 height 33
checkbox input "false"
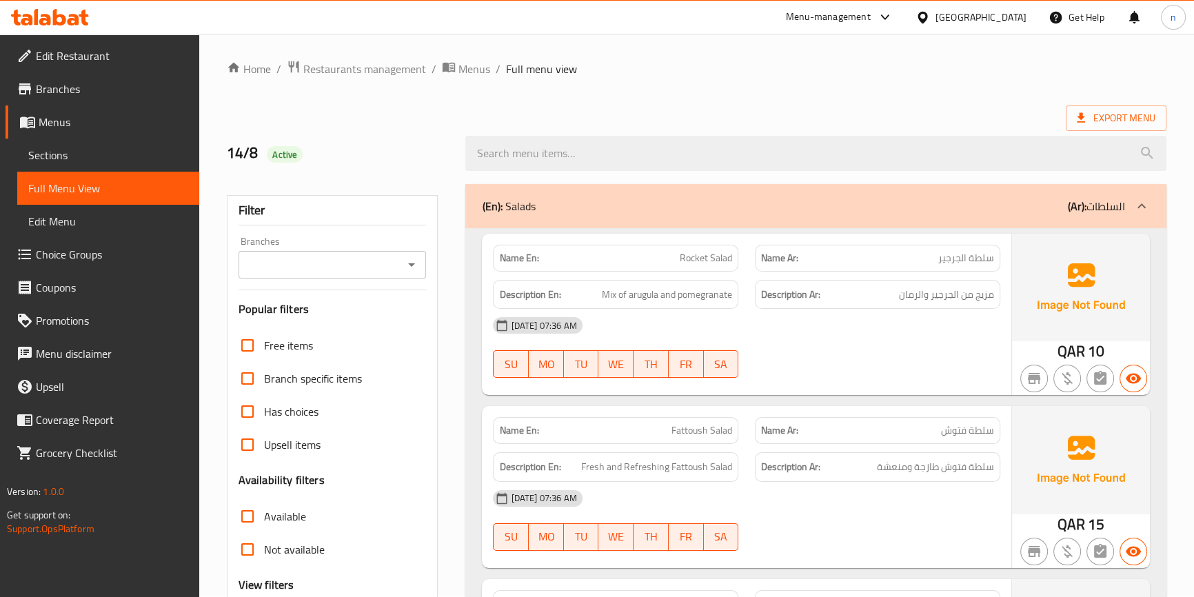
scroll to position [0, 0]
click at [913, 107] on div "Export Menu" at bounding box center [697, 120] width 940 height 26
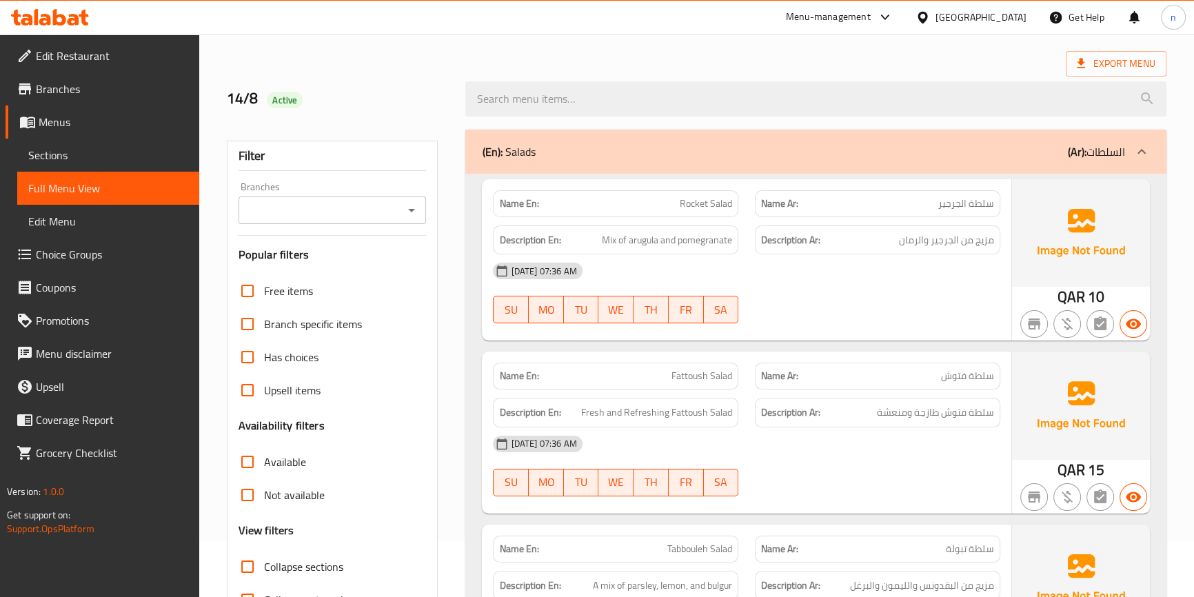
scroll to position [125, 0]
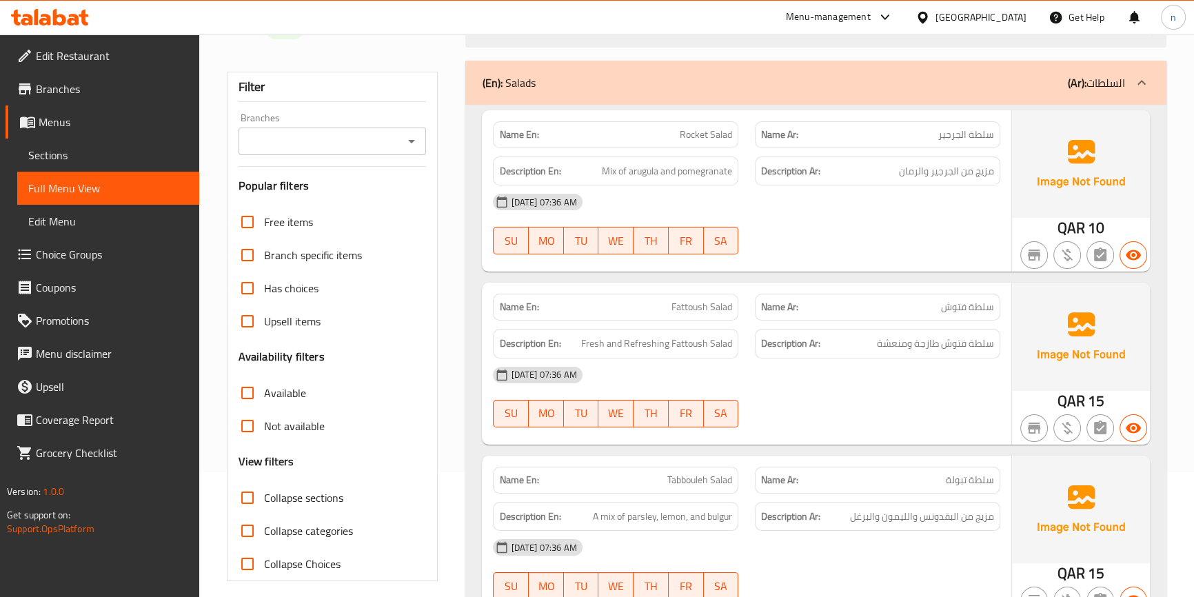
click at [973, 395] on div "14-08-2025 07:36 AM SU MO TU WE TH FR SA" at bounding box center [746, 397] width 523 height 77
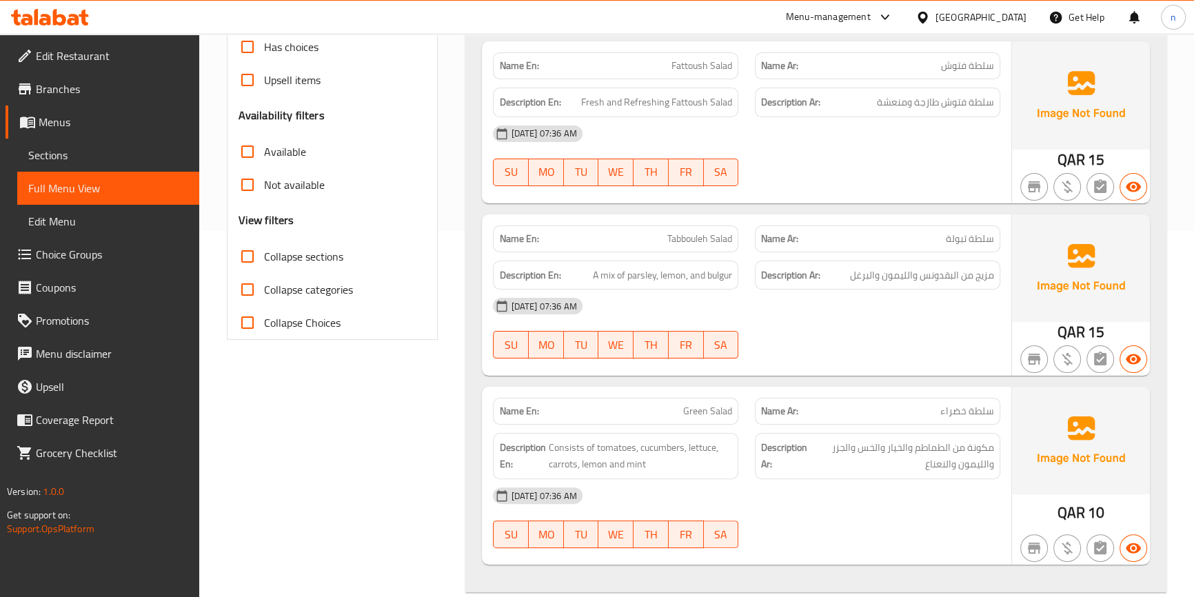
scroll to position [376, 0]
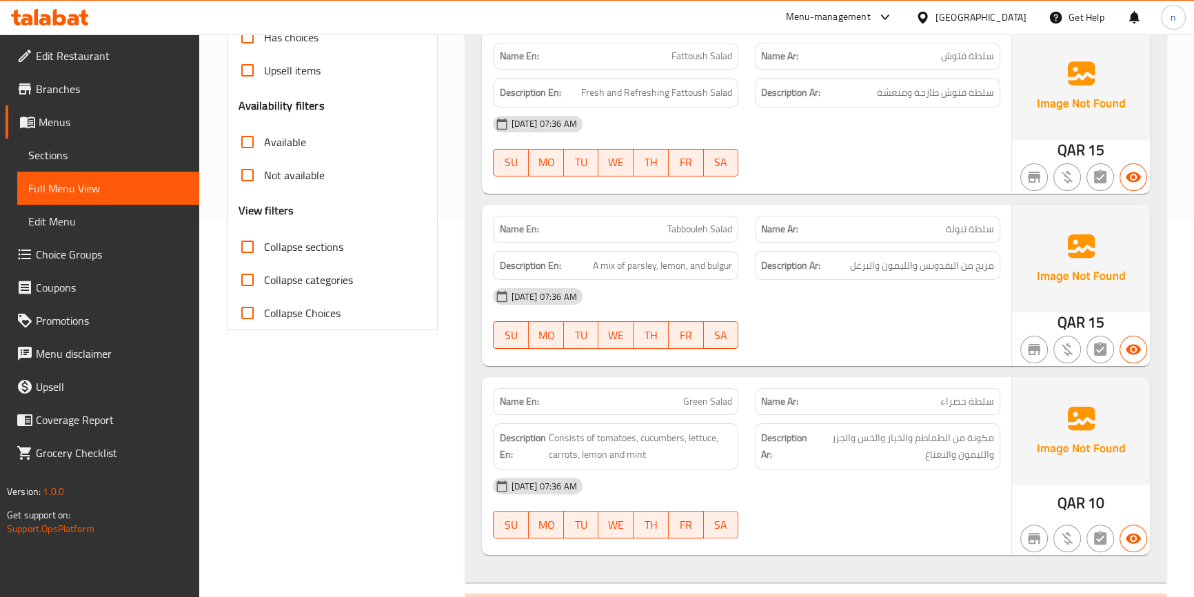
click at [841, 164] on div "14-08-2025 07:36 AM SU MO TU WE TH FR SA" at bounding box center [746, 146] width 523 height 77
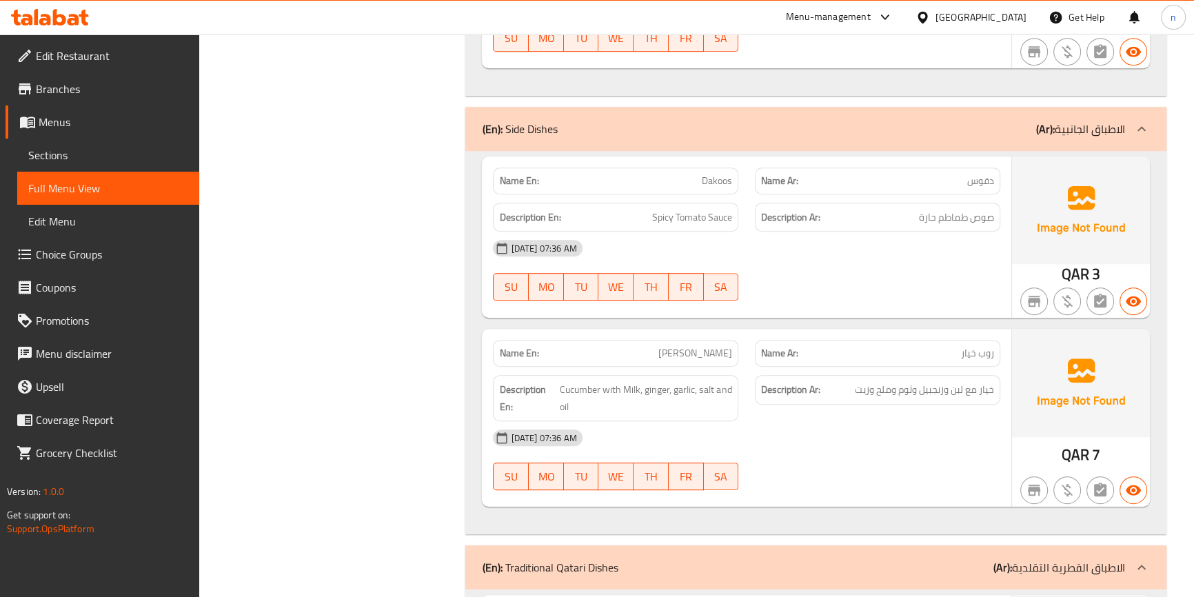
scroll to position [877, 0]
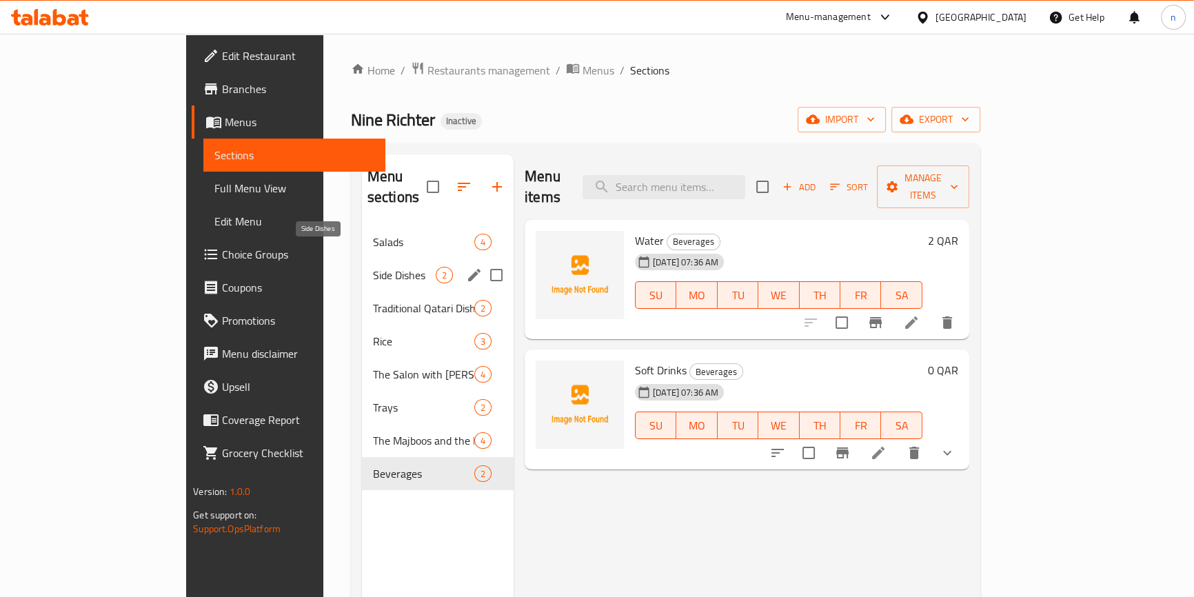
click at [373, 267] on span "Side Dishes" at bounding box center [404, 275] width 63 height 17
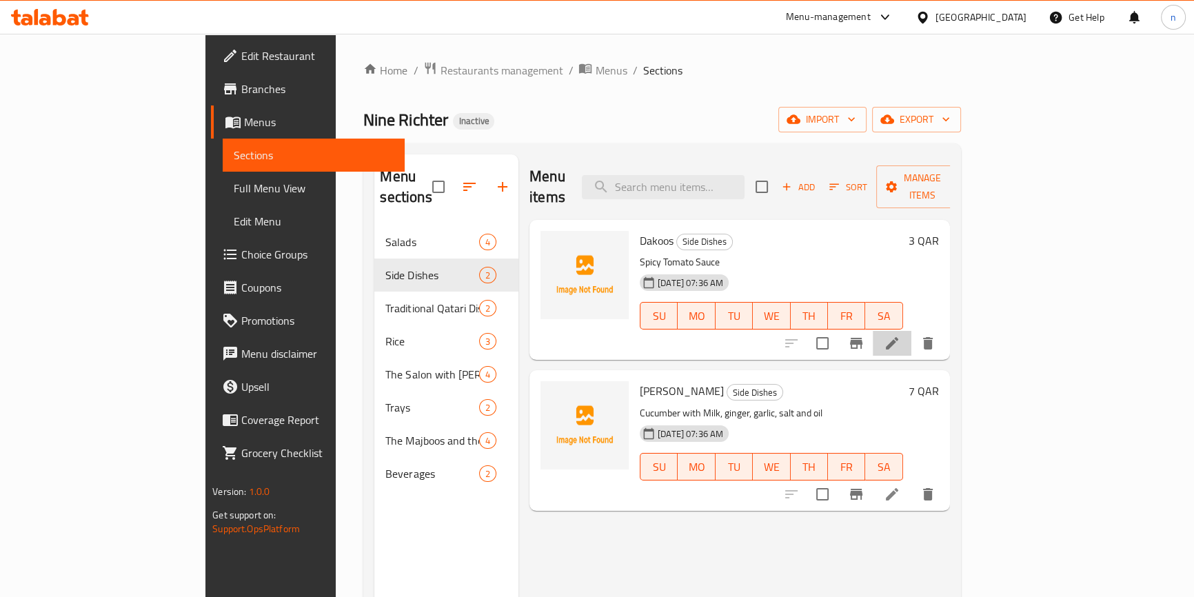
click at [912, 331] on li at bounding box center [892, 343] width 39 height 25
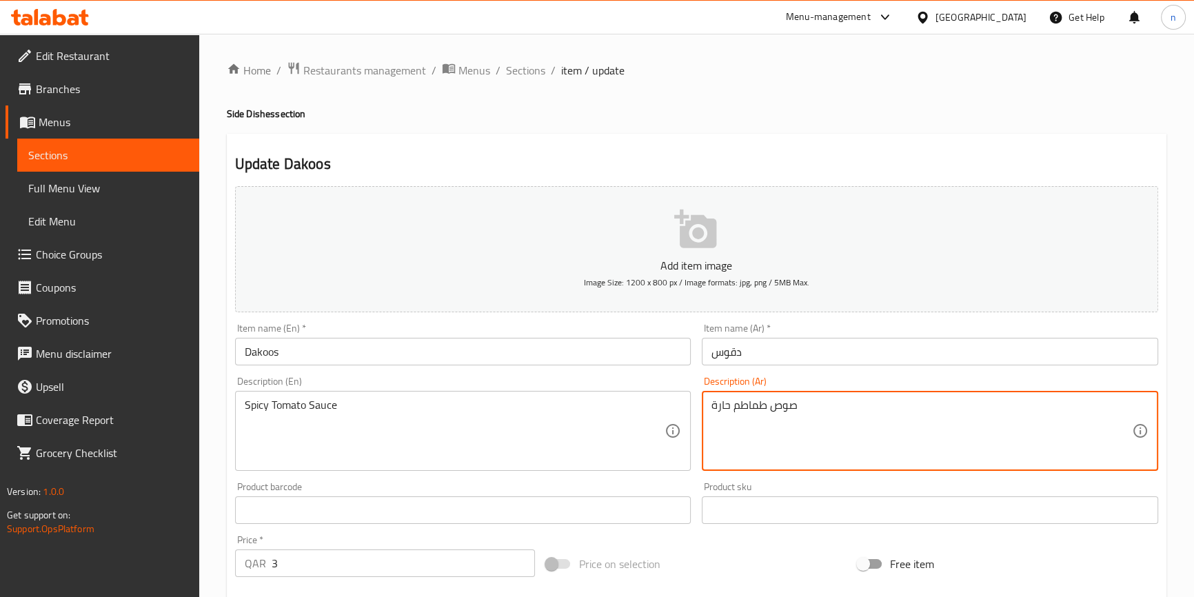
click at [792, 403] on textarea "صوص طماطم حارة" at bounding box center [922, 432] width 421 height 66
click at [797, 406] on textarea "صلصة طماطم حارة" at bounding box center [922, 432] width 421 height 66
click at [792, 406] on textarea "صلصة طماطم حارة" at bounding box center [922, 432] width 421 height 66
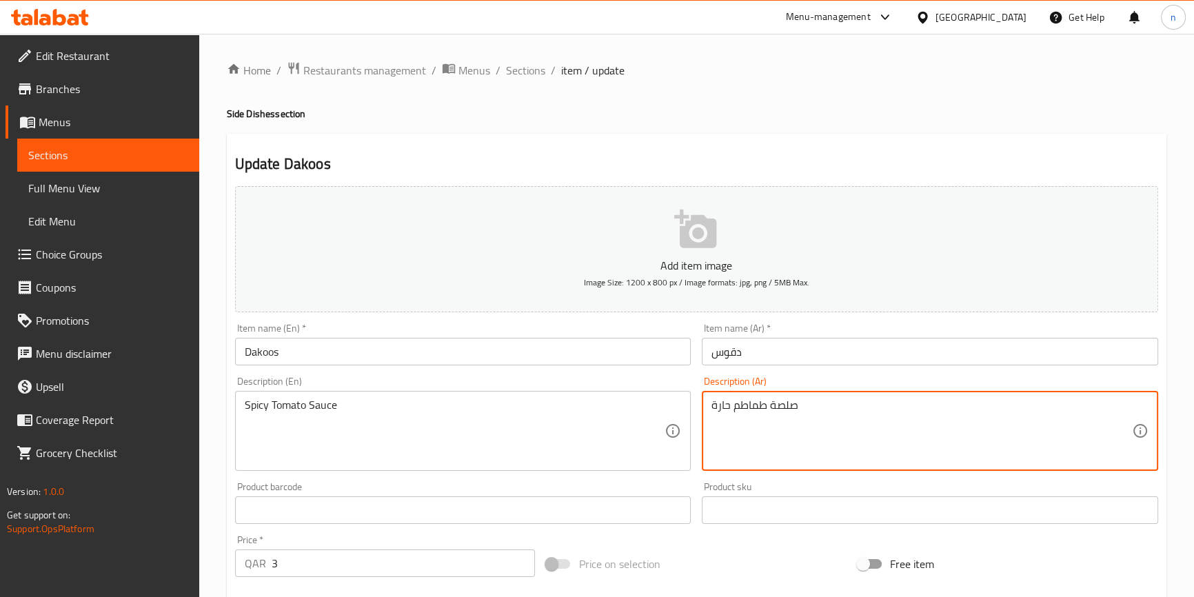
type textarea "صلصة طماطم حارة"
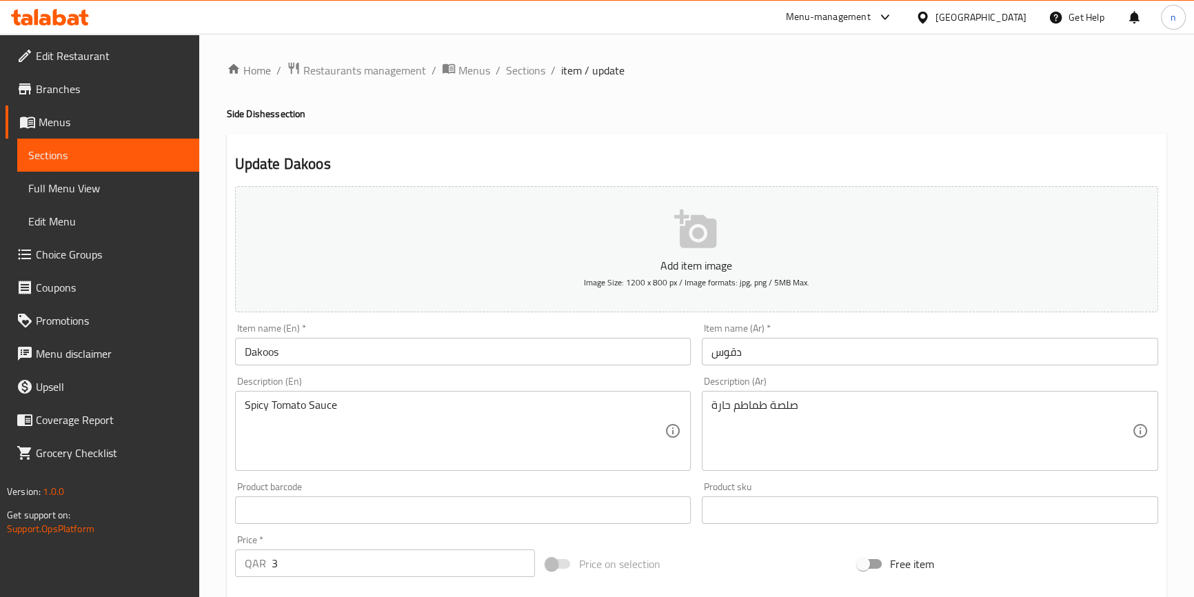
click at [203, 459] on div "Home / Restaurants management / Menus / Sections / item / update Side Dishes se…" at bounding box center [696, 504] width 995 height 941
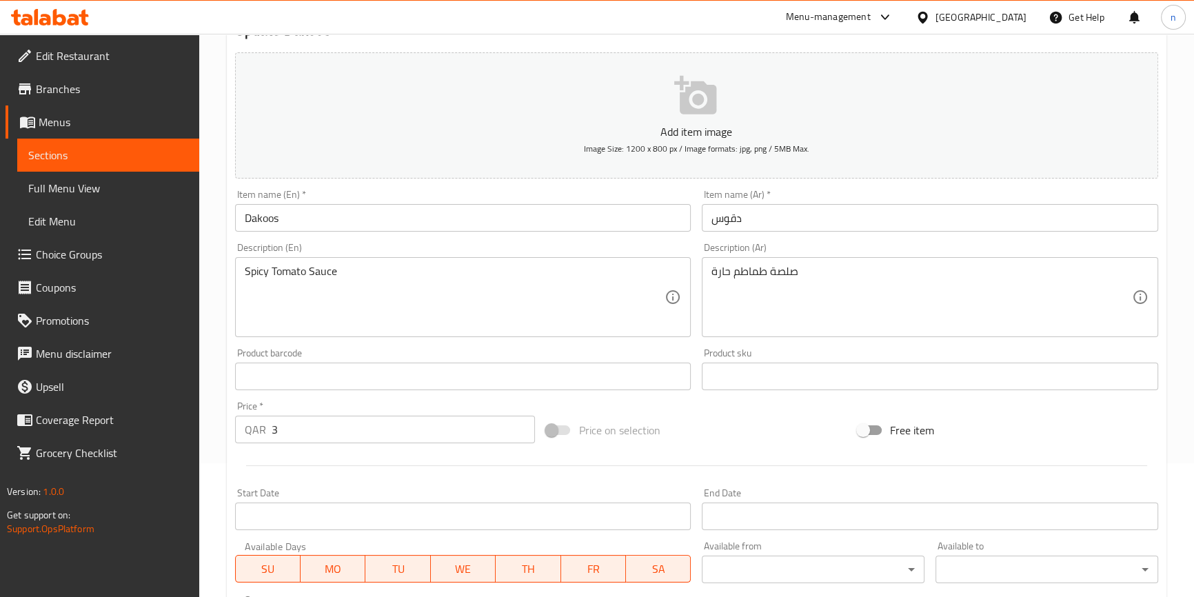
scroll to position [376, 0]
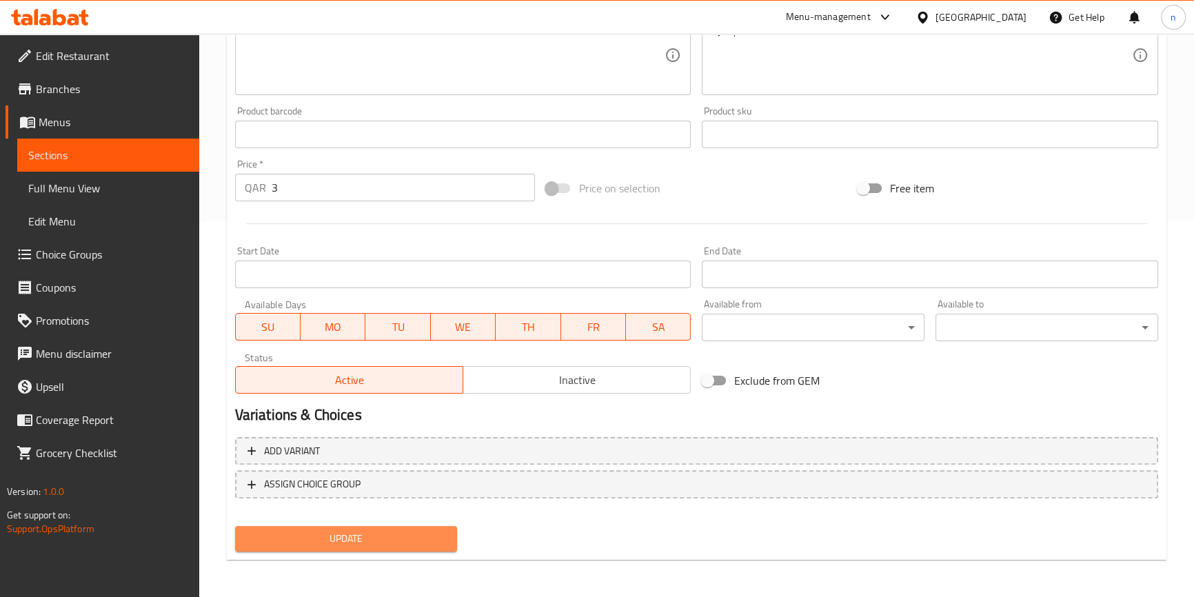
click at [365, 532] on span "Update" at bounding box center [346, 538] width 201 height 17
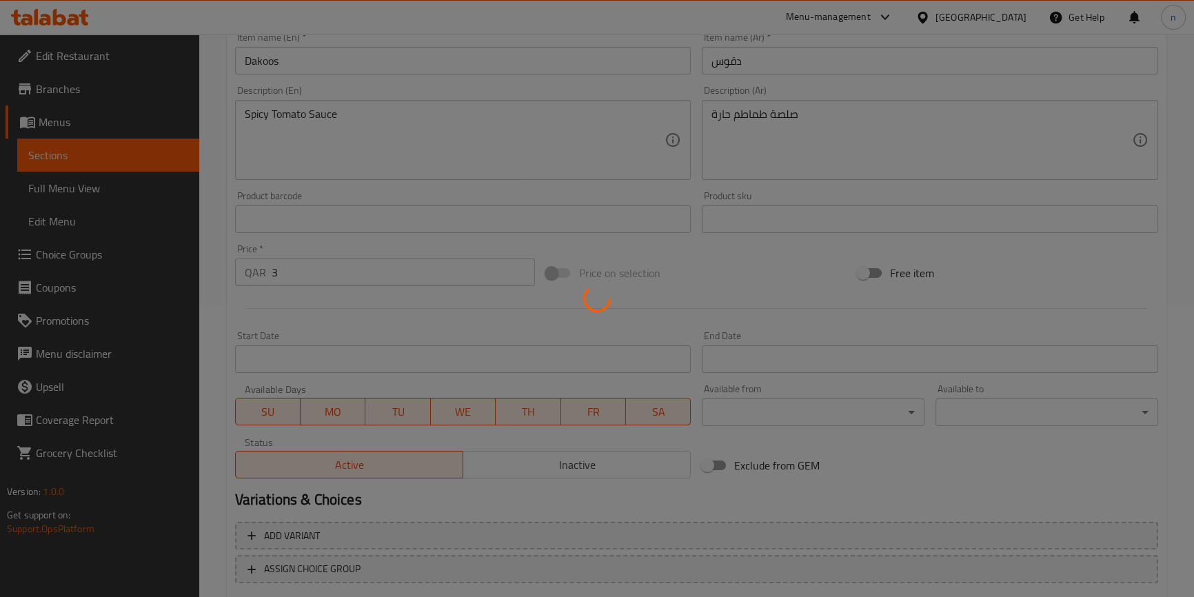
scroll to position [62, 0]
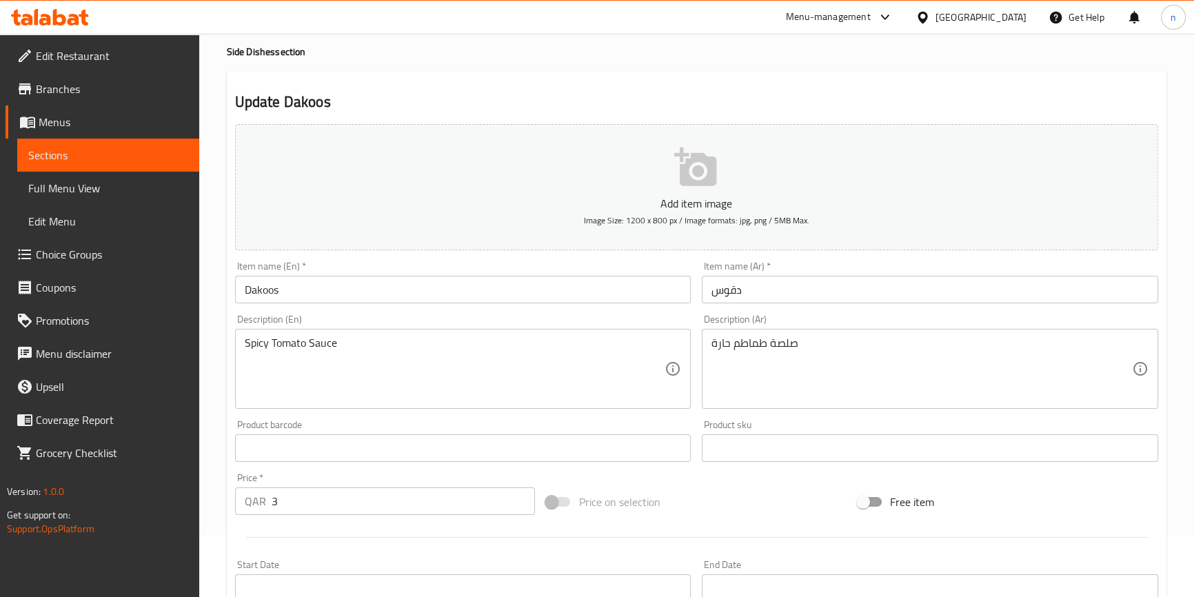
click at [570, 570] on div "Start Date Start Date" at bounding box center [463, 581] width 457 height 42
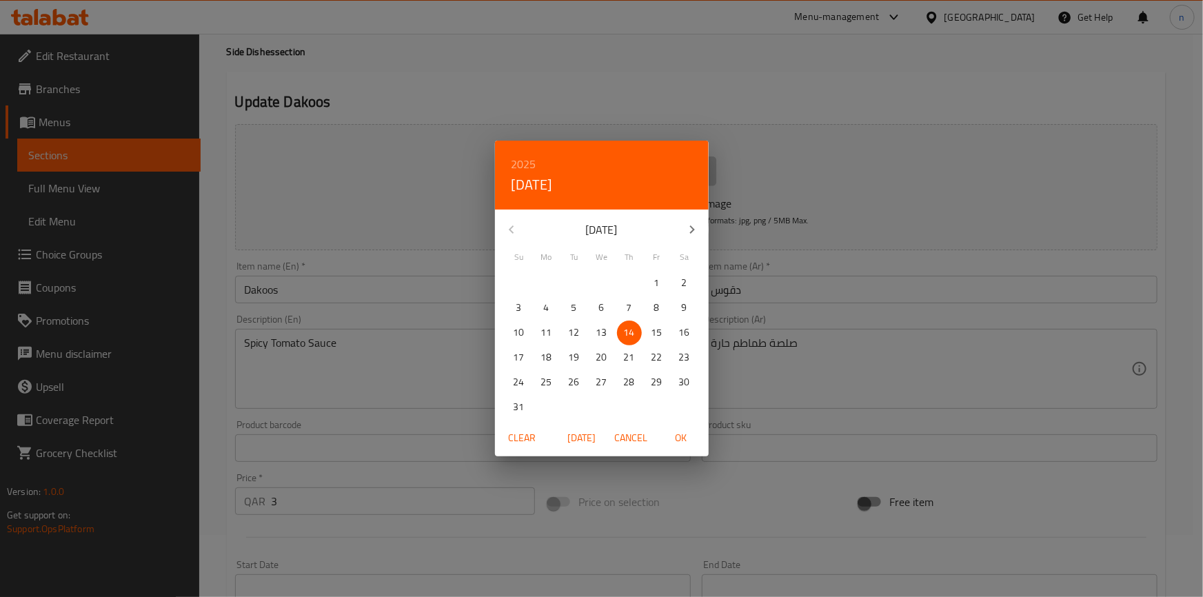
click at [803, 88] on div "2025 Thu, Aug 14 August 2025 Su Mo Tu We Th Fr Sa 27 28 29 30 31 1 2 3 4 5 6 7 …" at bounding box center [601, 298] width 1203 height 597
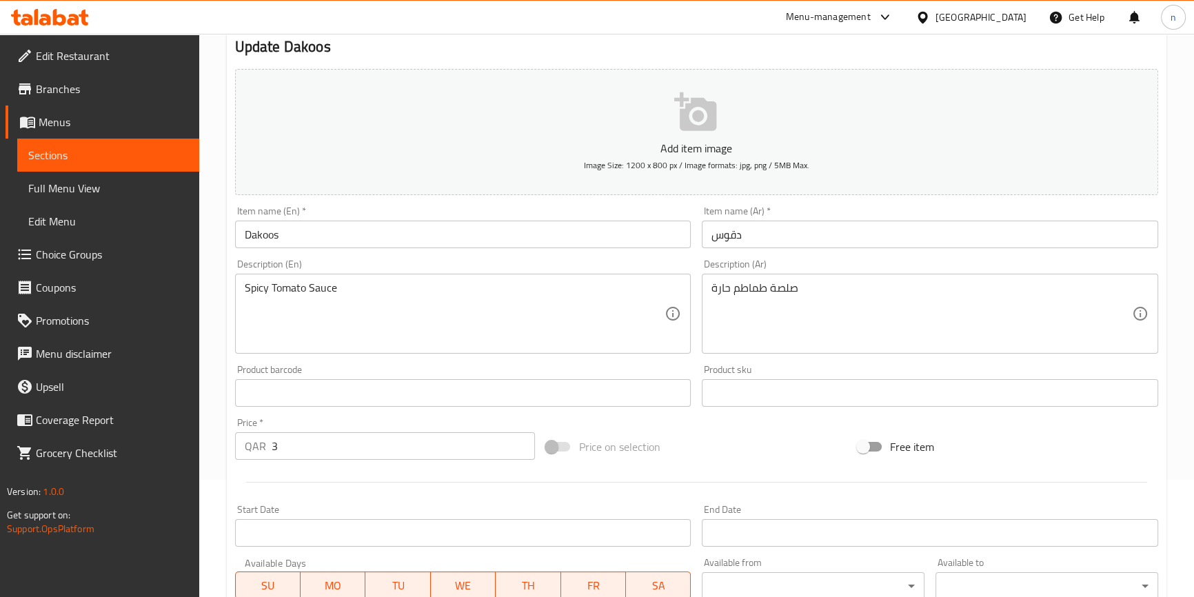
scroll to position [0, 0]
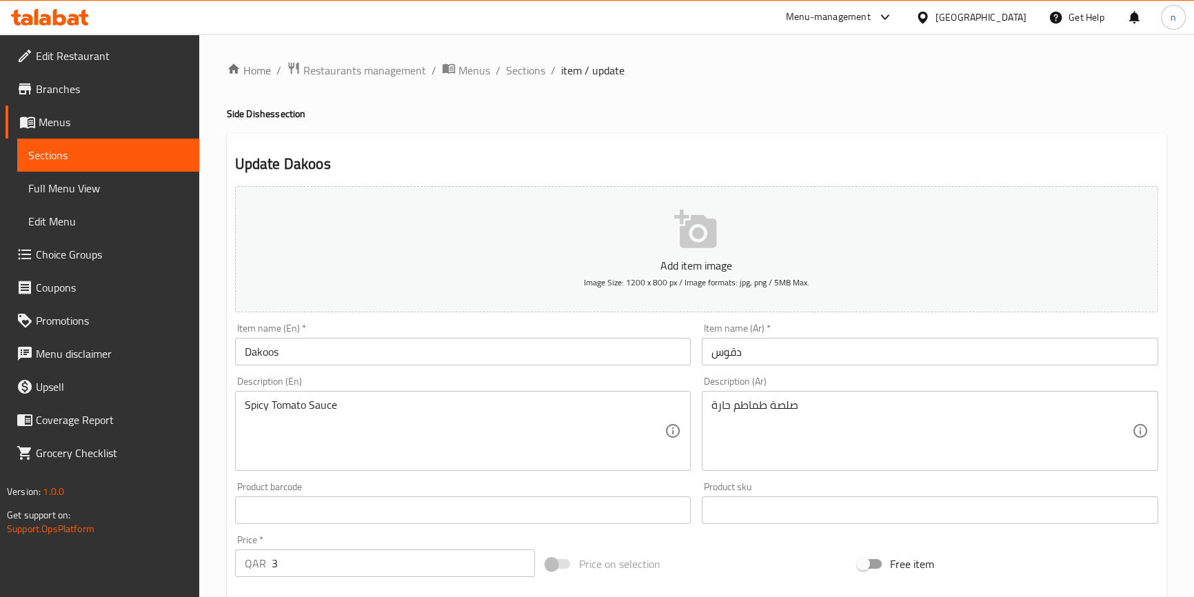
click at [86, 158] on span "Sections" at bounding box center [108, 155] width 160 height 17
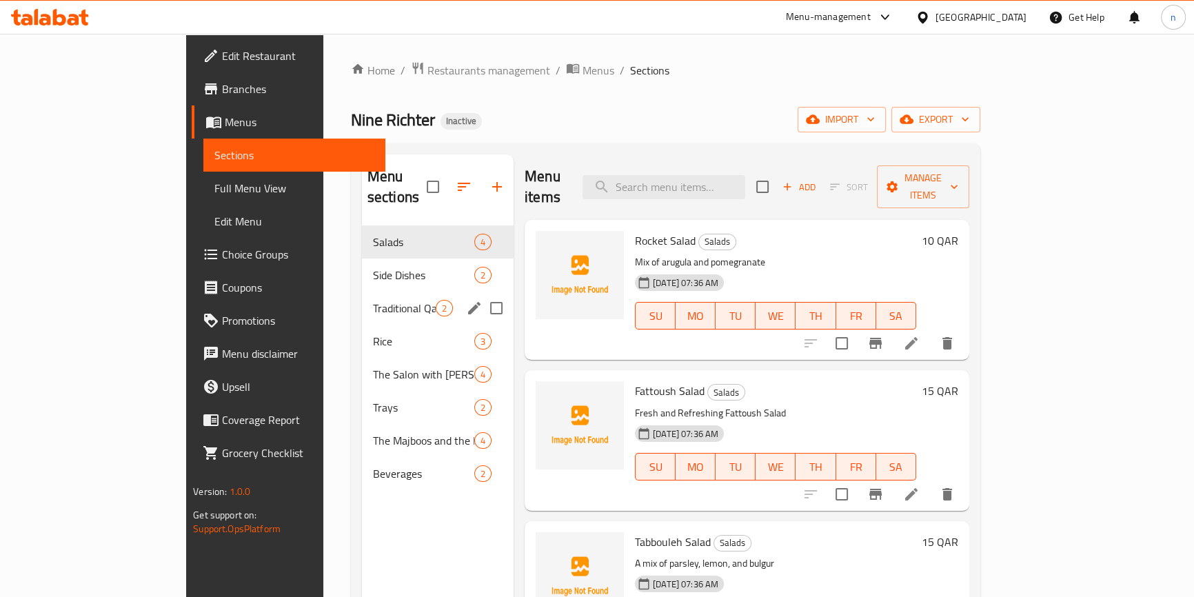
click at [365, 296] on div "Traditional Qatari Dishes 2" at bounding box center [438, 308] width 152 height 33
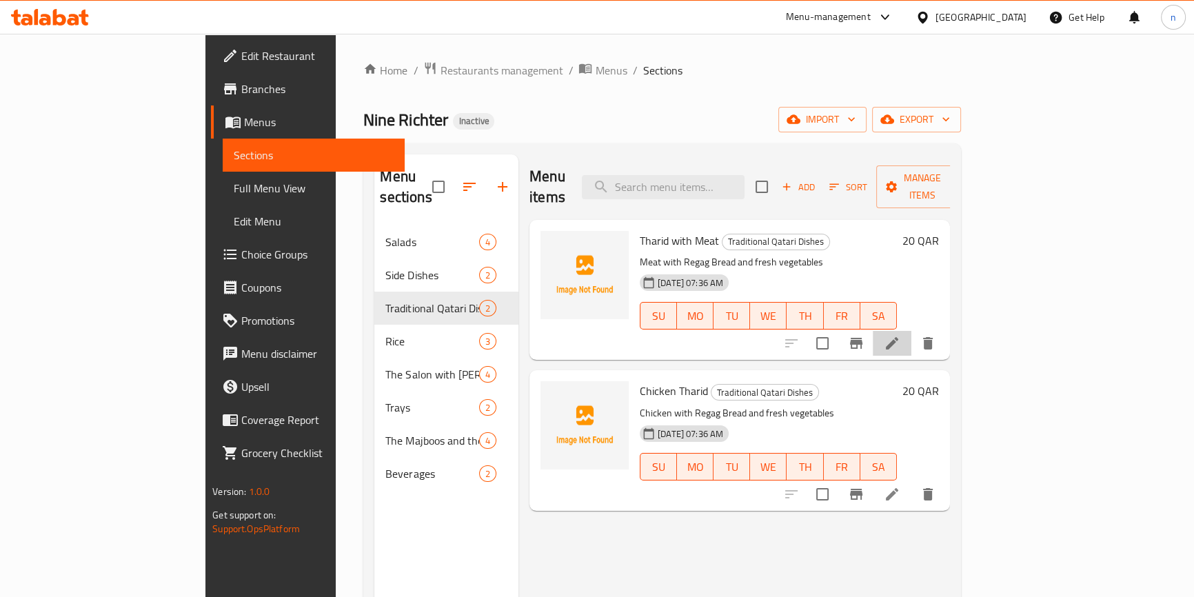
click at [912, 331] on li at bounding box center [892, 343] width 39 height 25
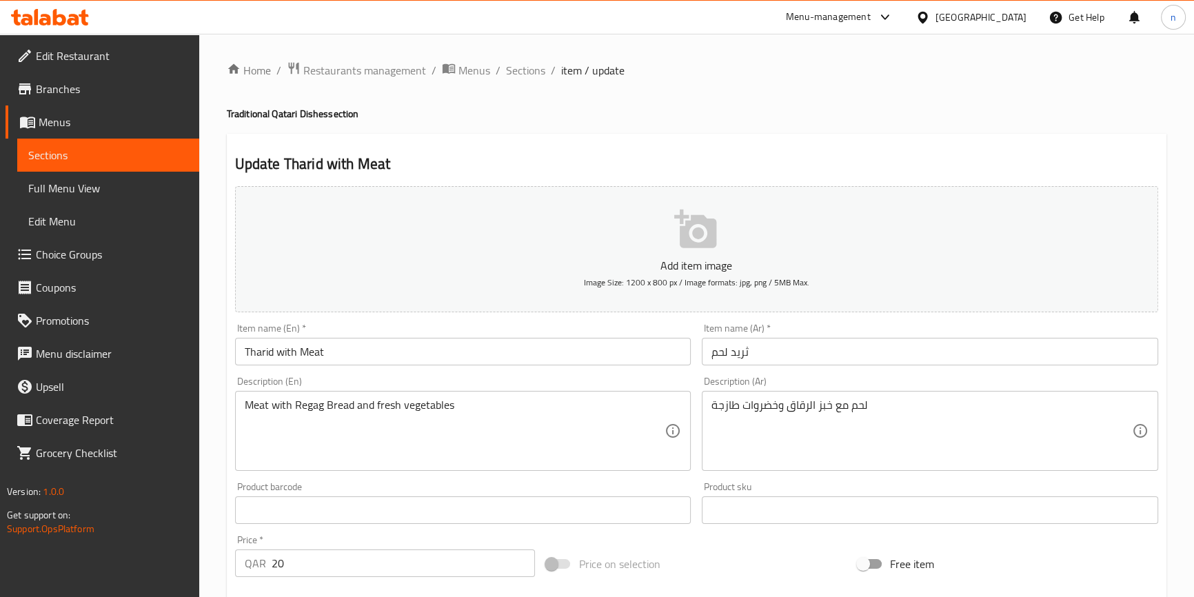
click at [291, 352] on input "Tharid with Meat" at bounding box center [463, 352] width 457 height 28
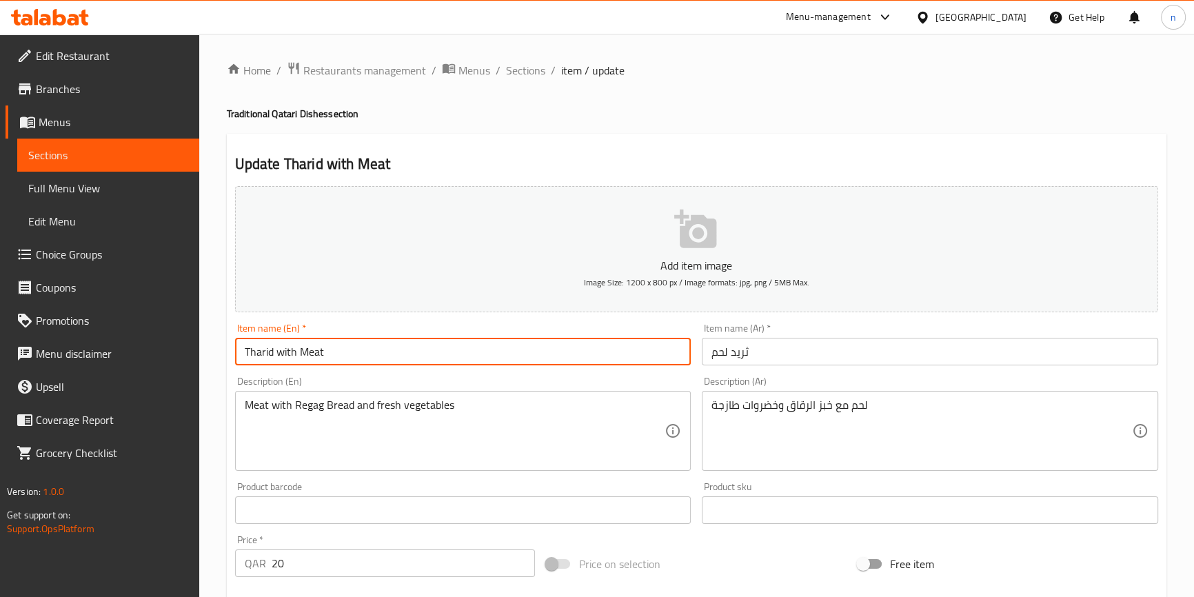
click at [291, 352] on input "Tharid with Meat" at bounding box center [463, 352] width 457 height 28
click at [291, 352] on input "Tharid Meat" at bounding box center [463, 352] width 457 height 28
click at [224, 442] on div "Home / Restaurants management / Menus / Sections / item / update Traditional Qa…" at bounding box center [696, 504] width 995 height 941
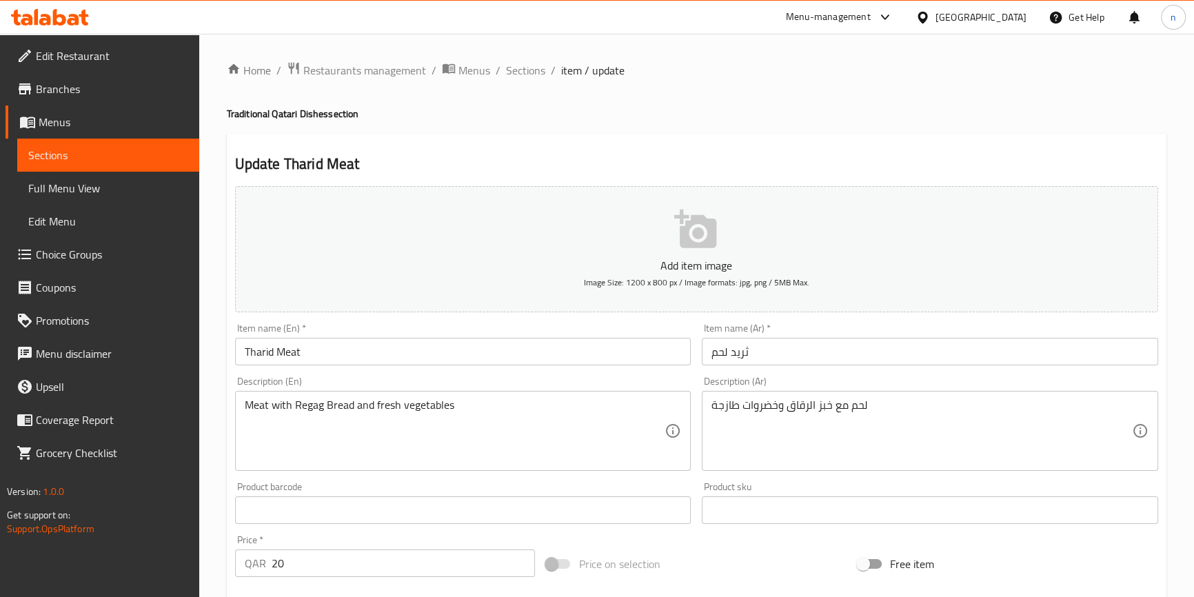
click at [294, 353] on input "Tharid Meat" at bounding box center [463, 352] width 457 height 28
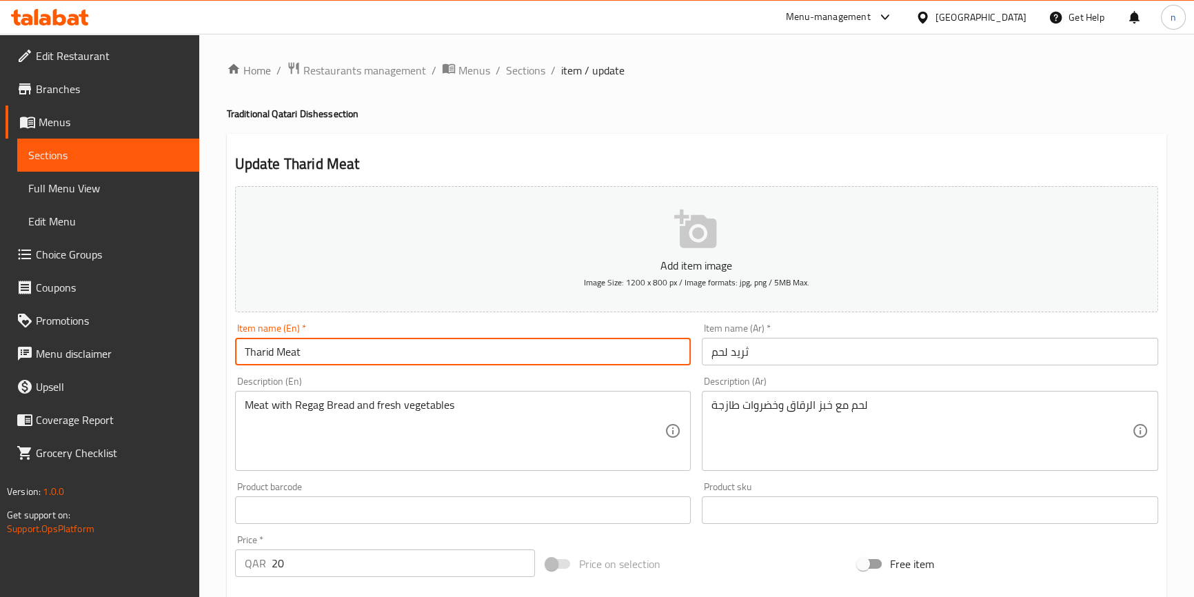
click at [294, 353] on input "Tharid Meat" at bounding box center [463, 352] width 457 height 28
click at [242, 346] on input "Tharid Meat" at bounding box center [463, 352] width 457 height 28
paste input "Meat"
click at [310, 346] on input "Meat Tharid Meat" at bounding box center [463, 352] width 457 height 28
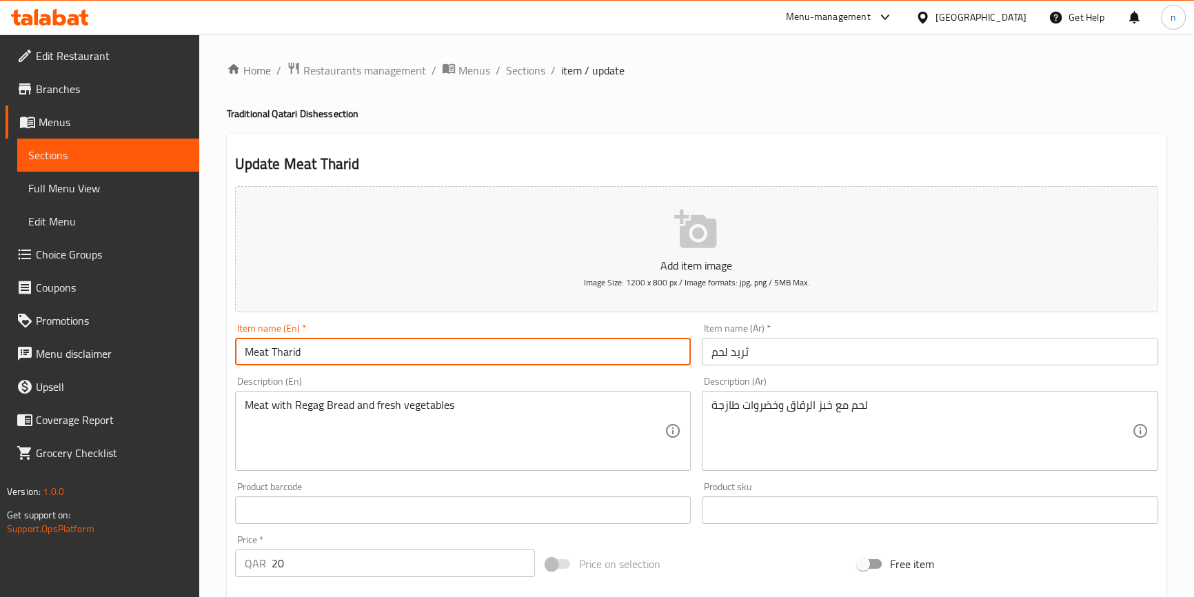
drag, startPoint x: 241, startPoint y: 348, endPoint x: 352, endPoint y: 361, distance: 111.8
click at [352, 361] on input "Meat Tharid" at bounding box center [463, 352] width 457 height 28
type input "Meat Tharid"
click at [554, 351] on input "Meat Tharid" at bounding box center [463, 352] width 457 height 28
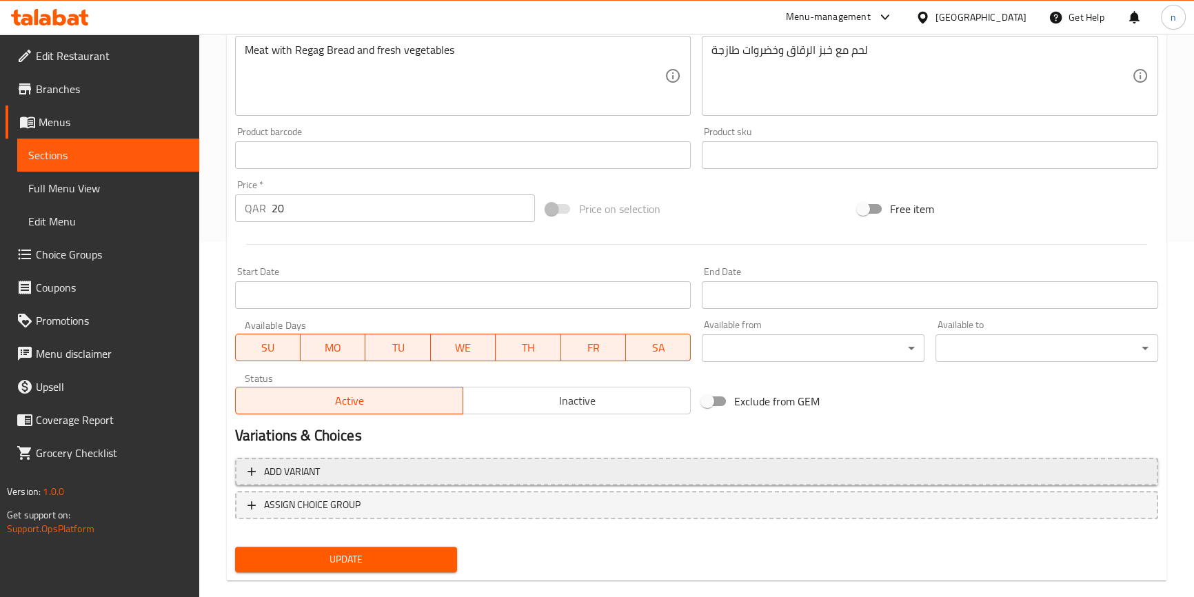
scroll to position [376, 0]
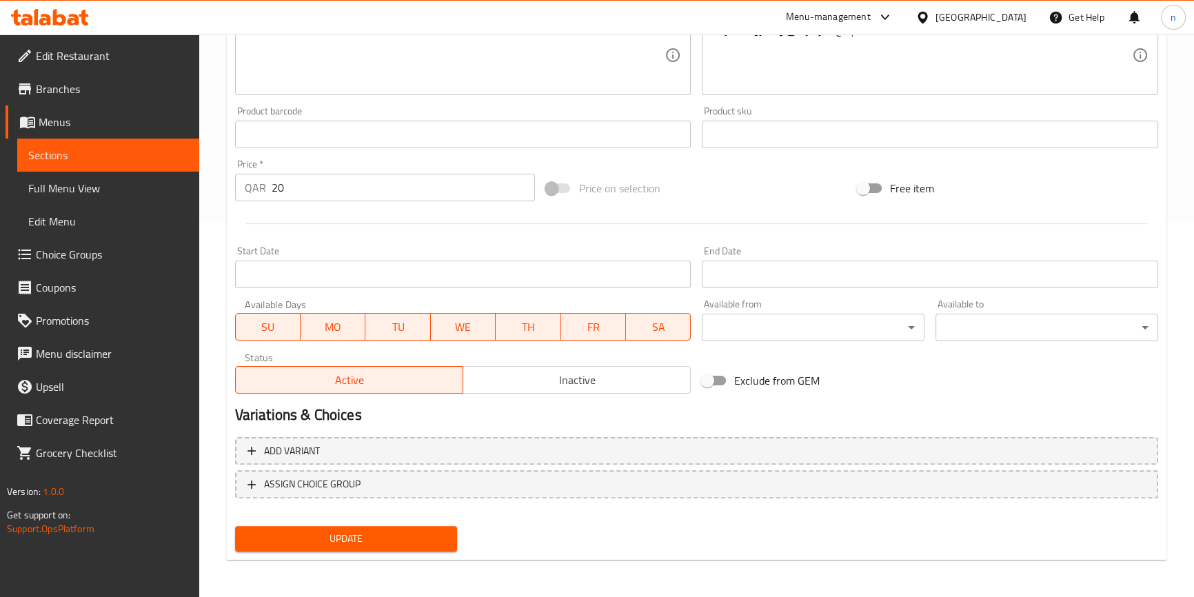
click at [352, 554] on div "Update" at bounding box center [347, 539] width 234 height 37
click at [352, 536] on span "Update" at bounding box center [346, 538] width 201 height 17
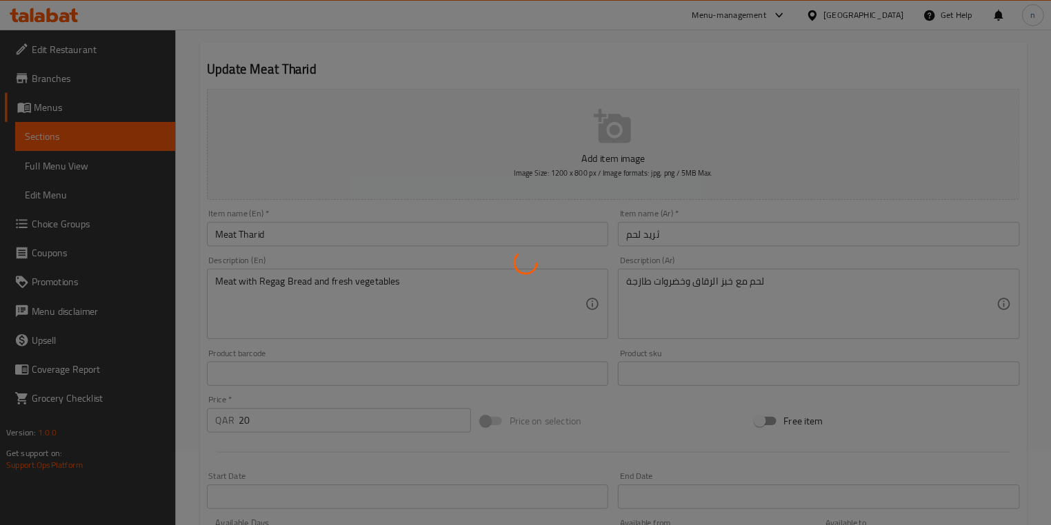
scroll to position [0, 0]
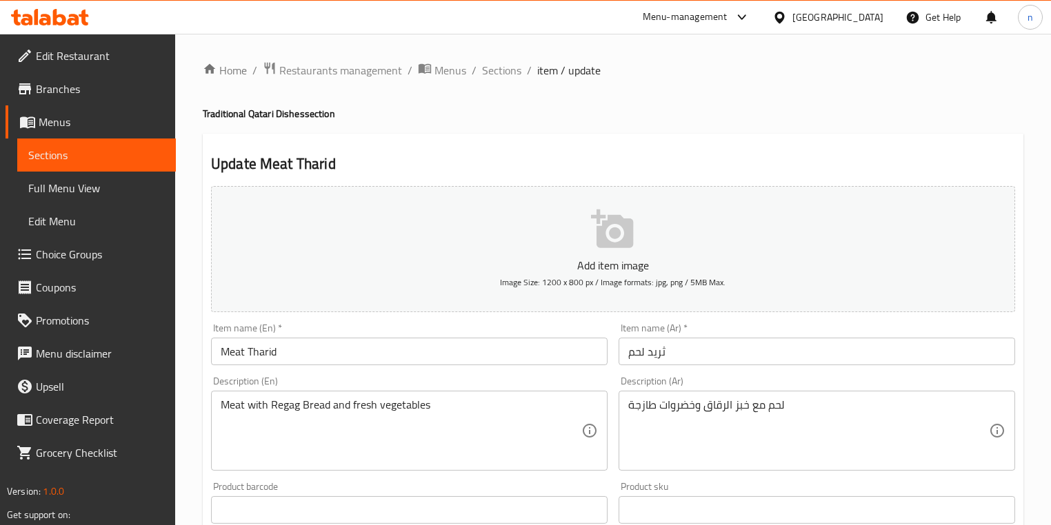
click at [1010, 42] on div "Home / Restaurants management / Menus / Sections / item / update Traditional Qa…" at bounding box center [613, 504] width 876 height 941
click at [500, 64] on span "Sections" at bounding box center [501, 70] width 39 height 17
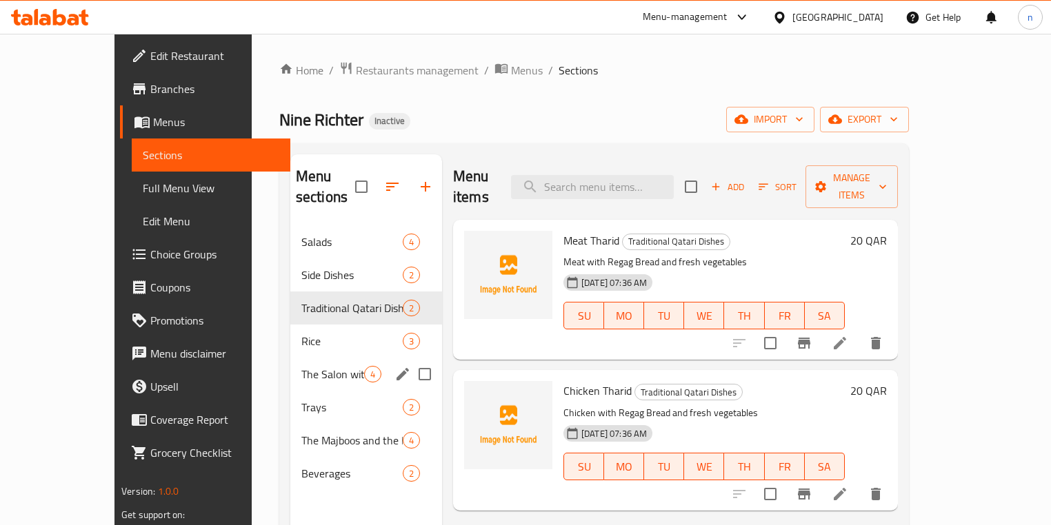
click at [290, 358] on div "The Salon with Lars 4" at bounding box center [366, 374] width 152 height 33
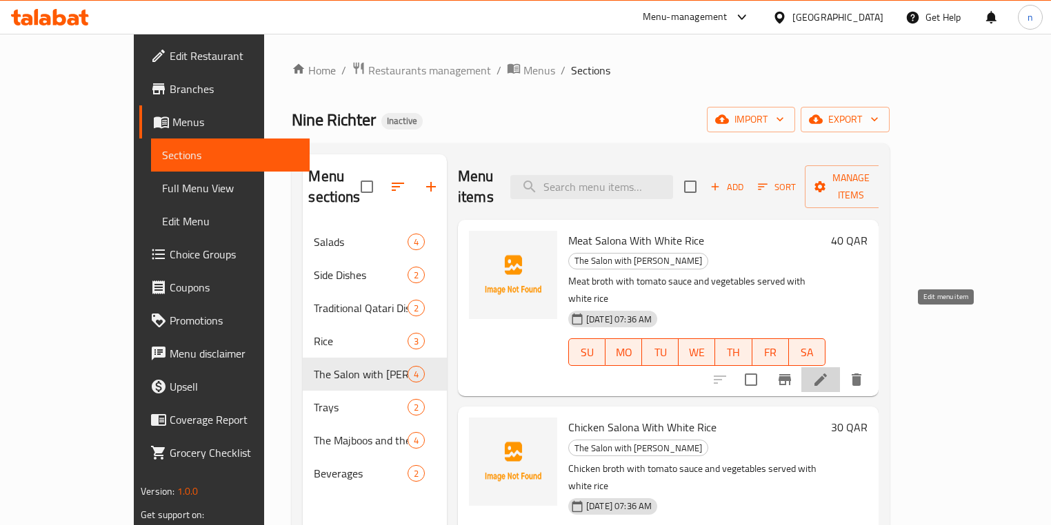
click at [829, 372] on icon at bounding box center [820, 380] width 17 height 17
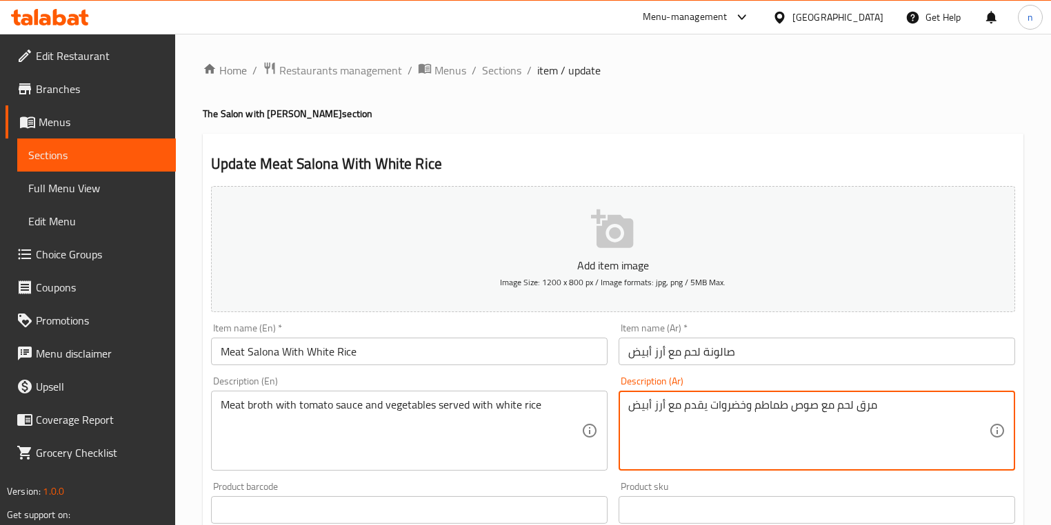
click at [804, 408] on textarea "مرق لحم مع صوص طماطم وخضروات يقدم مع أرز أبيض" at bounding box center [808, 432] width 361 height 66
type textarea "مرق لحم مع صلصة طماطم وخضروات يقدم مع أرز أبيض"
click at [193, 470] on div "Home / Restaurants management / Menus / Sections / item / update The Salon with…" at bounding box center [613, 504] width 876 height 941
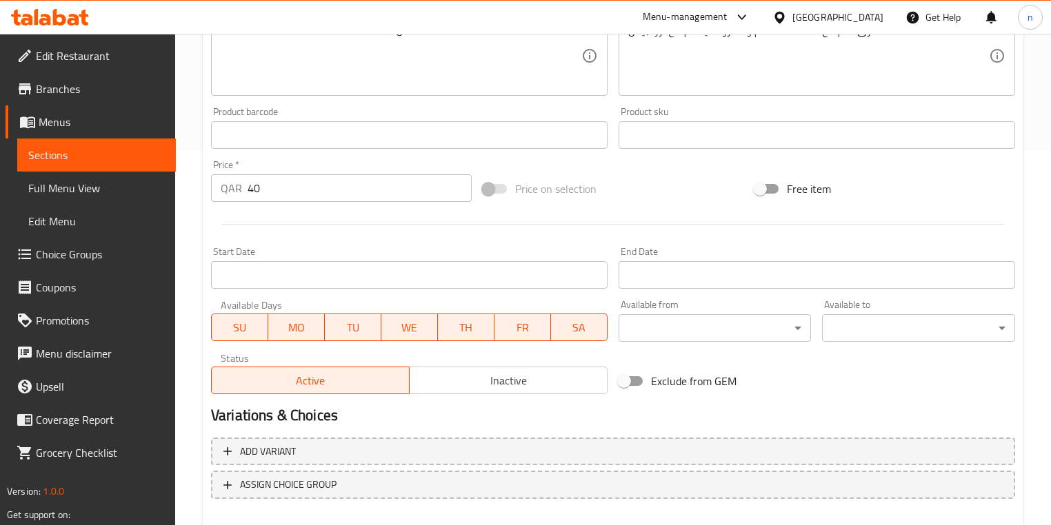
scroll to position [441, 0]
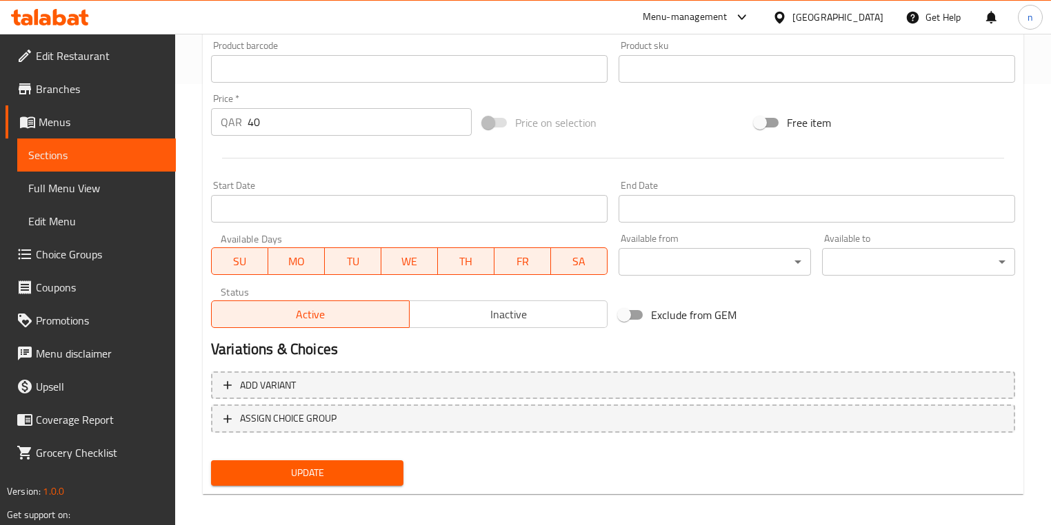
click at [314, 476] on span "Update" at bounding box center [307, 473] width 170 height 17
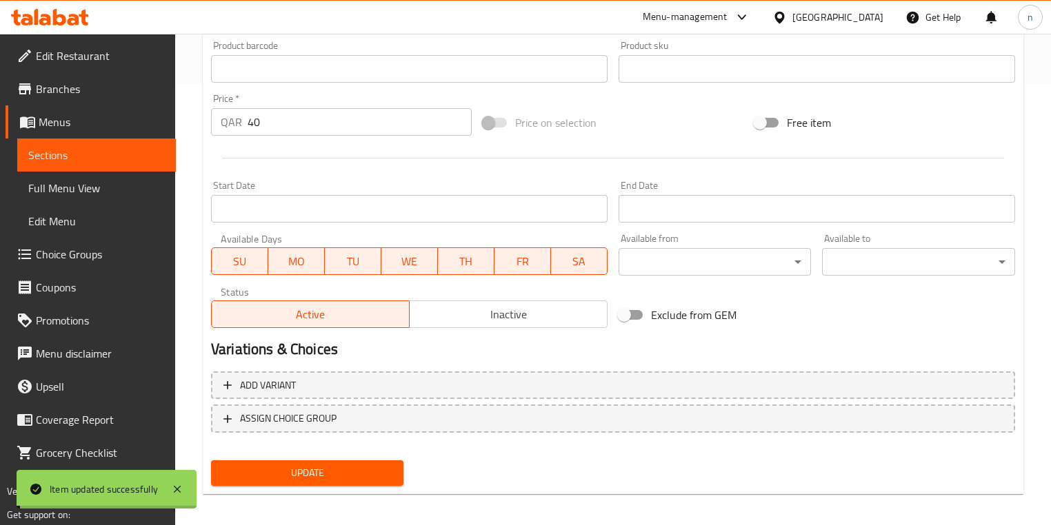
scroll to position [0, 0]
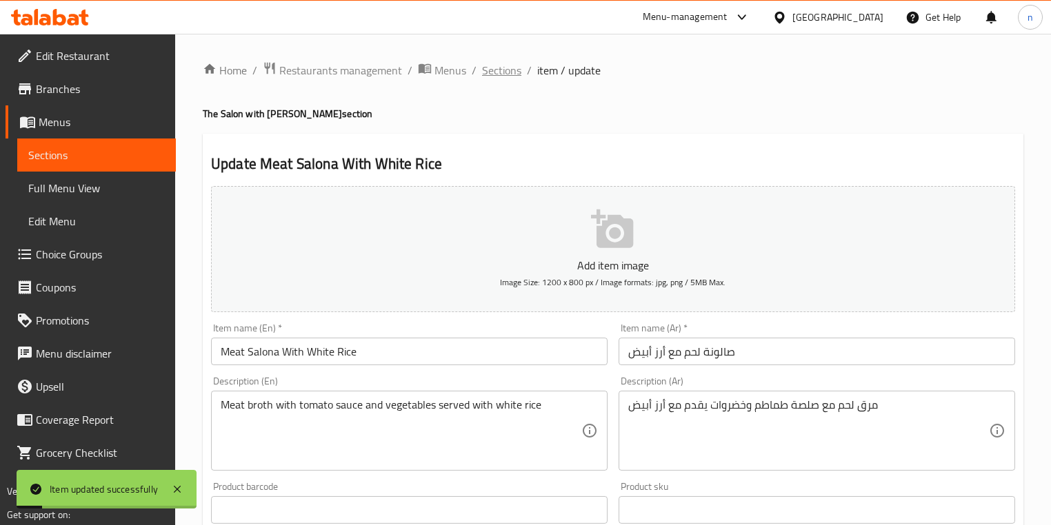
click at [502, 63] on span "Sections" at bounding box center [501, 70] width 39 height 17
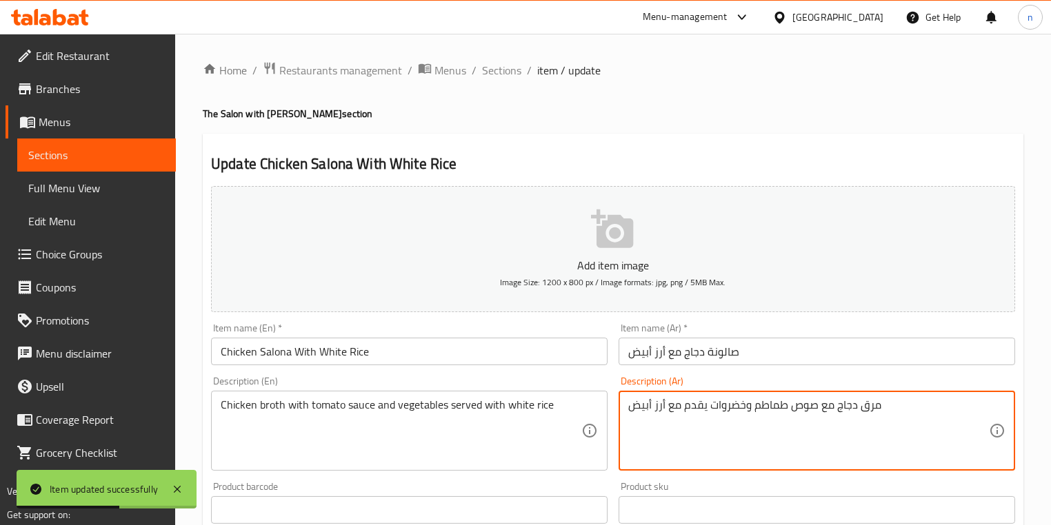
click at [801, 403] on textarea "مرق دجاج مع صوص طماطم وخضروات يقدم مع أرز أبيض" at bounding box center [808, 432] width 361 height 66
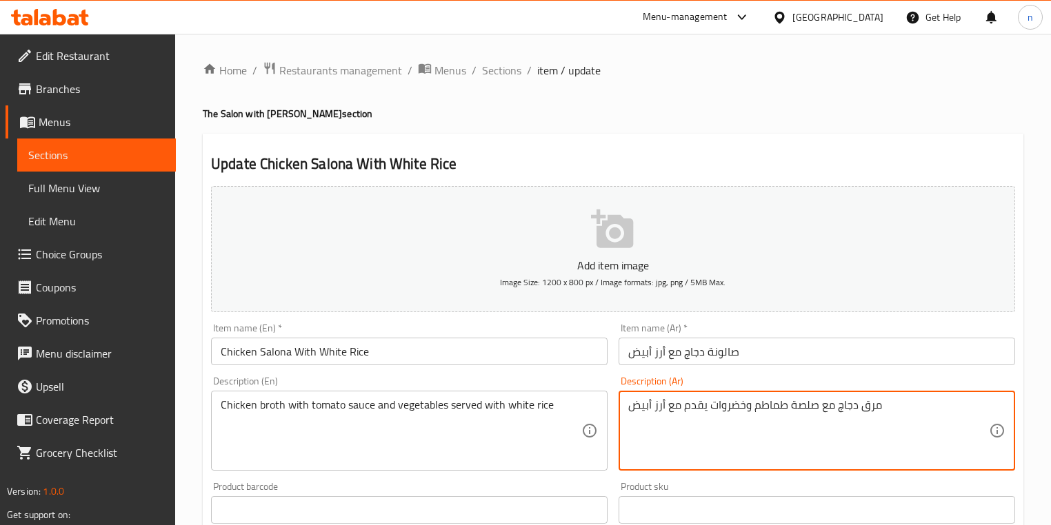
type textarea "مرق دجاج مع صلصة طماطم وخضروات يقدم مع أرز أبيض"
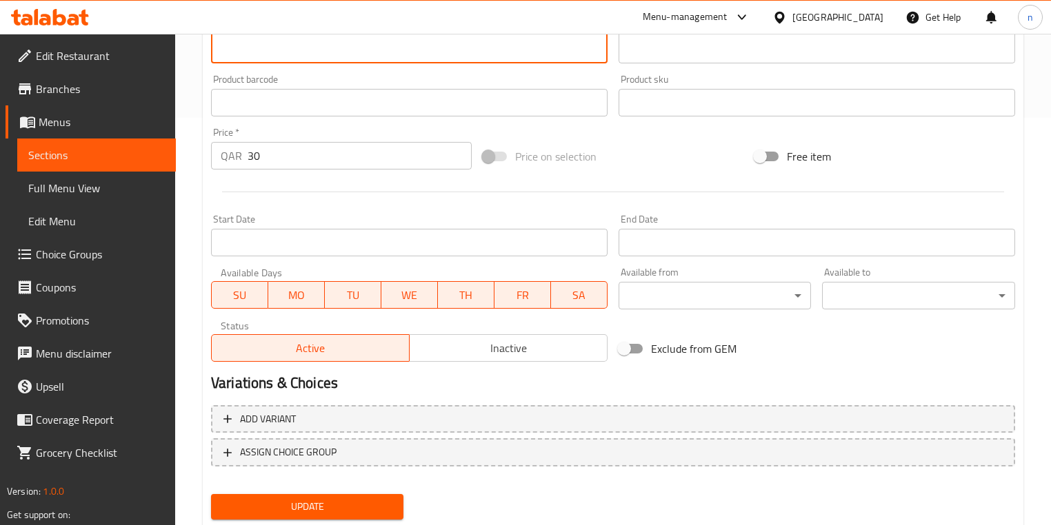
scroll to position [448, 0]
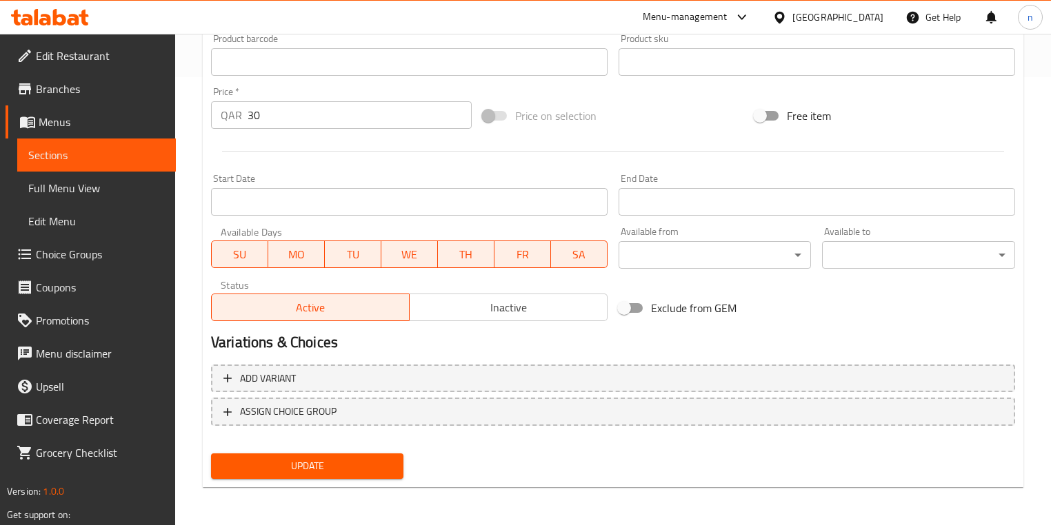
click at [276, 464] on span "Update" at bounding box center [307, 466] width 170 height 17
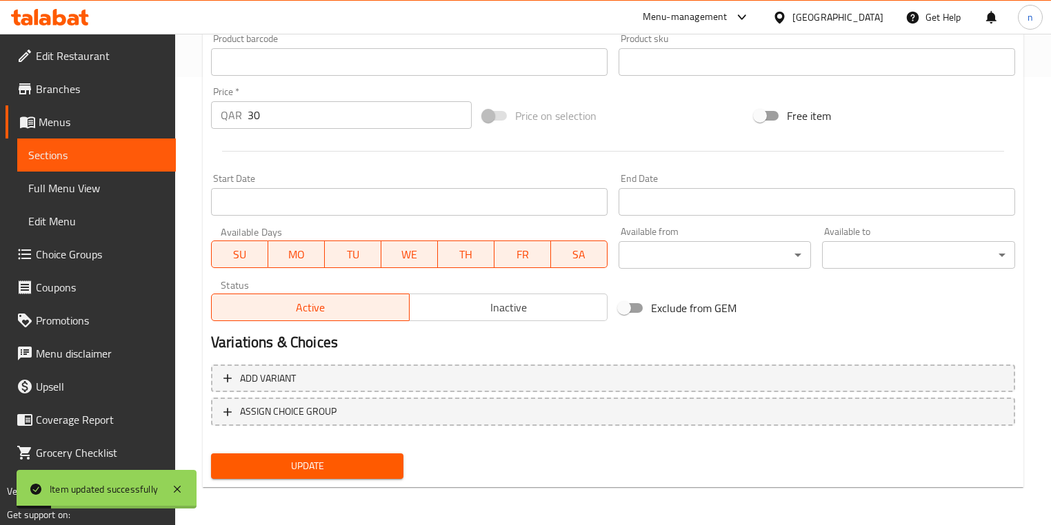
click at [424, 485] on div "Update Chicken Salona With White Rice Add item image Image Size: 1200 x 800 px …" at bounding box center [613, 87] width 821 height 803
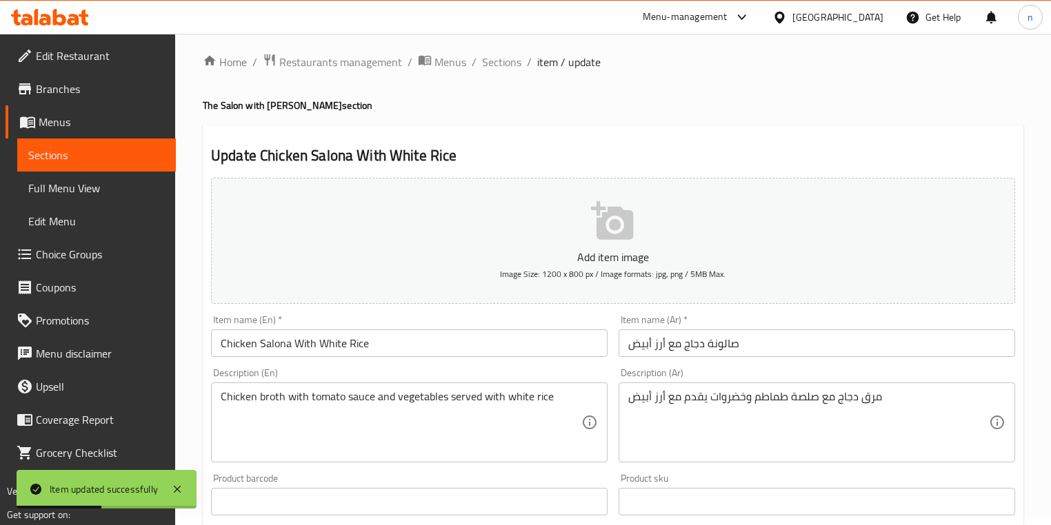
scroll to position [0, 0]
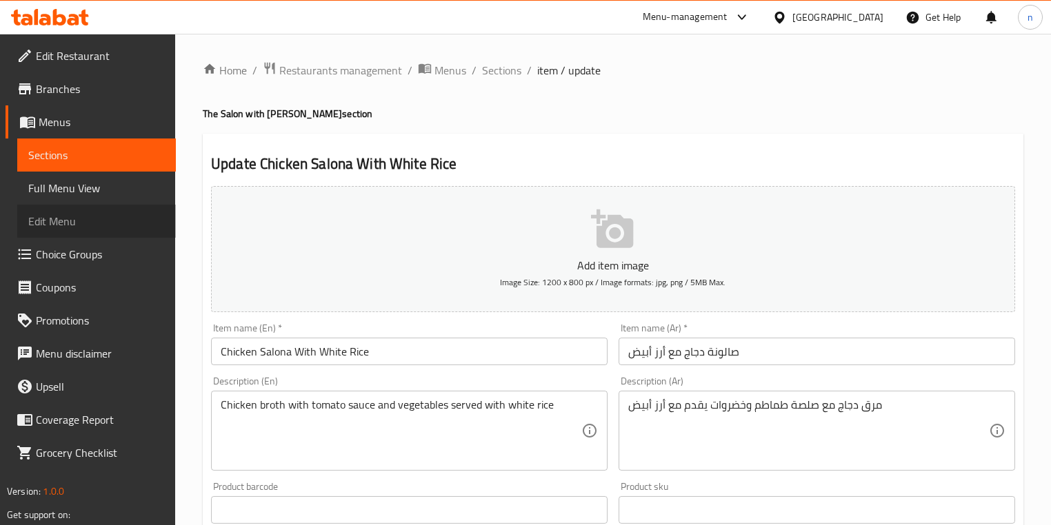
click at [66, 230] on span "Edit Menu" at bounding box center [96, 221] width 137 height 17
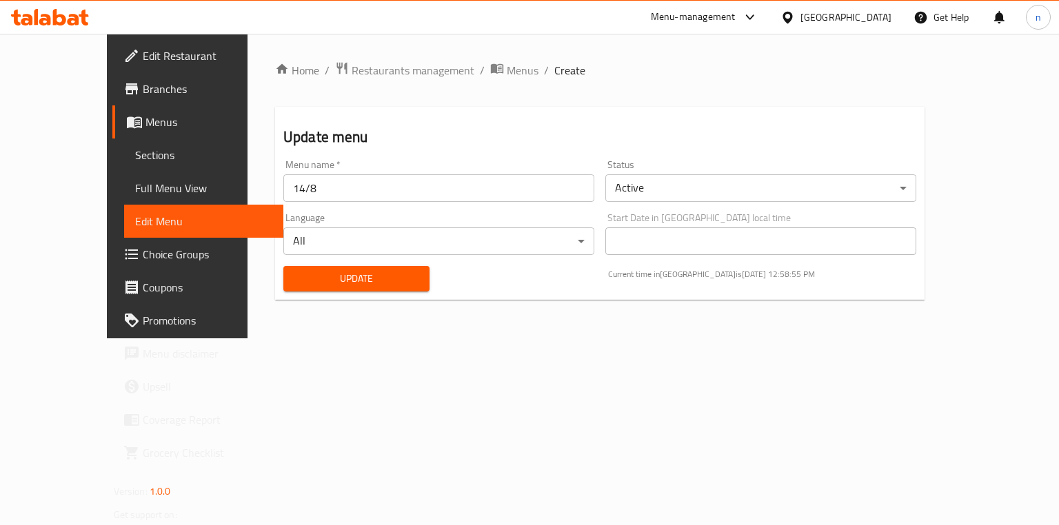
click at [135, 163] on span "Sections" at bounding box center [204, 155] width 138 height 17
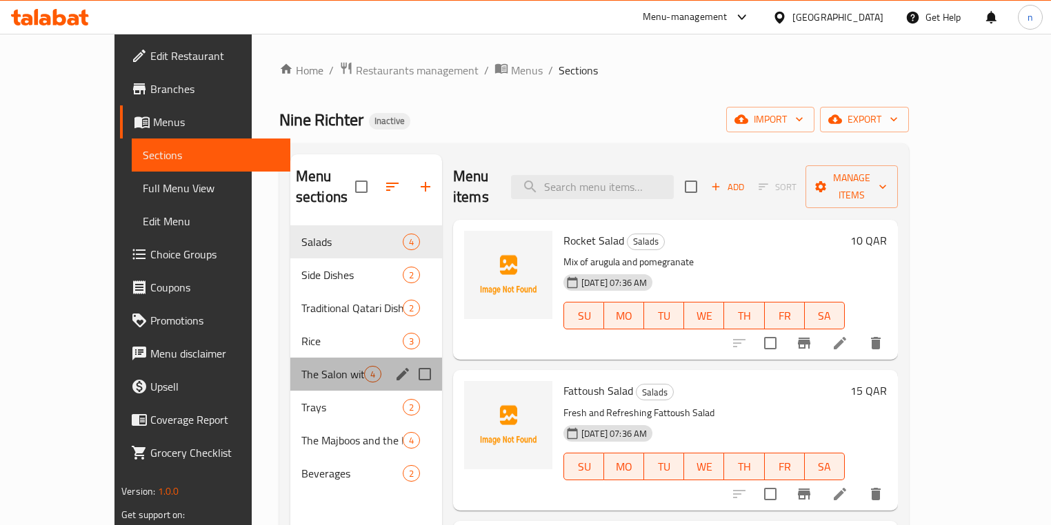
click at [299, 362] on div "The Salon with Lars 4" at bounding box center [366, 374] width 152 height 33
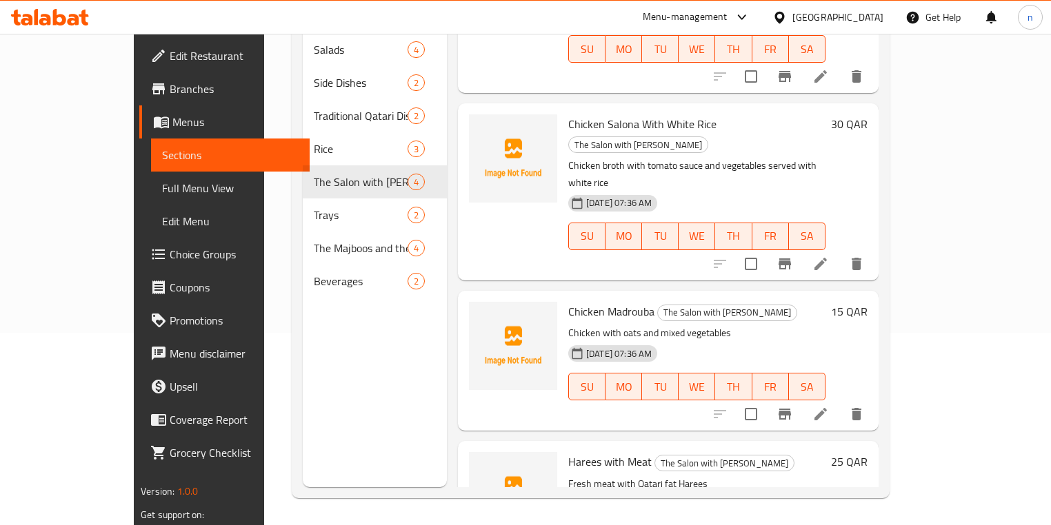
scroll to position [193, 0]
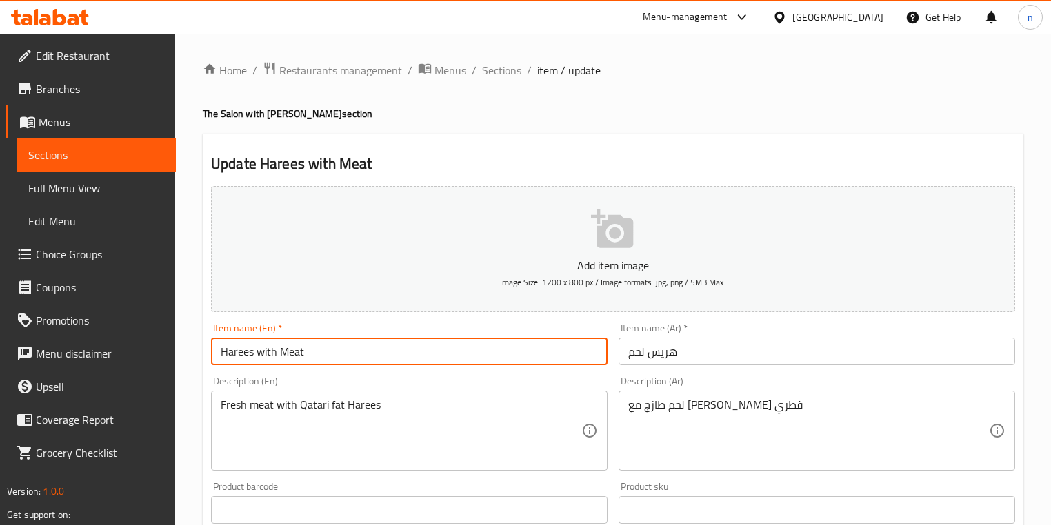
drag, startPoint x: 257, startPoint y: 352, endPoint x: 348, endPoint y: 370, distance: 92.6
click at [348, 370] on div "Item name (En)   * Harees with Meat Item name (En) *" at bounding box center [409, 344] width 408 height 53
click at [352, 352] on input "Harees with Meat" at bounding box center [409, 352] width 397 height 28
click at [290, 354] on input "Harees with Meat" at bounding box center [409, 352] width 397 height 28
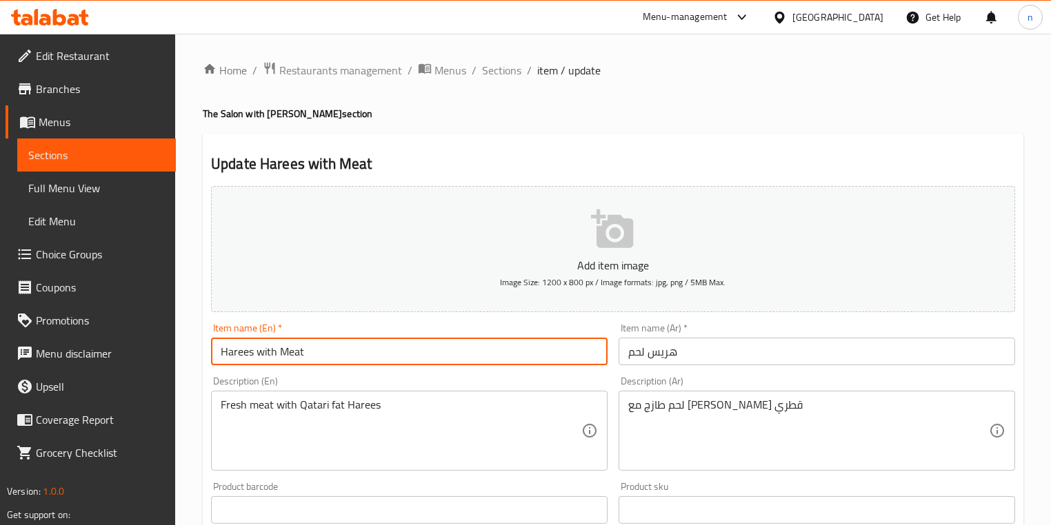
click at [217, 356] on input "Harees with Meat" at bounding box center [409, 352] width 397 height 28
paste input "Meat"
drag, startPoint x: 283, startPoint y: 356, endPoint x: 344, endPoint y: 358, distance: 61.4
click at [344, 358] on input "Meat Harees with Meat" at bounding box center [409, 352] width 397 height 28
drag, startPoint x: 217, startPoint y: 351, endPoint x: 368, endPoint y: 354, distance: 151.7
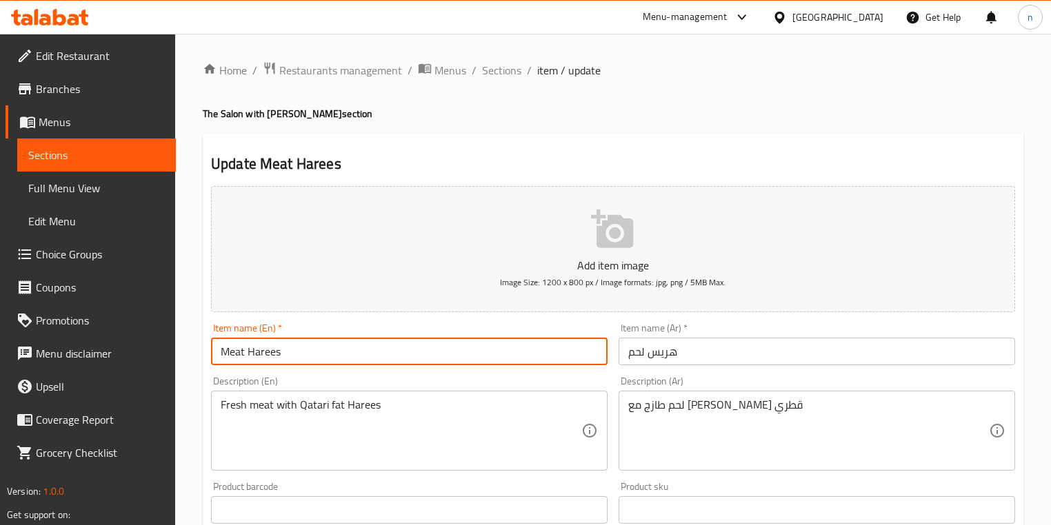
click at [368, 354] on input "Meat Harees" at bounding box center [409, 352] width 397 height 28
click at [307, 356] on input "Meat Harees" at bounding box center [409, 352] width 397 height 28
drag, startPoint x: 221, startPoint y: 352, endPoint x: 332, endPoint y: 360, distance: 111.3
click at [332, 360] on input "Meat Harees" at bounding box center [409, 352] width 397 height 28
type input "Meat Harees"
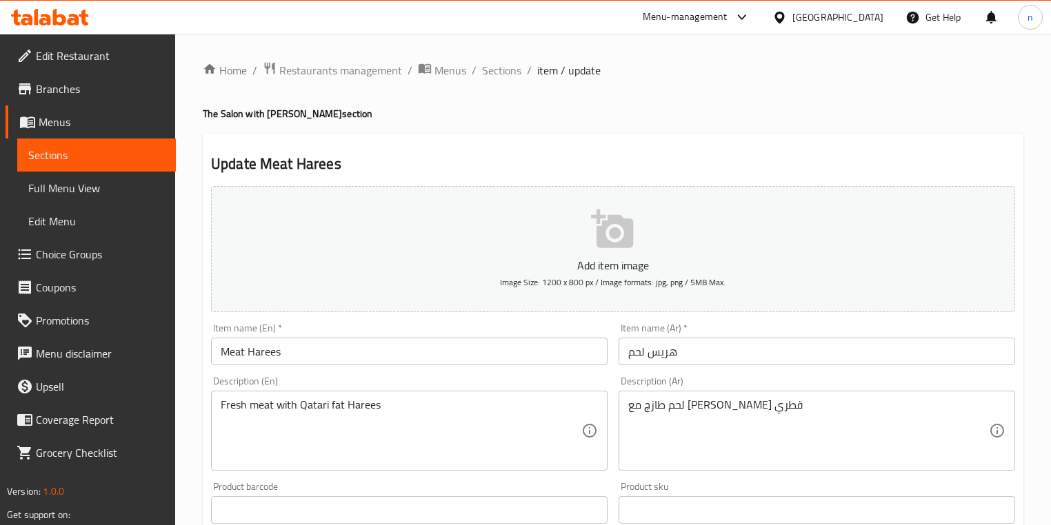
click at [188, 334] on div "Home / Restaurants management / Menus / Sections / item / update The Salon with…" at bounding box center [613, 504] width 876 height 941
click at [1050, 77] on div "Home / Restaurants management / Menus / Sections / item / update The Salon with…" at bounding box center [613, 504] width 876 height 941
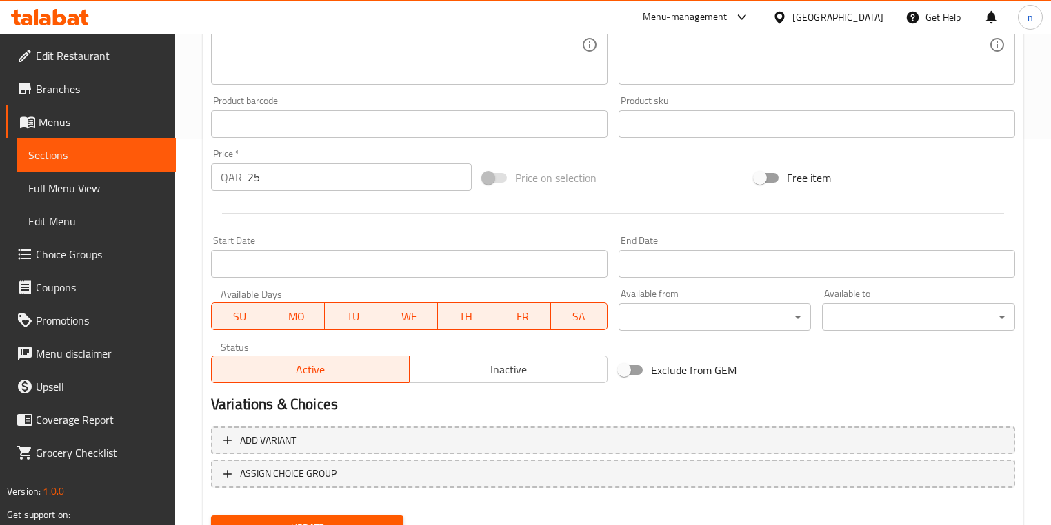
scroll to position [448, 0]
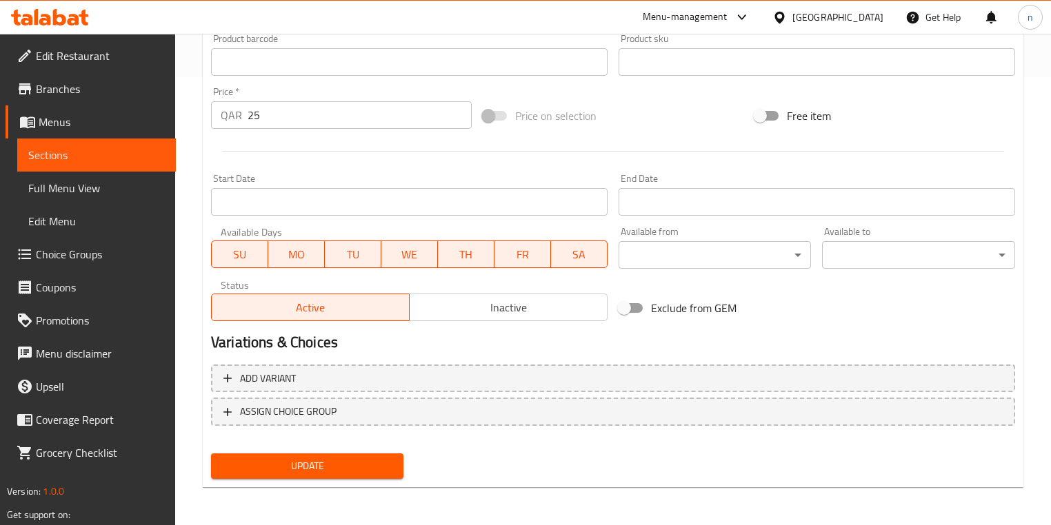
click at [374, 475] on button "Update" at bounding box center [307, 467] width 192 height 26
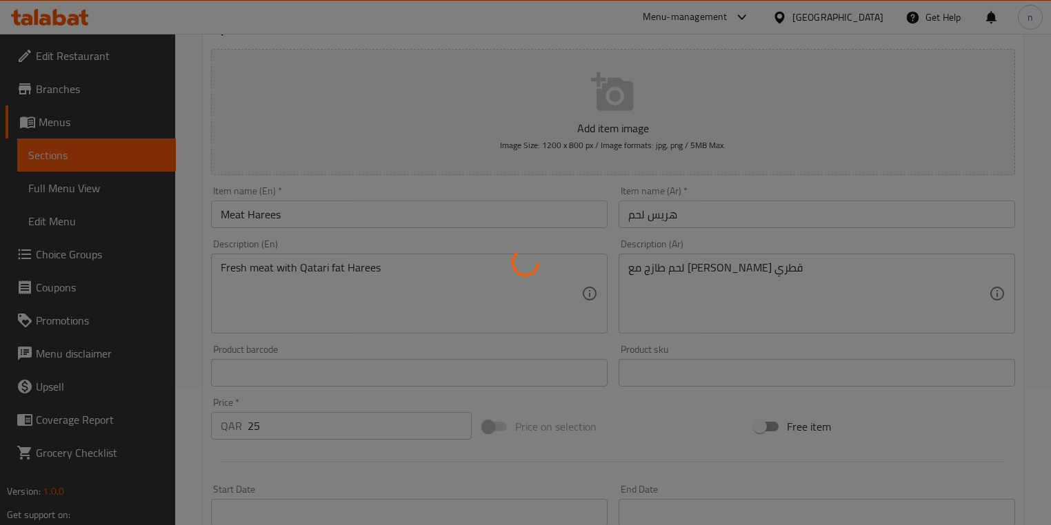
scroll to position [7, 0]
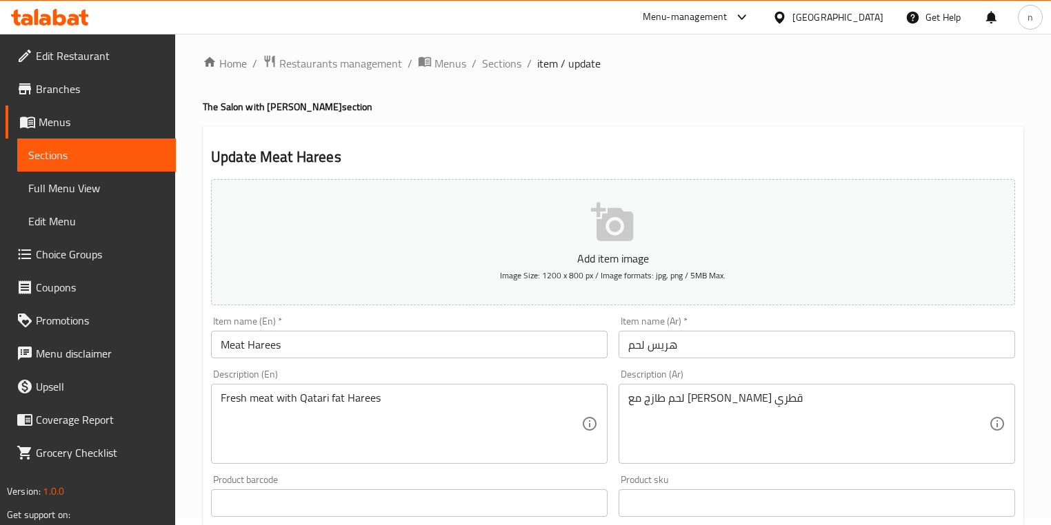
click at [990, 106] on h4 "The Salon with Lars section" at bounding box center [613, 107] width 821 height 14
click at [496, 59] on span "Sections" at bounding box center [501, 63] width 39 height 17
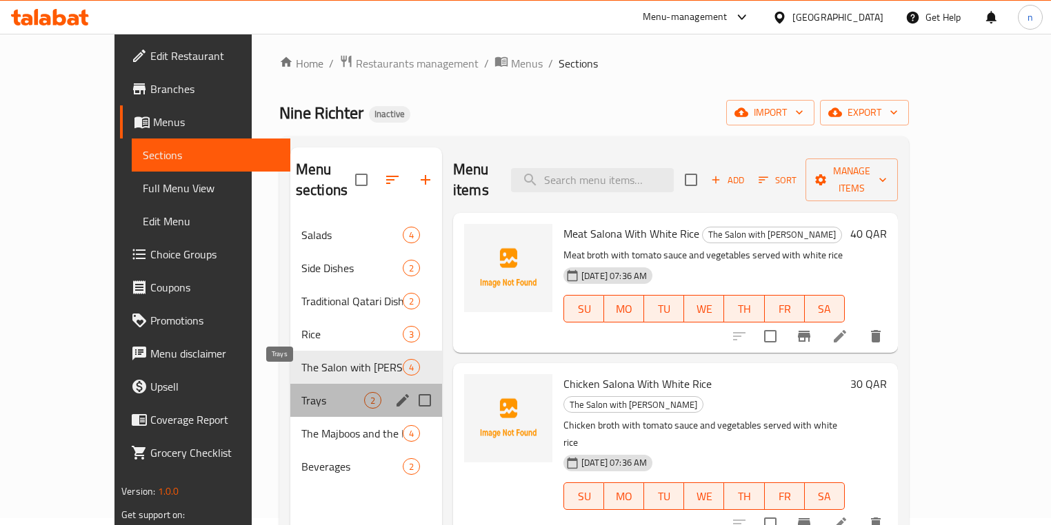
click at [301, 392] on span "Trays" at bounding box center [332, 400] width 63 height 17
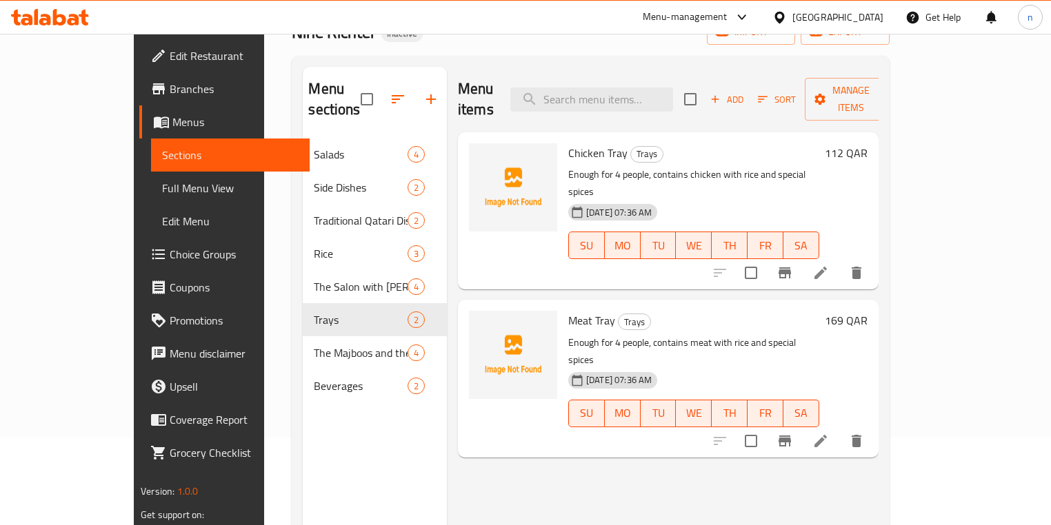
scroll to position [193, 0]
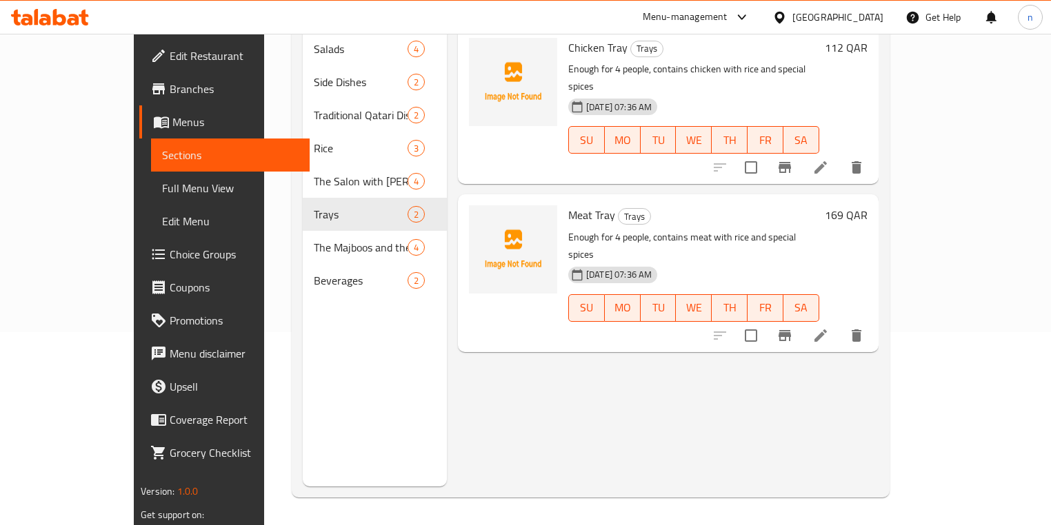
click at [840, 323] on li at bounding box center [820, 335] width 39 height 25
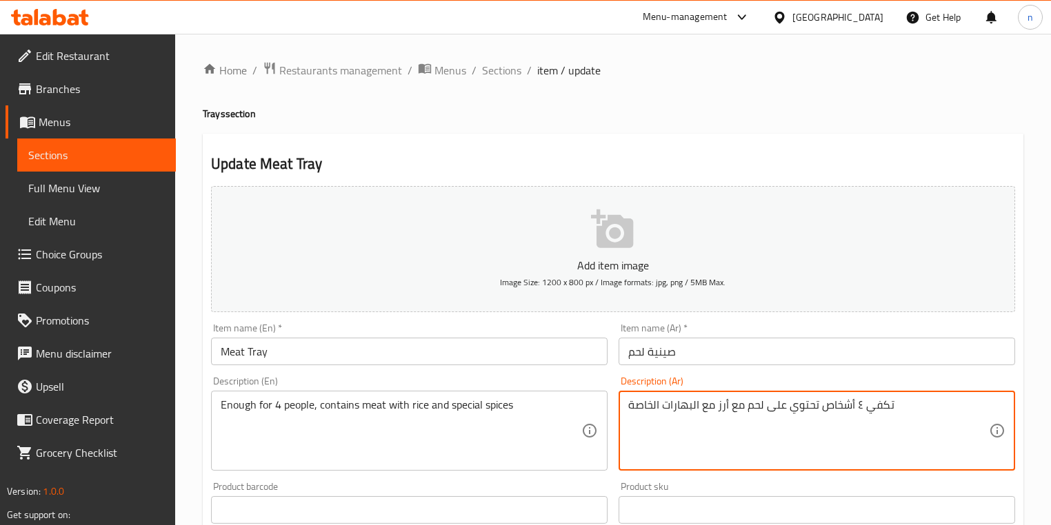
click at [706, 403] on textarea "تكفي ٤ أشخاص تحتوي على لحم مع أرز مع البهارات الخاصة" at bounding box center [808, 432] width 361 height 66
type textarea "تكفي ٤ أشخاص تحتوي على لحم مع أرز مع البهارات الخاصة"
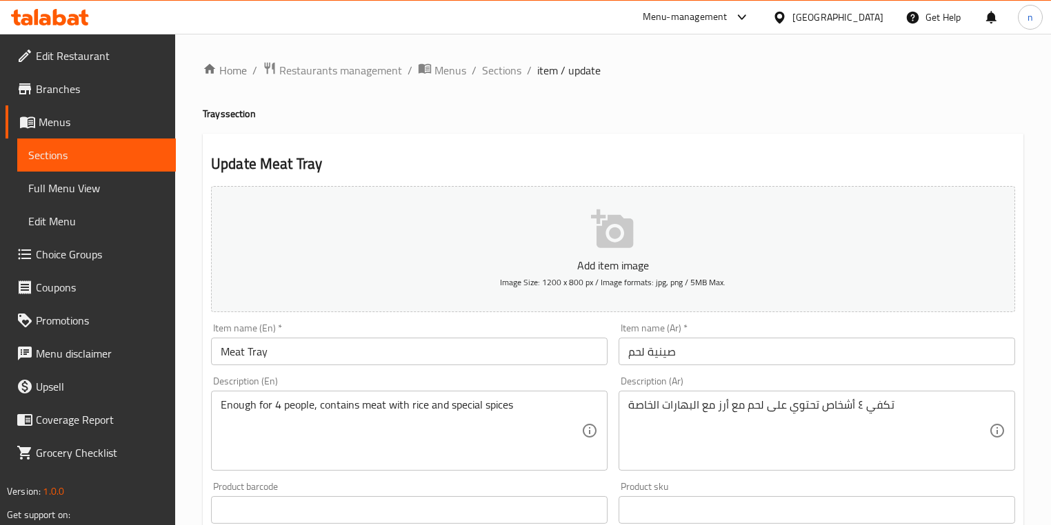
click at [377, 490] on div "Product barcode Product barcode" at bounding box center [409, 503] width 397 height 42
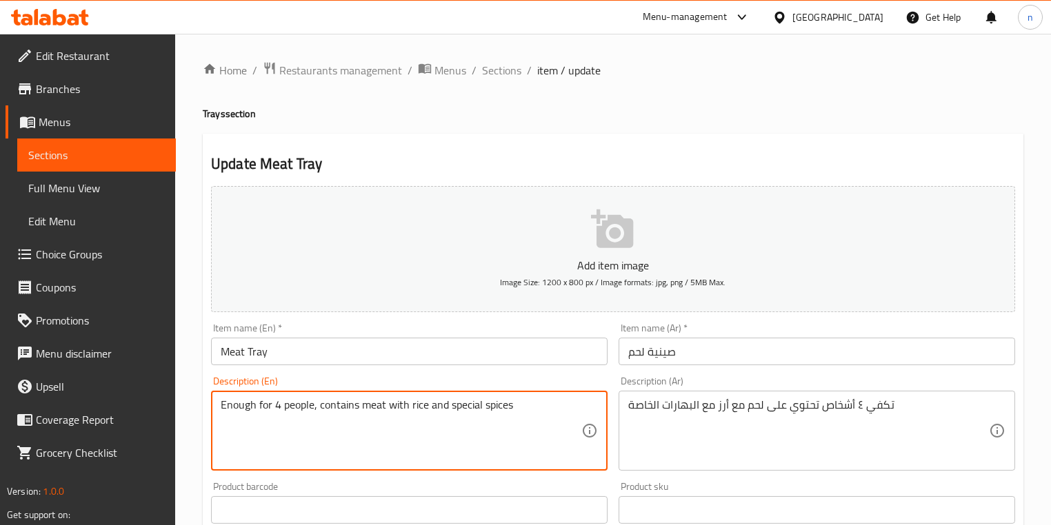
click at [437, 405] on textarea "Enough for 4 people, contains meat with rice and special spices" at bounding box center [401, 432] width 361 height 66
click at [398, 405] on textarea "Enough for 4 people, contains meat with rice and special spices" at bounding box center [401, 432] width 361 height 66
click at [441, 406] on textarea "Enough for 4 people, contains meat with rice and special spices" at bounding box center [401, 432] width 361 height 66
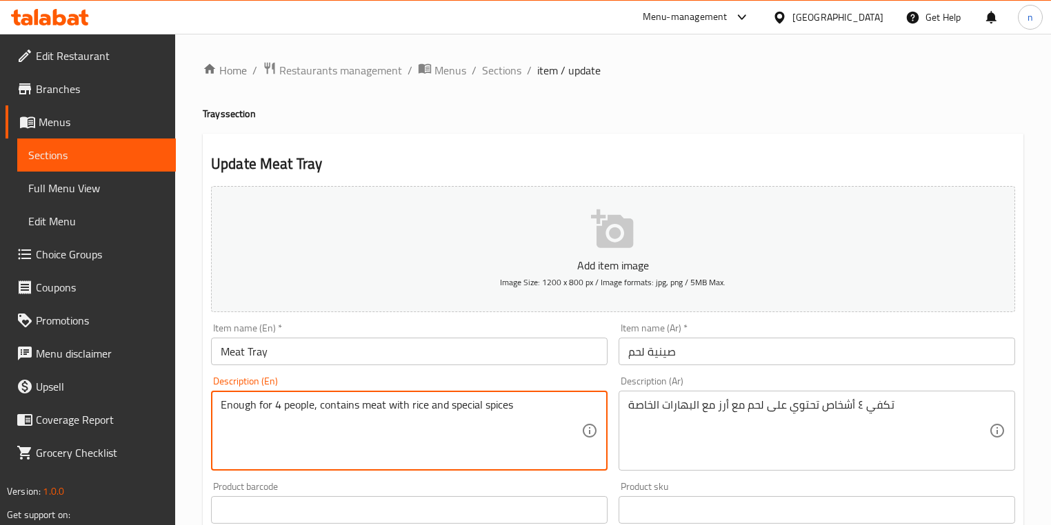
paste textarea "with"
type textarea "Enough for 4 people, contains meat with rice with special spices"
click at [201, 457] on div "Home / Restaurants management / Menus / Sections / item / update Trays section …" at bounding box center [613, 504] width 876 height 941
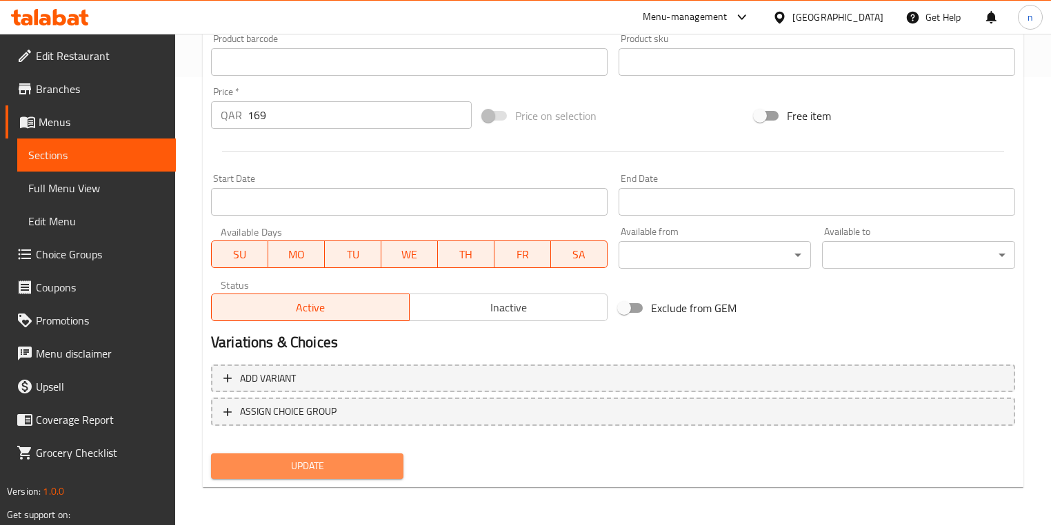
click at [270, 460] on span "Update" at bounding box center [307, 466] width 170 height 17
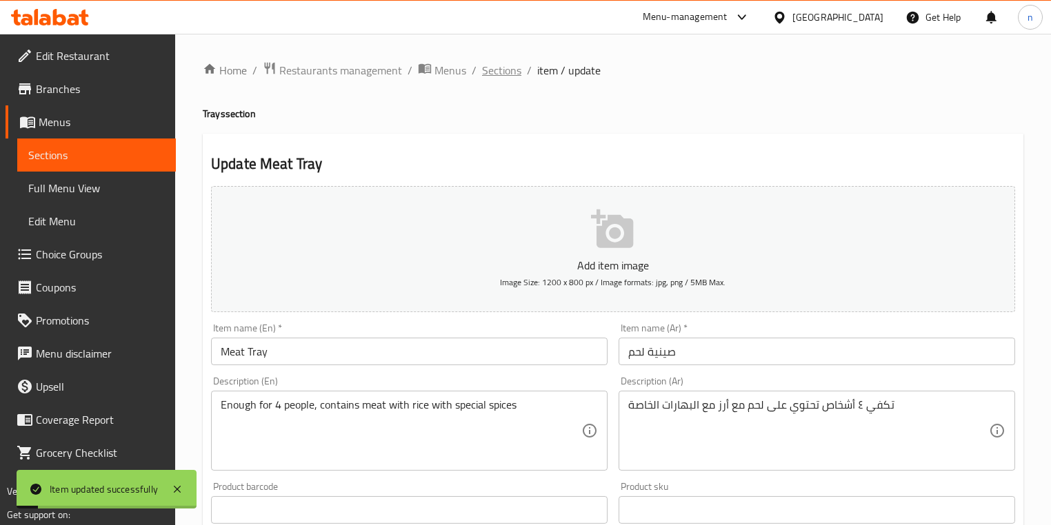
click at [507, 70] on span "Sections" at bounding box center [501, 70] width 39 height 17
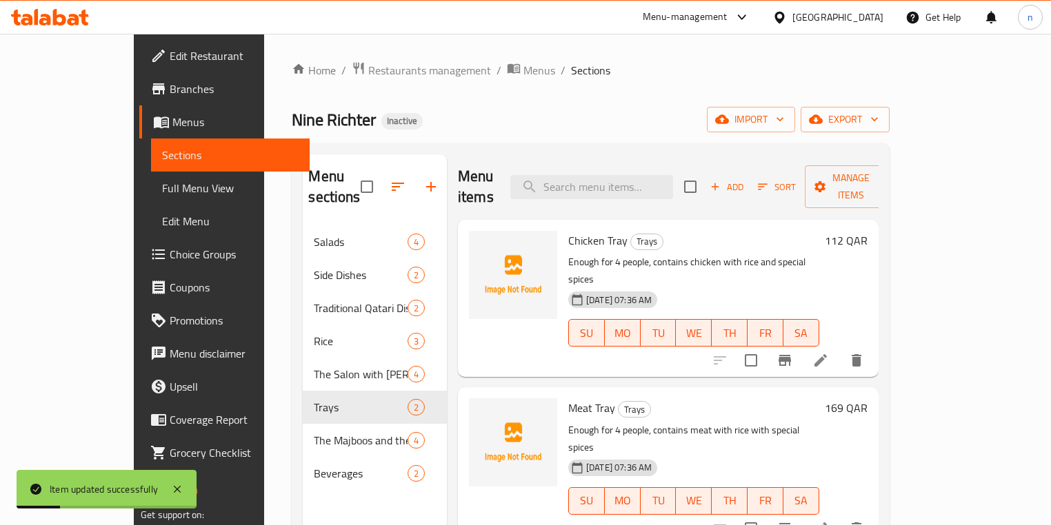
click at [840, 348] on li at bounding box center [820, 360] width 39 height 25
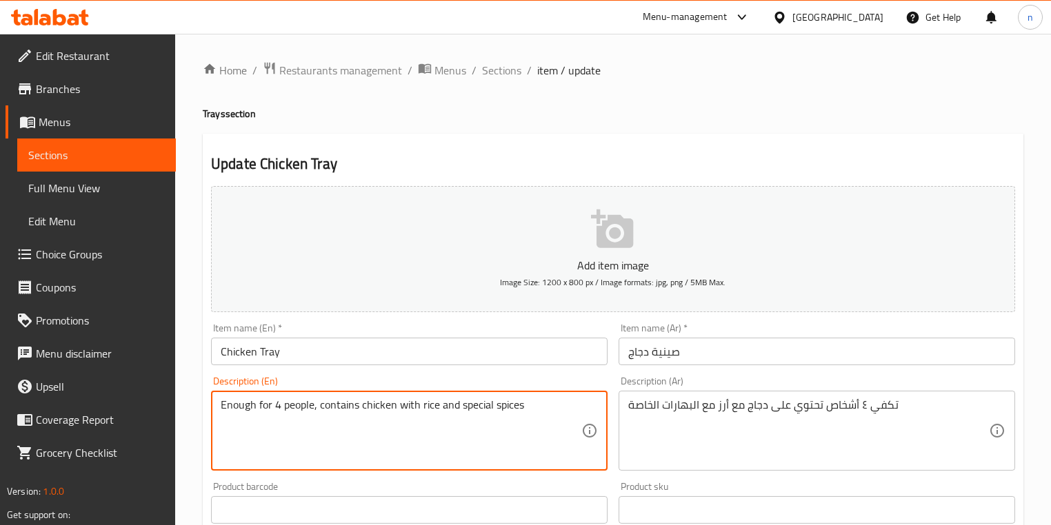
click at [447, 408] on textarea "Enough for 4 people, contains chicken with rice and special spices" at bounding box center [401, 432] width 361 height 66
click at [408, 403] on textarea "Enough for 4 people, contains chicken with rice and special spices" at bounding box center [401, 432] width 361 height 66
click at [445, 408] on textarea "Enough for 4 people, contains chicken with rice and special spices" at bounding box center [401, 432] width 361 height 66
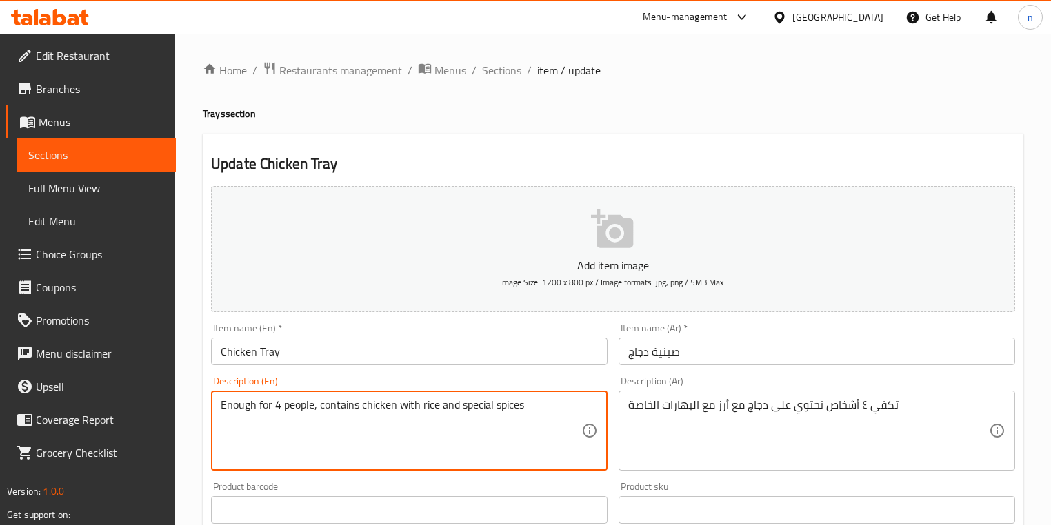
paste textarea "with"
type textarea "Enough for 4 people, contains chicken with rice with special spices"
click at [194, 447] on div "Home / Restaurants management / Menus / Sections / item / update Trays section …" at bounding box center [613, 504] width 876 height 941
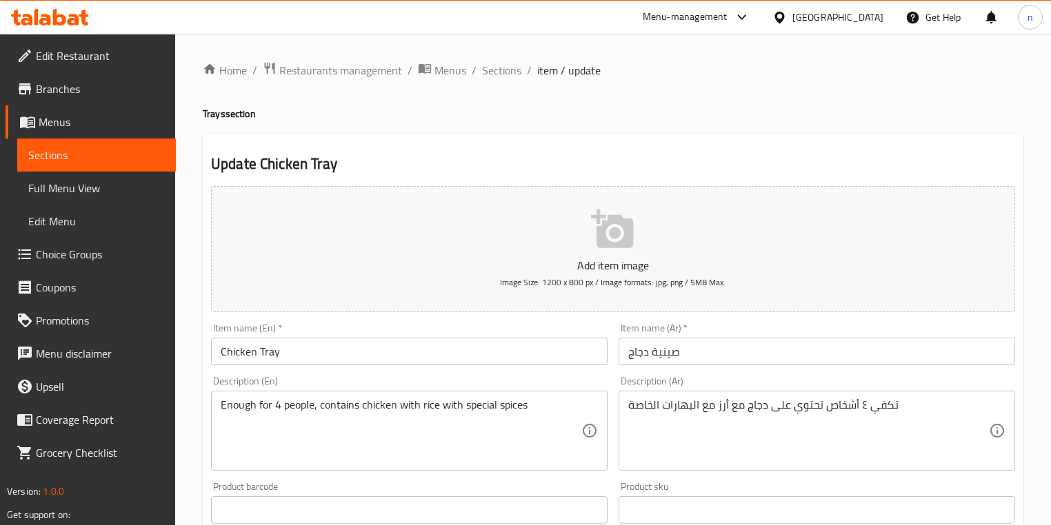
scroll to position [448, 0]
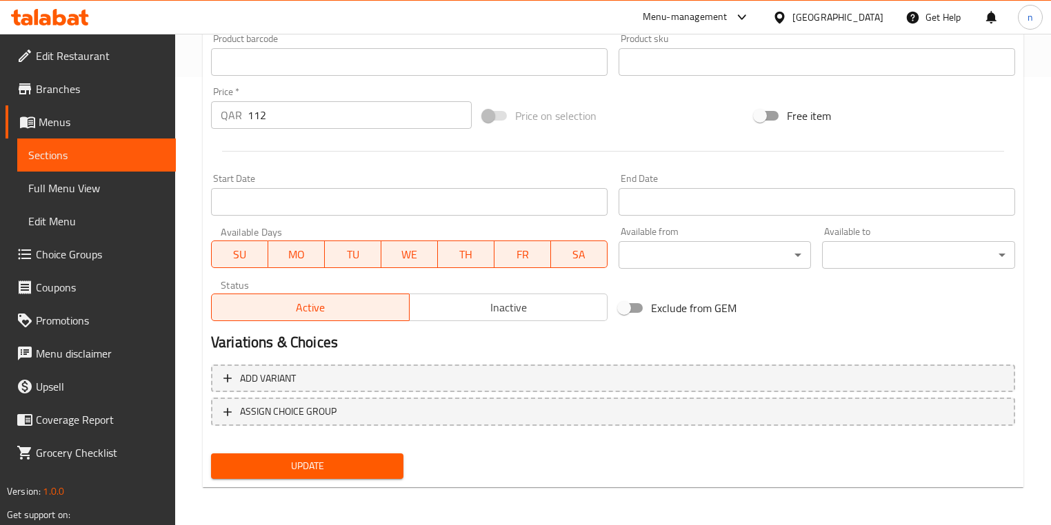
click at [325, 472] on span "Update" at bounding box center [307, 466] width 170 height 17
click at [305, 500] on div "Home / Restaurants management / Menus / Sections / item / update Trays section …" at bounding box center [613, 56] width 876 height 941
click at [83, 146] on link "Sections" at bounding box center [96, 155] width 159 height 33
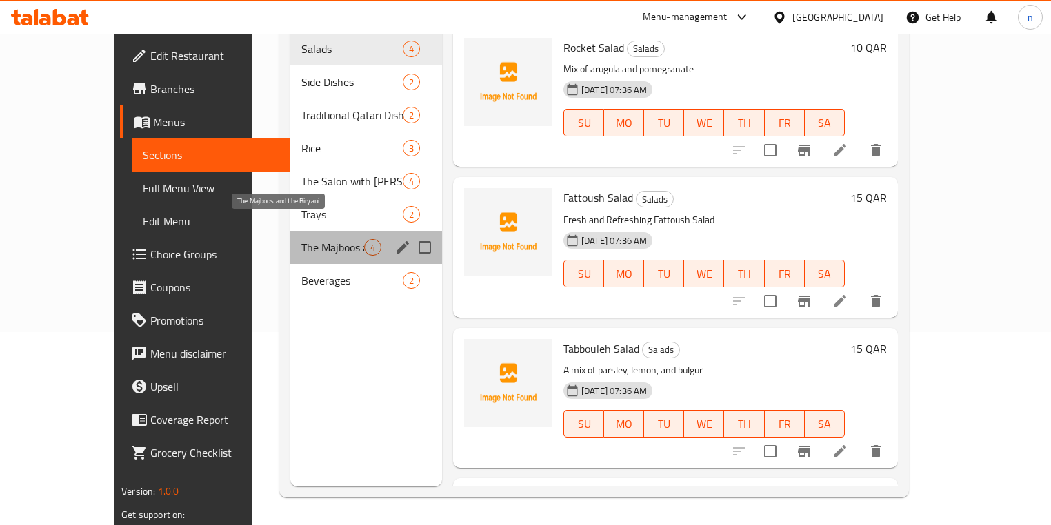
click at [301, 239] on span "The Majboos and the Biryani" at bounding box center [332, 247] width 63 height 17
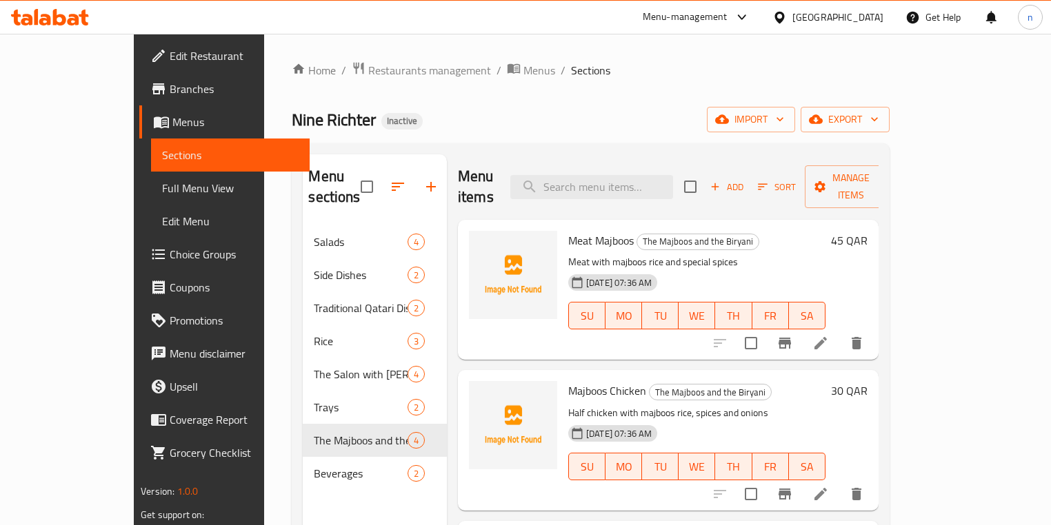
click at [829, 335] on icon at bounding box center [820, 343] width 17 height 17
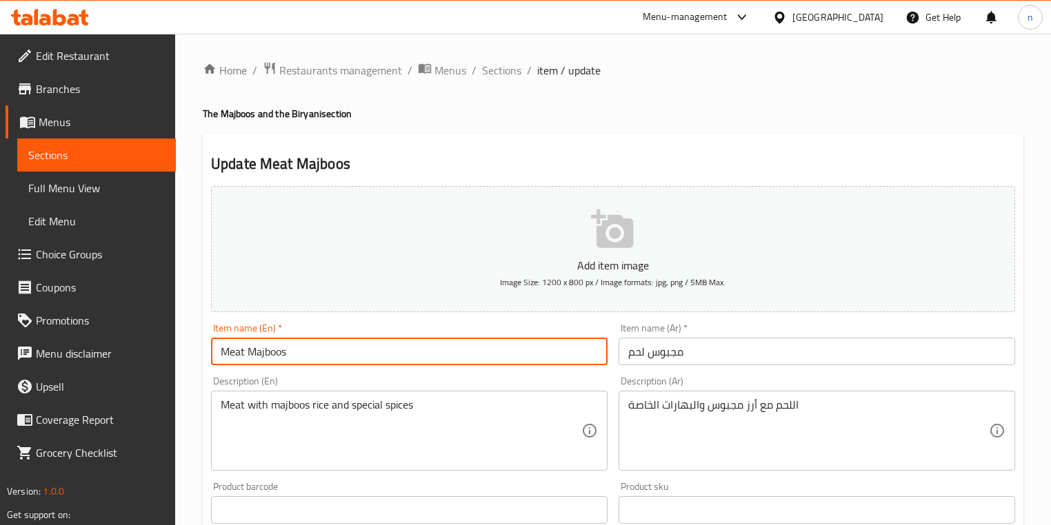
click at [262, 353] on input "Meat Majboos" at bounding box center [409, 352] width 397 height 28
click at [221, 352] on input "Meat Majboos" at bounding box center [409, 352] width 397 height 28
paste input "Majboos"
click at [304, 349] on input "MajboosMeat Majboos" at bounding box center [409, 352] width 397 height 28
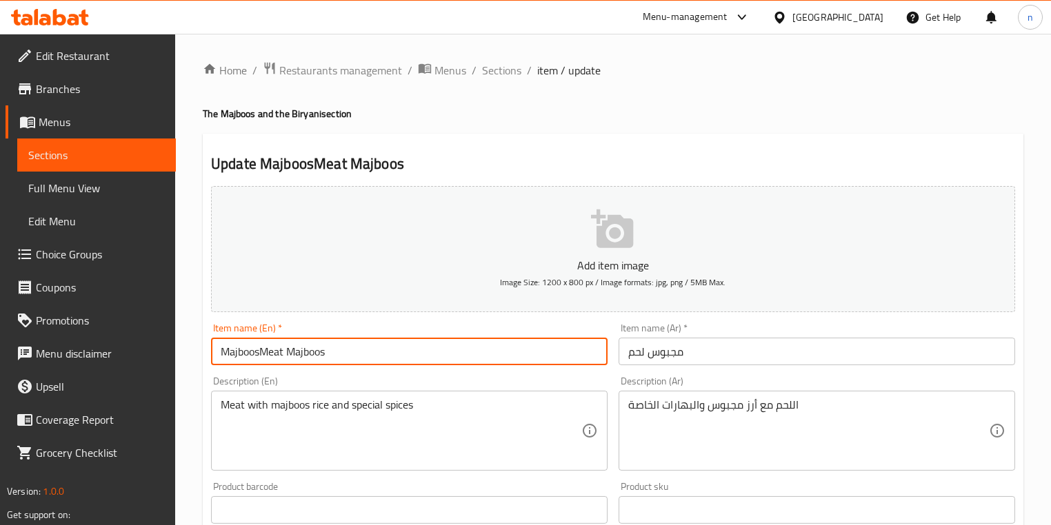
click at [304, 349] on input "MajboosMeat Majboos" at bounding box center [409, 352] width 397 height 28
click at [259, 354] on input "MajboosMeat" at bounding box center [409, 352] width 397 height 28
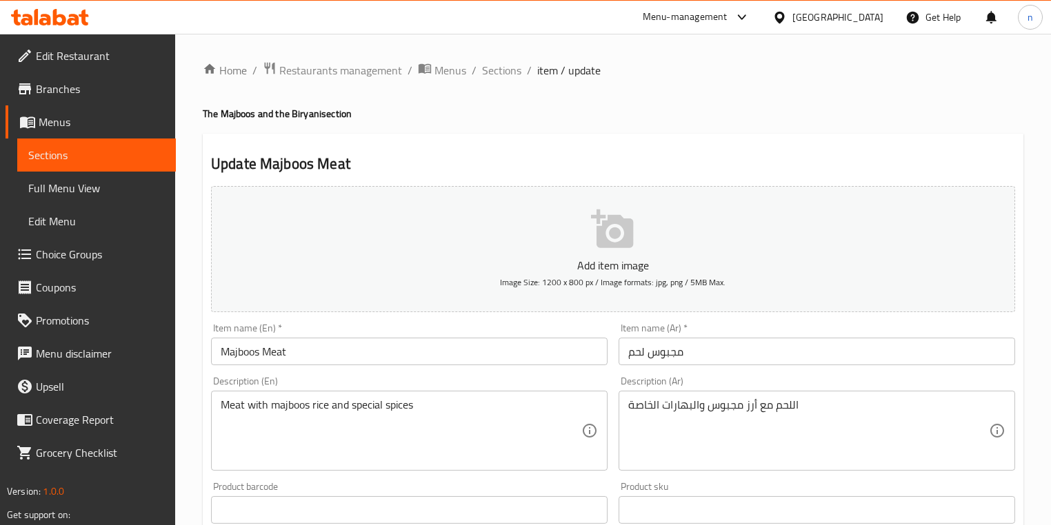
click at [205, 398] on div "Description (En) Meat with majboos rice and special spices Description (En)" at bounding box center [409, 424] width 408 height 106
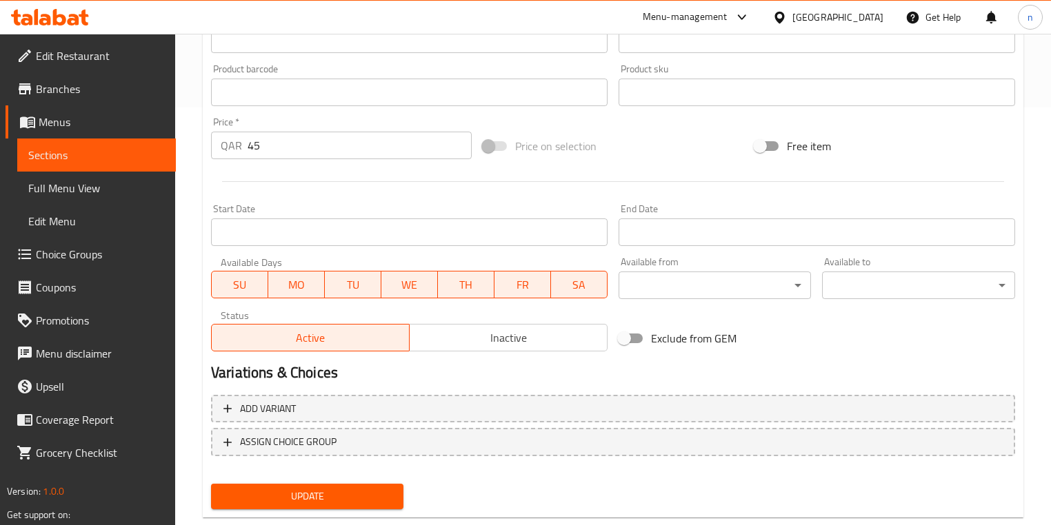
scroll to position [448, 0]
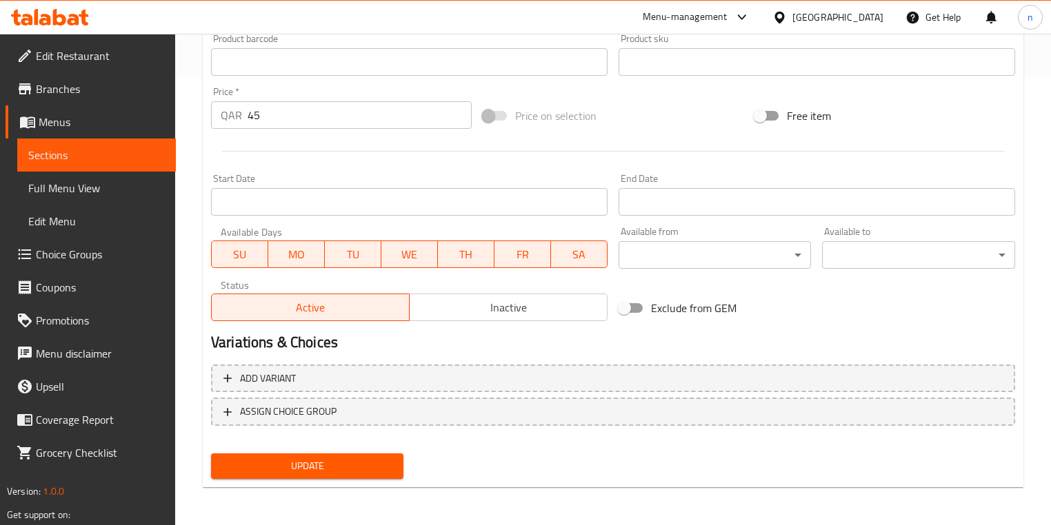
click at [315, 458] on span "Update" at bounding box center [307, 466] width 170 height 17
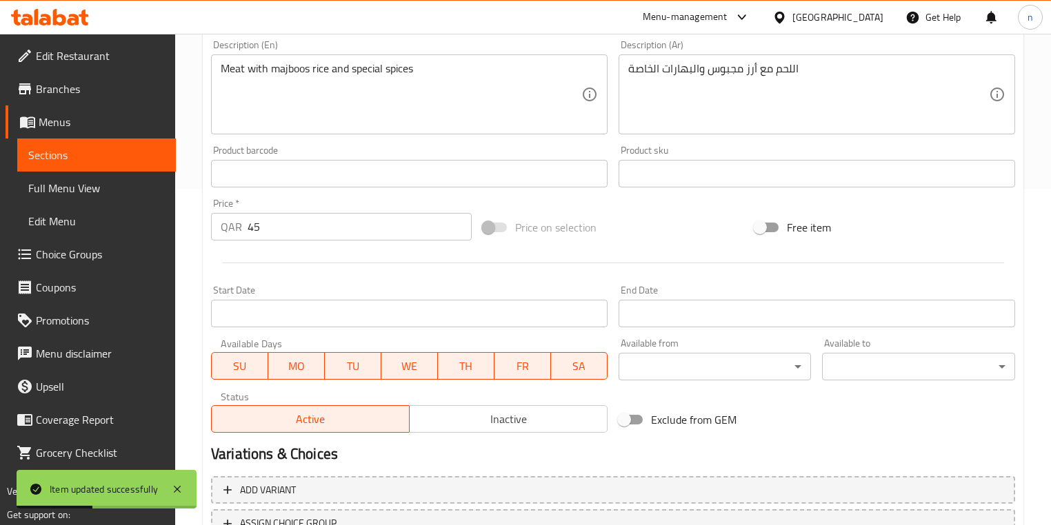
scroll to position [172, 0]
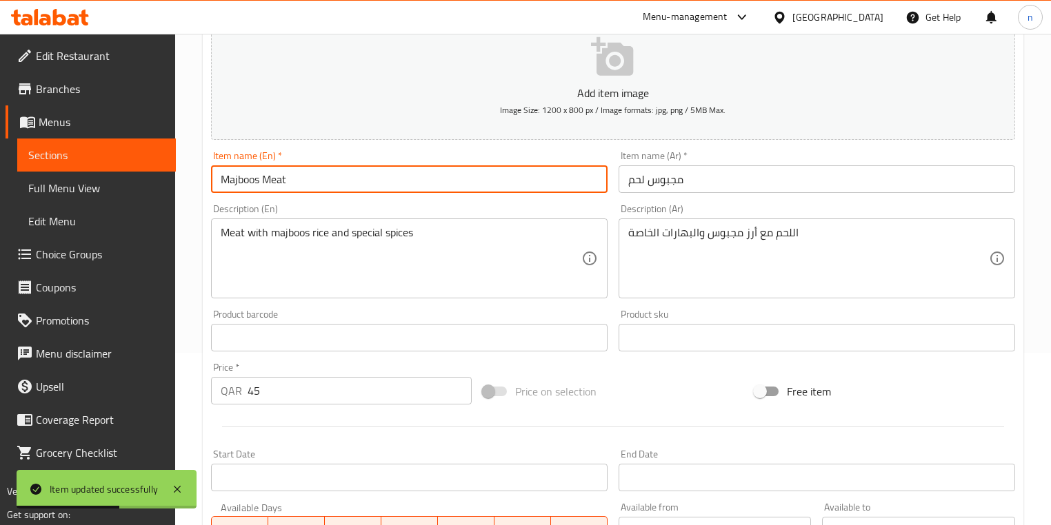
drag, startPoint x: 219, startPoint y: 179, endPoint x: 332, endPoint y: 179, distance: 113.1
click at [332, 179] on input "Majboos Meat" at bounding box center [409, 179] width 397 height 28
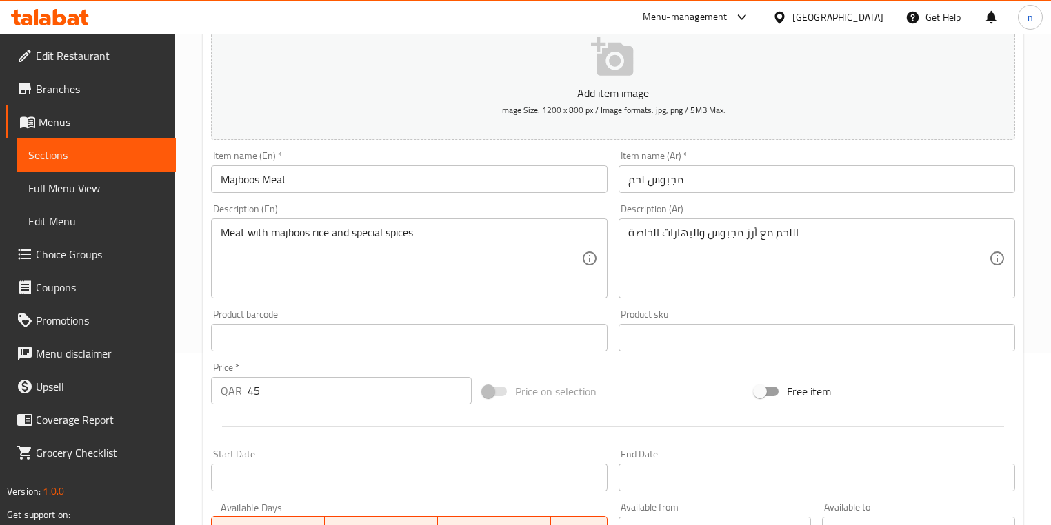
click at [186, 224] on div "Home / Restaurants management / Menus / Sections / item / update The Majboos an…" at bounding box center [613, 331] width 876 height 941
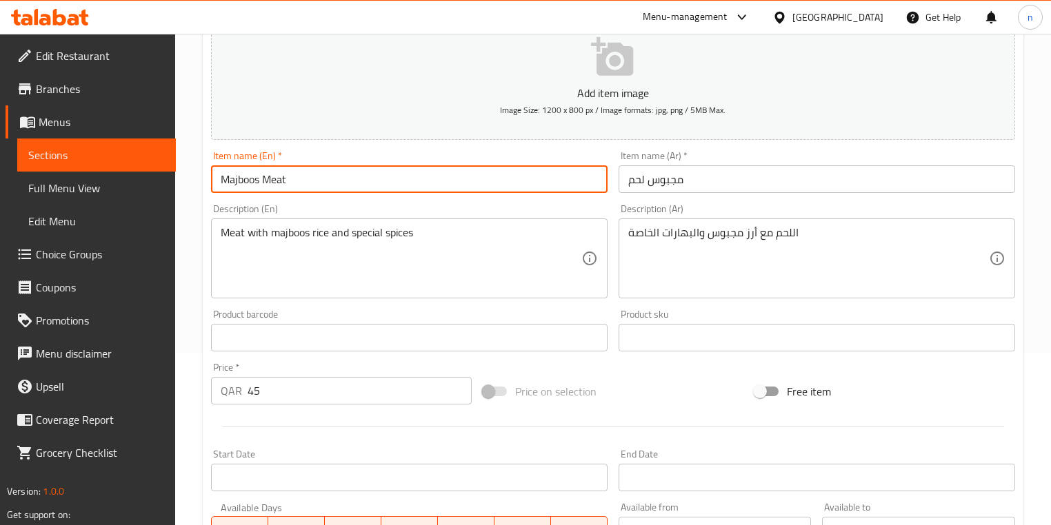
click at [243, 181] on input "Majboos Meat" at bounding box center [409, 179] width 397 height 28
click at [312, 185] on input "Majboos Meat" at bounding box center [409, 179] width 397 height 28
paste input "Majboos"
click at [245, 179] on input "Majboos Meat Majboos" at bounding box center [409, 179] width 397 height 28
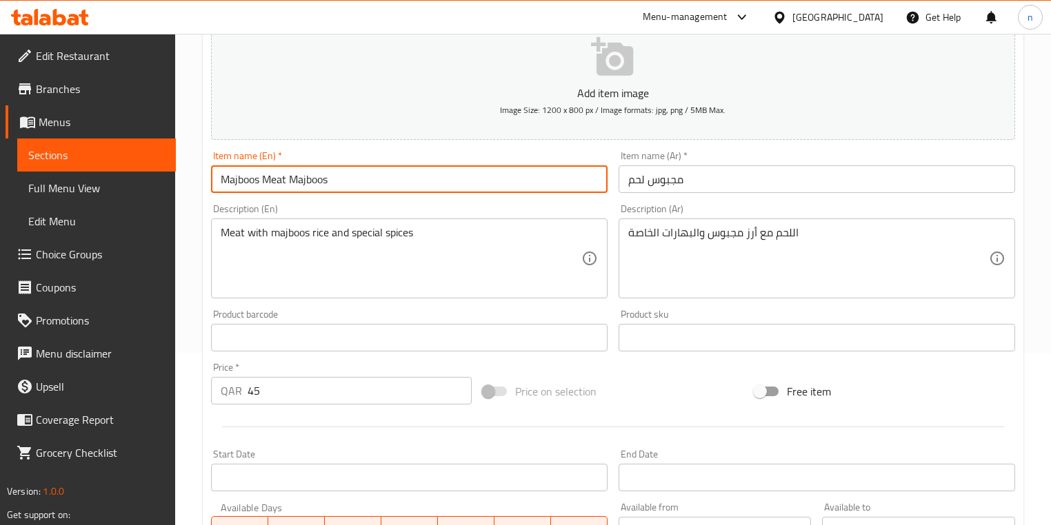
click at [245, 179] on input "Majboos Meat Majboos" at bounding box center [409, 179] width 397 height 28
drag, startPoint x: 221, startPoint y: 181, endPoint x: 308, endPoint y: 195, distance: 88.8
click at [308, 195] on div "Item name (En)   * Meat Majboos Item name (En) *" at bounding box center [409, 172] width 408 height 53
type input "Meat Majboos"
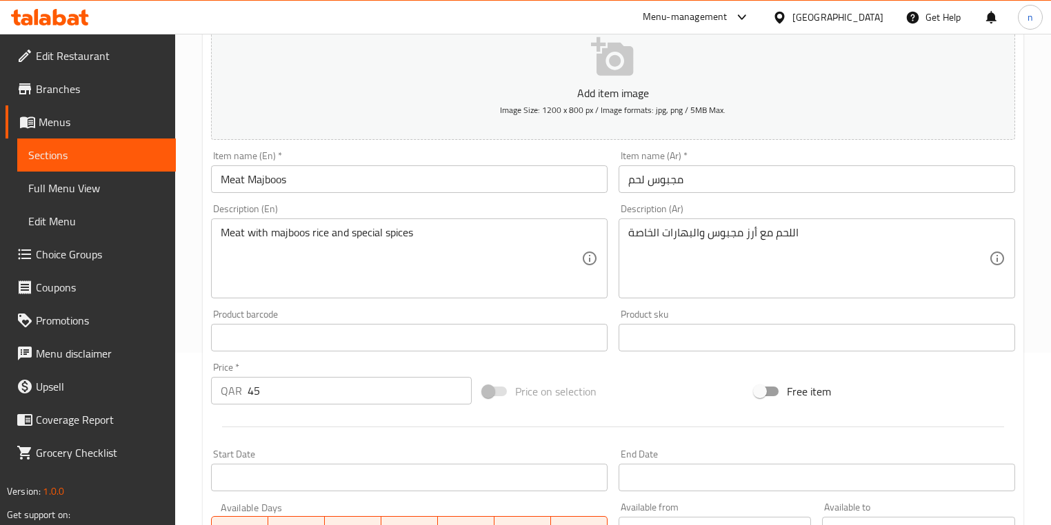
click at [197, 394] on div "Home / Restaurants management / Menus / Sections / item / update The Majboos an…" at bounding box center [613, 331] width 876 height 941
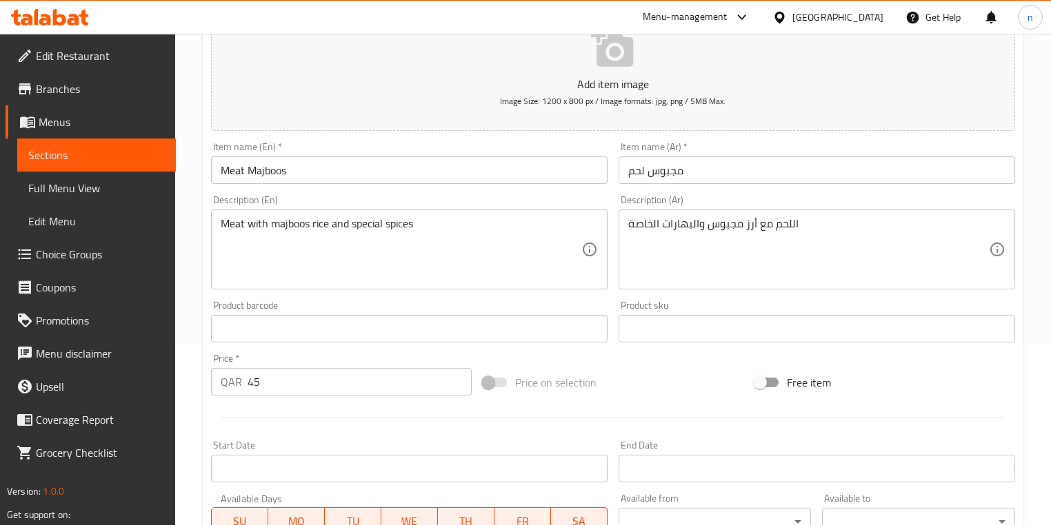
scroll to position [448, 0]
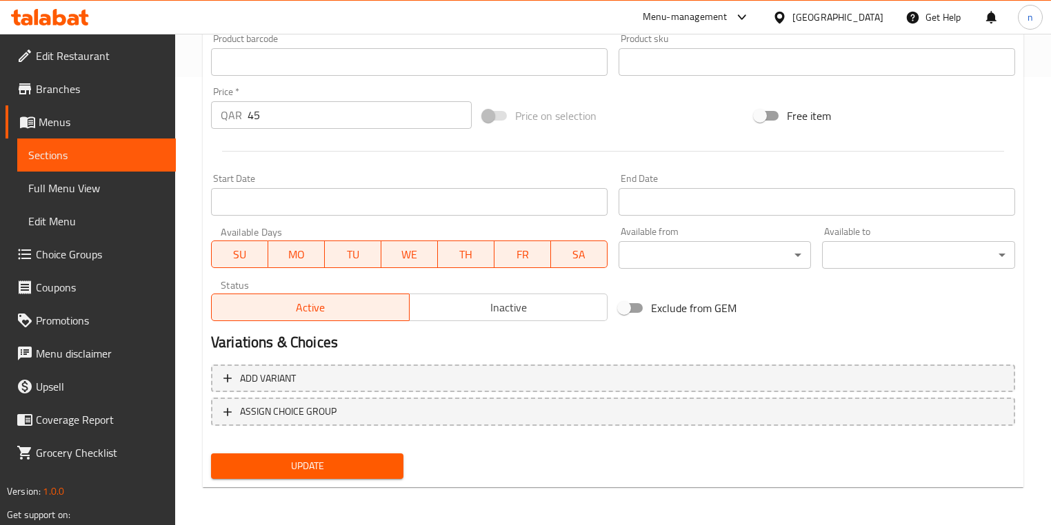
click at [319, 479] on div "Update" at bounding box center [306, 466] width 203 height 37
click at [320, 470] on span "Update" at bounding box center [307, 466] width 170 height 17
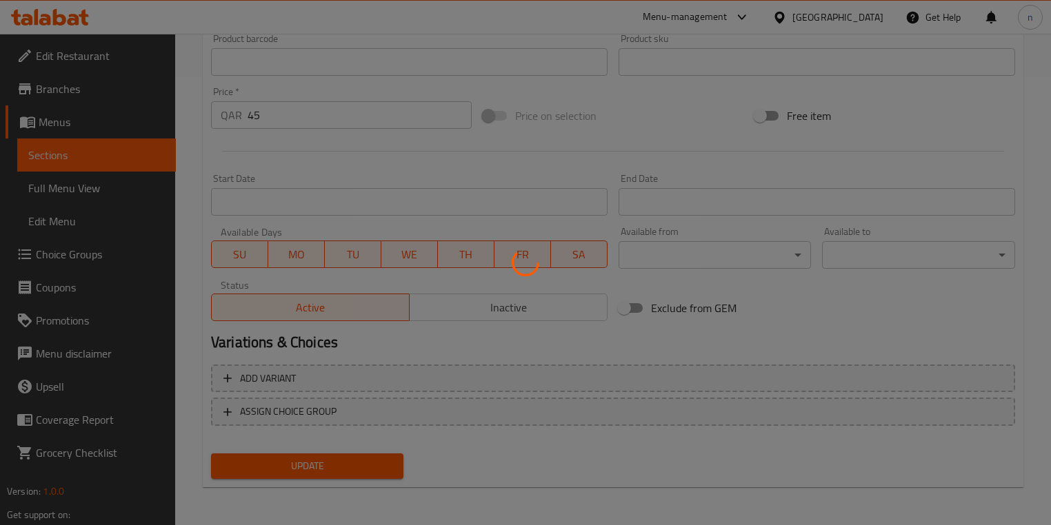
scroll to position [62, 0]
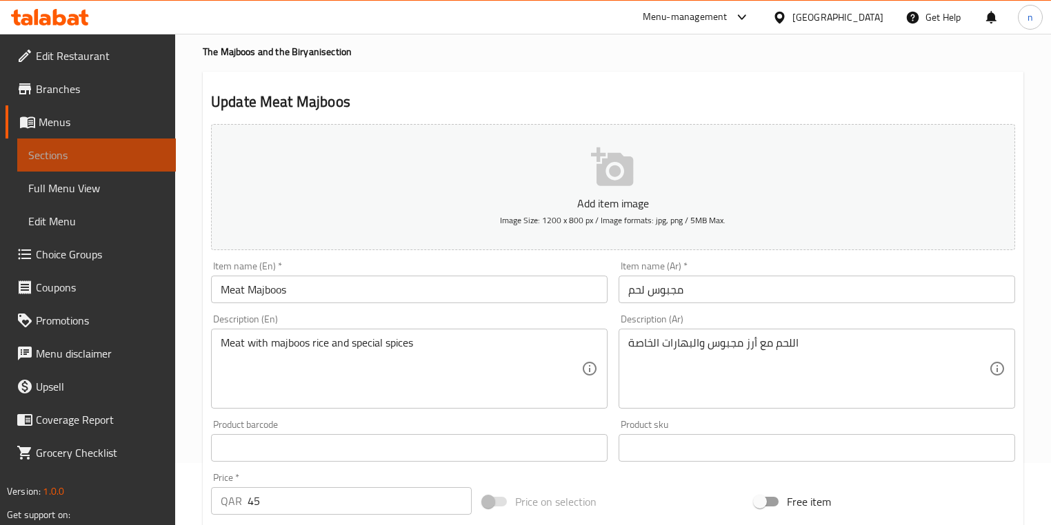
click at [77, 158] on span "Sections" at bounding box center [96, 155] width 137 height 17
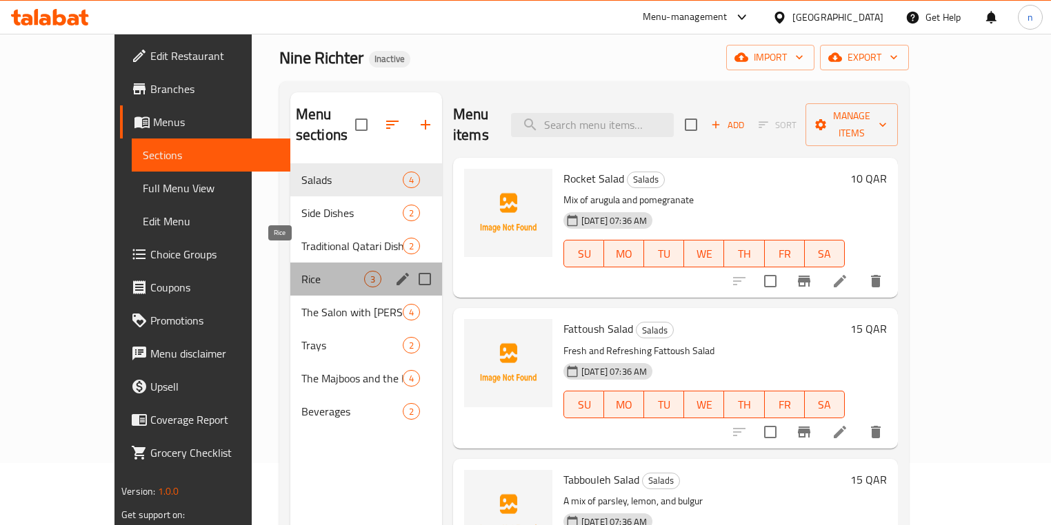
click at [301, 271] on span "Rice" at bounding box center [332, 279] width 63 height 17
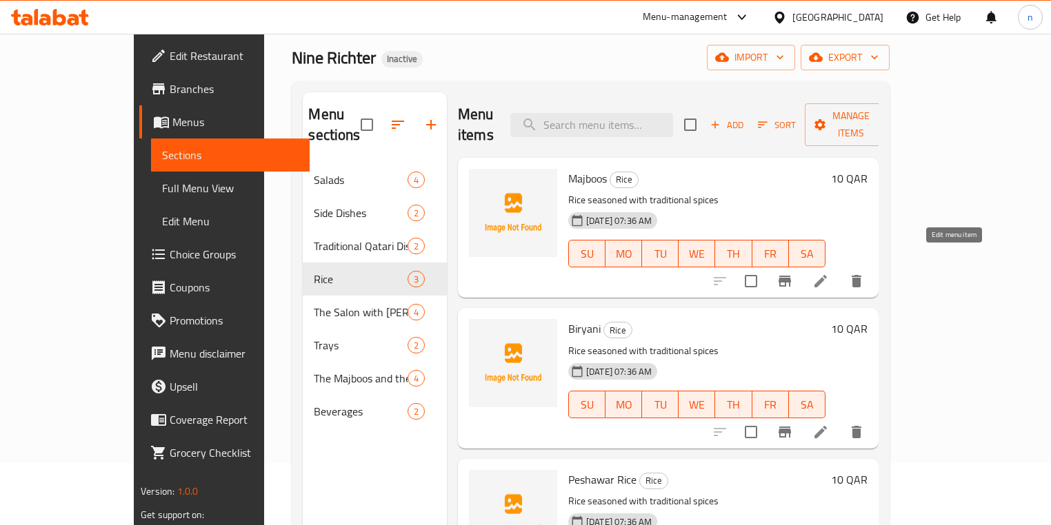
click at [827, 275] on icon at bounding box center [820, 281] width 12 height 12
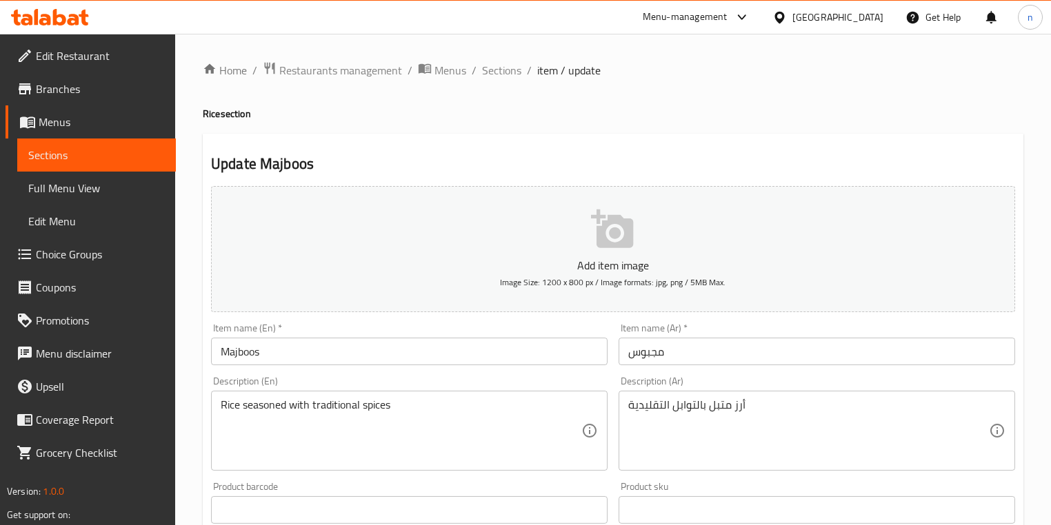
click at [292, 352] on input "Majboos" at bounding box center [409, 352] width 397 height 28
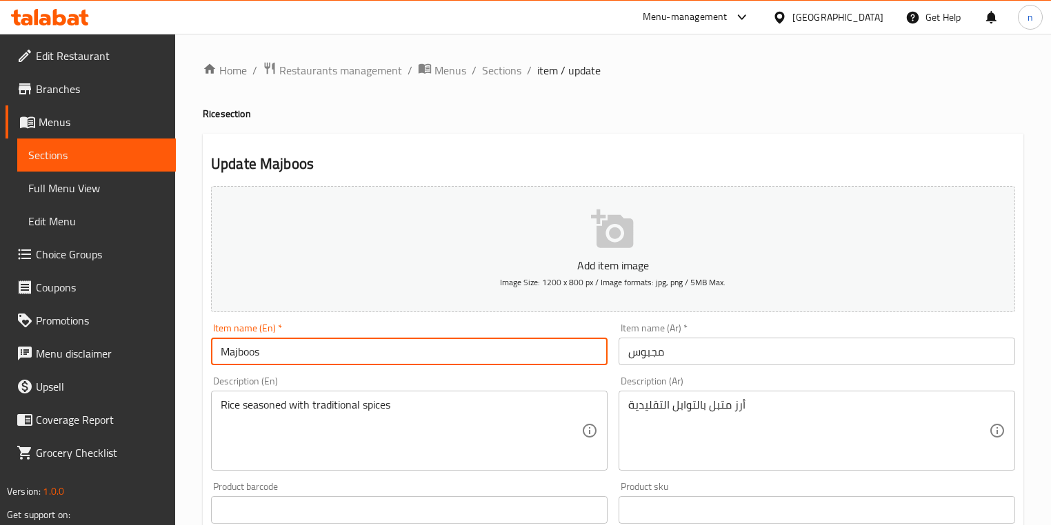
click at [210, 111] on h4 "Rice section" at bounding box center [613, 114] width 821 height 14
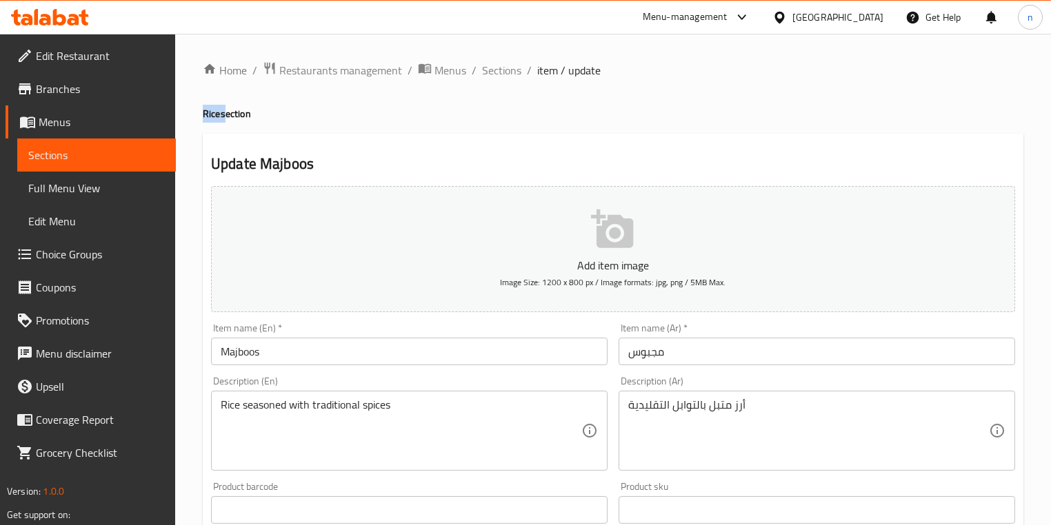
click at [210, 111] on h4 "Rice section" at bounding box center [613, 114] width 821 height 14
copy h4 "Rice"
click at [278, 348] on input "Majboos" at bounding box center [409, 352] width 397 height 28
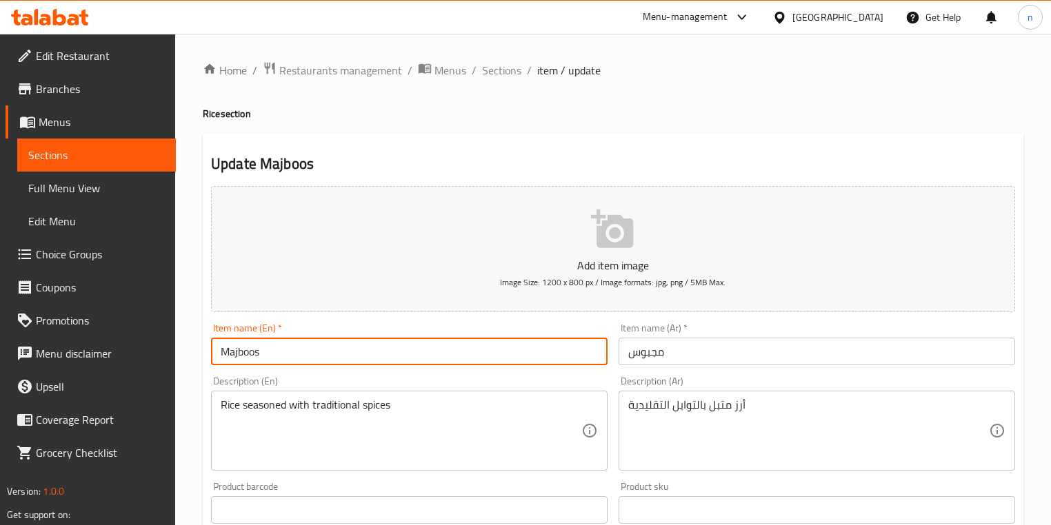
paste input "Rice"
type input "Majboos Rice"
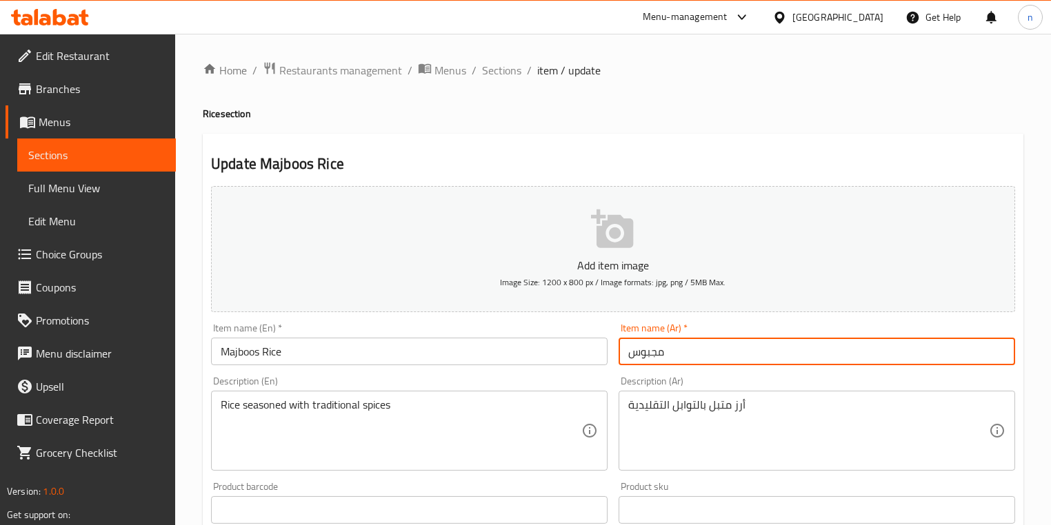
click at [628, 354] on input "مجبوس" at bounding box center [817, 352] width 397 height 28
type input "ارز مجبوس"
click at [190, 379] on div "Home / Restaurants management / Menus / Sections / item / update Rice section U…" at bounding box center [613, 504] width 876 height 941
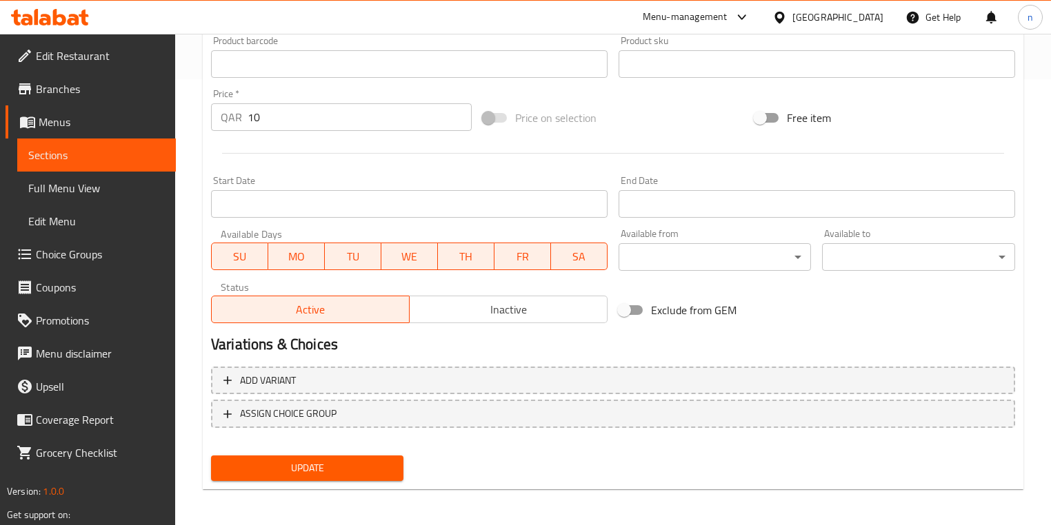
scroll to position [448, 0]
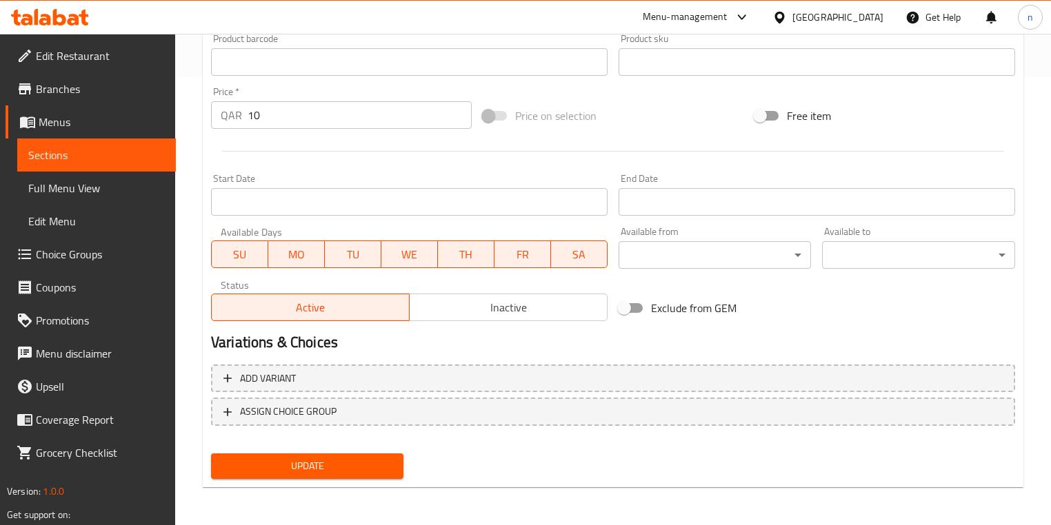
click at [265, 463] on span "Update" at bounding box center [307, 466] width 170 height 17
click at [321, 454] on button "Update" at bounding box center [307, 467] width 192 height 26
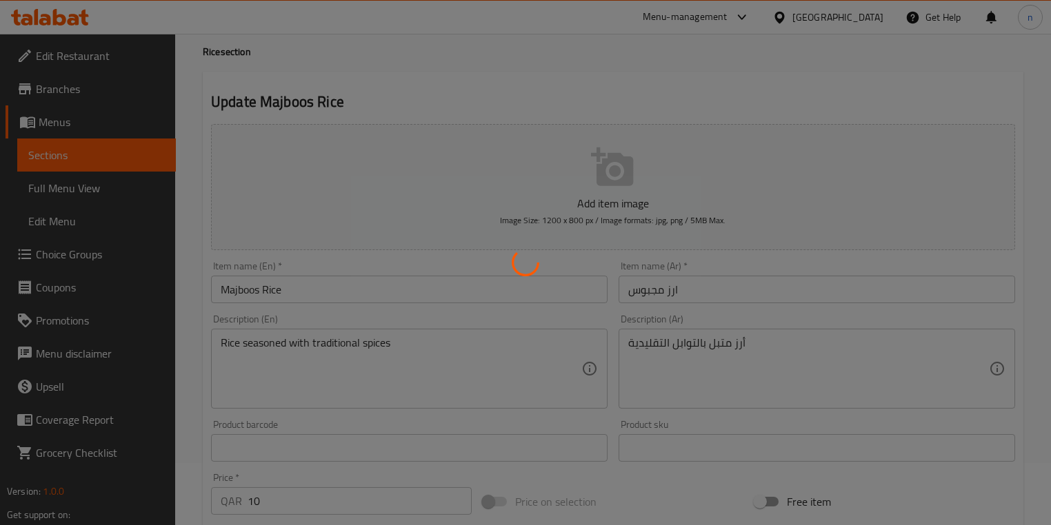
scroll to position [0, 0]
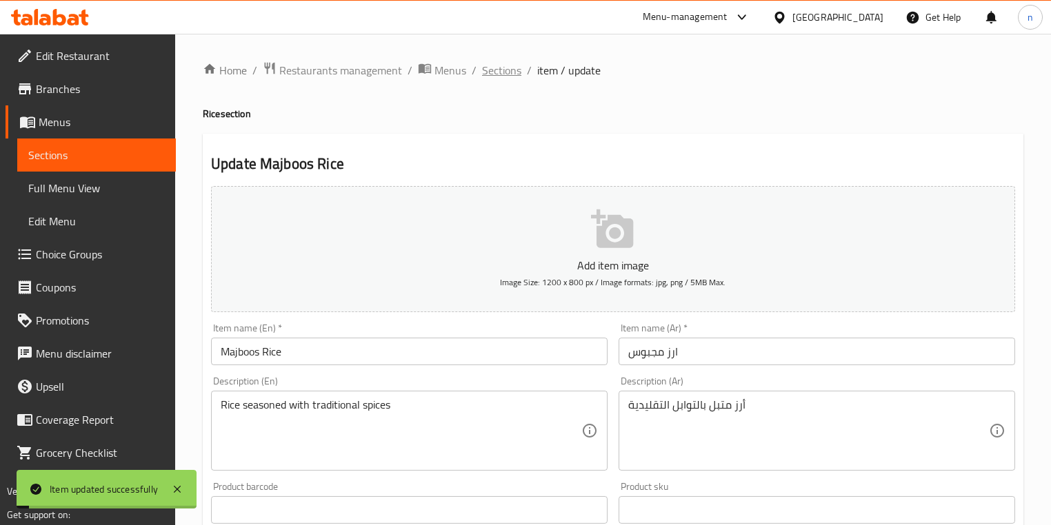
click at [488, 72] on span "Sections" at bounding box center [501, 70] width 39 height 17
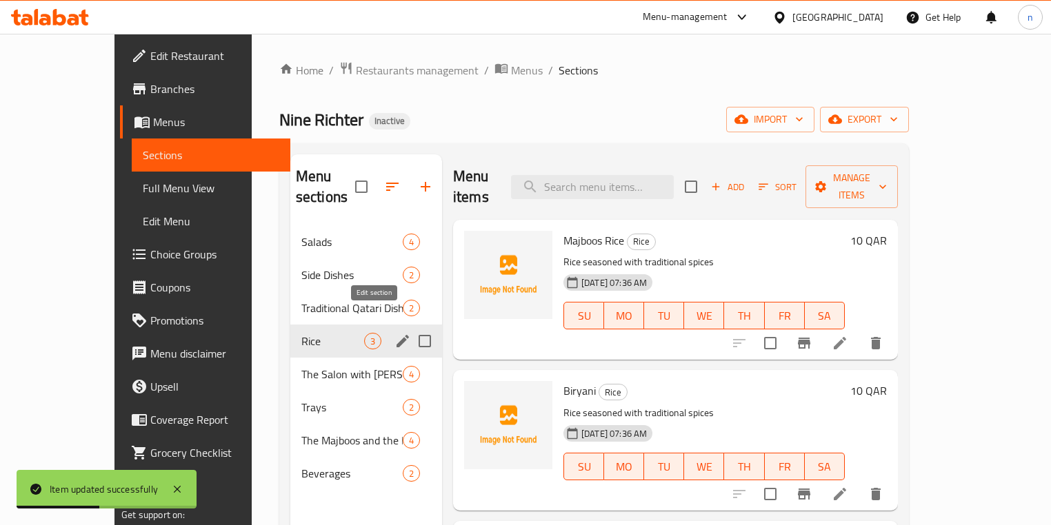
click at [394, 333] on icon "edit" at bounding box center [402, 341] width 17 height 17
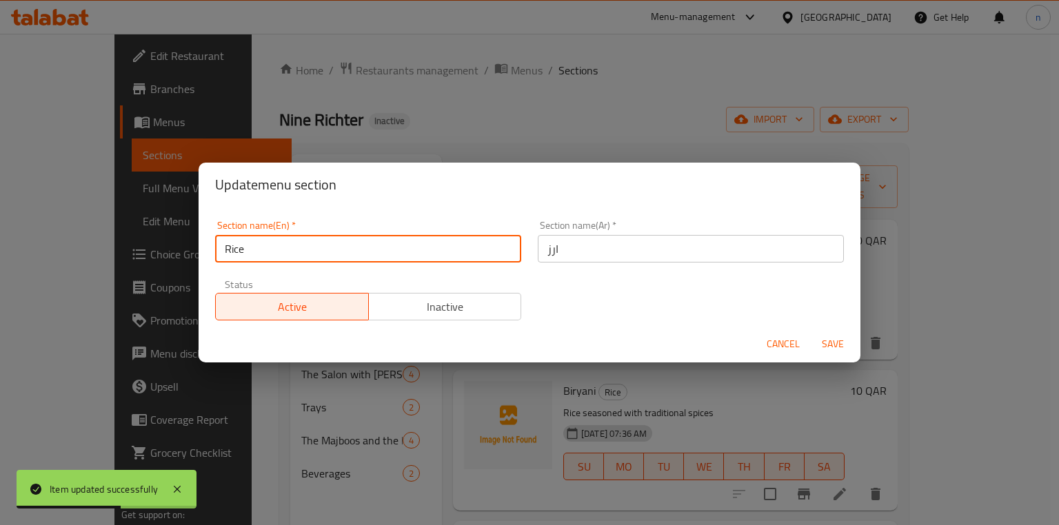
click at [239, 252] on input "Rice" at bounding box center [368, 249] width 306 height 28
click at [314, 430] on div "Update menu section Section name(En)   * Rice Section name(En) * Section name(A…" at bounding box center [529, 262] width 1059 height 525
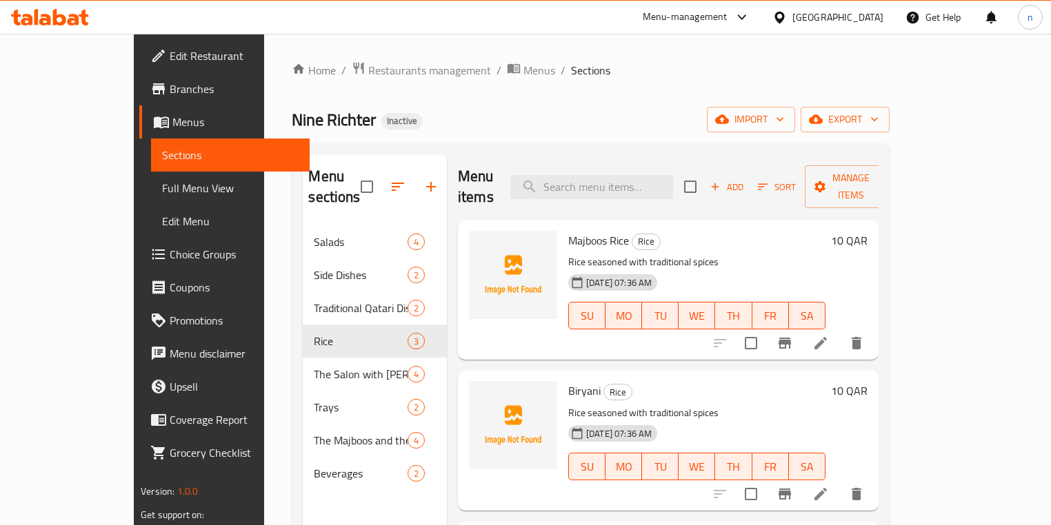
click at [626, 121] on div "Nine Richter Inactive import export" at bounding box center [590, 120] width 597 height 26
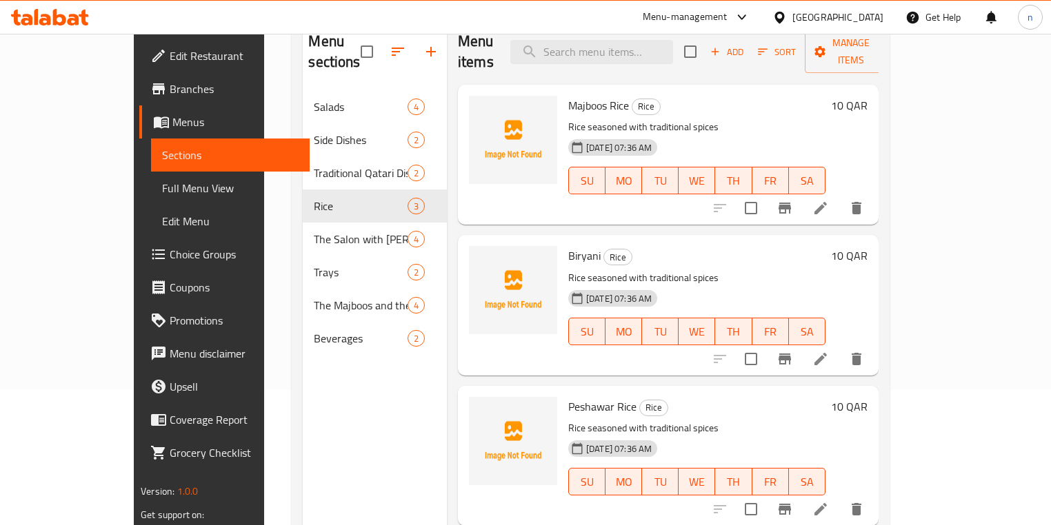
scroll to position [165, 0]
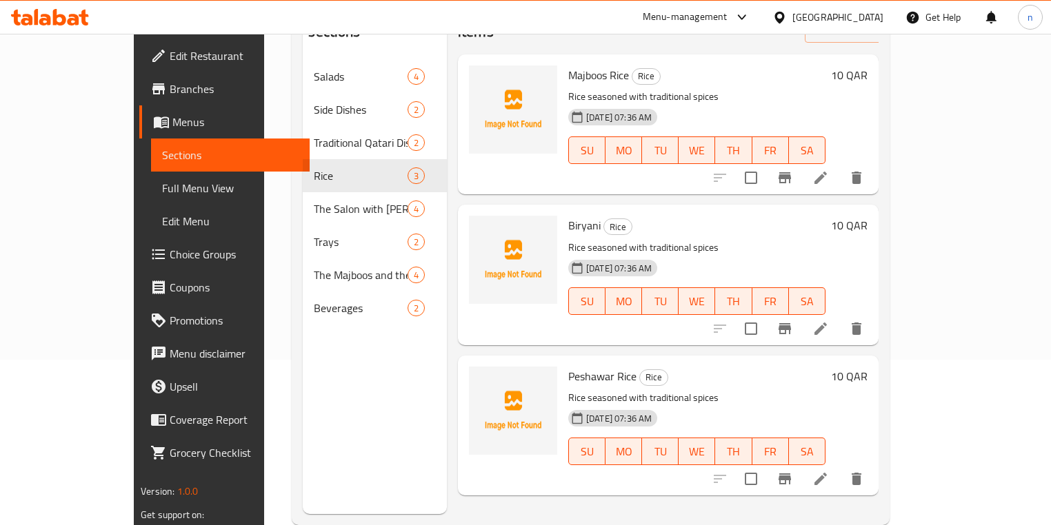
click at [829, 321] on icon at bounding box center [820, 329] width 17 height 17
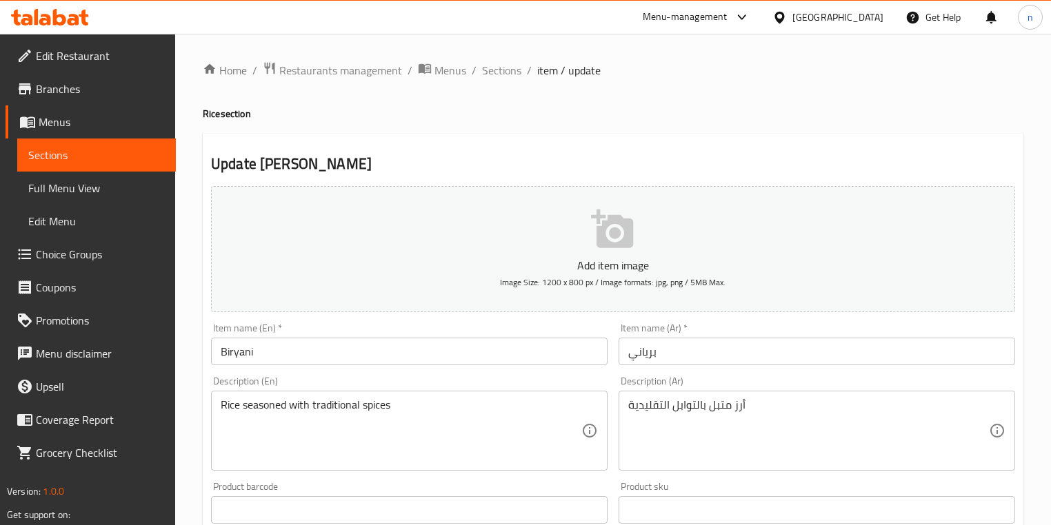
click at [208, 110] on h4 "Rice section" at bounding box center [613, 114] width 821 height 14
copy h4 "Rice"
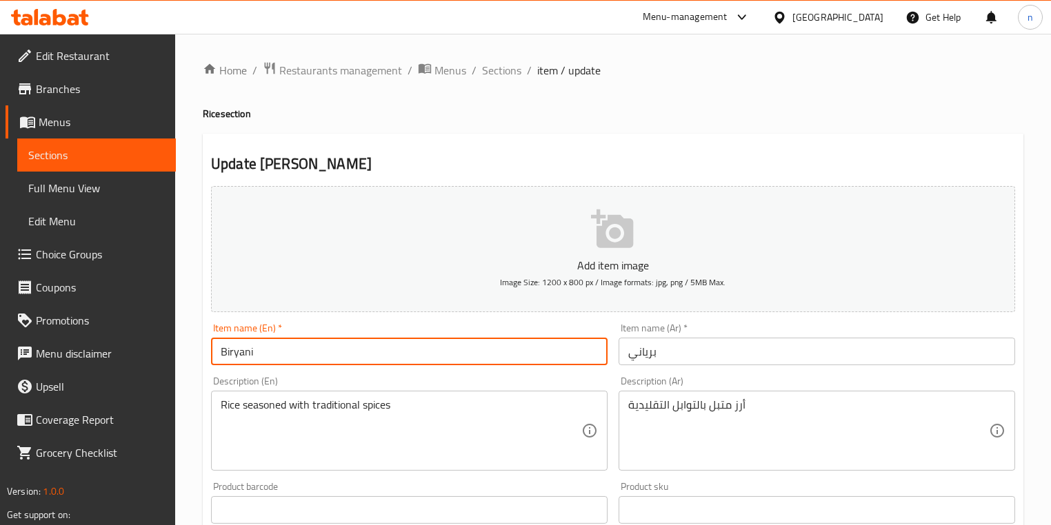
click at [287, 364] on input "Biryani" at bounding box center [409, 352] width 397 height 28
paste input "Rice"
type input "Biryani Rice"
click at [627, 354] on input "برياني" at bounding box center [817, 352] width 397 height 28
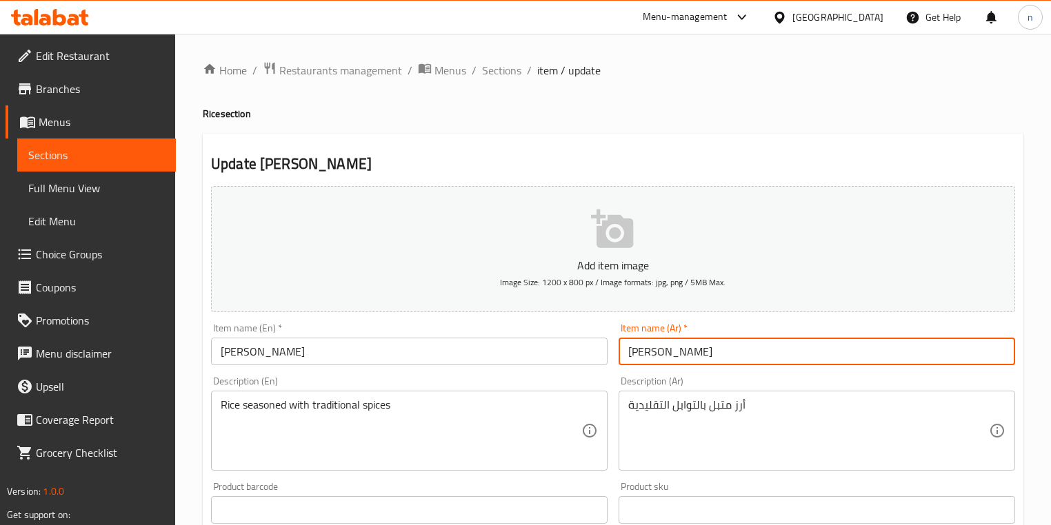
type input "ارز برياني"
click at [198, 395] on div "Home / Restaurants management / Menus / Sections / item / update Rice section U…" at bounding box center [613, 504] width 876 height 941
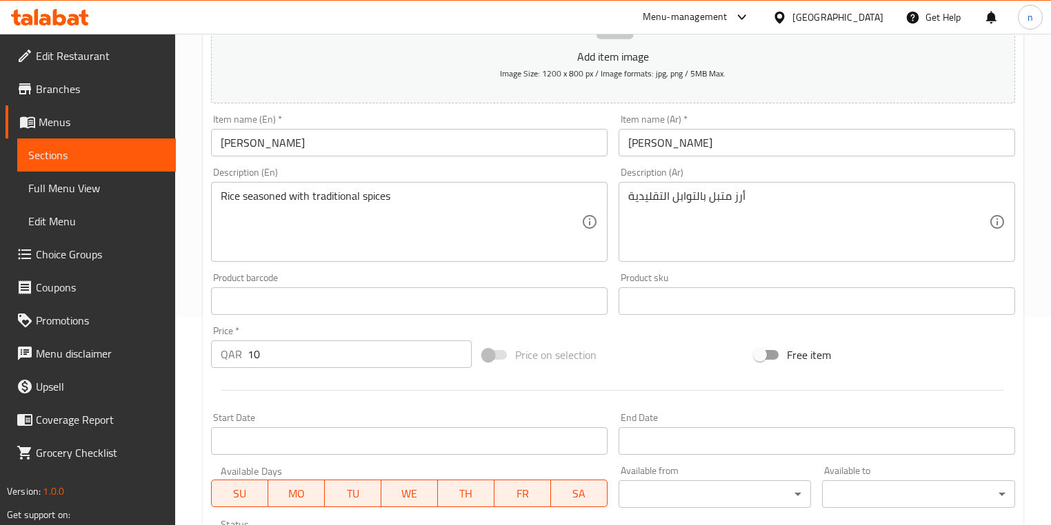
scroll to position [448, 0]
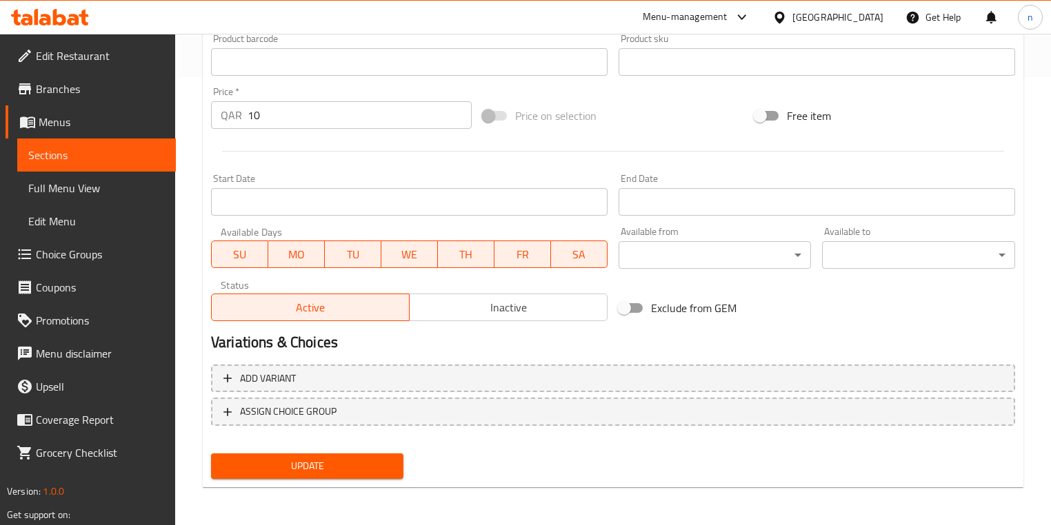
click at [292, 472] on span "Update" at bounding box center [307, 466] width 170 height 17
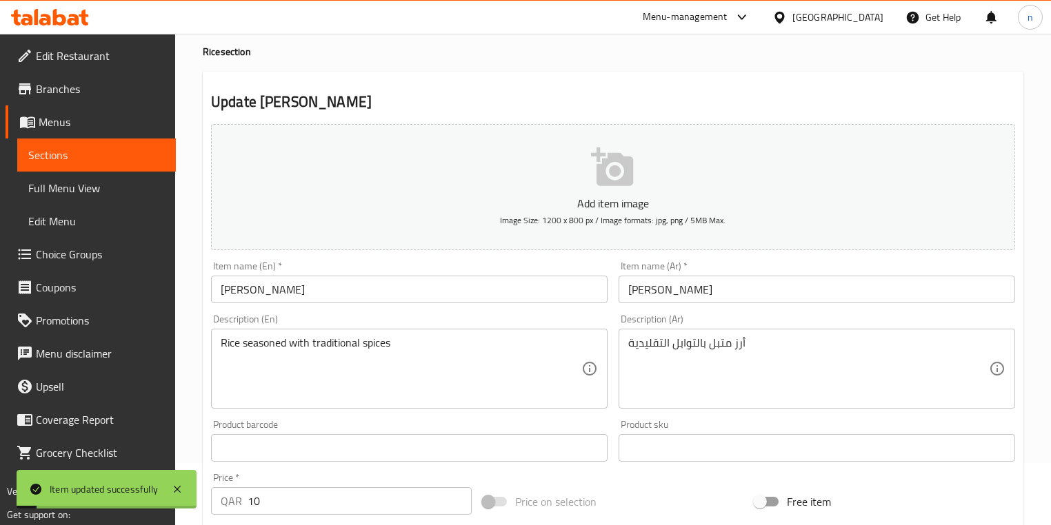
scroll to position [0, 0]
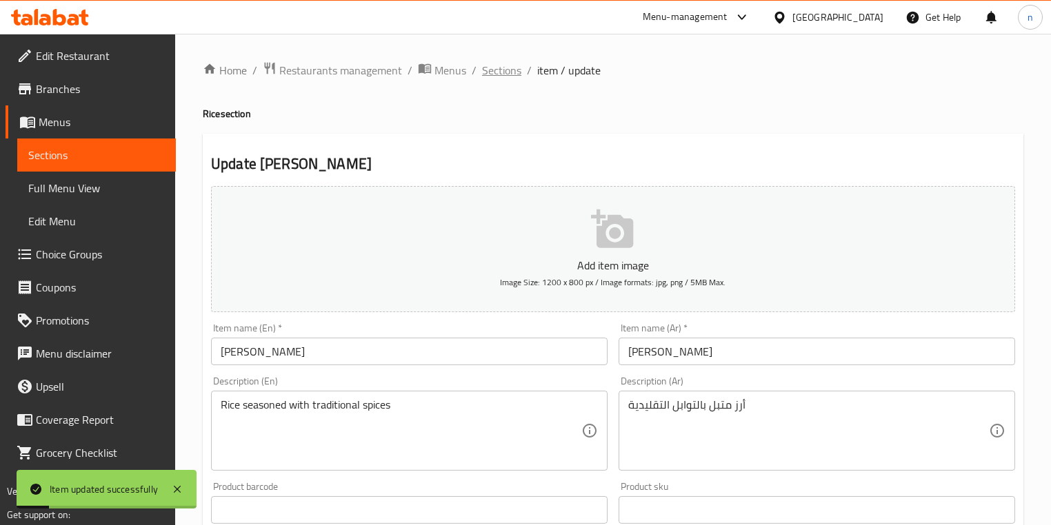
click at [492, 69] on span "Sections" at bounding box center [501, 70] width 39 height 17
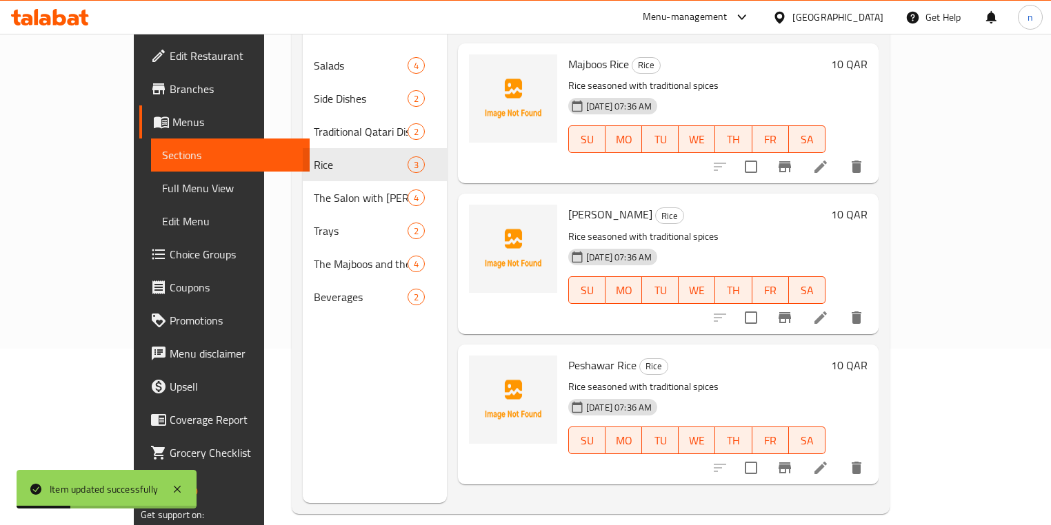
scroll to position [193, 0]
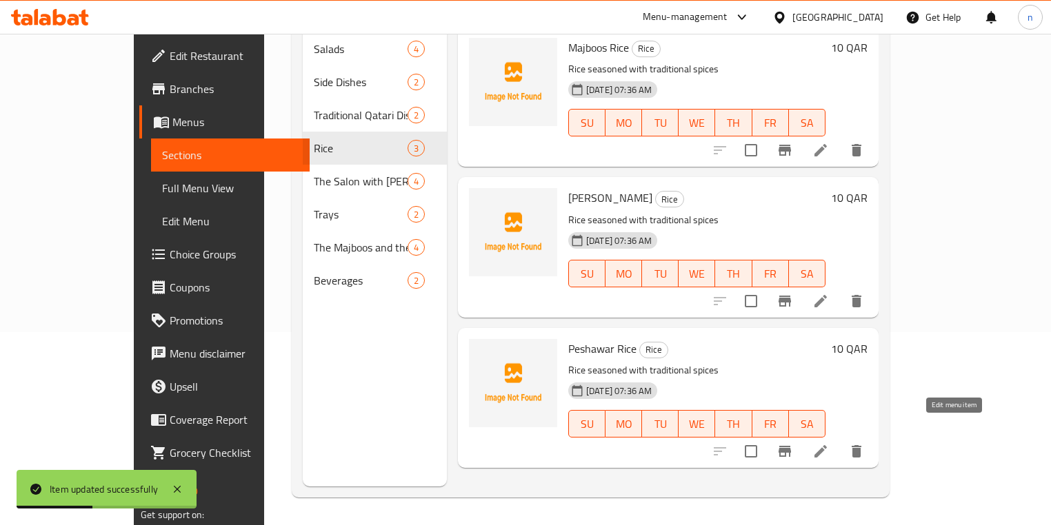
click at [829, 443] on icon at bounding box center [820, 451] width 17 height 17
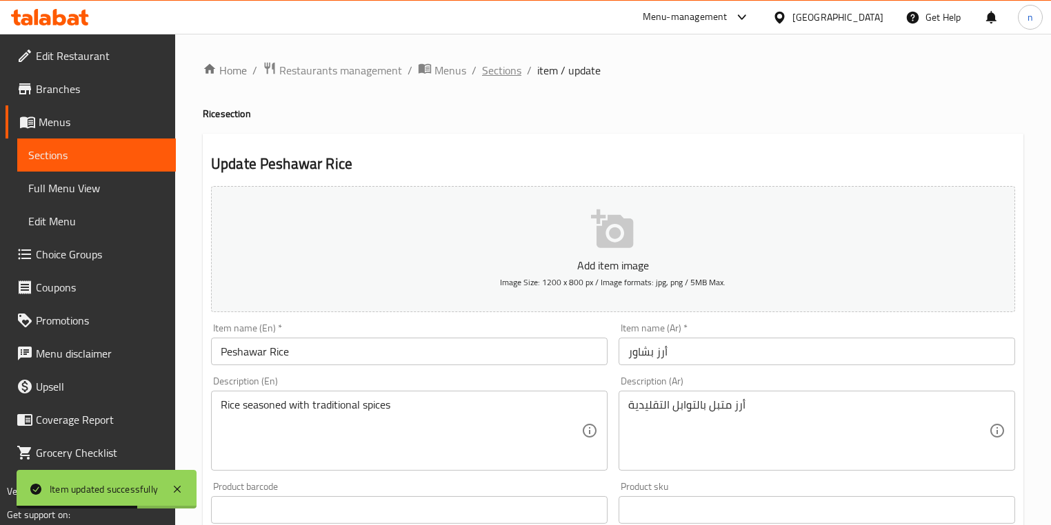
click at [503, 70] on span "Sections" at bounding box center [501, 70] width 39 height 17
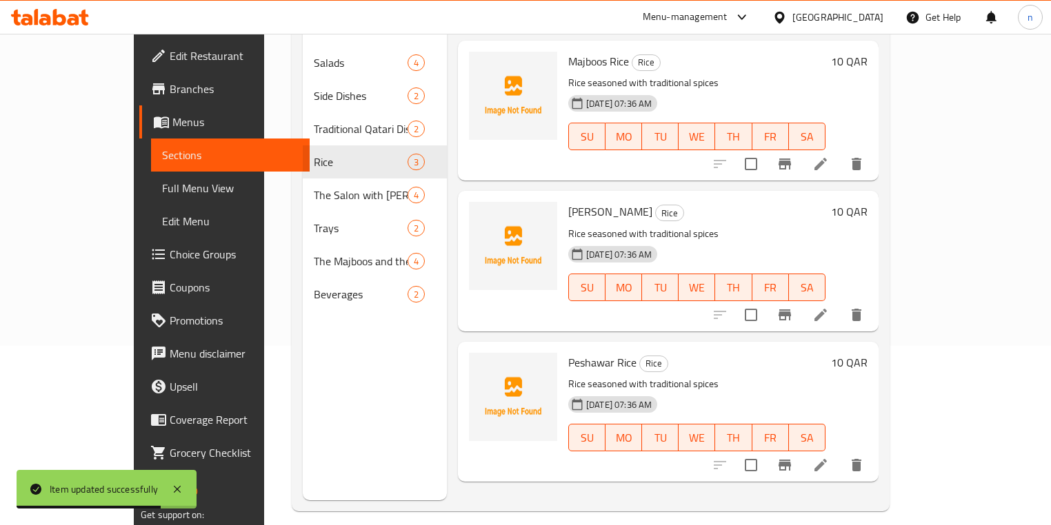
scroll to position [193, 0]
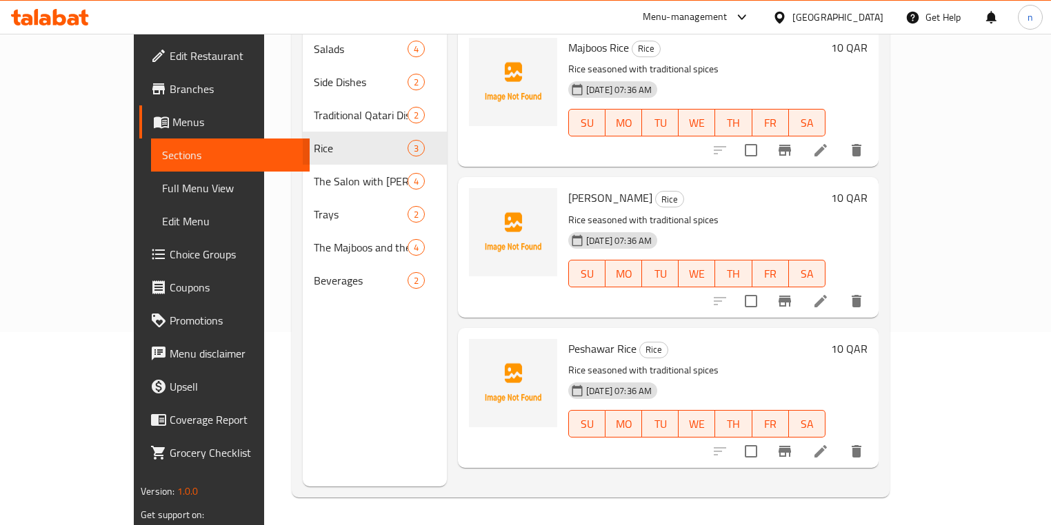
click at [170, 56] on span "Edit Restaurant" at bounding box center [234, 56] width 129 height 17
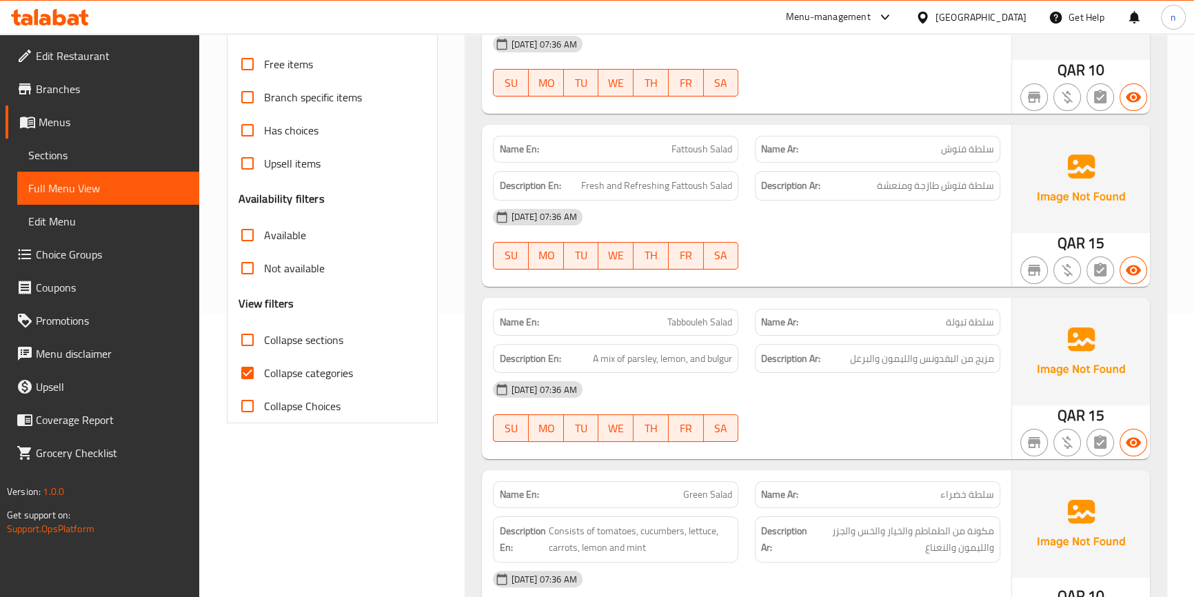
scroll to position [313, 0]
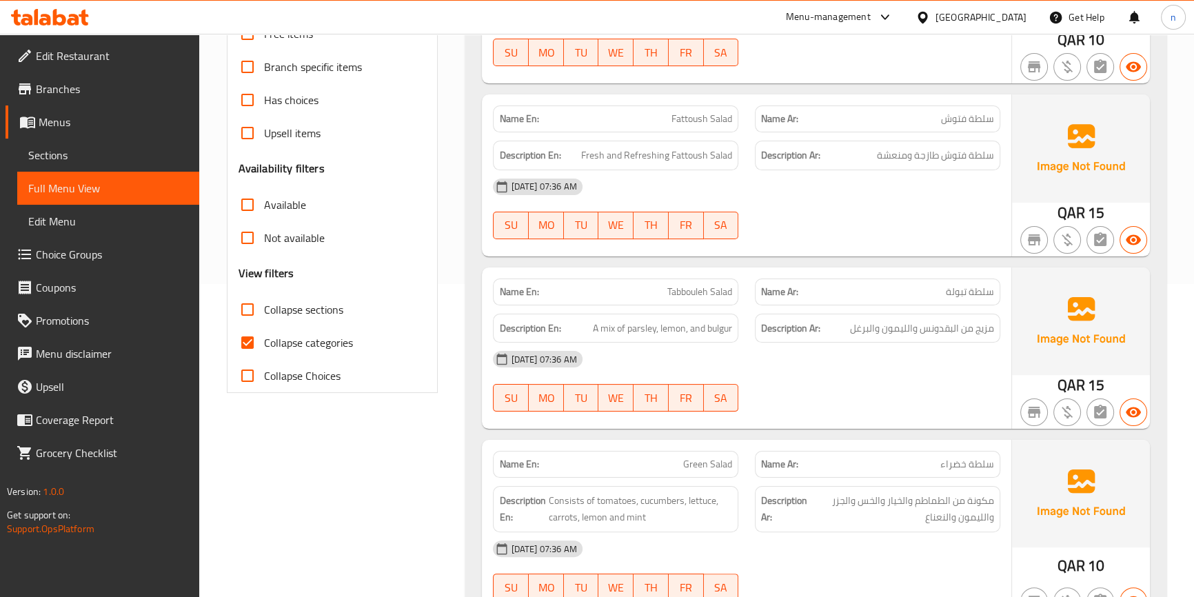
click at [267, 343] on span "Collapse categories" at bounding box center [308, 342] width 89 height 17
click at [264, 343] on input "Collapse categories" at bounding box center [247, 342] width 33 height 33
checkbox input "false"
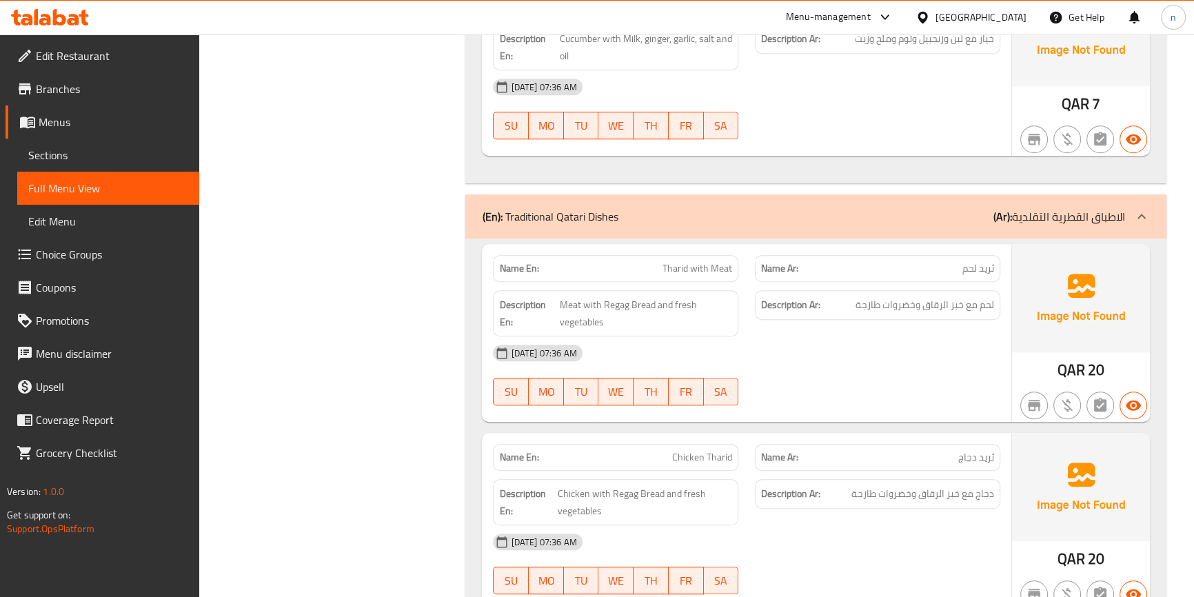
scroll to position [1254, 0]
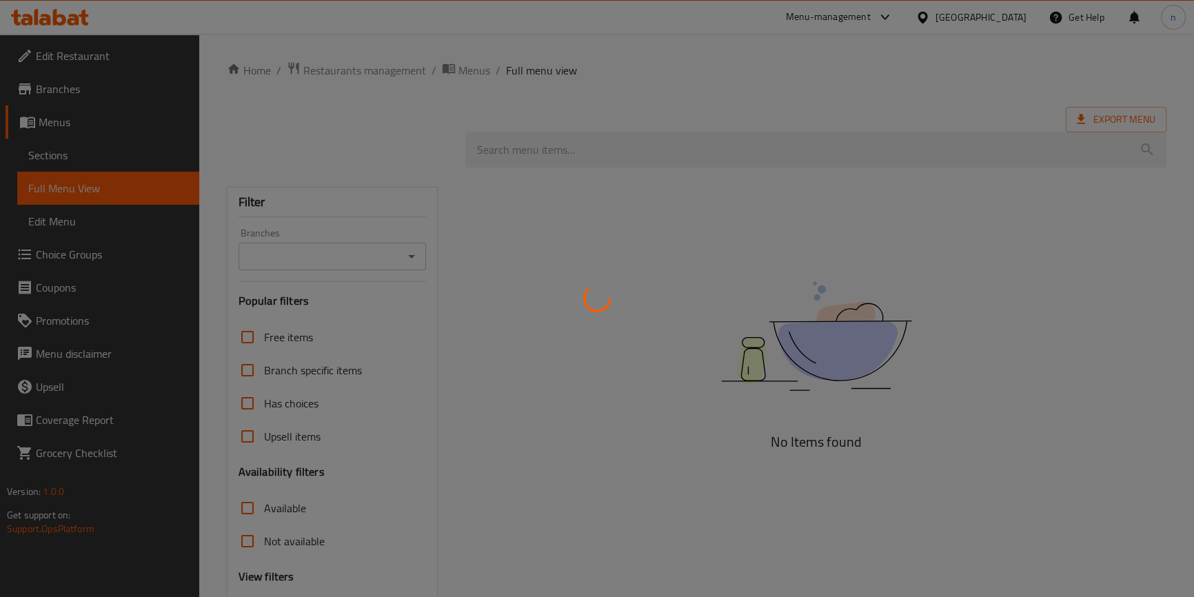
scroll to position [126, 0]
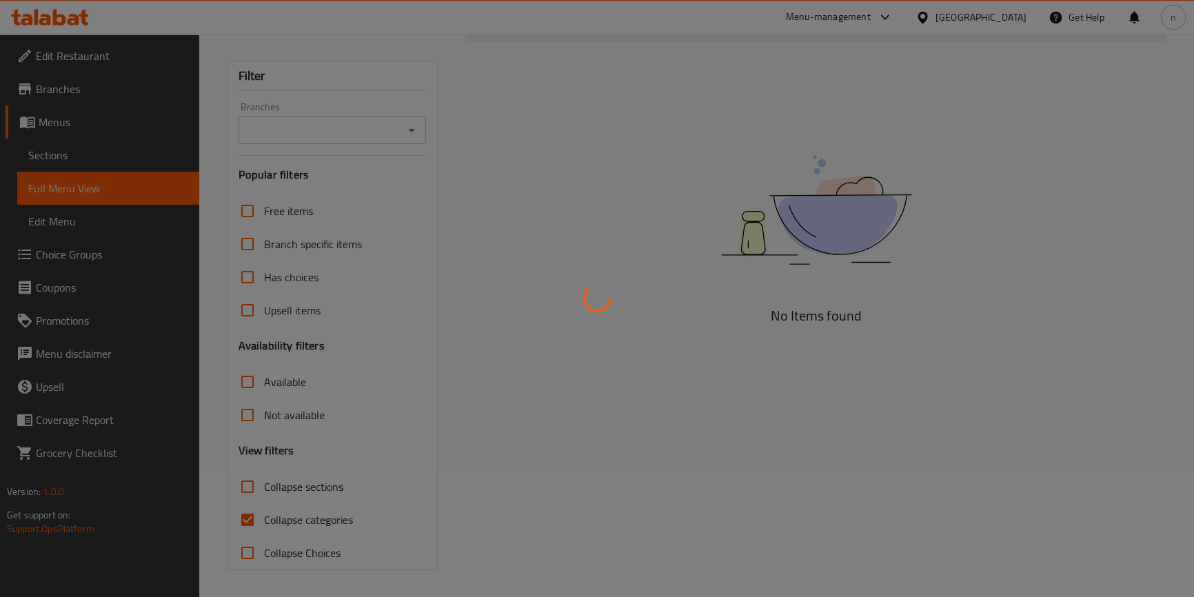
click at [257, 519] on div at bounding box center [597, 298] width 1194 height 597
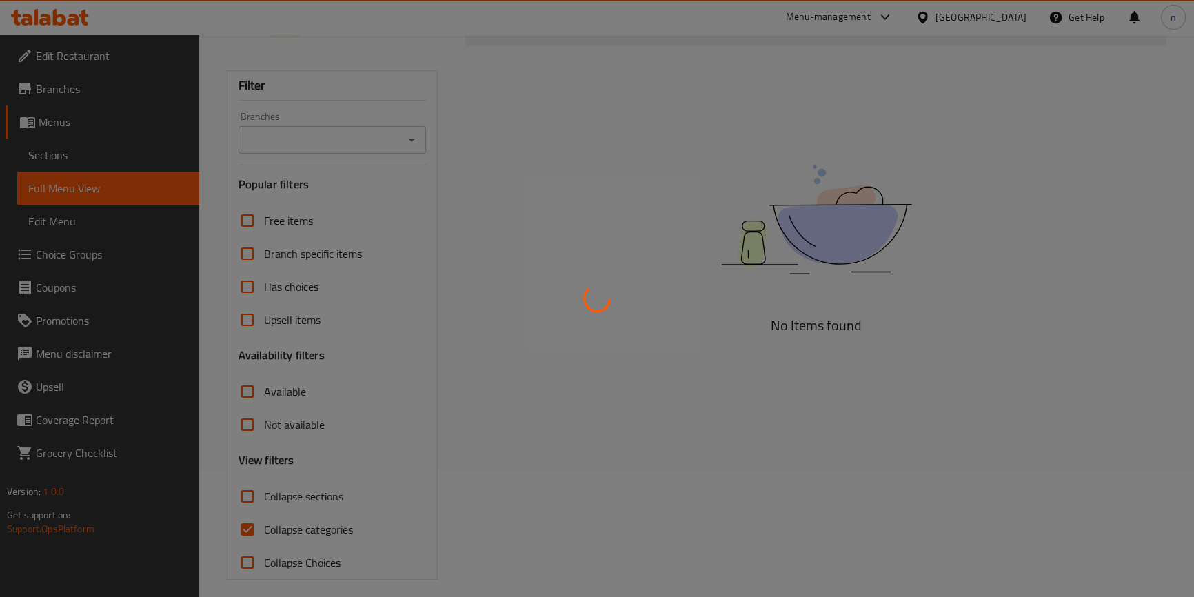
click at [257, 519] on div at bounding box center [597, 298] width 1194 height 597
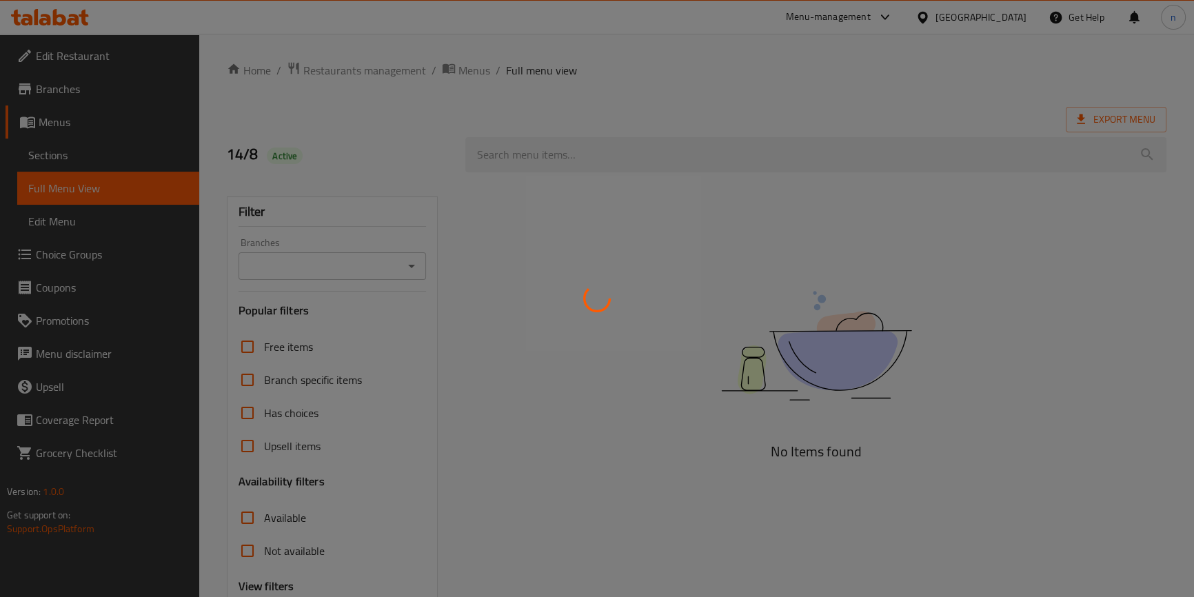
click at [663, 270] on div at bounding box center [597, 298] width 1194 height 597
click at [692, 263] on div at bounding box center [597, 298] width 1194 height 597
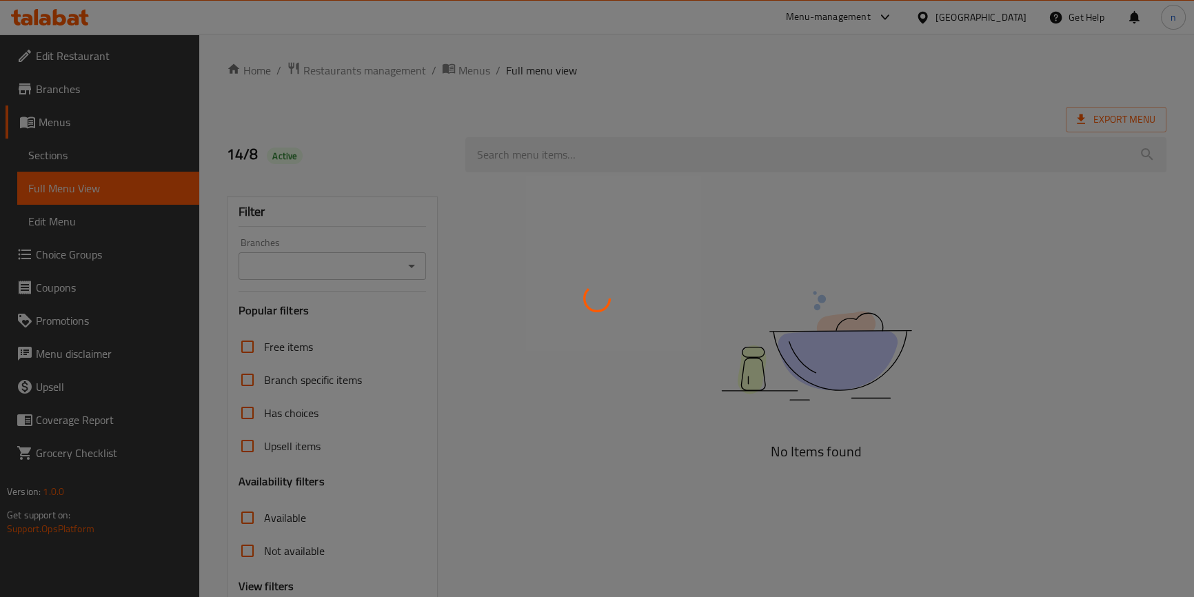
click at [692, 263] on div at bounding box center [597, 298] width 1194 height 597
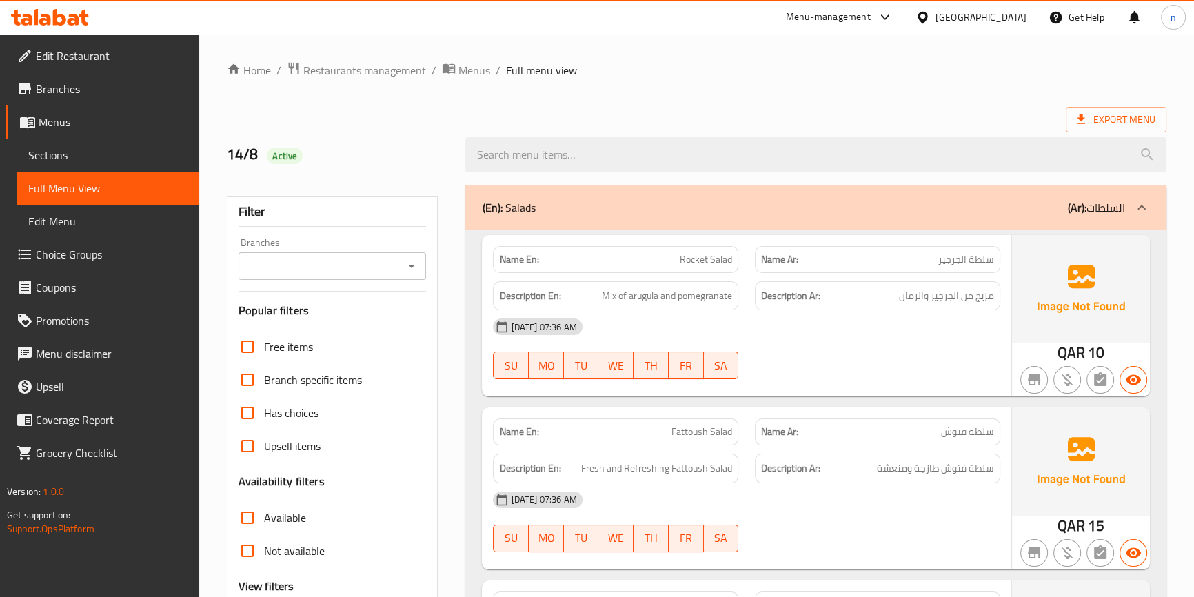
drag, startPoint x: 692, startPoint y: 263, endPoint x: 728, endPoint y: 86, distance: 181.0
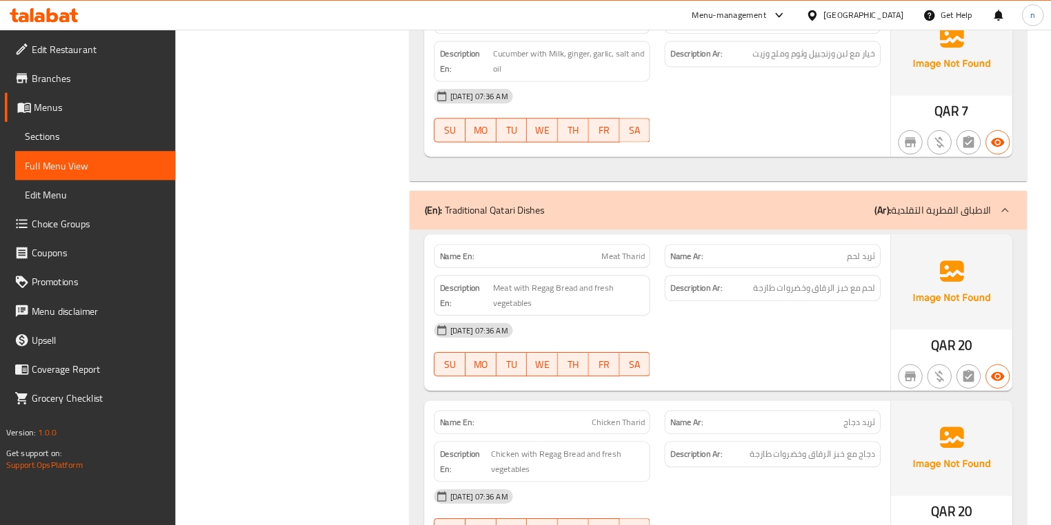
scroll to position [1191, 0]
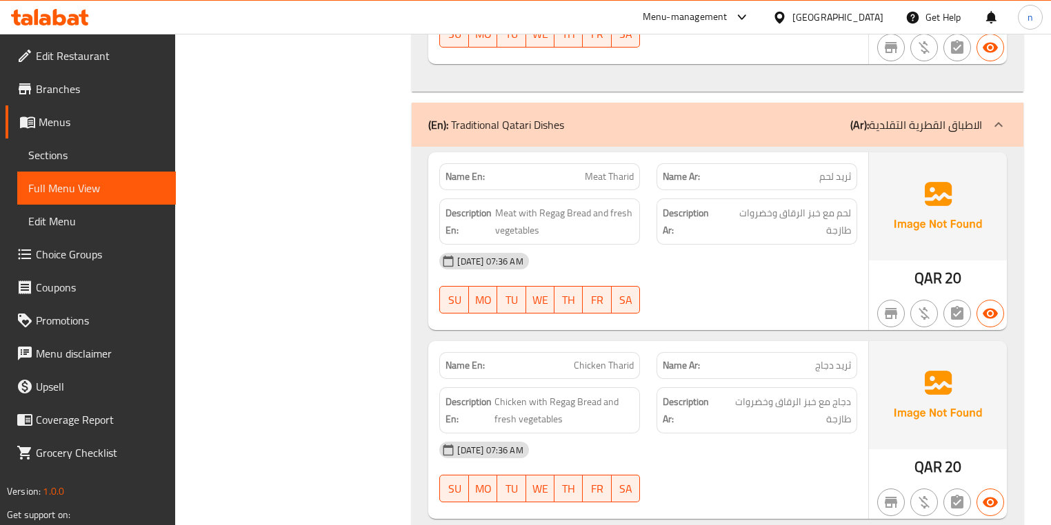
scroll to position [1356, 0]
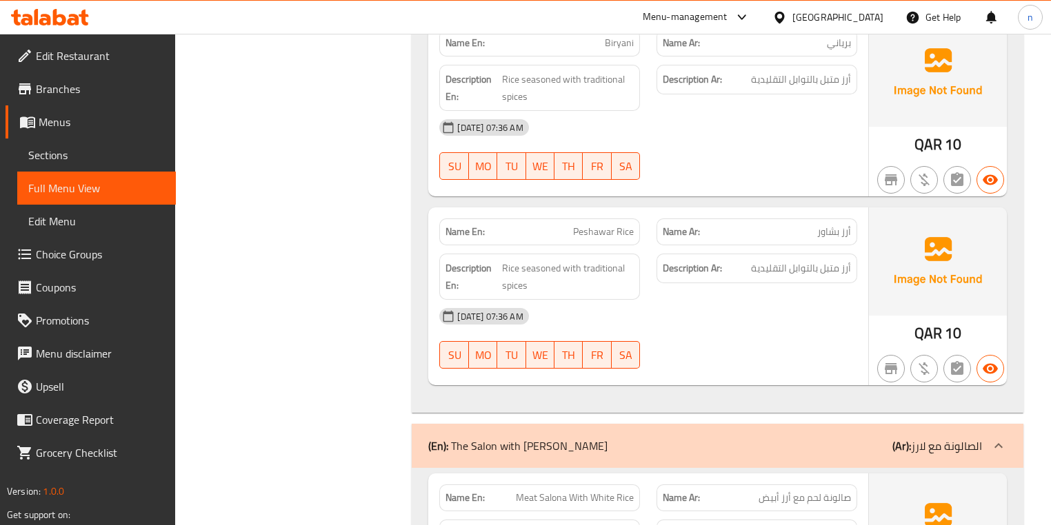
scroll to position [2129, 0]
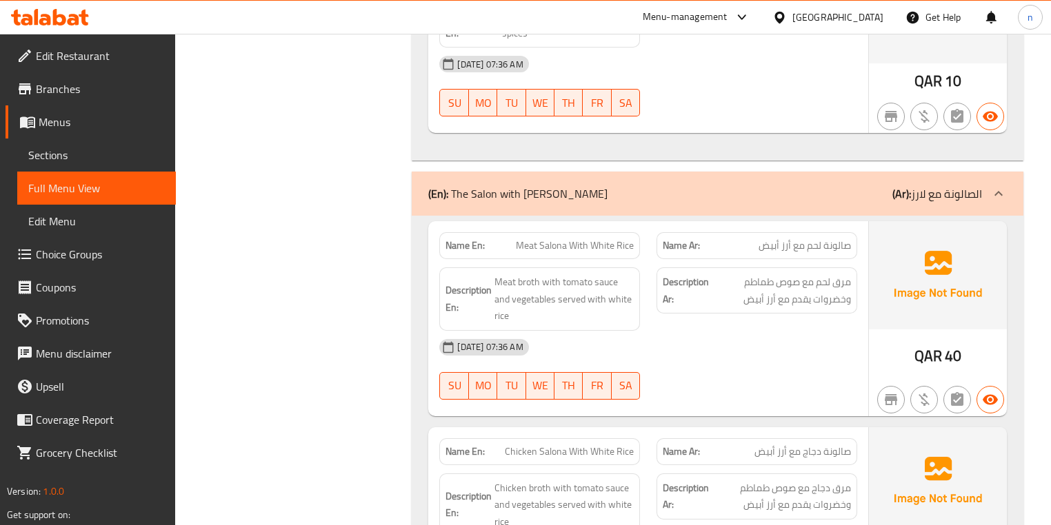
scroll to position [2405, 0]
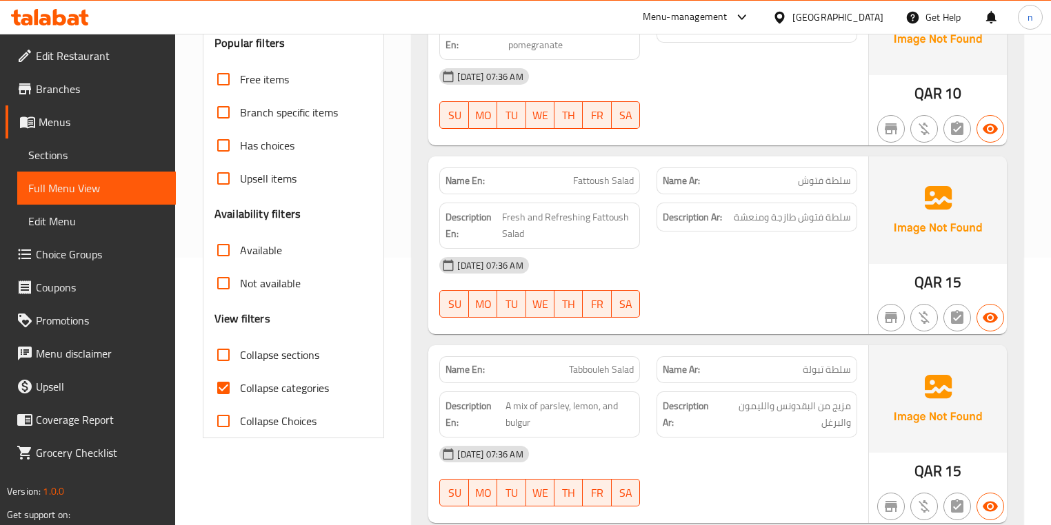
scroll to position [276, 0]
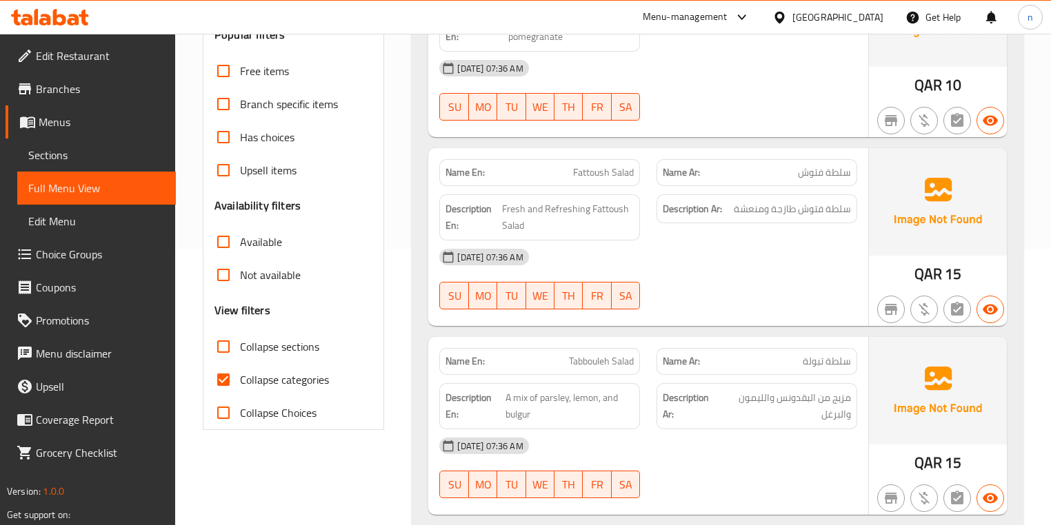
click at [304, 376] on span "Collapse categories" at bounding box center [284, 380] width 89 height 17
click at [240, 376] on input "Collapse categories" at bounding box center [223, 379] width 33 height 33
checkbox input "false"
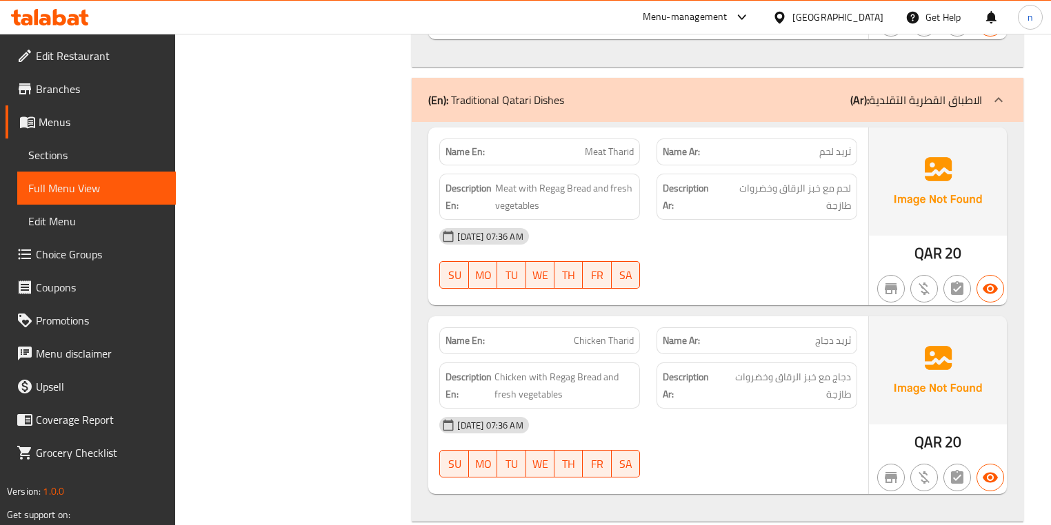
scroll to position [1379, 0]
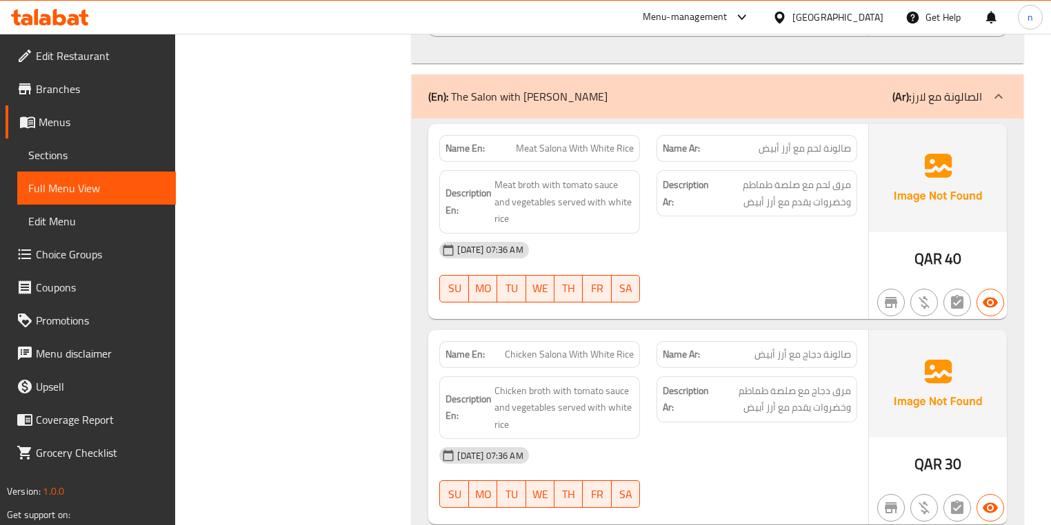
scroll to position [2482, 0]
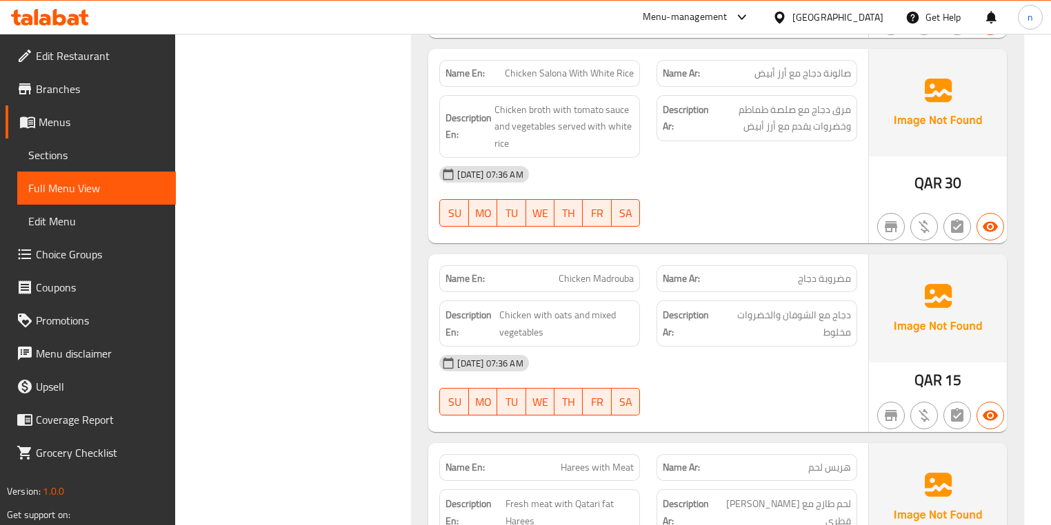
scroll to position [2813, 0]
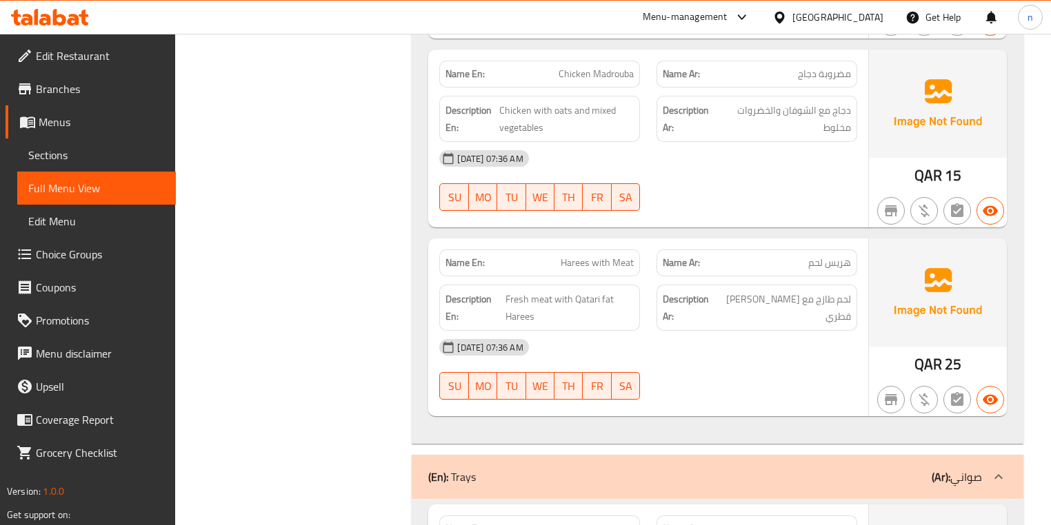
scroll to position [3034, 0]
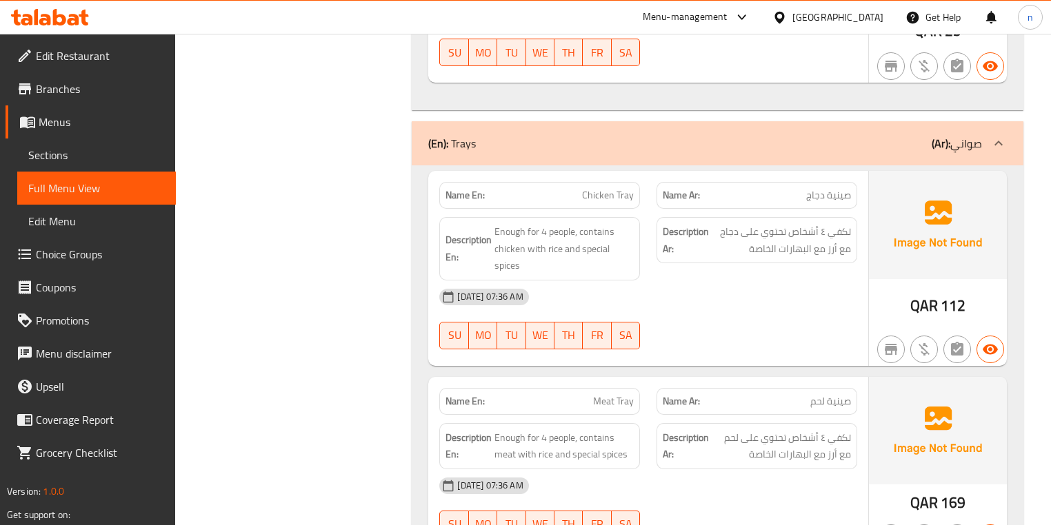
scroll to position [3310, 0]
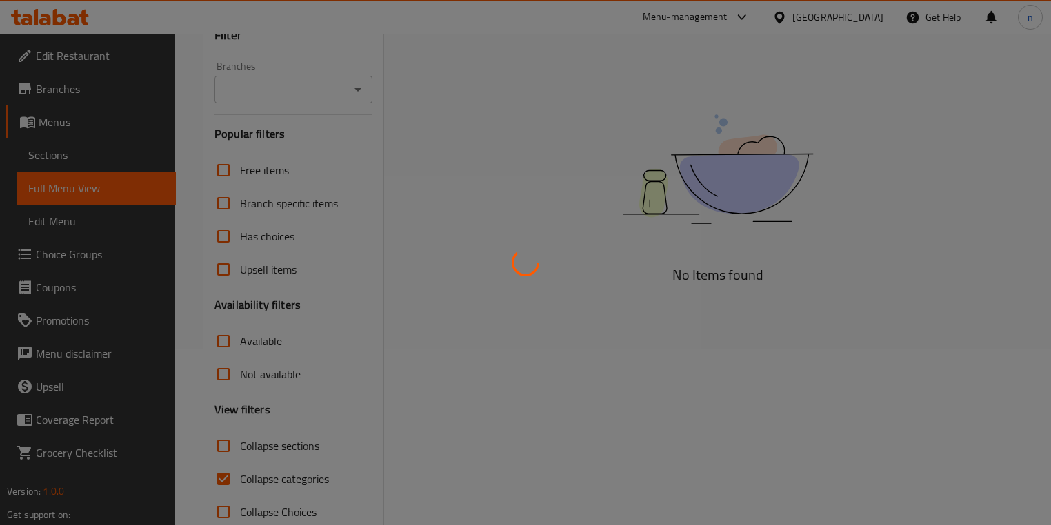
scroll to position [207, 0]
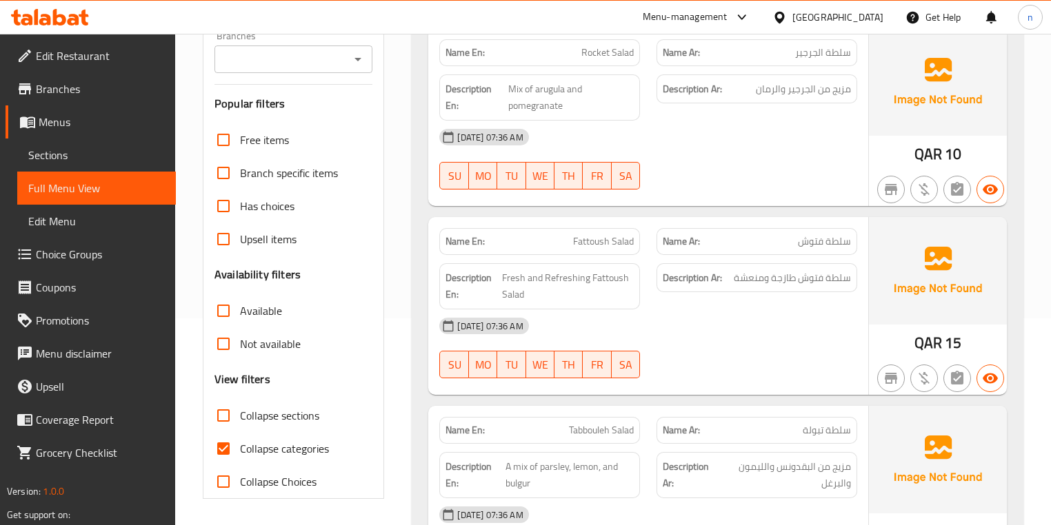
click at [220, 445] on input "Collapse categories" at bounding box center [223, 448] width 33 height 33
checkbox input "false"
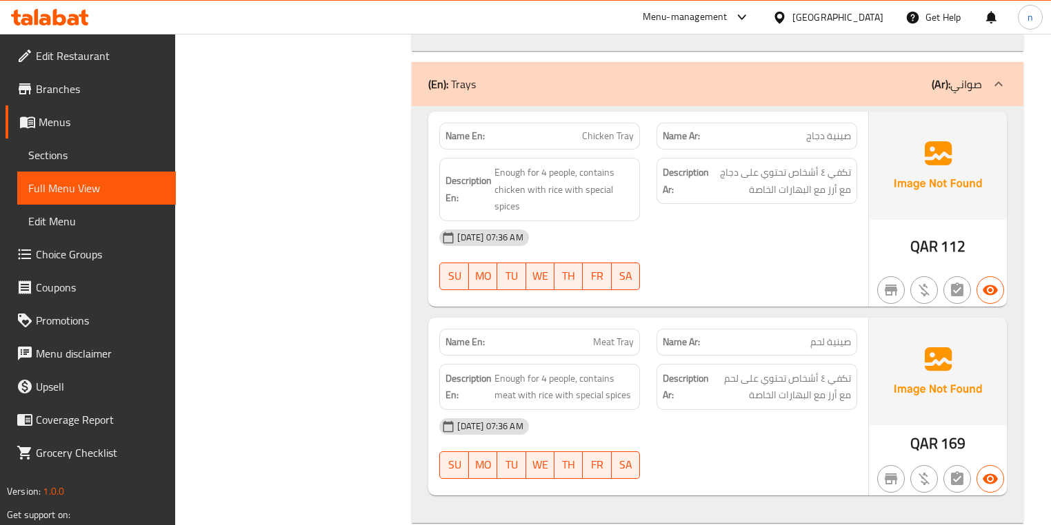
scroll to position [3351, 0]
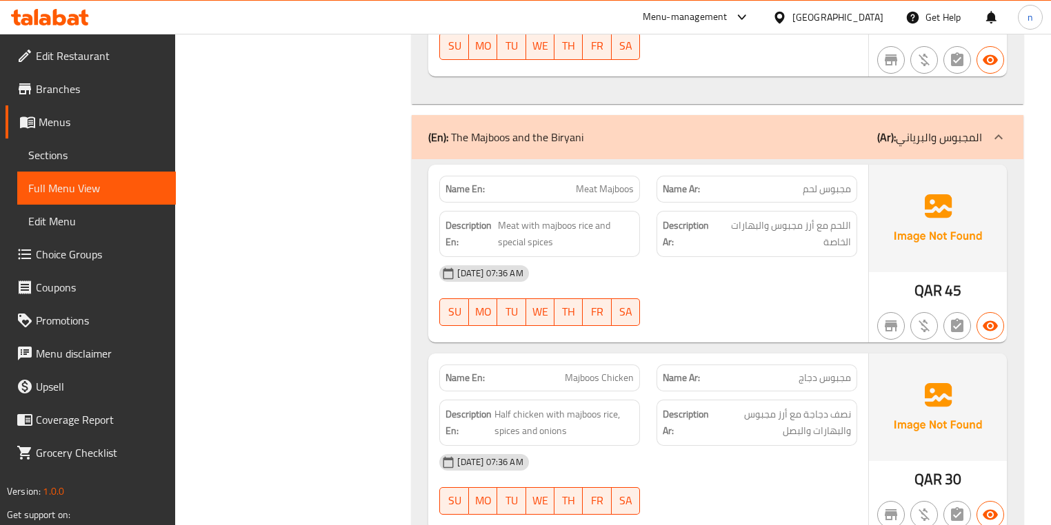
scroll to position [3682, 0]
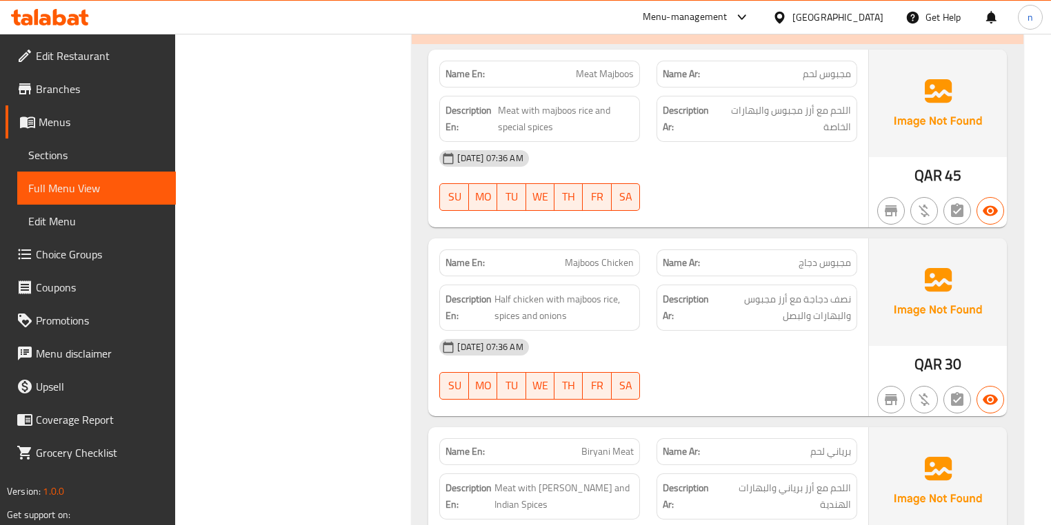
scroll to position [3903, 0]
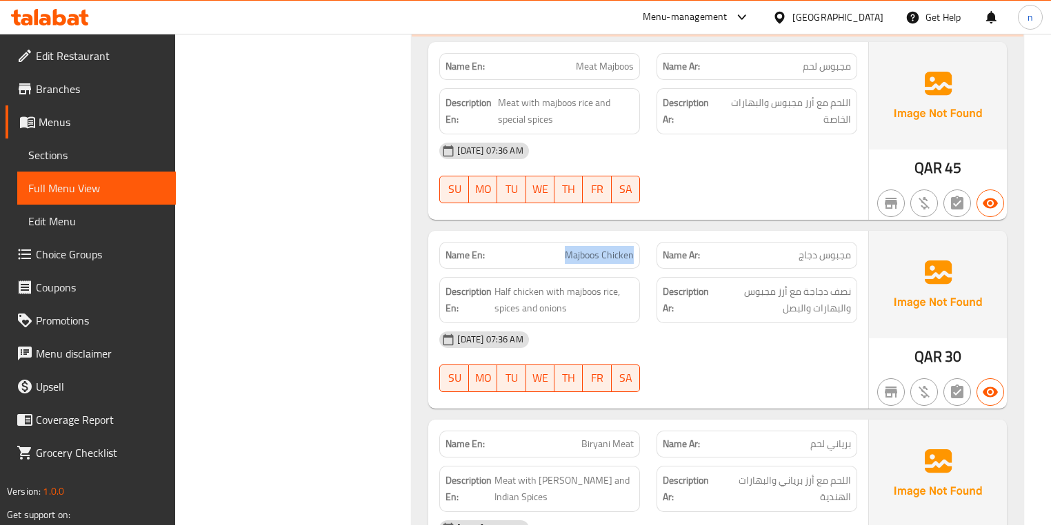
drag, startPoint x: 567, startPoint y: 247, endPoint x: 636, endPoint y: 252, distance: 69.9
drag, startPoint x: 567, startPoint y: 242, endPoint x: 648, endPoint y: 248, distance: 81.6
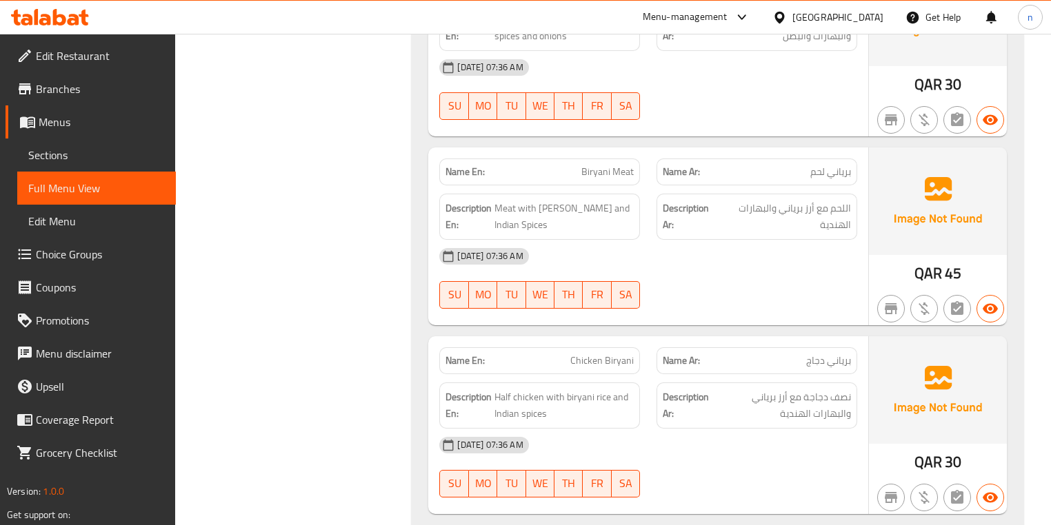
scroll to position [4289, 0]
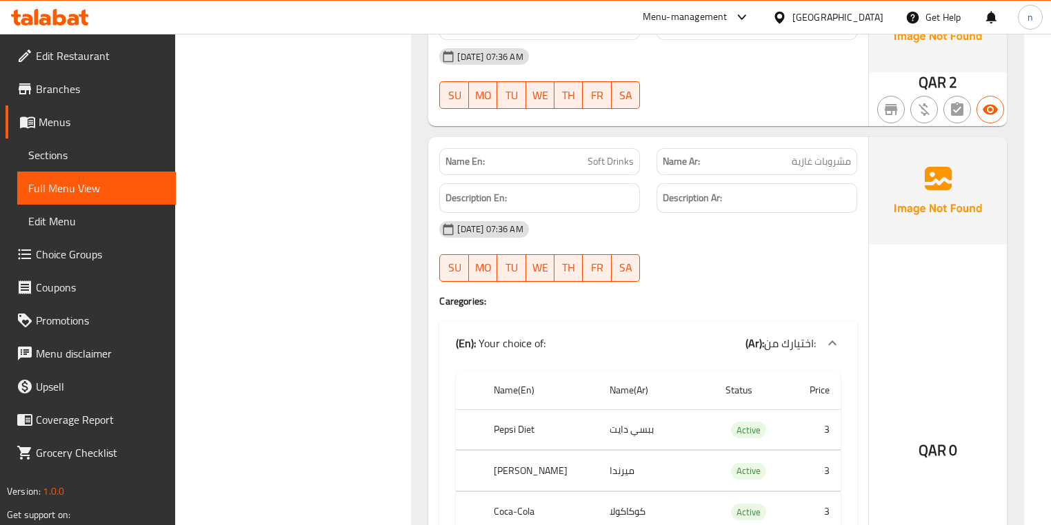
scroll to position [4841, 0]
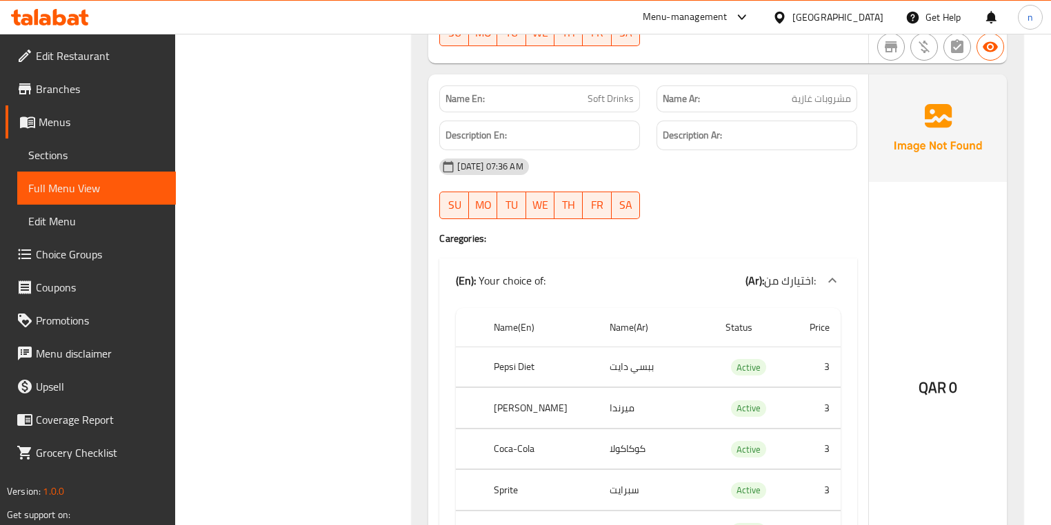
scroll to position [5006, 0]
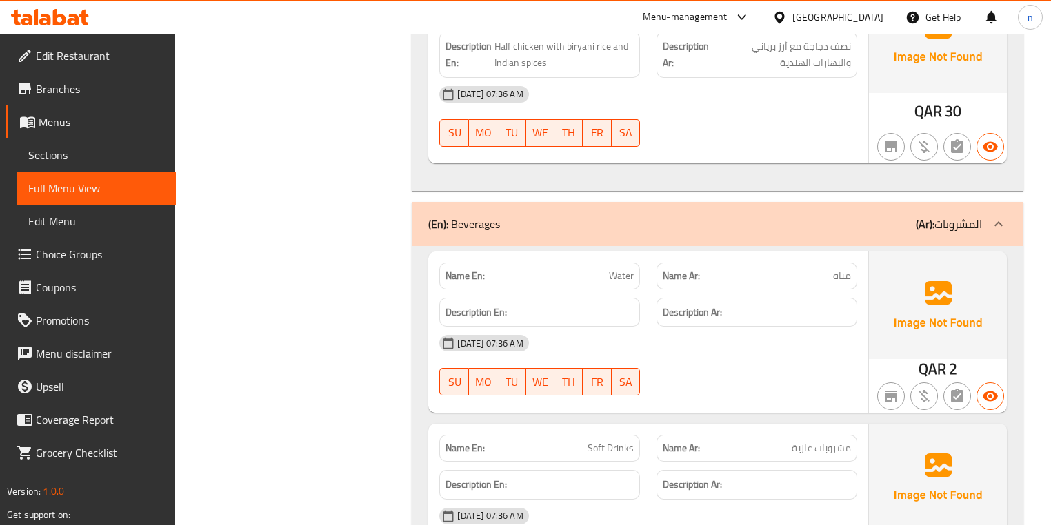
scroll to position [4524, 0]
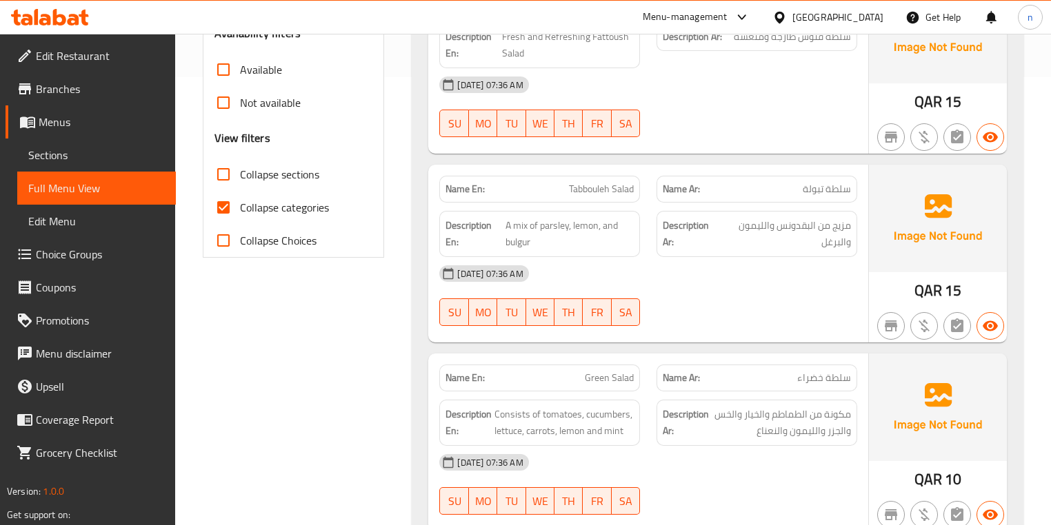
scroll to position [496, 0]
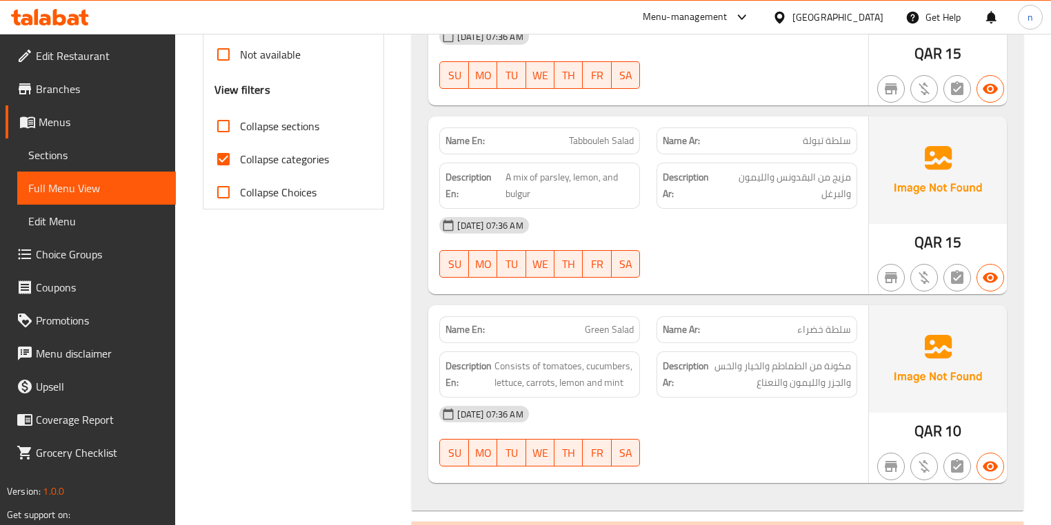
click at [225, 163] on input "Collapse categories" at bounding box center [223, 159] width 33 height 33
checkbox input "false"
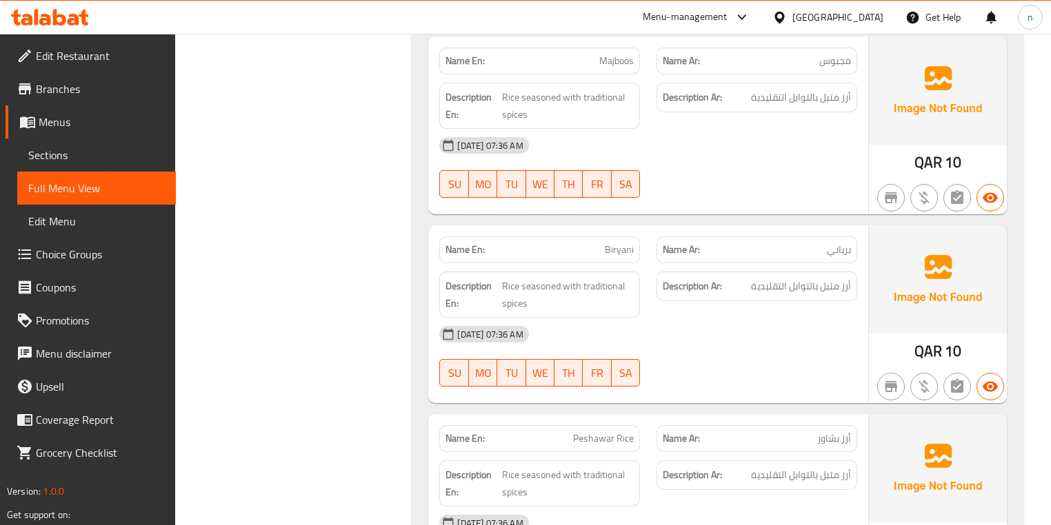
scroll to position [1821, 0]
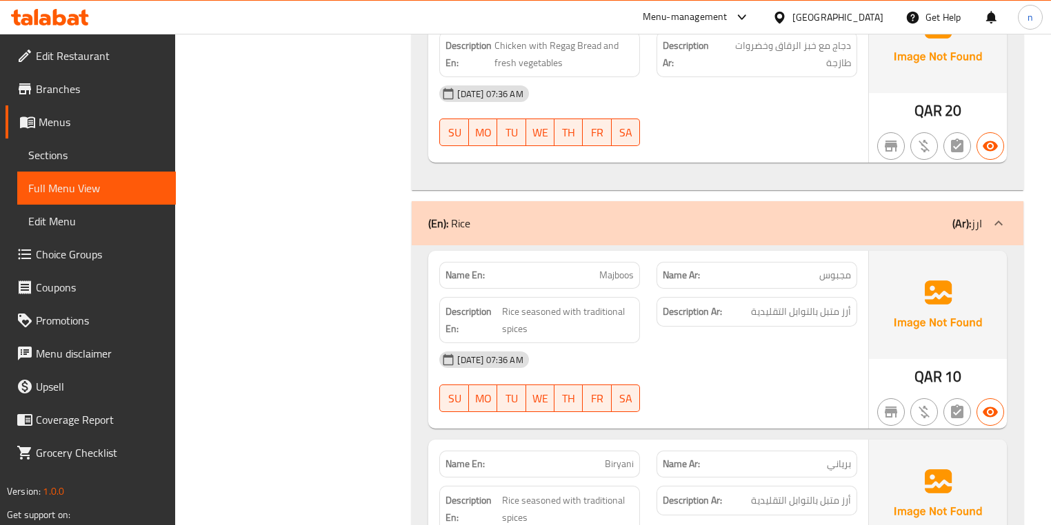
scroll to position [1766, 0]
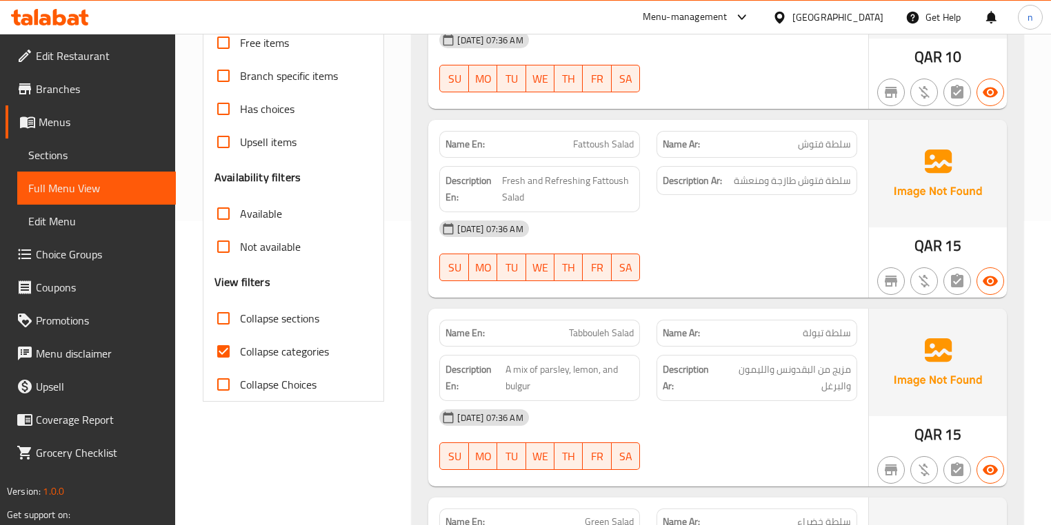
scroll to position [441, 0]
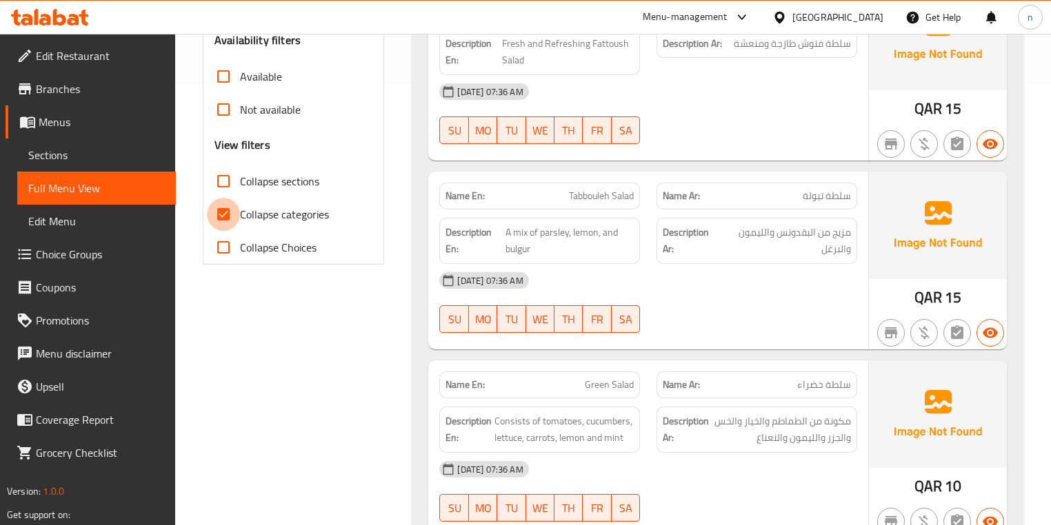
click at [228, 213] on input "Collapse categories" at bounding box center [223, 214] width 33 height 33
checkbox input "false"
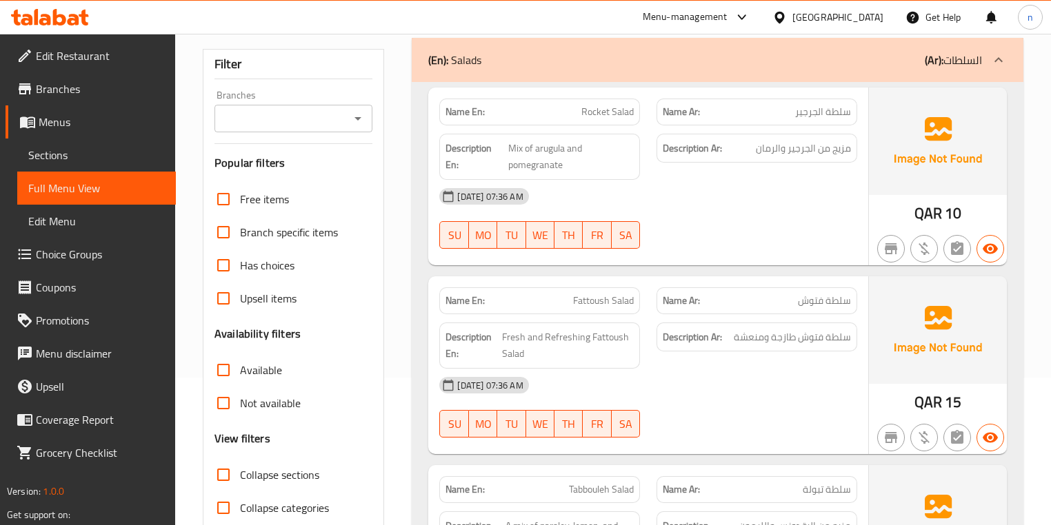
scroll to position [0, 0]
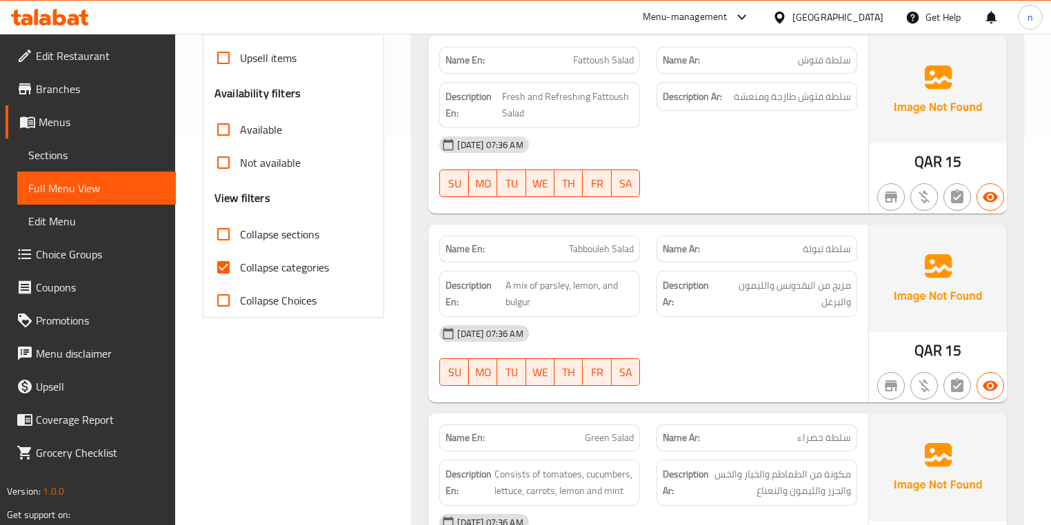
scroll to position [496, 0]
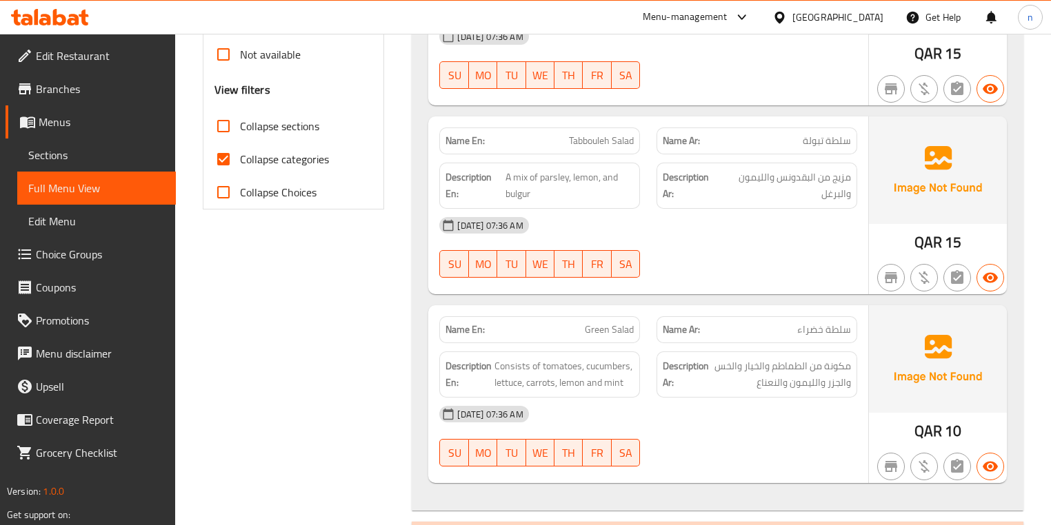
click at [232, 158] on input "Collapse categories" at bounding box center [223, 159] width 33 height 33
checkbox input "false"
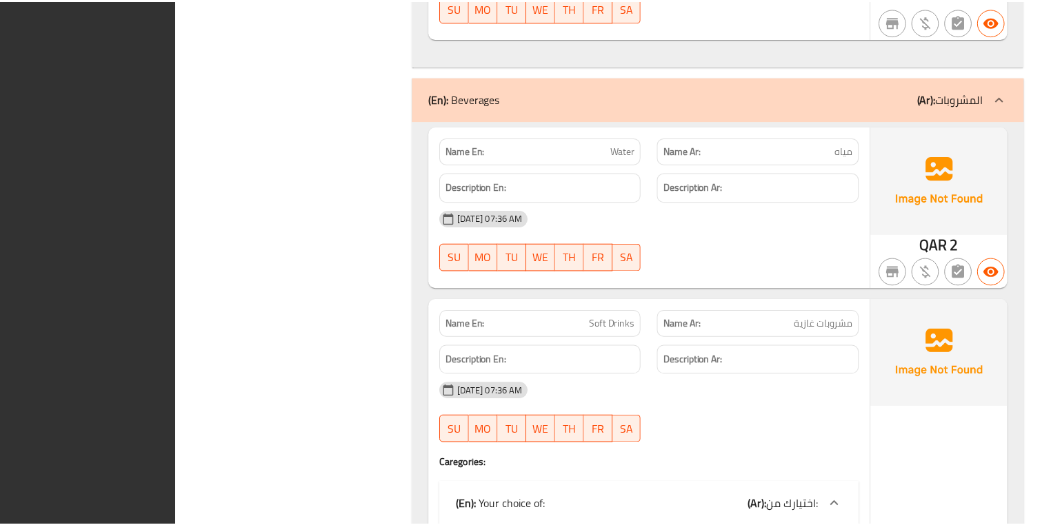
scroll to position [5004, 0]
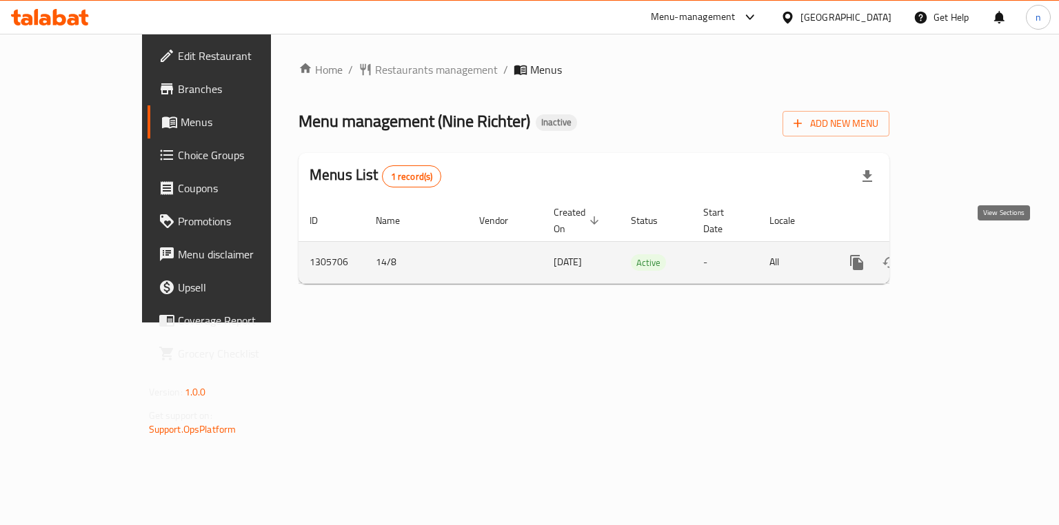
click at [965, 254] on icon "enhanced table" at bounding box center [956, 262] width 17 height 17
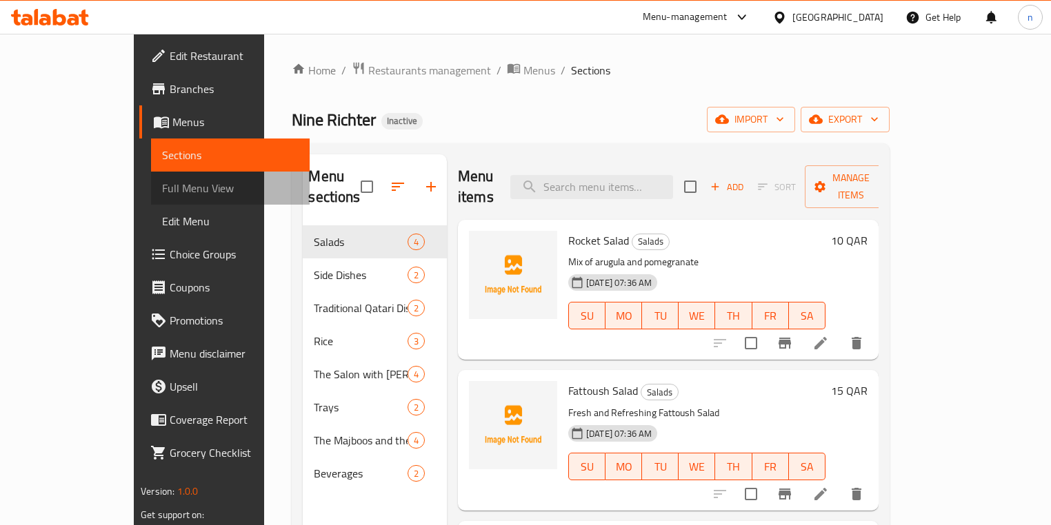
click at [162, 190] on span "Full Menu View" at bounding box center [230, 188] width 137 height 17
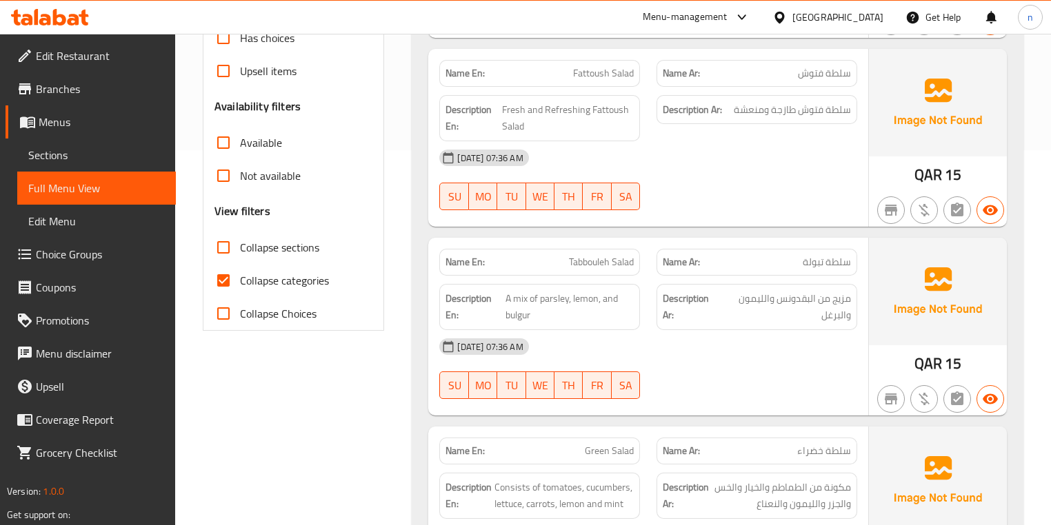
scroll to position [552, 0]
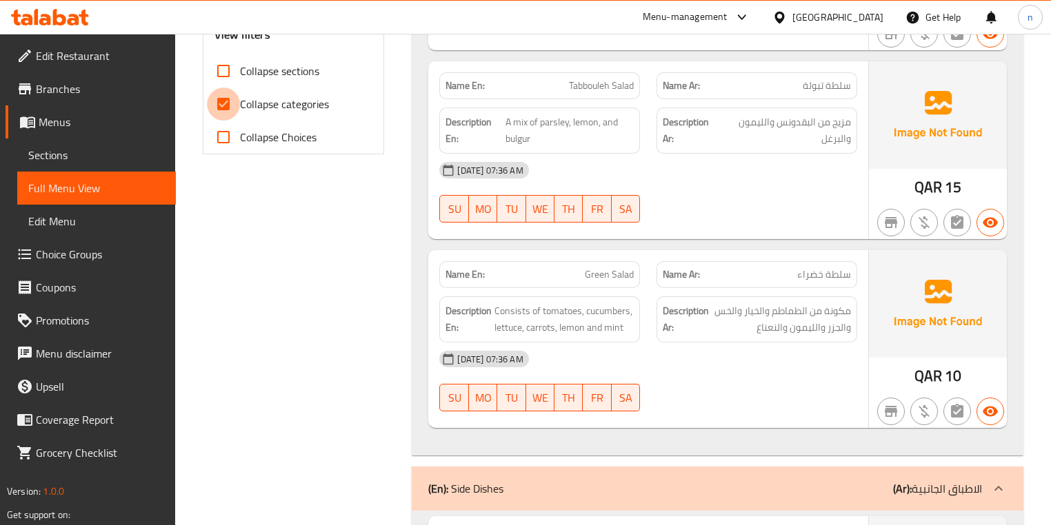
click at [219, 101] on input "Collapse categories" at bounding box center [223, 104] width 33 height 33
checkbox input "false"
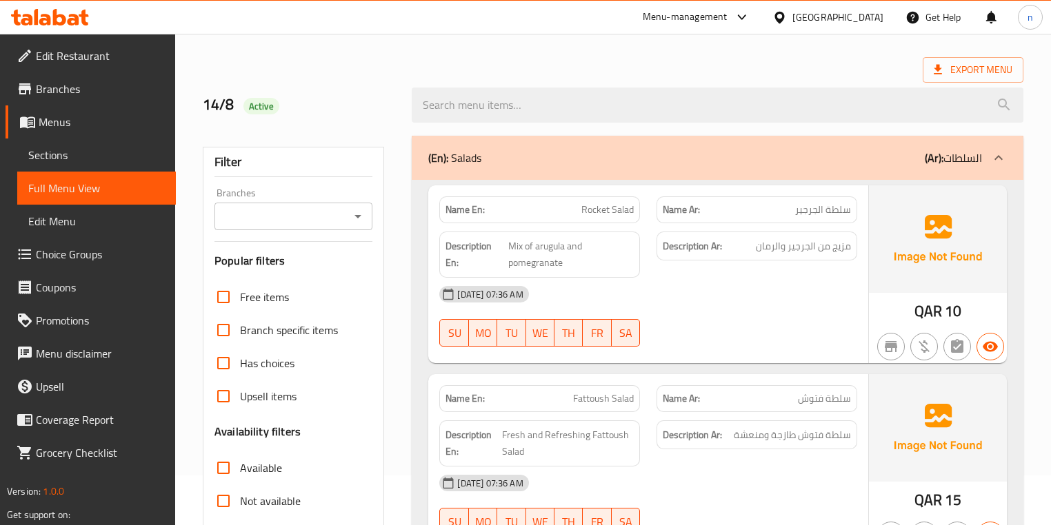
scroll to position [0, 0]
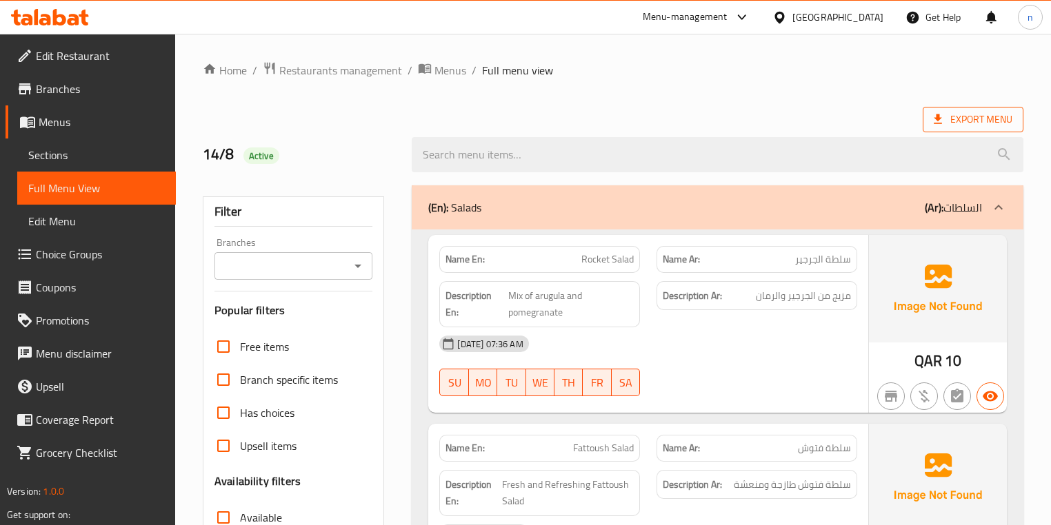
click at [959, 111] on span "Export Menu" at bounding box center [973, 119] width 79 height 17
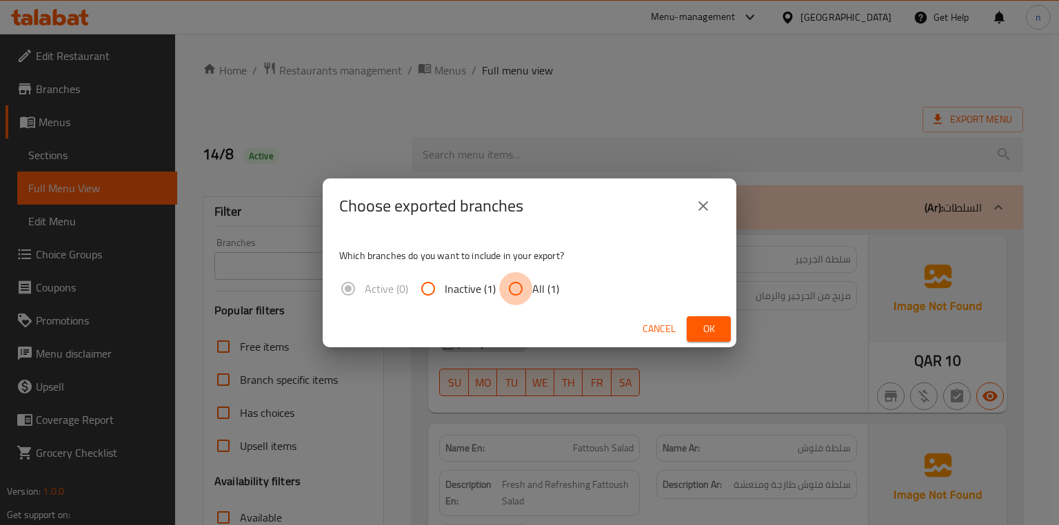
click at [527, 294] on input "All (1)" at bounding box center [515, 288] width 33 height 33
radio input "true"
click at [705, 317] on button "Ok" at bounding box center [709, 330] width 44 height 26
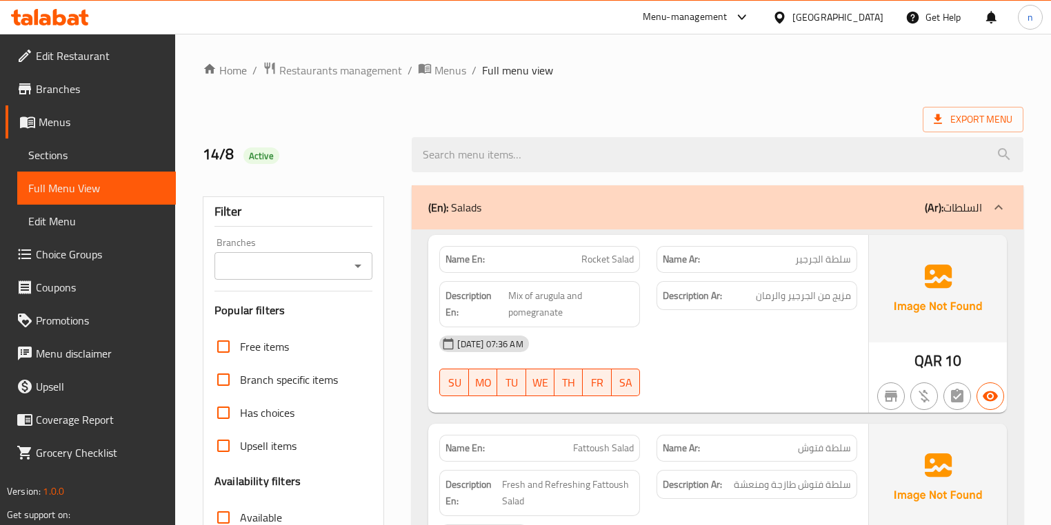
click at [70, 52] on span "Edit Restaurant" at bounding box center [100, 56] width 129 height 17
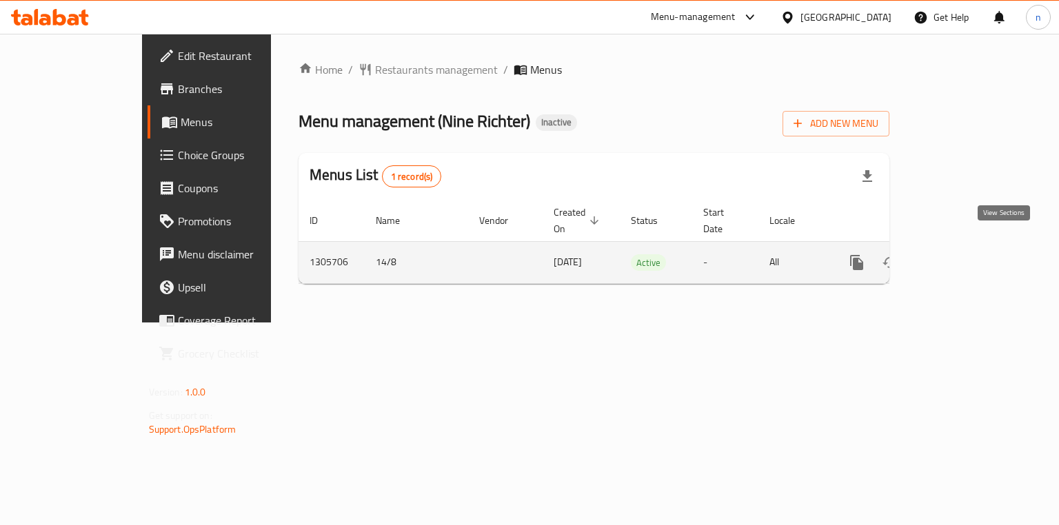
click at [965, 254] on icon "enhanced table" at bounding box center [956, 262] width 17 height 17
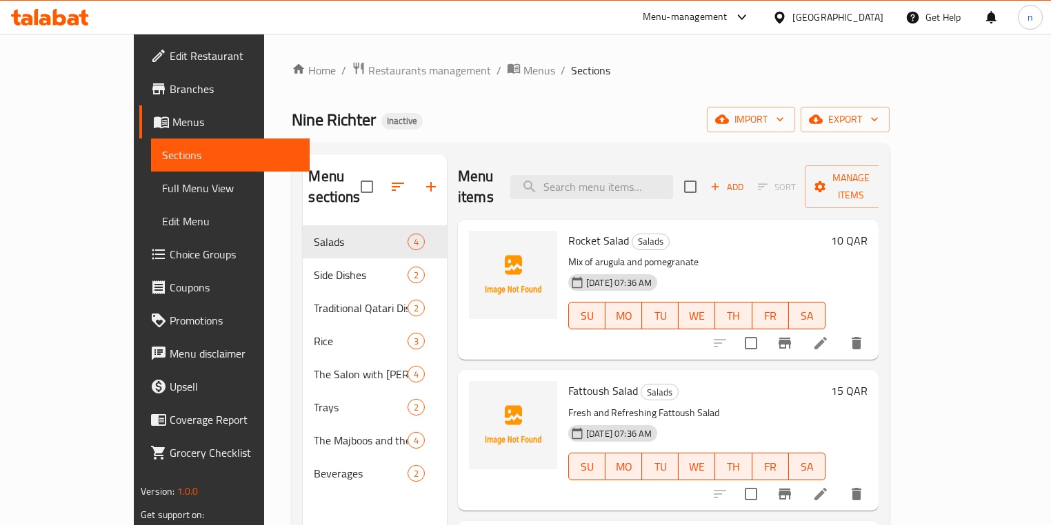
click at [162, 194] on span "Full Menu View" at bounding box center [230, 188] width 137 height 17
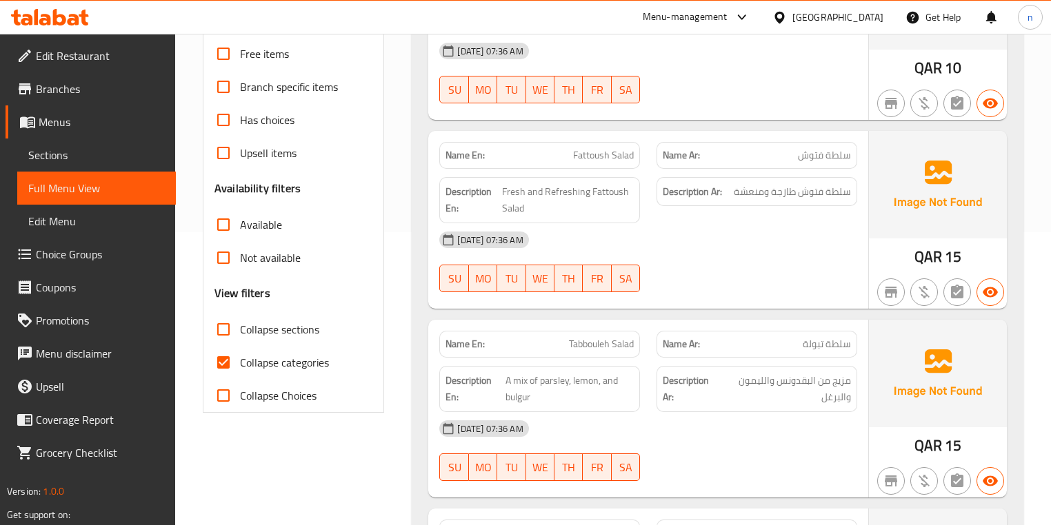
scroll to position [331, 0]
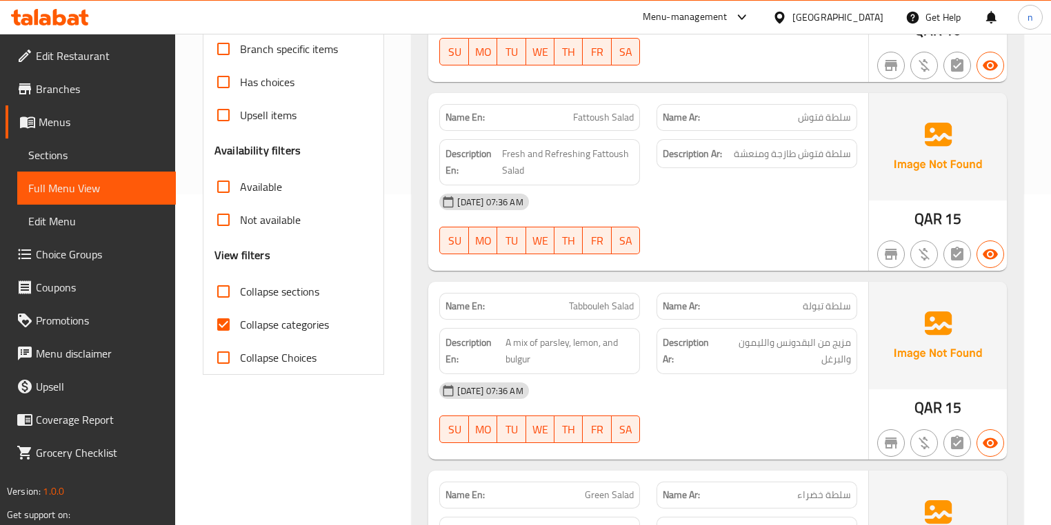
click at [217, 320] on input "Collapse categories" at bounding box center [223, 324] width 33 height 33
checkbox input "false"
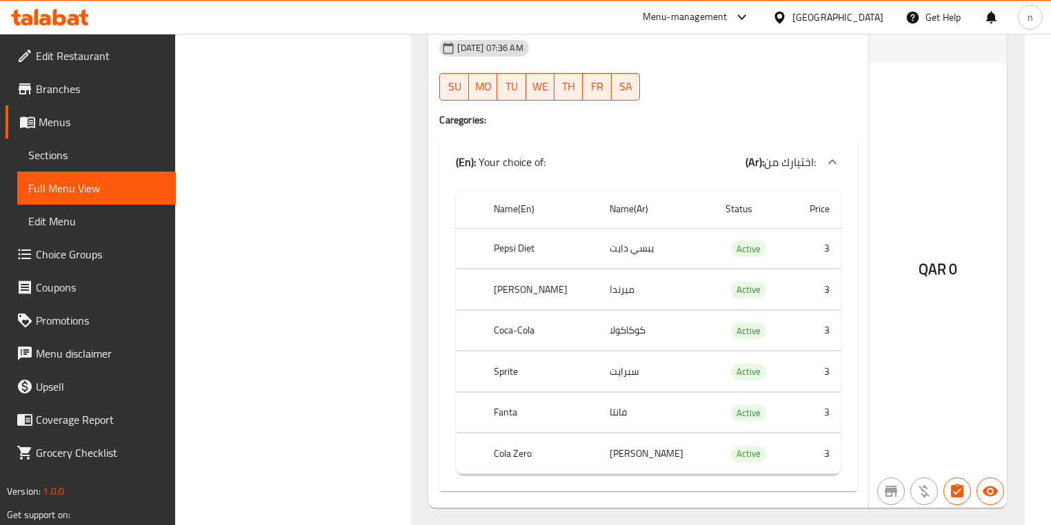
scroll to position [5021, 0]
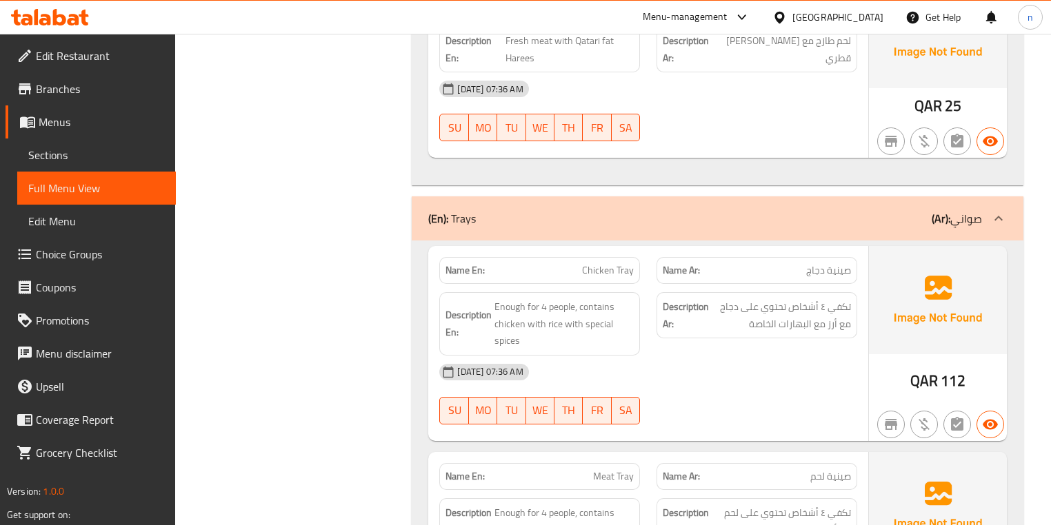
scroll to position [3145, 0]
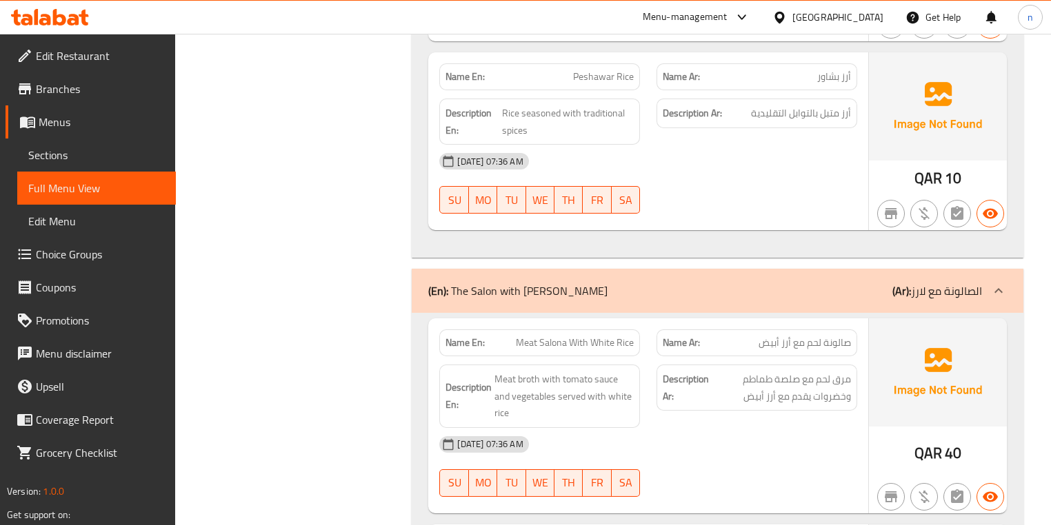
scroll to position [2263, 0]
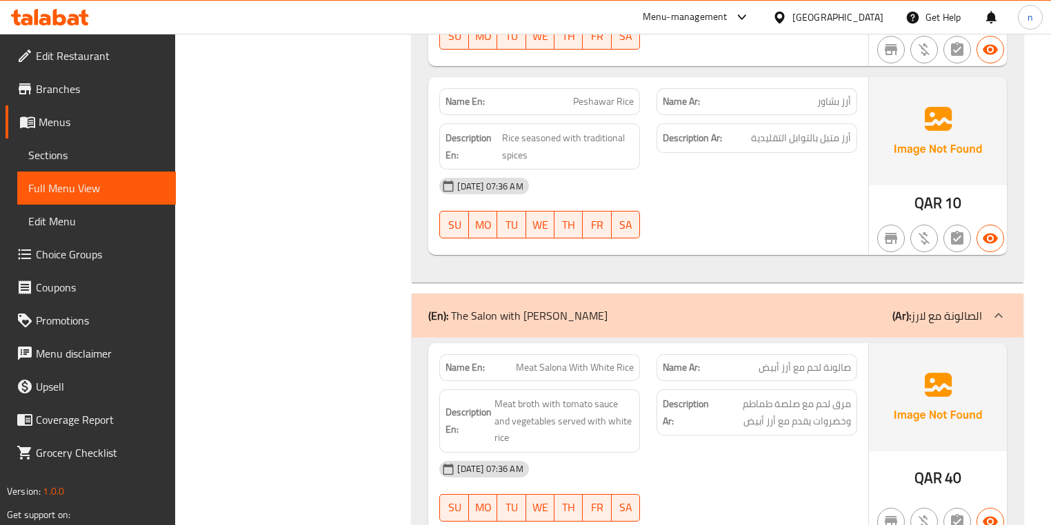
click at [857, 3] on div "Qatar" at bounding box center [827, 17] width 133 height 33
click at [865, 25] on div "Qatar" at bounding box center [827, 17] width 133 height 33
click at [867, 17] on div "Qatar" at bounding box center [837, 17] width 91 height 15
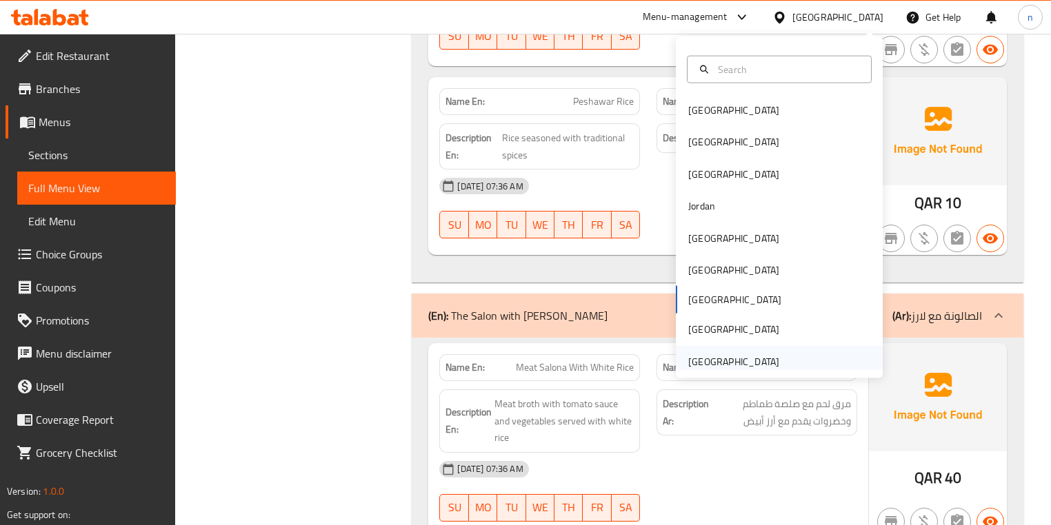
click at [732, 364] on div "[GEOGRAPHIC_DATA]" at bounding box center [733, 361] width 91 height 15
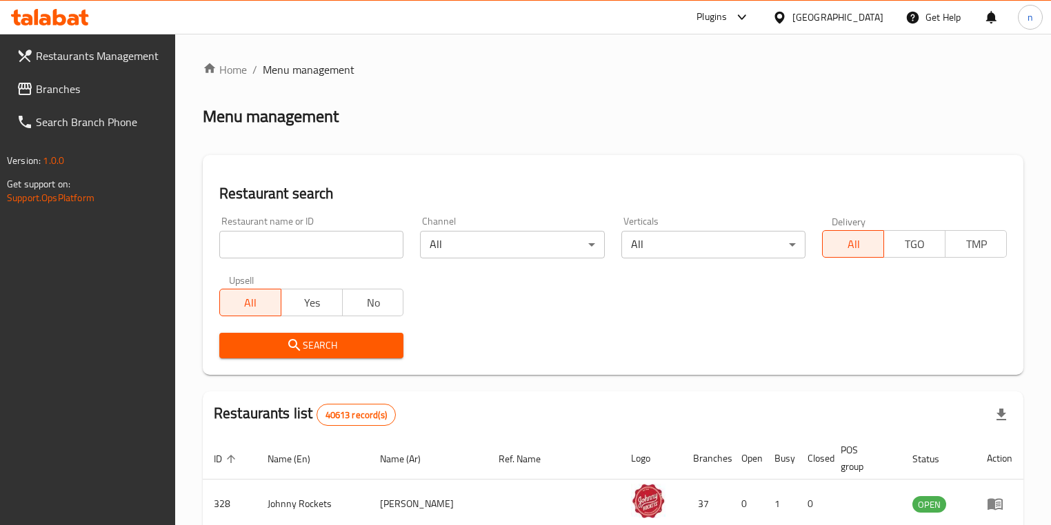
click at [83, 101] on link "Branches" at bounding box center [91, 88] width 170 height 33
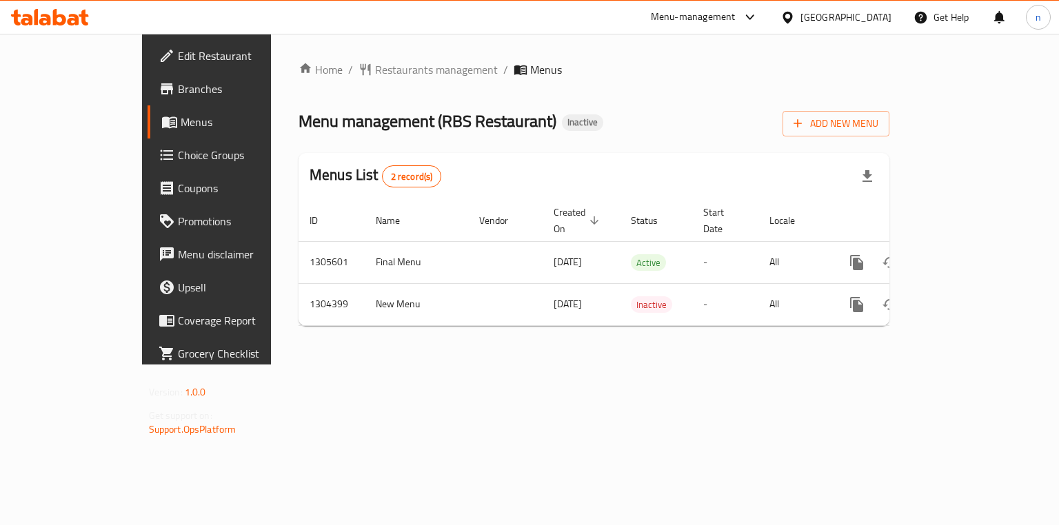
click at [337, 354] on div "Home / Restaurants management / Menus Menu management ( RBS Restaurant ) Inacti…" at bounding box center [594, 199] width 646 height 331
click at [178, 86] on span "Branches" at bounding box center [243, 89] width 130 height 17
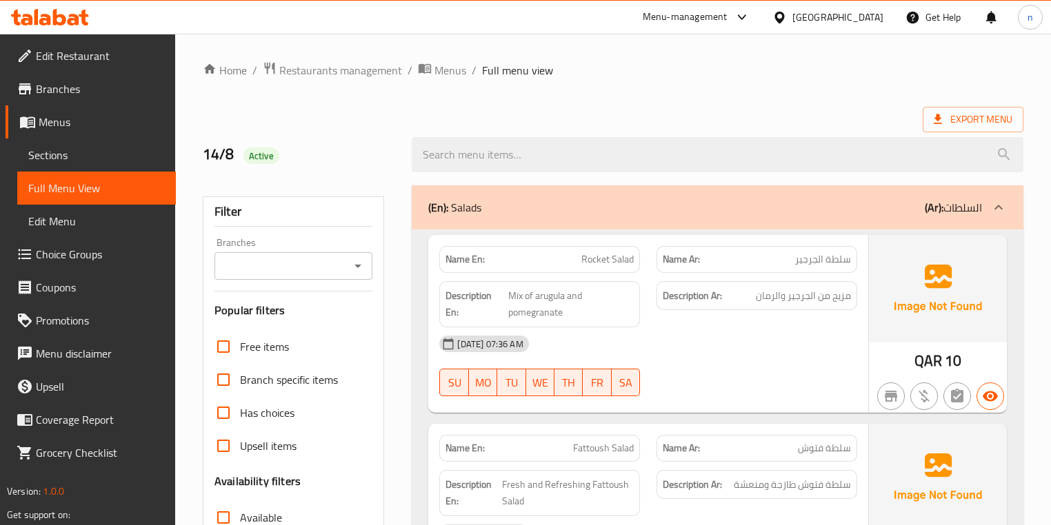
scroll to position [5004, 0]
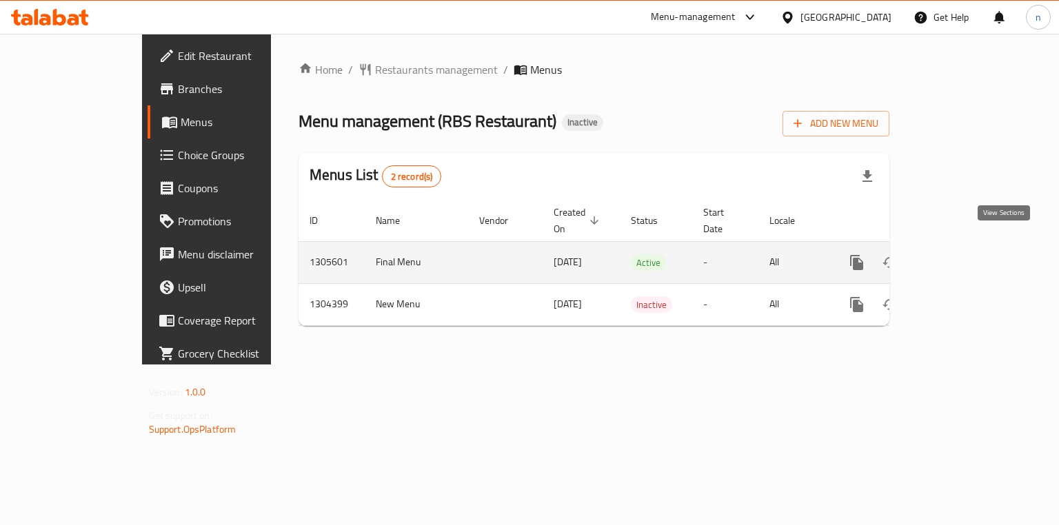
click at [965, 254] on icon "enhanced table" at bounding box center [956, 262] width 17 height 17
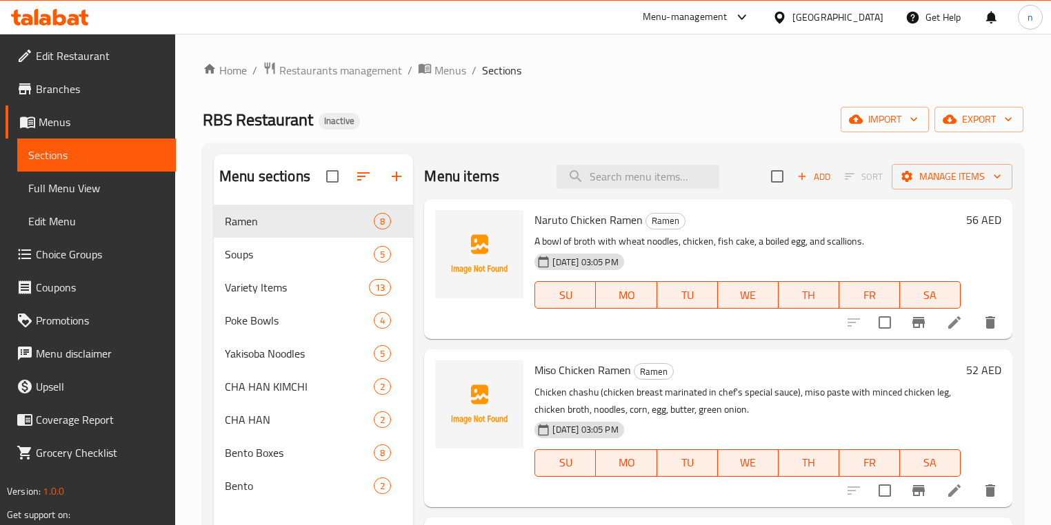
click at [775, 70] on ol "Home / Restaurants management / Menus / Sections" at bounding box center [613, 70] width 821 height 18
click at [58, 162] on span "Sections" at bounding box center [96, 155] width 137 height 17
click at [58, 121] on span "Menus" at bounding box center [102, 122] width 126 height 17
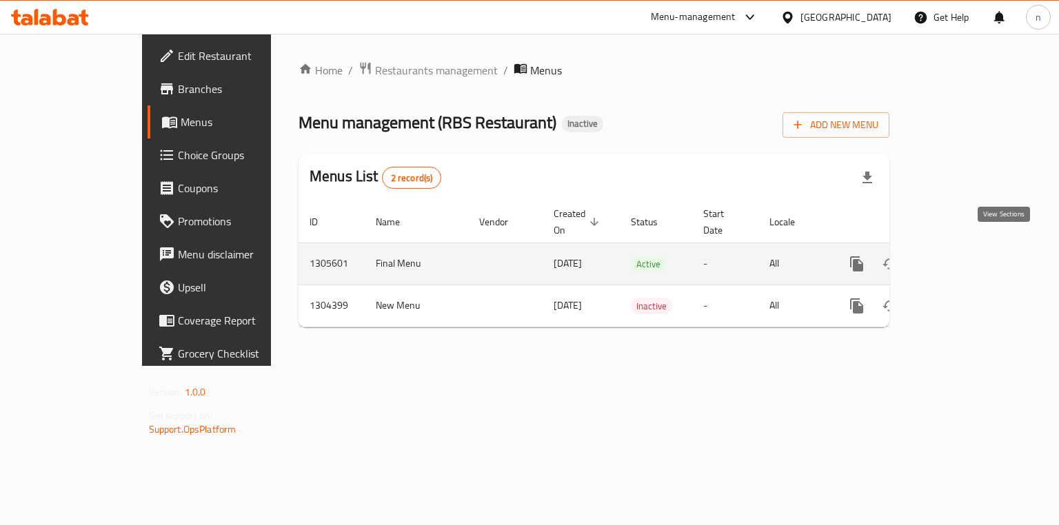
click at [965, 256] on icon "enhanced table" at bounding box center [956, 264] width 17 height 17
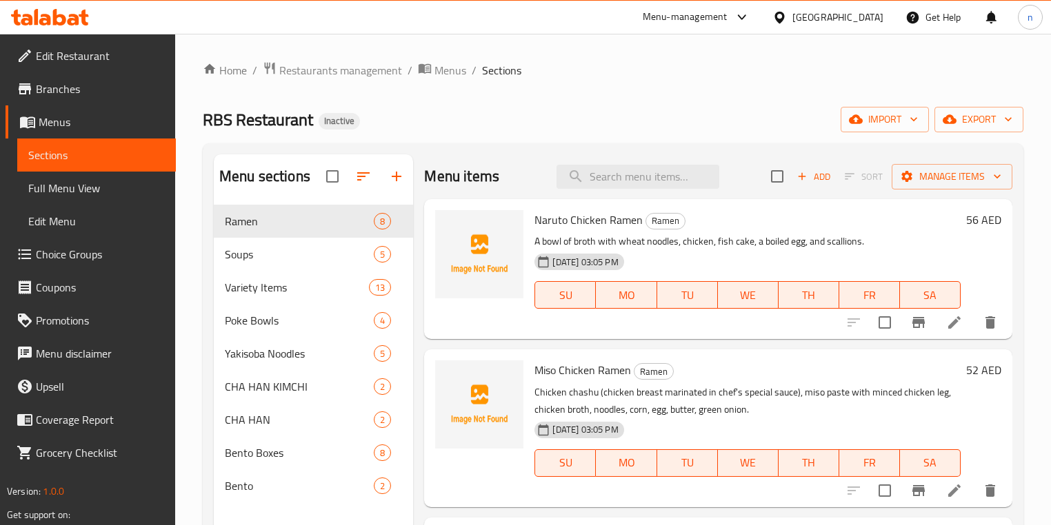
click at [677, 97] on div "Home / Restaurants management / Menus / Sections RBS Restaurant Inactive import…" at bounding box center [613, 376] width 821 height 630
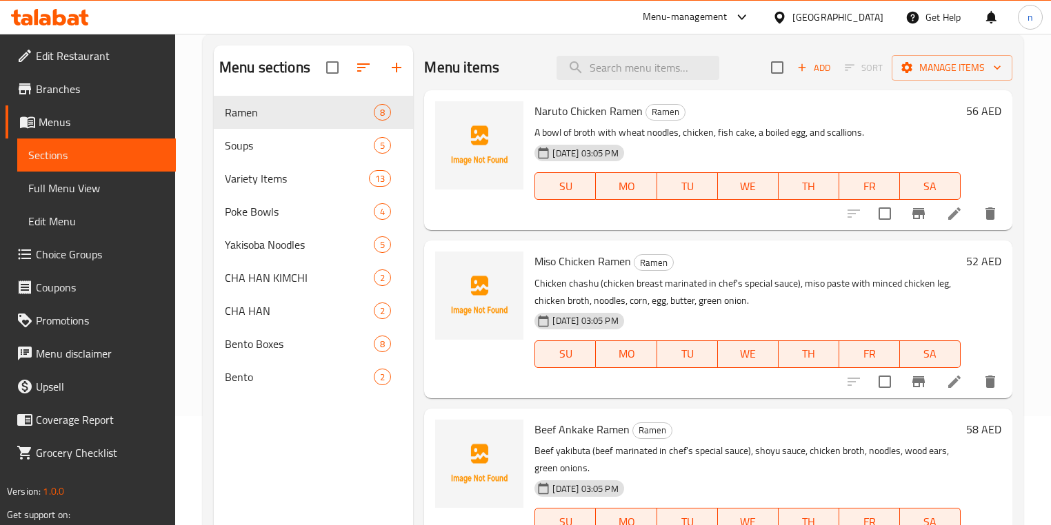
scroll to position [110, 0]
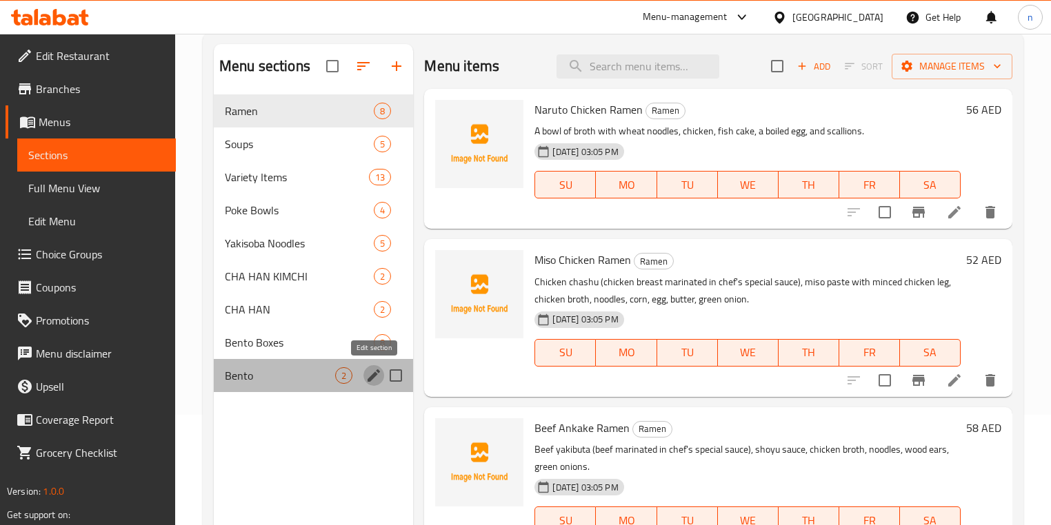
click at [374, 377] on icon "edit" at bounding box center [374, 376] width 12 height 12
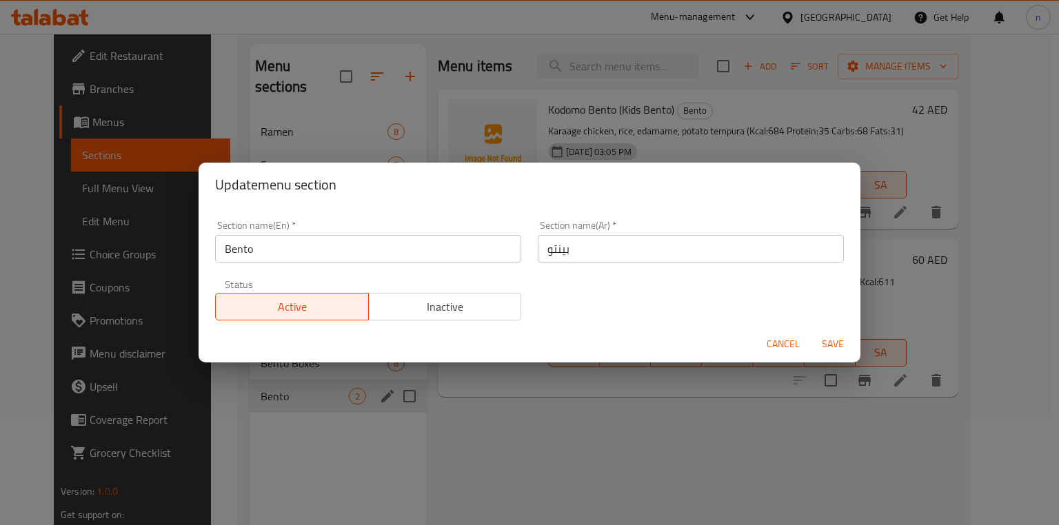
click at [796, 351] on span "Cancel" at bounding box center [783, 344] width 33 height 17
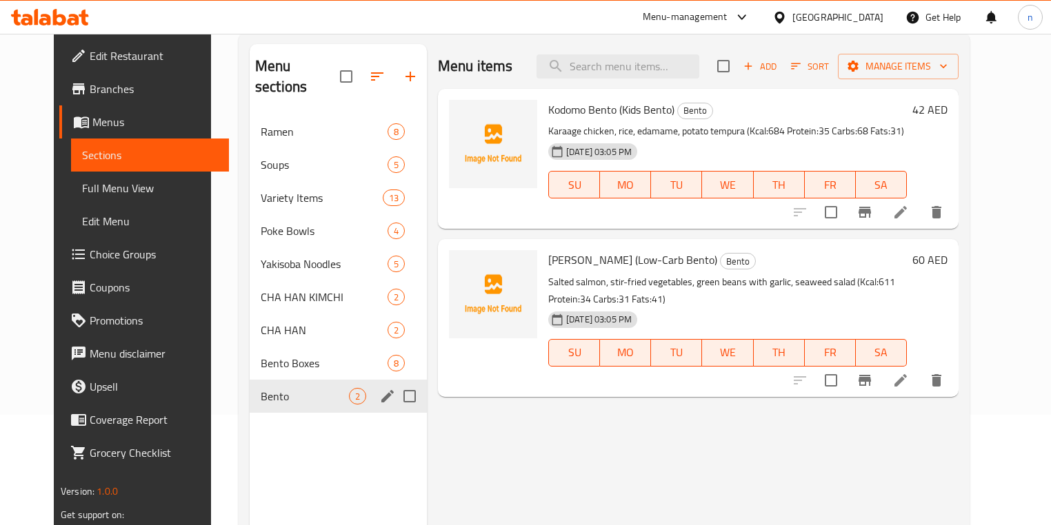
click at [211, 212] on div "Home / Restaurants management / Menus / Sections RBS Restaurant Inactive import…" at bounding box center [604, 265] width 786 height 685
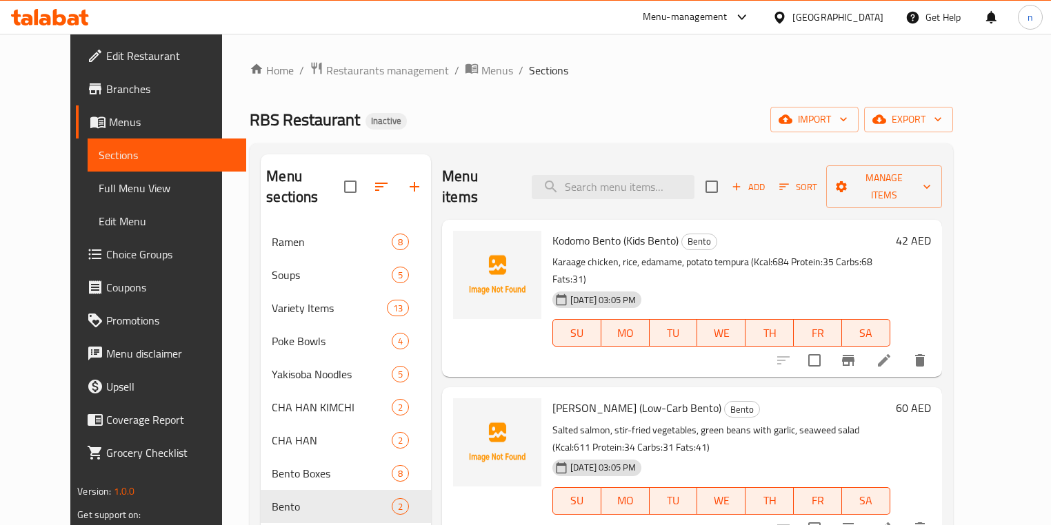
click at [222, 267] on div "Home / Restaurants management / Menus / Sections RBS Restaurant Inactive import…" at bounding box center [601, 376] width 758 height 685
click at [750, 102] on div "Home / Restaurants management / Menus / Sections RBS Restaurant Inactive import…" at bounding box center [601, 376] width 703 height 630
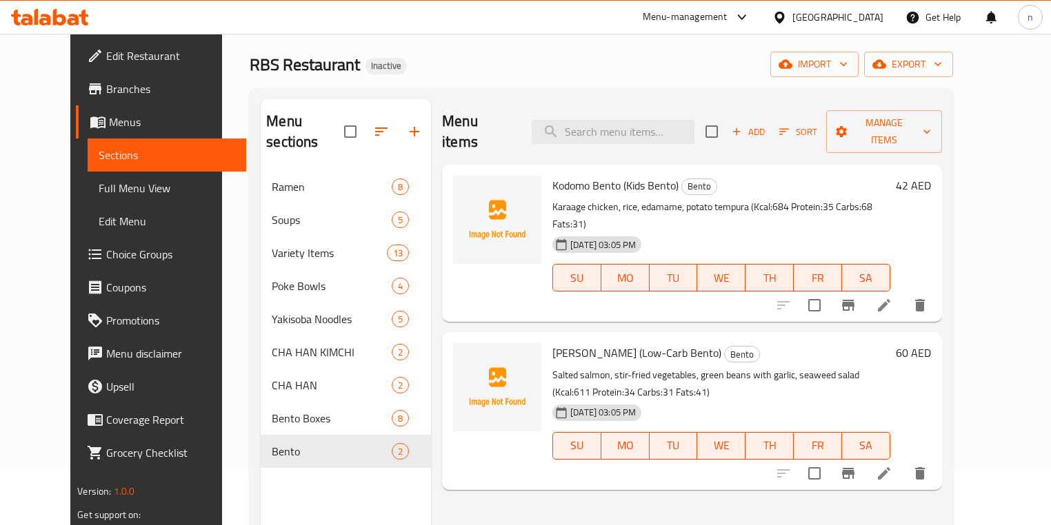
click at [687, 483] on div "Menu items Add Sort Manage items Kodomo Bento (Kids Bento) Bento Karaage chicke…" at bounding box center [686, 361] width 511 height 525
click at [578, 13] on div "Menu-management [GEOGRAPHIC_DATA] Get Help n" at bounding box center [525, 17] width 1051 height 33
click at [568, 43] on div "Home / Restaurants management / Menus / Sections RBS Restaurant Inactive import…" at bounding box center [601, 321] width 703 height 630
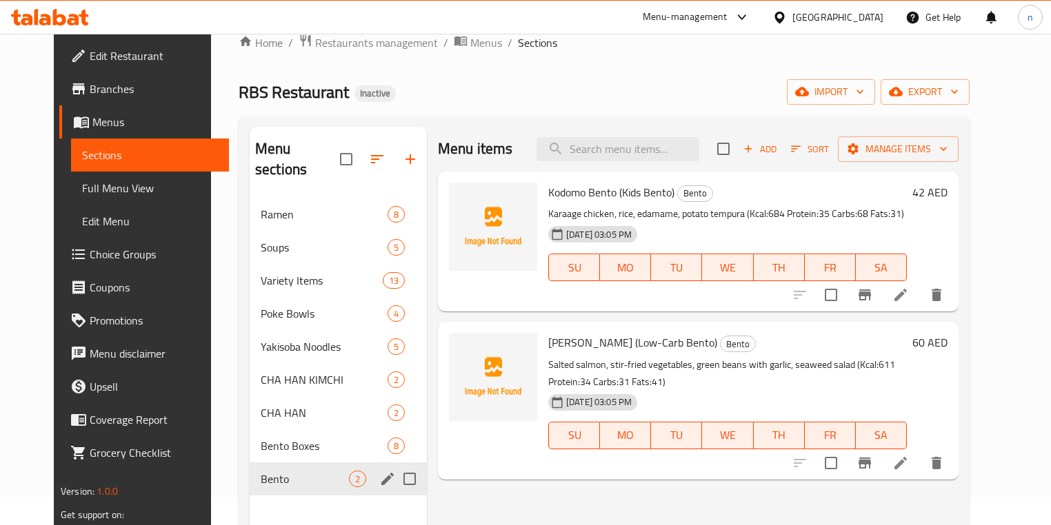
scroll to position [83, 0]
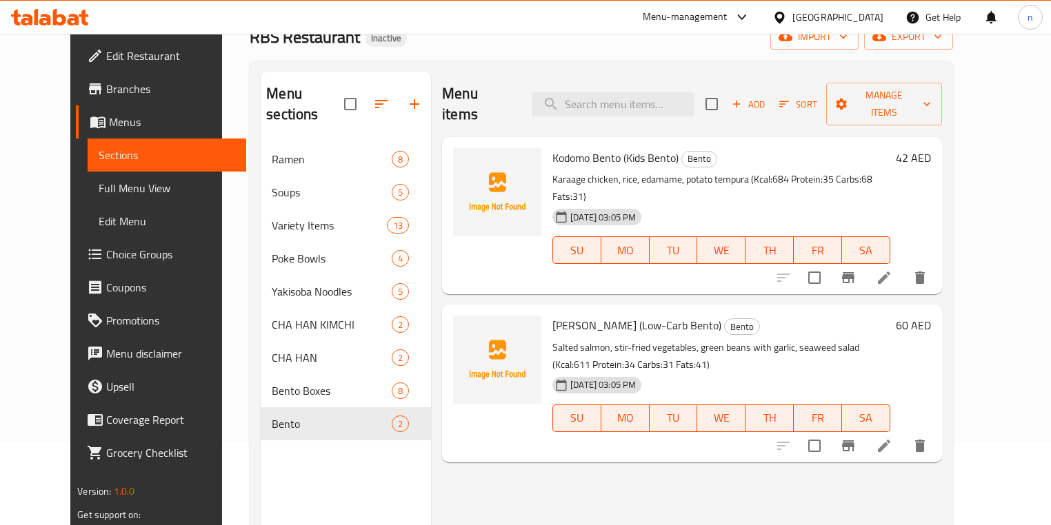
click at [222, 407] on div "Home / Restaurants management / Menus / Sections RBS Restaurant Inactive import…" at bounding box center [601, 293] width 758 height 685
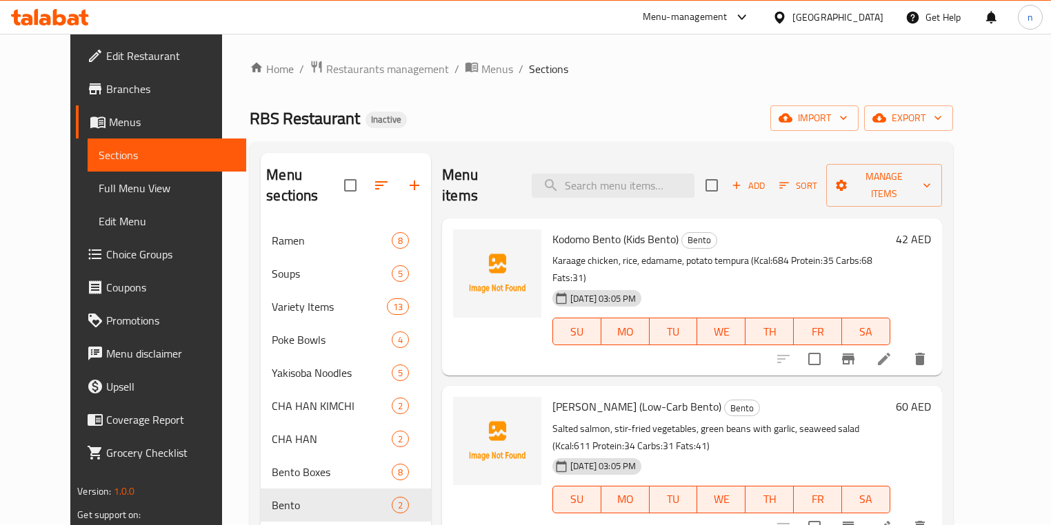
scroll to position [0, 0]
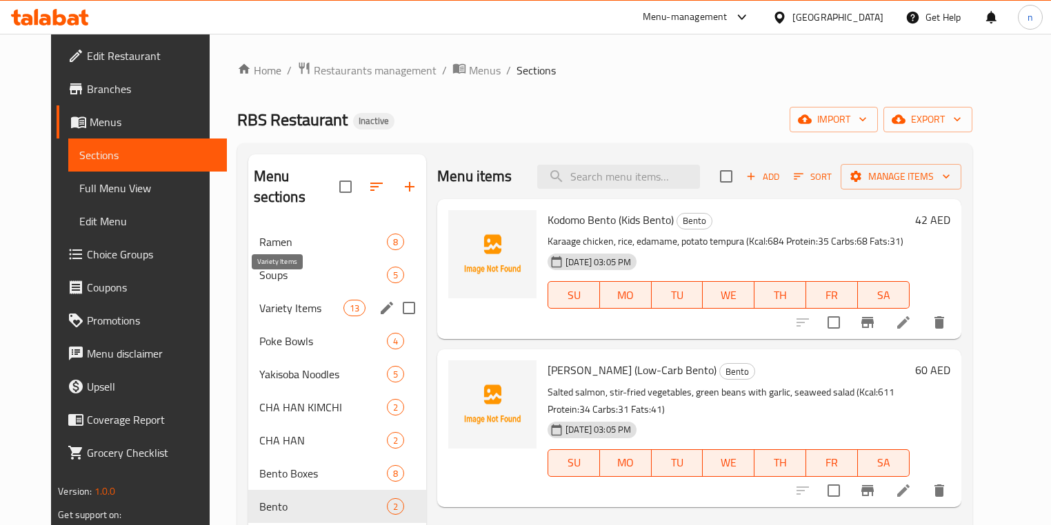
click at [267, 300] on span "Variety Items" at bounding box center [301, 308] width 84 height 17
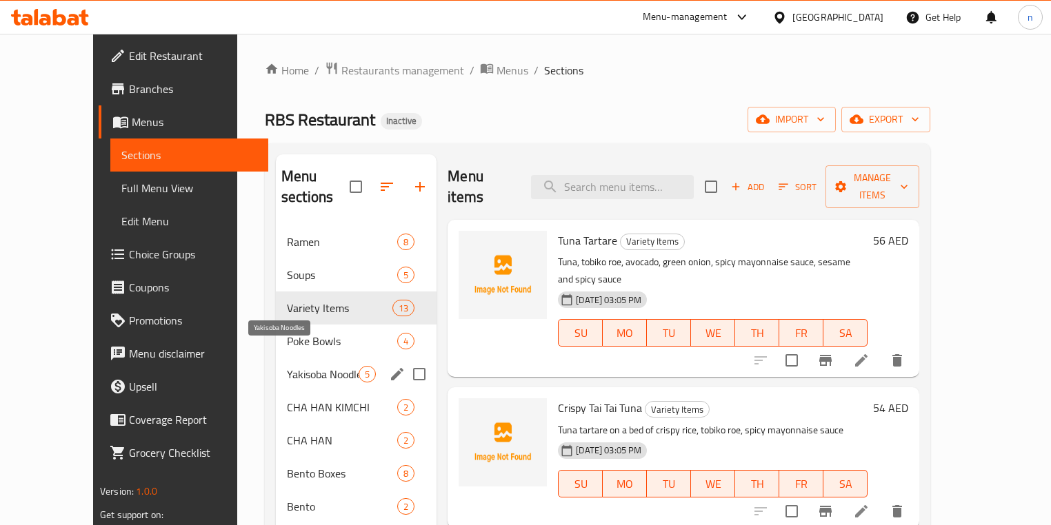
click at [287, 366] on span "Yakisoba Noodles" at bounding box center [323, 374] width 72 height 17
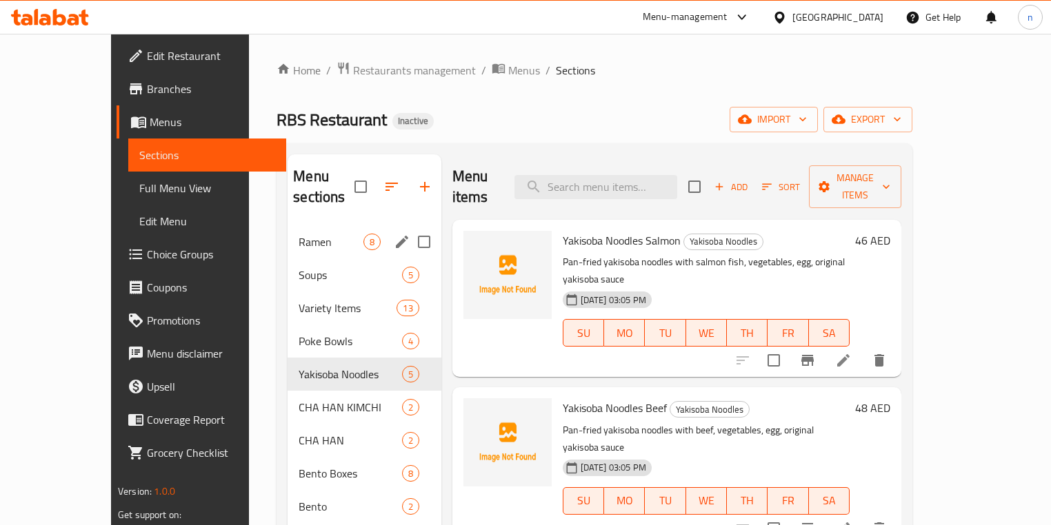
drag, startPoint x: 268, startPoint y: 220, endPoint x: 22, endPoint y: 265, distance: 249.5
click at [299, 234] on span "Ramen" at bounding box center [331, 242] width 64 height 17
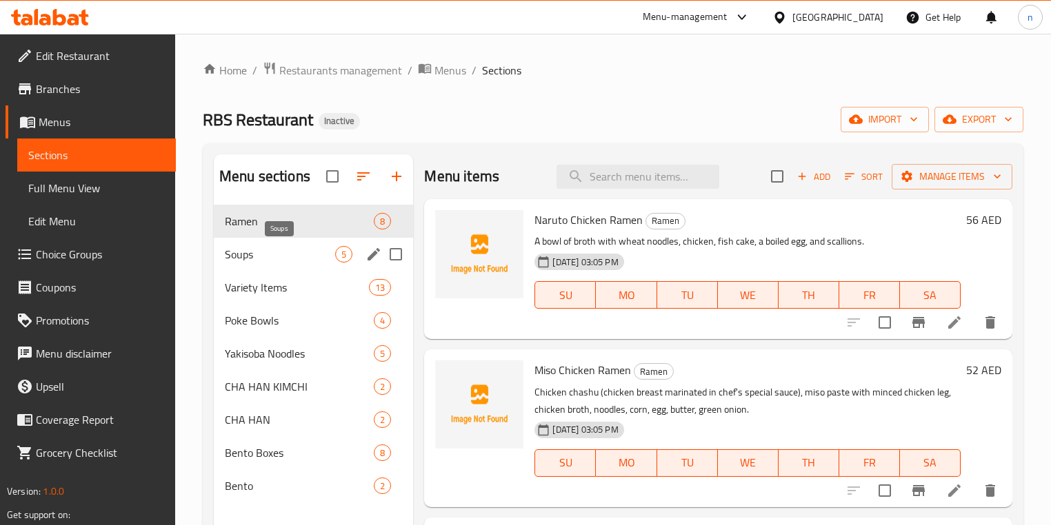
click at [292, 256] on span "Soups" at bounding box center [280, 254] width 110 height 17
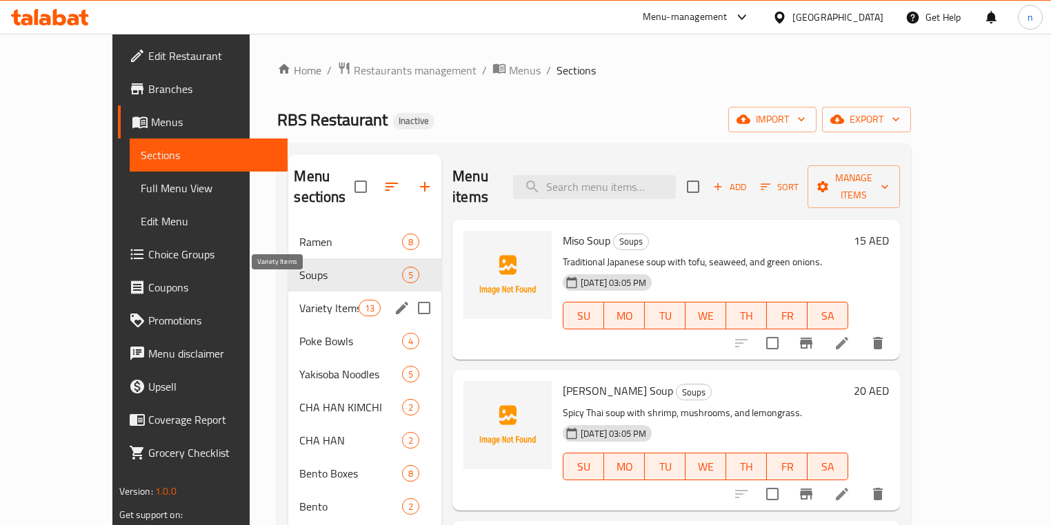
click at [299, 300] on span "Variety Items" at bounding box center [328, 308] width 59 height 17
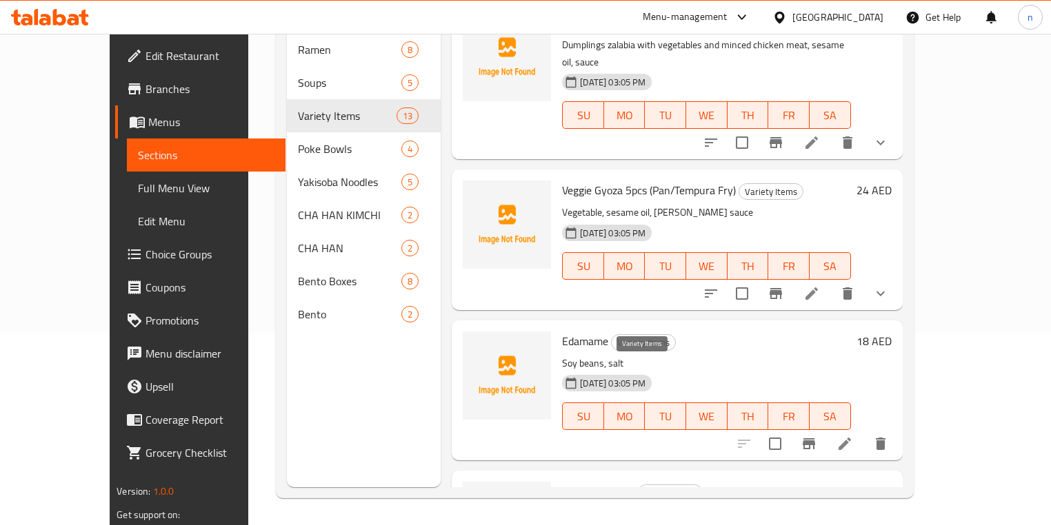
scroll to position [193, 0]
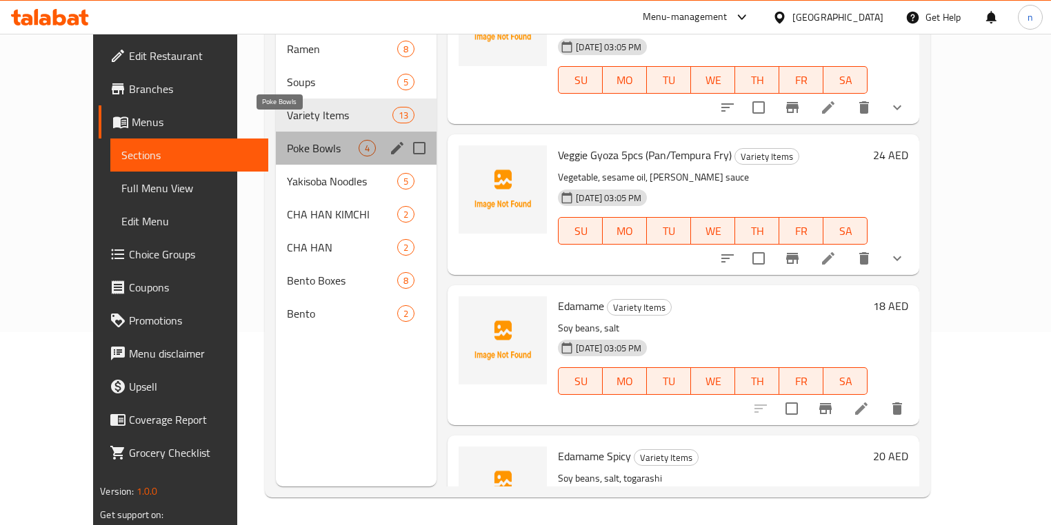
click at [287, 140] on span "Poke Bowls" at bounding box center [323, 148] width 72 height 17
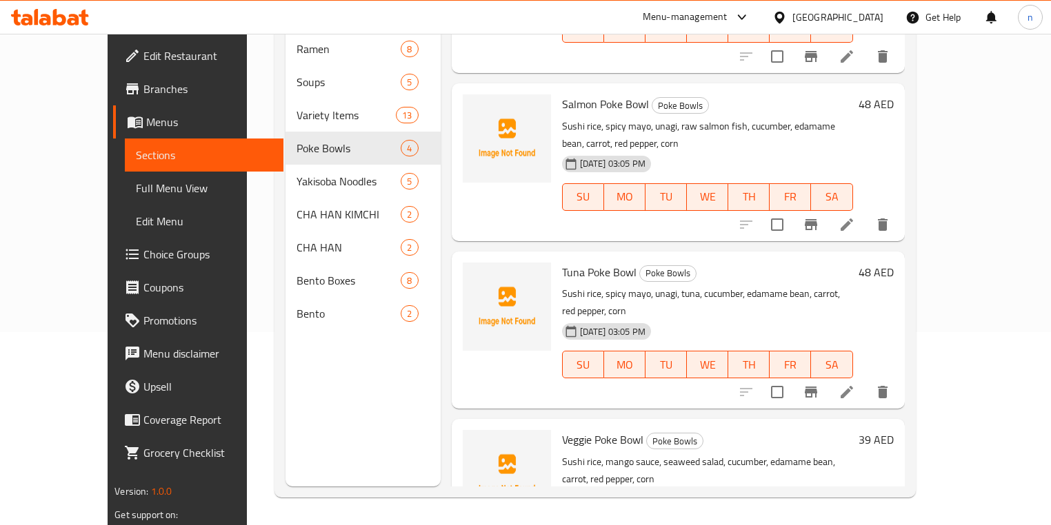
scroll to position [56, 0]
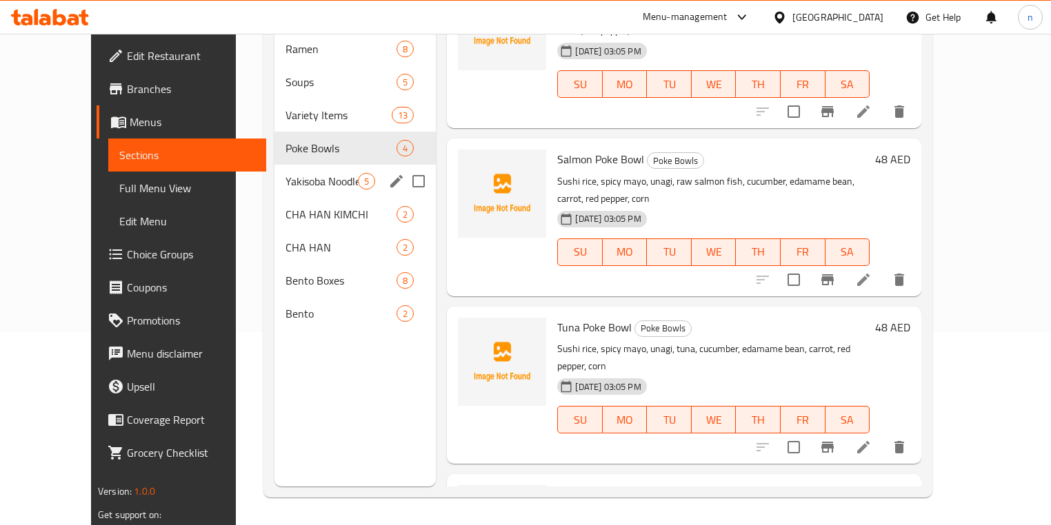
click at [274, 169] on div "Yakisoba Noodles 5" at bounding box center [355, 181] width 162 height 33
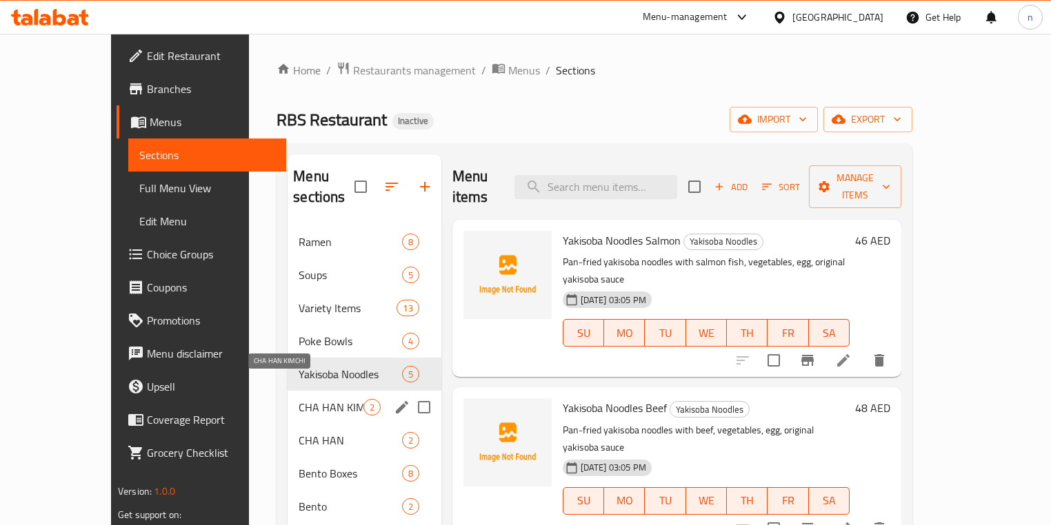
click at [303, 399] on span "CHA HAN KIMCHI" at bounding box center [331, 407] width 64 height 17
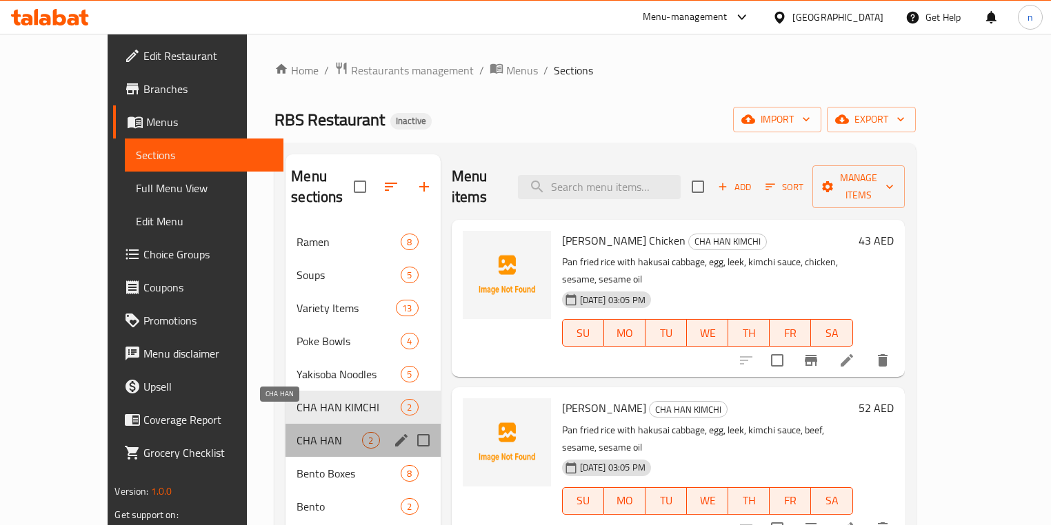
click at [321, 432] on span "CHA HAN" at bounding box center [330, 440] width 66 height 17
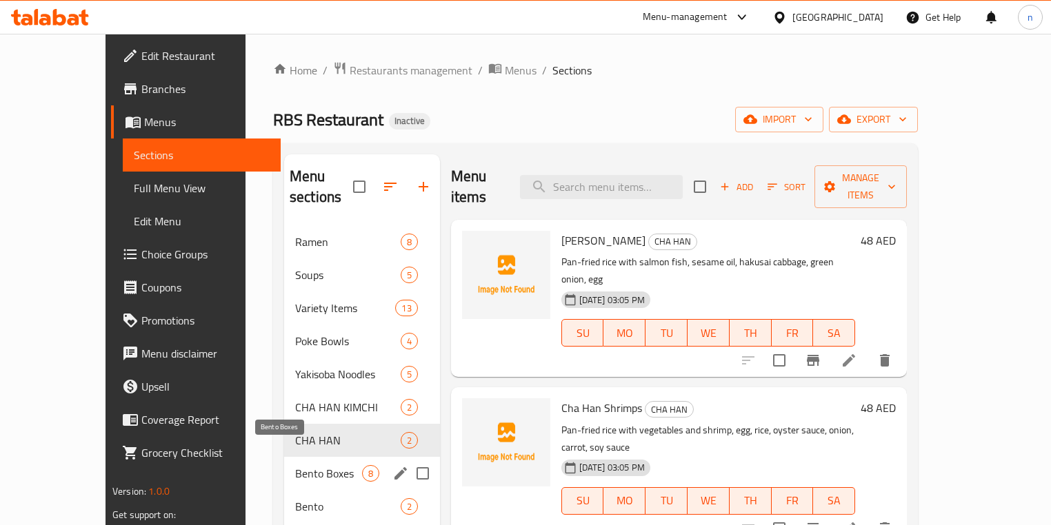
click at [295, 465] on span "Bento Boxes" at bounding box center [328, 473] width 67 height 17
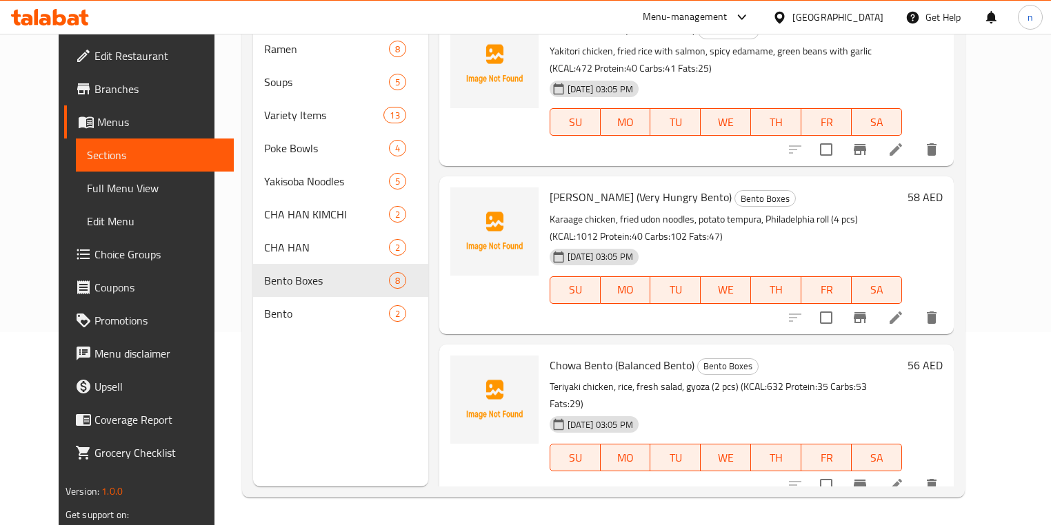
scroll to position [783, 0]
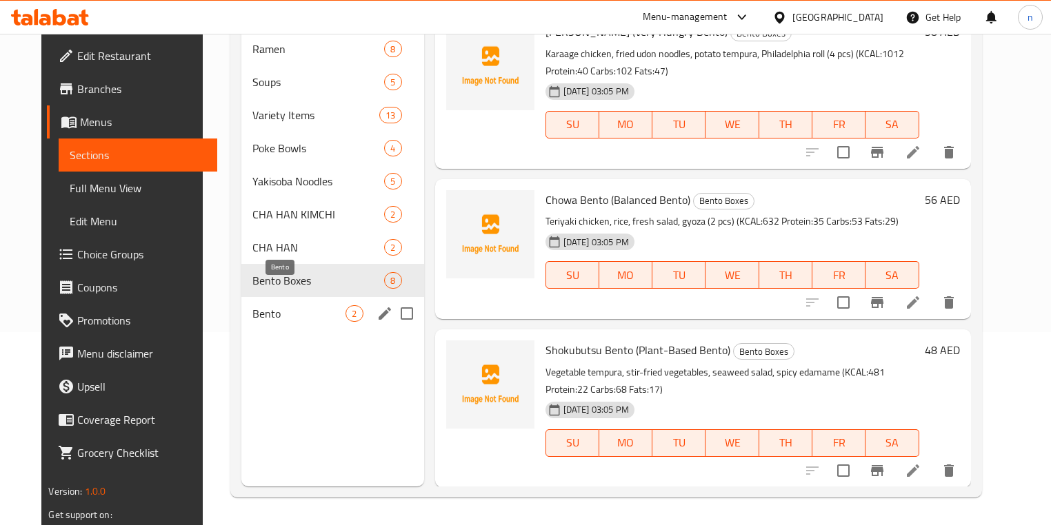
click at [252, 305] on span "Bento" at bounding box center [298, 313] width 93 height 17
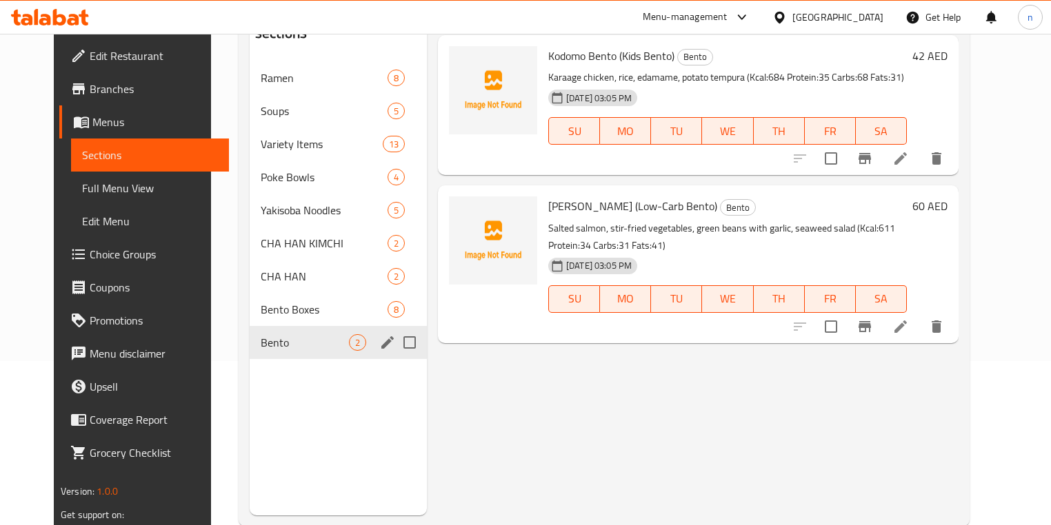
scroll to position [165, 0]
